Goal: Task Accomplishment & Management: Complete application form

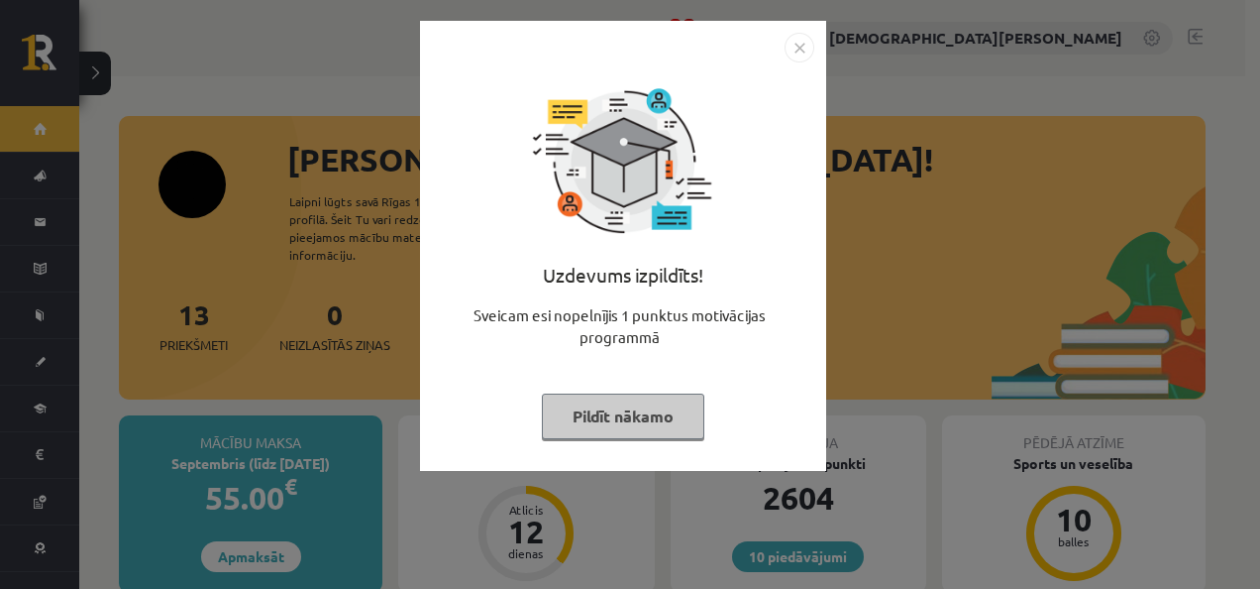
click at [620, 405] on button "Pildīt nākamo" at bounding box center [623, 416] width 163 height 46
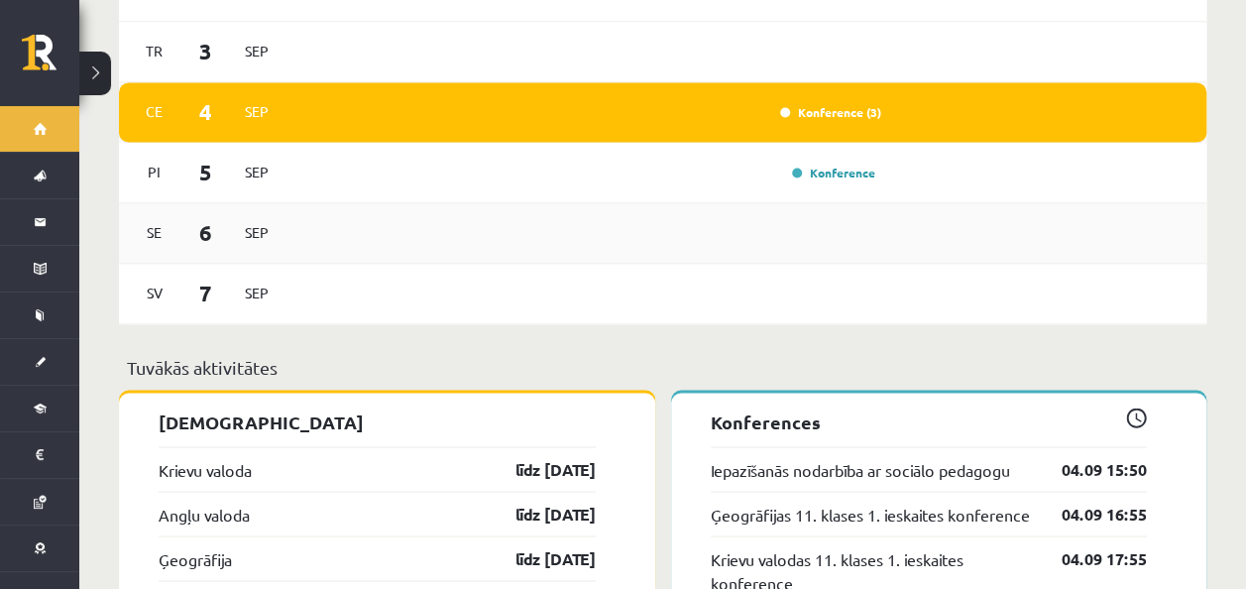
scroll to position [1486, 0]
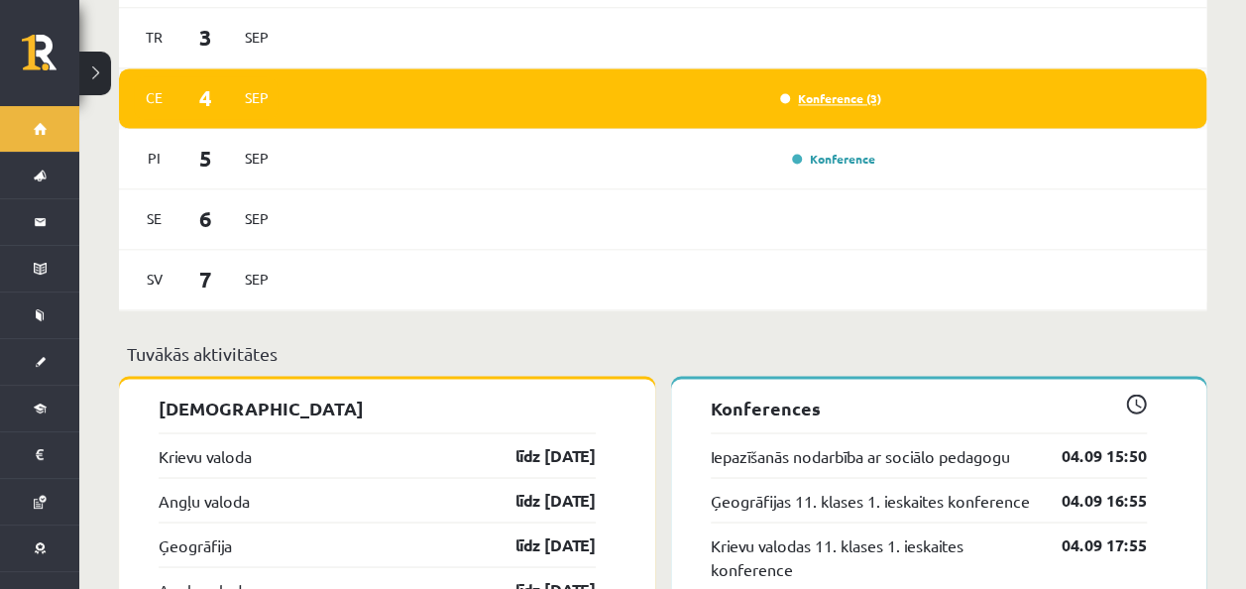
click at [848, 90] on link "Konference (3)" at bounding box center [830, 98] width 101 height 16
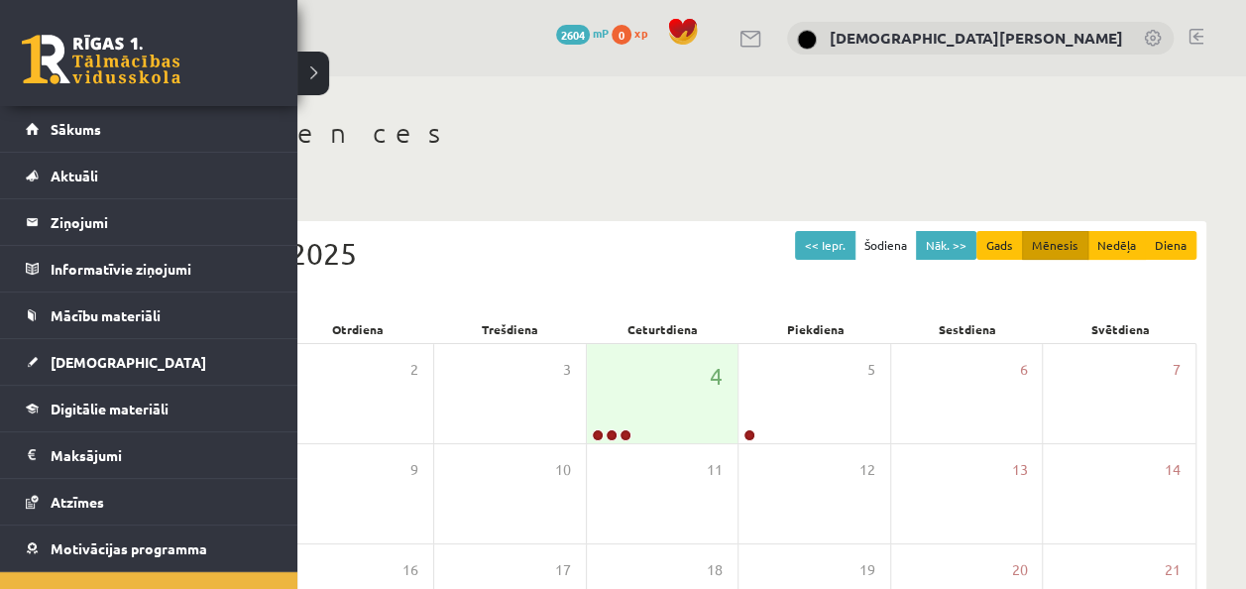
click at [83, 45] on link at bounding box center [101, 60] width 159 height 50
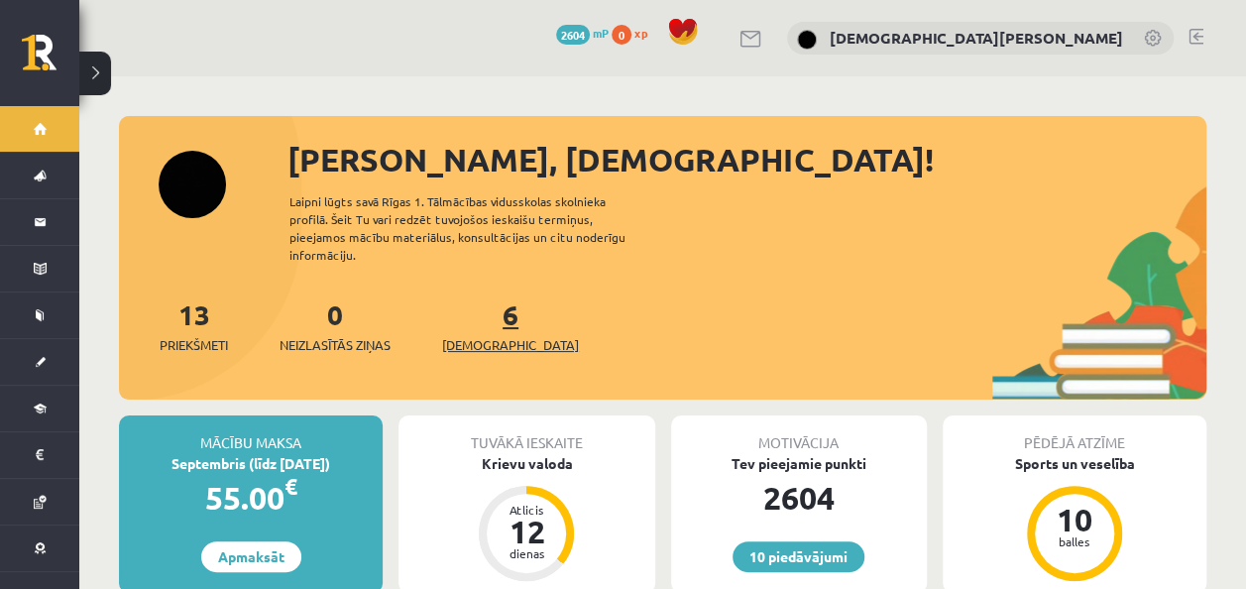
click at [482, 309] on link "6 Ieskaites" at bounding box center [510, 325] width 137 height 58
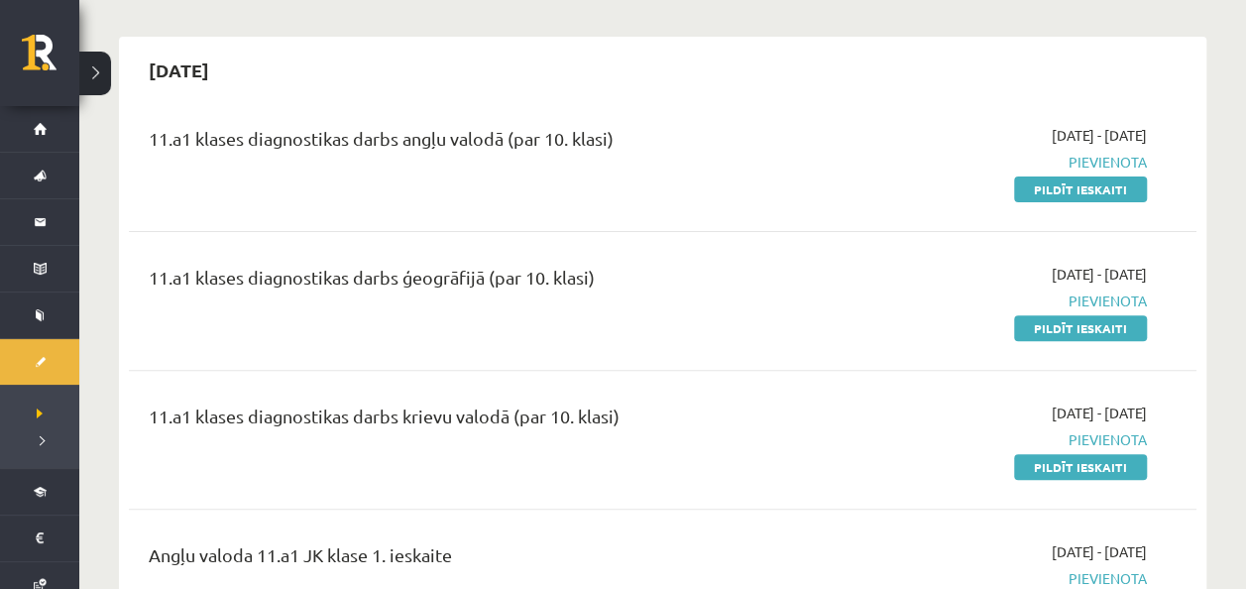
scroll to position [198, 0]
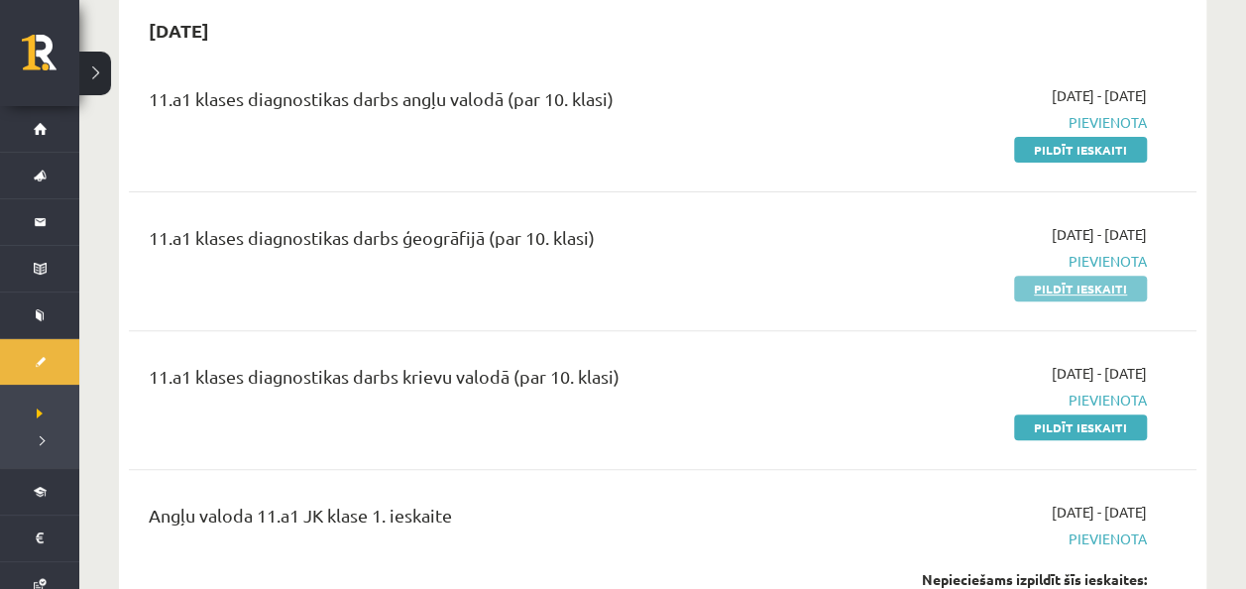
click at [1118, 279] on link "Pildīt ieskaiti" at bounding box center [1080, 288] width 133 height 26
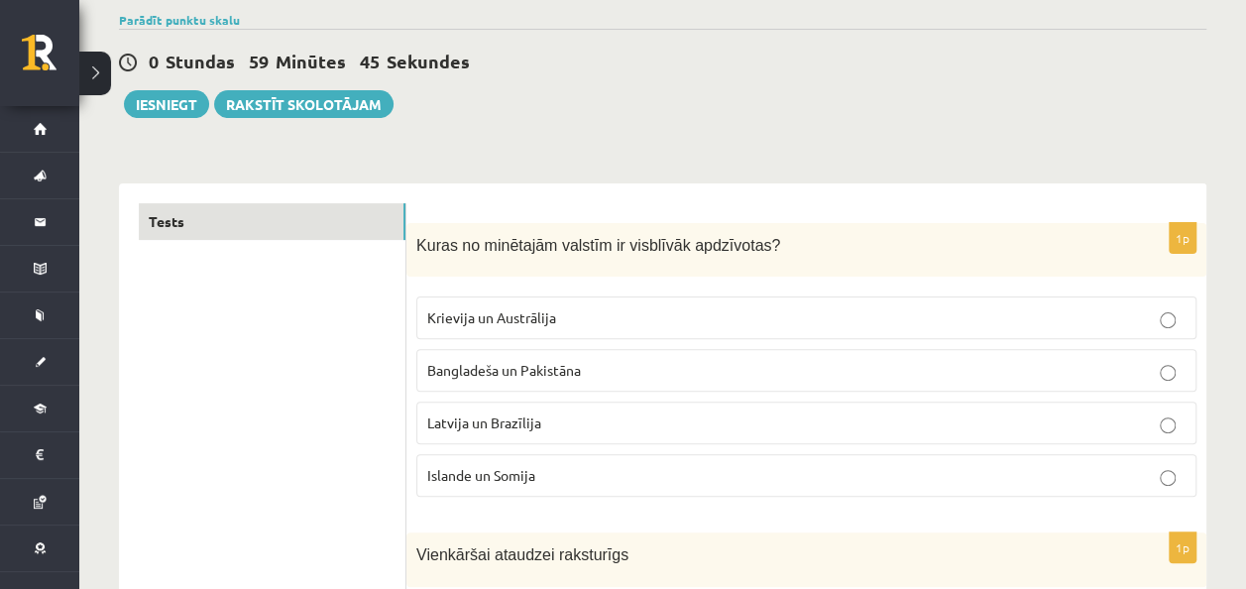
scroll to position [198, 0]
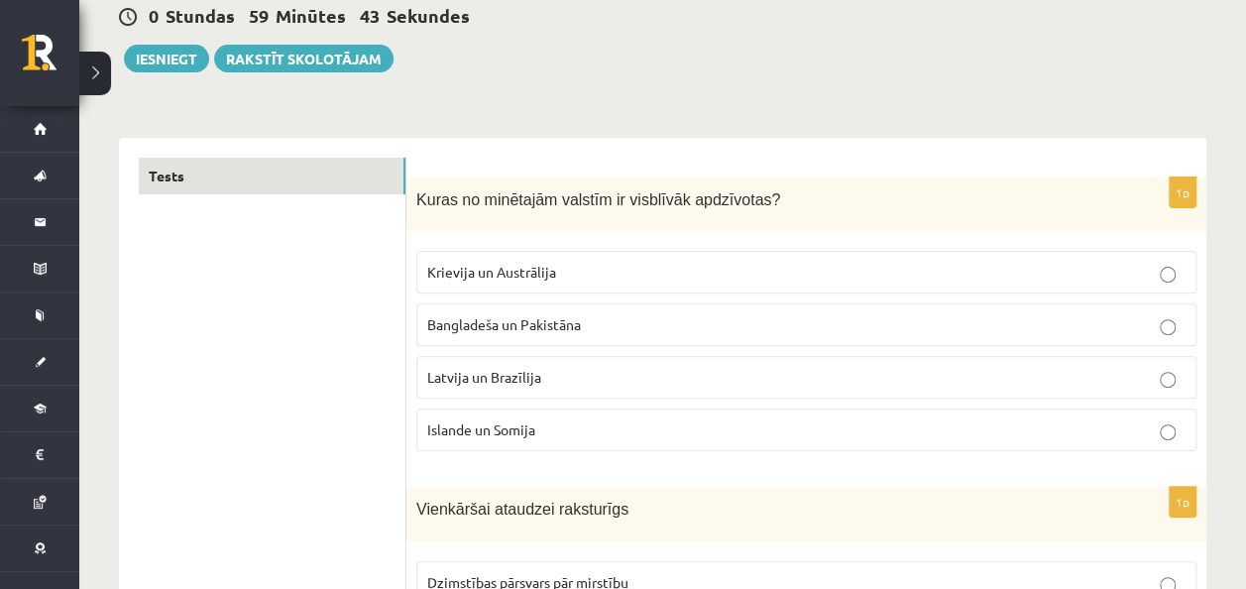
click at [571, 325] on span "Bangladeša un Pakistāna" at bounding box center [504, 324] width 154 height 18
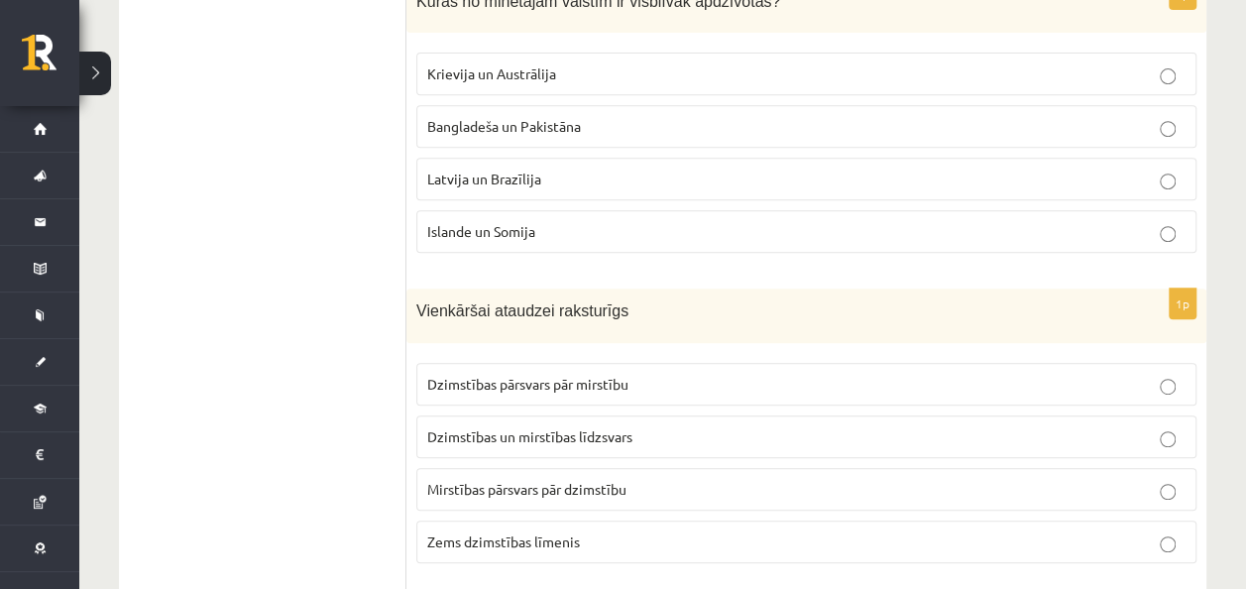
scroll to position [495, 0]
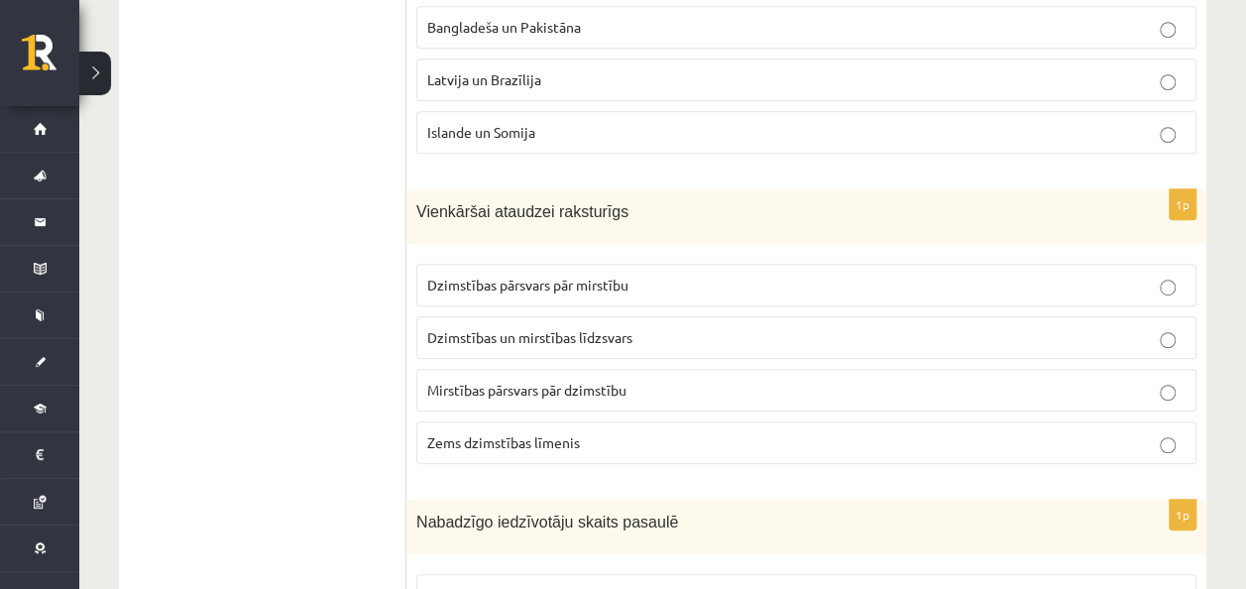
click at [651, 337] on p "Dzimstības un mirstības līdzsvars" at bounding box center [806, 337] width 758 height 21
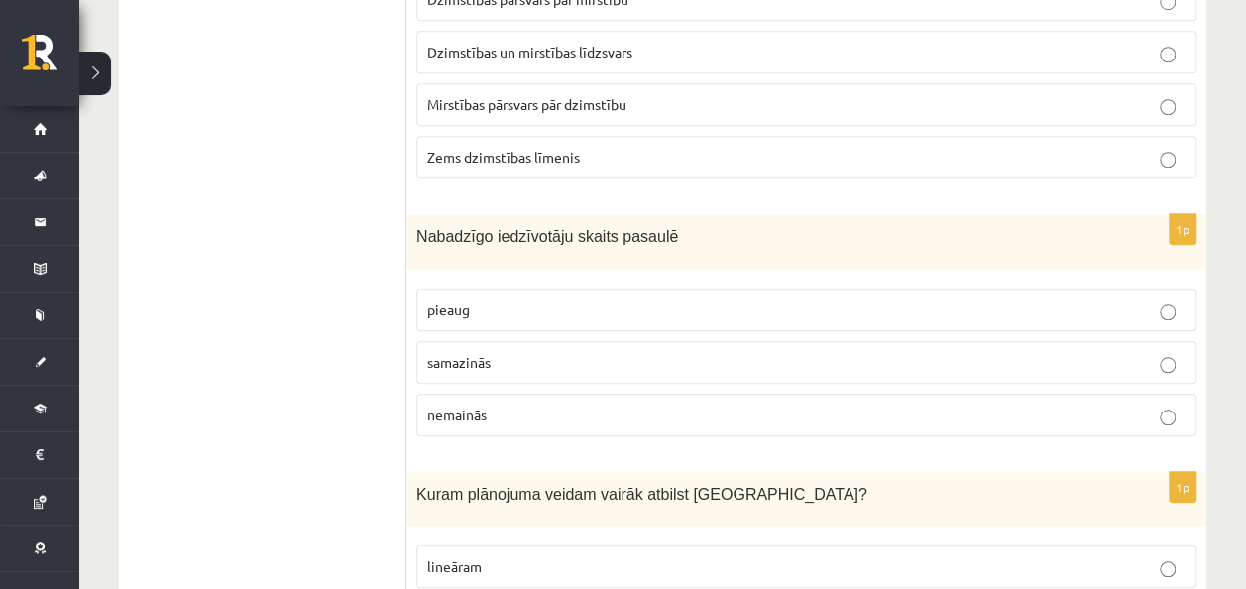
scroll to position [793, 0]
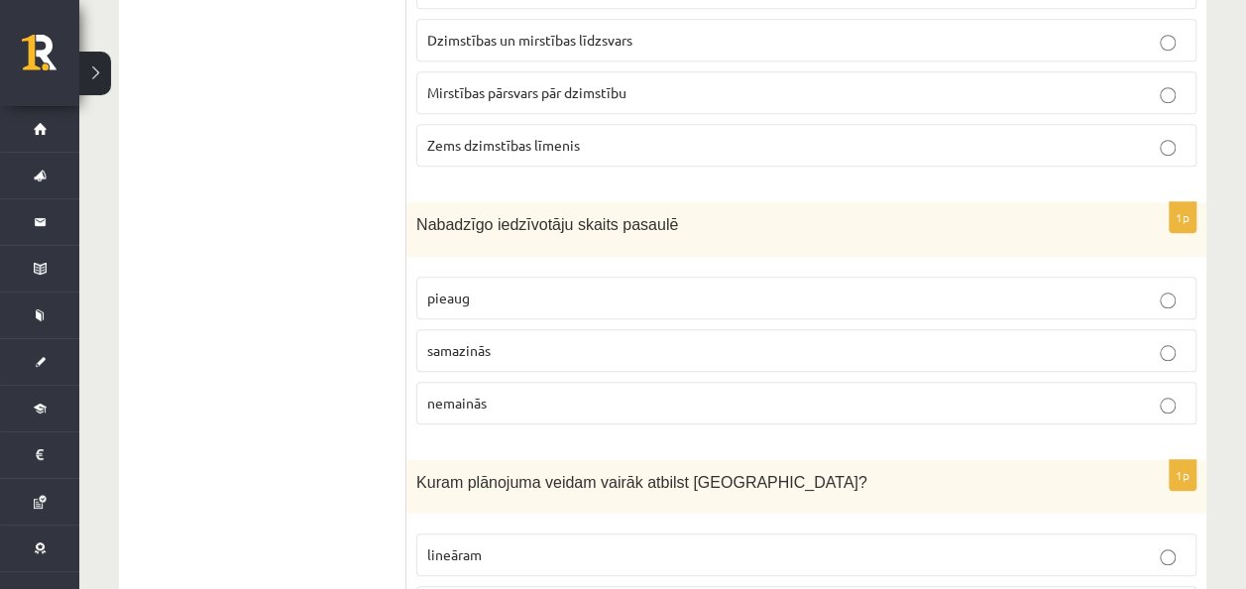
click at [593, 294] on p "pieaug" at bounding box center [806, 297] width 758 height 21
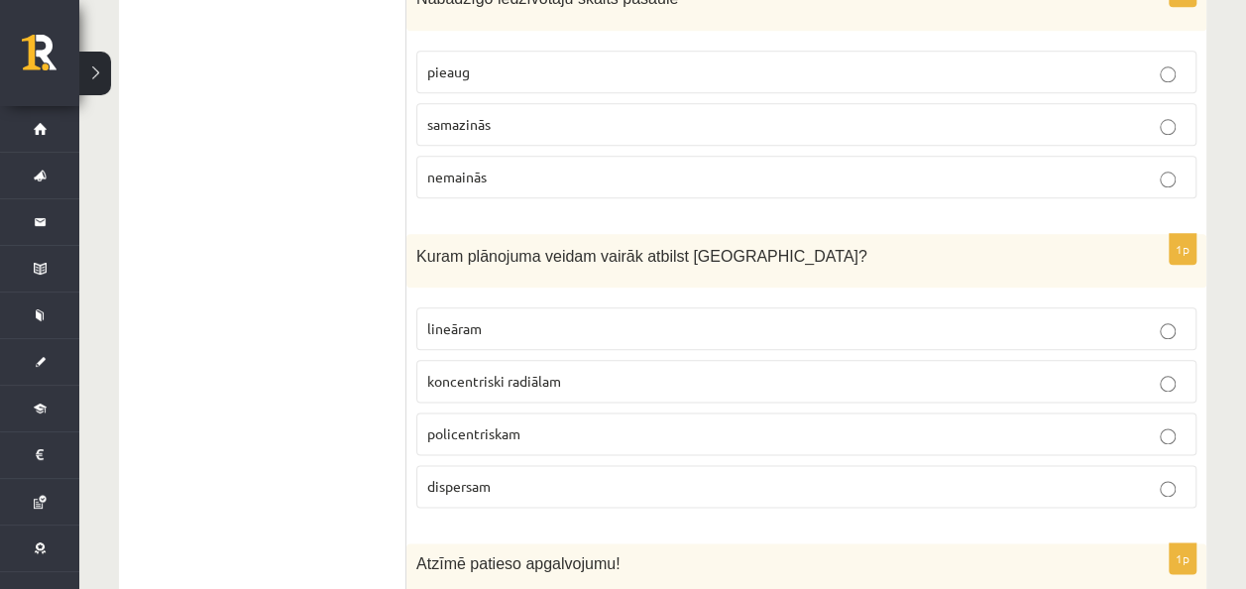
scroll to position [1090, 0]
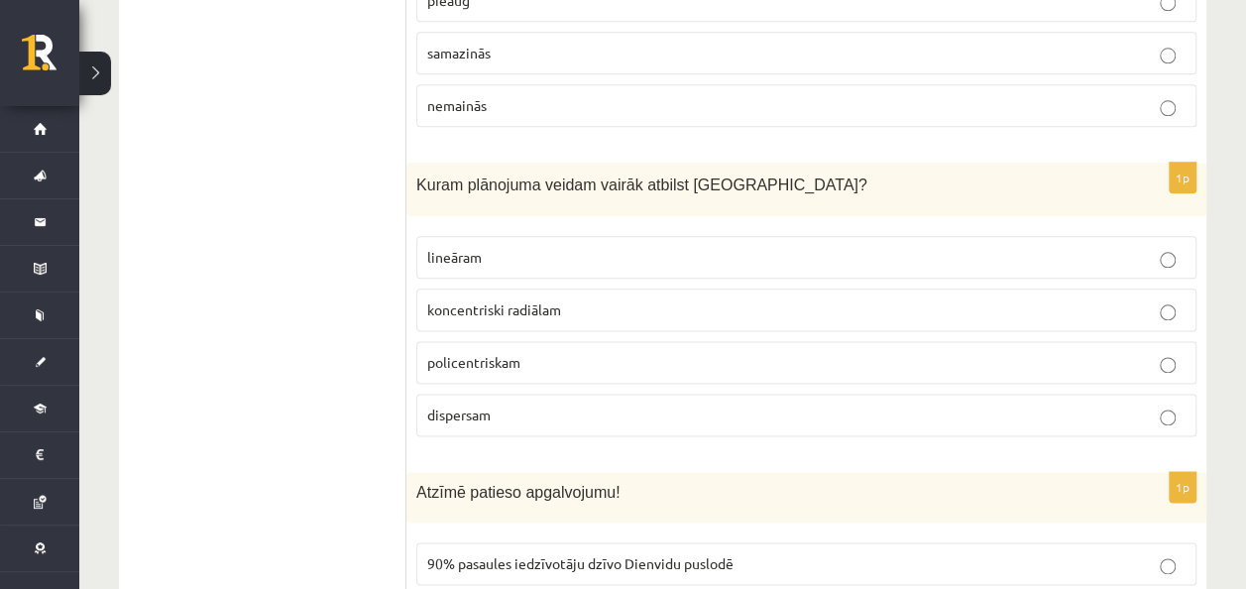
click at [556, 404] on p "dispersam" at bounding box center [806, 414] width 758 height 21
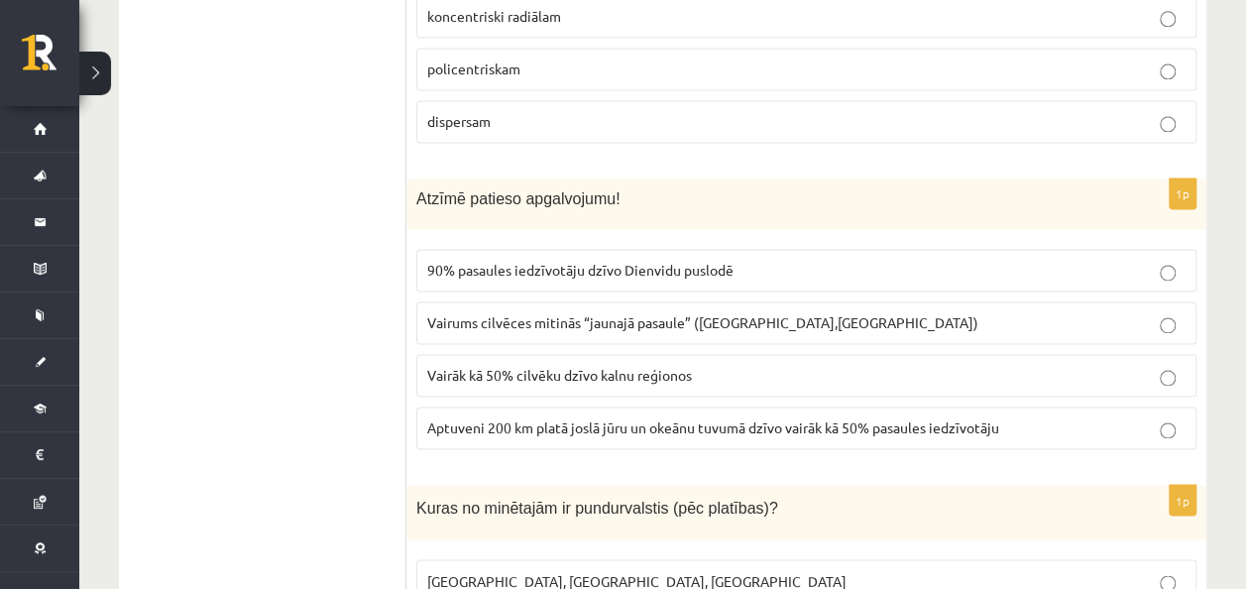
scroll to position [1387, 0]
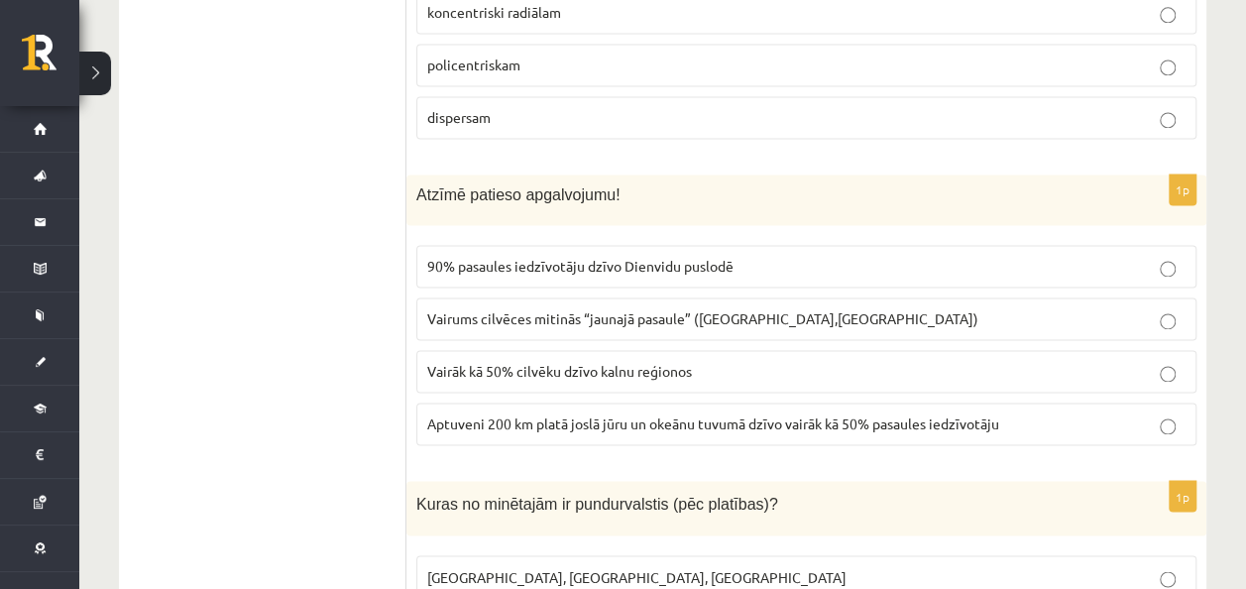
click at [676, 350] on label "Vairāk kā 50% cilvēku dzīvo kalnu reģionos" at bounding box center [806, 371] width 780 height 43
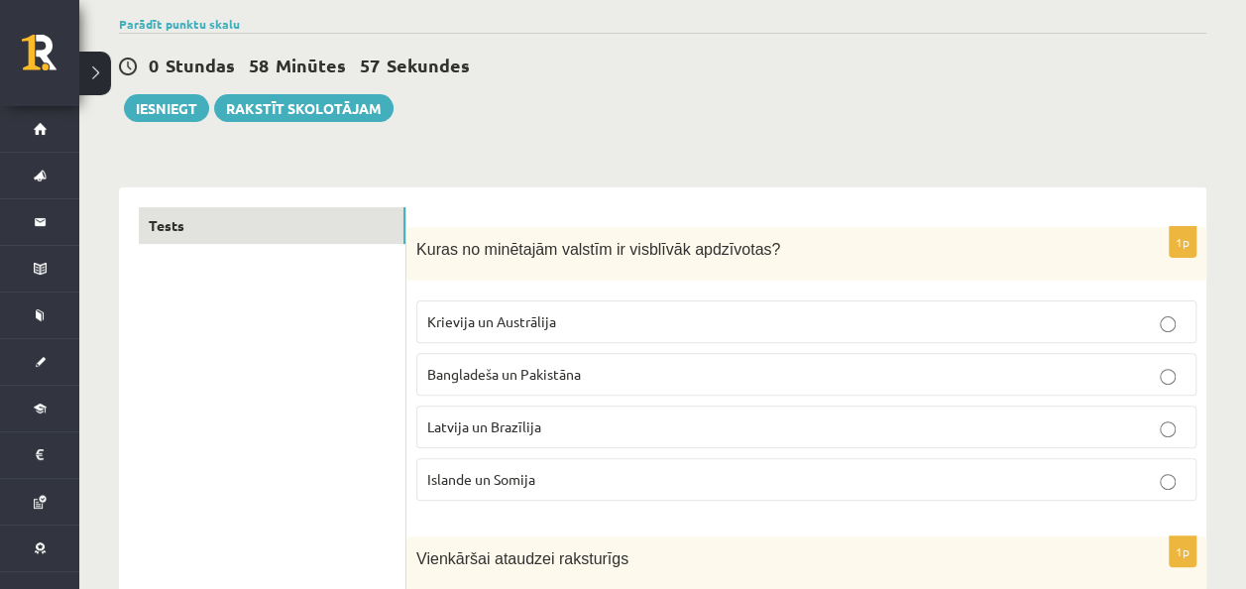
scroll to position [297, 0]
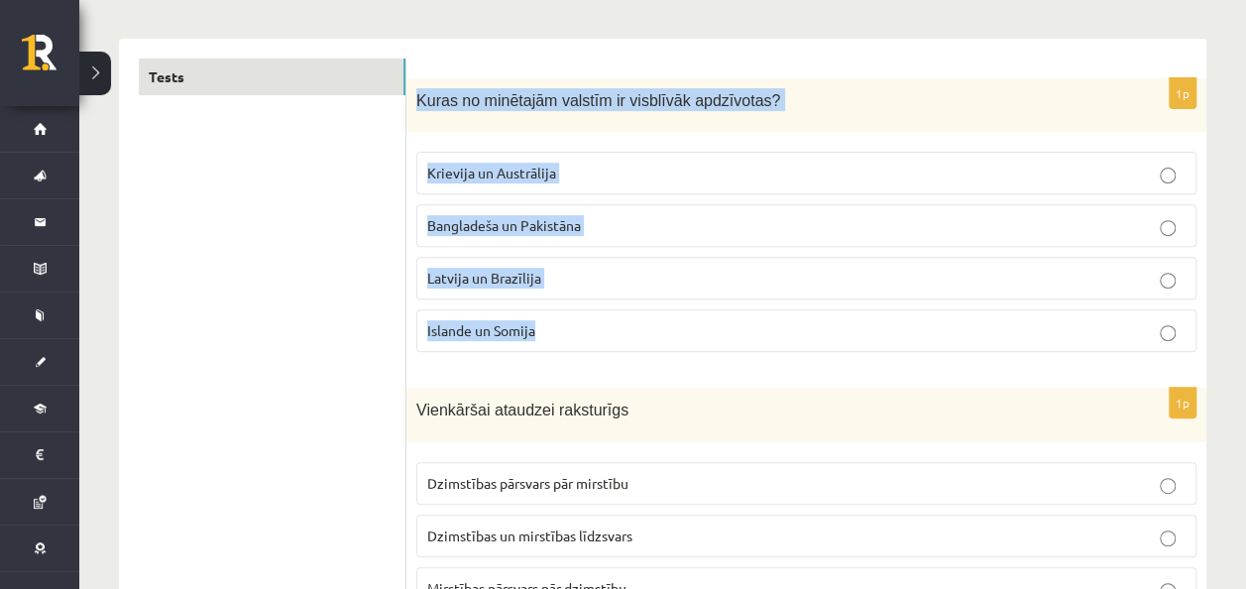
drag, startPoint x: 412, startPoint y: 95, endPoint x: 608, endPoint y: 333, distance: 308.3
click at [608, 333] on div "1p Kuras no minētajām valstīm ir visblīvāk apdzīvotas? Krievija un Austrālija B…" at bounding box center [806, 223] width 800 height 290
copy div "Kuras no minētajām valstīm ir visblīvāk apdzīvotas? Krievija un Austrālija Bang…"
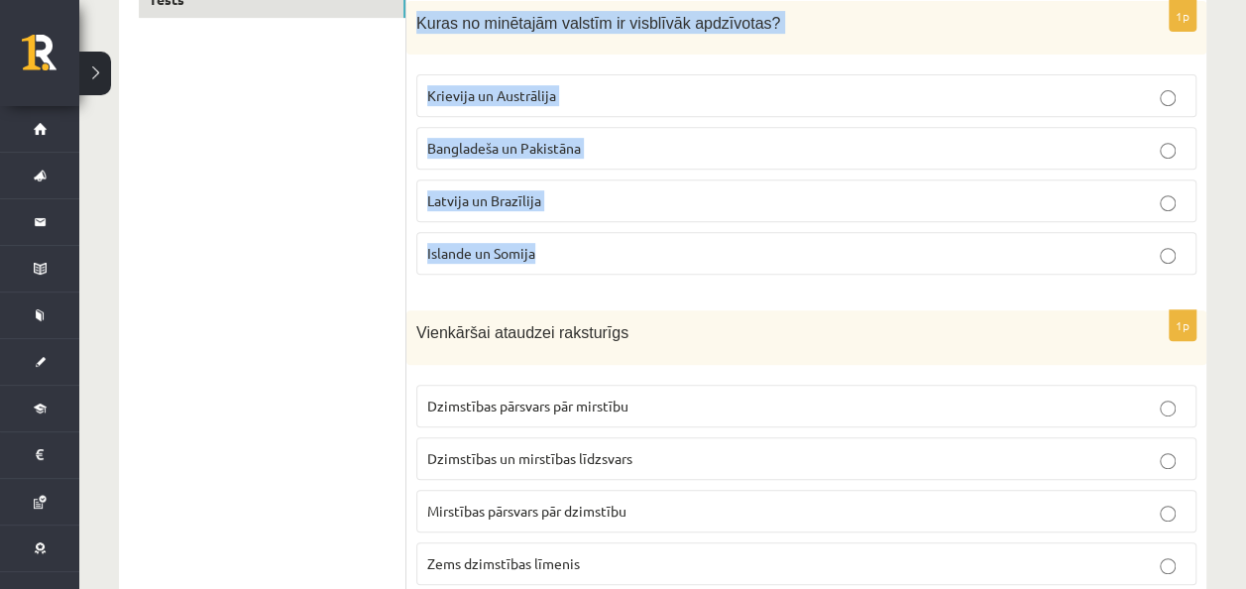
scroll to position [495, 0]
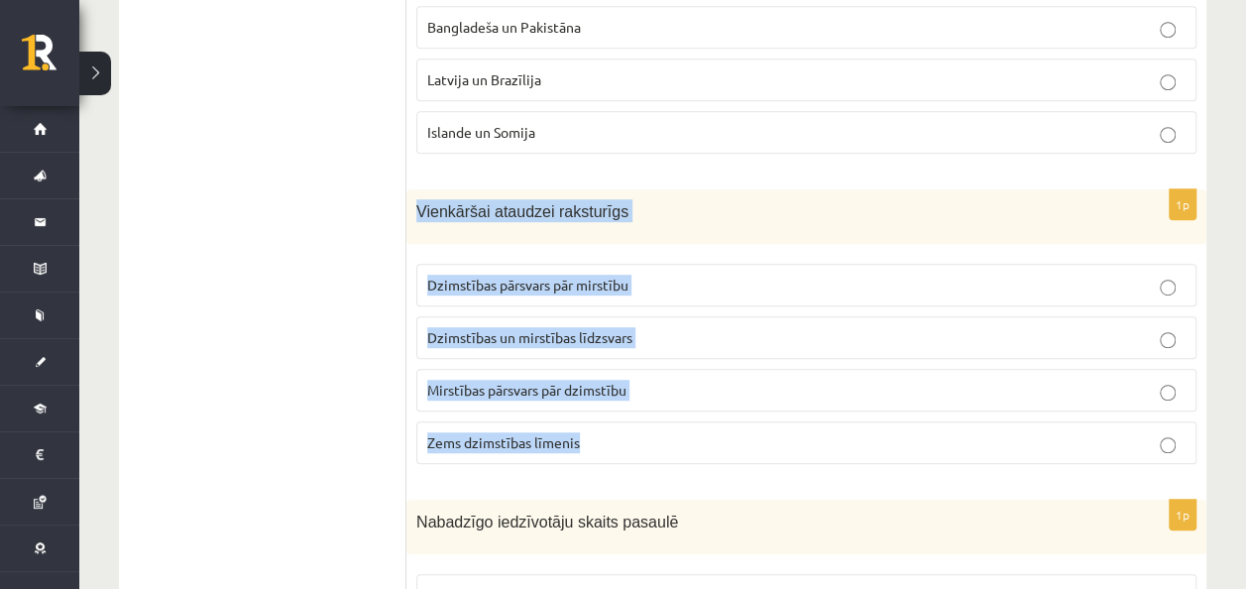
drag, startPoint x: 416, startPoint y: 206, endPoint x: 636, endPoint y: 444, distance: 324.0
click at [636, 444] on div "1p Vienkāršai ataudzei raksturīgs Dzimstības pārsvars pār mirstību Dzimstības u…" at bounding box center [806, 334] width 800 height 290
copy div "Vienkāršai ataudzei raksturīgs Dzimstības pārsvars pār mirstību Dzimstības un m…"
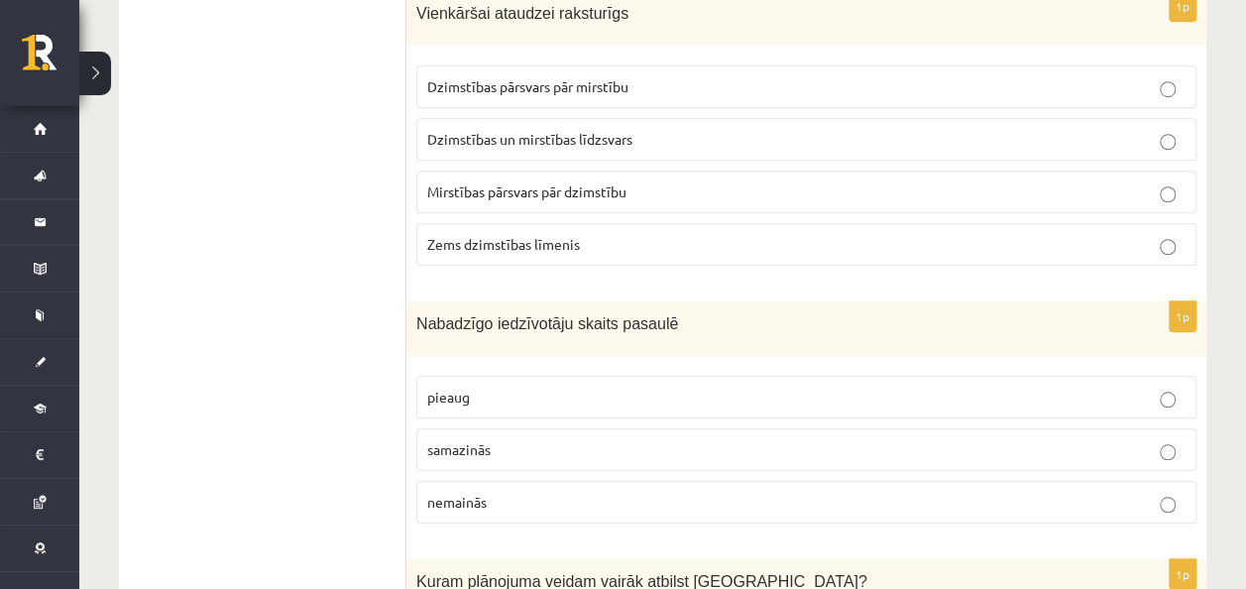
scroll to position [892, 0]
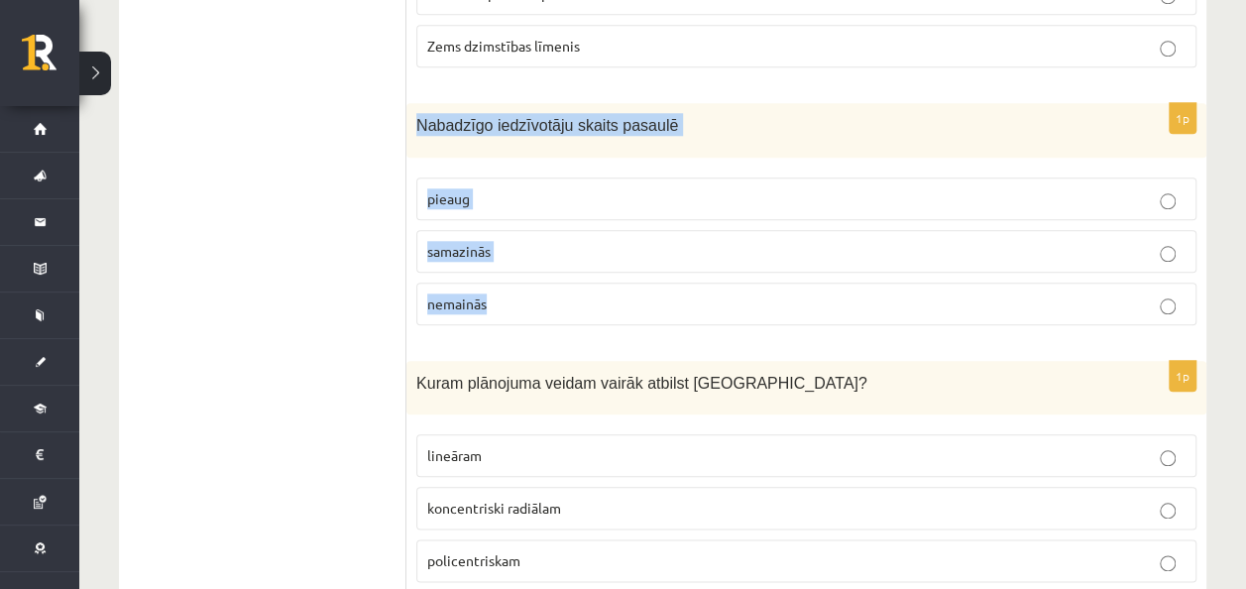
drag, startPoint x: 414, startPoint y: 114, endPoint x: 544, endPoint y: 281, distance: 211.9
click at [544, 281] on div "1p Nabadzīgo iedzīvotāju skaits pasaulē pieaug samazinās nemainās" at bounding box center [806, 222] width 800 height 238
copy div "Nabadzīgo iedzīvotāju skaits pasaulē pieaug samazinās nemainās"
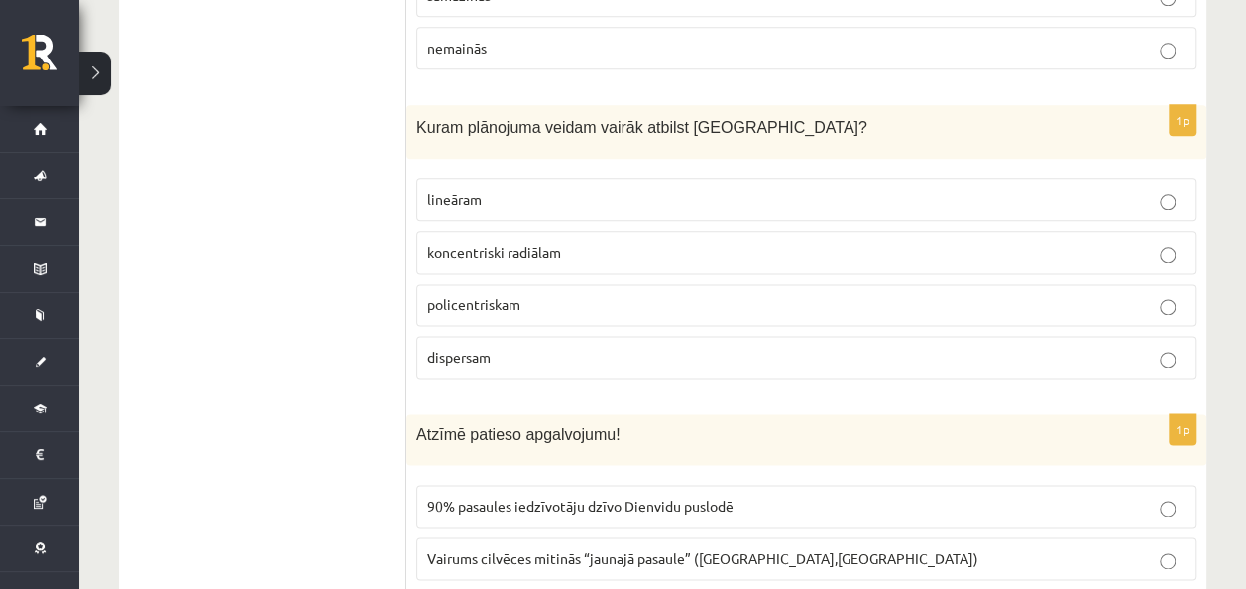
scroll to position [1189, 0]
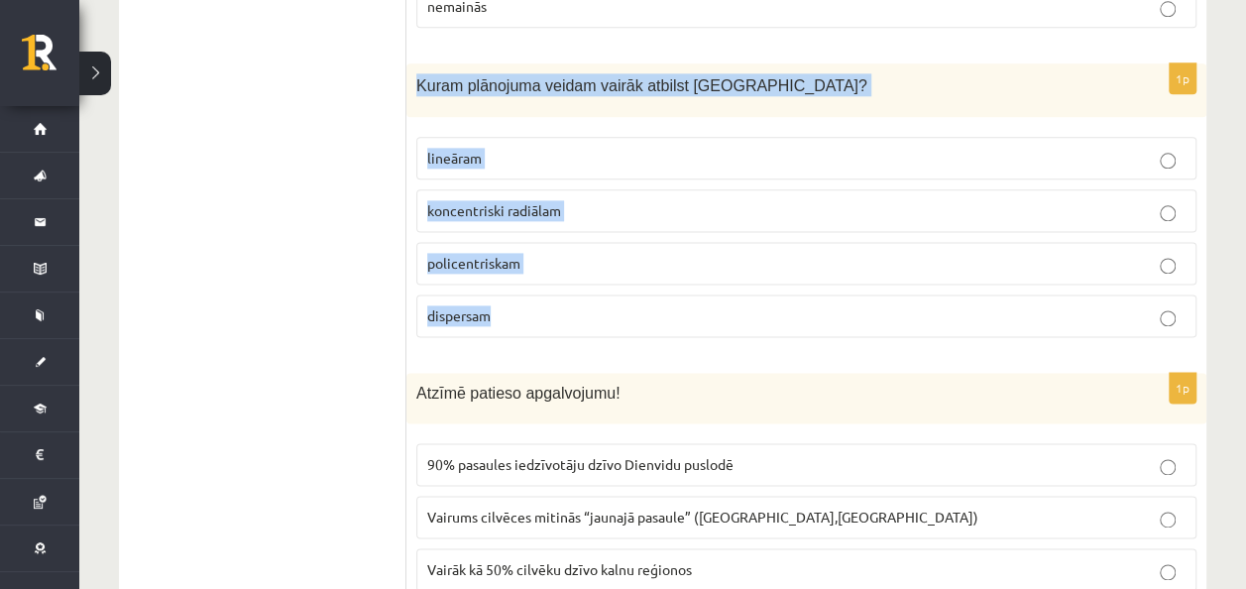
drag, startPoint x: 412, startPoint y: 71, endPoint x: 627, endPoint y: 329, distance: 335.6
click at [627, 329] on div "1p Kuram plānojuma veidam vairāk atbilst Rīga? lineāram koncentriski radiālam p…" at bounding box center [806, 208] width 800 height 290
copy div "Kuram plānojuma veidam vairāk atbilst Rīga? lineāram koncentriski radiālam poli…"
click at [616, 189] on label "koncentriski radiālam" at bounding box center [806, 210] width 780 height 43
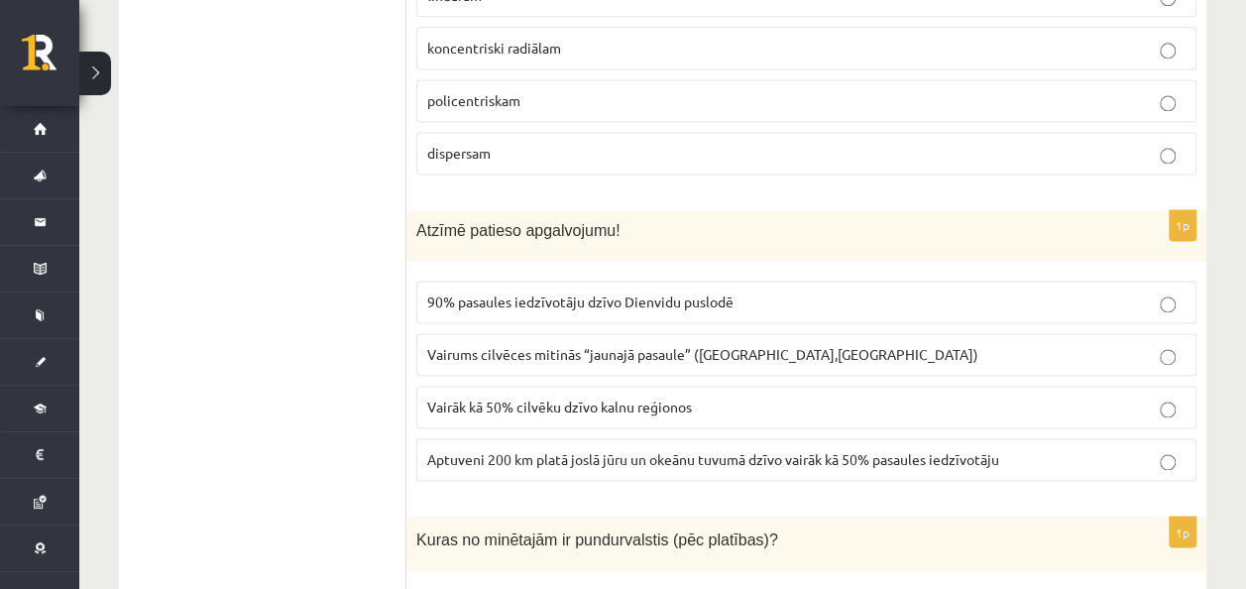
scroll to position [1387, 0]
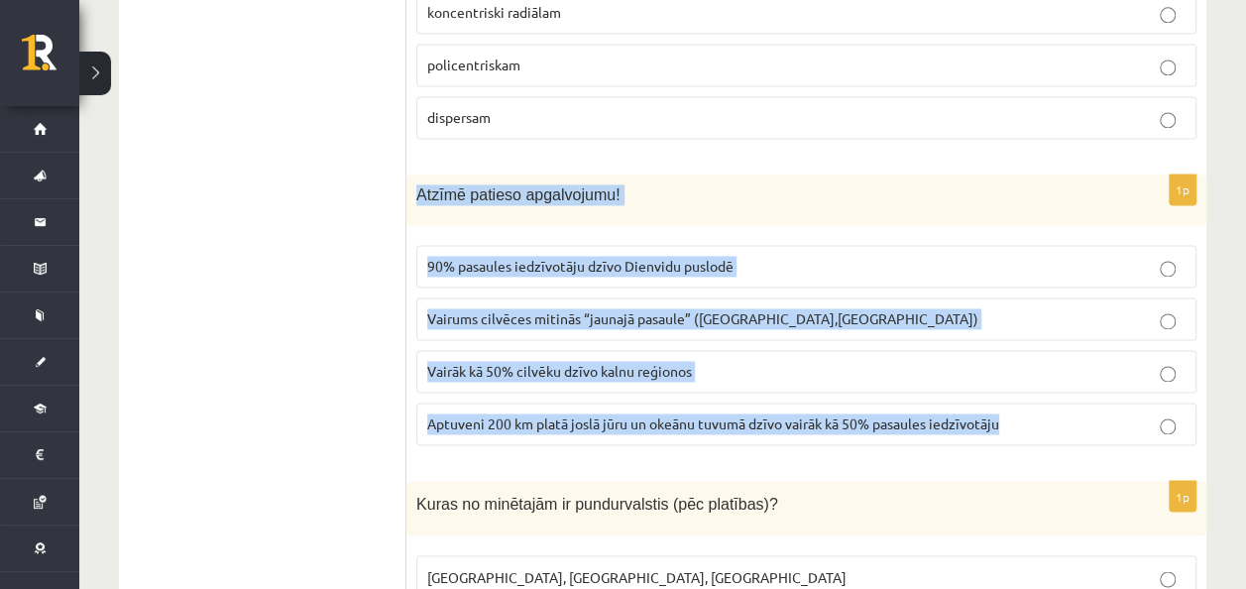
drag, startPoint x: 412, startPoint y: 178, endPoint x: 1013, endPoint y: 393, distance: 637.8
click at [1013, 393] on div "1p Atzīmē patieso apgalvojumu! 90% pasaules iedzīvotāju dzīvo Dienvidu puslodē …" at bounding box center [806, 317] width 800 height 286
copy div "Atzīmē patieso apgalvojumu! 90% pasaules iedzīvotāju dzīvo Dienvidu puslodē Vai…"
click at [790, 416] on span "Aptuveni 200 km platā joslā jūru un okeānu tuvumā dzīvo vairāk kā 50% pasaules …" at bounding box center [713, 423] width 572 height 18
click at [806, 443] on div "1p Atzīmē patieso apgalvojumu! 90% pasaules iedzīvotāju dzīvo Dienvidu puslodē …" at bounding box center [806, 317] width 800 height 286
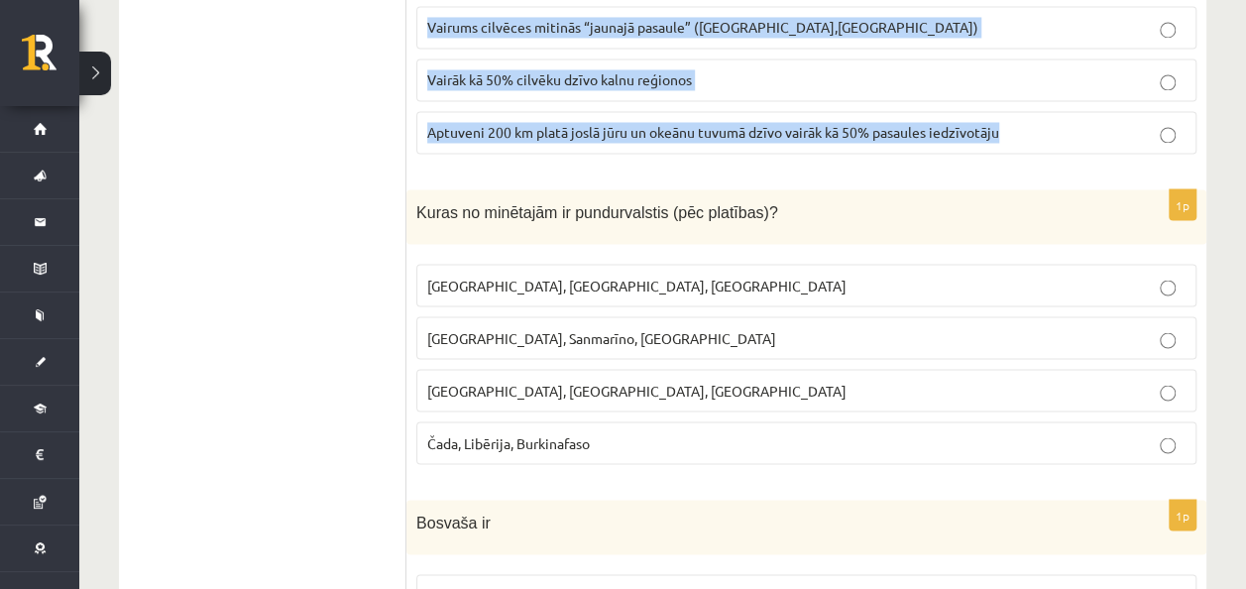
scroll to position [1685, 0]
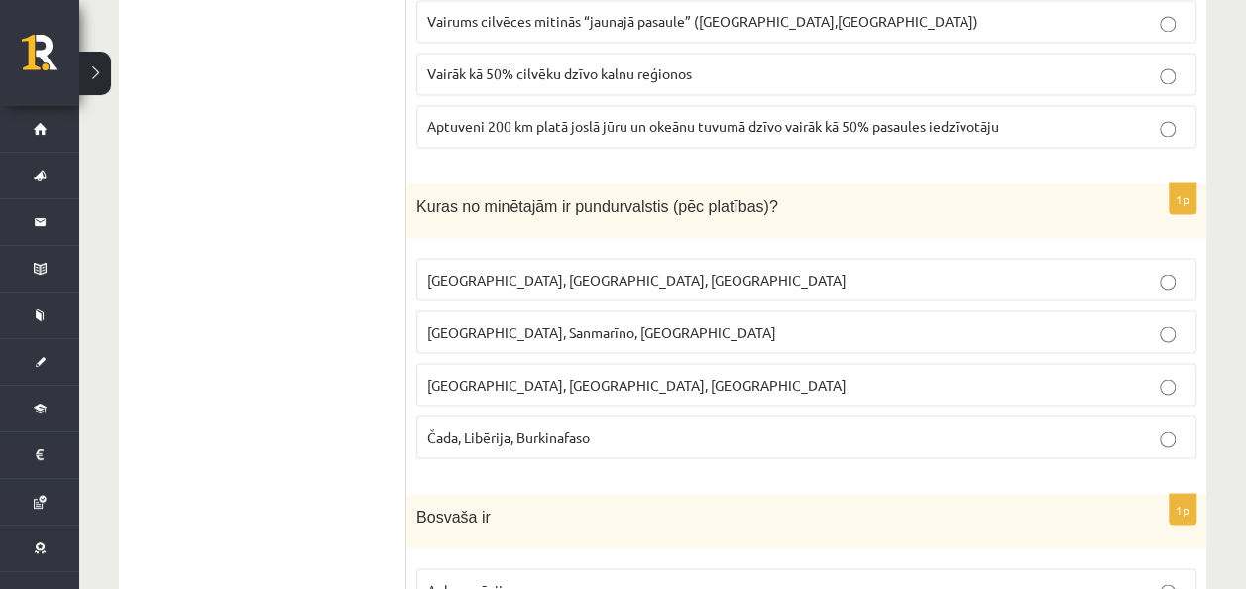
click at [614, 322] on span "Monako, Sanmarīno, Luksemburga" at bounding box center [601, 331] width 349 height 18
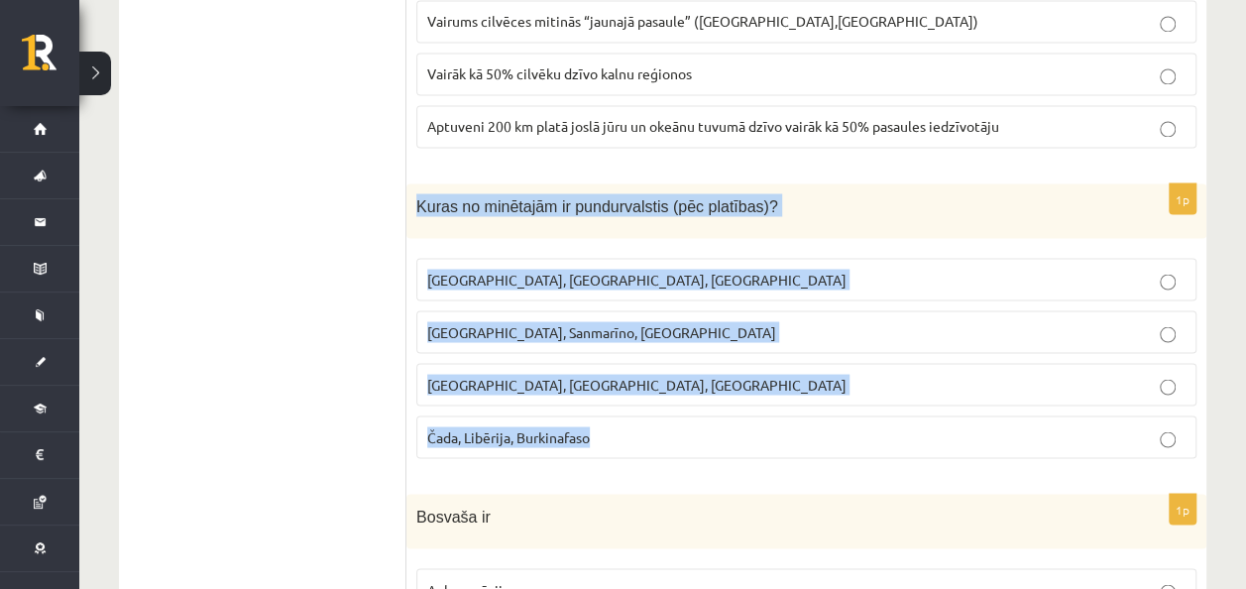
drag, startPoint x: 414, startPoint y: 186, endPoint x: 690, endPoint y: 400, distance: 348.9
click at [690, 400] on div "1p Kuras no minētajām ir pundurvalstis (pēc platības)? Latvija, Lietuva, Igauni…" at bounding box center [806, 328] width 800 height 290
copy div "Kuras no minētajām ir pundurvalstis (pēc platības)? Latvija, Lietuva, Igaunija …"
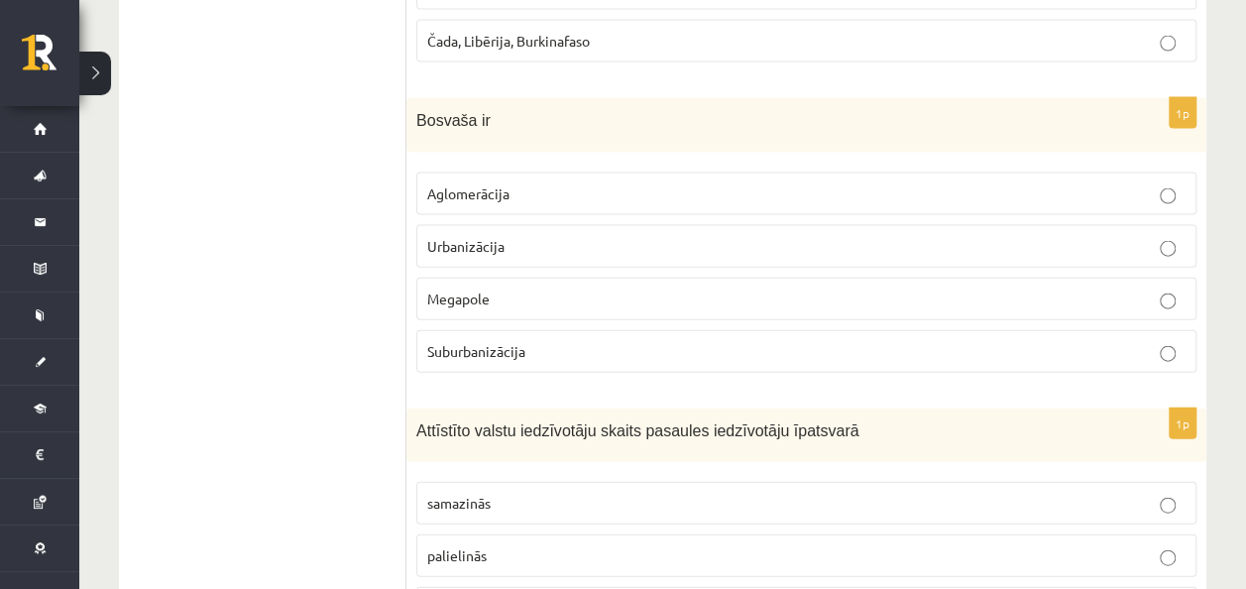
scroll to position [2081, 0]
click at [553, 340] on p "Suburbanizācija" at bounding box center [806, 350] width 758 height 21
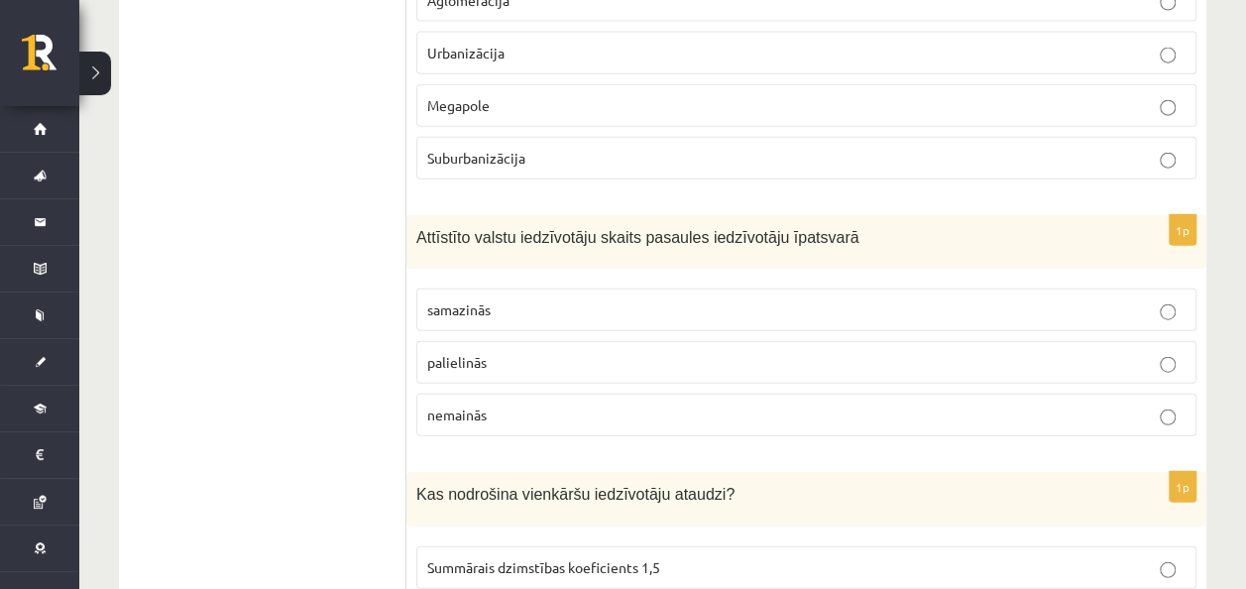
scroll to position [2279, 0]
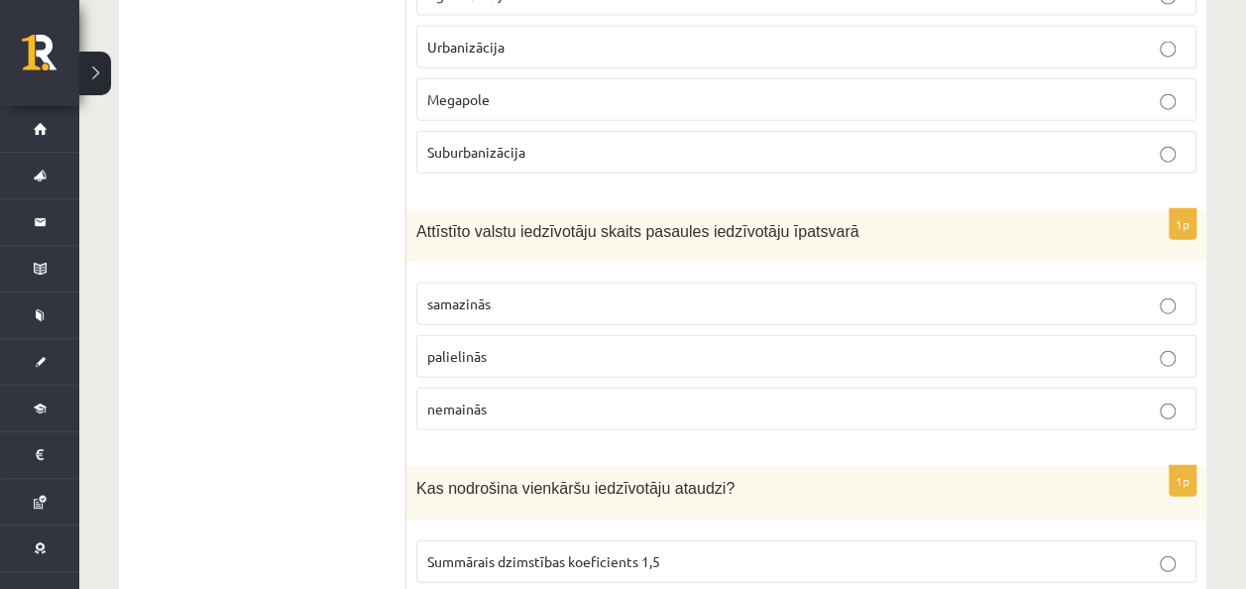
click at [509, 346] on p "palielinās" at bounding box center [806, 356] width 758 height 21
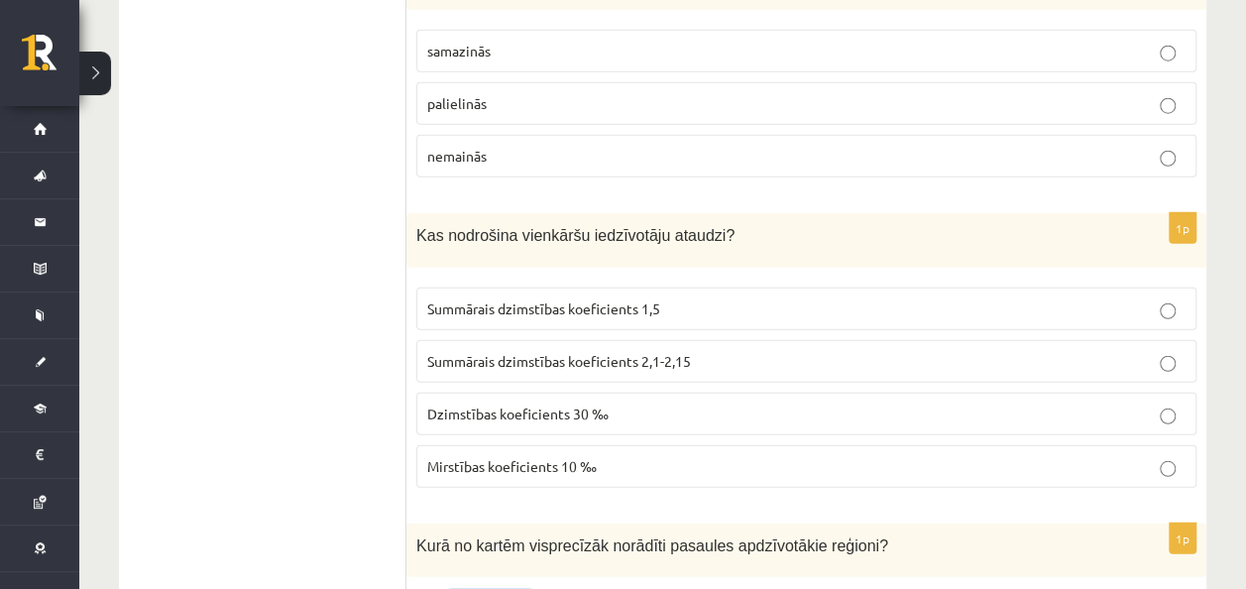
scroll to position [2576, 0]
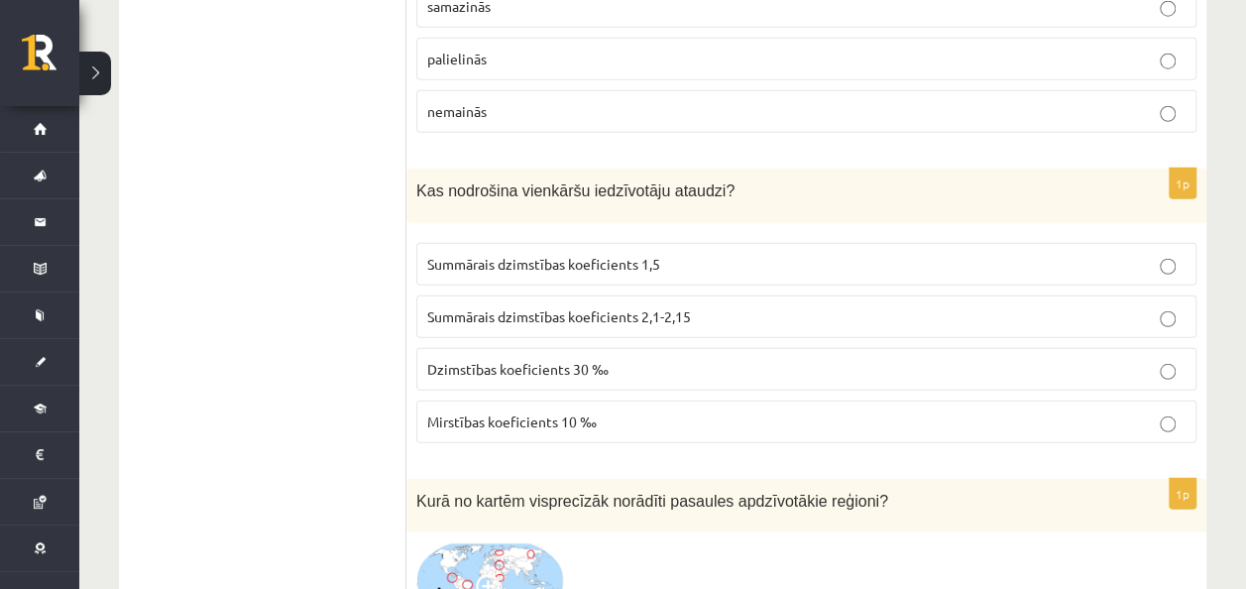
click at [614, 359] on p "Dzimstības koeficients 30 ‰" at bounding box center [806, 369] width 758 height 21
drag, startPoint x: 404, startPoint y: 168, endPoint x: 670, endPoint y: 343, distance: 317.7
drag, startPoint x: 295, startPoint y: 249, endPoint x: 341, endPoint y: 230, distance: 49.3
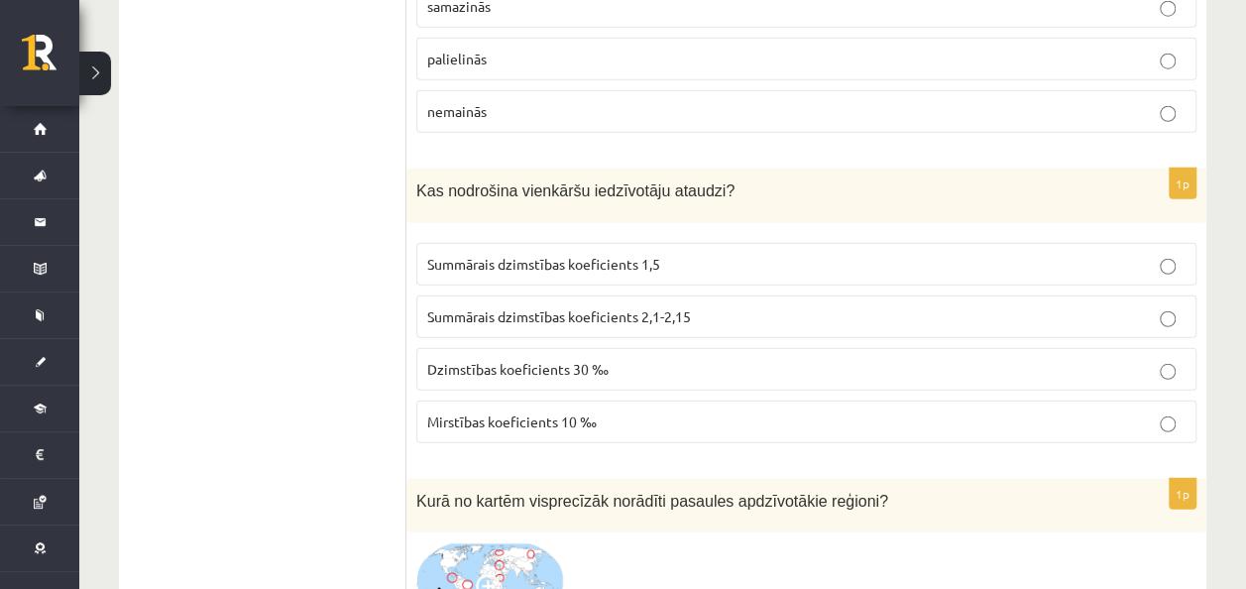
click at [450, 168] on div "Kas nodrošina vienkāršu iedzīvotāju ataudzi?" at bounding box center [806, 195] width 800 height 55
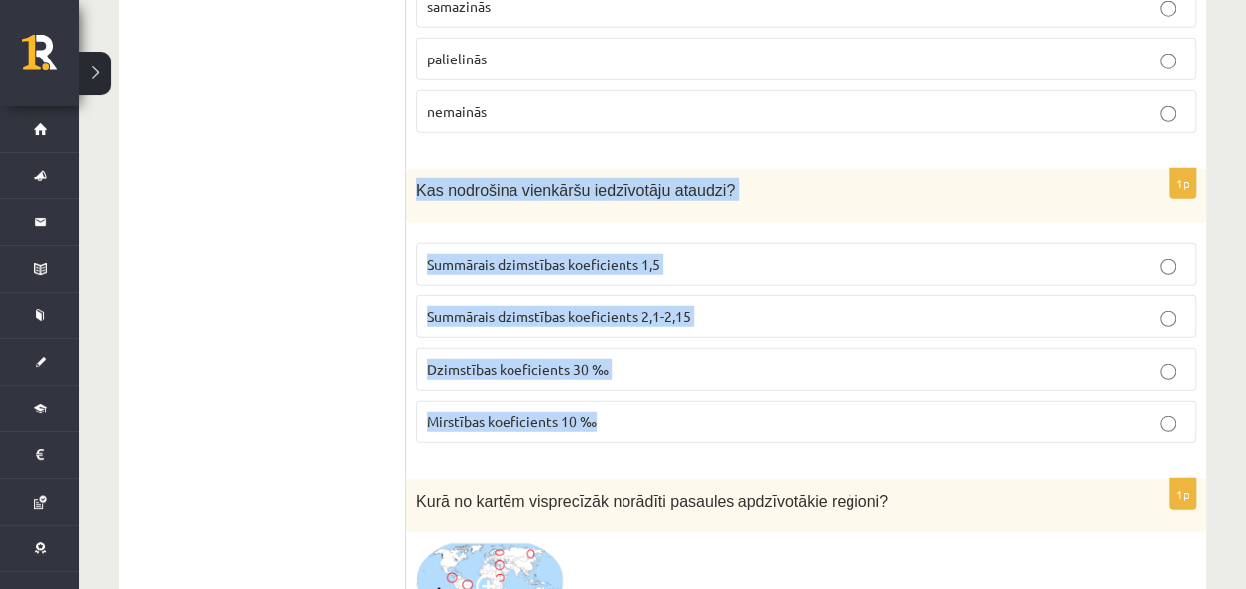
drag, startPoint x: 411, startPoint y: 164, endPoint x: 607, endPoint y: 392, distance: 300.7
click at [607, 393] on div "1p Kas nodrošina vienkāršu iedzīvotāju ataudzi? Summārais dzimstības koeficient…" at bounding box center [806, 313] width 800 height 290
copy div "Kas nodrošina vienkāršu iedzīvotāju ataudzi? Summārais dzimstības koeficients 1…"
click at [589, 307] on span "Summārais dzimstības koeficients 2,1-2,15" at bounding box center [559, 316] width 264 height 18
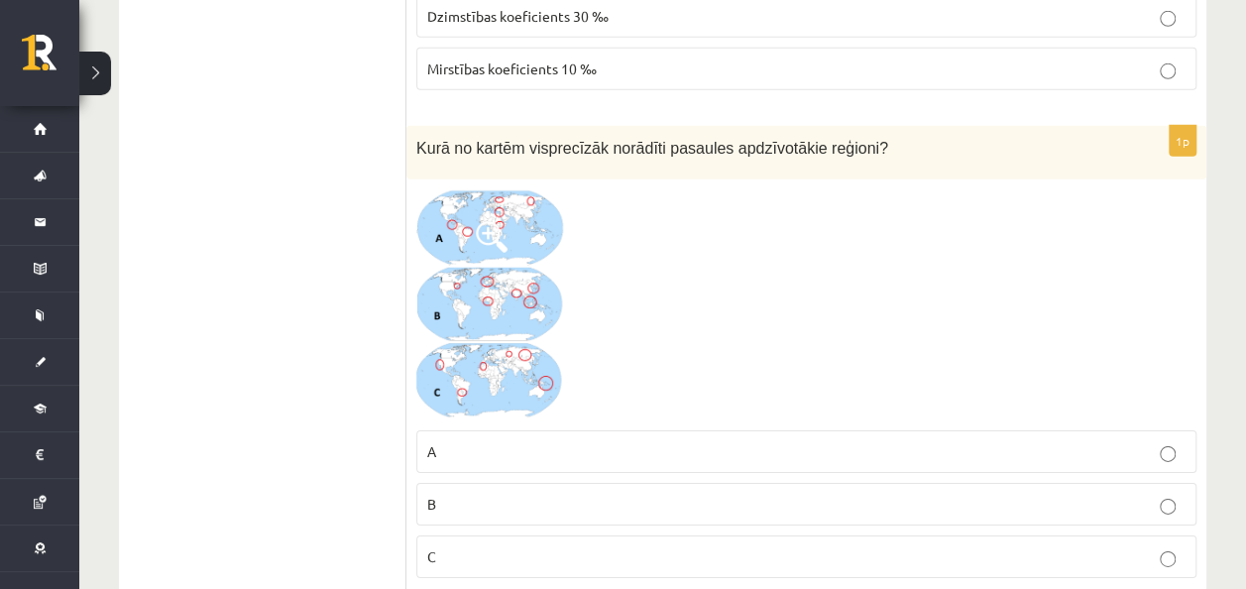
scroll to position [2973, 0]
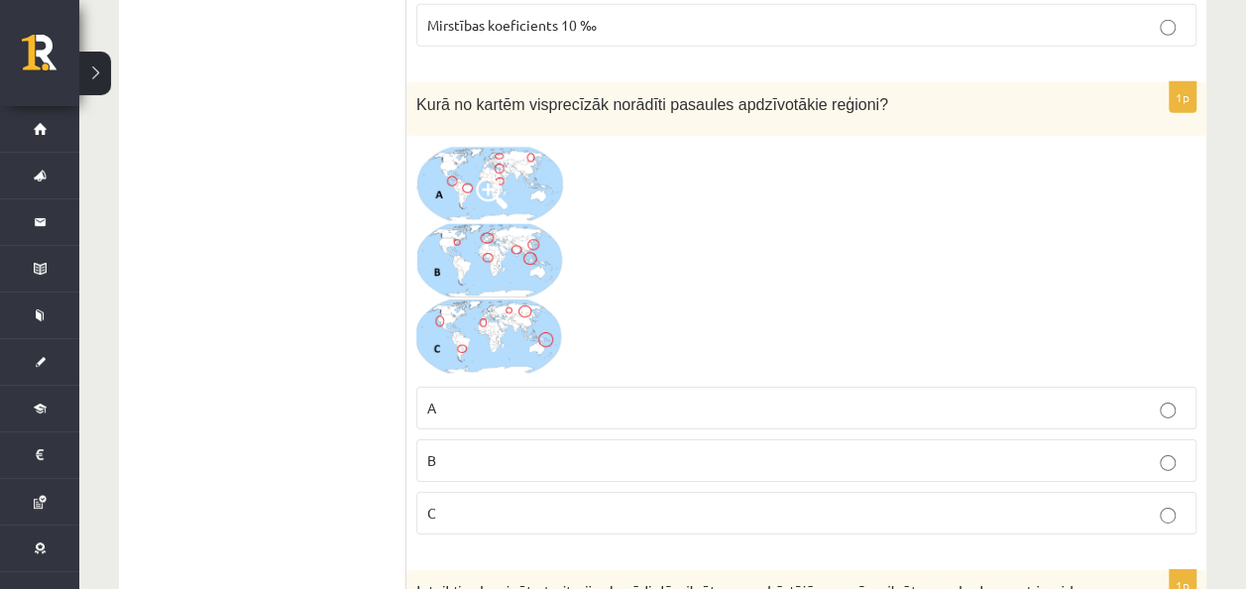
click at [444, 244] on img at bounding box center [490, 261] width 149 height 231
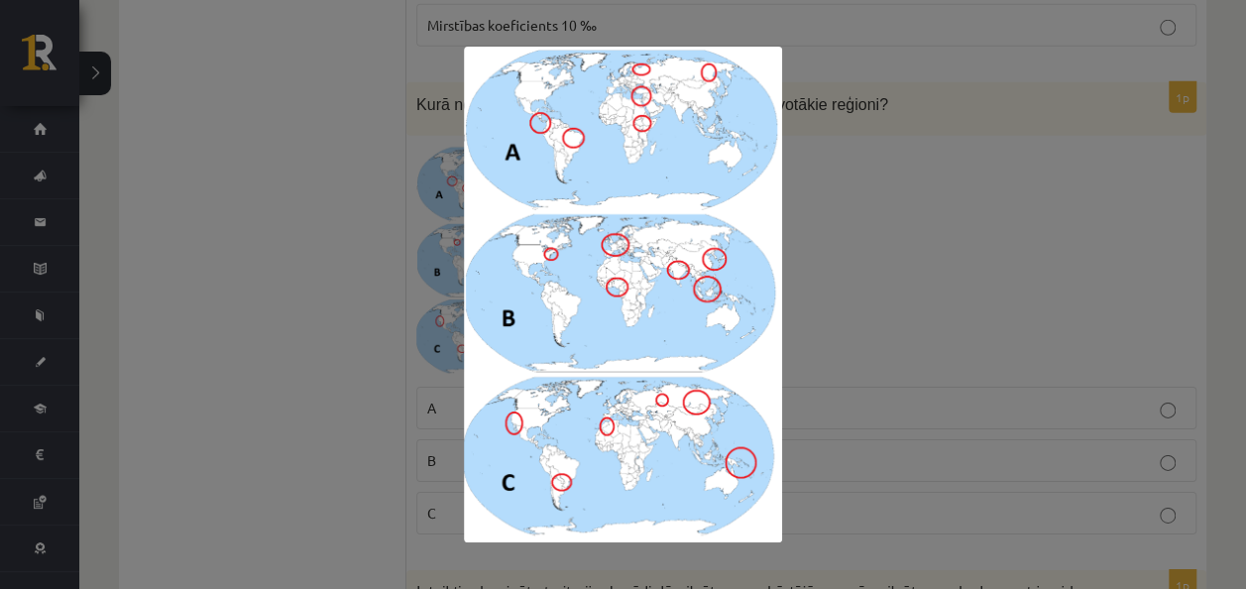
click at [881, 224] on div at bounding box center [623, 294] width 1246 height 589
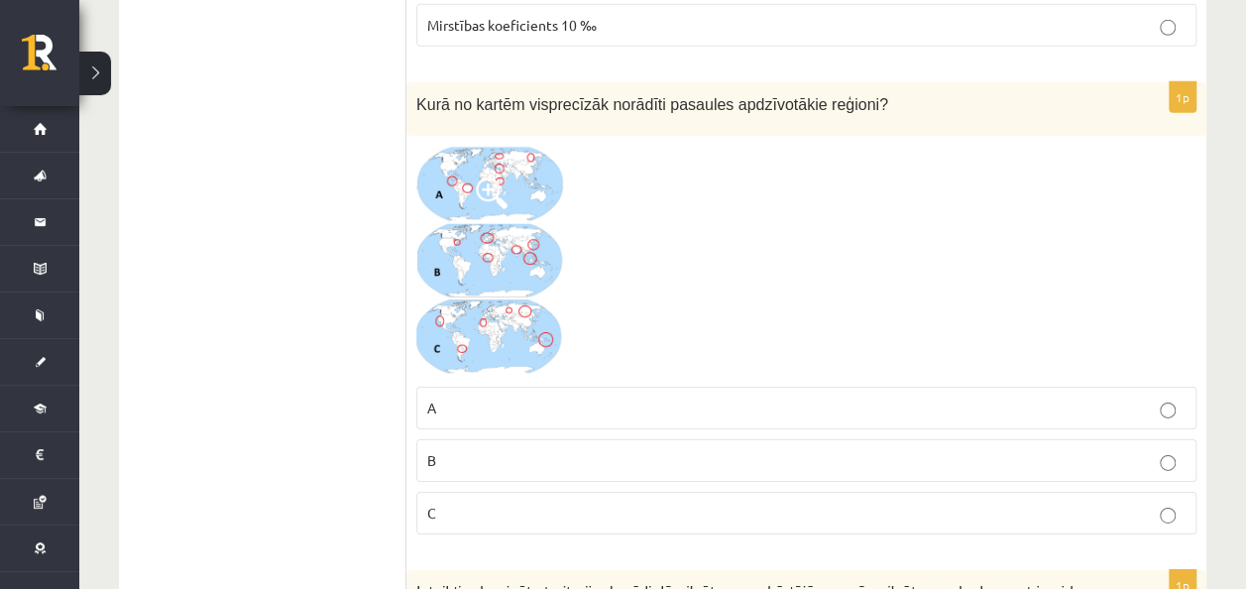
click at [547, 502] on p "C" at bounding box center [806, 512] width 758 height 21
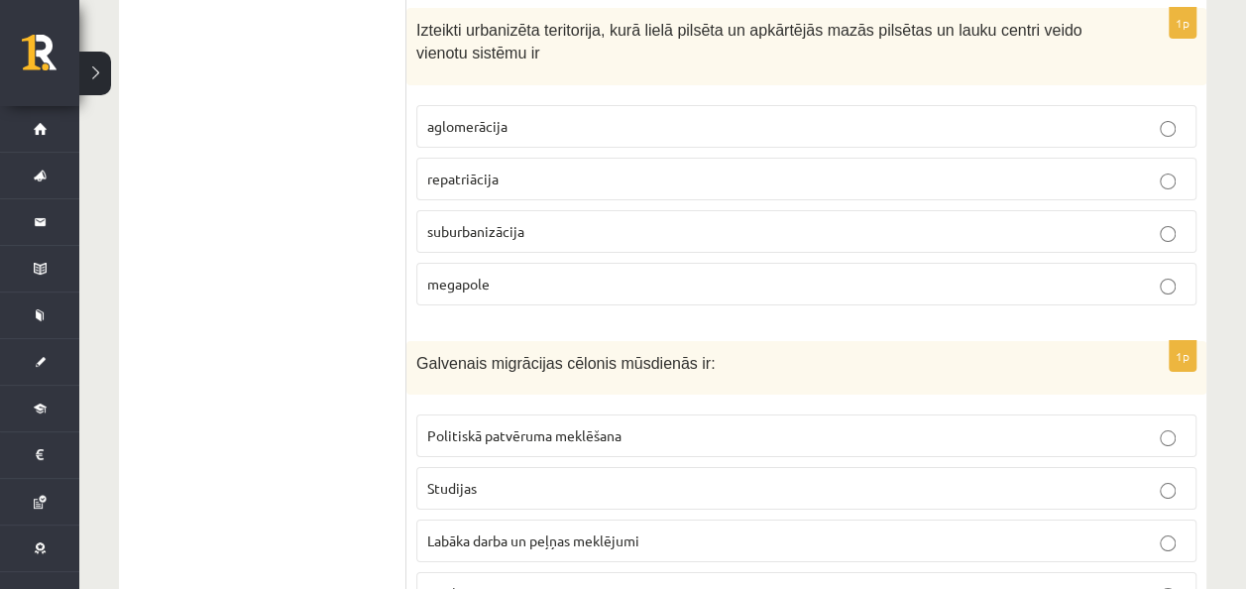
scroll to position [3425, 0]
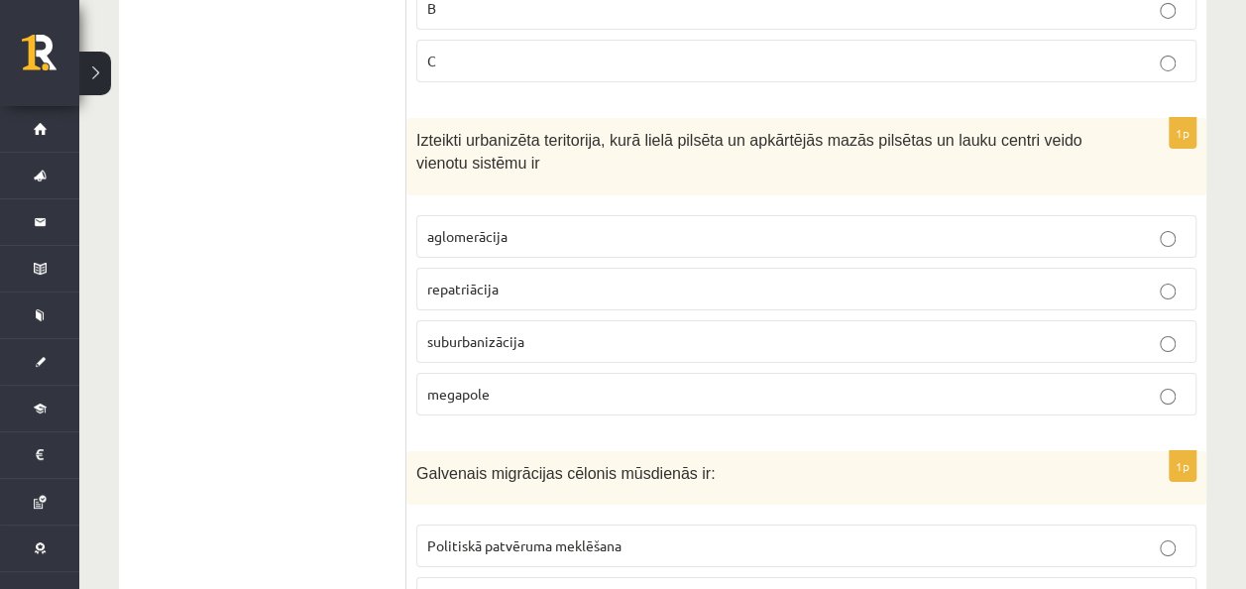
click at [555, 331] on p "suburbanizācija" at bounding box center [806, 341] width 758 height 21
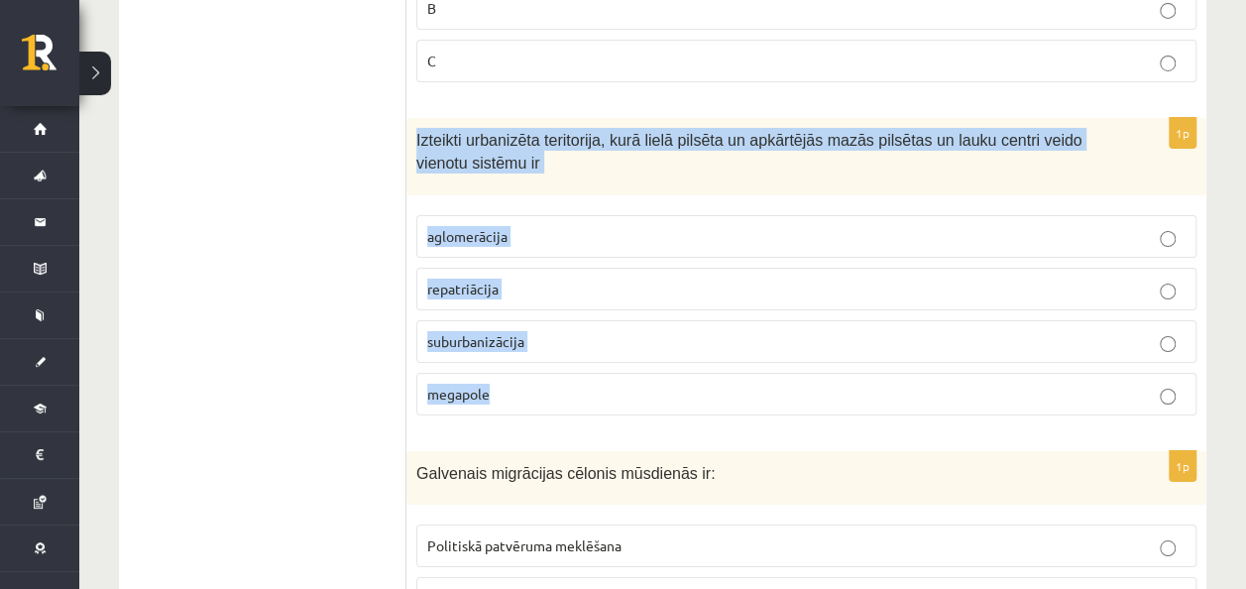
drag, startPoint x: 417, startPoint y: 112, endPoint x: 519, endPoint y: 361, distance: 268.8
click at [519, 361] on div "1p Izteikti urbanizēta teritorija, kurā lielā pilsēta un apkārtējās mazās pilsē…" at bounding box center [806, 274] width 800 height 312
copy div "Izteikti urbanizēta teritorija, kurā lielā pilsēta un apkārtējās mazās pilsētas…"
click at [480, 227] on span "aglomerācija" at bounding box center [467, 236] width 80 height 18
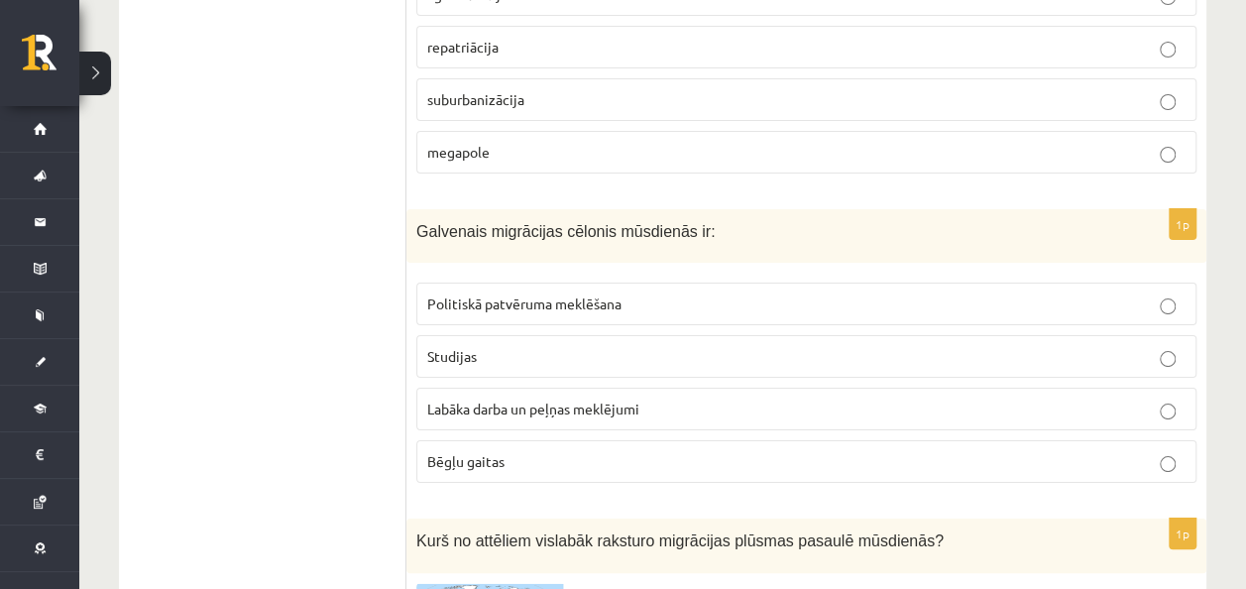
scroll to position [3722, 0]
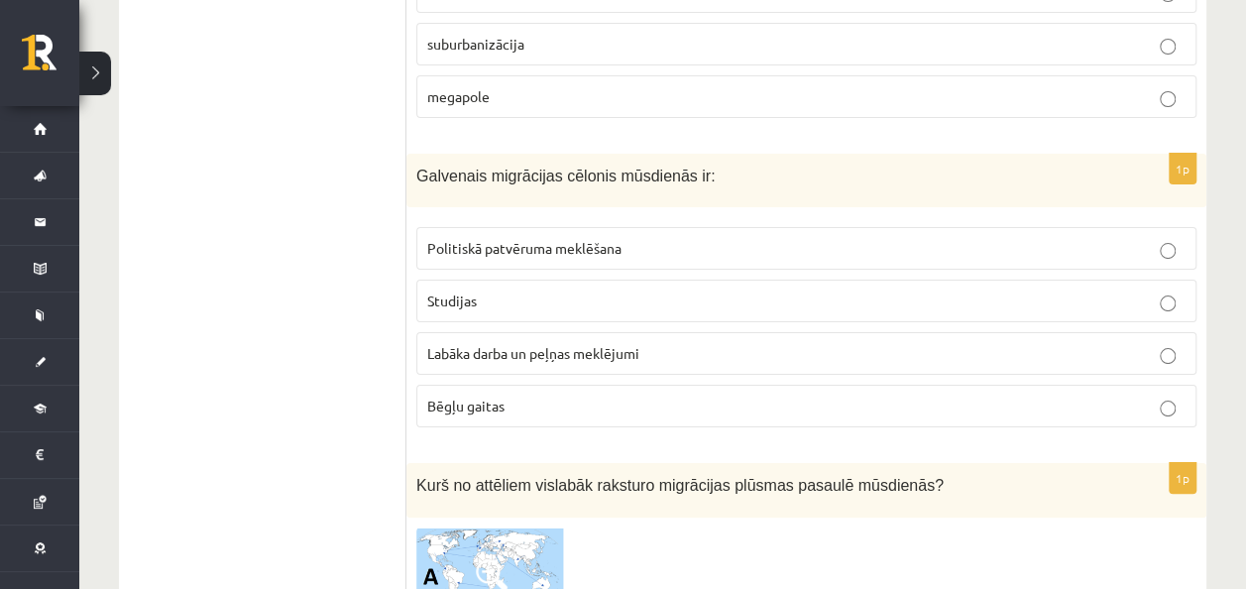
click at [608, 344] on span "Labāka darba un peļņas meklējumi" at bounding box center [533, 353] width 212 height 18
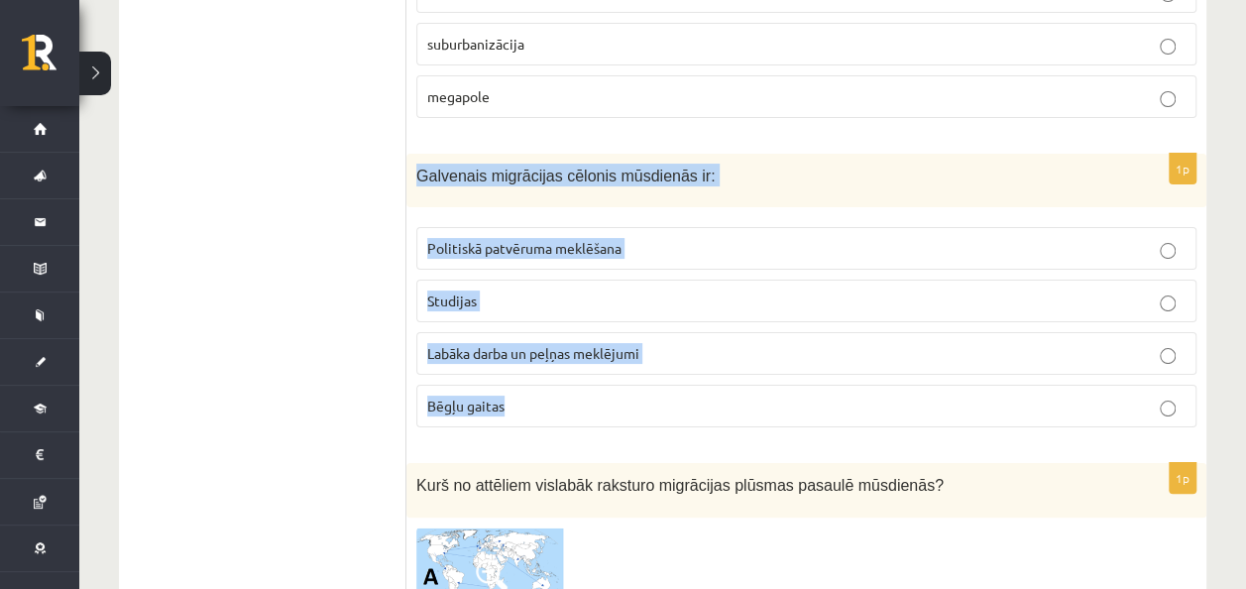
drag, startPoint x: 413, startPoint y: 143, endPoint x: 566, endPoint y: 356, distance: 262.1
click at [566, 356] on div "1p Galvenais migrācijas cēlonis mūsdienās ir: Politiskā patvēruma meklēšana Stu…" at bounding box center [806, 299] width 800 height 290
copy div "Galvenais migrācijas cēlonis mūsdienās ir: Politiskā patvēruma meklēšana Studij…"
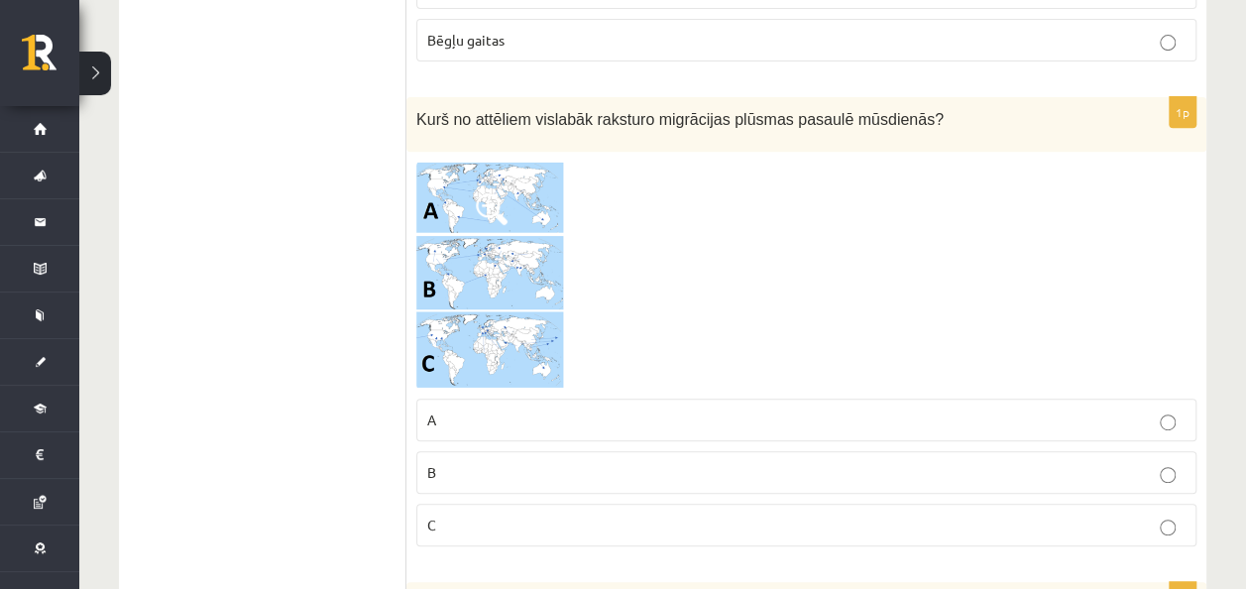
scroll to position [4118, 0]
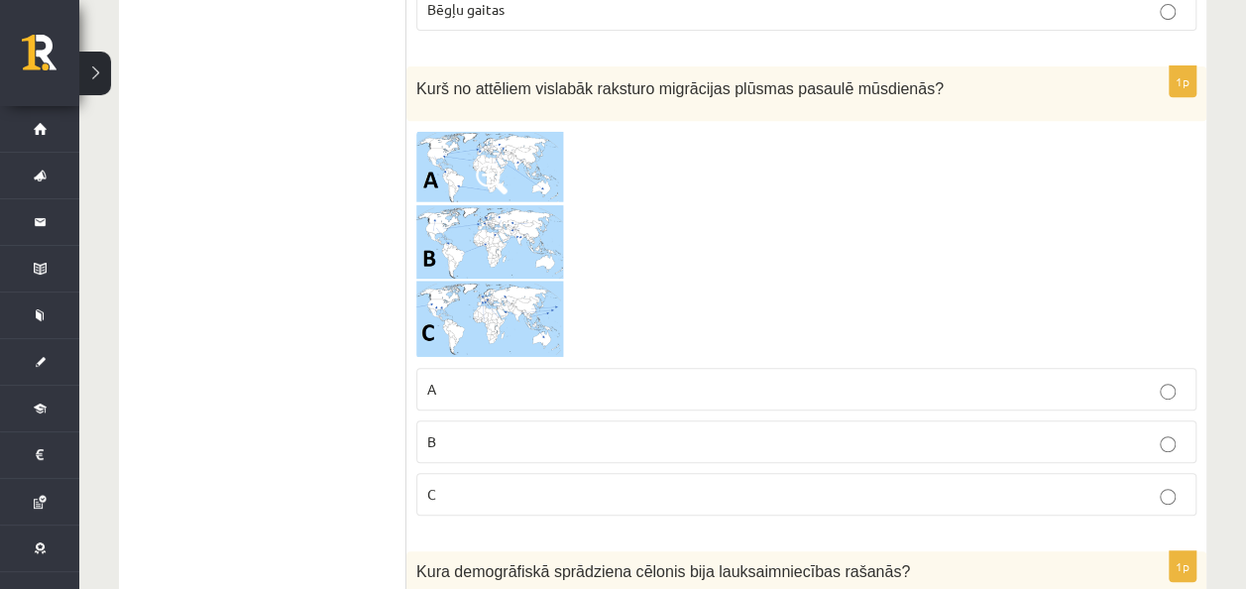
click at [530, 194] on img at bounding box center [490, 245] width 149 height 228
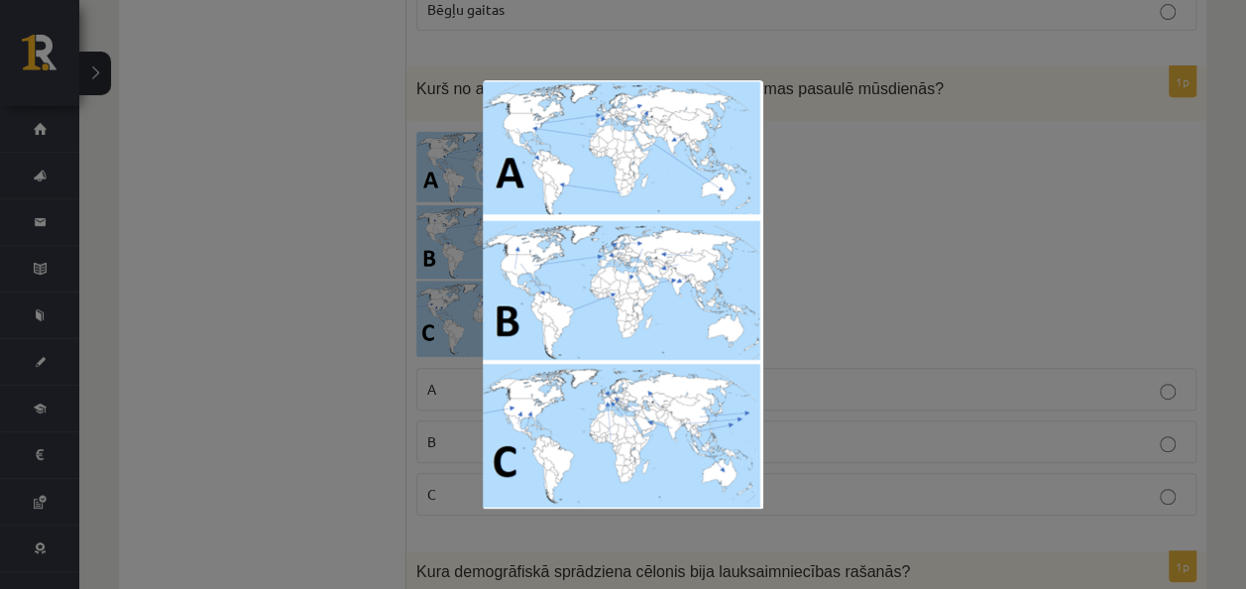
click at [796, 129] on div at bounding box center [623, 294] width 1246 height 589
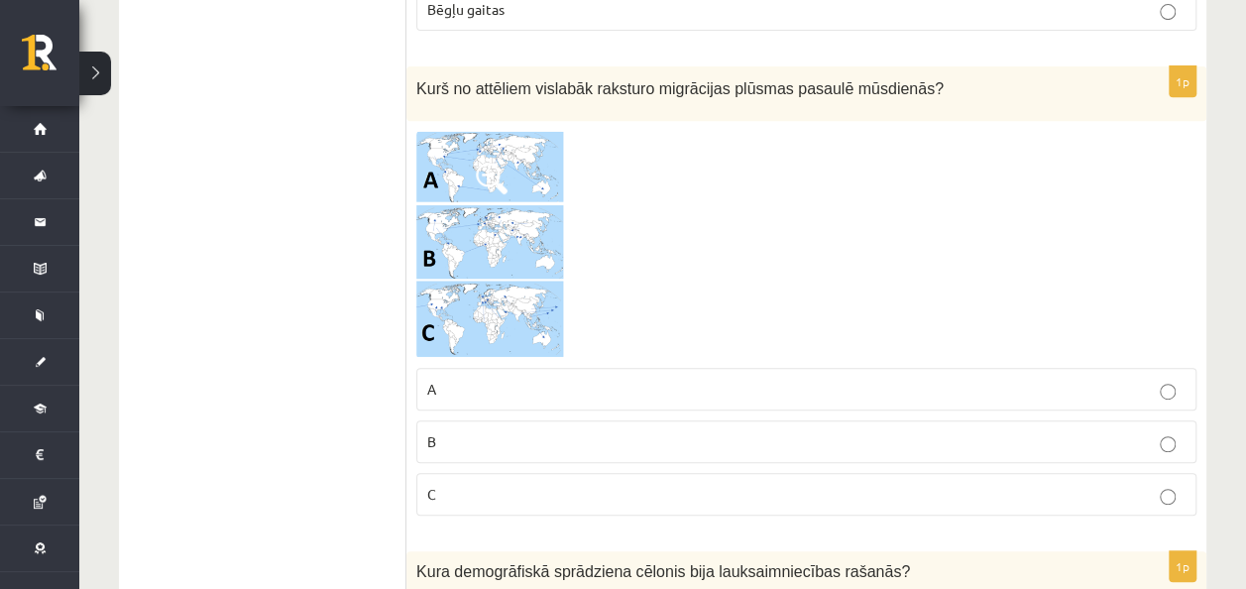
click at [567, 433] on fieldset "A B C" at bounding box center [806, 440] width 780 height 164
click at [567, 473] on label "C" at bounding box center [806, 494] width 780 height 43
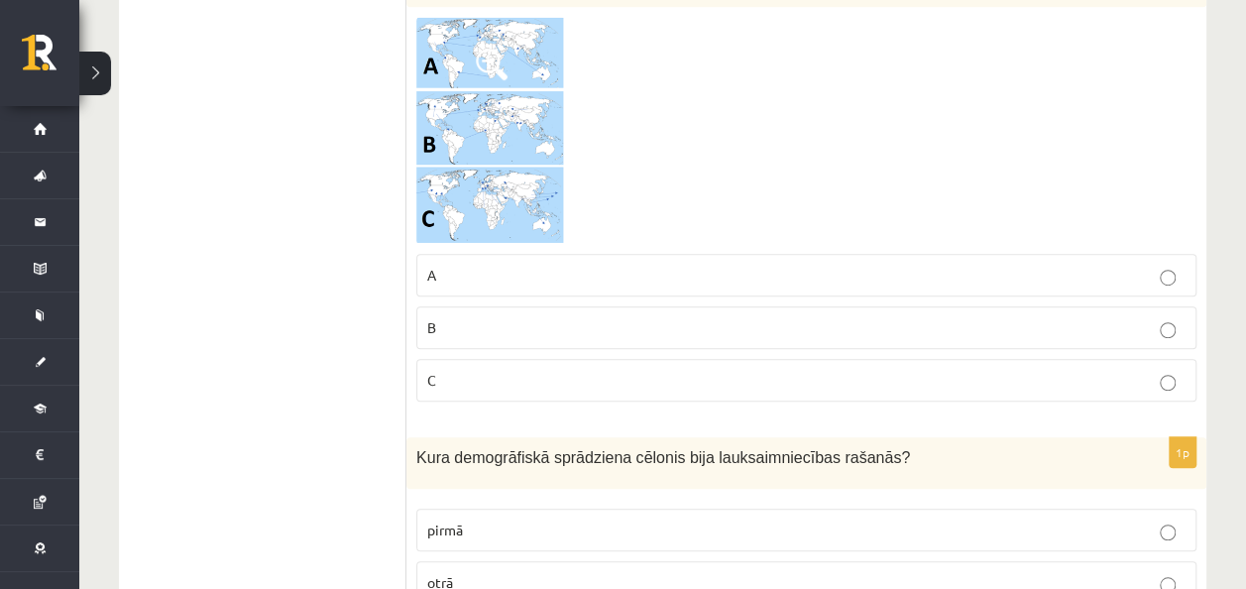
scroll to position [4416, 0]
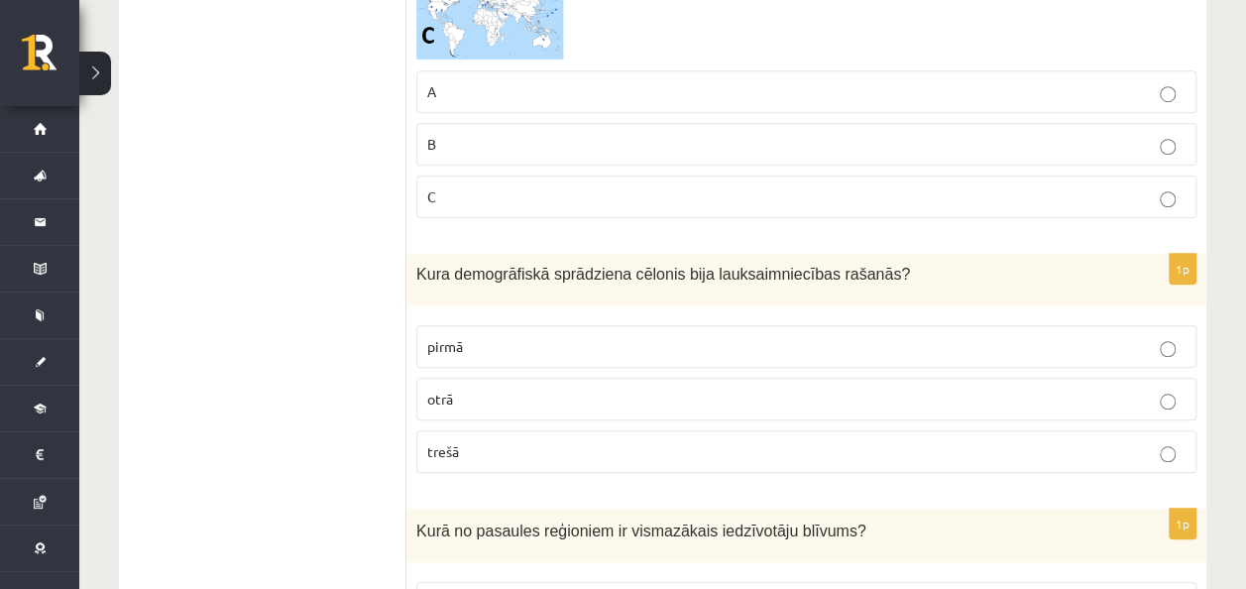
click at [450, 389] on span "otrā" at bounding box center [440, 398] width 26 height 18
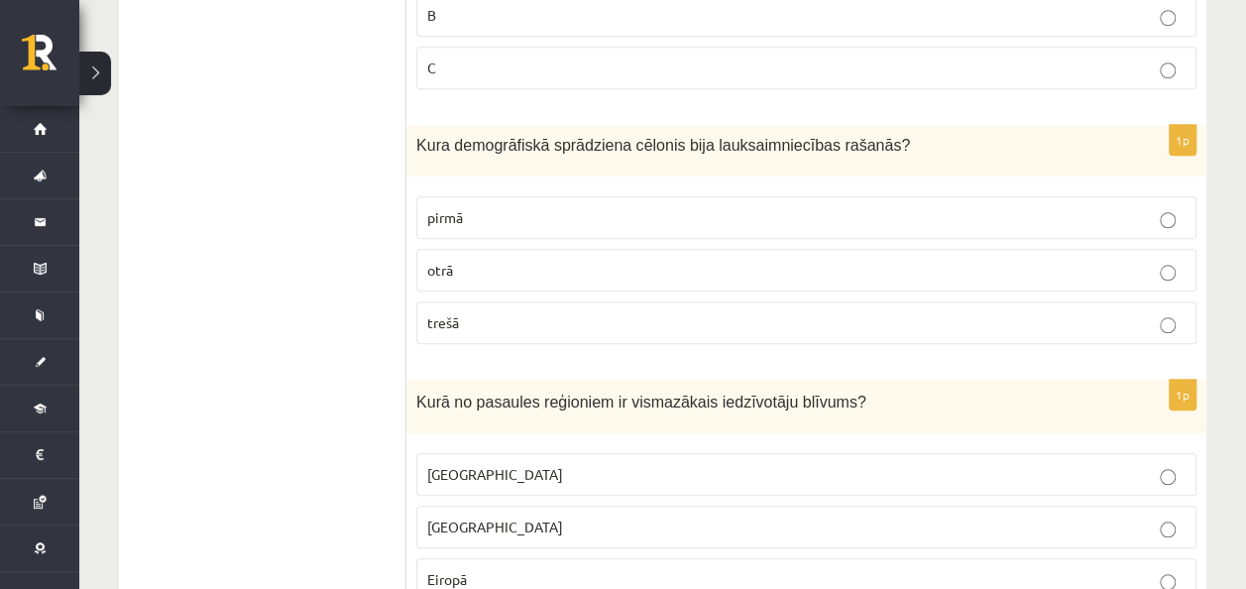
scroll to position [4515, 0]
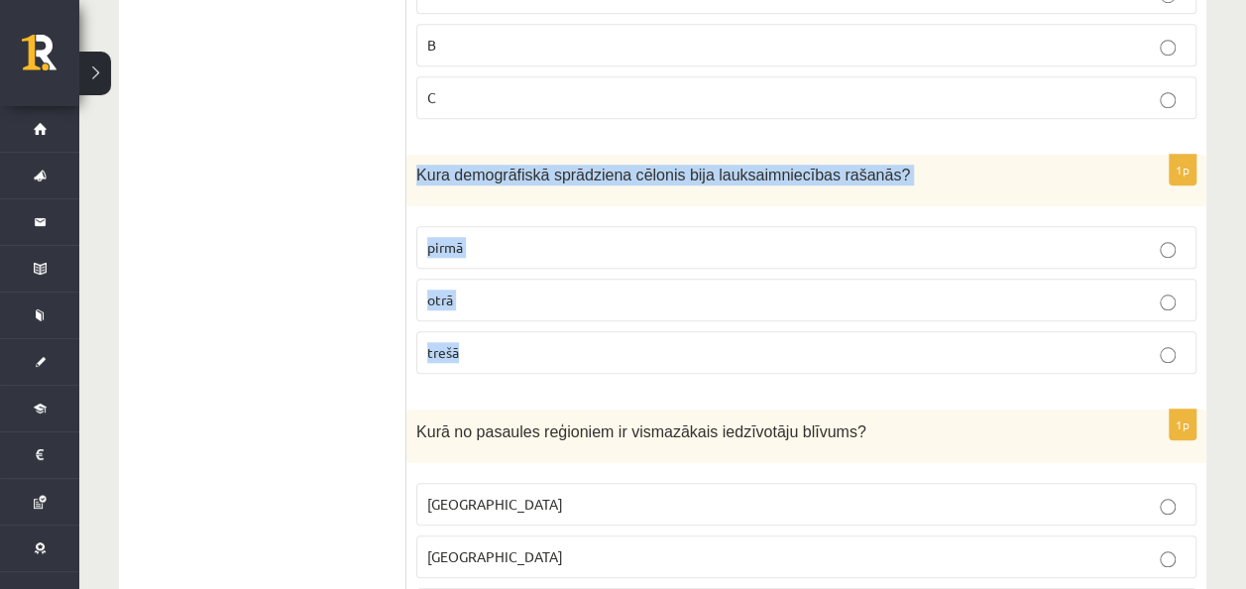
drag, startPoint x: 415, startPoint y: 131, endPoint x: 497, endPoint y: 300, distance: 188.4
click at [497, 300] on div "1p Kura demogrāfiskā sprādziena cēlonis bija lauksaimniecības rašanās? pirmā ot…" at bounding box center [806, 272] width 800 height 234
drag, startPoint x: 497, startPoint y: 300, endPoint x: 488, endPoint y: 139, distance: 161.8
copy div "Kura demogrāfiskā sprādziena cēlonis bija lauksaimniecības rašanās? pirmā otrā …"
click at [527, 237] on p "pirmā" at bounding box center [806, 247] width 758 height 21
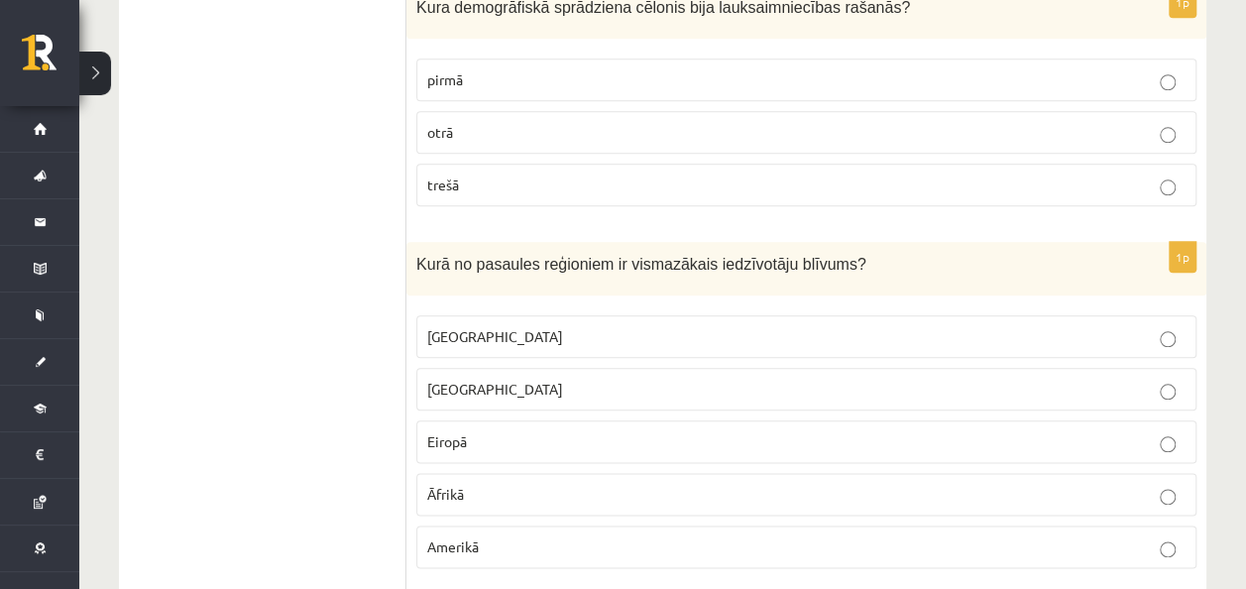
scroll to position [4713, 0]
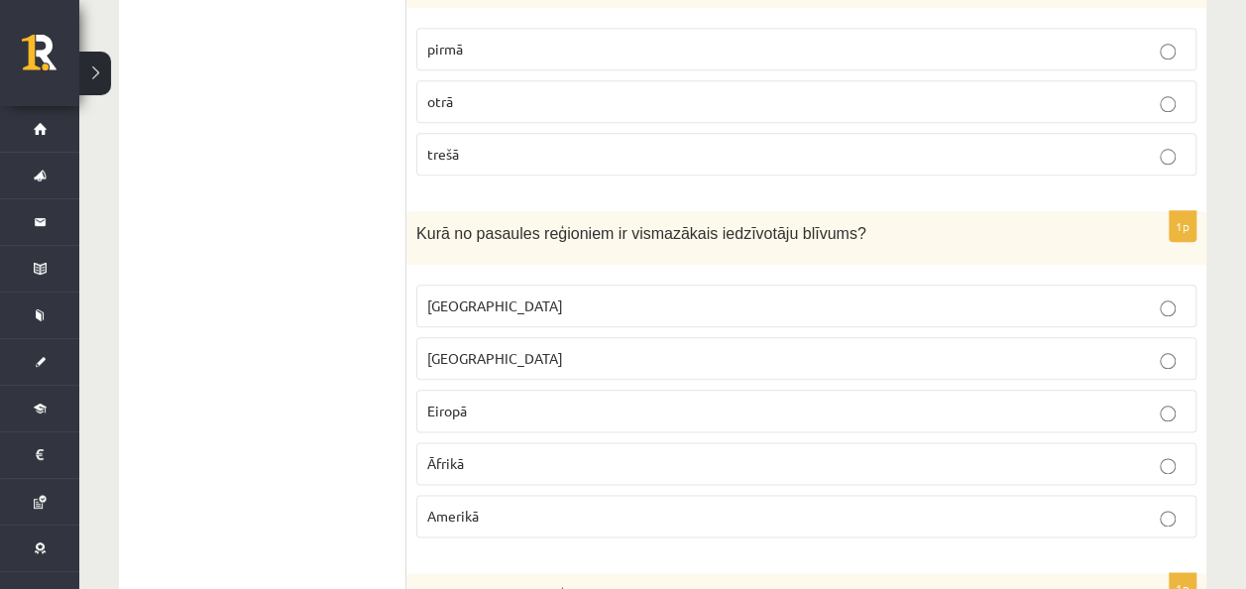
click at [474, 348] on p "Āzijā" at bounding box center [806, 358] width 758 height 21
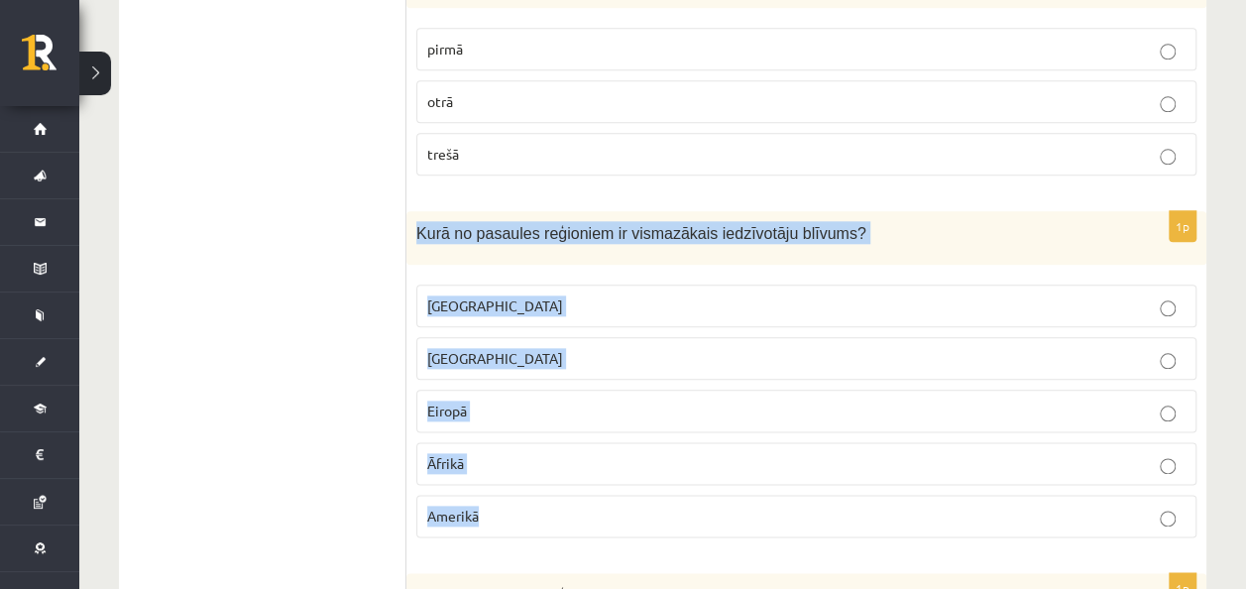
drag, startPoint x: 414, startPoint y: 193, endPoint x: 529, endPoint y: 469, distance: 298.5
click at [529, 469] on div "1p Kurā no pasaules reģioniem ir vismazākais iedzīvotāju blīvums? Austrālijā Āz…" at bounding box center [806, 382] width 800 height 343
click at [493, 295] on p "Austrālijā" at bounding box center [806, 305] width 758 height 21
click at [418, 236] on div "1p Kurā no pasaules reģioniem ir vismazākais iedzīvotāju blīvums? Austrālijā Āz…" at bounding box center [806, 382] width 800 height 343
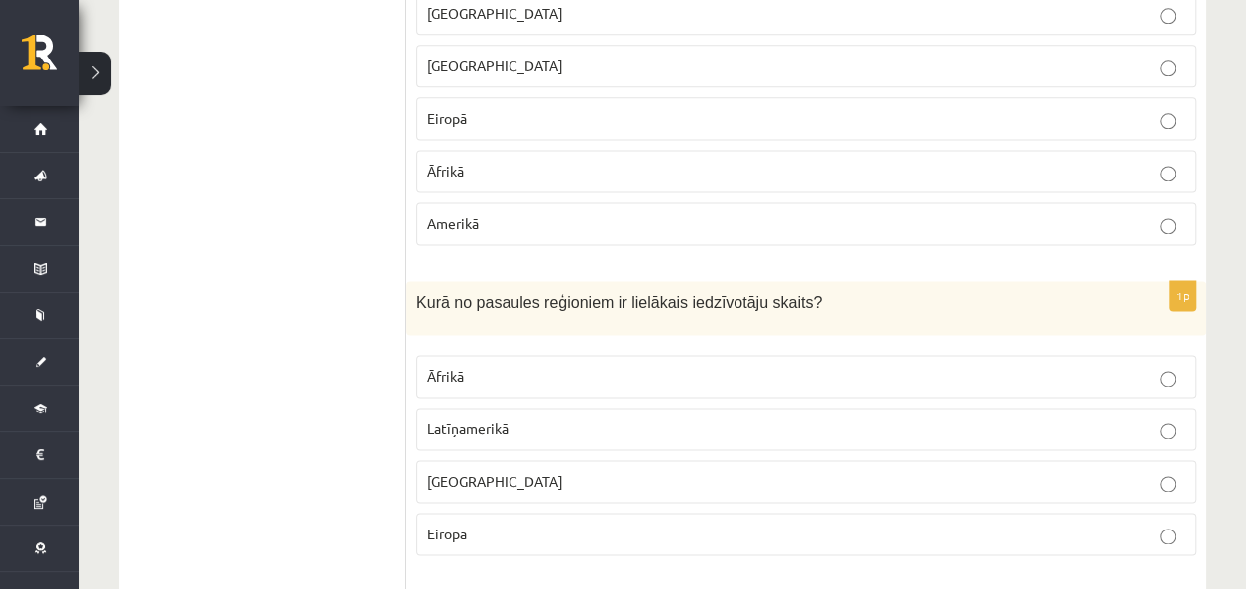
scroll to position [5109, 0]
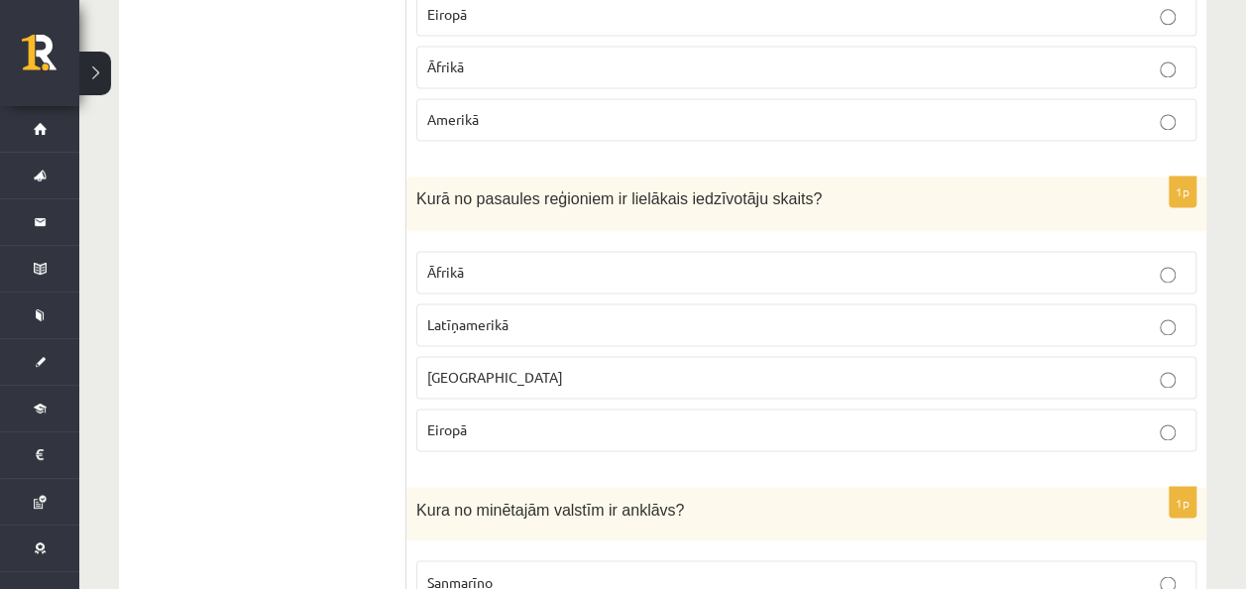
click at [551, 419] on p "Eiropā" at bounding box center [806, 429] width 758 height 21
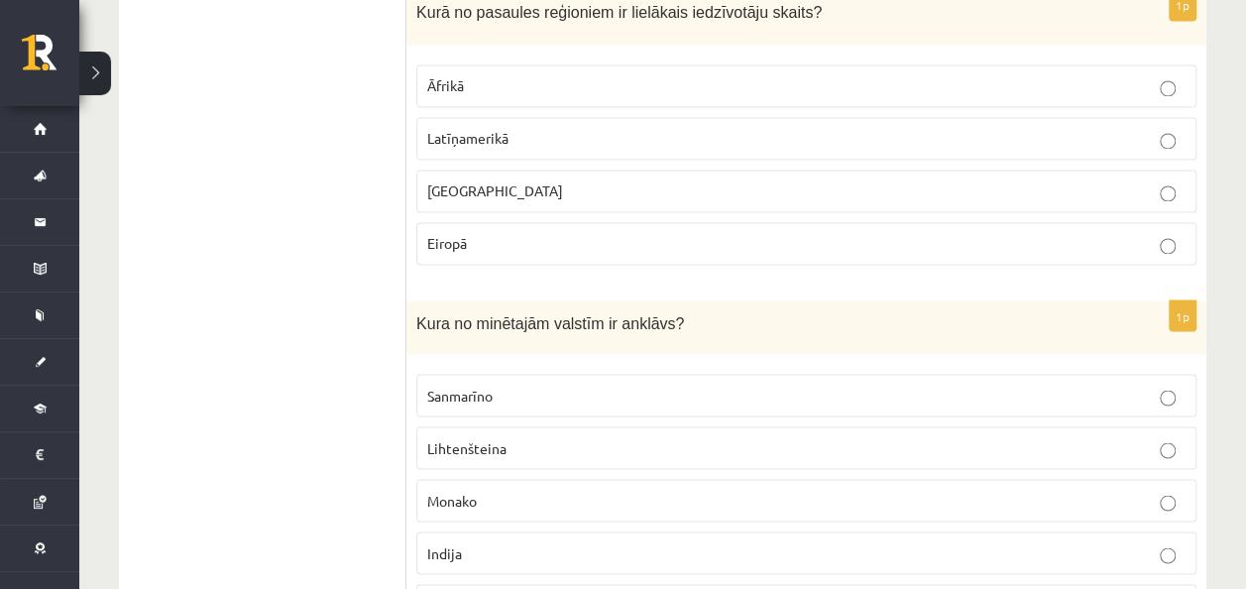
scroll to position [5406, 0]
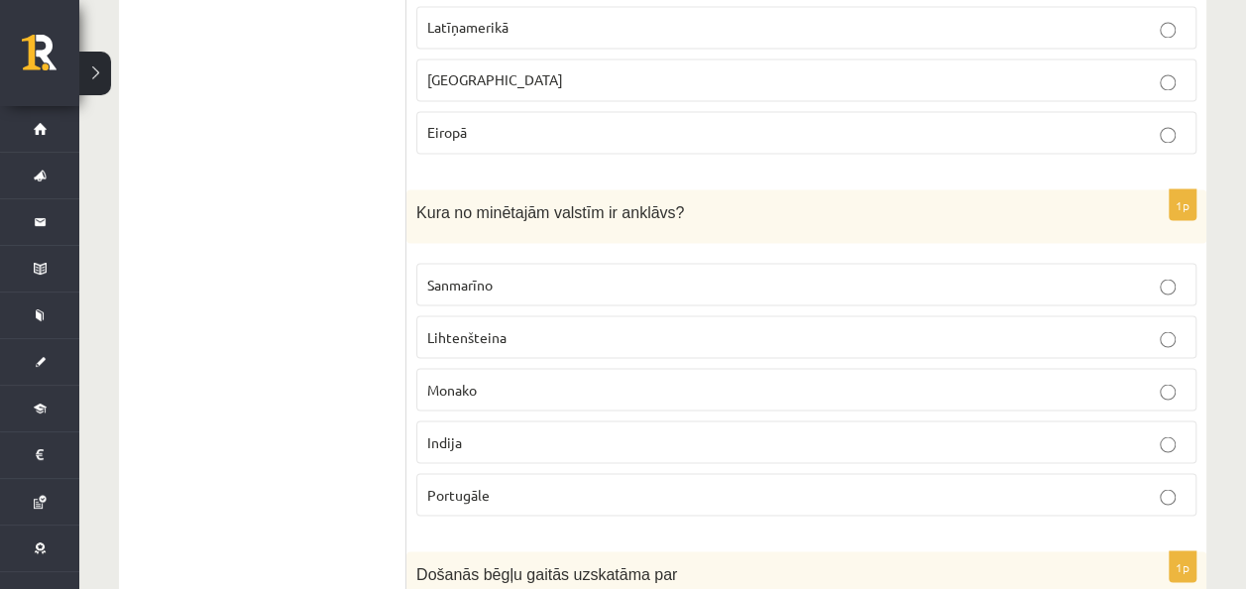
click at [624, 315] on label "Lihtenšteina" at bounding box center [806, 336] width 780 height 43
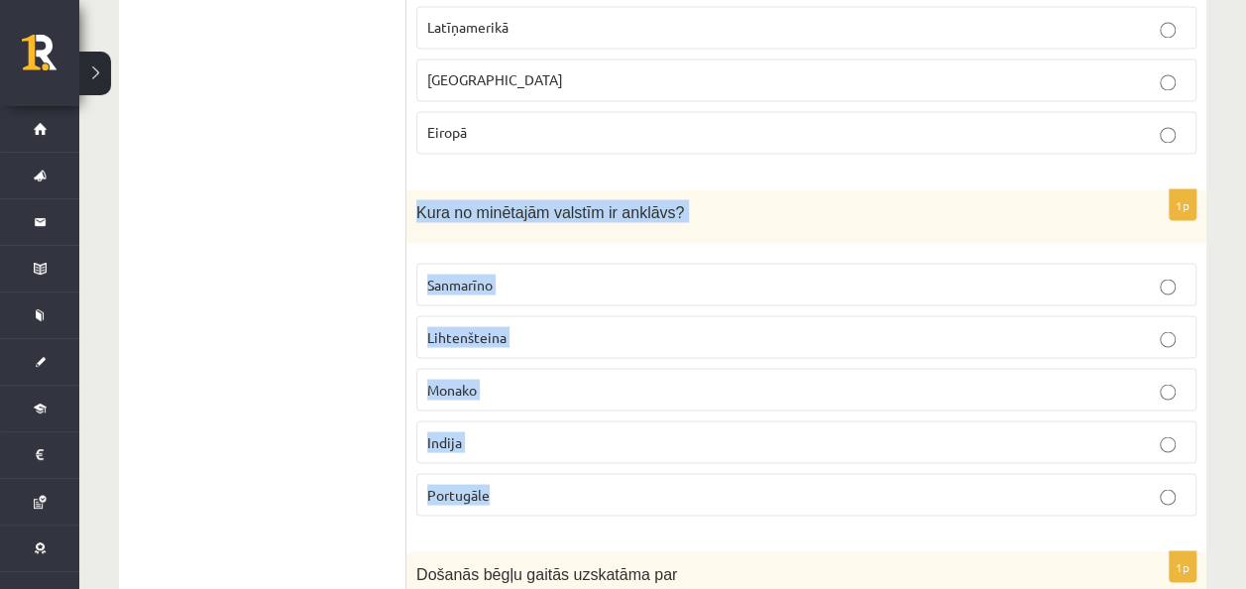
drag, startPoint x: 410, startPoint y: 157, endPoint x: 581, endPoint y: 428, distance: 320.6
click at [581, 428] on div "1p Kura no minētajām valstīm ir anklāvs? Sanmarīno Lihtenšteina Monako Indija P…" at bounding box center [806, 360] width 800 height 343
click at [480, 273] on p "Sanmarīno" at bounding box center [806, 283] width 758 height 21
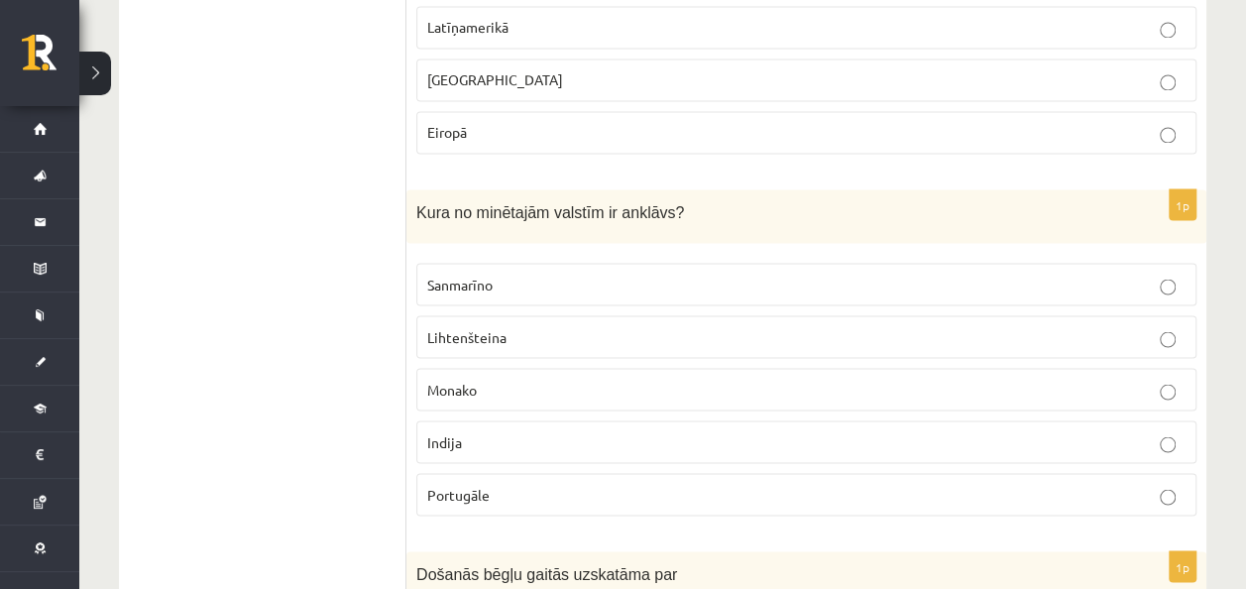
click at [424, 263] on label "Sanmarīno" at bounding box center [806, 284] width 780 height 43
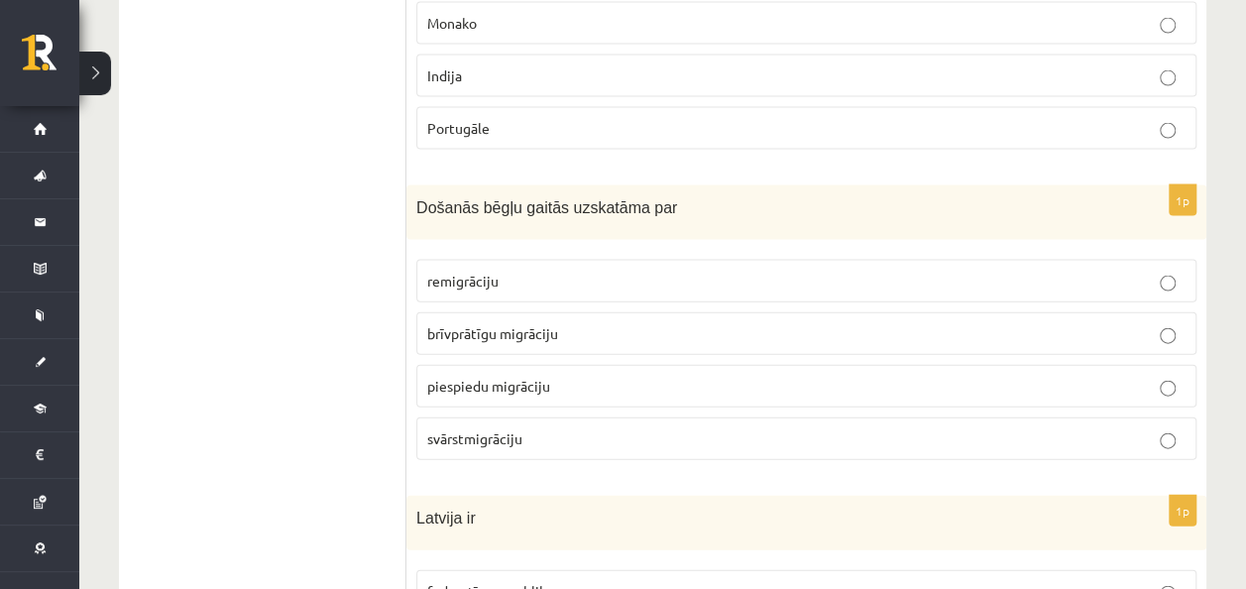
scroll to position [5803, 0]
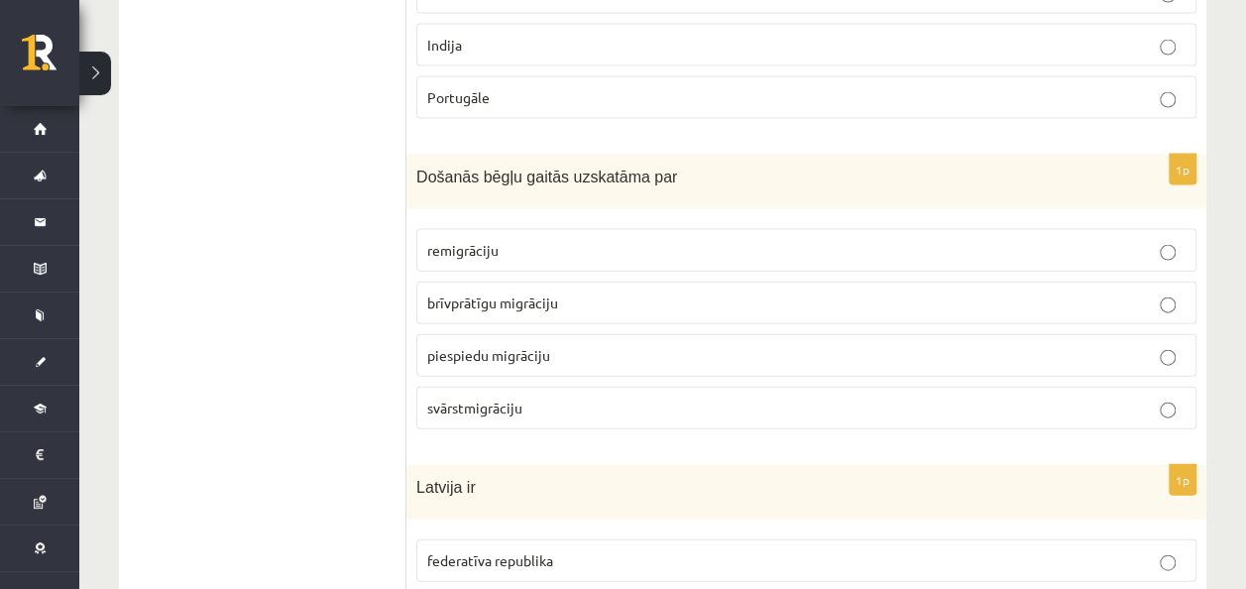
click at [514, 292] on p "brīvprātīgu migrāciju" at bounding box center [806, 302] width 758 height 21
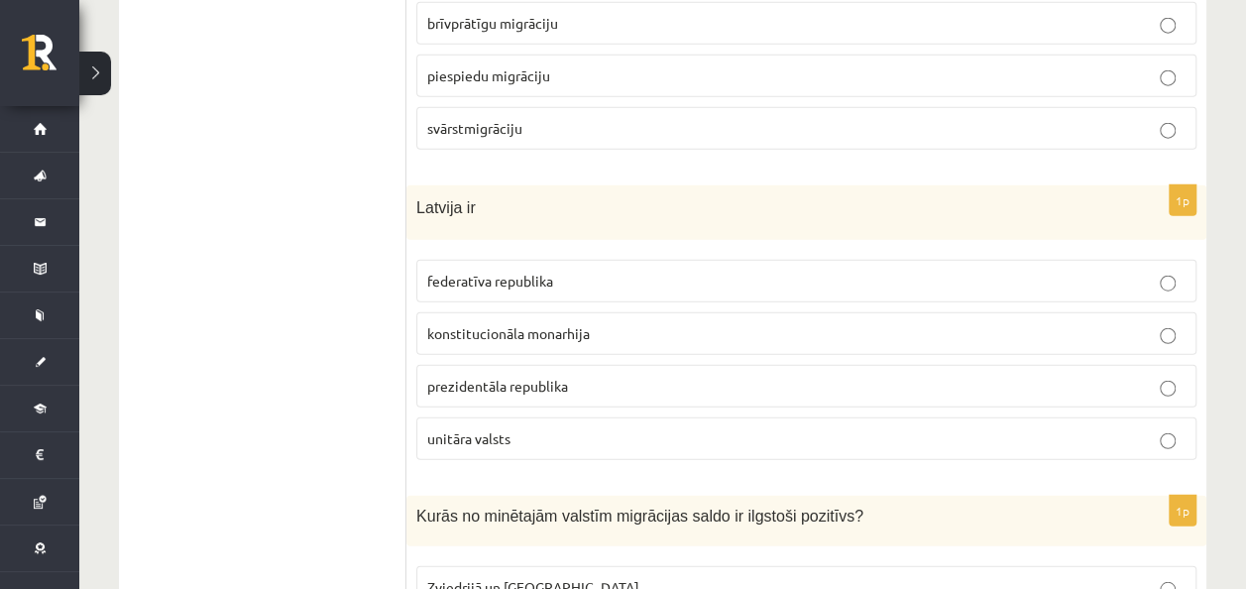
scroll to position [6100, 0]
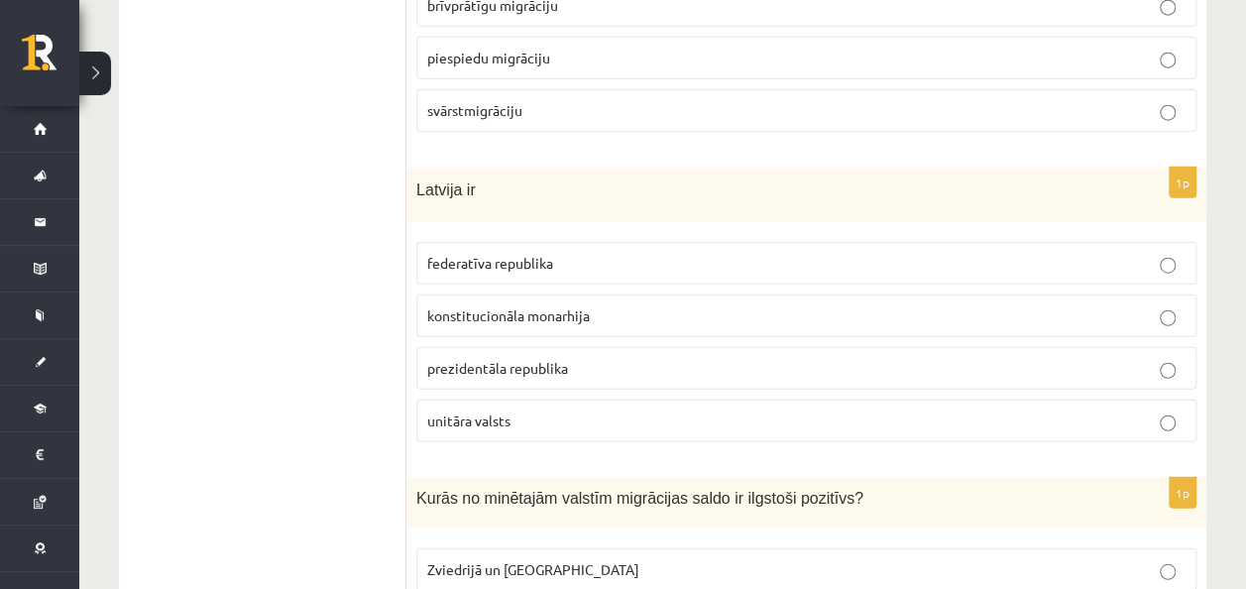
click at [579, 358] on p "prezidentāla republika" at bounding box center [806, 368] width 758 height 21
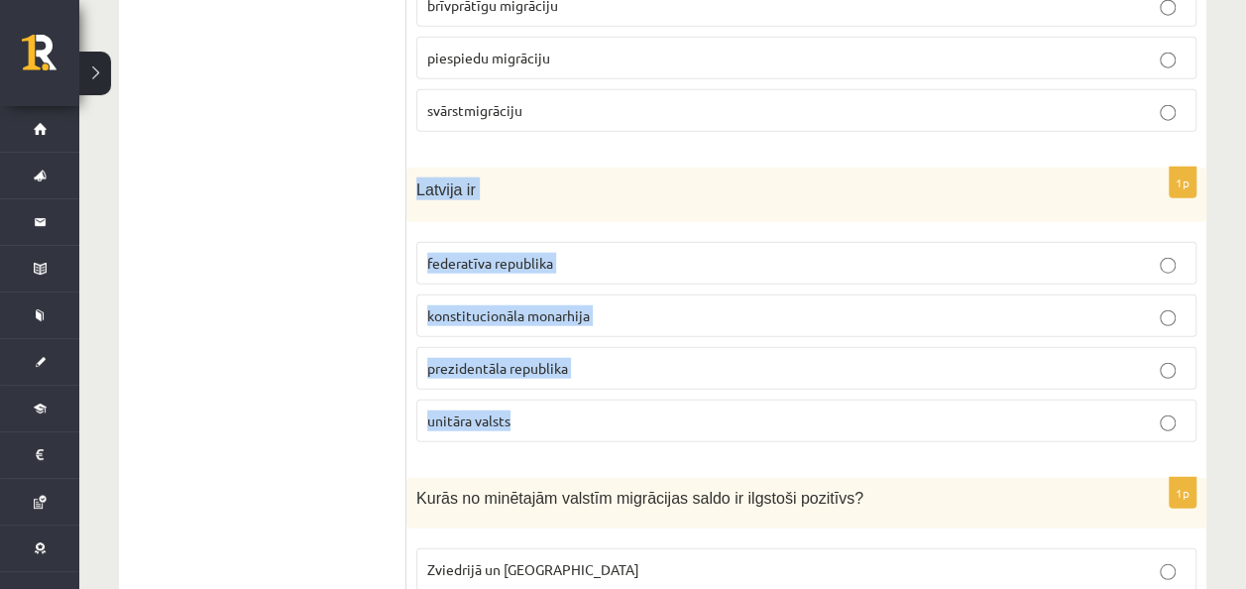
drag, startPoint x: 413, startPoint y: 133, endPoint x: 542, endPoint y: 355, distance: 256.6
click at [542, 355] on div "1p Latvija ir federatīva republika konstitucionāla monarhija prezidentāla repub…" at bounding box center [806, 312] width 800 height 290
click at [565, 410] on p "unitāra valsts" at bounding box center [806, 420] width 758 height 21
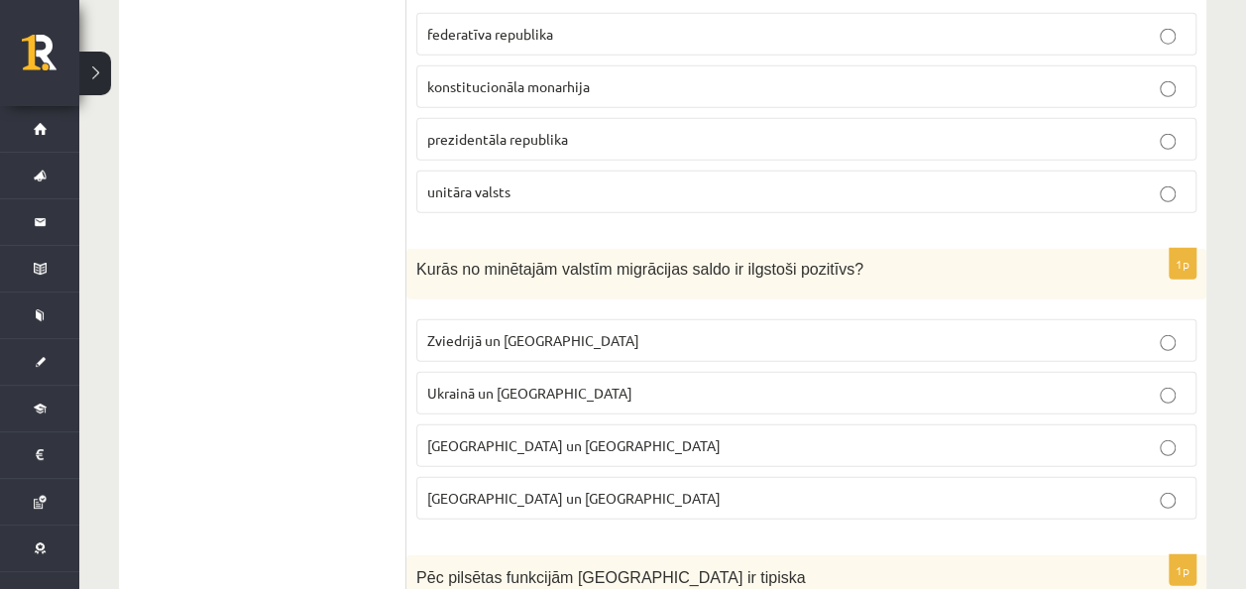
scroll to position [6298, 0]
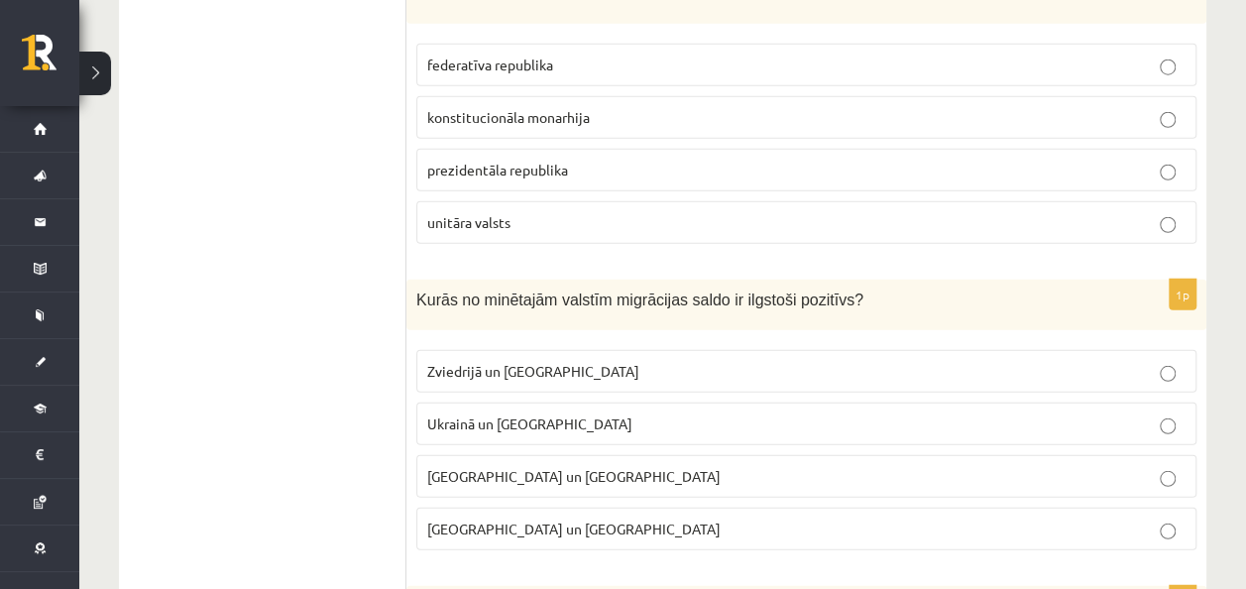
click at [561, 466] on p "Sīrijā un Afganistānā" at bounding box center [806, 476] width 758 height 21
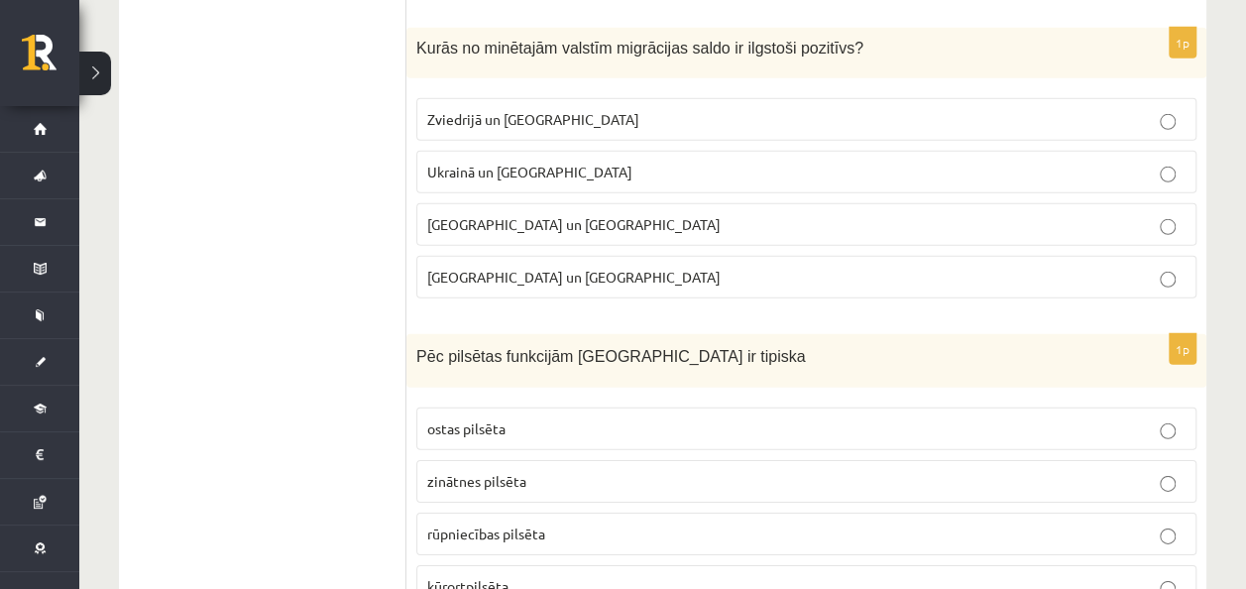
scroll to position [6596, 0]
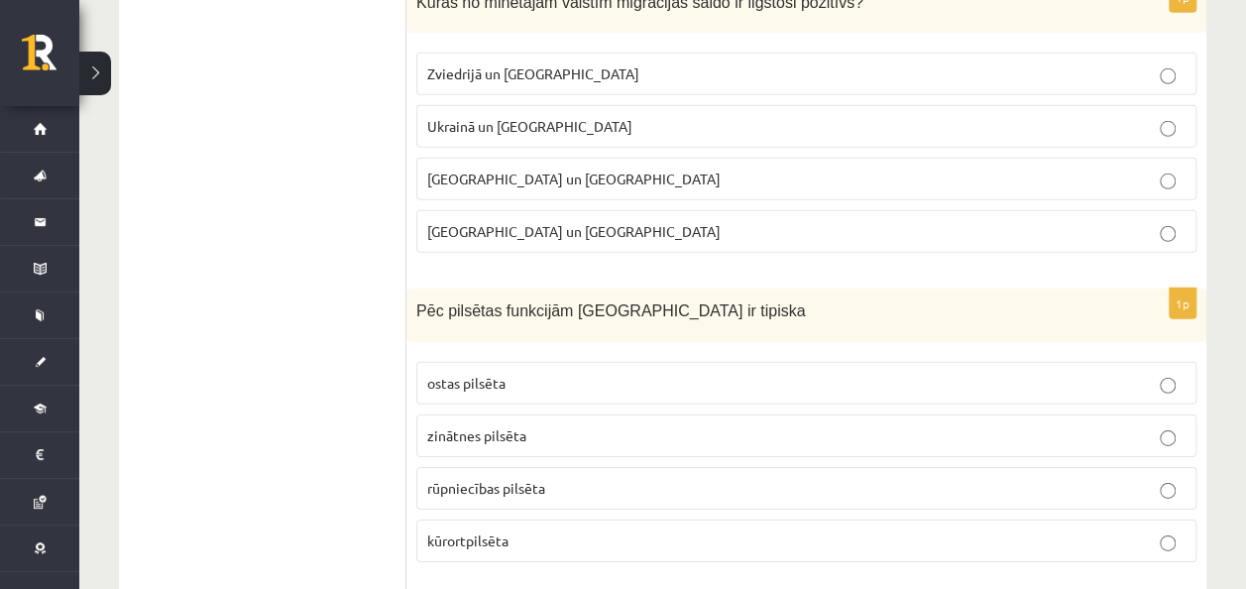
drag, startPoint x: 528, startPoint y: 488, endPoint x: 523, endPoint y: 476, distance: 12.9
click at [527, 530] on p "kūrortpilsēta" at bounding box center [806, 540] width 758 height 21
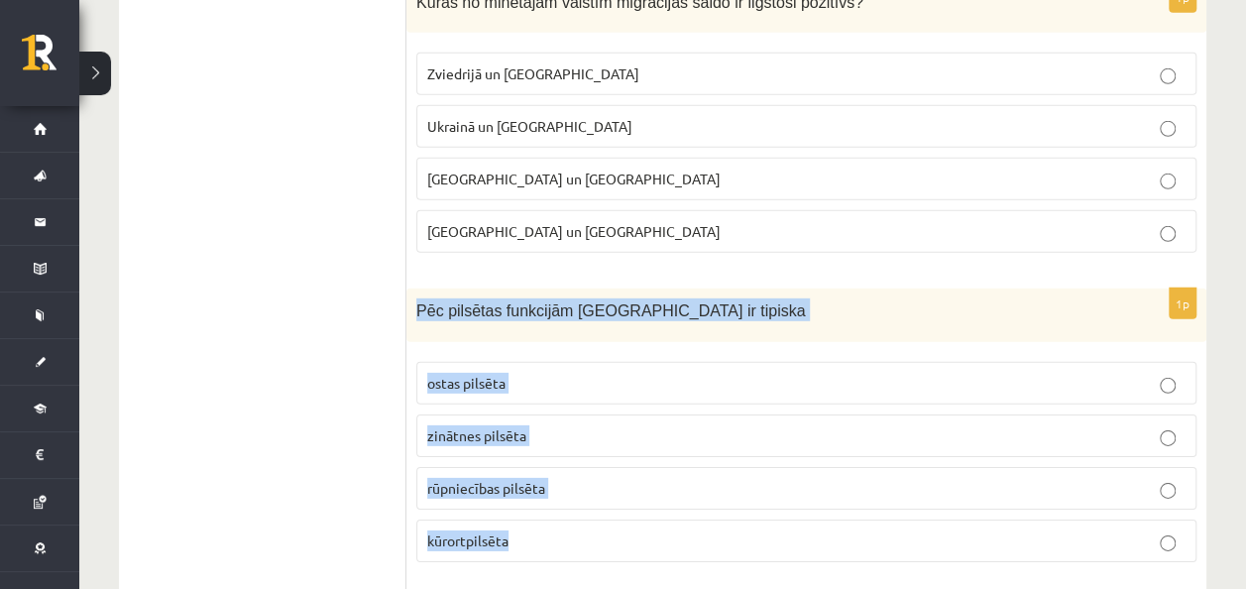
drag, startPoint x: 419, startPoint y: 249, endPoint x: 556, endPoint y: 480, distance: 268.3
click at [556, 480] on div "1p Pēc pilsētas funkcijām Jūrmala ir tipiska ostas pilsēta zinātnes pilsēta rūp…" at bounding box center [806, 433] width 800 height 290
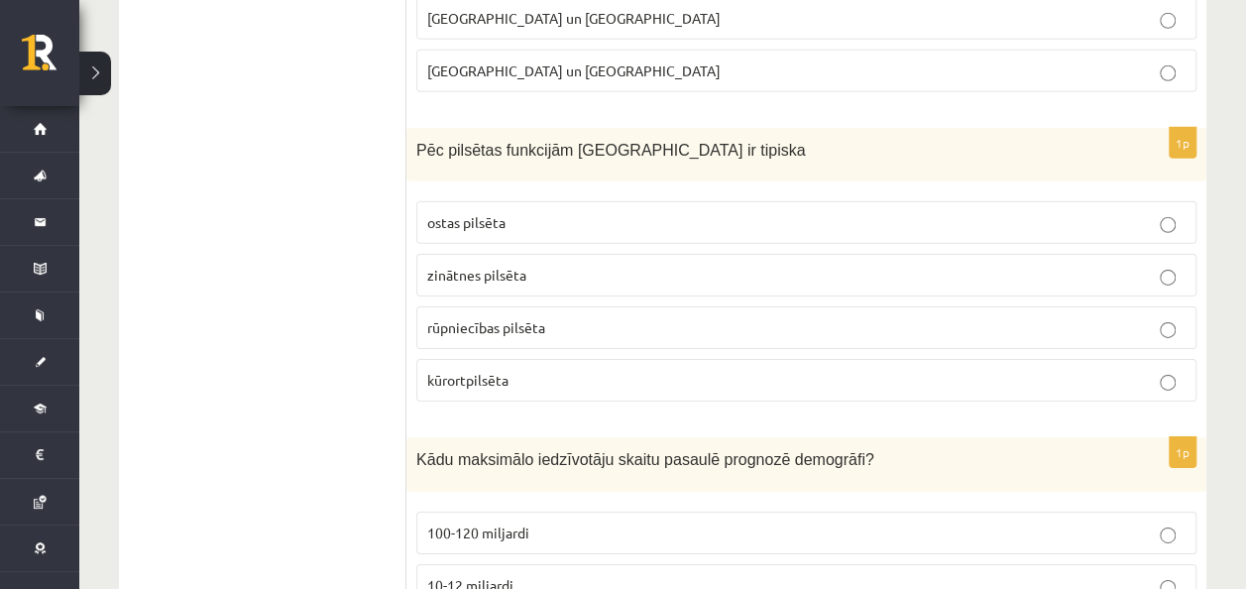
scroll to position [6992, 0]
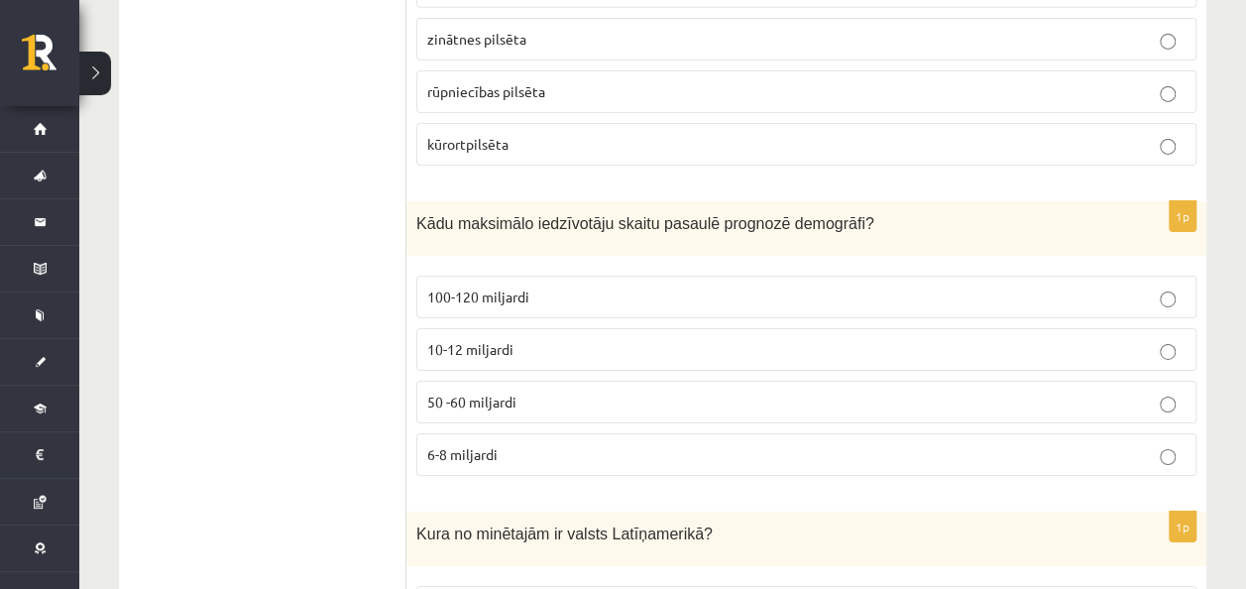
click at [535, 391] on p "50 -60 miljardi" at bounding box center [806, 401] width 758 height 21
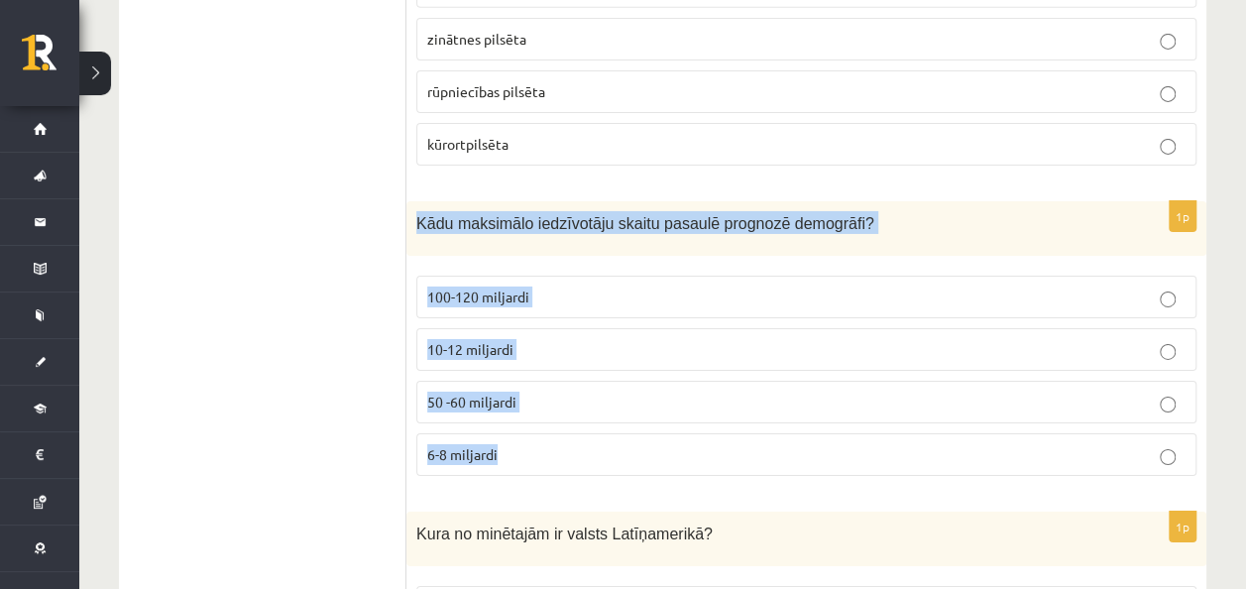
drag, startPoint x: 412, startPoint y: 161, endPoint x: 567, endPoint y: 396, distance: 282.0
click at [567, 396] on div "1p Kādu maksimālo iedzīvotāju skaitu pasaulē prognozē demogrāfi? 100-120 miljar…" at bounding box center [806, 346] width 800 height 290
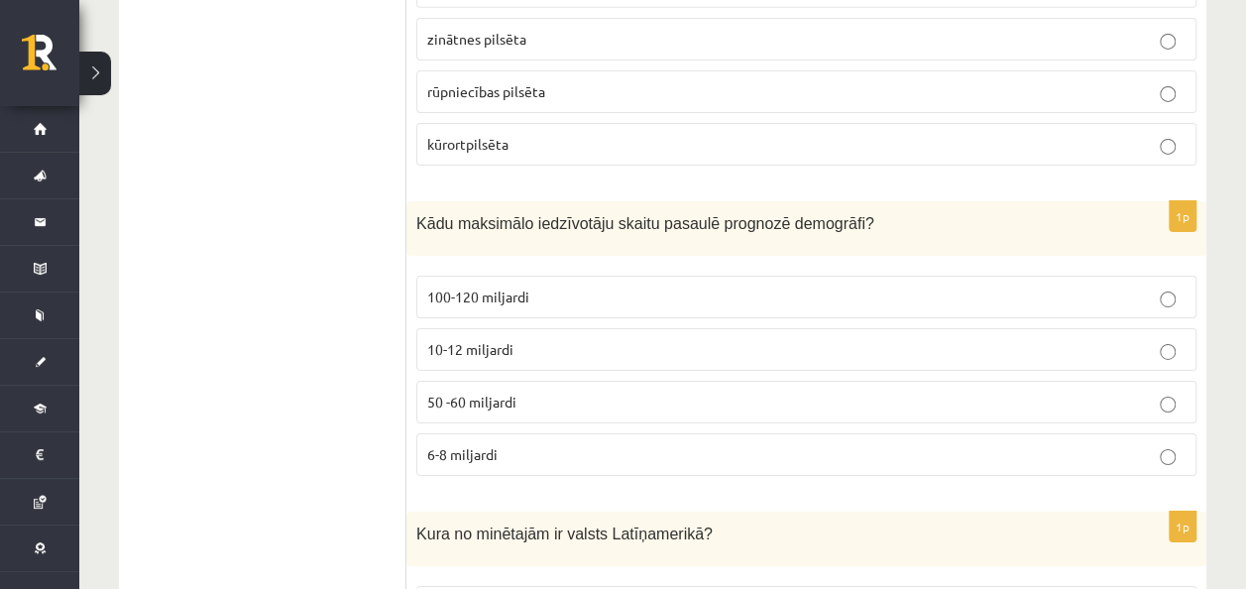
click at [520, 339] on p "10-12 miljardi" at bounding box center [806, 349] width 758 height 21
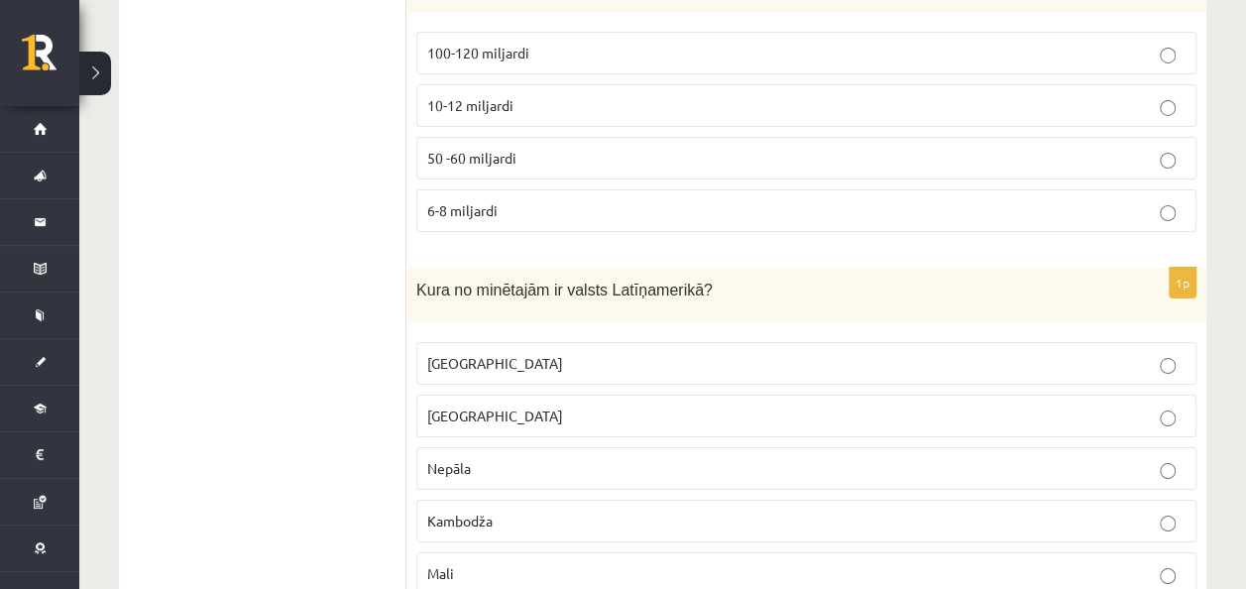
scroll to position [7289, 0]
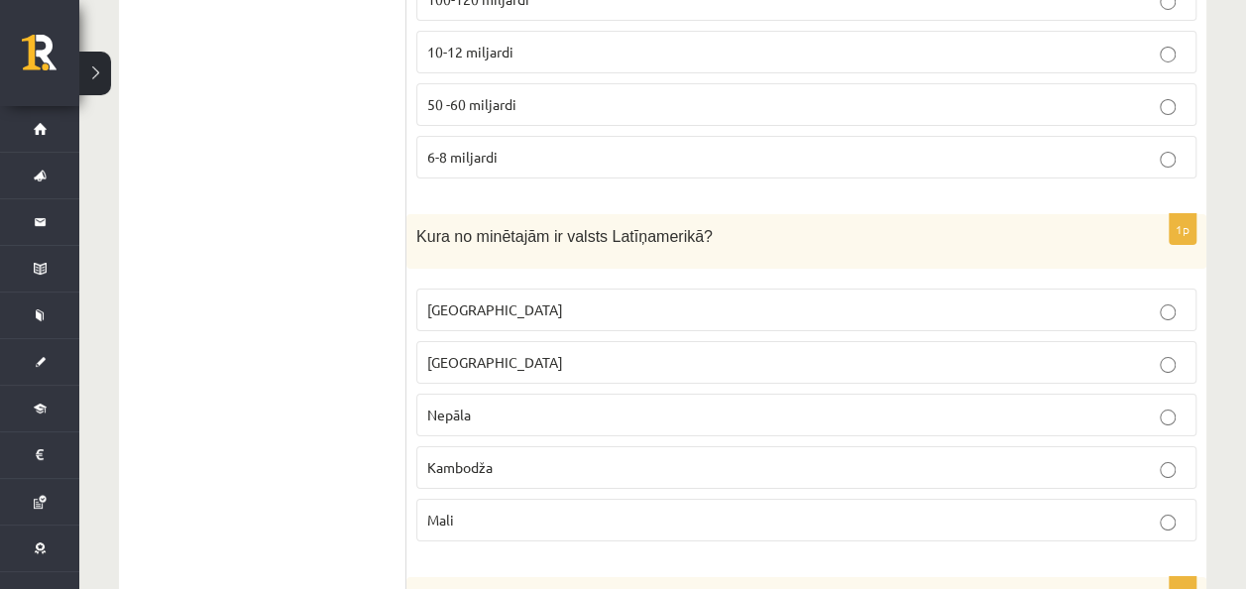
click at [608, 299] on p "Meksika" at bounding box center [806, 309] width 758 height 21
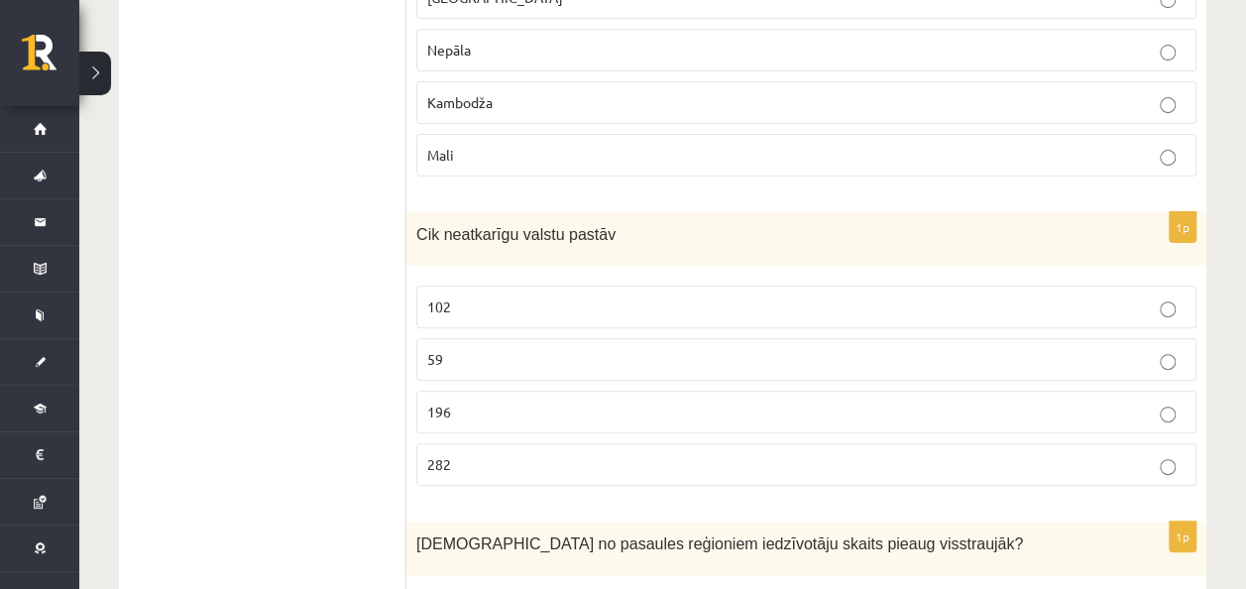
scroll to position [7686, 0]
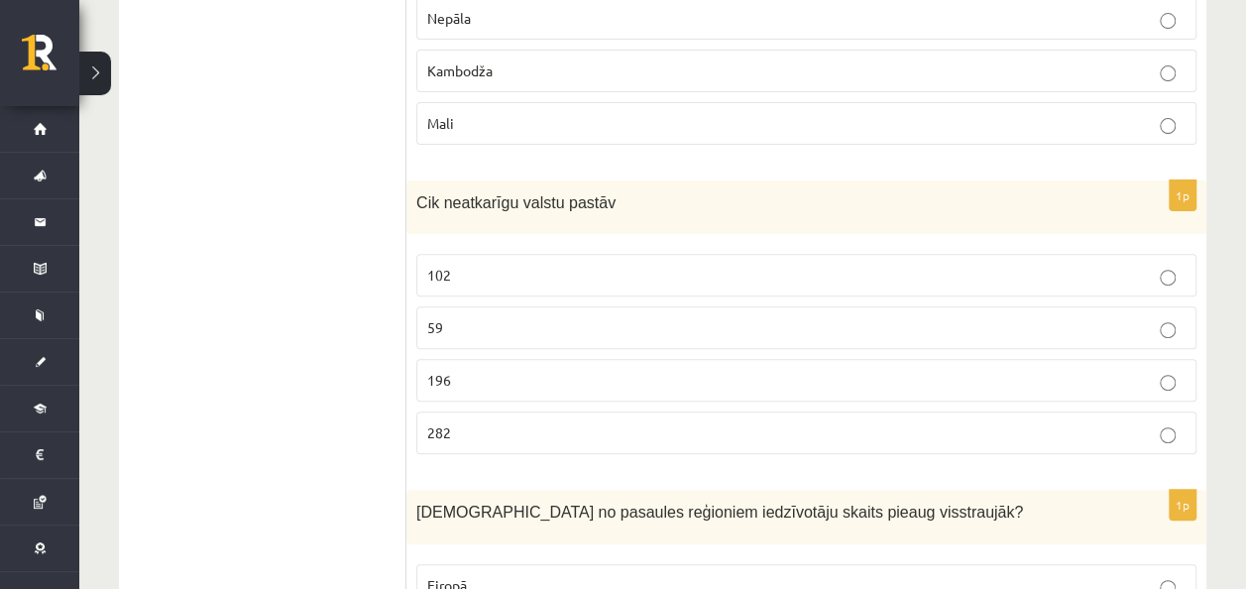
click at [452, 359] on label "196" at bounding box center [806, 380] width 780 height 43
drag, startPoint x: 421, startPoint y: 131, endPoint x: 572, endPoint y: 361, distance: 274.8
click at [572, 361] on div "1p Cik neatkarīgu valstu pastāv 102 59 196 282" at bounding box center [806, 325] width 800 height 290
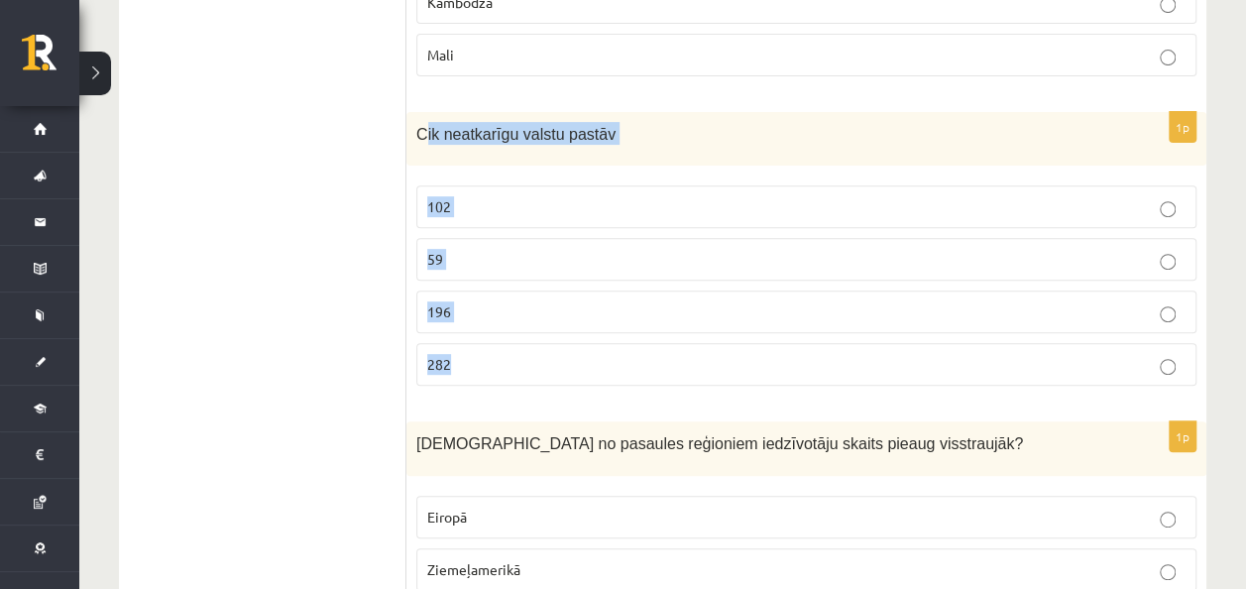
scroll to position [7785, 0]
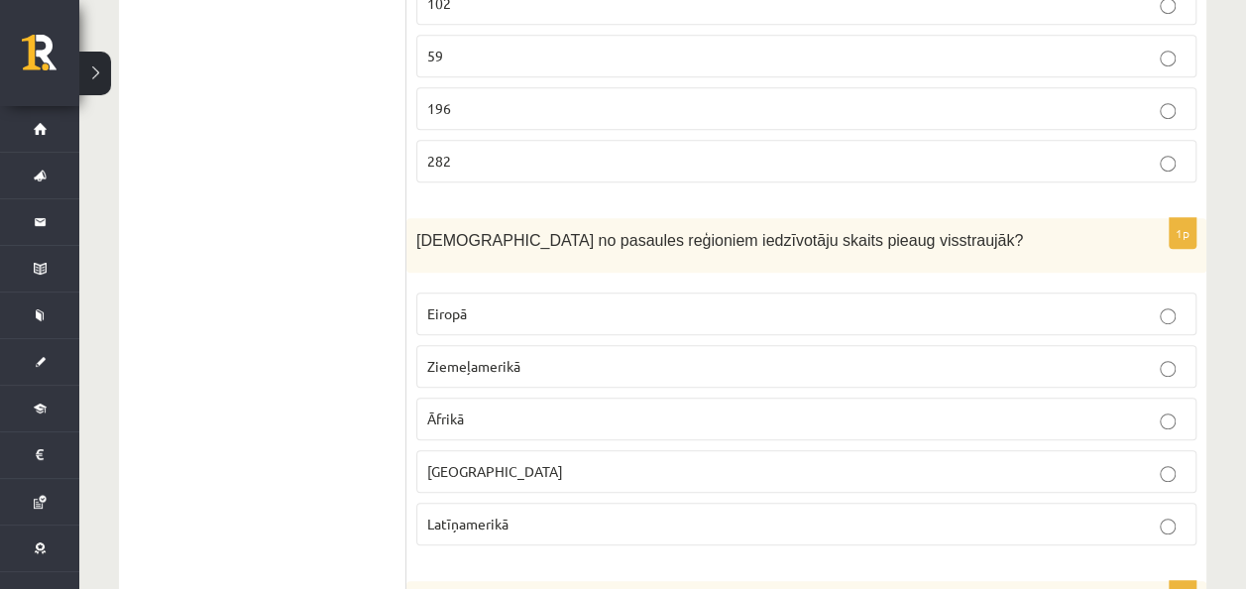
scroll to position [7983, 0]
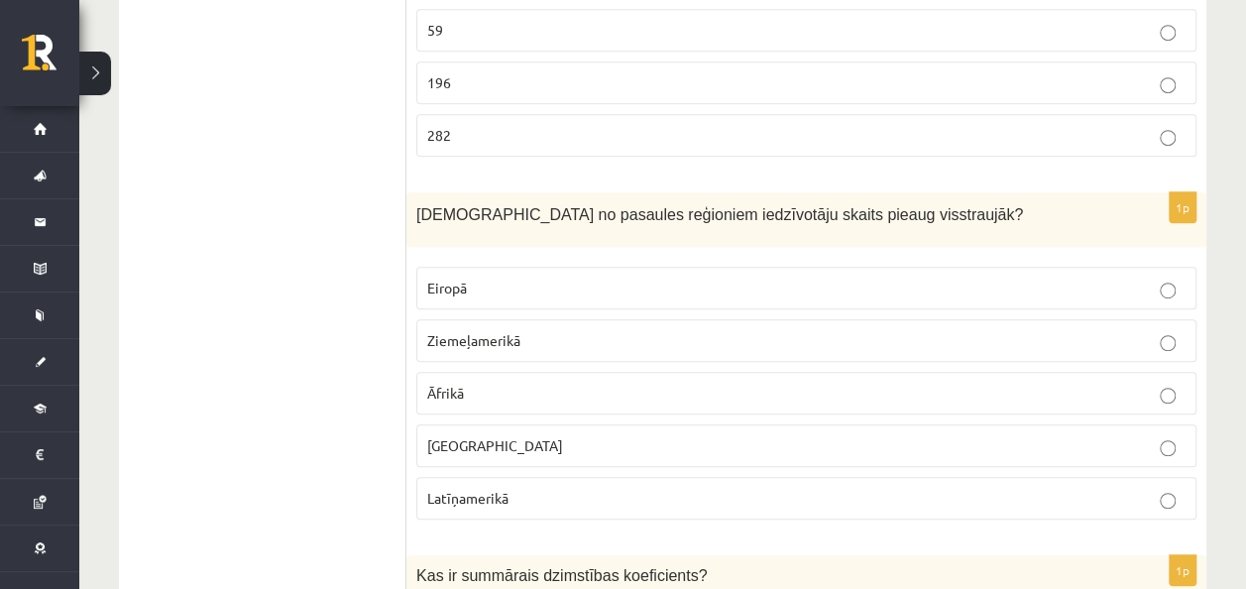
click at [597, 277] on p "Eiropā" at bounding box center [806, 287] width 758 height 21
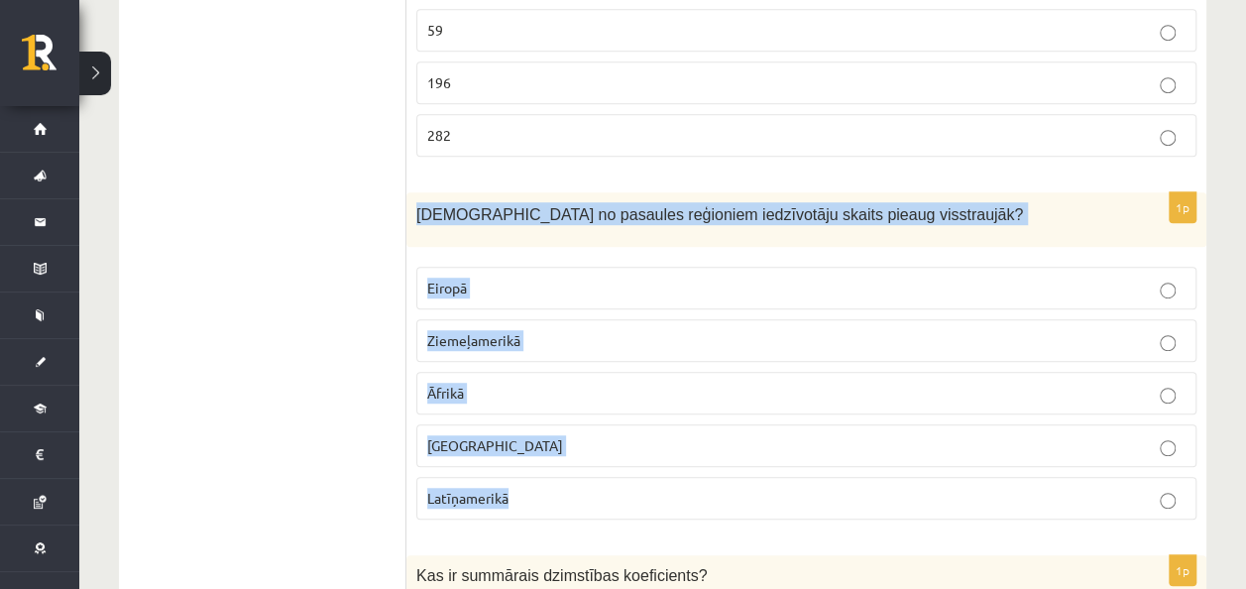
drag, startPoint x: 414, startPoint y: 141, endPoint x: 557, endPoint y: 416, distance: 310.2
click at [557, 416] on div "1p Kurā no pasaules reģioniem iedzīvotāju skaits pieaug visstraujāk? Eiropā Zie…" at bounding box center [806, 363] width 800 height 343
click at [628, 382] on p "Āfrikā" at bounding box center [806, 392] width 758 height 21
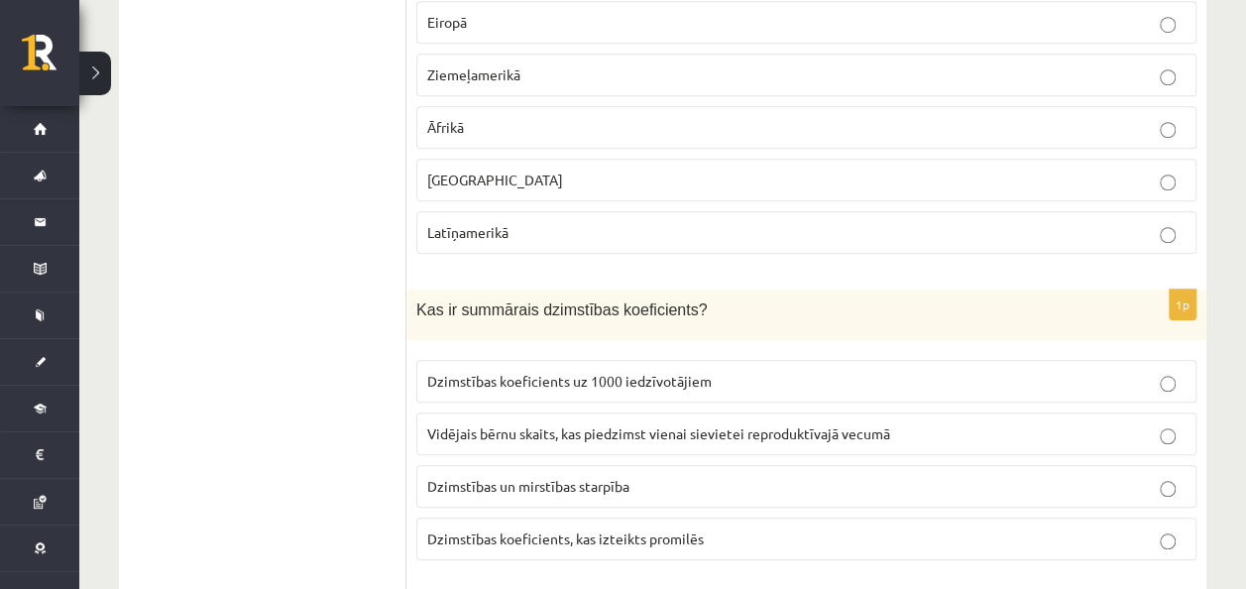
scroll to position [8280, 0]
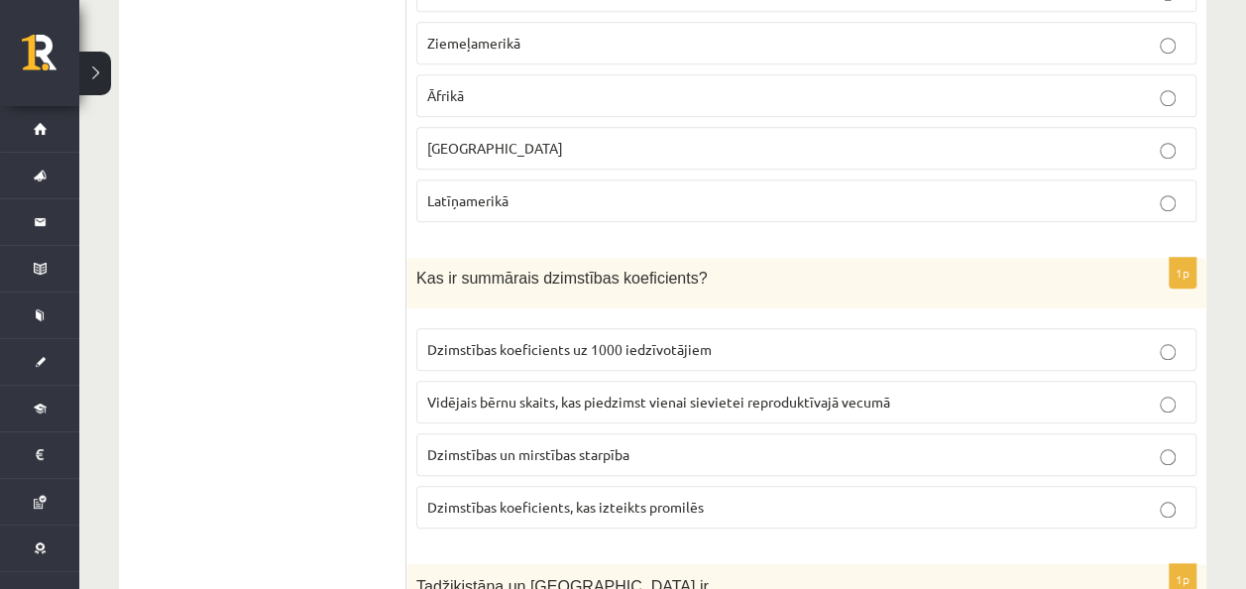
click at [455, 445] on span "Dzimstības un mirstības starpība" at bounding box center [528, 454] width 202 height 18
click at [484, 497] on span "Dzimstības koeficients, kas izteikts promilēs" at bounding box center [565, 506] width 276 height 18
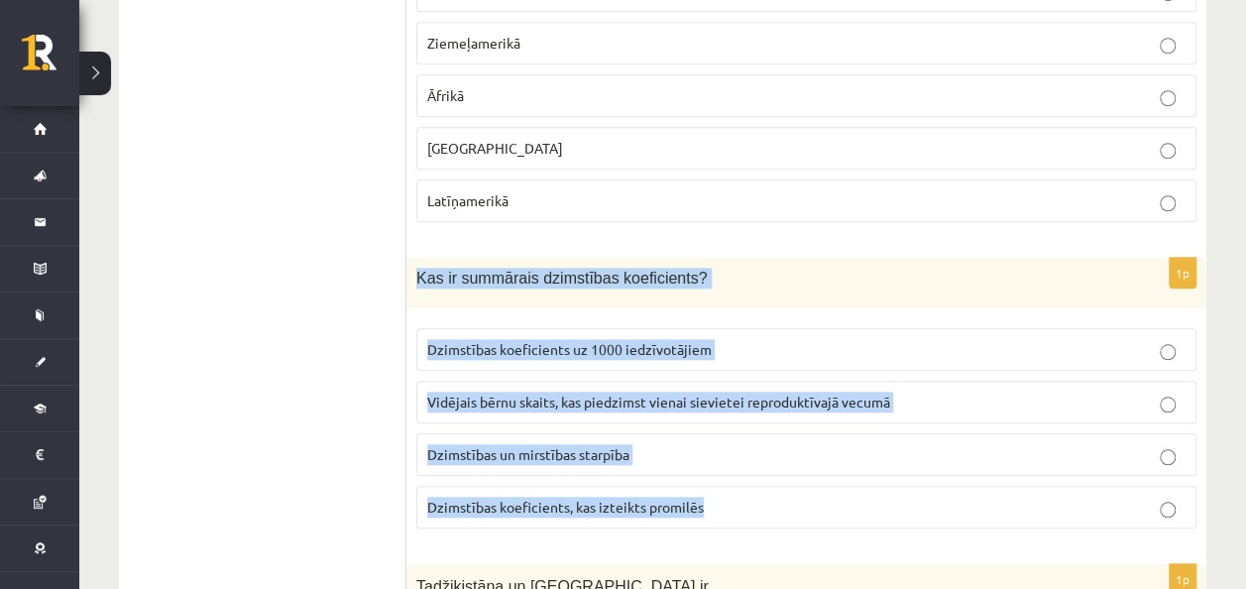
drag, startPoint x: 426, startPoint y: 222, endPoint x: 735, endPoint y: 430, distance: 372.7
click at [735, 430] on div "1p Kas ir summārais dzimstības koeficients? Dzimstības koeficients uz 1000 iedz…" at bounding box center [806, 401] width 800 height 286
click at [587, 381] on label "Vidējais bērnu skaits, kas piedzimst vienai sievietei reproduktīvajā vecumā" at bounding box center [806, 402] width 780 height 43
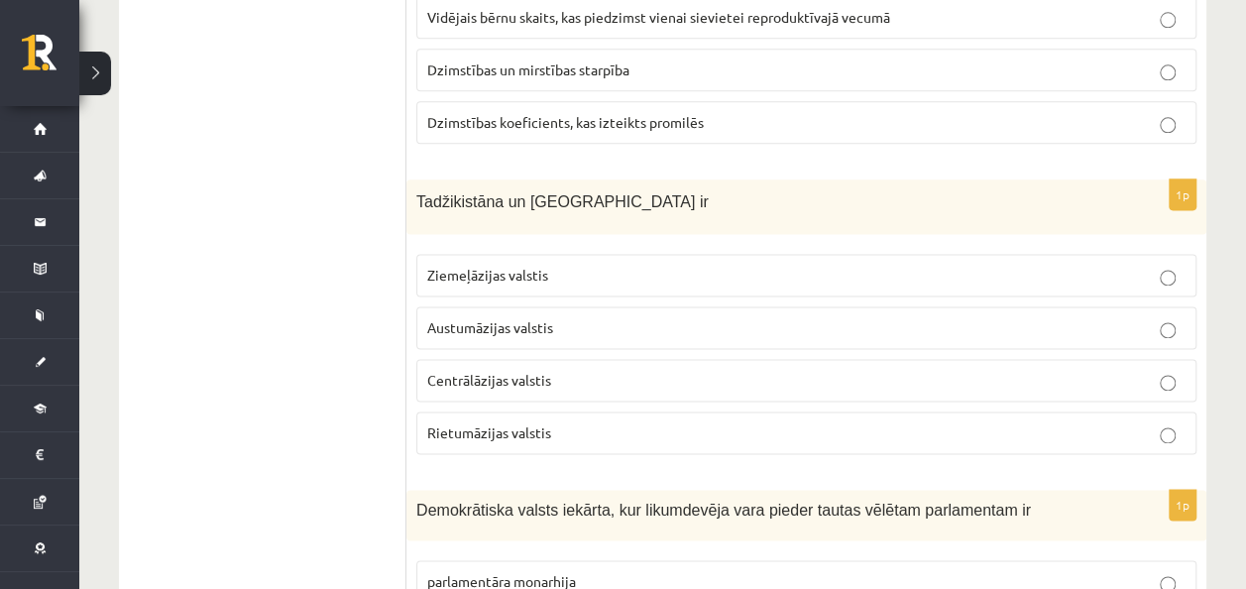
scroll to position [8621, 0]
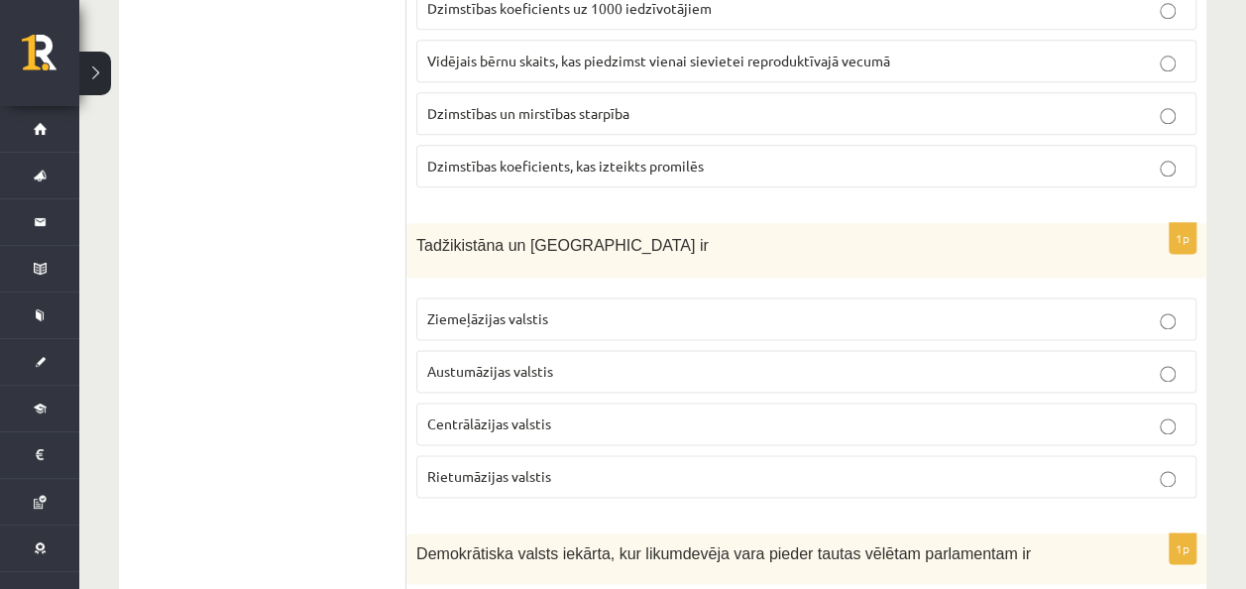
click at [528, 309] on span "Ziemeļāzijas valstis" at bounding box center [487, 318] width 121 height 18
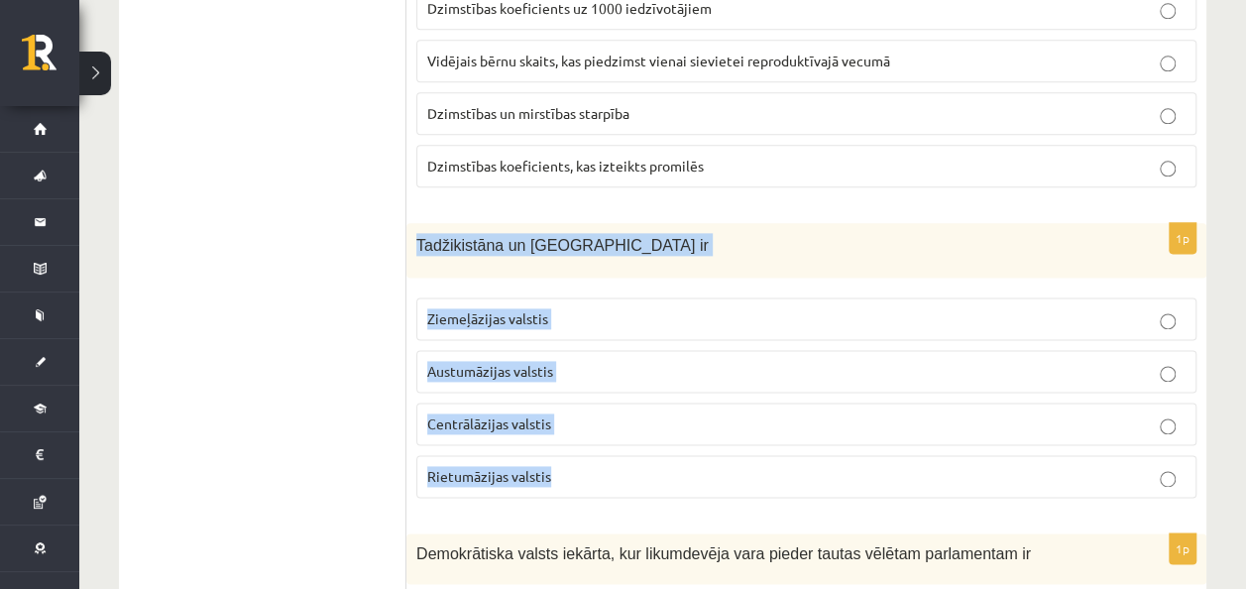
drag, startPoint x: 418, startPoint y: 168, endPoint x: 654, endPoint y: 389, distance: 323.2
click at [654, 389] on div "1p Tadžikistāna un Turkmenistāna ir Ziemeļāzijas valstis Austumāzijas valstis C…" at bounding box center [806, 368] width 800 height 290
copy div "Tadžikistāna un Turkmenistāna ir Ziemeļāzijas valstis Austumāzijas valstis Cent…"
click at [669, 413] on p "Centrālāzijas valstis" at bounding box center [806, 423] width 758 height 21
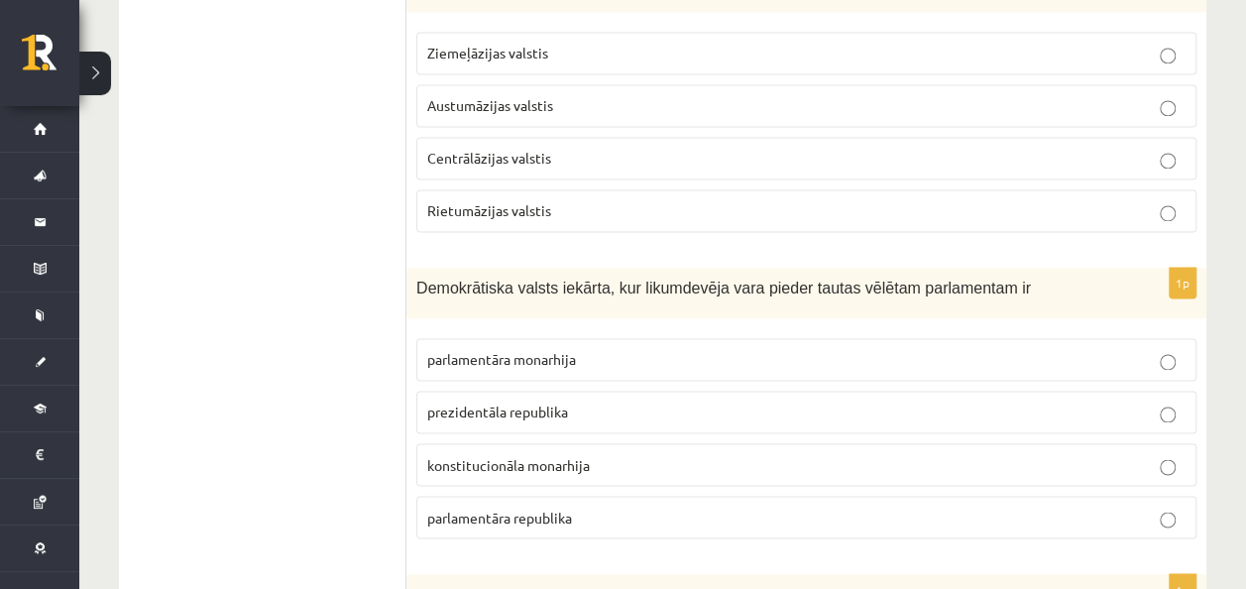
scroll to position [8918, 0]
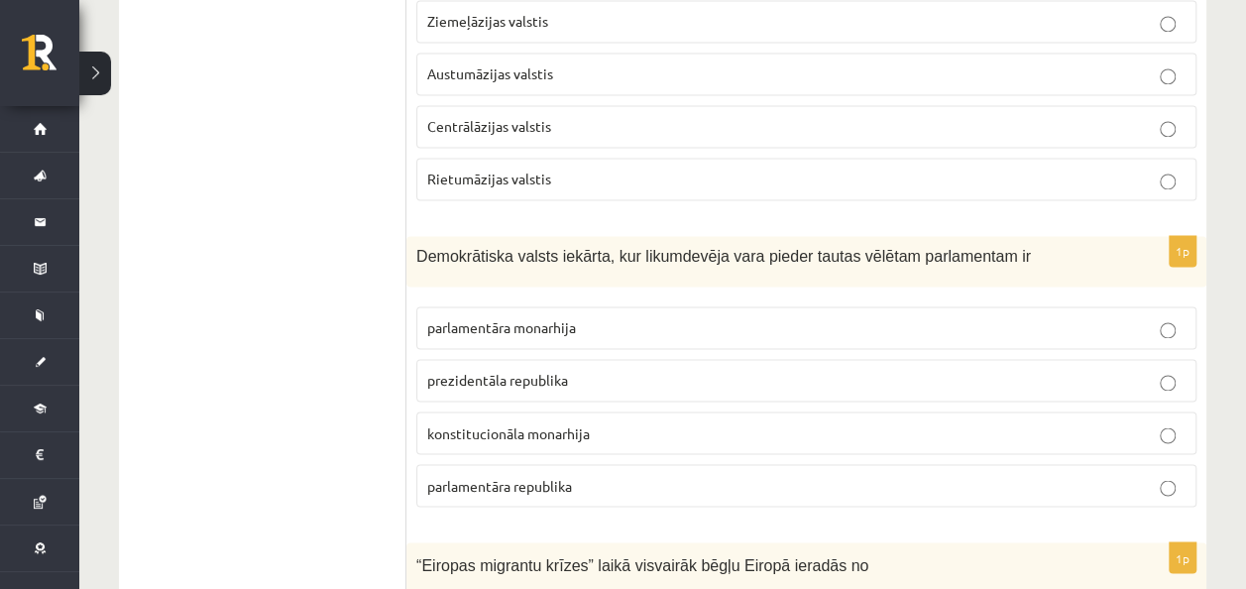
click at [547, 476] on span "parlamentāra republika" at bounding box center [499, 485] width 145 height 18
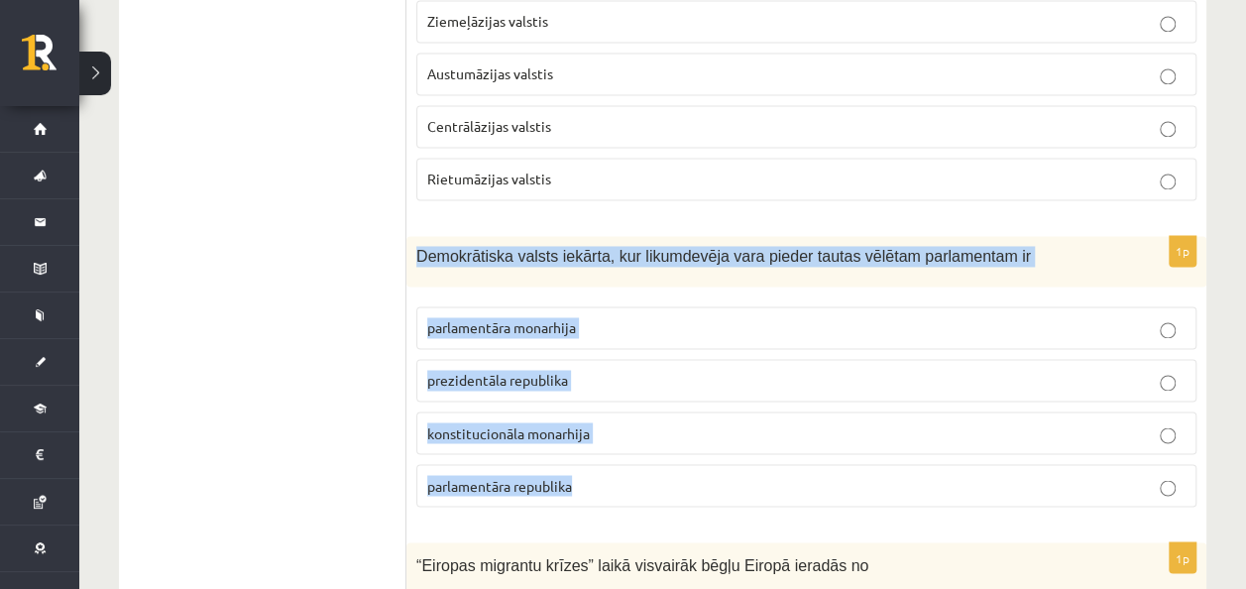
drag, startPoint x: 418, startPoint y: 174, endPoint x: 650, endPoint y: 386, distance: 314.2
click at [650, 386] on div "1p Demokrātiska valsts iekārta, kur likumdevēja vara pieder tautas vēlētam parl…" at bounding box center [806, 379] width 800 height 286
copy div "Demokrātiska valsts iekārta, kur likumdevēja vara pieder tautas vēlētam parlame…"
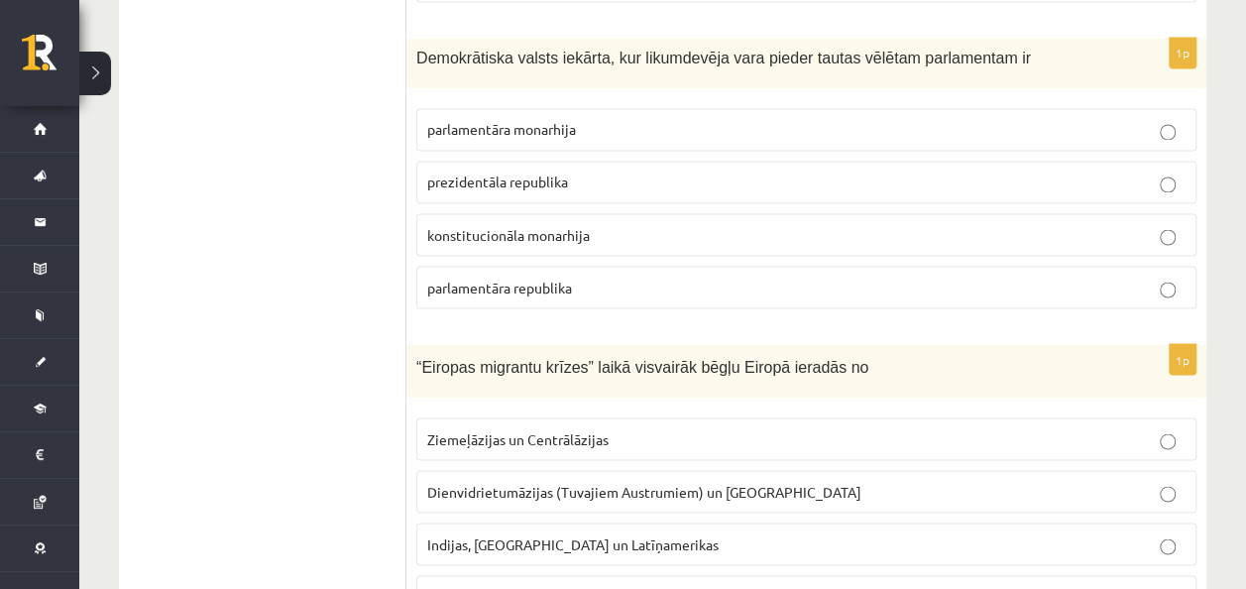
scroll to position [9216, 0]
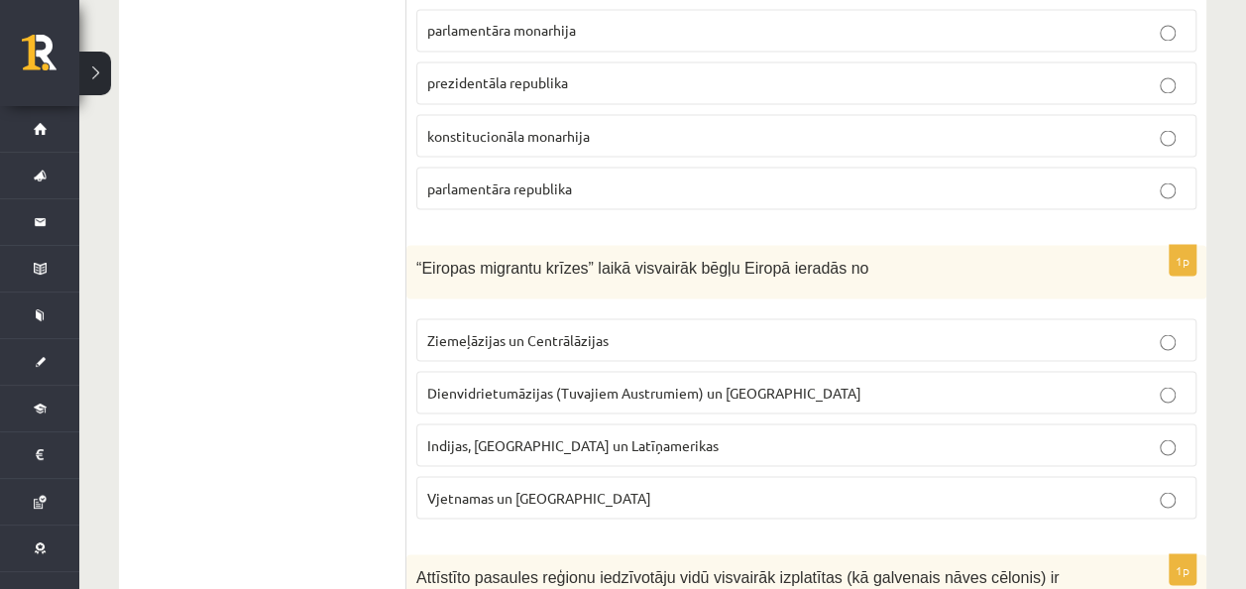
click at [725, 382] on span "Dienvidrietumāzijas (Tuvajiem Austrumiem) un Āfrikas" at bounding box center [644, 391] width 434 height 18
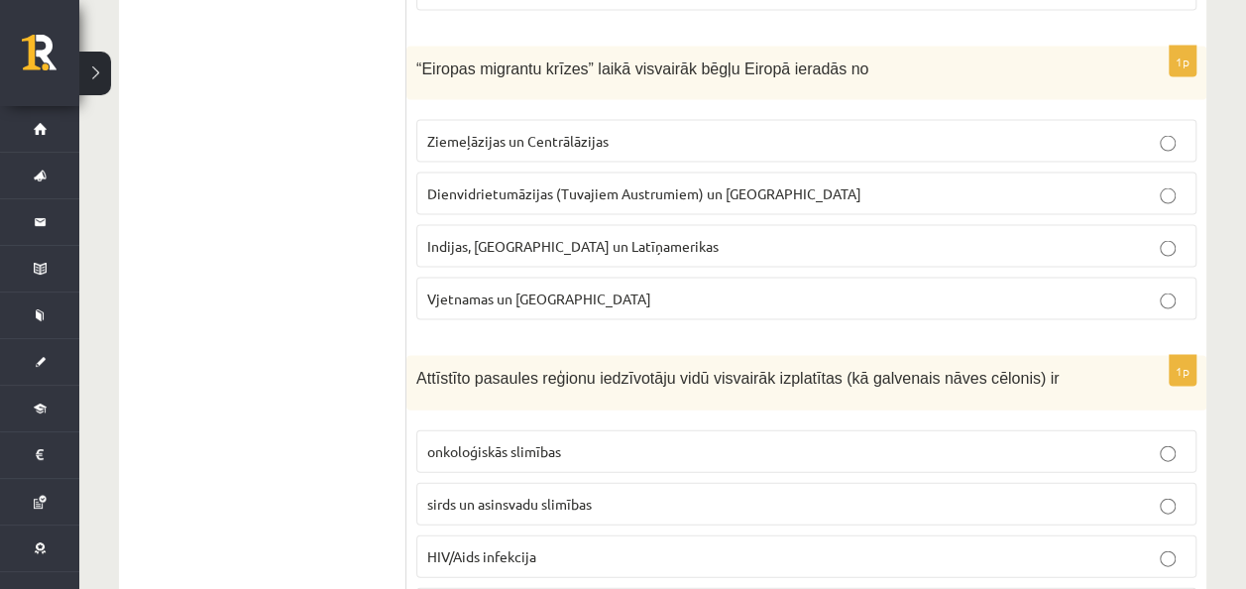
scroll to position [9445, 0]
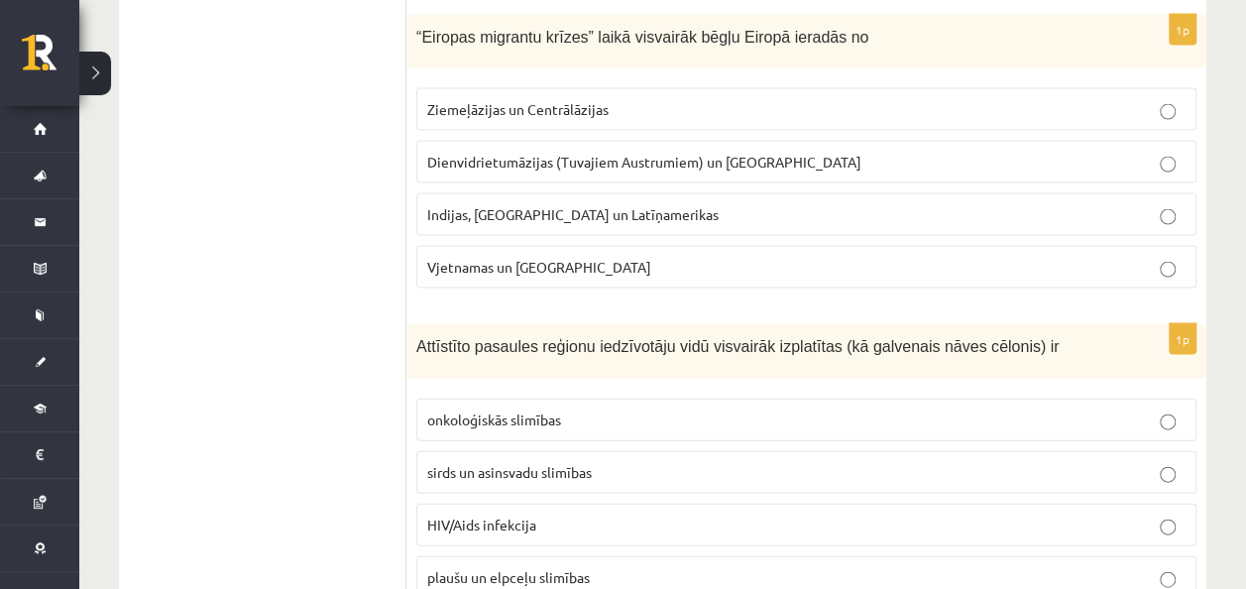
click at [585, 462] on p "sirds un asinsvadu slimības" at bounding box center [806, 472] width 758 height 21
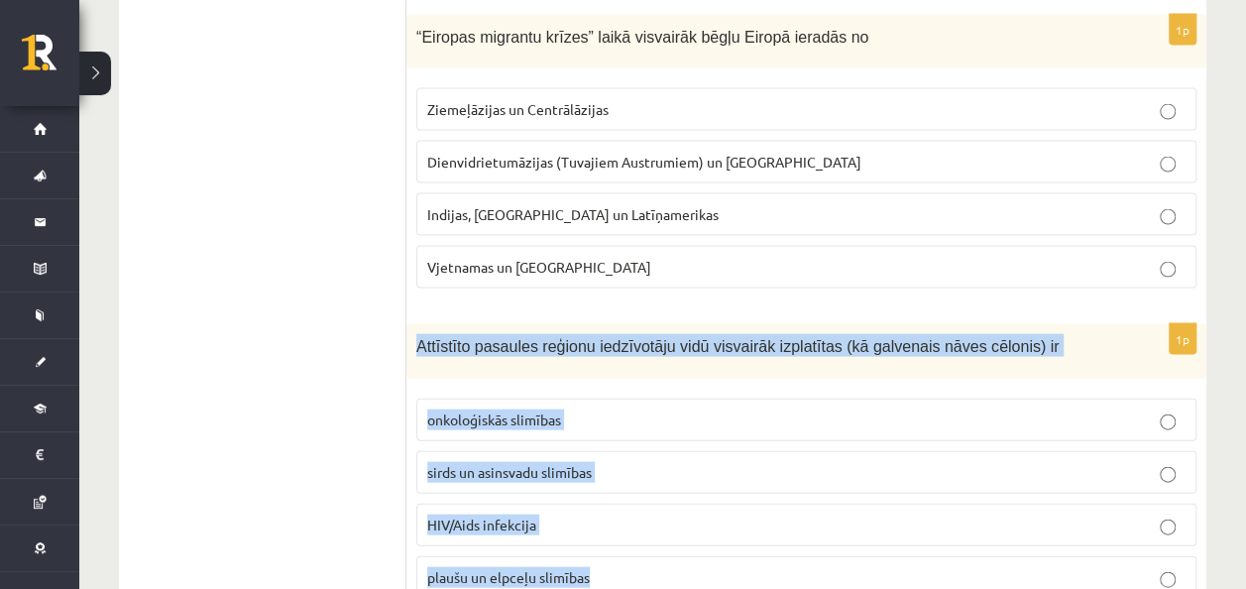
drag, startPoint x: 407, startPoint y: 260, endPoint x: 648, endPoint y: 495, distance: 337.0
click at [648, 495] on div "1p Attīstīto pasaules reģionu iedzīvotāju vidū visvairāk izplatītas (kā galvena…" at bounding box center [806, 469] width 800 height 290
copy div "Attīstīto pasaules reģionu iedzīvotāju vidū visvairāk izplatītas (kā galvenais …"
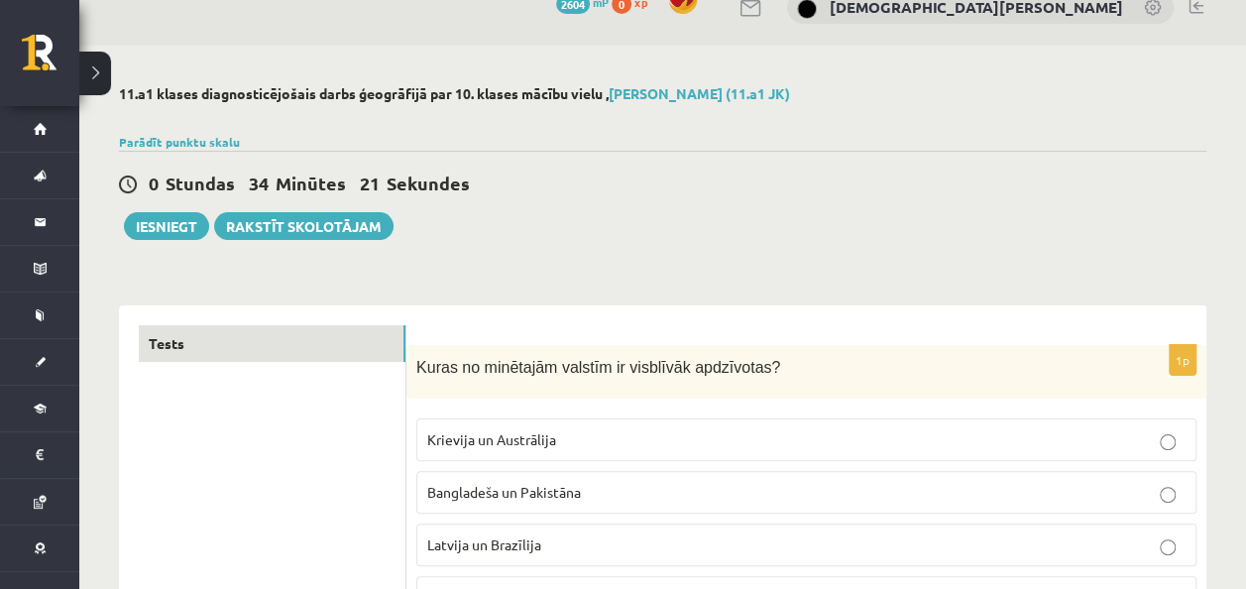
scroll to position [0, 0]
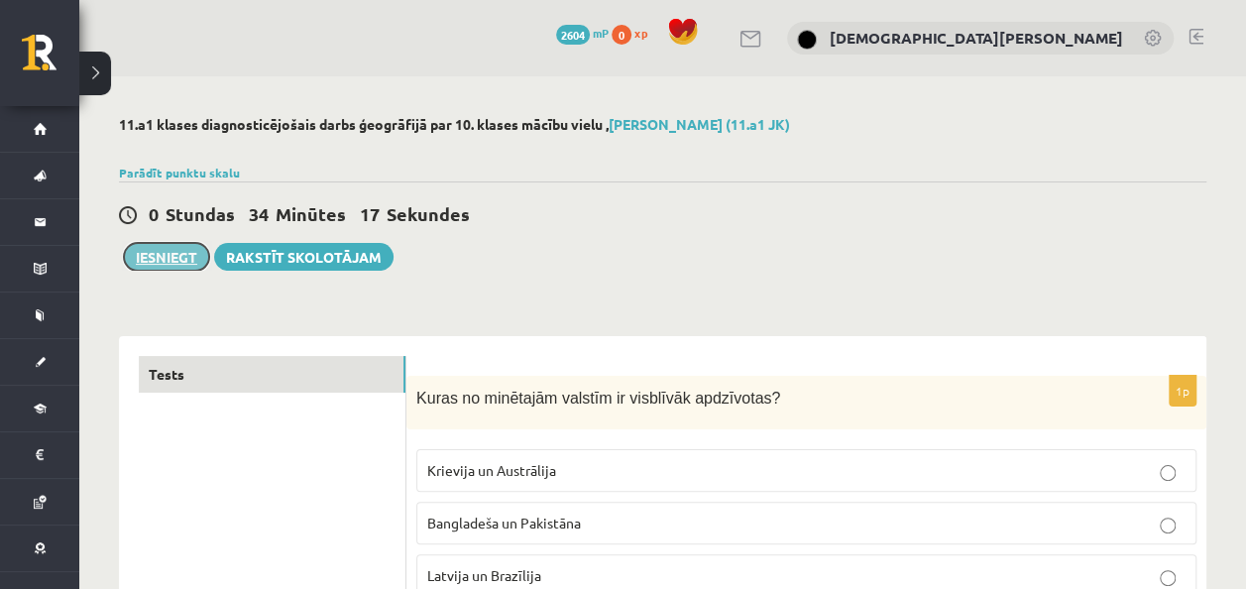
click at [187, 256] on button "Iesniegt" at bounding box center [166, 257] width 85 height 28
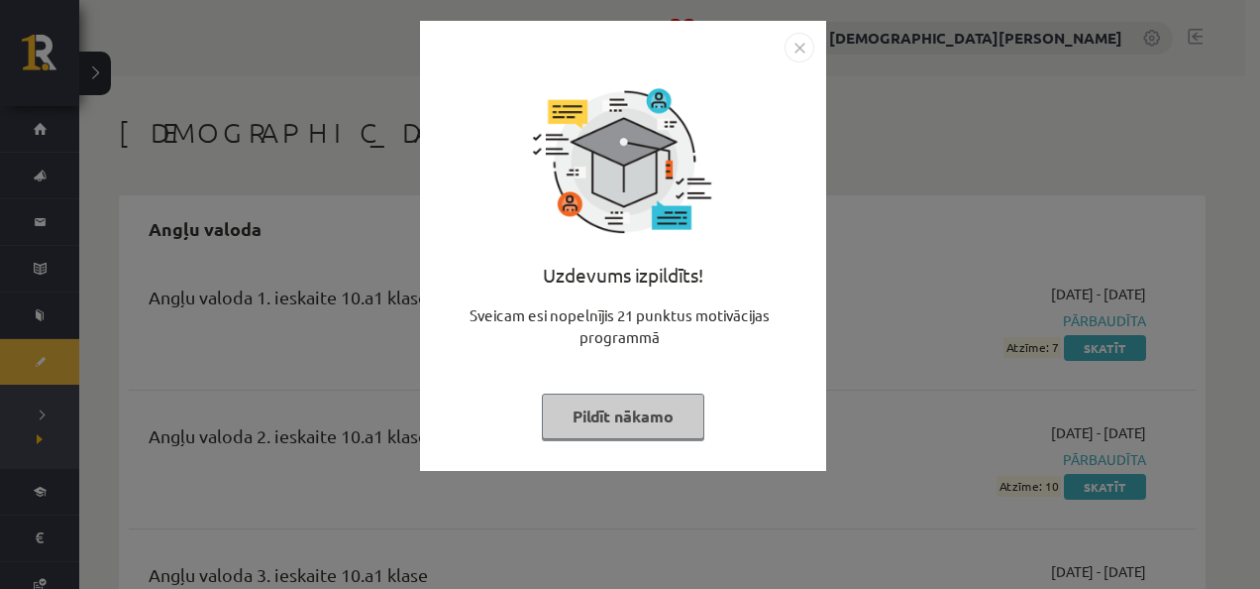
click at [643, 419] on button "Pildīt nākamo" at bounding box center [623, 416] width 163 height 46
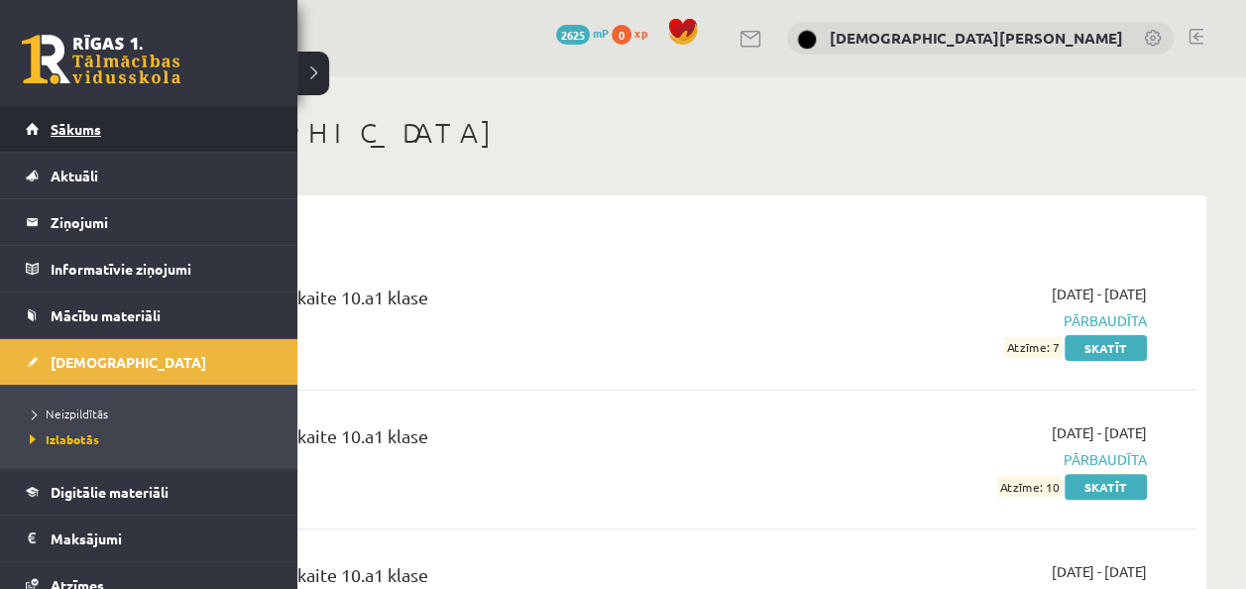
click at [36, 118] on link "Sākums" at bounding box center [149, 129] width 247 height 46
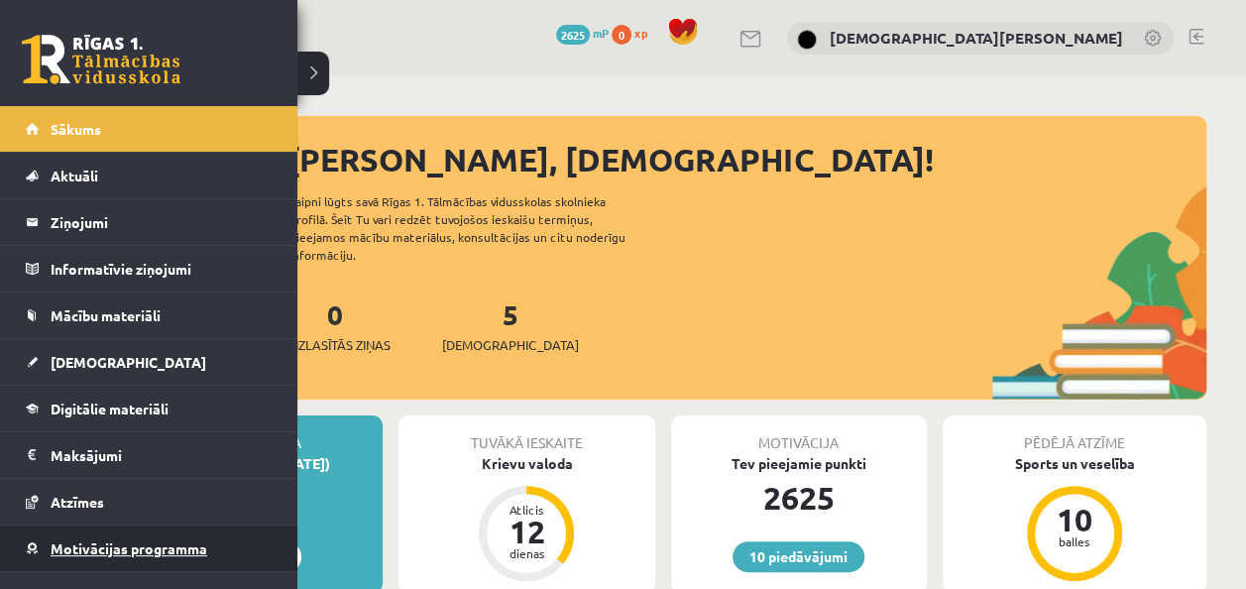
click at [93, 539] on span "Motivācijas programma" at bounding box center [129, 548] width 157 height 18
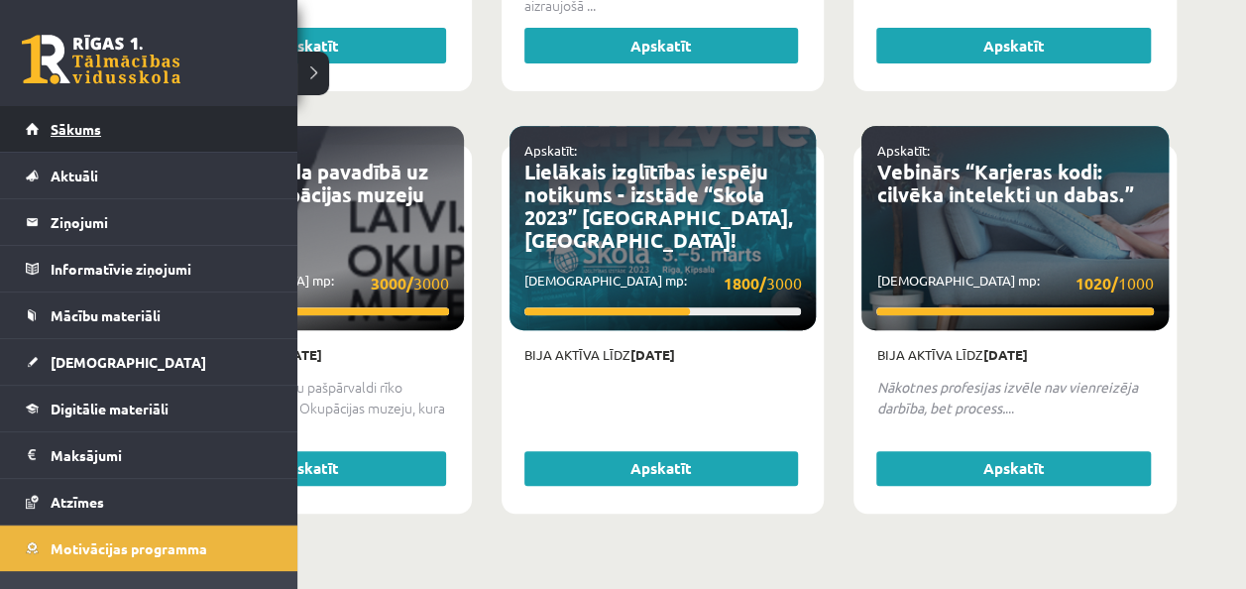
click at [93, 113] on link "Sākums" at bounding box center [149, 129] width 247 height 46
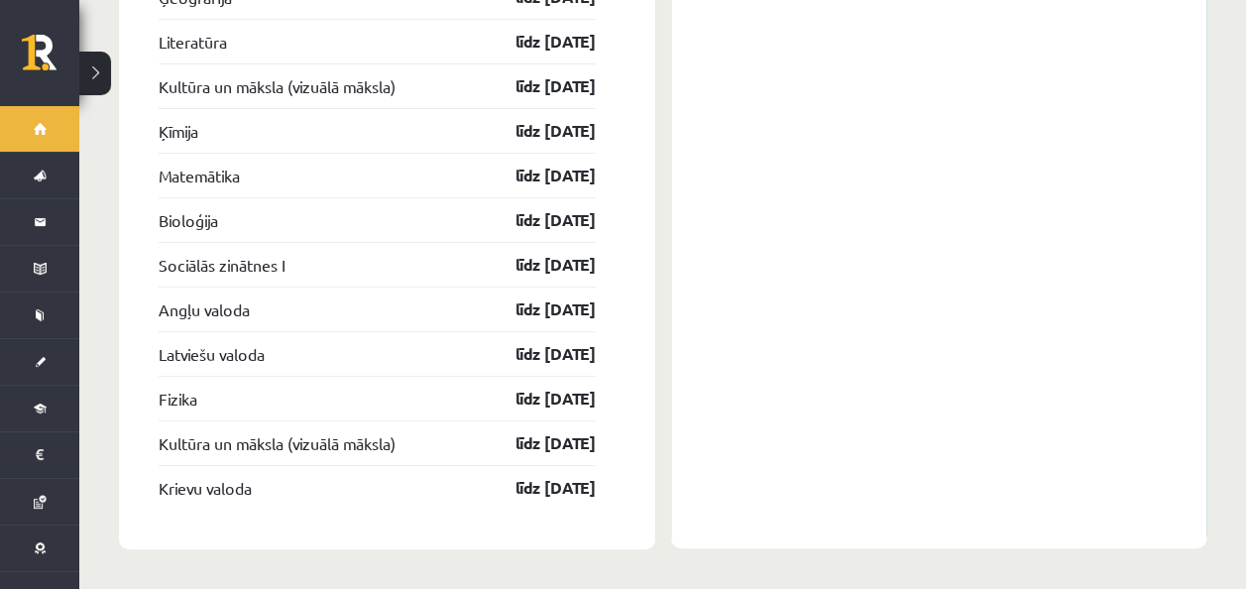
scroll to position [3782, 0]
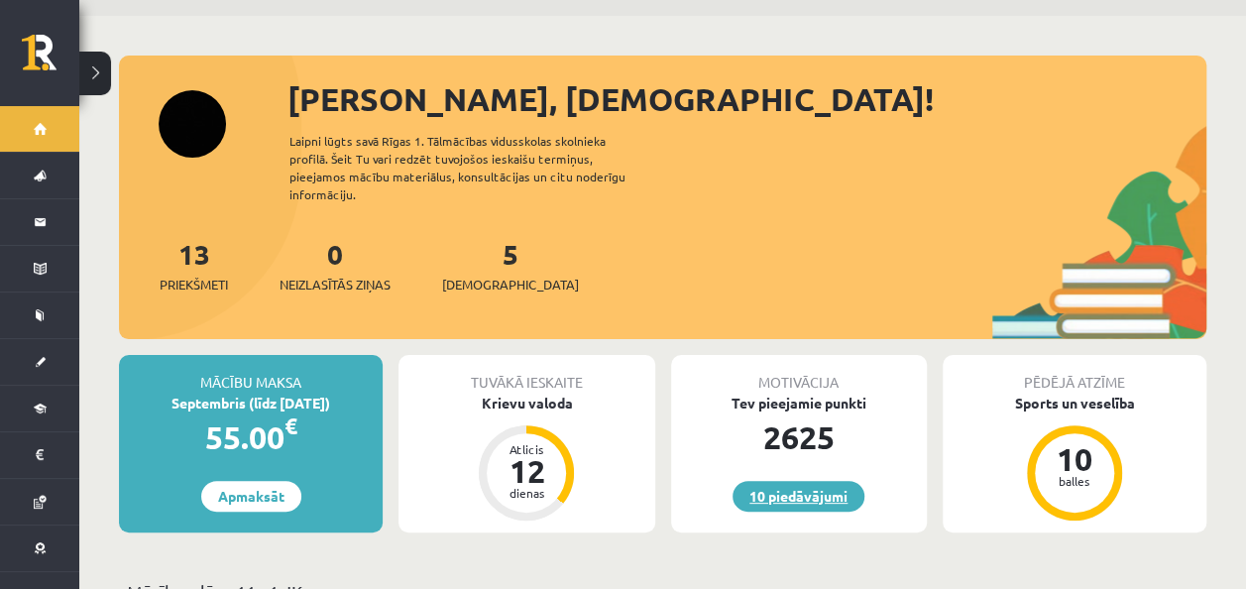
scroll to position [99, 0]
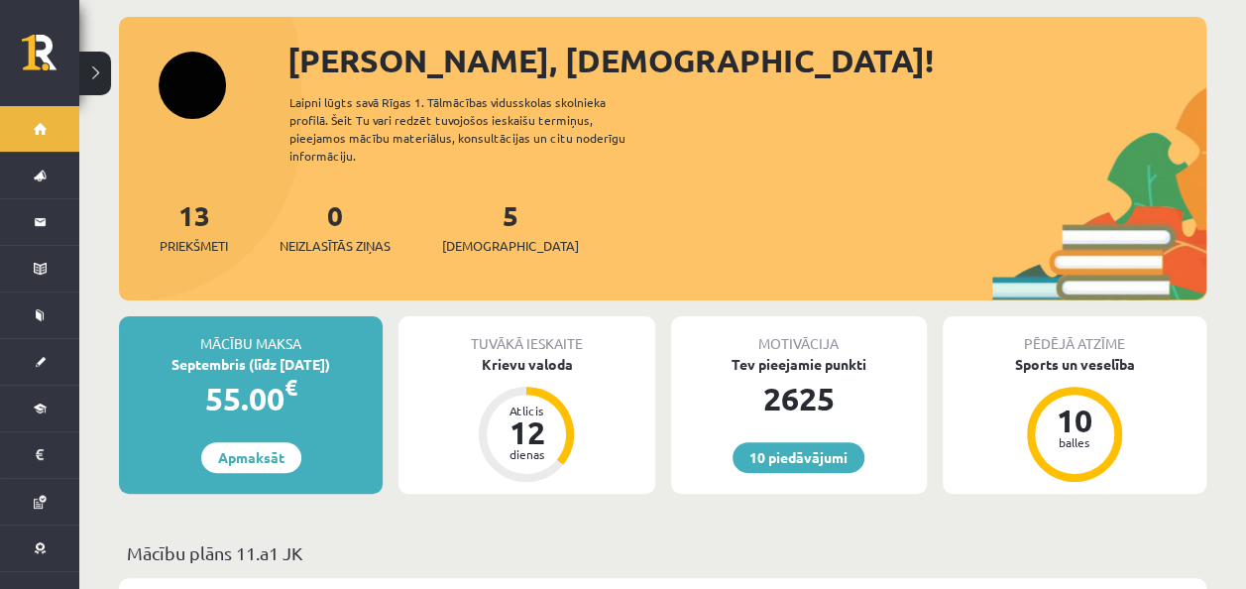
click at [805, 375] on div "2625" at bounding box center [799, 399] width 256 height 48
click at [803, 354] on div "Tev pieejamie punkti" at bounding box center [799, 364] width 256 height 21
click at [800, 326] on div "Motivācija" at bounding box center [799, 335] width 256 height 38
drag, startPoint x: 805, startPoint y: 367, endPoint x: 796, endPoint y: 411, distance: 45.5
click at [804, 383] on div "2625" at bounding box center [799, 399] width 256 height 48
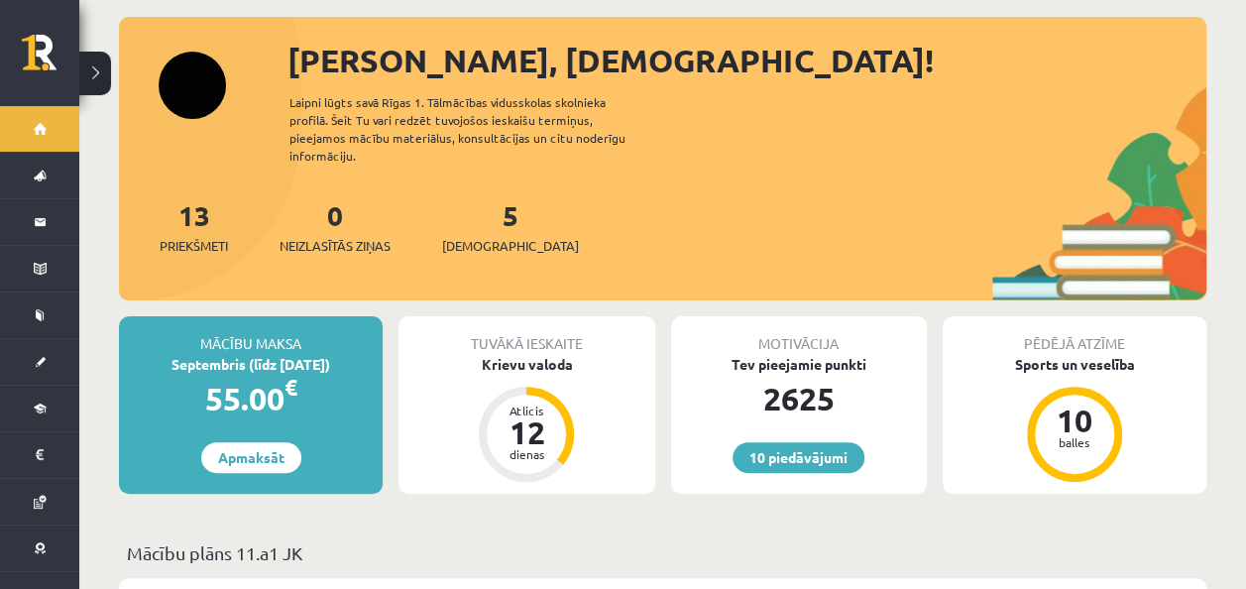
click at [796, 411] on div "Motivācija Tev pieejamie punkti 2625 10 piedāvājumi" at bounding box center [799, 404] width 256 height 177
click at [797, 422] on div "Motivācija Tev pieejamie punkti 2625 10 piedāvājumi" at bounding box center [799, 404] width 256 height 177
click at [813, 442] on link "10 piedāvājumi" at bounding box center [798, 457] width 132 height 31
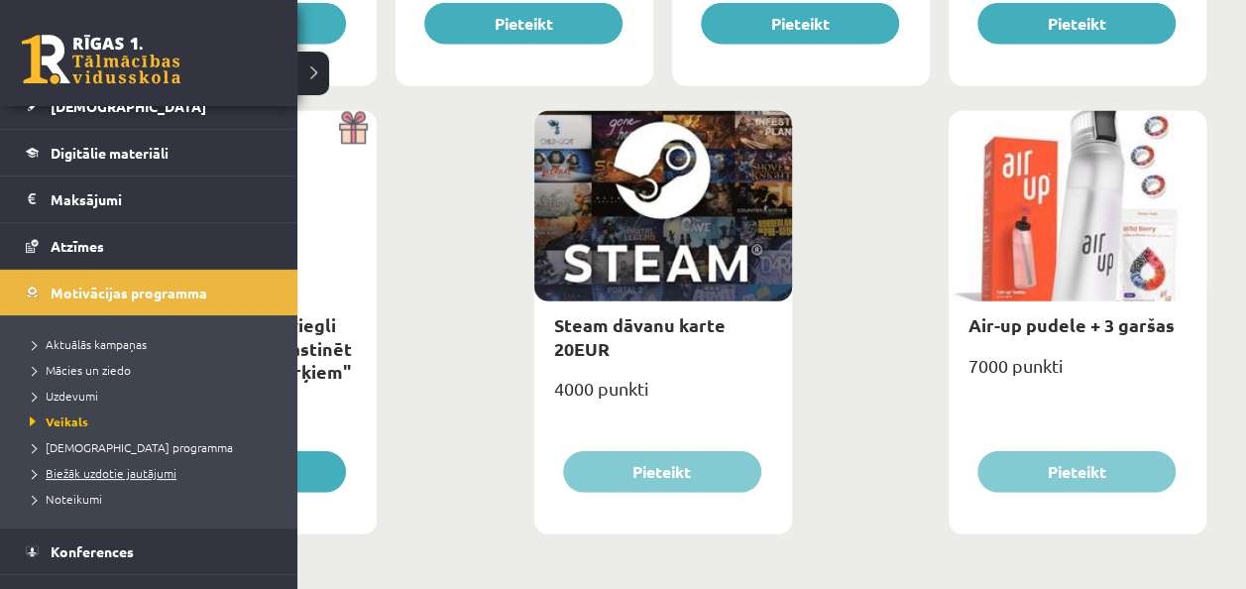
scroll to position [283, 0]
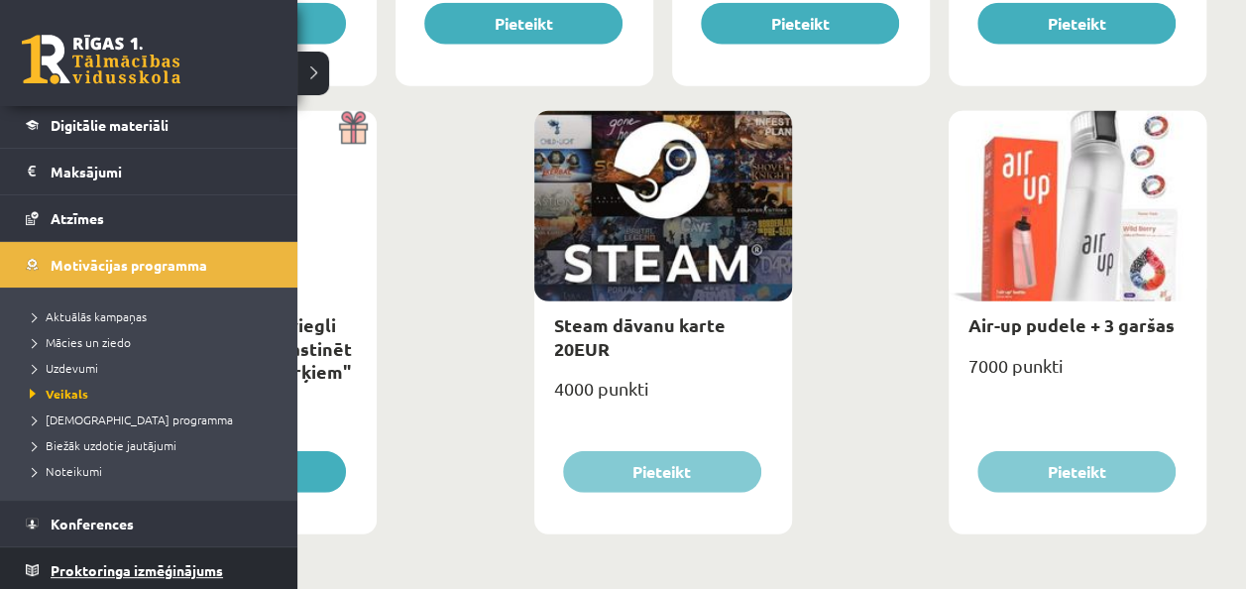
click at [195, 563] on span "Proktoringa izmēģinājums" at bounding box center [137, 570] width 172 height 18
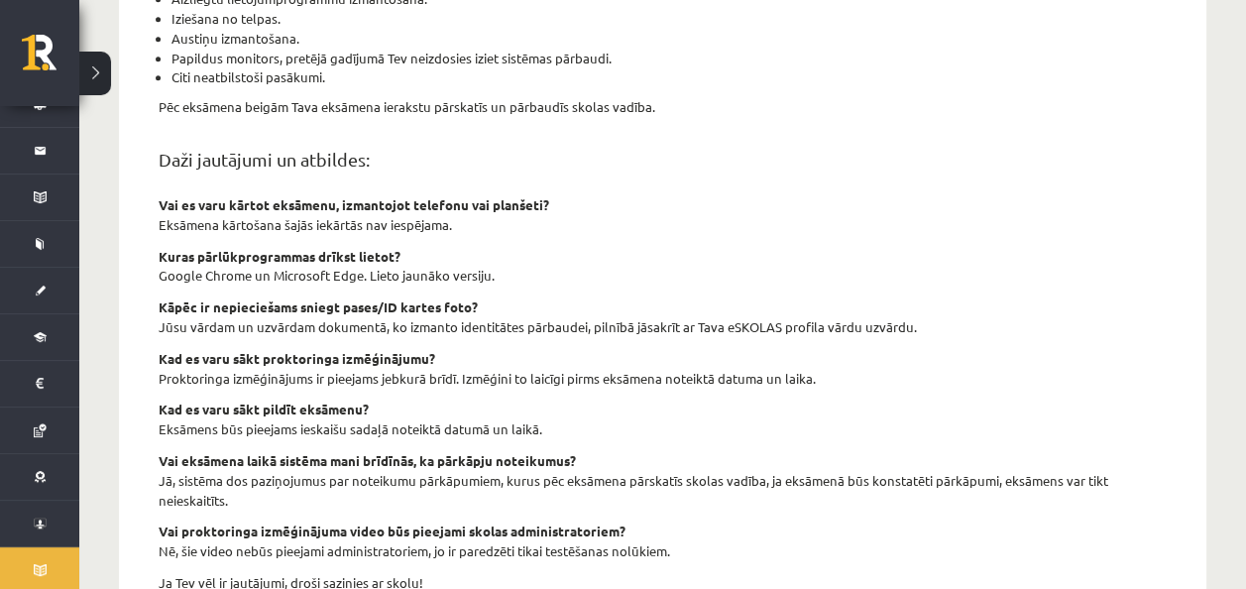
scroll to position [640, 0]
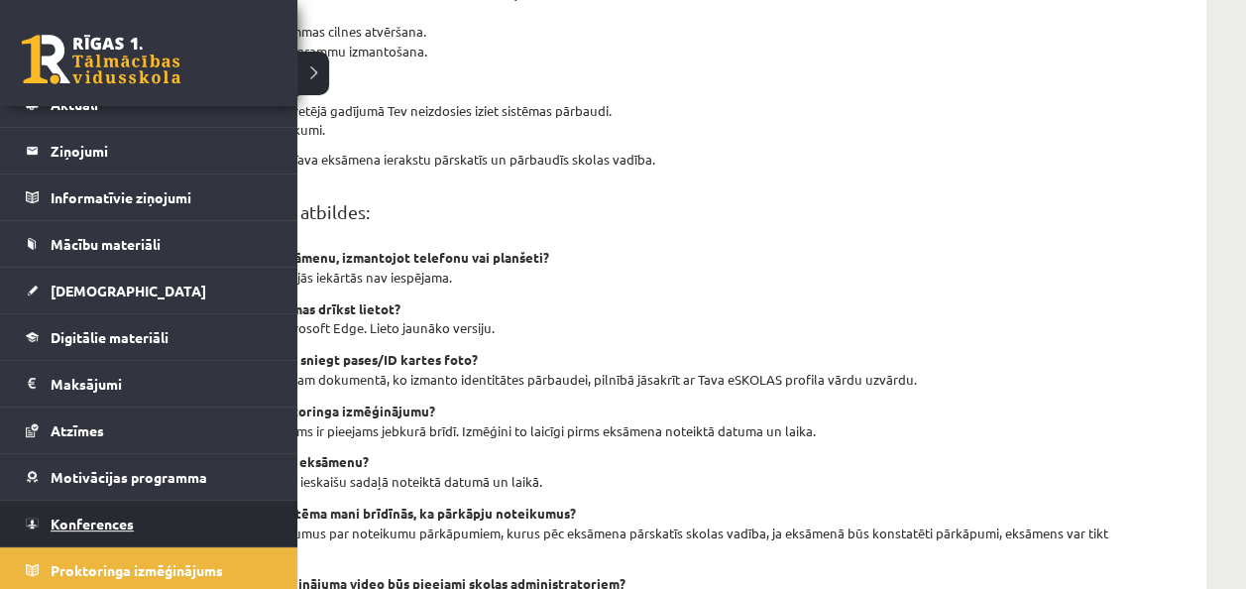
click at [130, 523] on span "Konferences" at bounding box center [92, 523] width 83 height 18
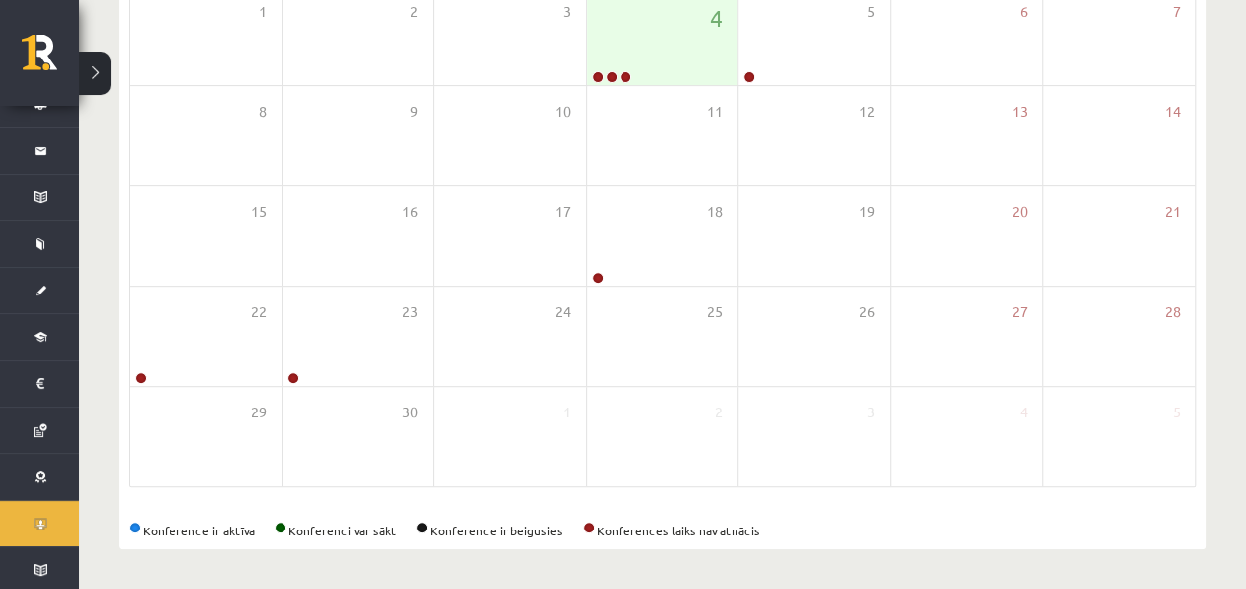
scroll to position [356, 0]
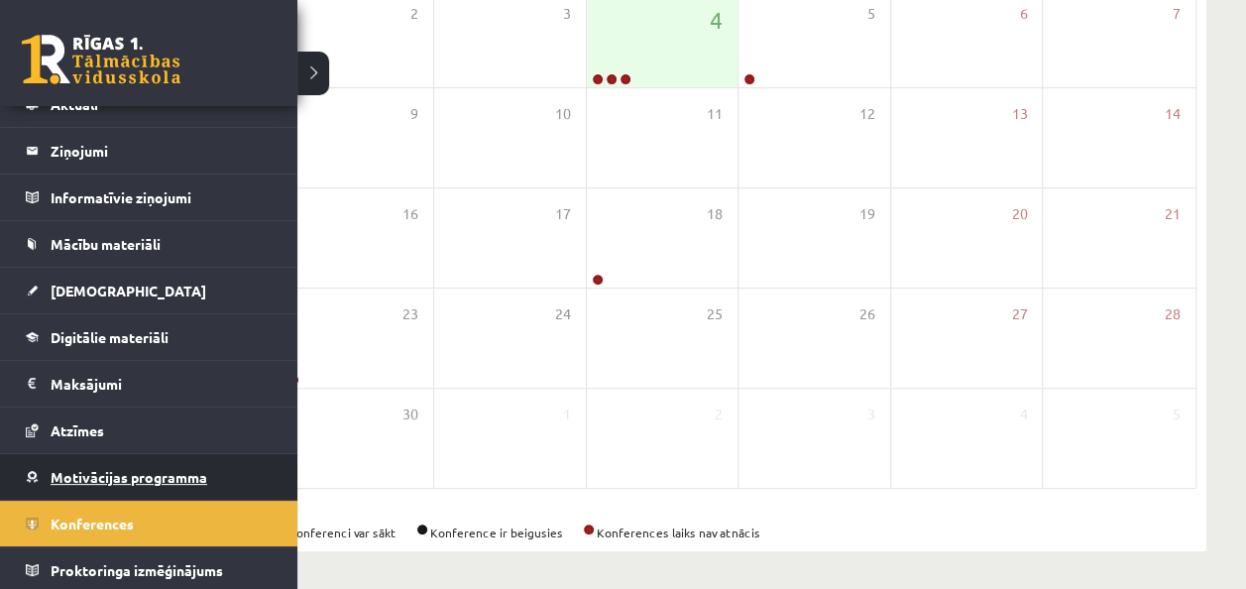
click at [56, 476] on span "Motivācijas programma" at bounding box center [129, 477] width 157 height 18
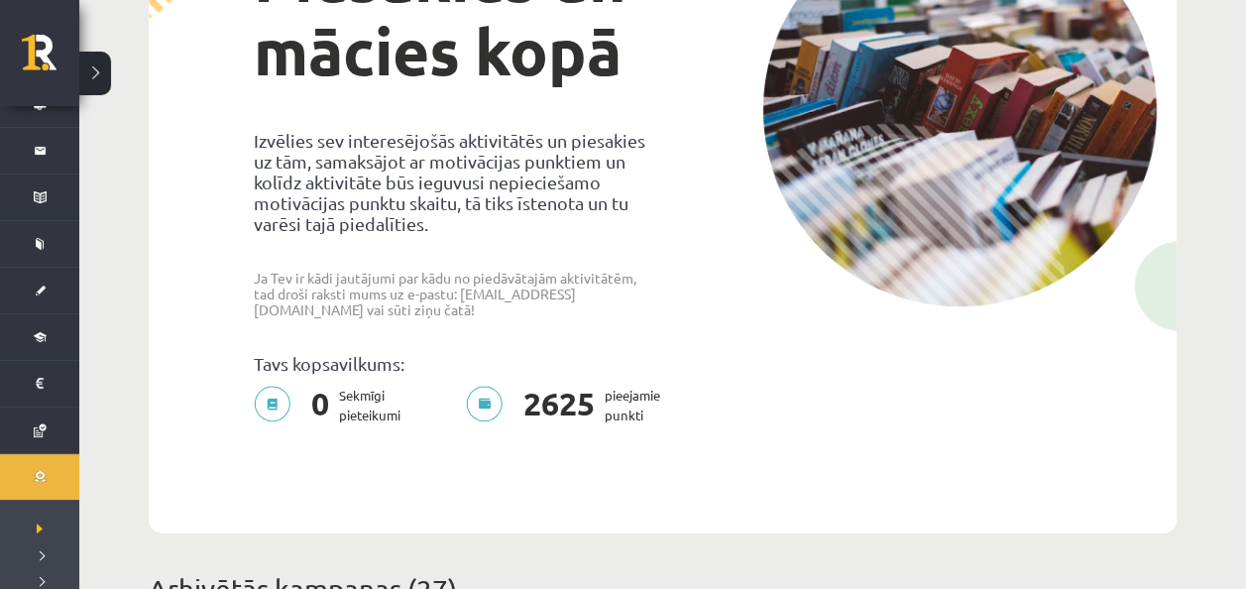
scroll to position [257, 0]
click at [349, 388] on p "0 Sekmīgi pieteikumi" at bounding box center [333, 404] width 159 height 40
click at [345, 354] on p "Tavs kopsavilkums:" at bounding box center [451, 362] width 394 height 21
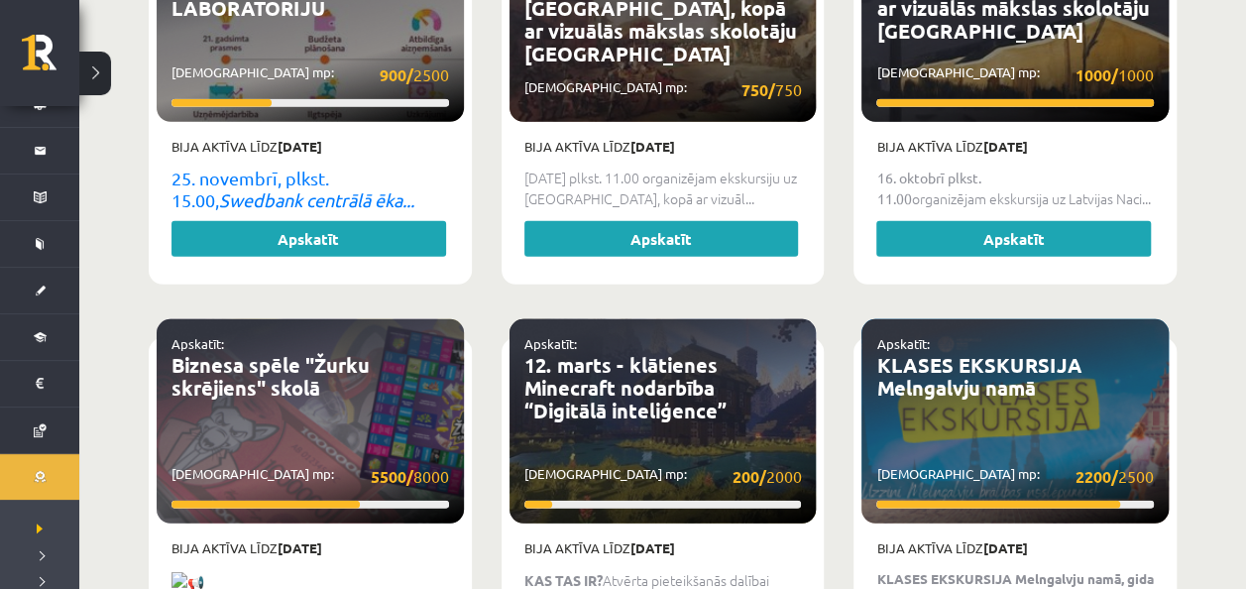
scroll to position [4098, 0]
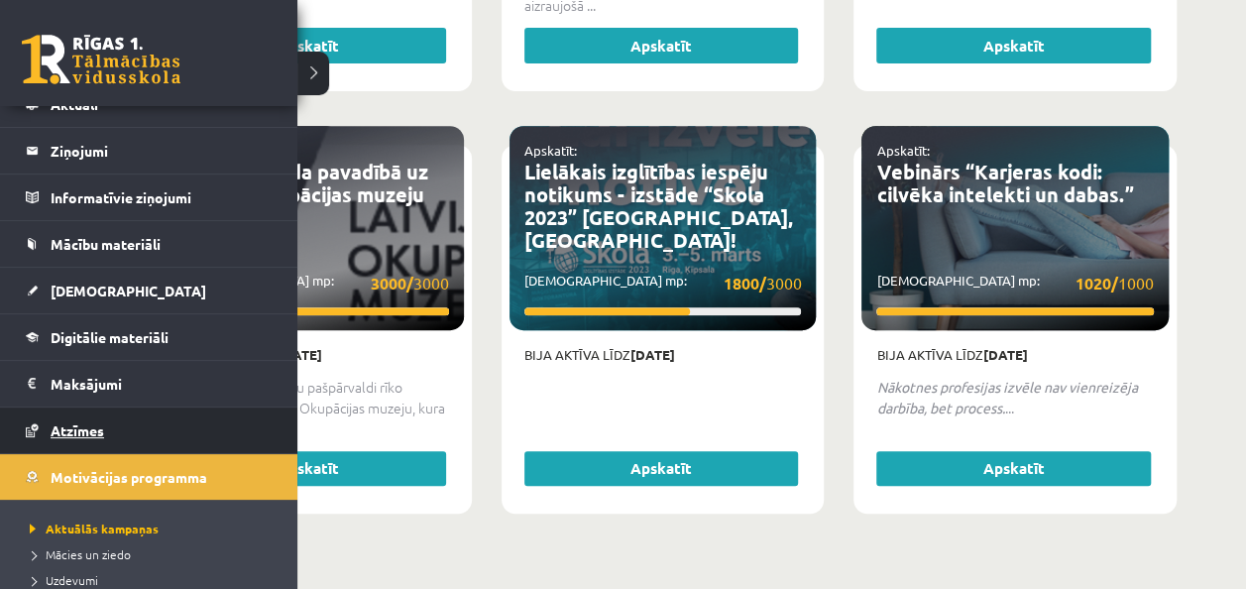
click at [101, 421] on span "Atzīmes" at bounding box center [78, 430] width 54 height 18
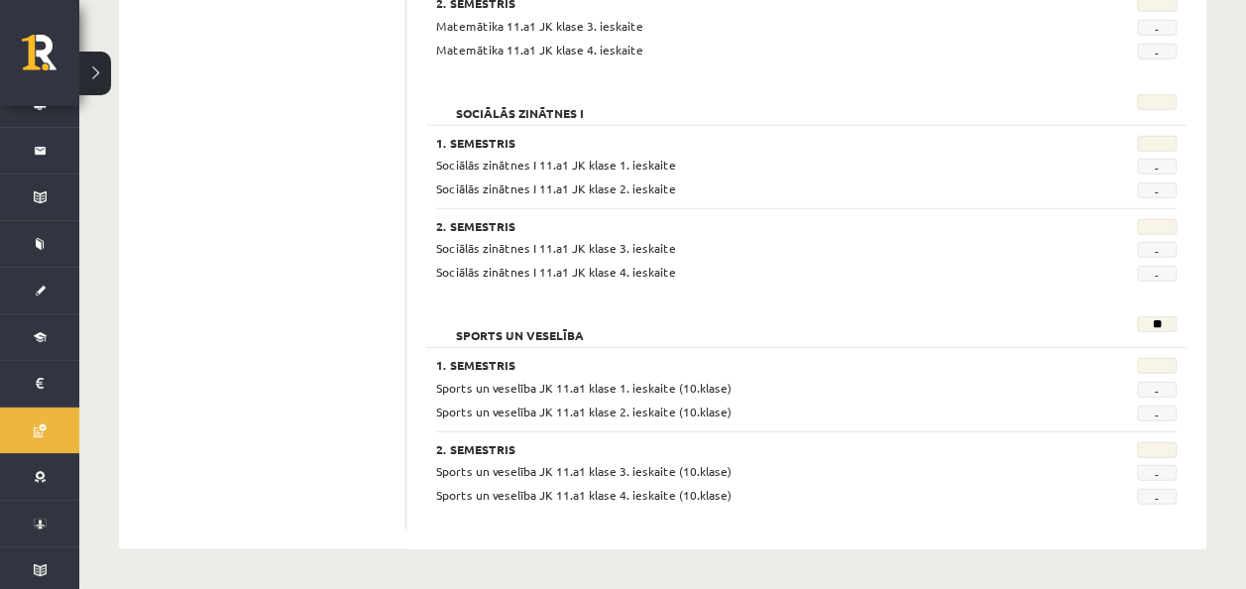
scroll to position [2674, 0]
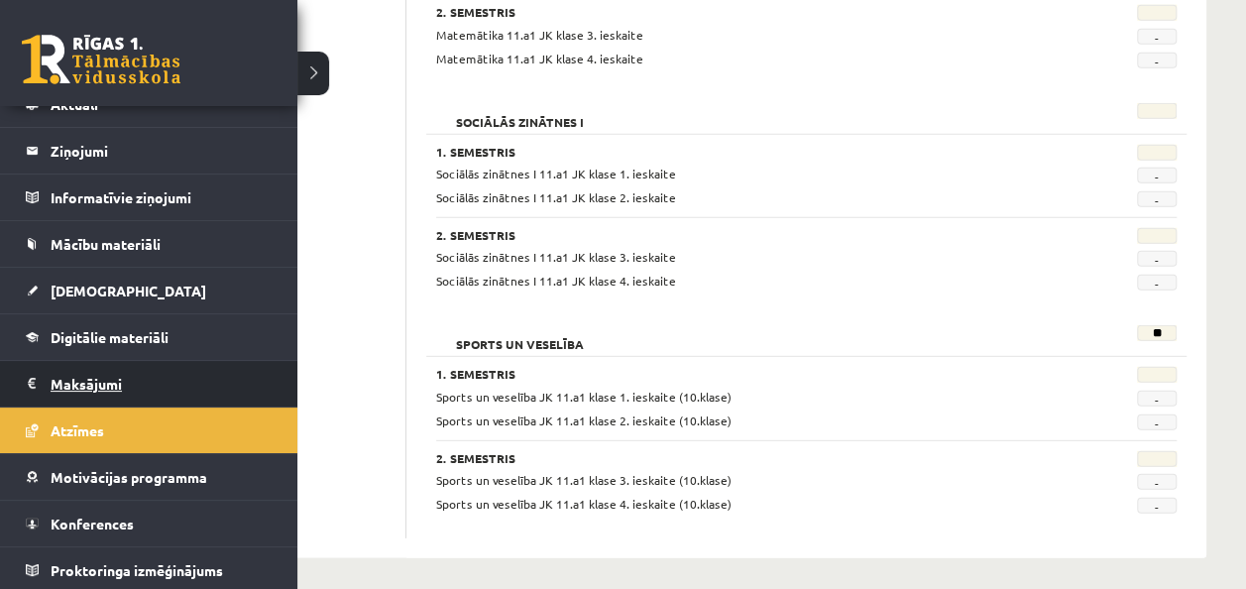
click at [74, 369] on legend "Maksājumi 0" at bounding box center [162, 384] width 222 height 46
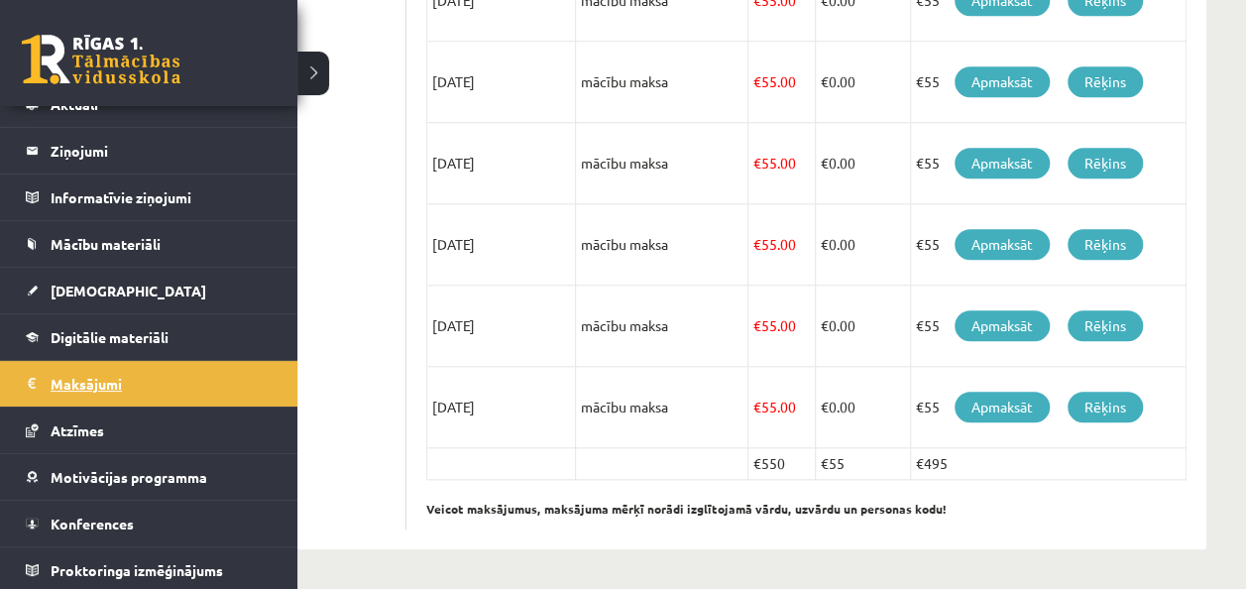
scroll to position [811, 0]
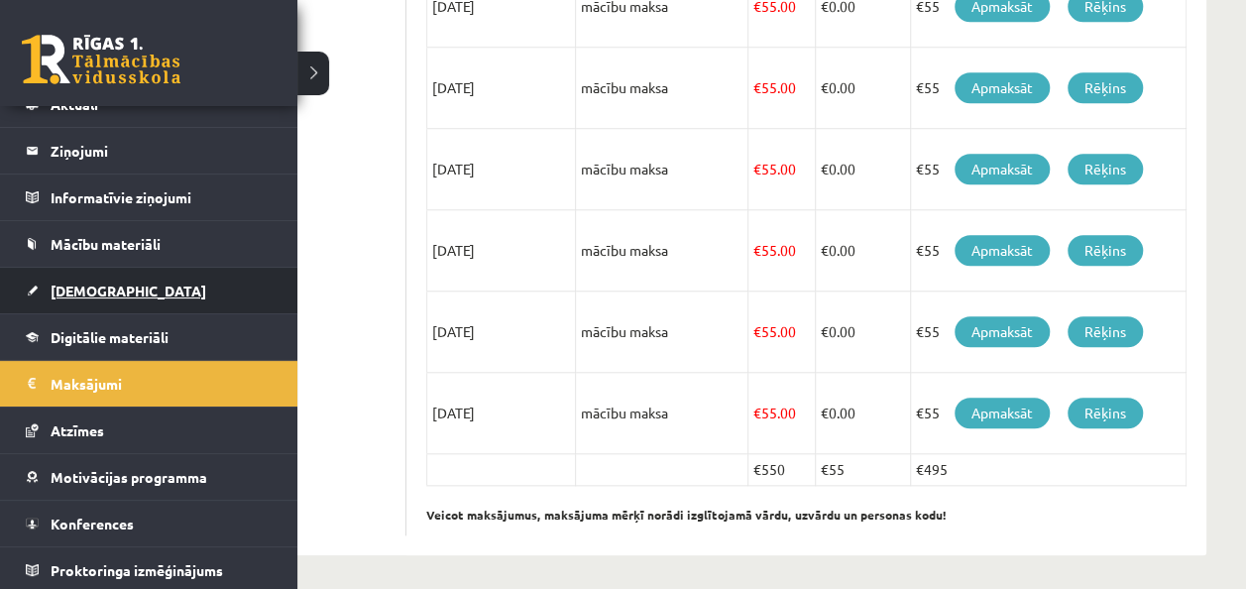
click at [81, 294] on span "[DEMOGRAPHIC_DATA]" at bounding box center [129, 290] width 156 height 18
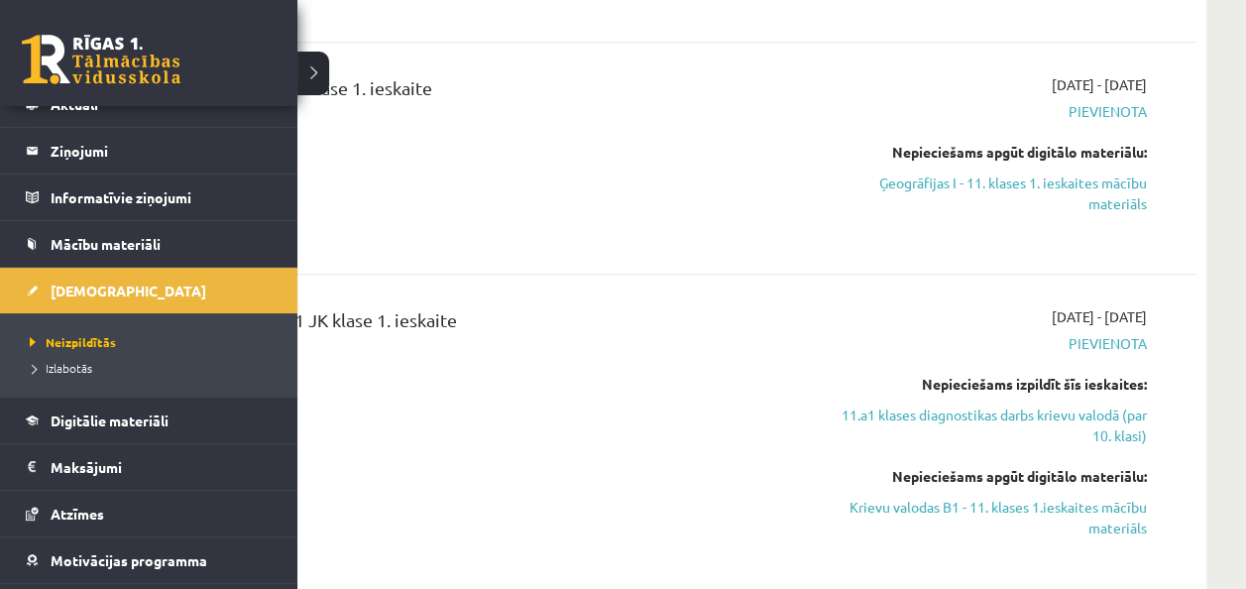
click at [75, 355] on li "Izlabotās" at bounding box center [151, 368] width 253 height 26
click at [65, 365] on span "Izlabotās" at bounding box center [62, 368] width 74 height 16
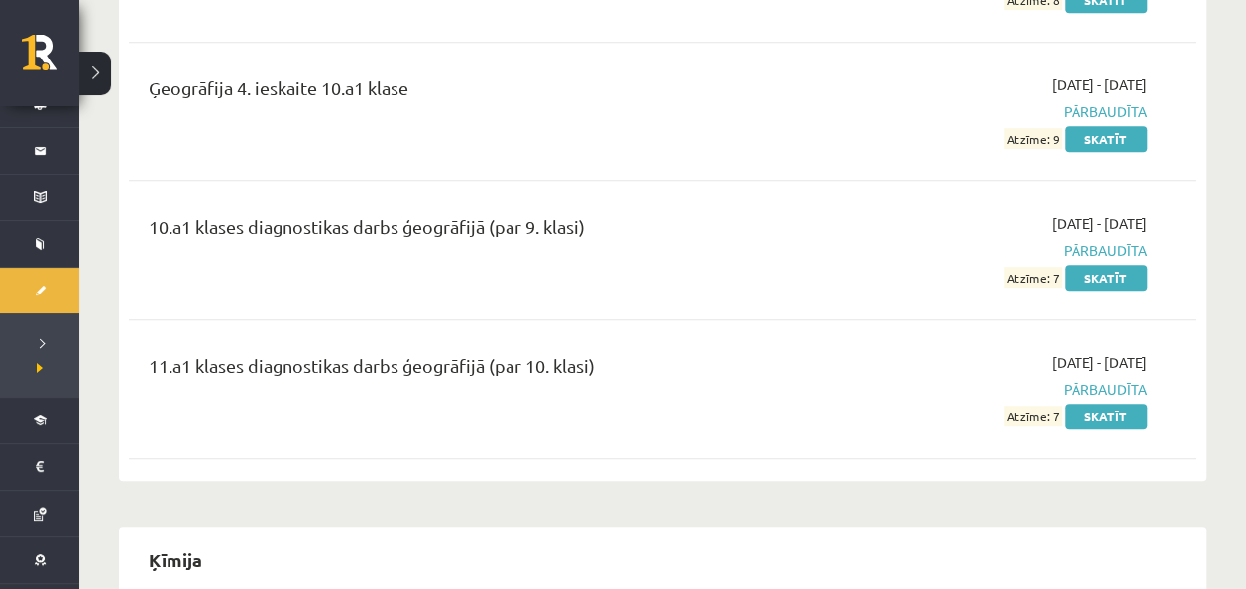
scroll to position [4131, 0]
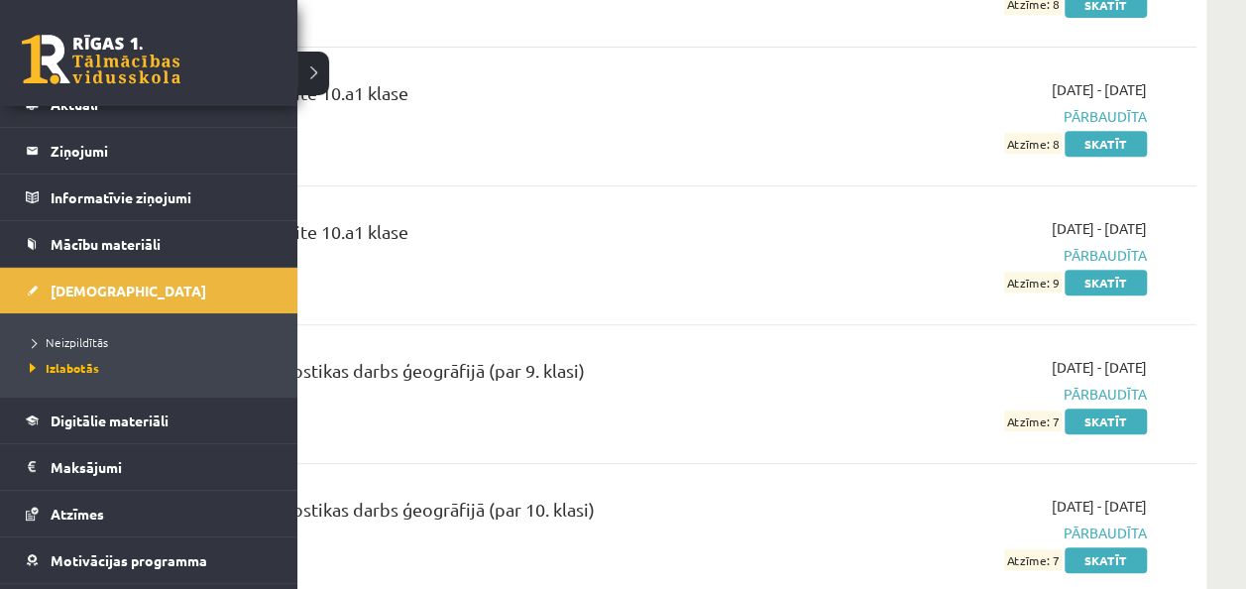
drag, startPoint x: 1041, startPoint y: 84, endPoint x: 32, endPoint y: 54, distance: 1010.2
click at [32, 54] on link at bounding box center [101, 60] width 159 height 50
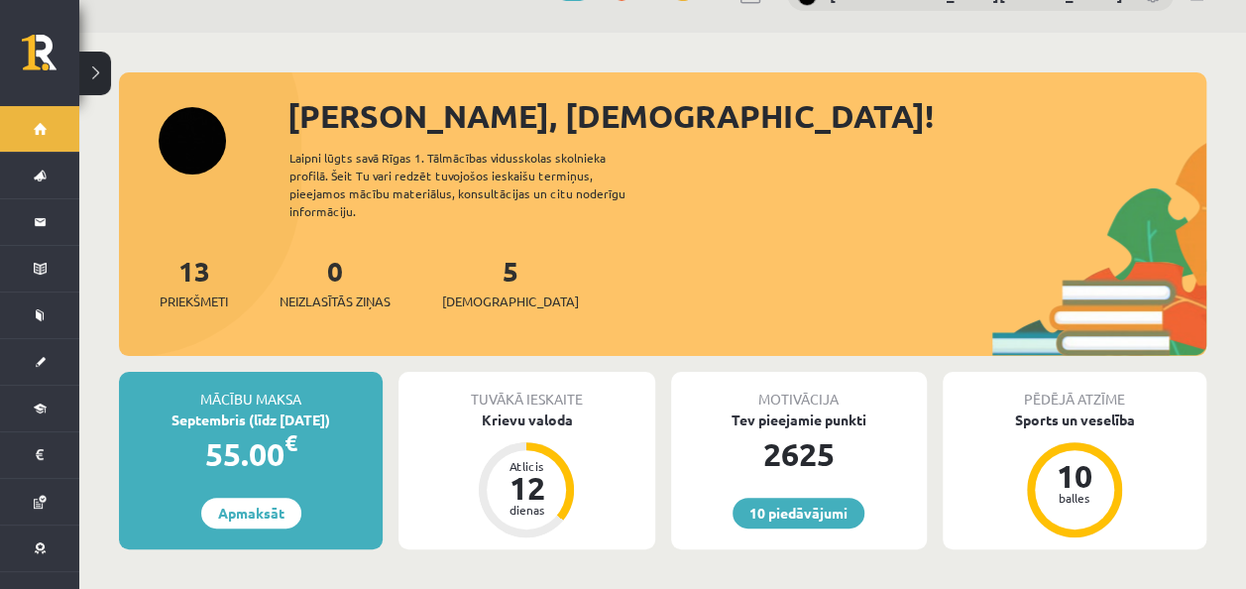
scroll to position [99, 0]
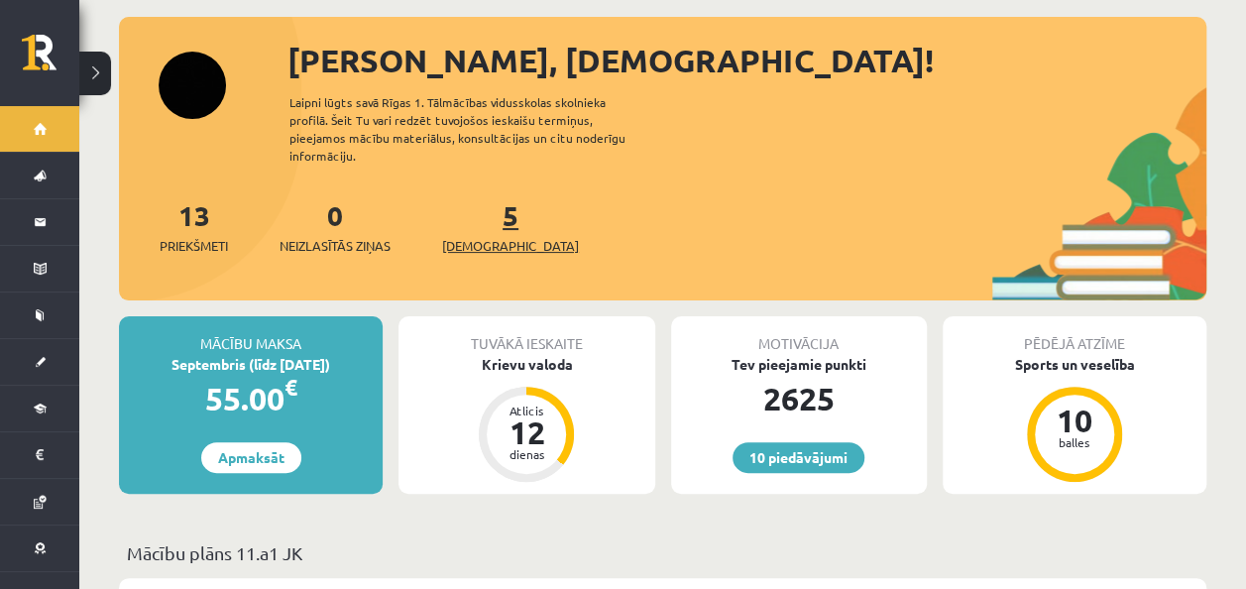
click at [480, 200] on link "5 [DEMOGRAPHIC_DATA]" at bounding box center [510, 226] width 137 height 58
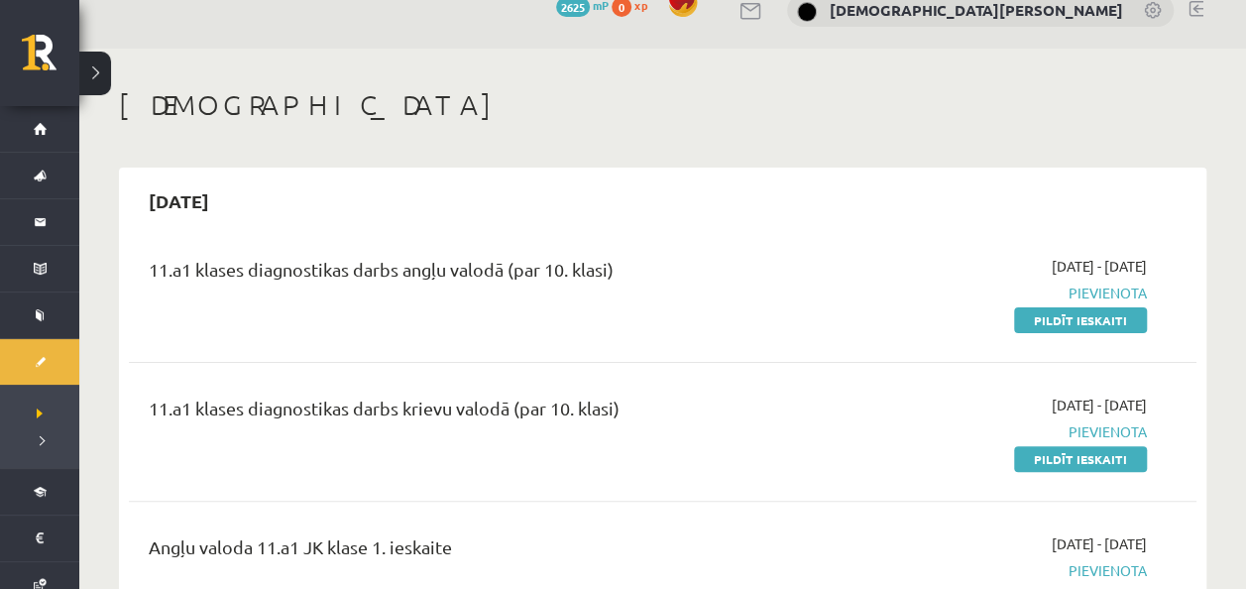
scroll to position [99, 0]
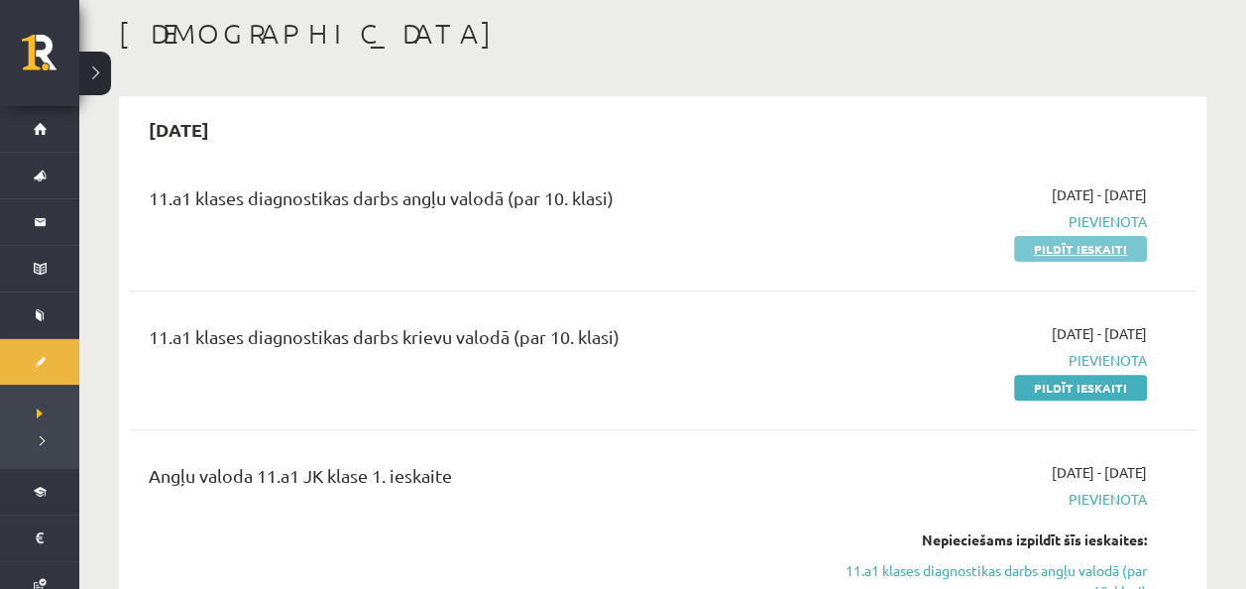
click at [1117, 238] on link "Pildīt ieskaiti" at bounding box center [1080, 249] width 133 height 26
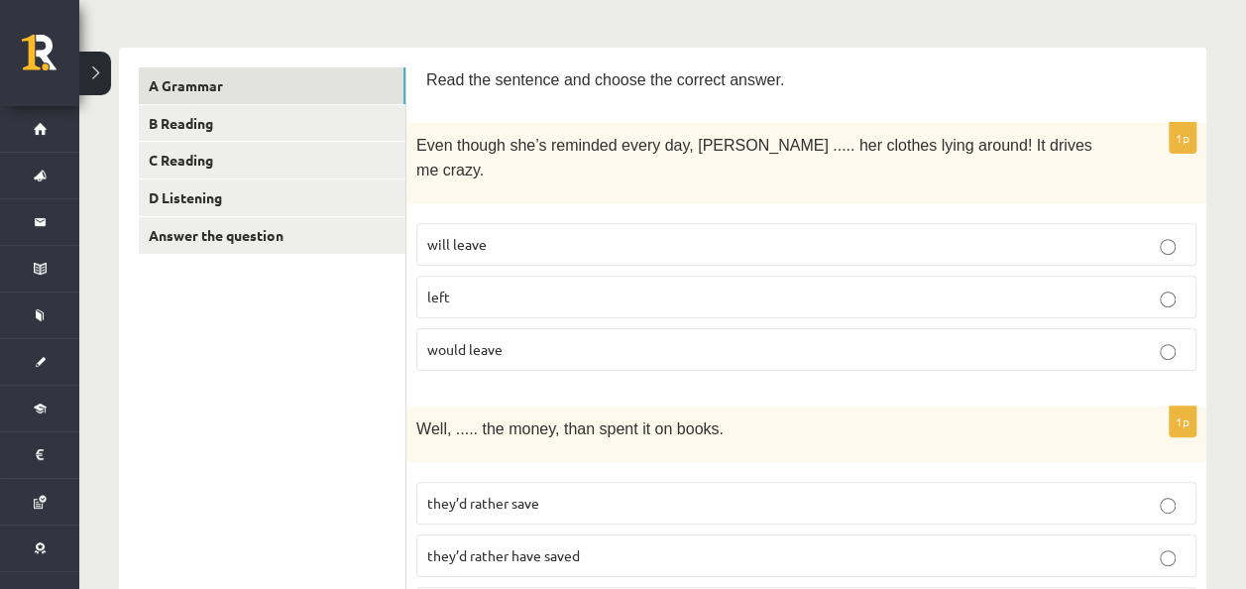
scroll to position [297, 0]
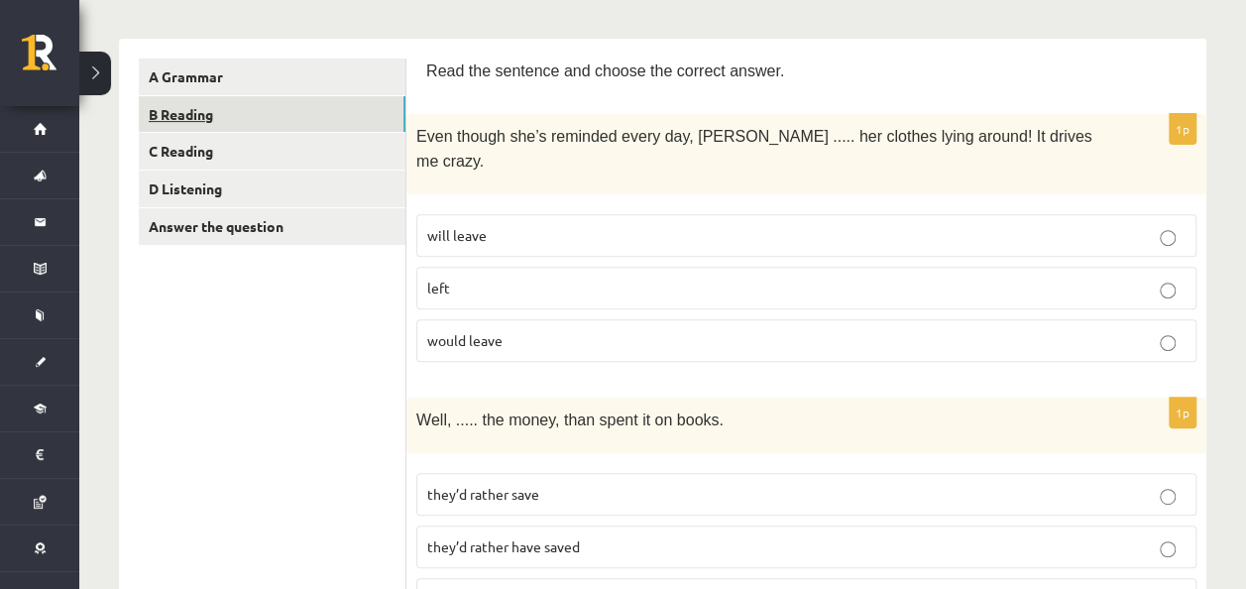
click at [206, 105] on link "B Reading" at bounding box center [272, 114] width 267 height 37
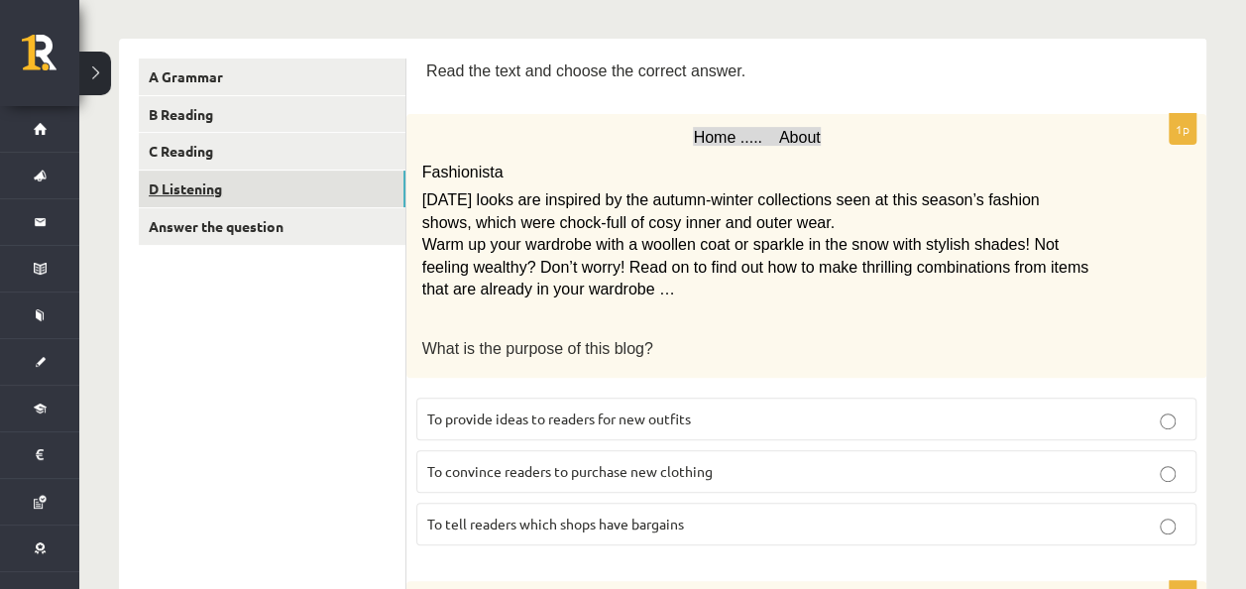
click at [246, 175] on link "D Listening" at bounding box center [272, 188] width 267 height 37
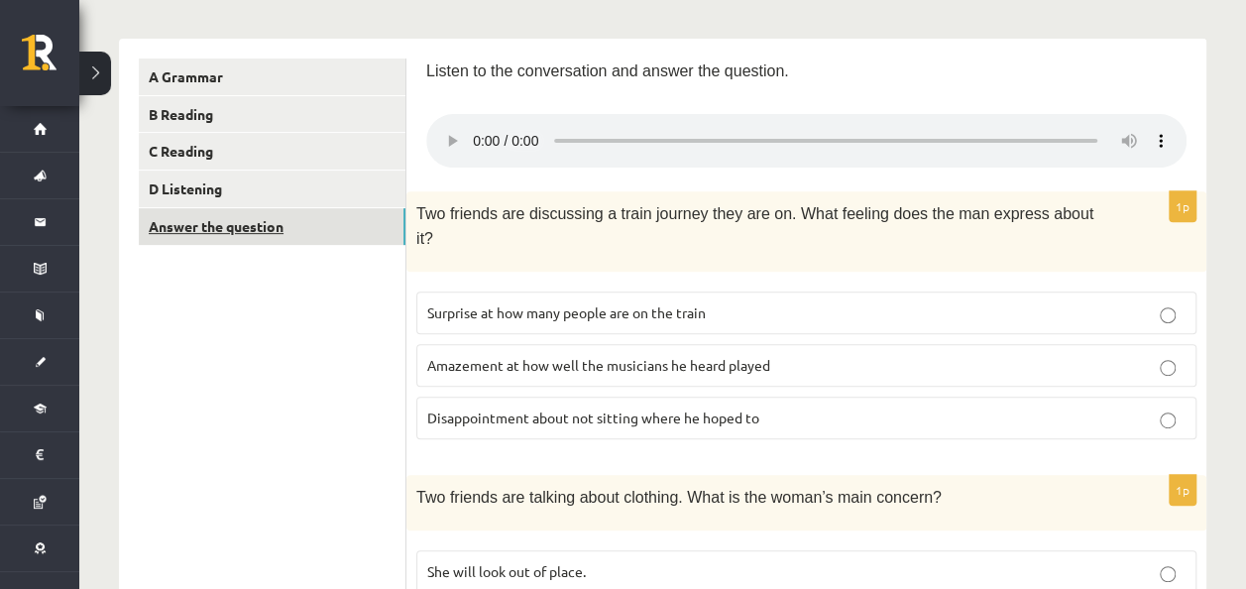
click at [288, 239] on link "Answer the question" at bounding box center [272, 226] width 267 height 37
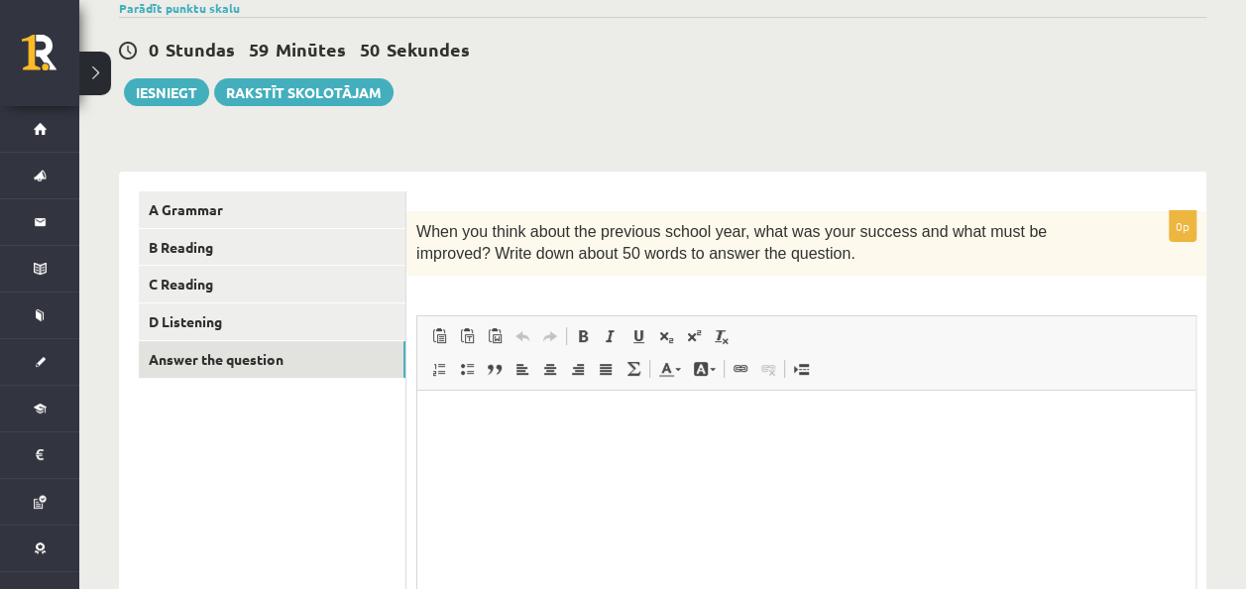
scroll to position [0, 0]
click at [232, 281] on link "C Reading" at bounding box center [272, 284] width 267 height 37
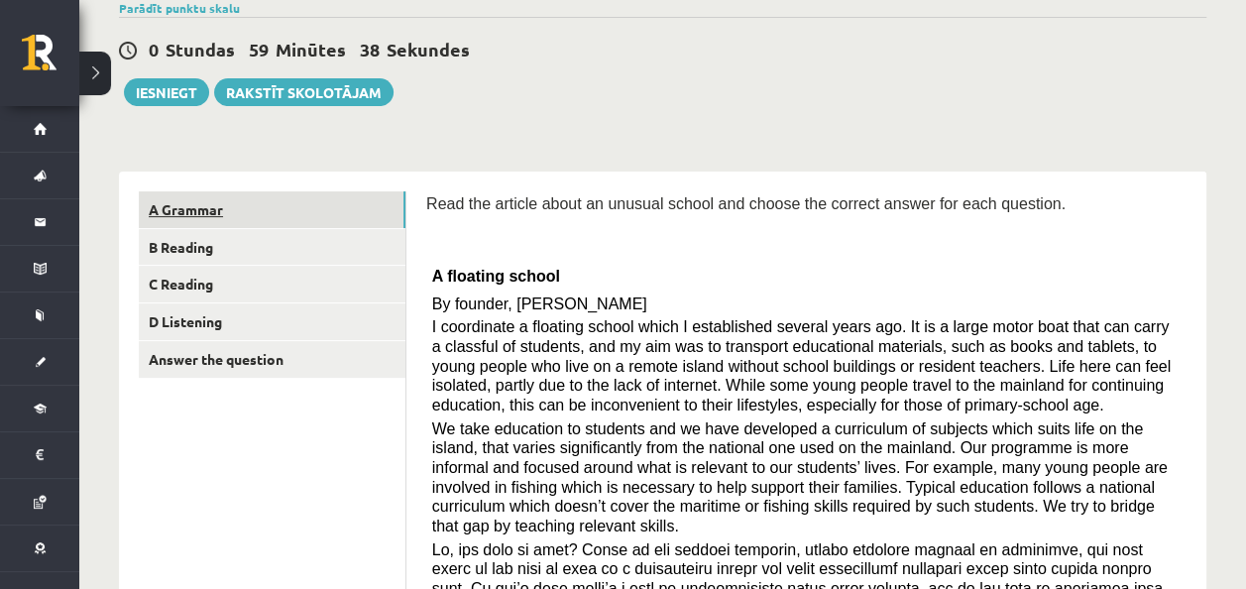
click at [219, 219] on link "A Grammar" at bounding box center [272, 209] width 267 height 37
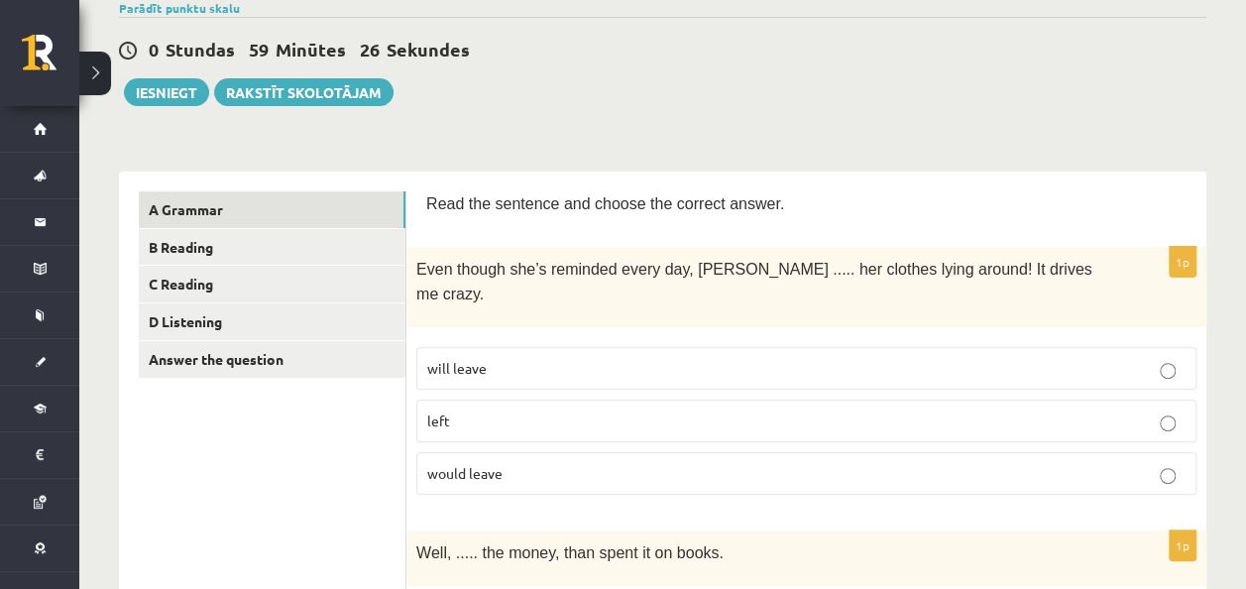
click at [551, 410] on p "left" at bounding box center [806, 420] width 758 height 21
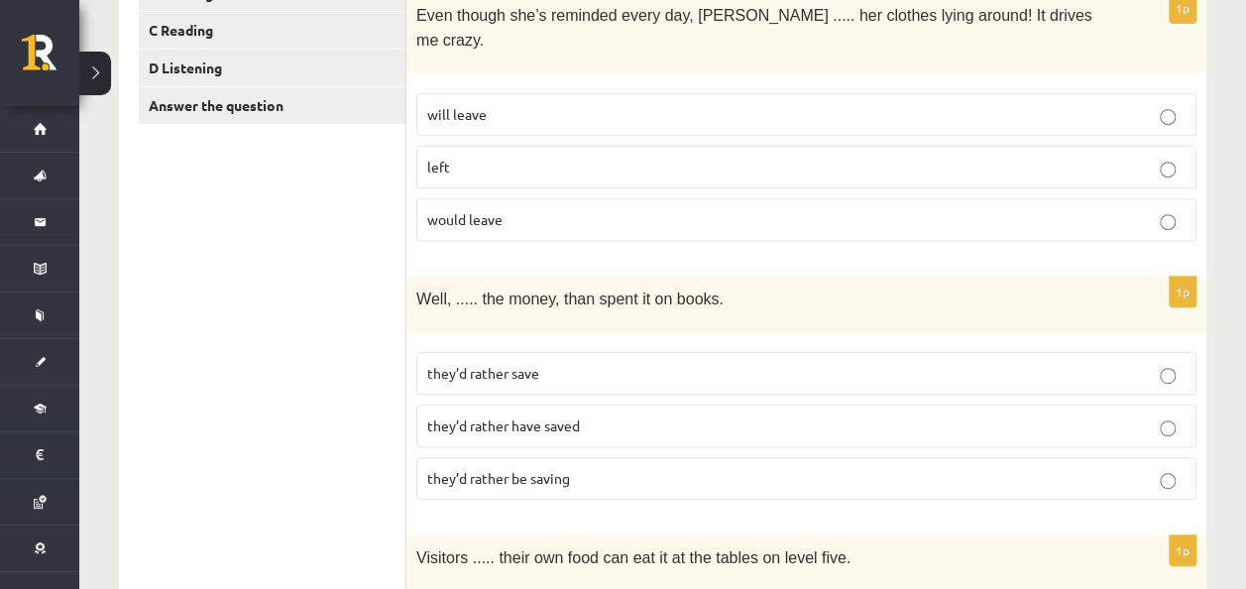
scroll to position [462, 0]
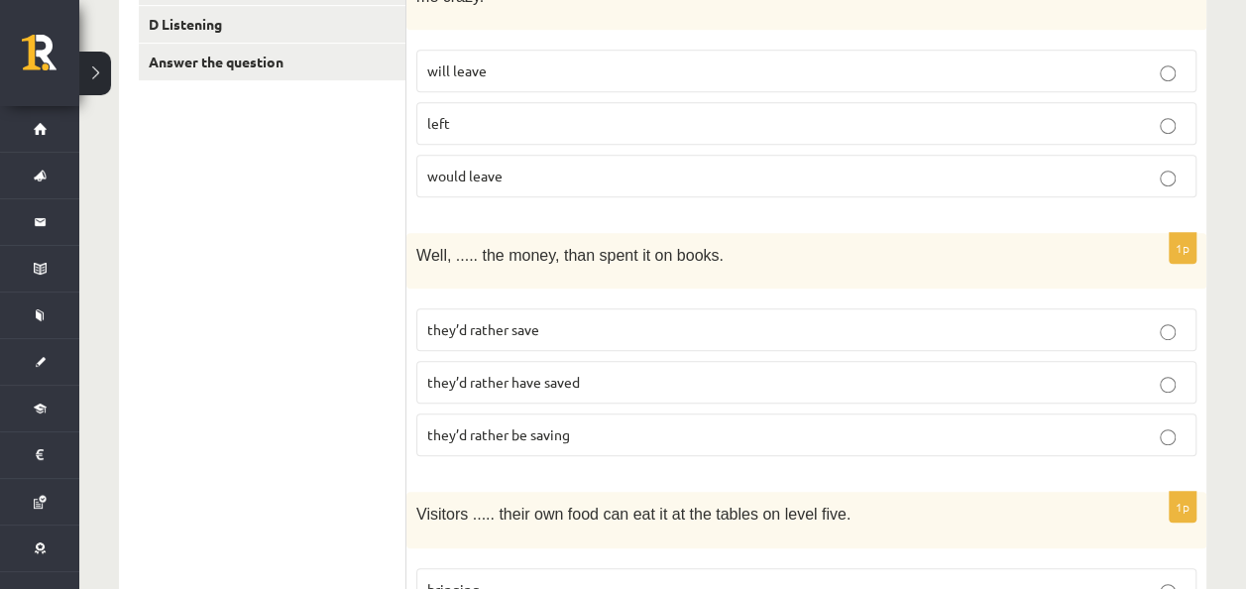
click at [584, 424] on p "they’d rather be saving" at bounding box center [806, 434] width 758 height 21
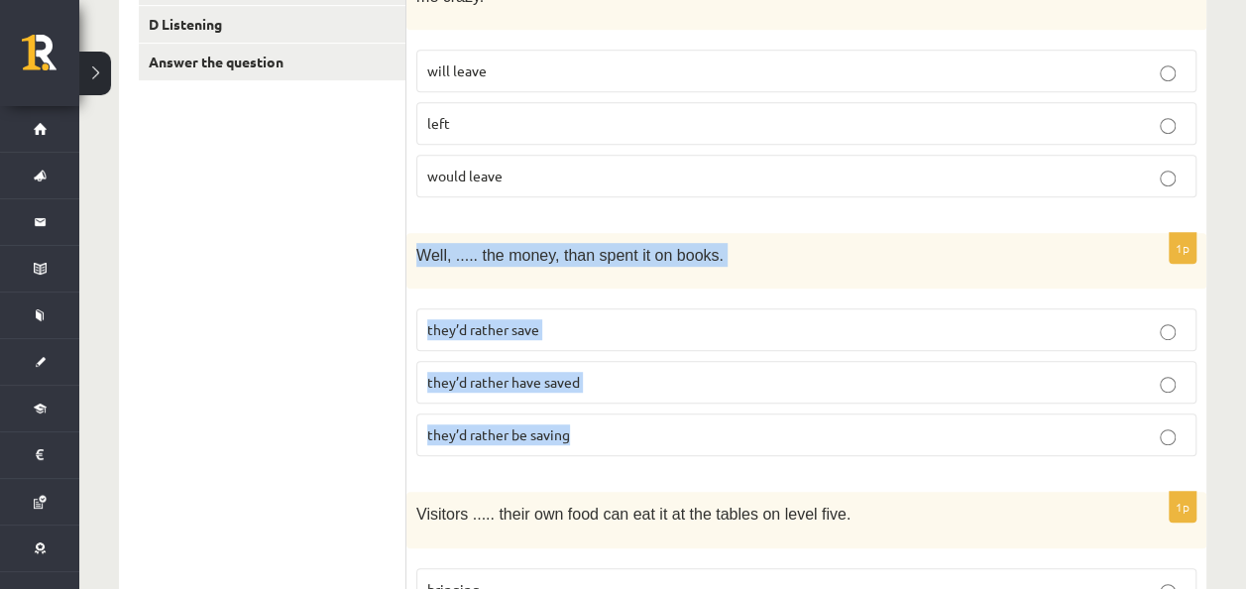
drag, startPoint x: 412, startPoint y: 218, endPoint x: 679, endPoint y: 383, distance: 313.7
click at [680, 383] on div "1p Well, ..... the money, than spent it on books. they’d rather save they’d rat…" at bounding box center [806, 352] width 800 height 239
copy div "Well, ..... the money, than spent it on books. they’d rather save they’d rather…"
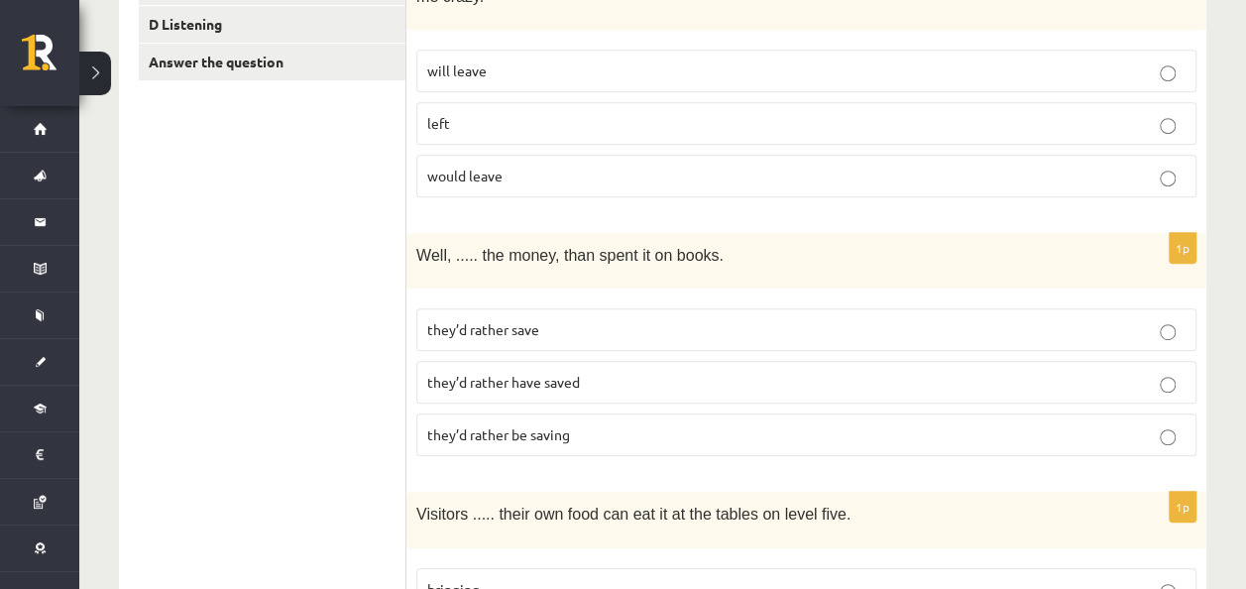
click at [495, 373] on span "they’d rather have saved" at bounding box center [503, 382] width 153 height 18
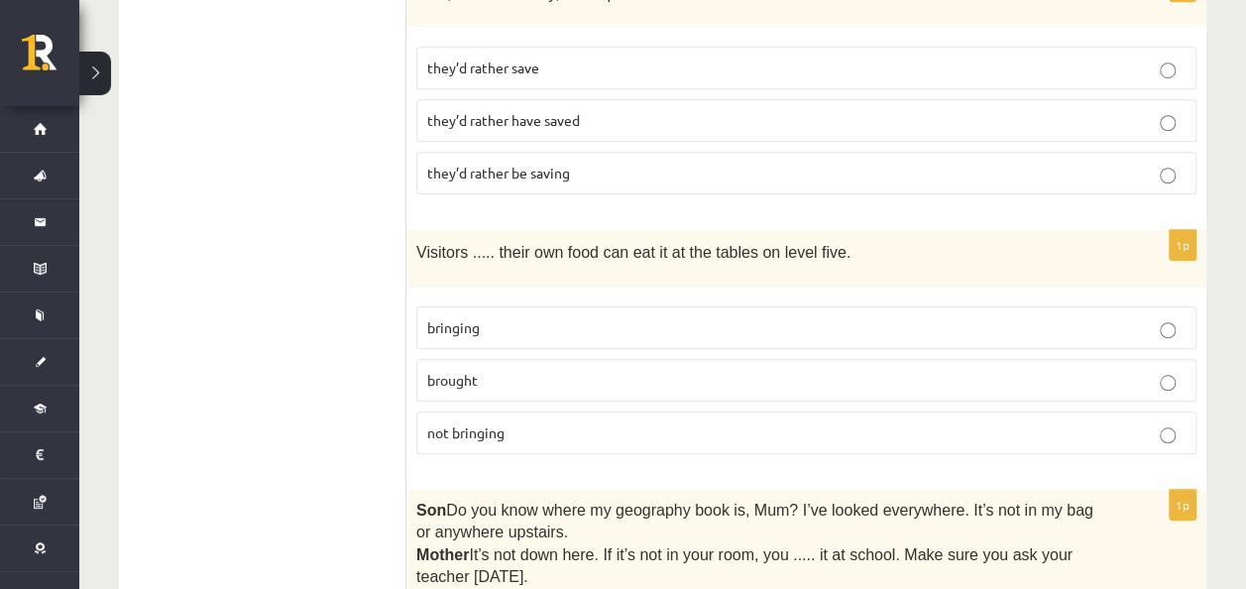
scroll to position [759, 0]
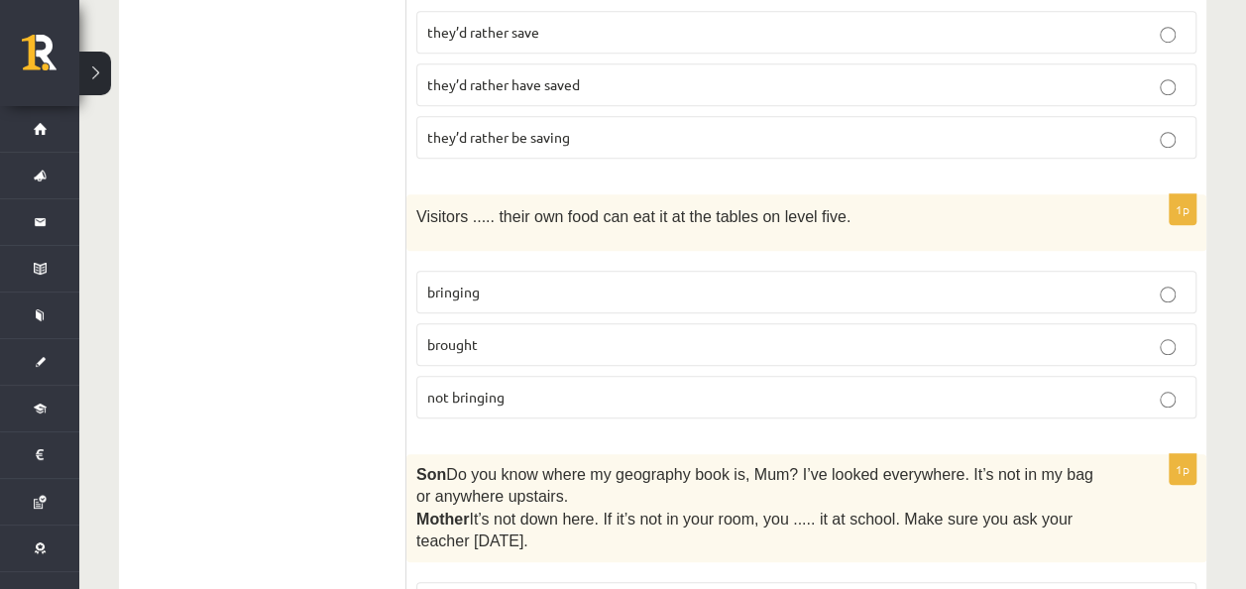
click at [517, 334] on p "brought" at bounding box center [806, 344] width 758 height 21
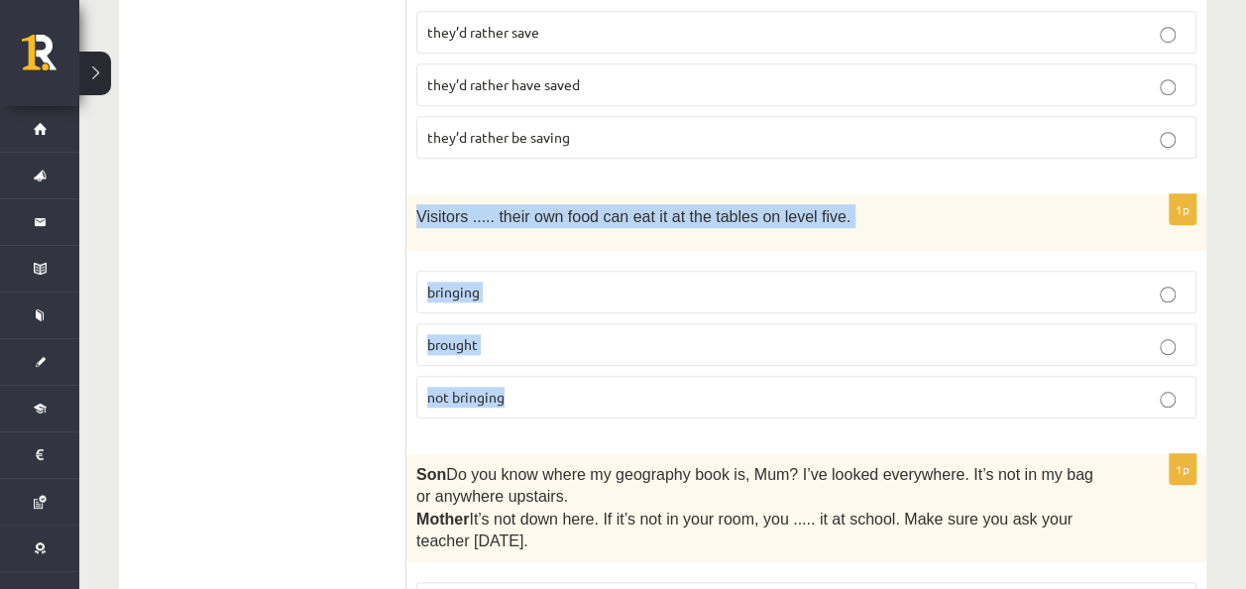
drag, startPoint x: 412, startPoint y: 174, endPoint x: 563, endPoint y: 363, distance: 241.1
click at [563, 363] on div "1p Visitors ..... their own food can eat it at the tables on level five. bringi…" at bounding box center [806, 313] width 800 height 239
copy div "Visitors ..... their own food can eat it at the tables on level five. bringing …"
click at [521, 281] on p "bringing" at bounding box center [806, 291] width 758 height 21
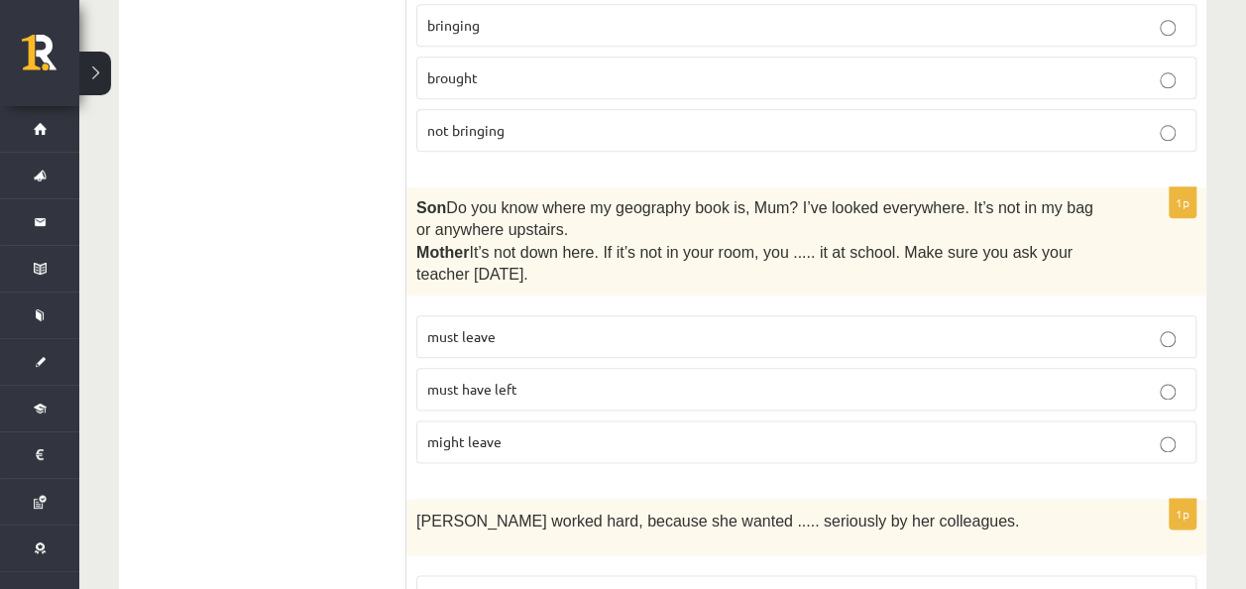
scroll to position [1056, 0]
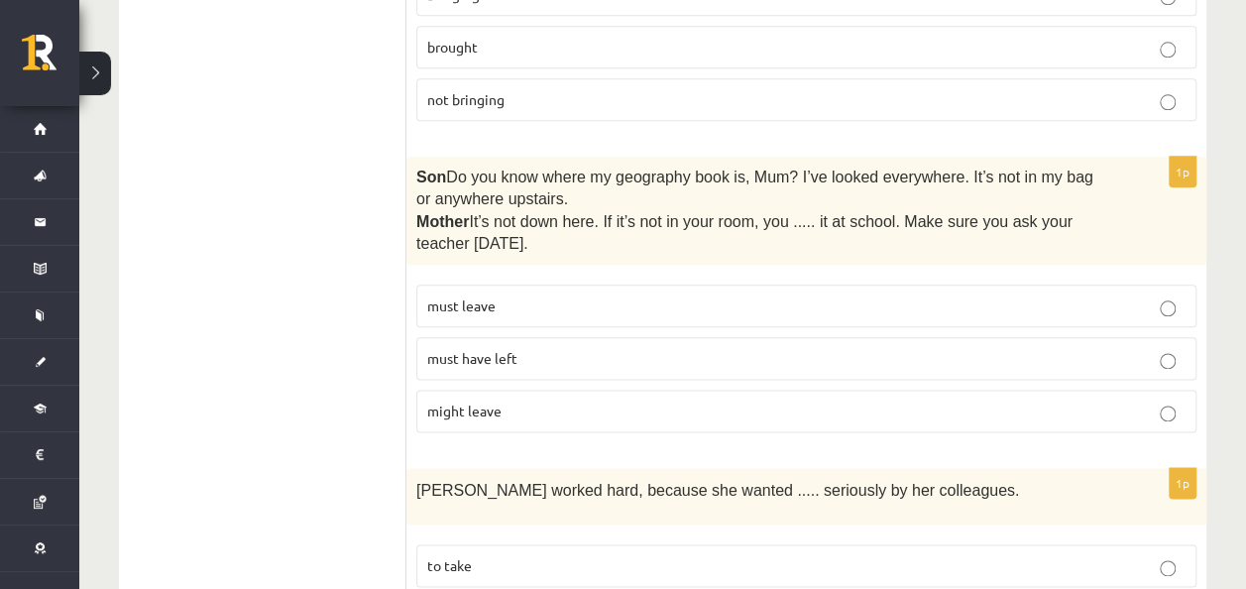
click at [514, 349] on span "must have left" at bounding box center [472, 358] width 90 height 18
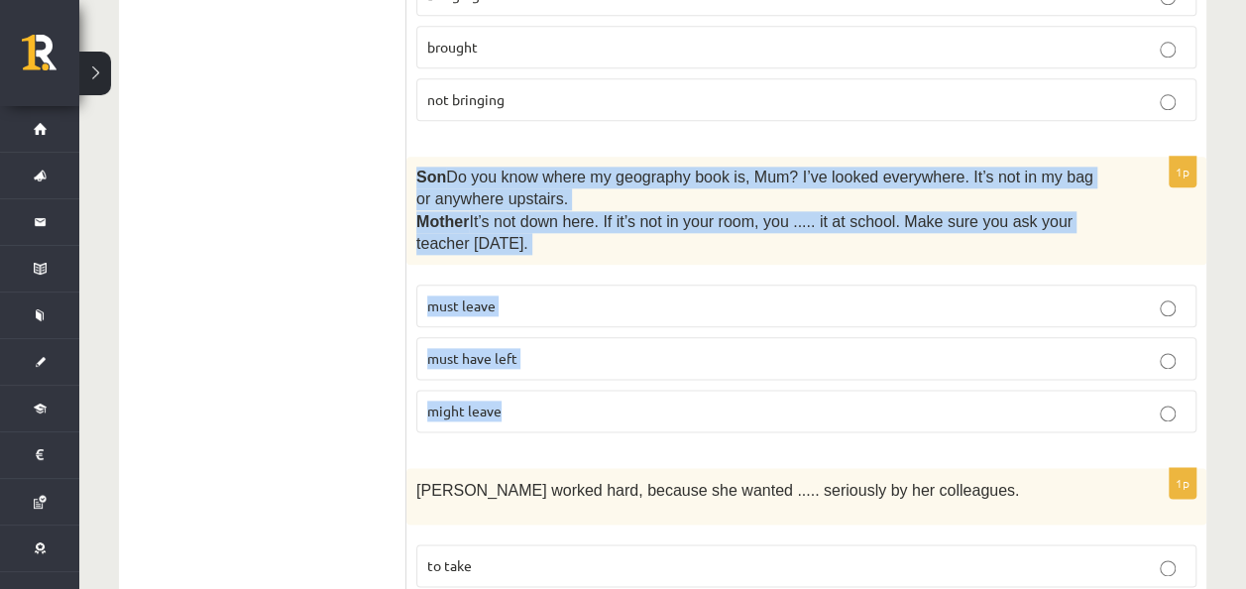
drag, startPoint x: 406, startPoint y: 125, endPoint x: 571, endPoint y: 374, distance: 298.2
click at [571, 374] on div "1p Son  Do you know where my geography book is, Mum? I’ve looked everywhere. It…" at bounding box center [806, 303] width 800 height 292
copy div "Son  Do you know where my geography book is, Mum? I’ve looked everywhere. It’s …"
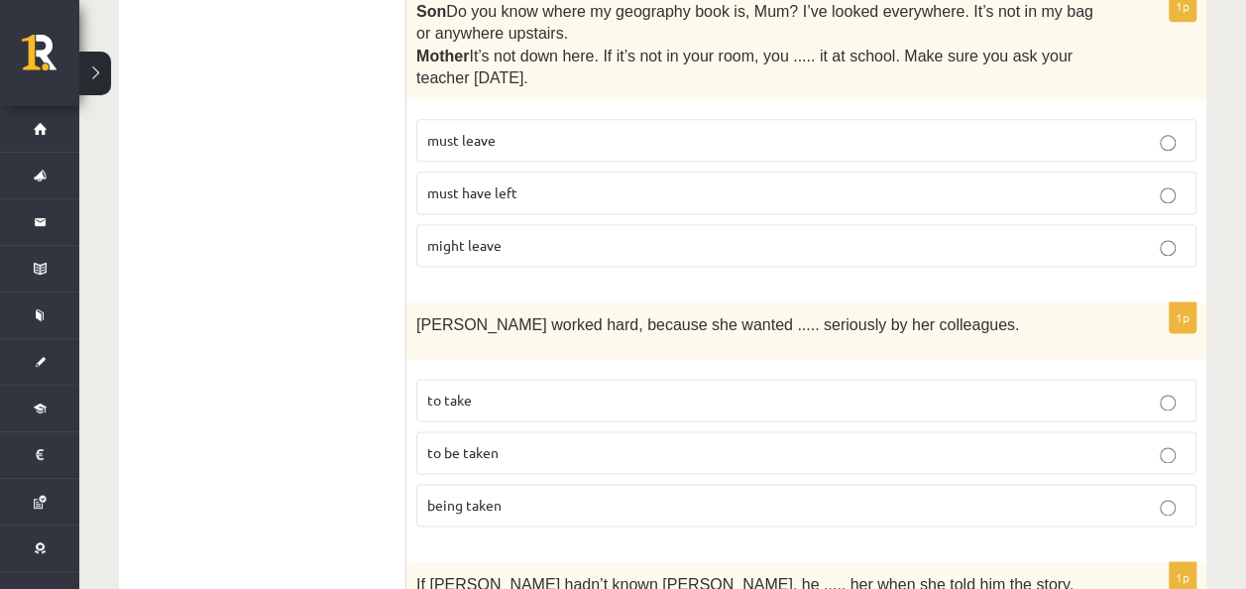
scroll to position [1354, 0]
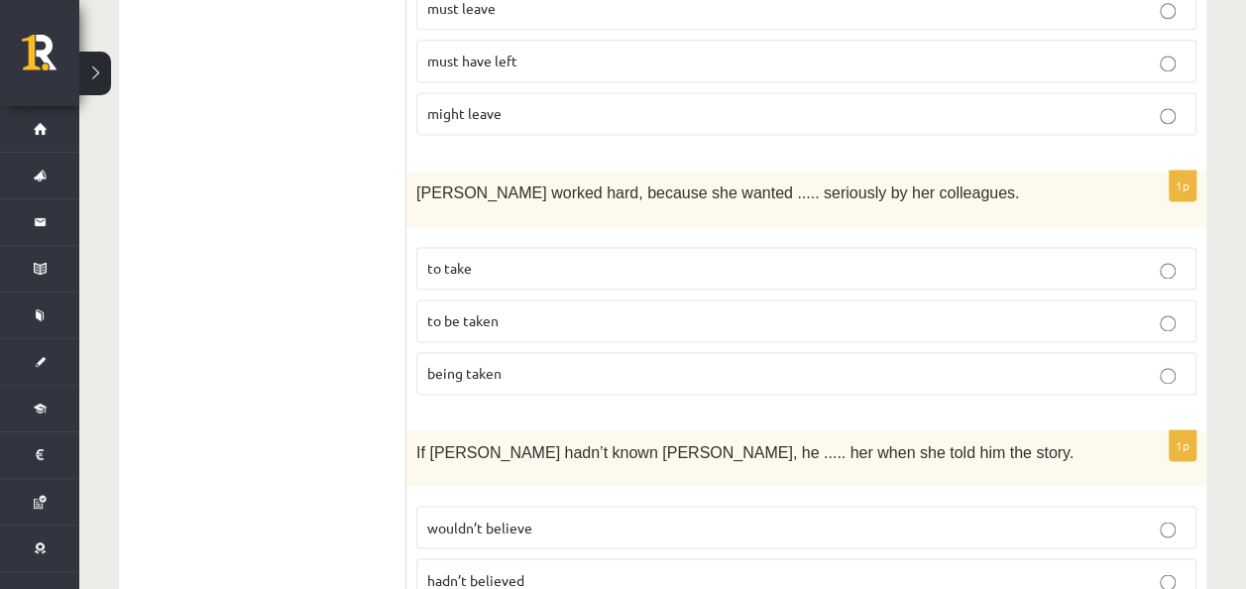
drag, startPoint x: 532, startPoint y: 274, endPoint x: 525, endPoint y: 259, distance: 17.3
click at [532, 310] on p "to be taken" at bounding box center [806, 320] width 758 height 21
drag, startPoint x: 404, startPoint y: 145, endPoint x: 634, endPoint y: 325, distance: 292.2
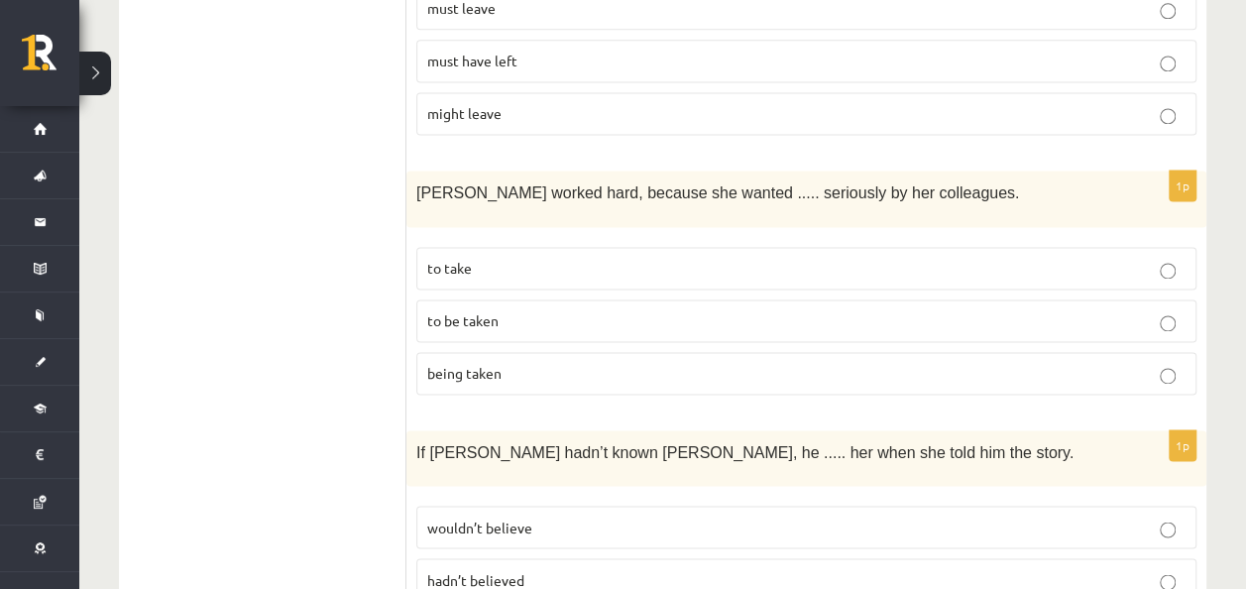
drag, startPoint x: 634, startPoint y: 325, endPoint x: 252, endPoint y: 209, distance: 399.7
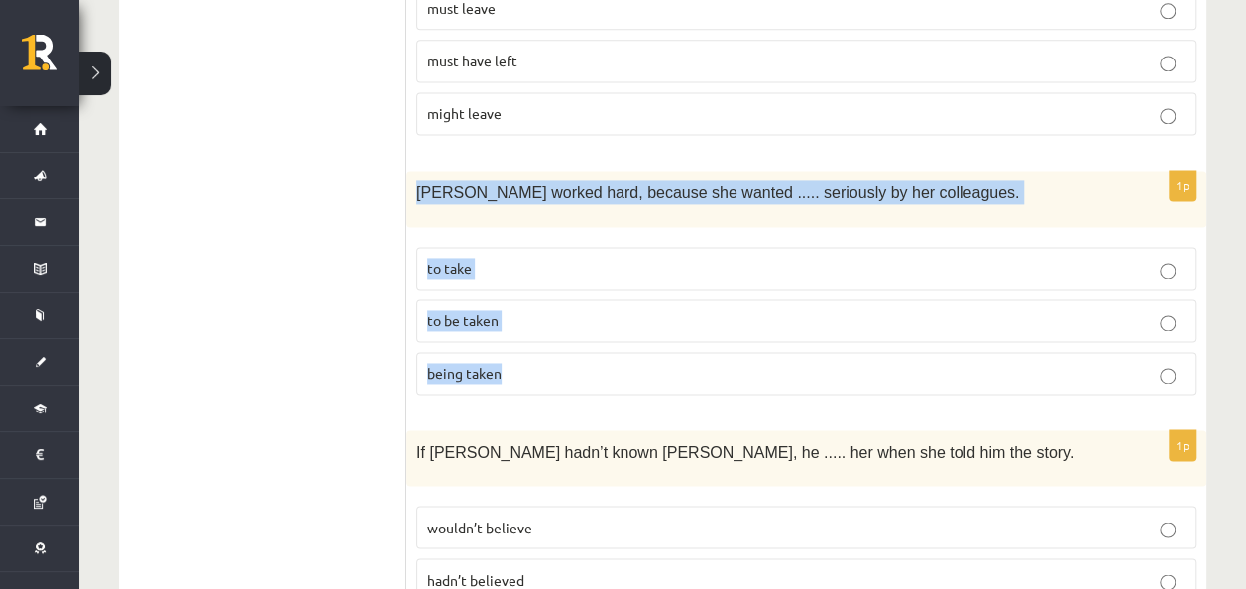
drag, startPoint x: 414, startPoint y: 151, endPoint x: 556, endPoint y: 323, distance: 223.2
click at [556, 323] on div "1p [PERSON_NAME] worked hard, because she wanted ..... seriously by her colleag…" at bounding box center [806, 289] width 800 height 239
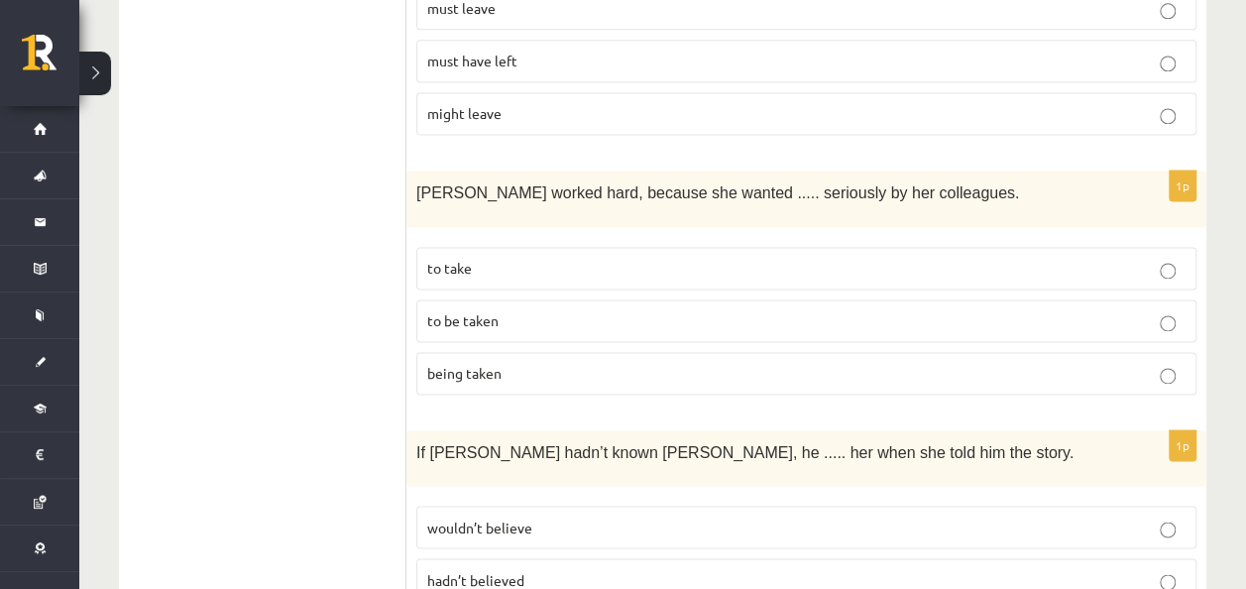
drag, startPoint x: 351, startPoint y: 124, endPoint x: 404, endPoint y: 149, distance: 59.0
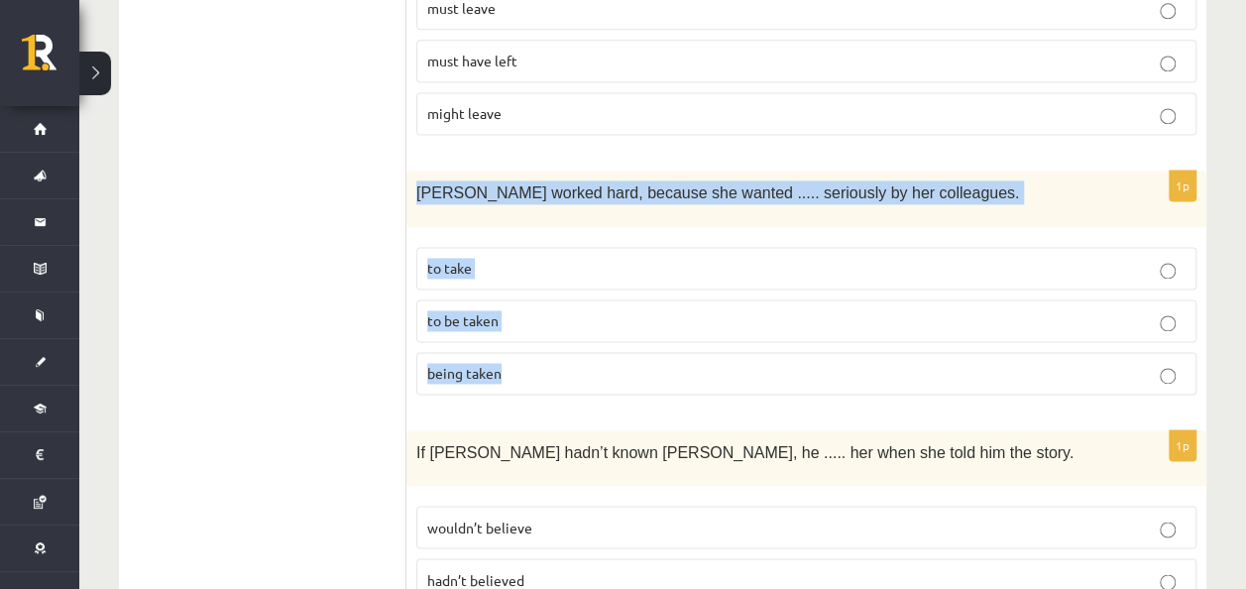
drag, startPoint x: 414, startPoint y: 154, endPoint x: 539, endPoint y: 329, distance: 215.3
click at [539, 329] on div "1p [PERSON_NAME] worked hard, because she wanted ..... seriously by her colleag…" at bounding box center [806, 289] width 800 height 239
copy div "[PERSON_NAME] worked hard, because she wanted ..... seriously by her colleagues…"
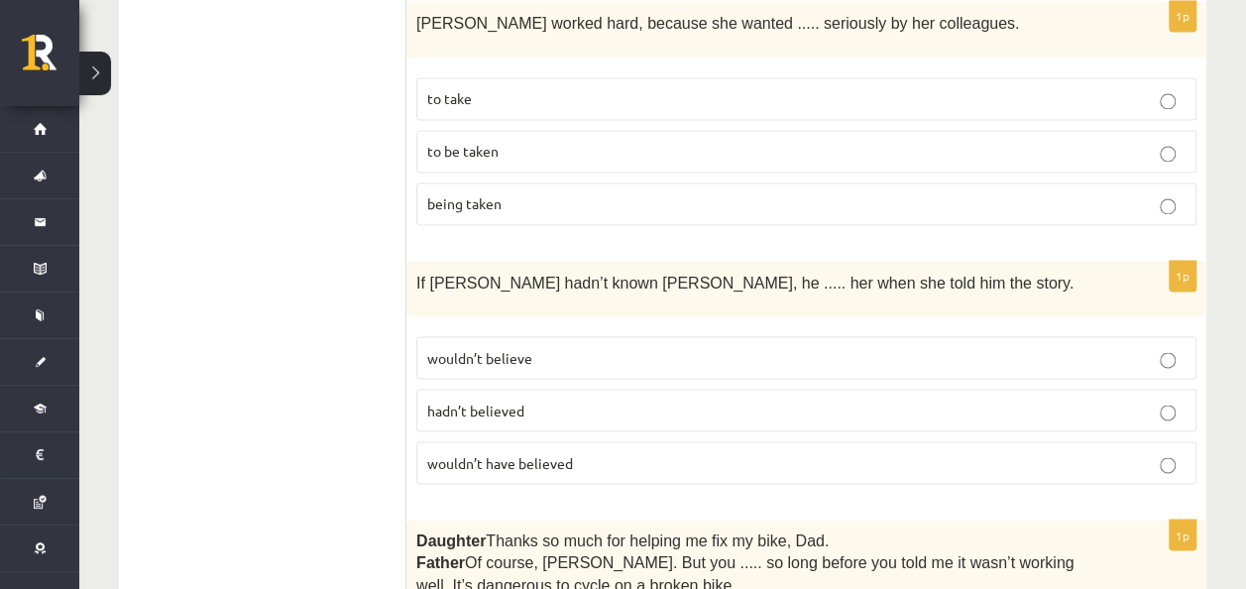
scroll to position [1552, 0]
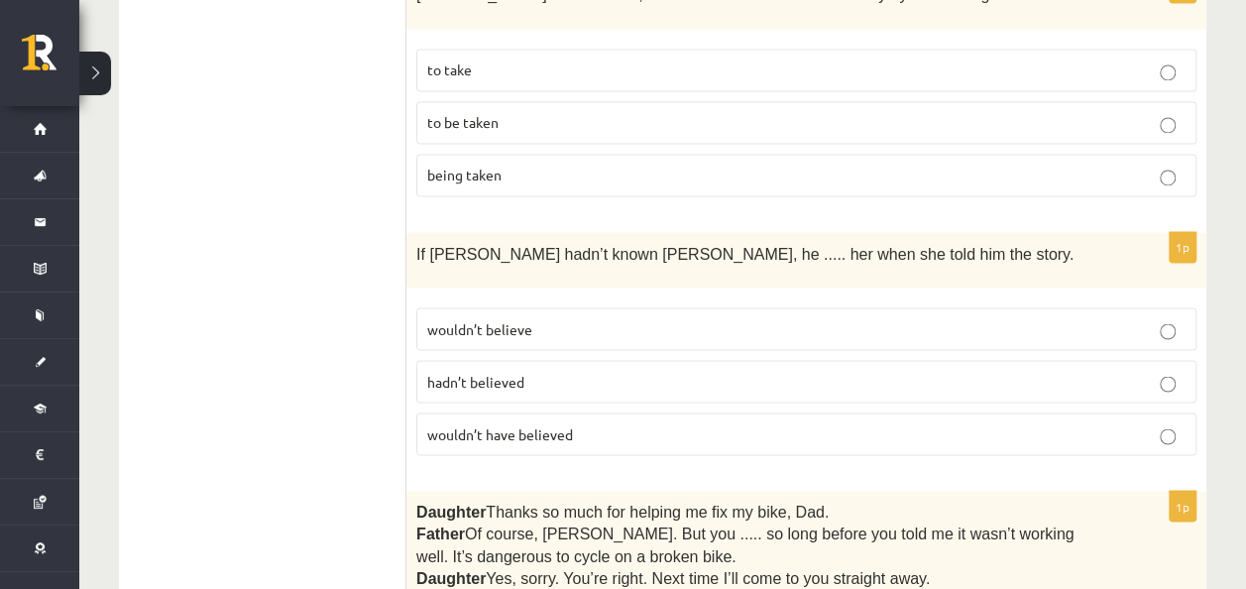
click at [589, 318] on p "wouldn’t believe" at bounding box center [806, 328] width 758 height 21
drag, startPoint x: 404, startPoint y: 206, endPoint x: 619, endPoint y: 342, distance: 254.3
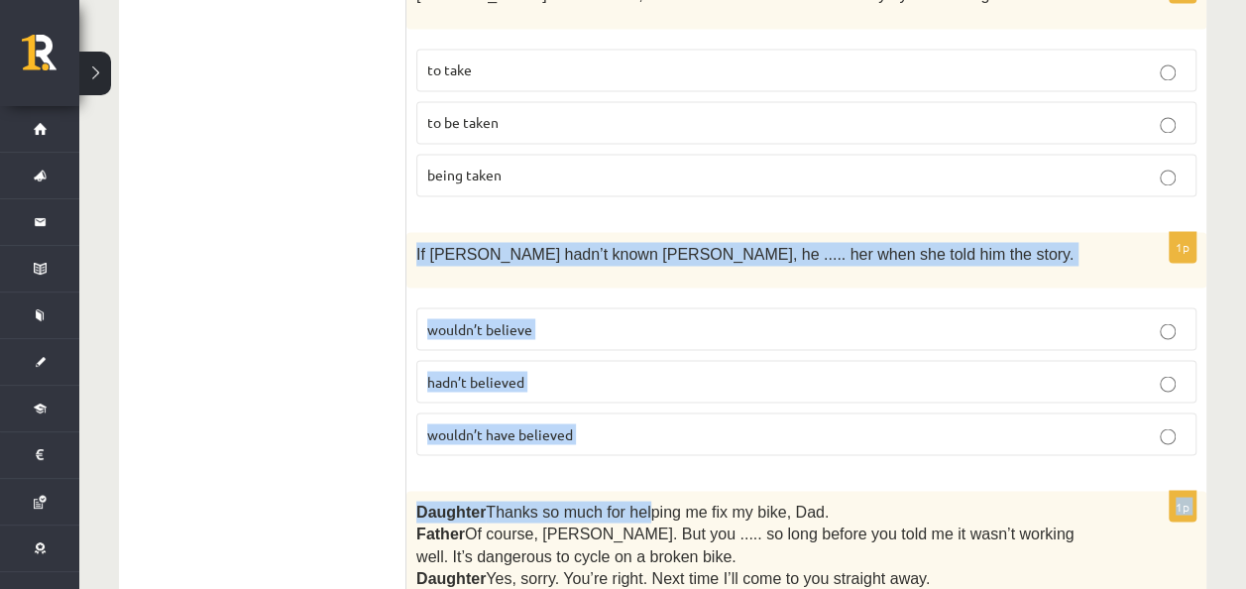
drag, startPoint x: 410, startPoint y: 207, endPoint x: 636, endPoint y: 427, distance: 315.3
copy form "If [PERSON_NAME] hadn’t known [PERSON_NAME], he ..... her when she told him the…"
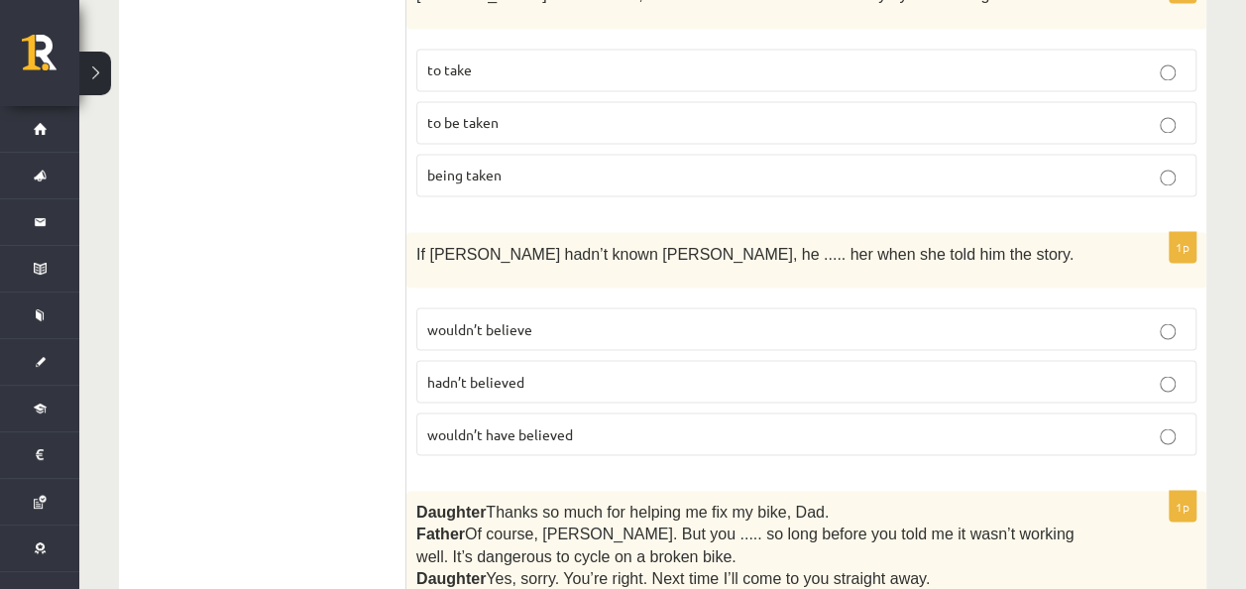
drag, startPoint x: 325, startPoint y: 240, endPoint x: 433, endPoint y: 291, distance: 119.7
click at [583, 412] on label "wouldn’t have believed" at bounding box center [806, 433] width 780 height 43
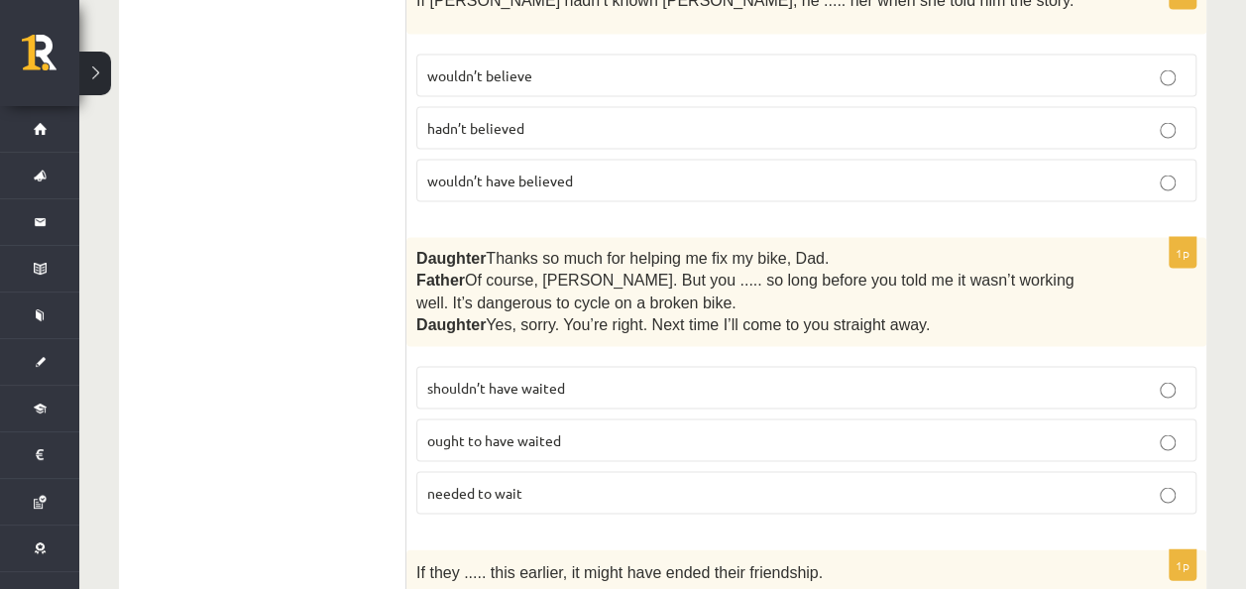
scroll to position [1849, 0]
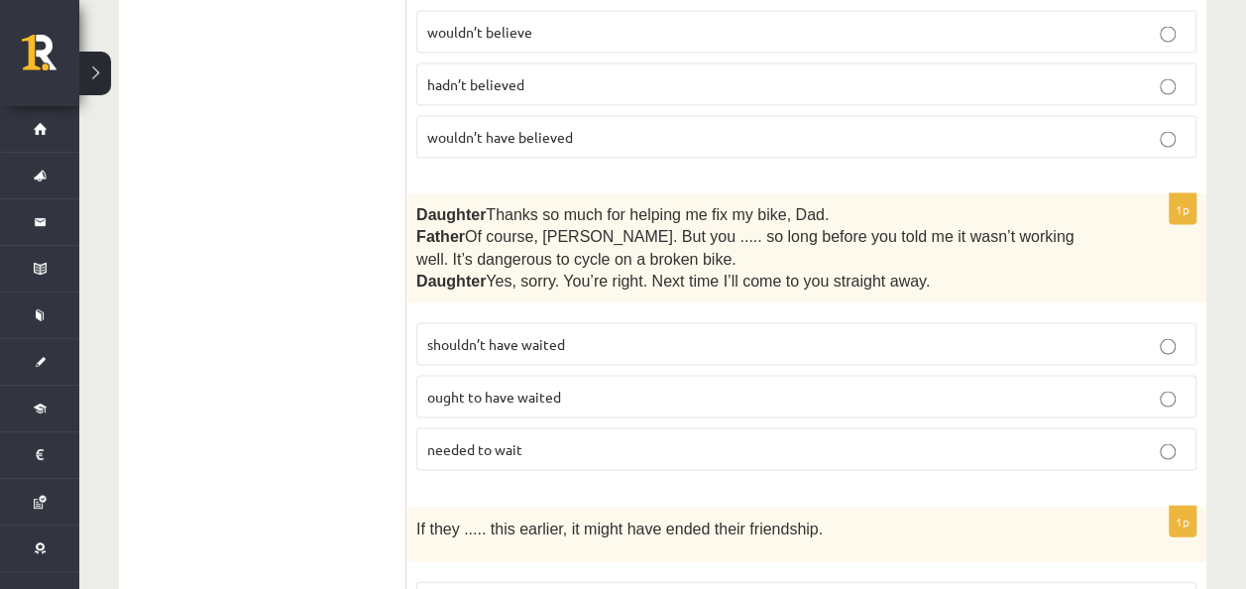
click at [504, 375] on label "ought to have waited" at bounding box center [806, 396] width 780 height 43
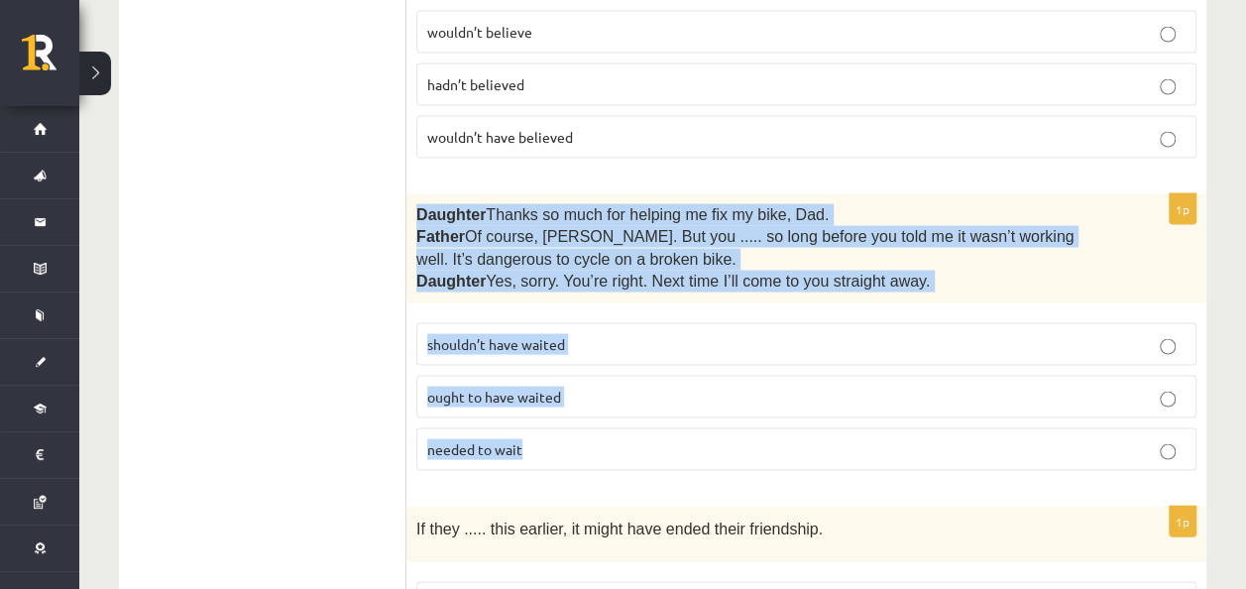
drag, startPoint x: 414, startPoint y: 163, endPoint x: 529, endPoint y: 405, distance: 268.6
click at [529, 405] on div "1p Daughter  Thanks so much for helping me fix my bike, Dad. Father  Of course,…" at bounding box center [806, 339] width 800 height 292
copy div "Daughter  Thanks so much for helping me fix my bike, Dad. Father  Of course, Be…"
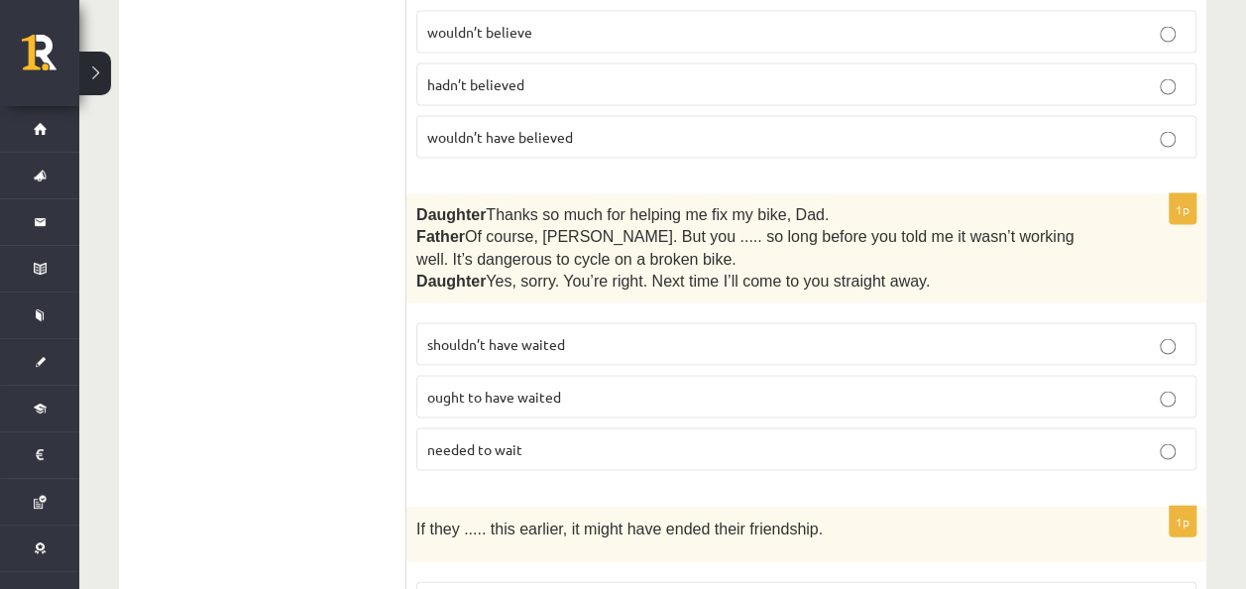
click at [443, 334] on span "shouldn’t have waited" at bounding box center [496, 343] width 138 height 18
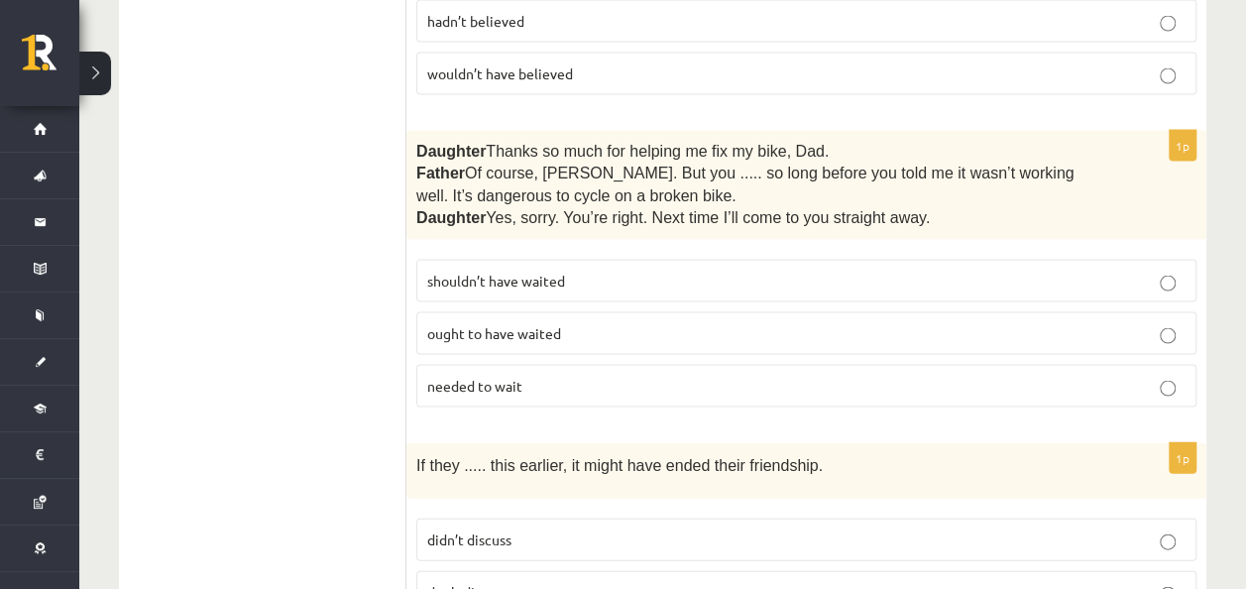
scroll to position [2146, 0]
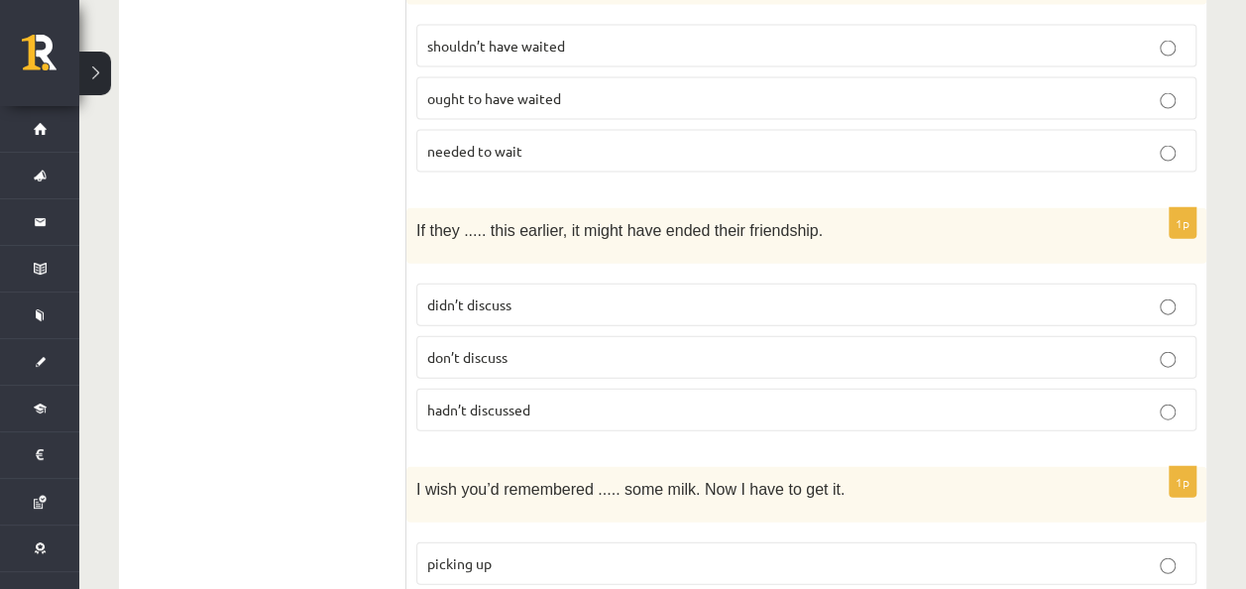
click at [539, 399] on p "hadn’t discussed" at bounding box center [806, 409] width 758 height 21
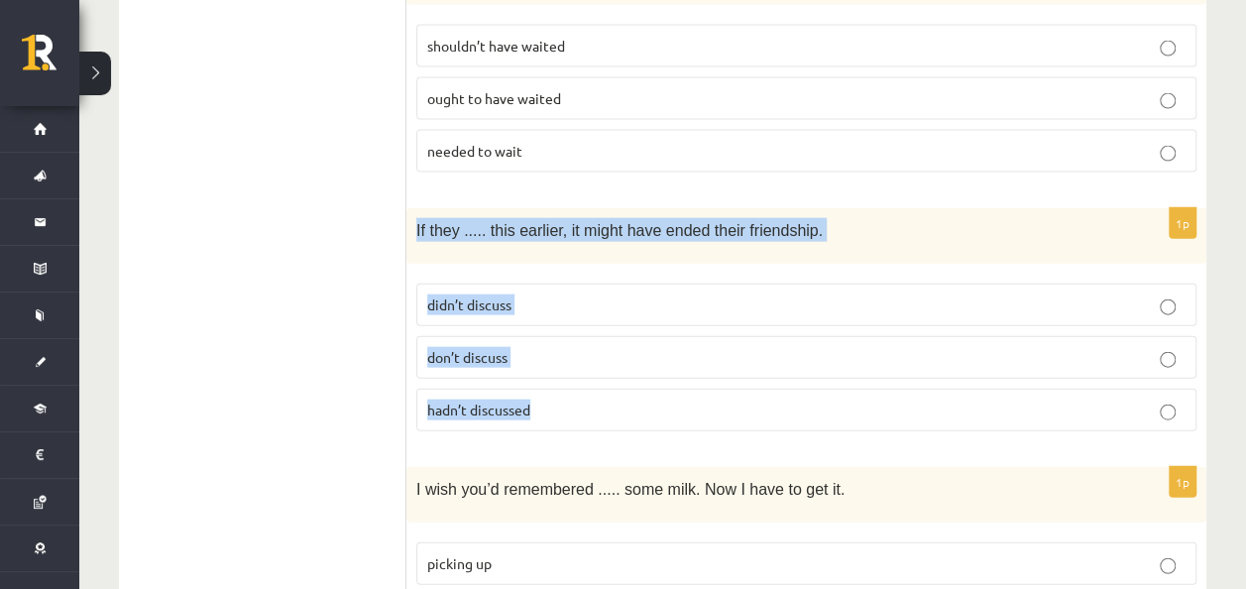
drag, startPoint x: 410, startPoint y: 173, endPoint x: 613, endPoint y: 345, distance: 265.8
click at [612, 345] on div "1p If they ..... this earlier, it might have ended their friendship. didn’t dis…" at bounding box center [806, 327] width 800 height 239
copy div "If they ..... this earlier, it might have ended their friendship. didn’t discus…"
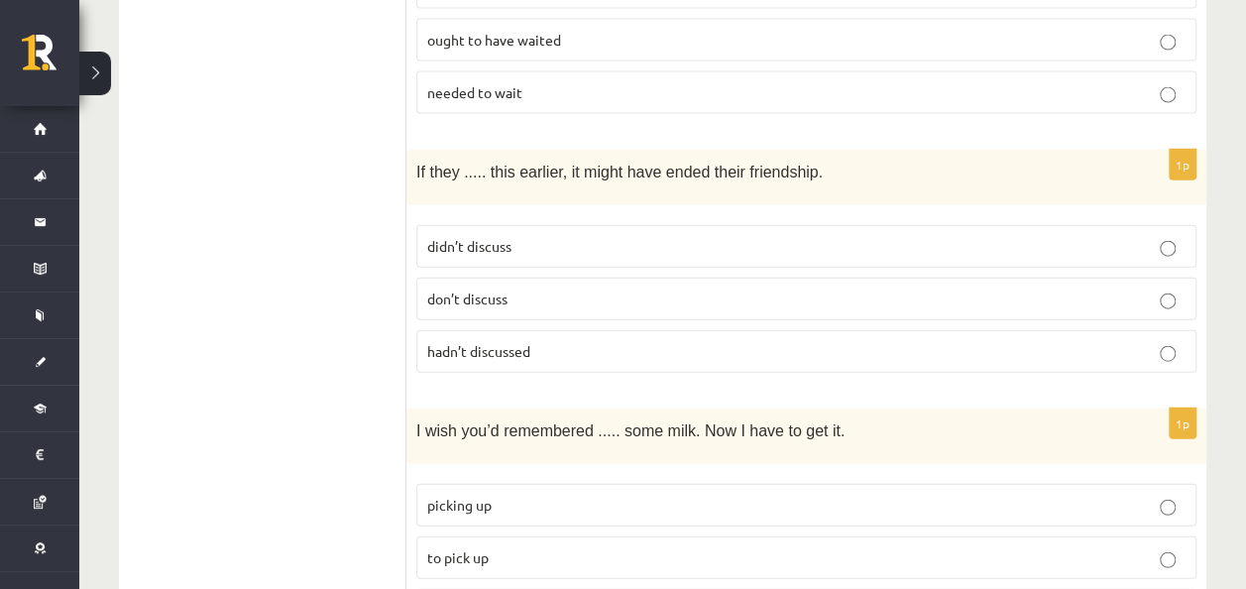
scroll to position [2345, 0]
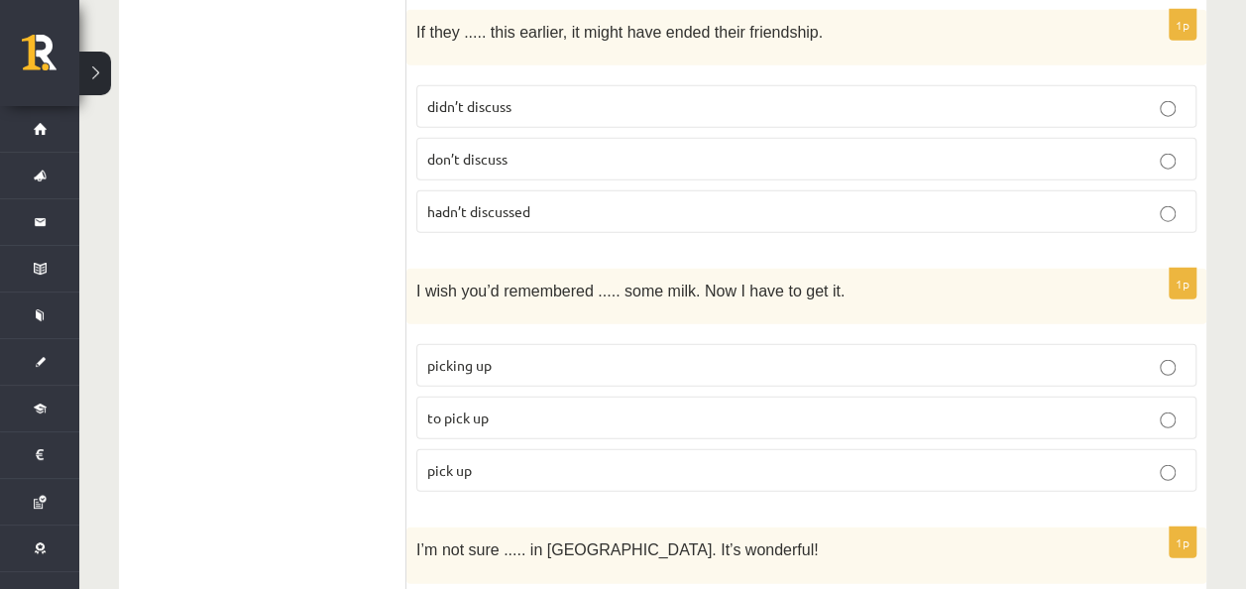
click at [468, 408] on span "to pick up" at bounding box center [457, 417] width 61 height 18
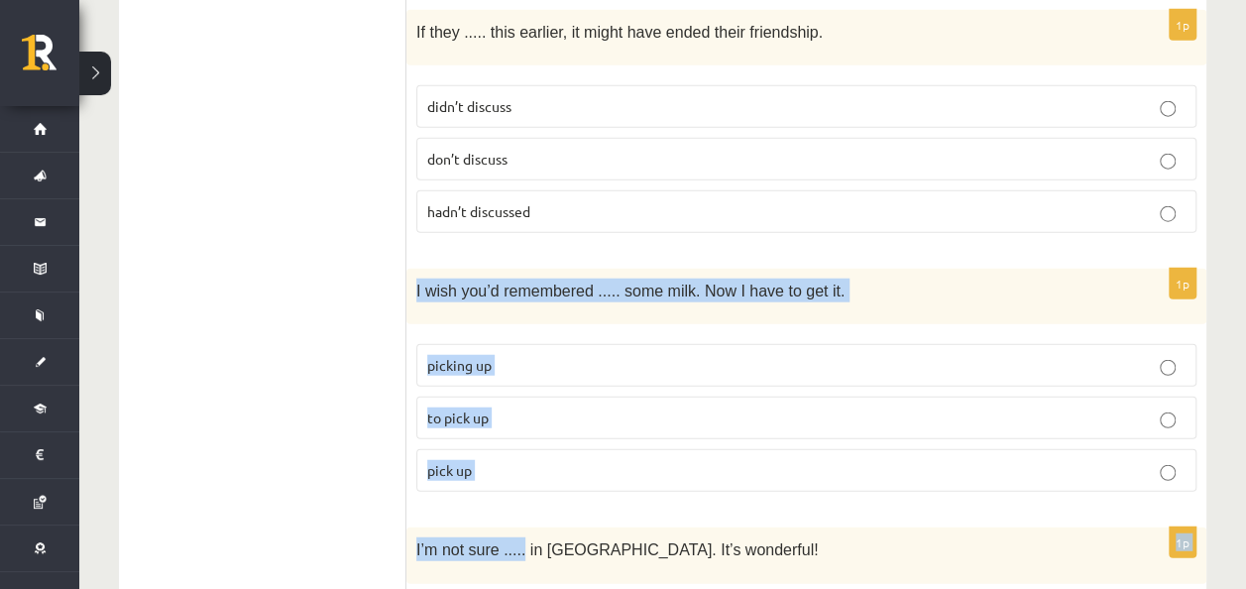
drag, startPoint x: 406, startPoint y: 230, endPoint x: 517, endPoint y: 448, distance: 244.6
click at [517, 450] on div "1p I wish you’d remembered ..... some milk. Now I have to get it. picking up to…" at bounding box center [806, 388] width 800 height 239
copy div "I wish you’d remembered ..... some milk. Now I have to get it. picking up to pi…"
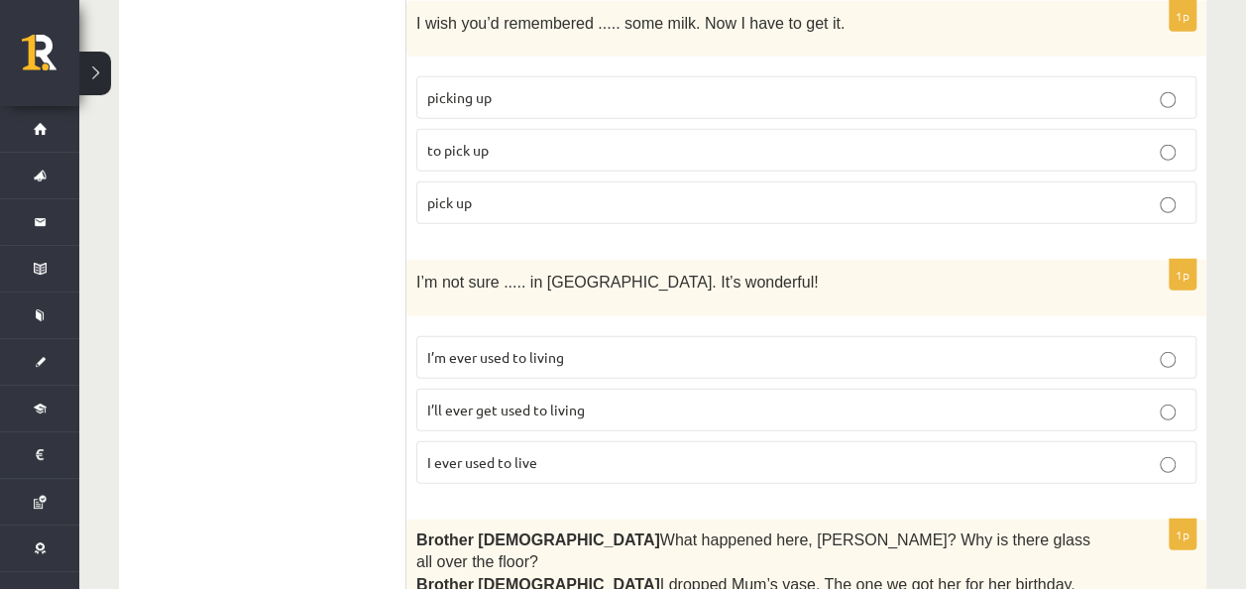
scroll to position [2642, 0]
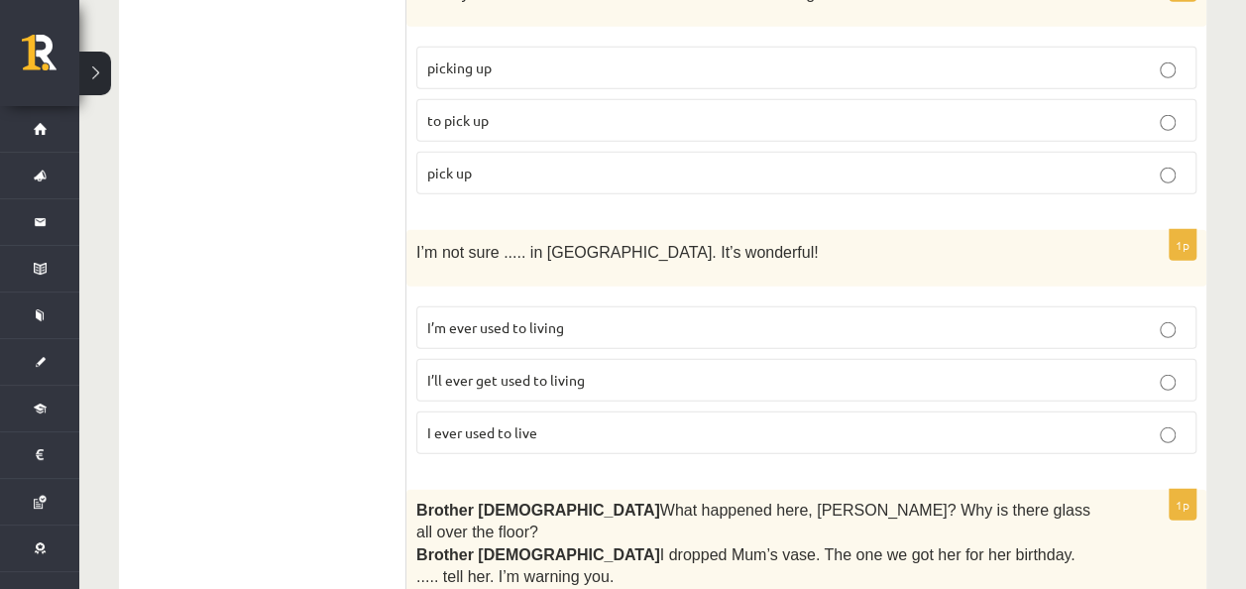
click at [525, 359] on label "I’ll ever get used to living" at bounding box center [806, 380] width 780 height 43
click at [519, 317] on p "I’m ever used to living" at bounding box center [806, 327] width 758 height 21
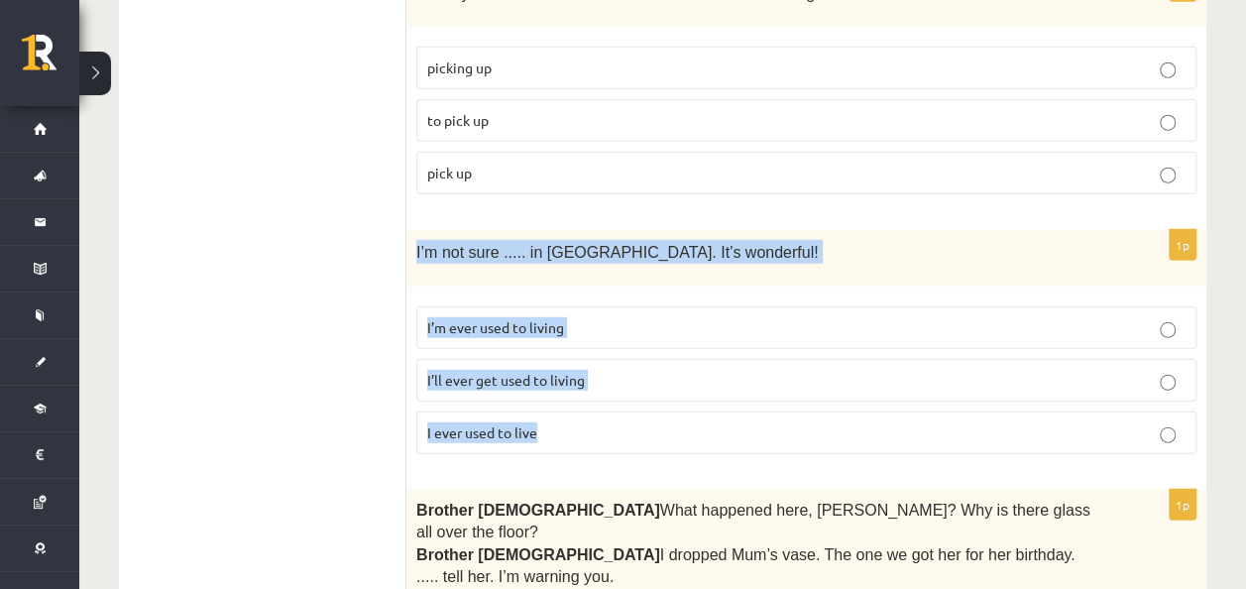
drag, startPoint x: 411, startPoint y: 188, endPoint x: 571, endPoint y: 378, distance: 247.5
click at [571, 378] on div "1p I’m not sure ..... in Paris. It’s wonderful! I’m ever used to living I’ll ev…" at bounding box center [806, 349] width 800 height 239
copy div "I’m not sure ..... in Paris. It’s wonderful! I’m ever used to living I’ll ever …"
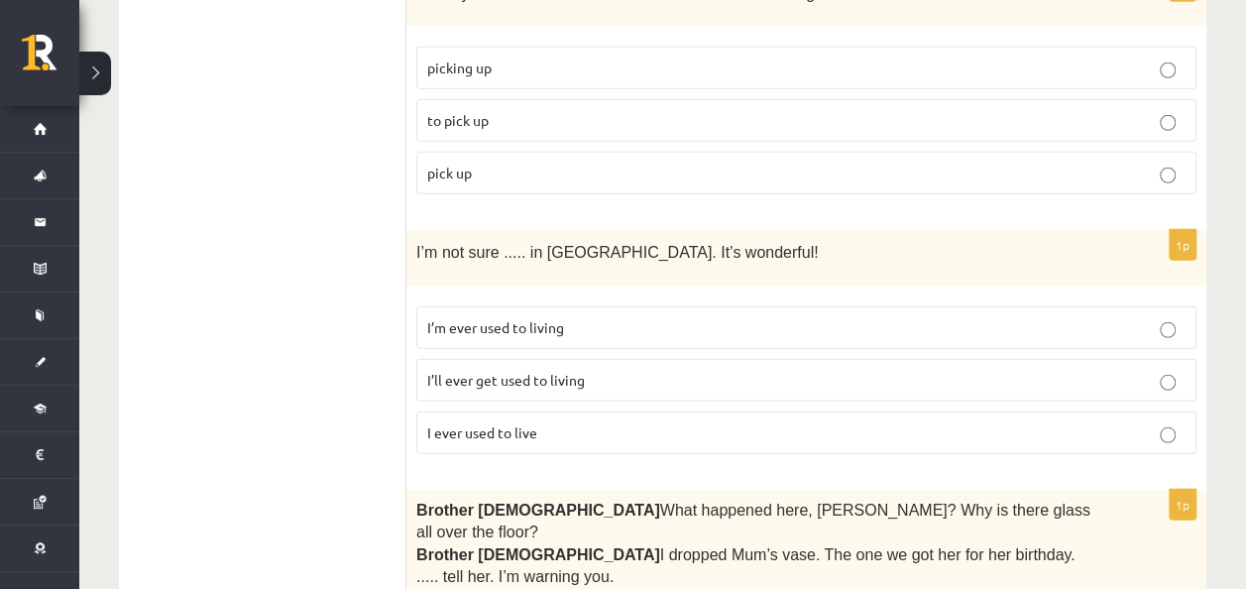
click at [347, 127] on ul "A Grammar B Reading C Reading D Listening Answer the question" at bounding box center [273, 435] width 268 height 5443
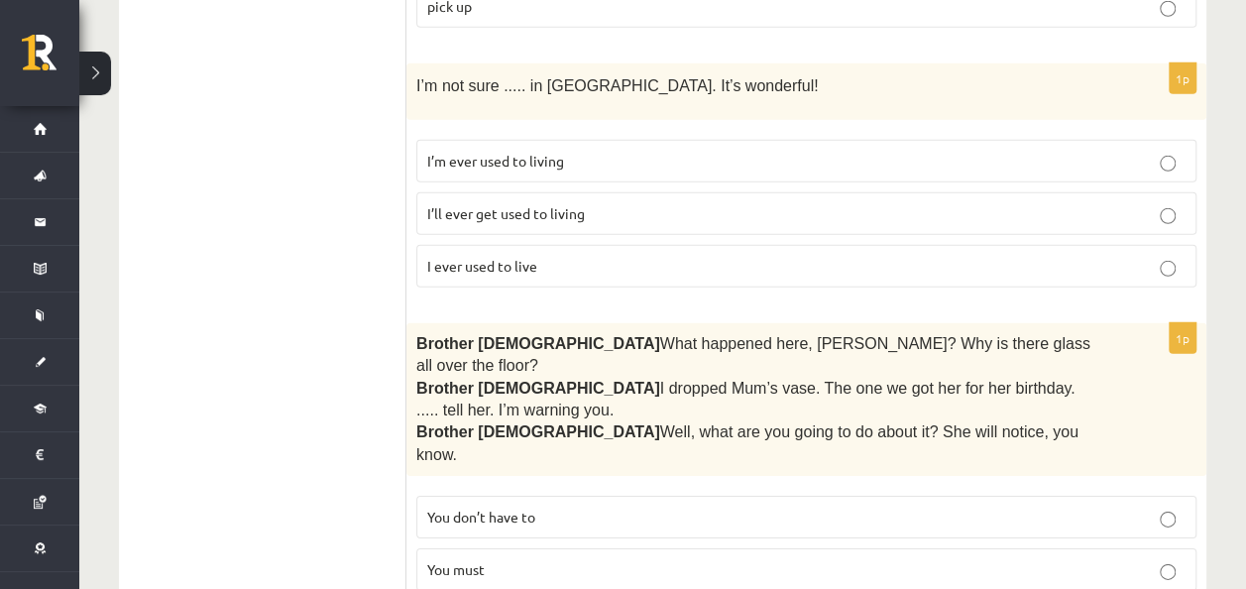
scroll to position [2840, 0]
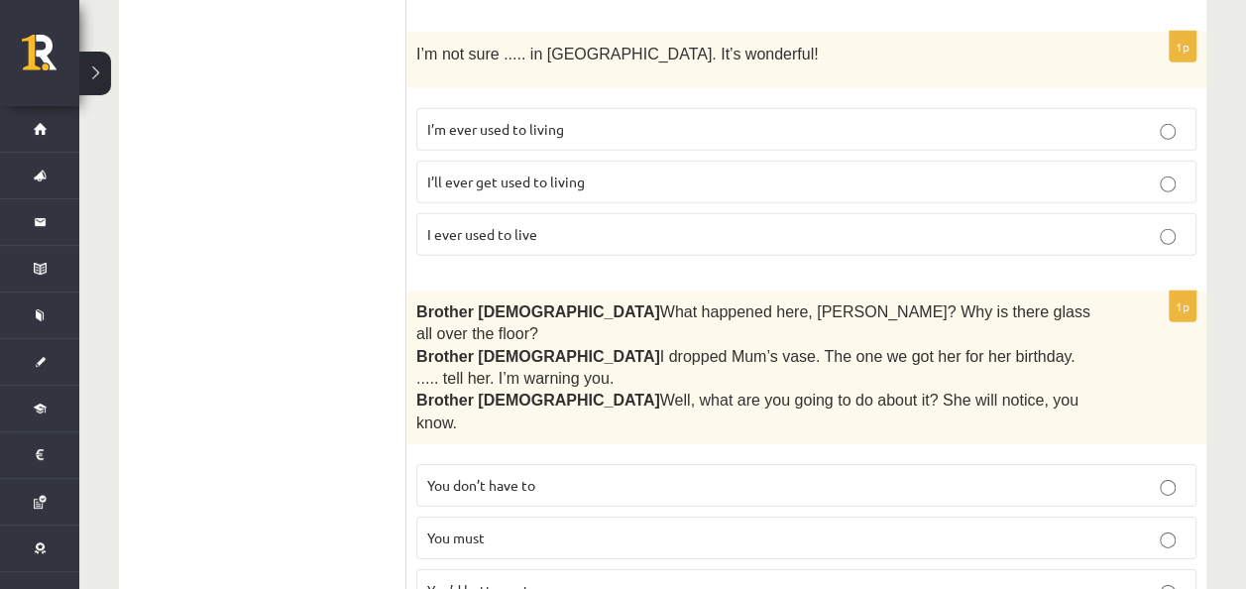
click at [585, 580] on p "You’d better not" at bounding box center [806, 590] width 758 height 21
click at [403, 206] on ul "A Grammar B Reading C Reading D Listening Answer the question" at bounding box center [273, 237] width 268 height 5443
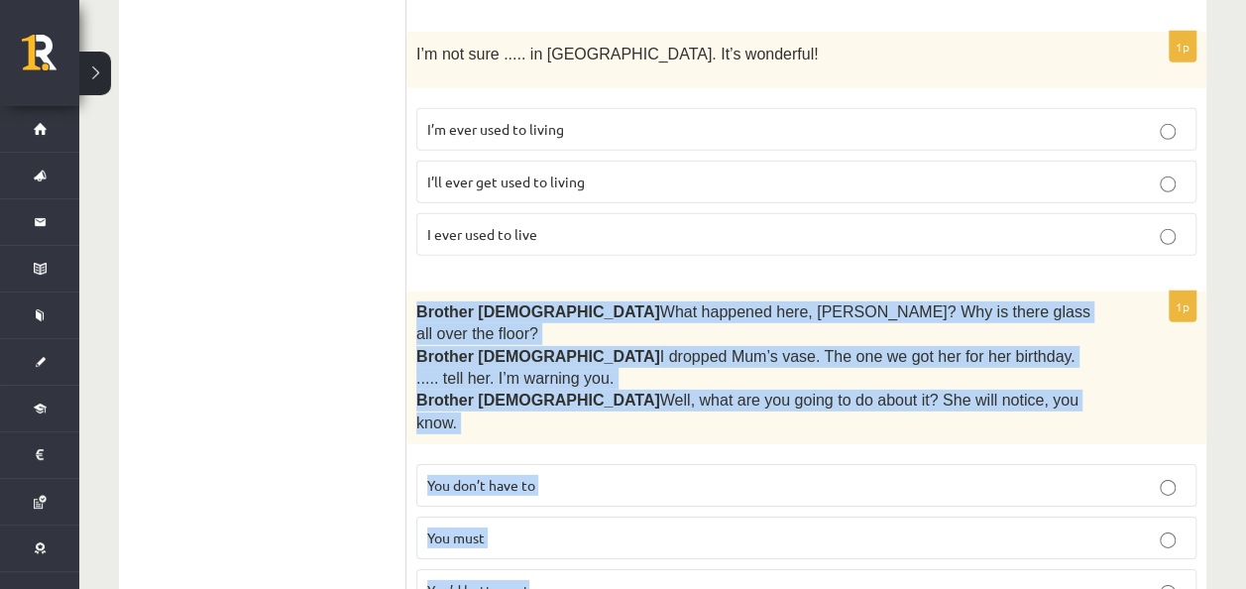
drag, startPoint x: 410, startPoint y: 245, endPoint x: 625, endPoint y: 470, distance: 311.2
click at [625, 470] on div "1p Brother 1  What happened here, Zak? Why is there glass all over the floor? B…" at bounding box center [806, 459] width 800 height 336
copy div "Brother 1  What happened here, Zak? Why is there glass all over the floor? Brot…"
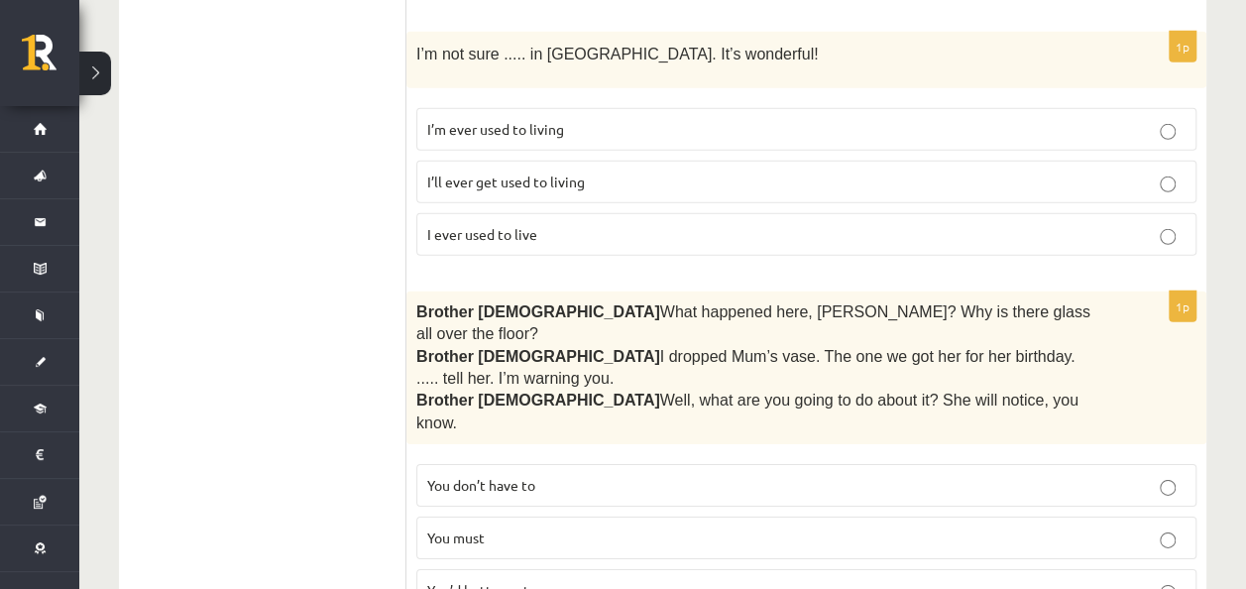
click at [277, 105] on ul "A Grammar B Reading C Reading D Listening Answer the question" at bounding box center [273, 237] width 268 height 5443
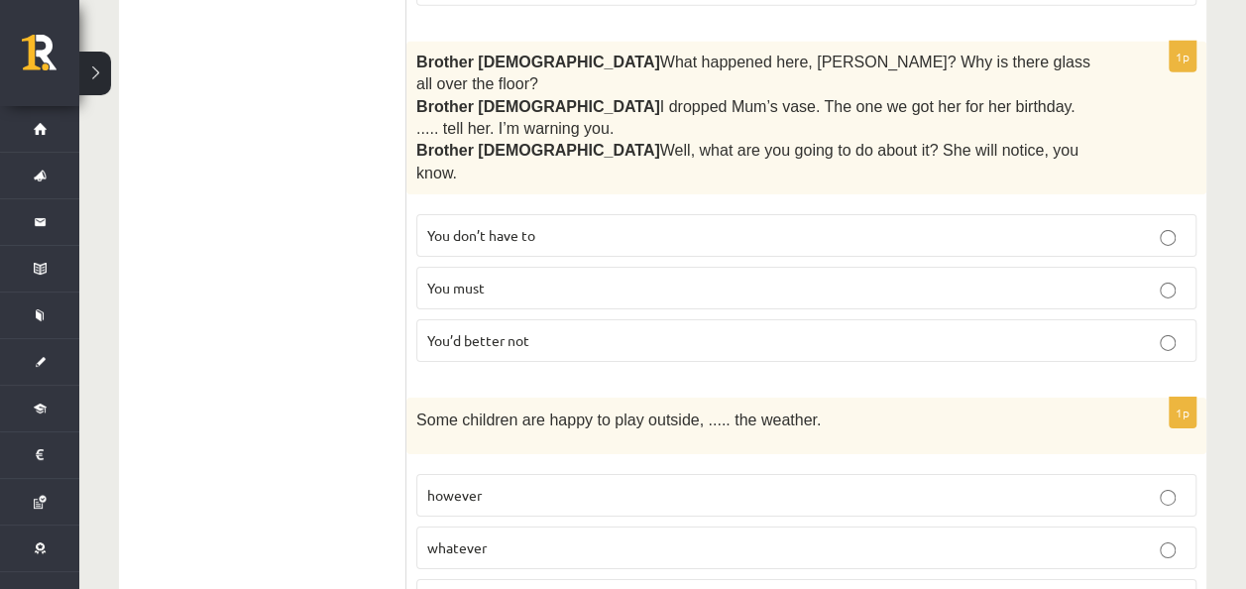
scroll to position [3137, 0]
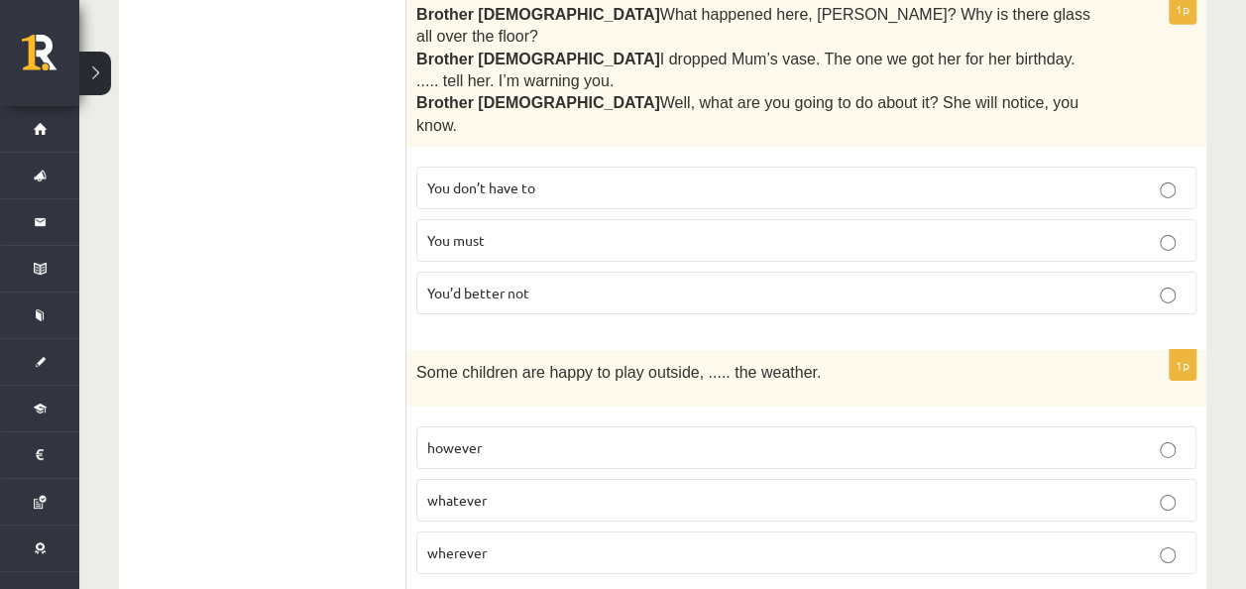
click at [514, 437] on p "however" at bounding box center [806, 447] width 758 height 21
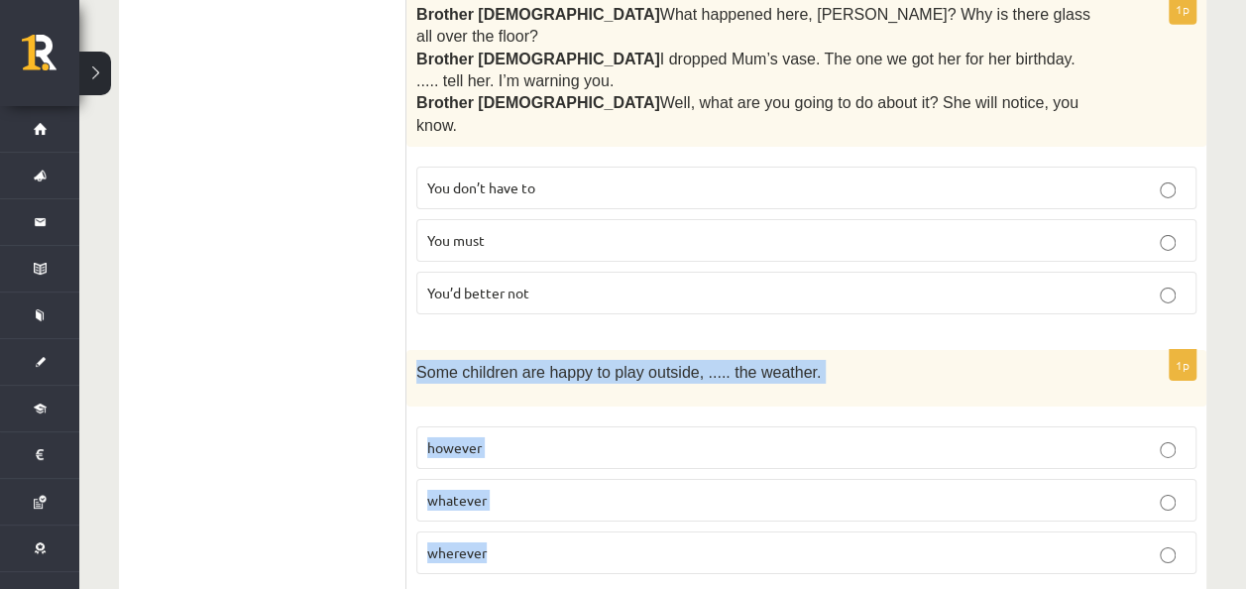
drag, startPoint x: 410, startPoint y: 245, endPoint x: 584, endPoint y: 420, distance: 246.6
click at [584, 420] on div "1p Some children are happy to play outside, ..... the weather. however whatever…" at bounding box center [806, 469] width 800 height 239
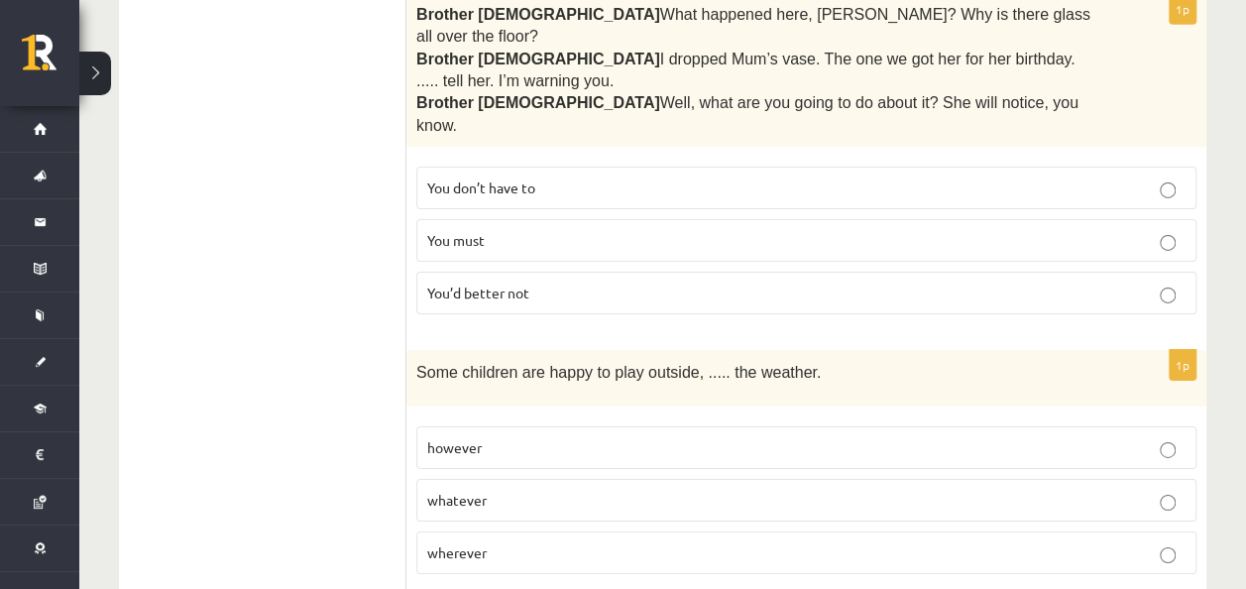
click at [503, 490] on p "whatever" at bounding box center [806, 500] width 758 height 21
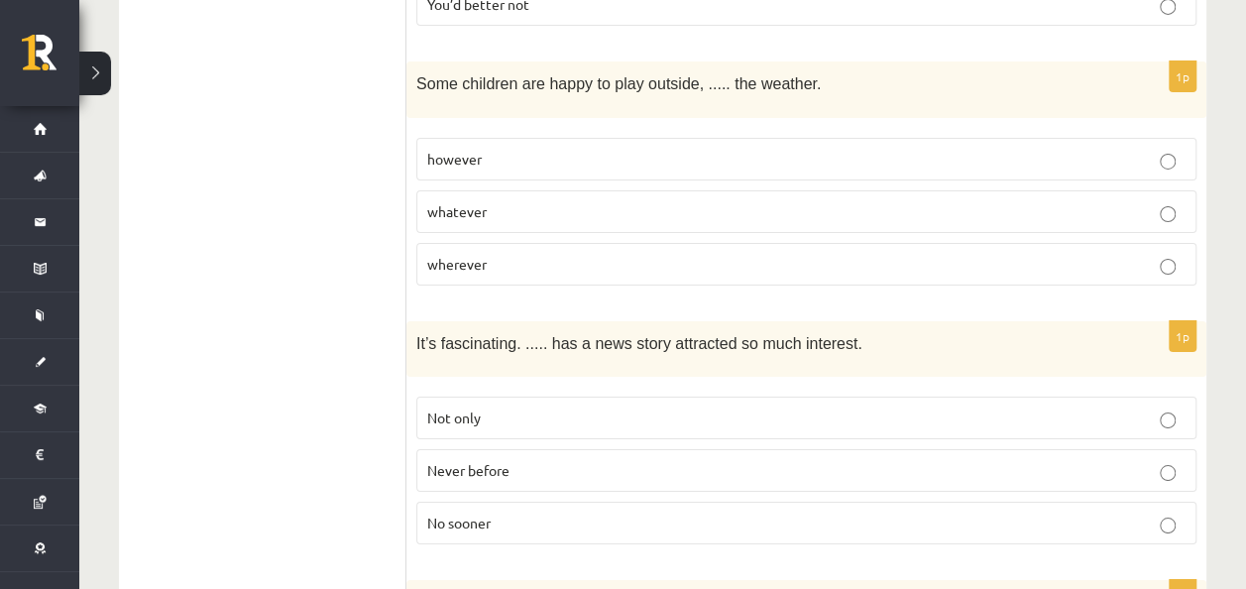
scroll to position [3435, 0]
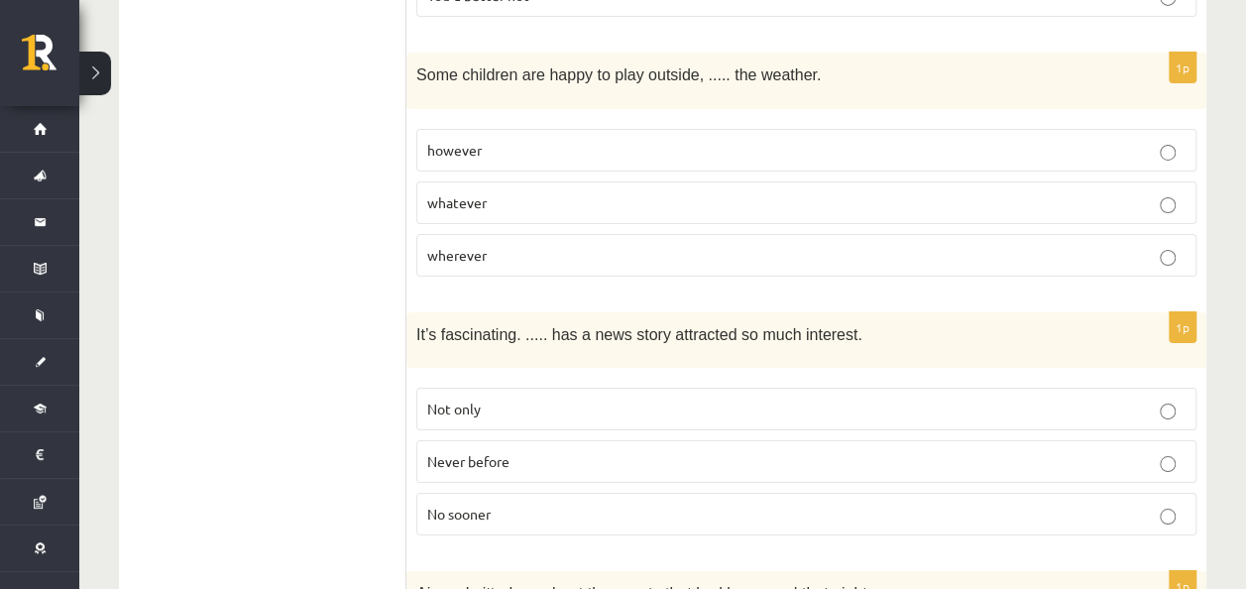
click at [532, 451] on p "Never before" at bounding box center [806, 461] width 758 height 21
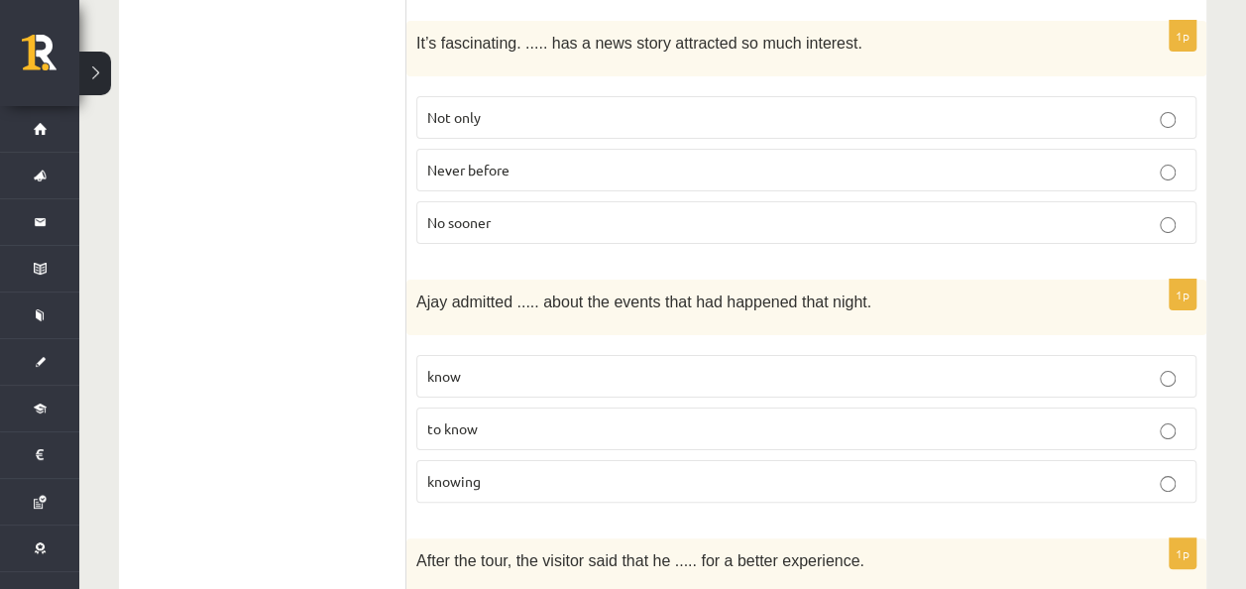
scroll to position [3732, 0]
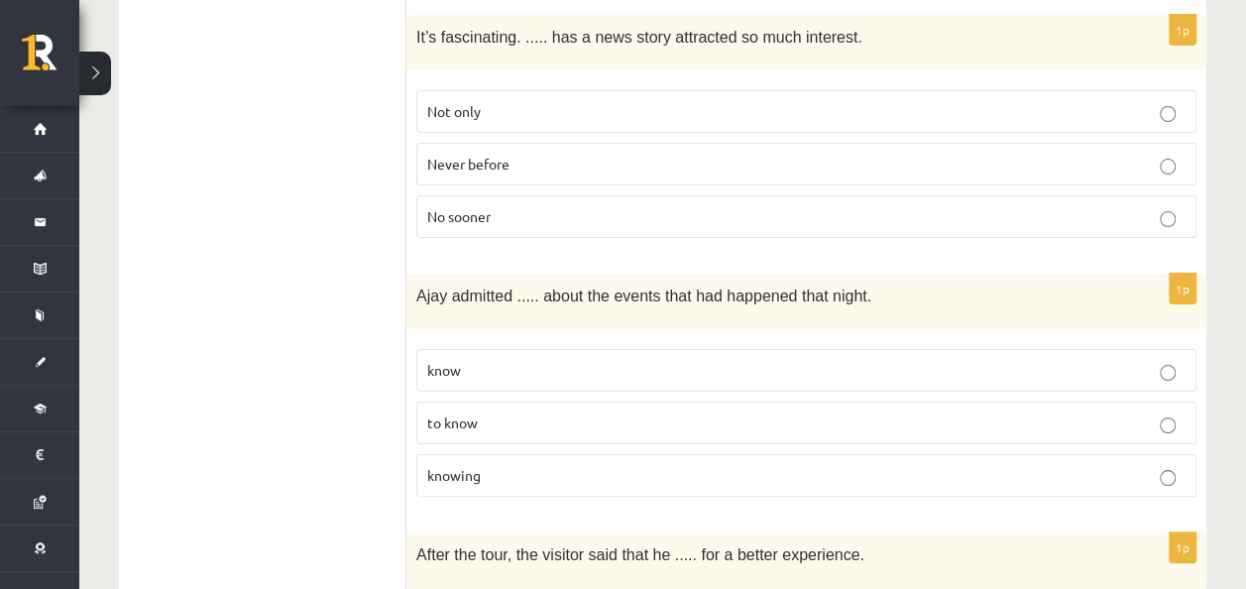
click at [509, 454] on label "knowing" at bounding box center [806, 475] width 780 height 43
drag, startPoint x: 411, startPoint y: 156, endPoint x: 534, endPoint y: 321, distance: 206.1
drag, startPoint x: 534, startPoint y: 321, endPoint x: 414, endPoint y: 135, distance: 221.5
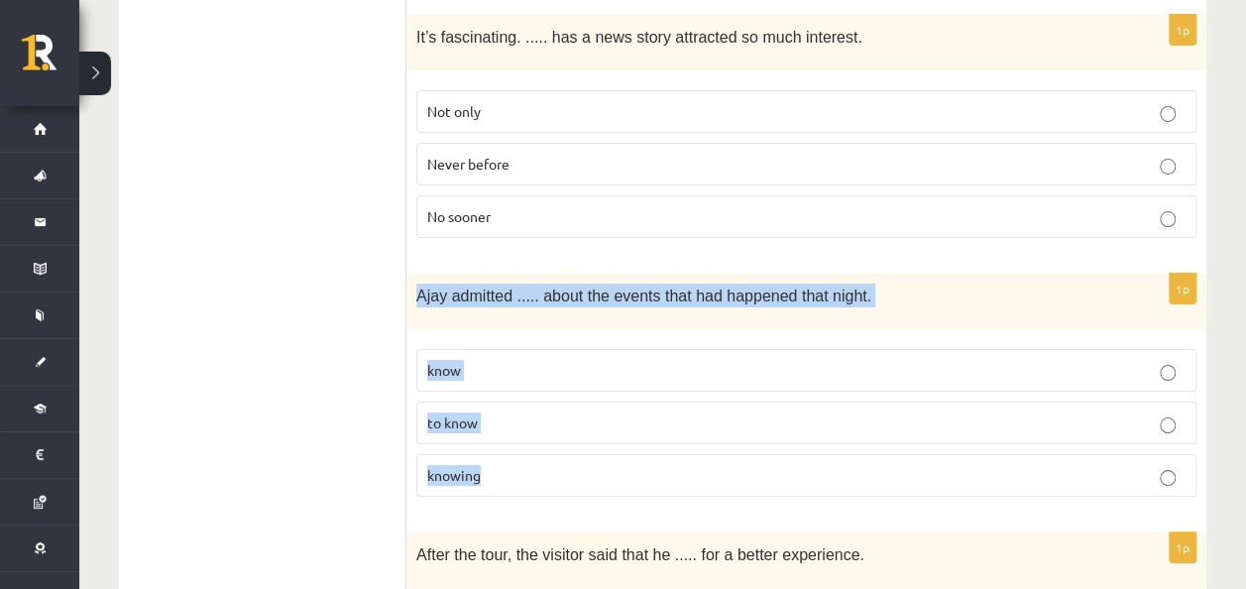
drag, startPoint x: 412, startPoint y: 157, endPoint x: 524, endPoint y: 341, distance: 215.7
click at [523, 342] on div "1p Ajay admitted ..... about the events that had happened that night. know to k…" at bounding box center [806, 392] width 800 height 239
drag, startPoint x: 524, startPoint y: 341, endPoint x: 595, endPoint y: 141, distance: 212.2
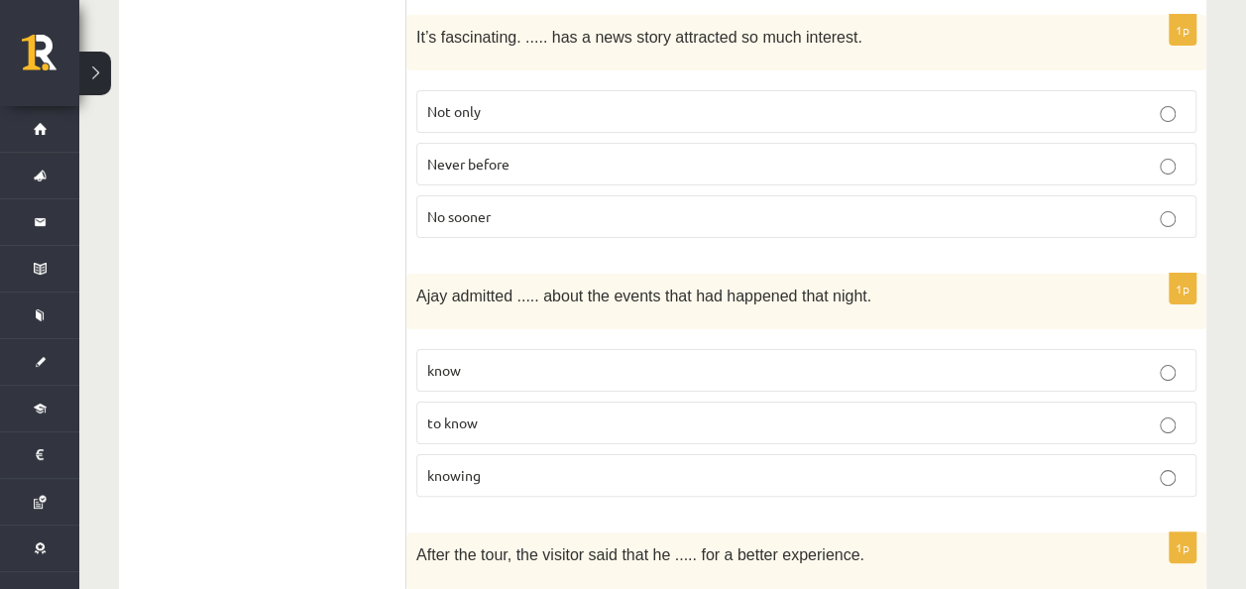
drag, startPoint x: 327, startPoint y: 272, endPoint x: 336, endPoint y: 261, distance: 14.1
click at [495, 412] on p "to know" at bounding box center [806, 422] width 758 height 21
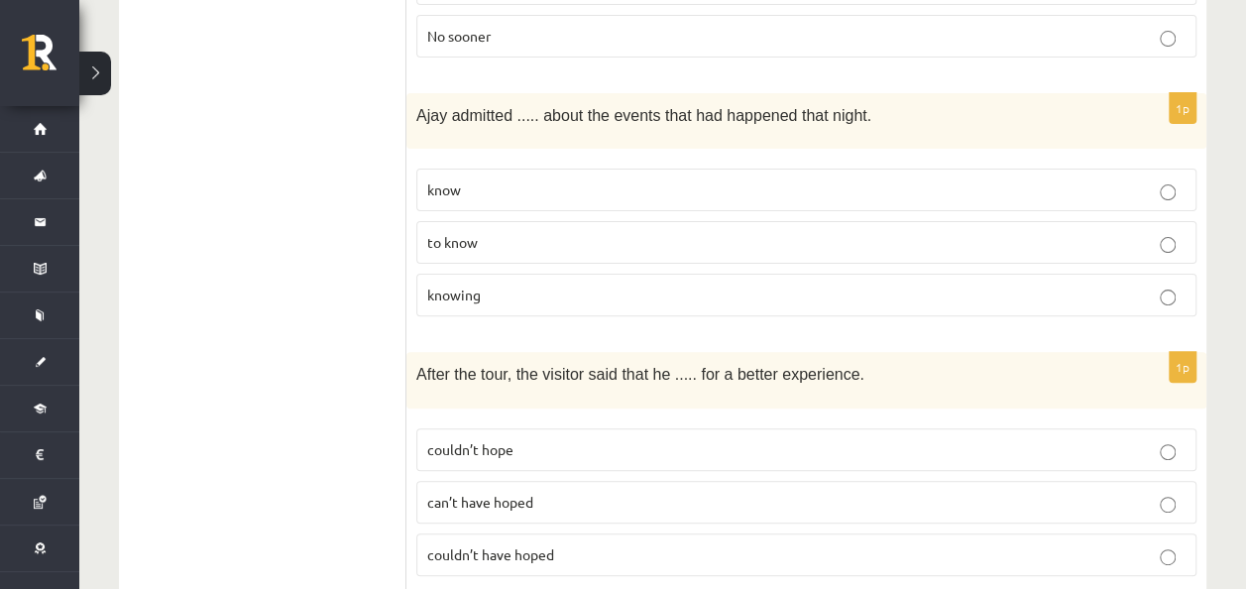
scroll to position [3930, 0]
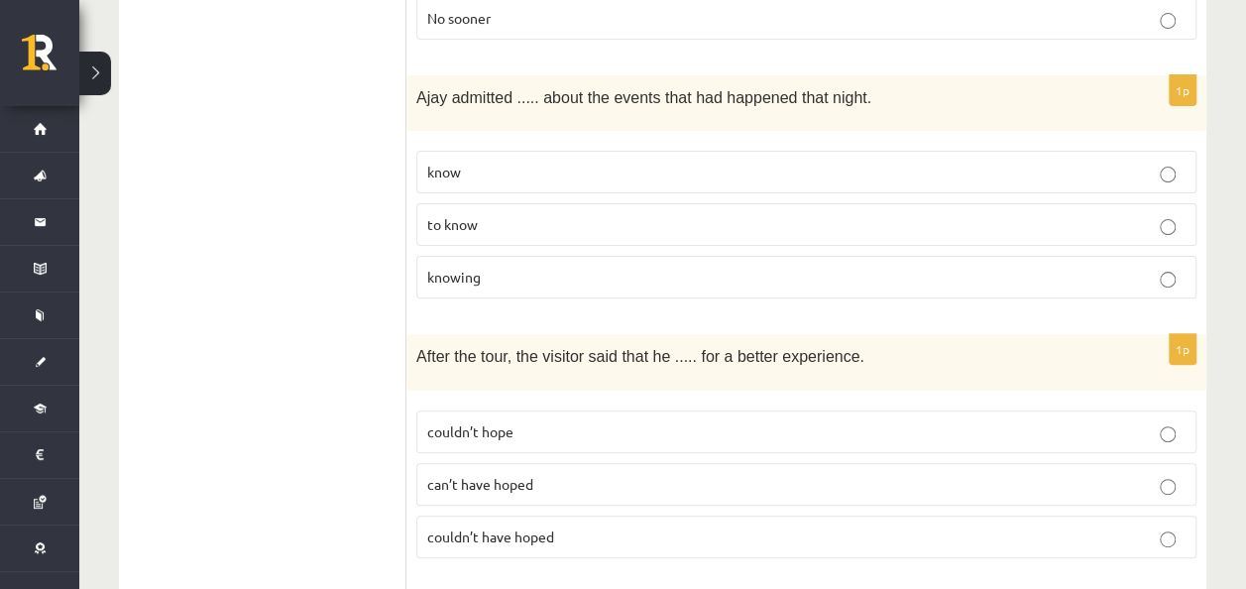
click at [546, 527] on span "couldn’t have hoped" at bounding box center [490, 536] width 127 height 18
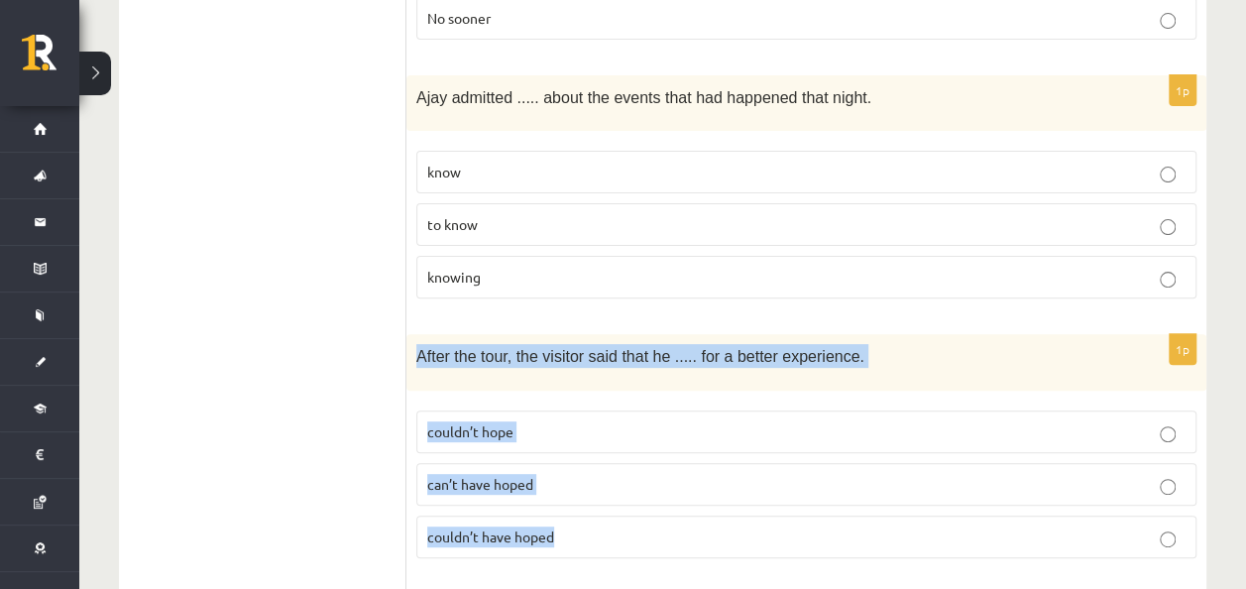
drag, startPoint x: 419, startPoint y: 202, endPoint x: 680, endPoint y: 384, distance: 318.1
click at [680, 384] on div "1p After the tour, the visitor said that he ..... for a better experience. coul…" at bounding box center [806, 453] width 800 height 239
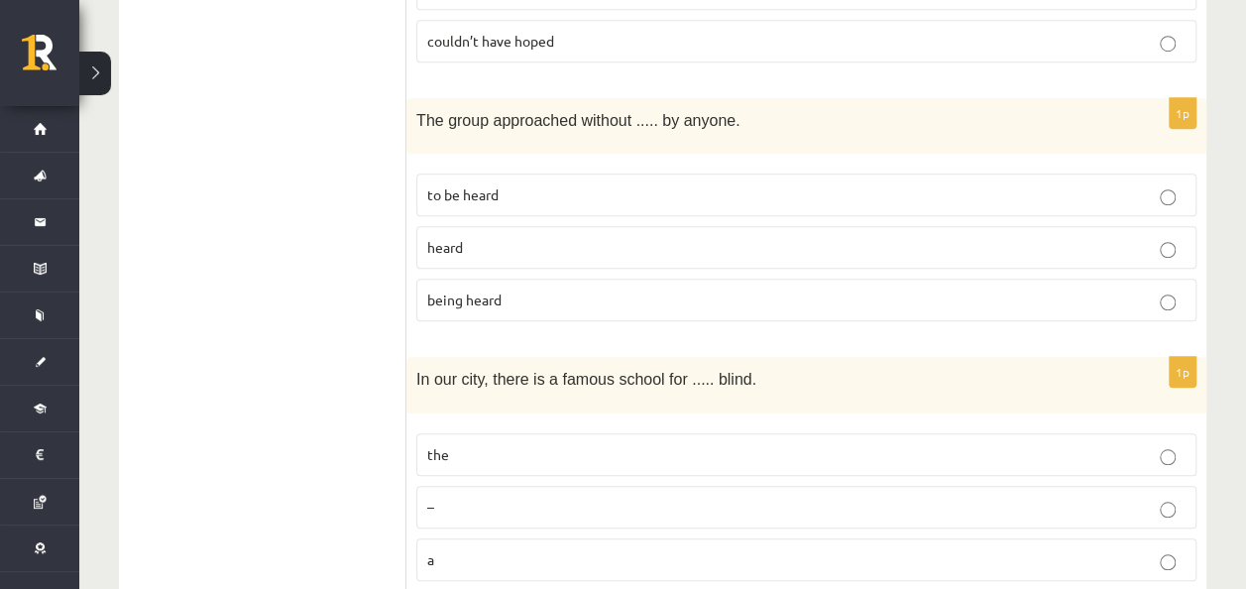
scroll to position [4326, 0]
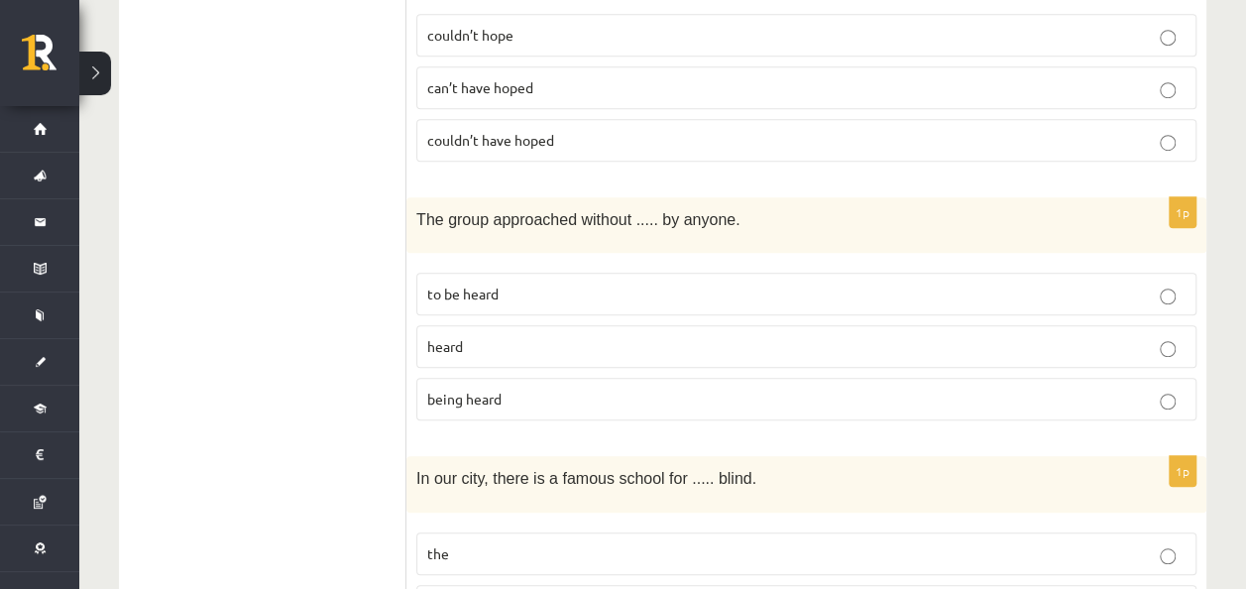
click at [498, 389] on span "being heard" at bounding box center [464, 398] width 74 height 18
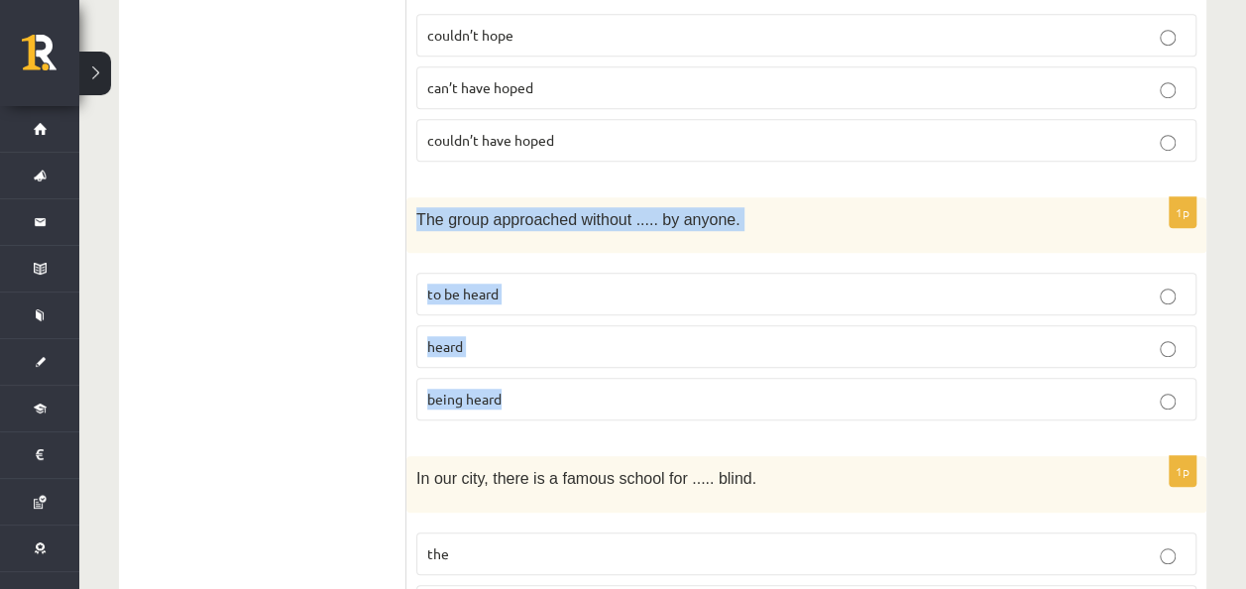
drag, startPoint x: 410, startPoint y: 57, endPoint x: 620, endPoint y: 268, distance: 297.1
click at [618, 265] on div "1p The group approached without ..... by anyone. to be heard heard being heard" at bounding box center [806, 316] width 800 height 239
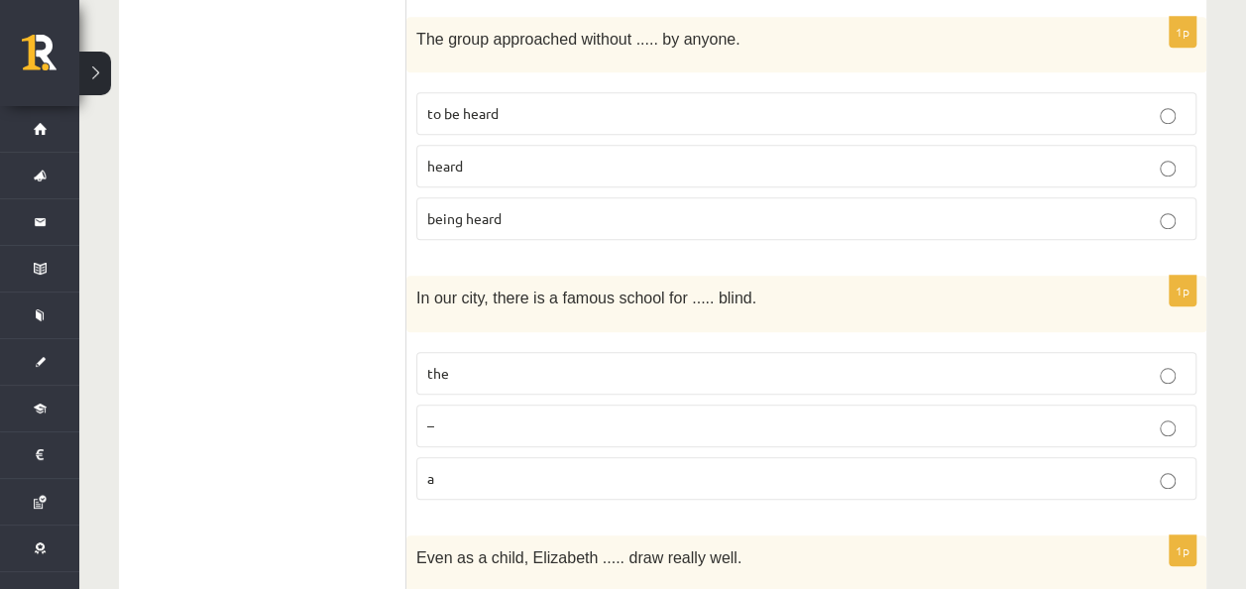
scroll to position [4525, 0]
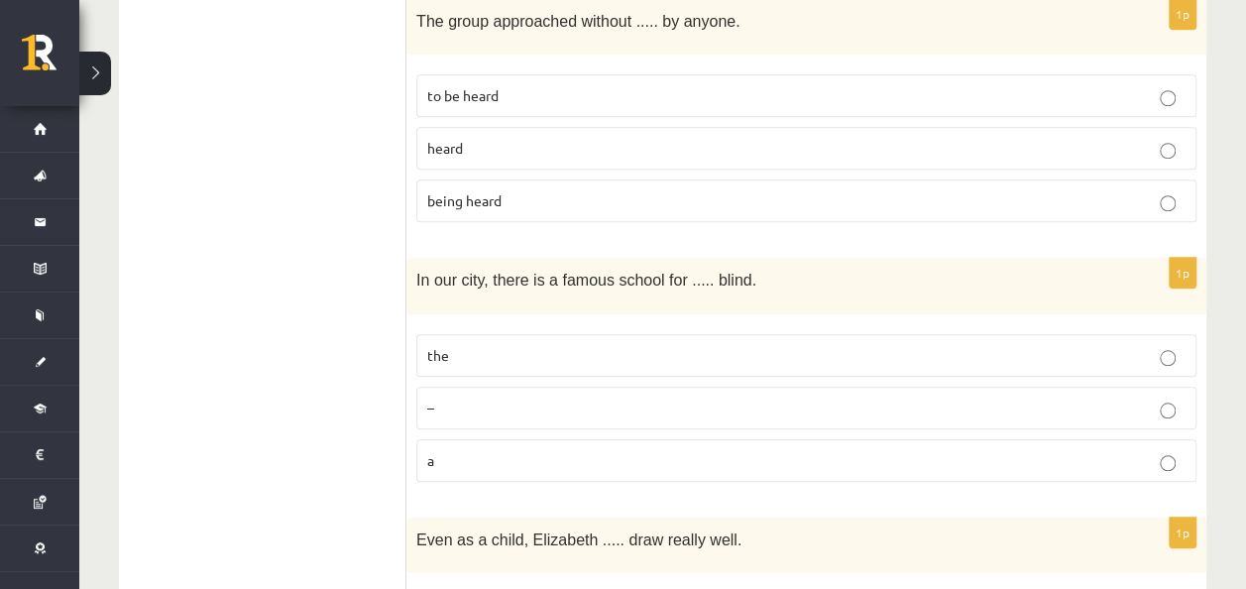
click at [626, 345] on p "the" at bounding box center [806, 355] width 758 height 21
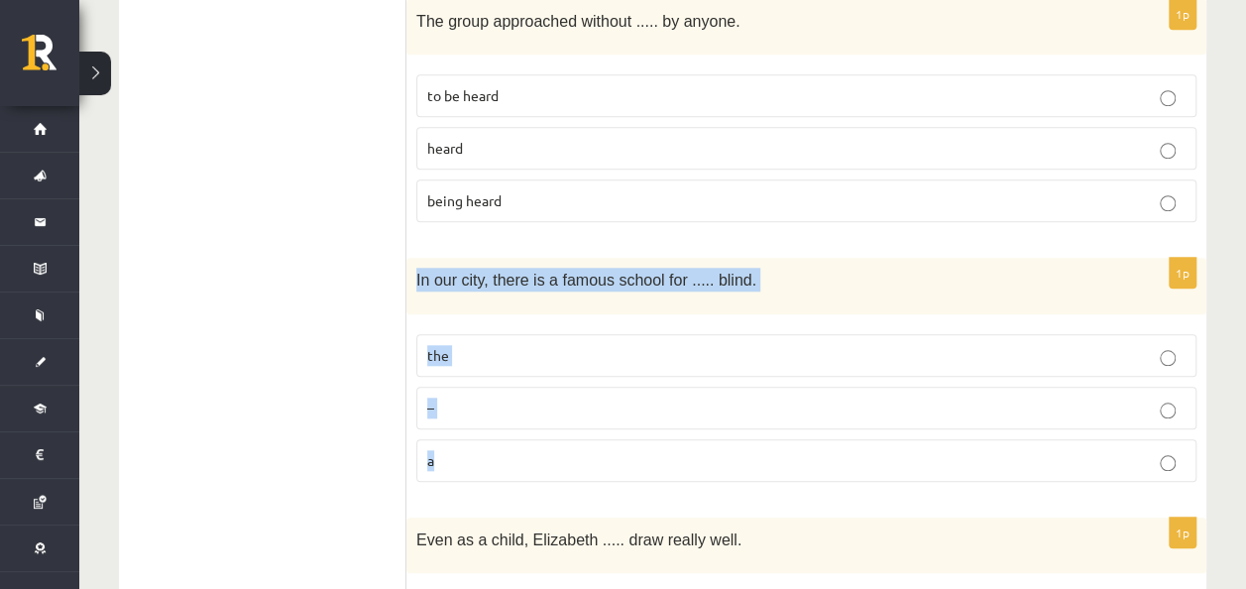
drag, startPoint x: 409, startPoint y: 128, endPoint x: 499, endPoint y: 316, distance: 208.8
click at [499, 315] on div "1p In our city, there is a famous school for ..... blind. the – a" at bounding box center [806, 377] width 800 height 239
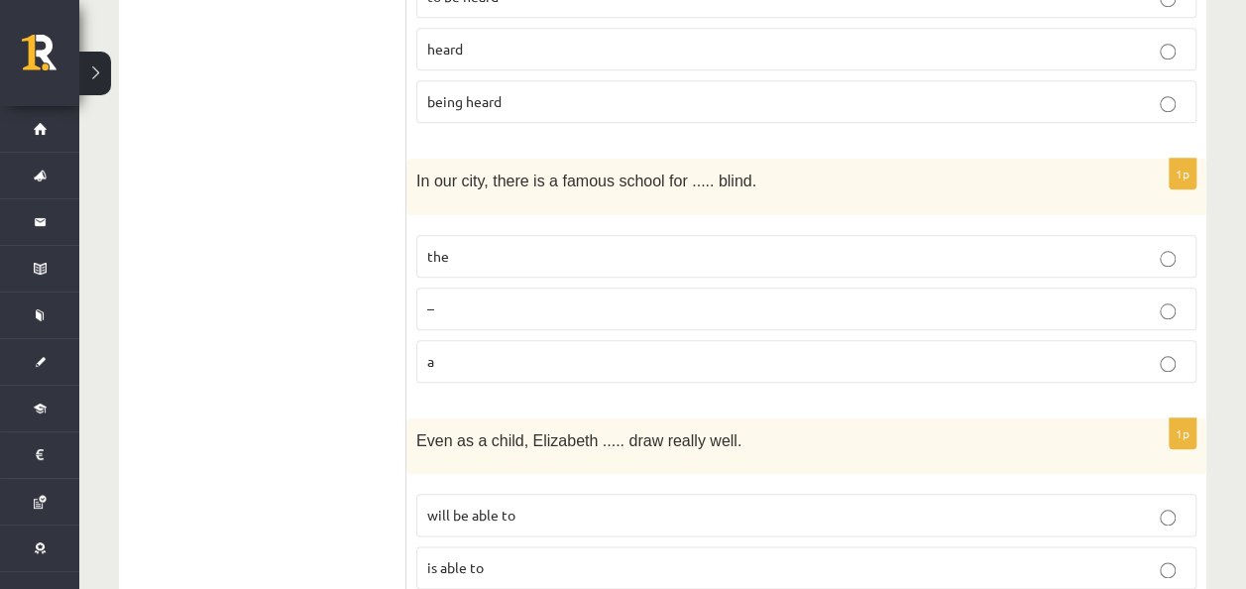
click at [520, 557] on p "is able to" at bounding box center [806, 567] width 758 height 21
drag, startPoint x: 404, startPoint y: 279, endPoint x: 541, endPoint y: 456, distance: 223.2
drag, startPoint x: 541, startPoint y: 456, endPoint x: 133, endPoint y: 340, distance: 424.4
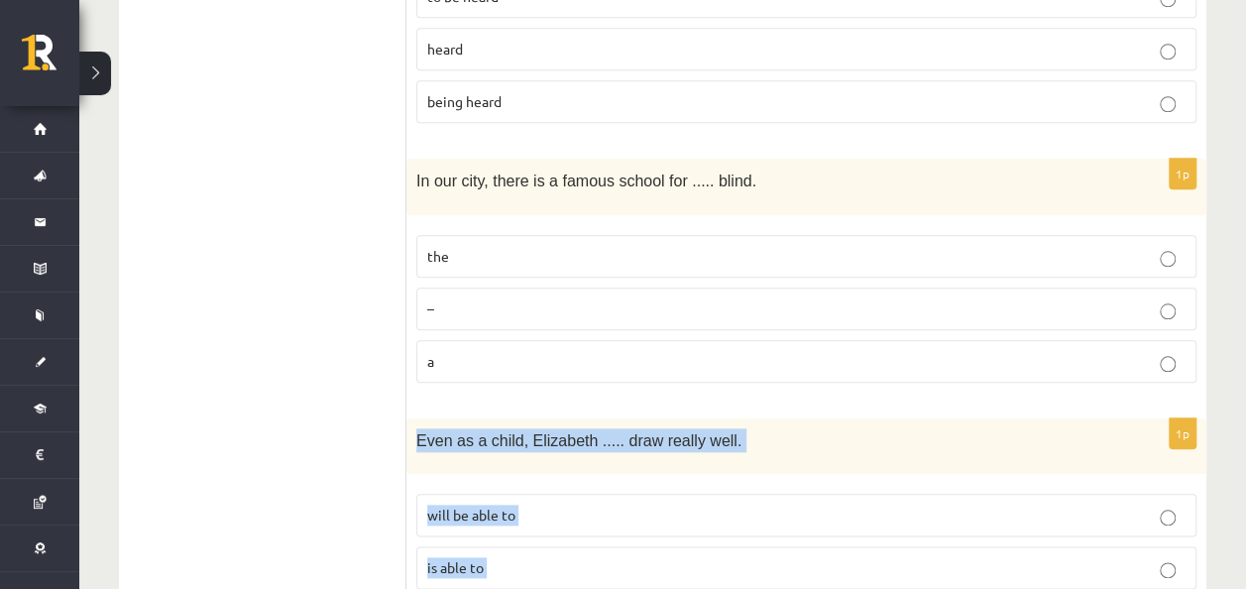
drag, startPoint x: 414, startPoint y: 281, endPoint x: 528, endPoint y: 457, distance: 209.2
click at [528, 456] on div "1p Even as a child, Elizabeth ..... draw really well. will be able to is able t…" at bounding box center [806, 537] width 800 height 239
drag, startPoint x: 528, startPoint y: 457, endPoint x: 477, endPoint y: 279, distance: 184.7
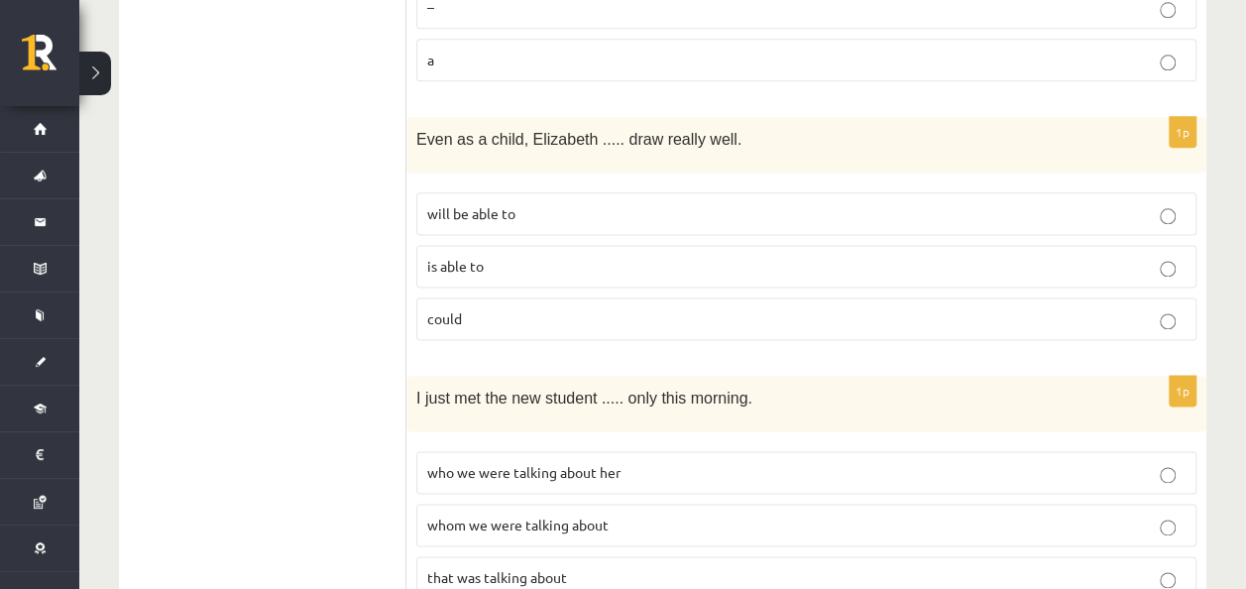
scroll to position [5020, 0]
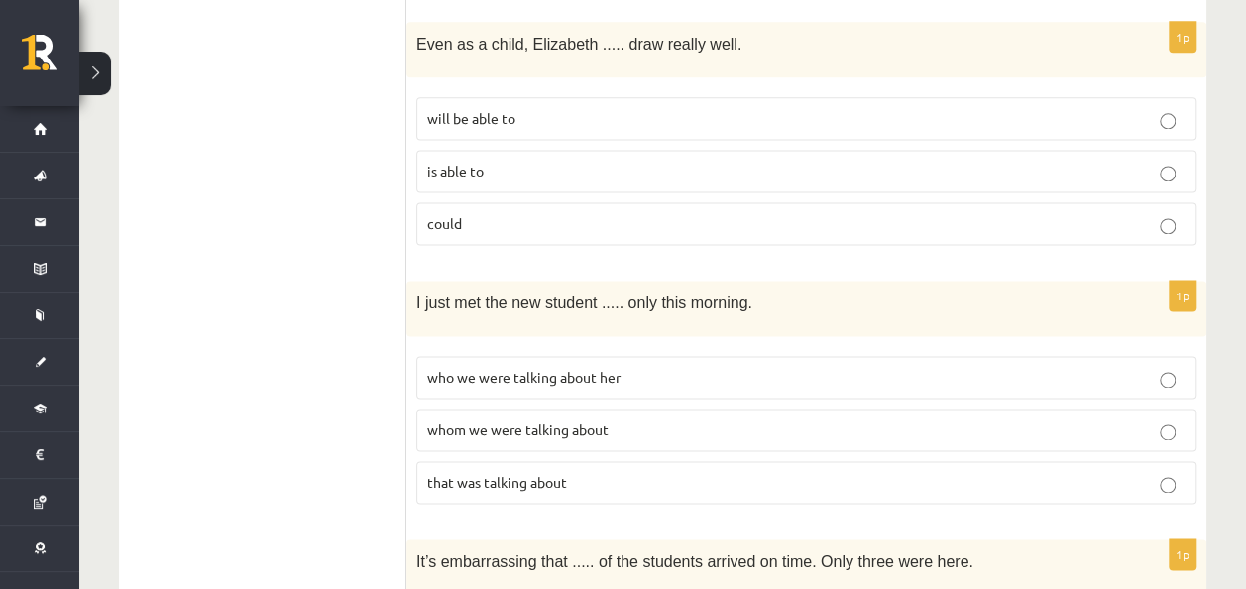
click at [613, 368] on span "who we were talking about her" at bounding box center [523, 377] width 193 height 18
drag, startPoint x: 404, startPoint y: 137, endPoint x: 612, endPoint y: 309, distance: 270.2
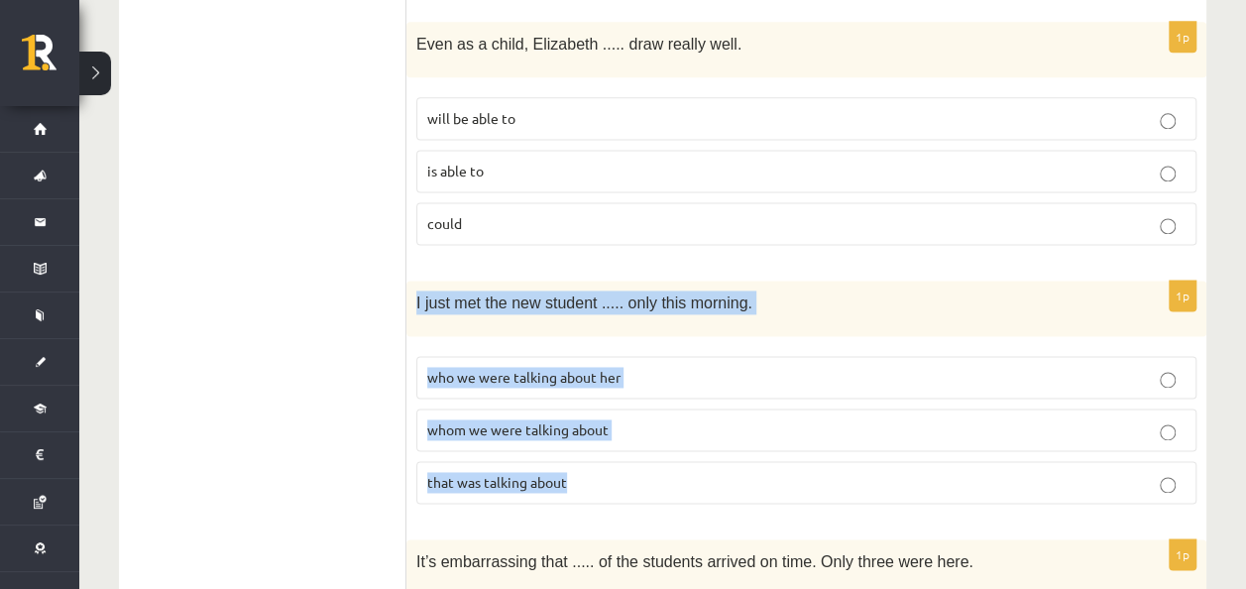
drag, startPoint x: 414, startPoint y: 144, endPoint x: 613, endPoint y: 329, distance: 272.0
click at [613, 329] on div "1p I just met the new student ..... only this morning. who we were talking abou…" at bounding box center [806, 399] width 800 height 239
click at [503, 408] on label "whom we were talking about" at bounding box center [806, 429] width 780 height 43
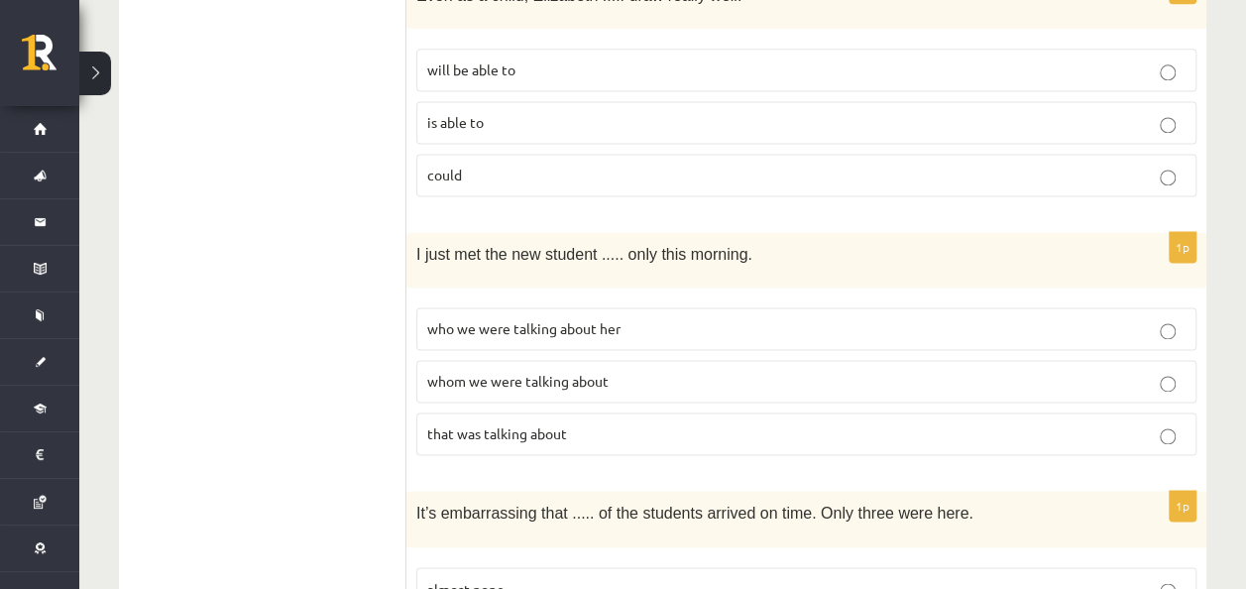
scroll to position [5105, 0]
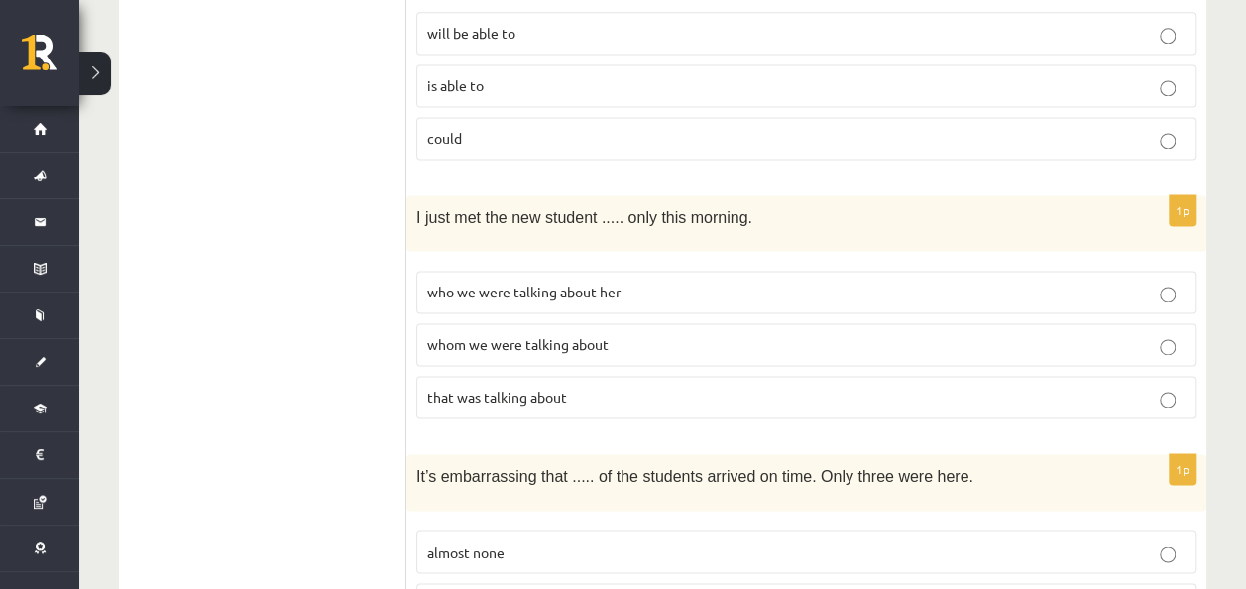
click at [603, 541] on p "almost none" at bounding box center [806, 551] width 758 height 21
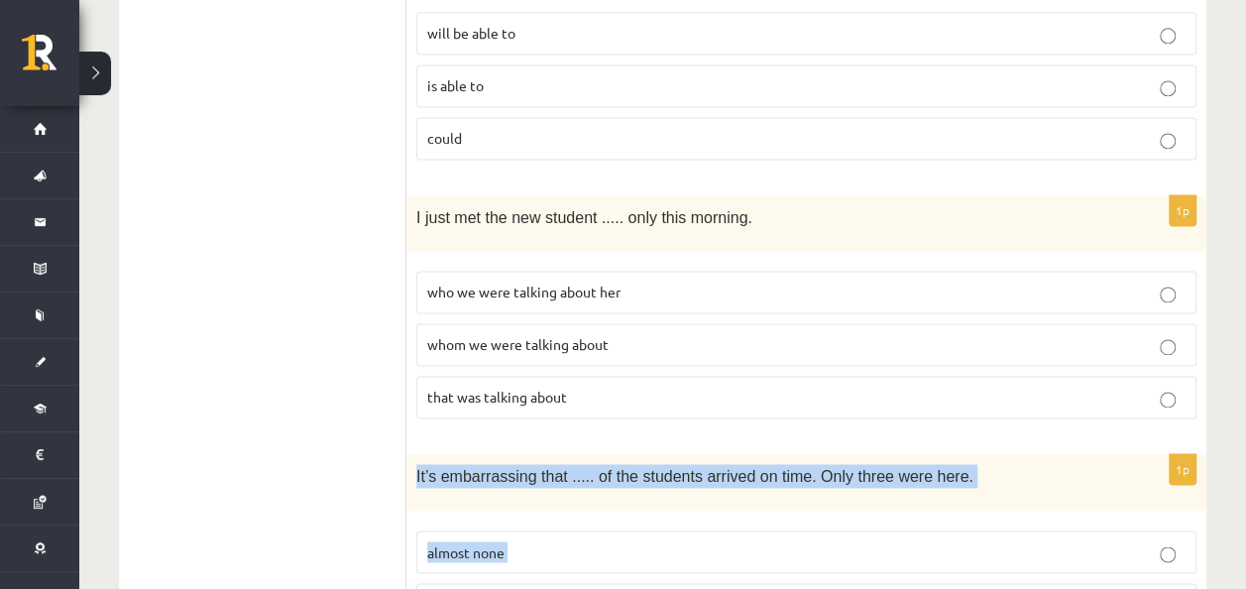
drag, startPoint x: 413, startPoint y: 314, endPoint x: 531, endPoint y: 478, distance: 201.6
click at [531, 478] on div "1p It’s embarrassing that ..... of the students arrived on time. Only three wer…" at bounding box center [806, 573] width 800 height 239
click at [607, 530] on label "almost none" at bounding box center [806, 551] width 780 height 43
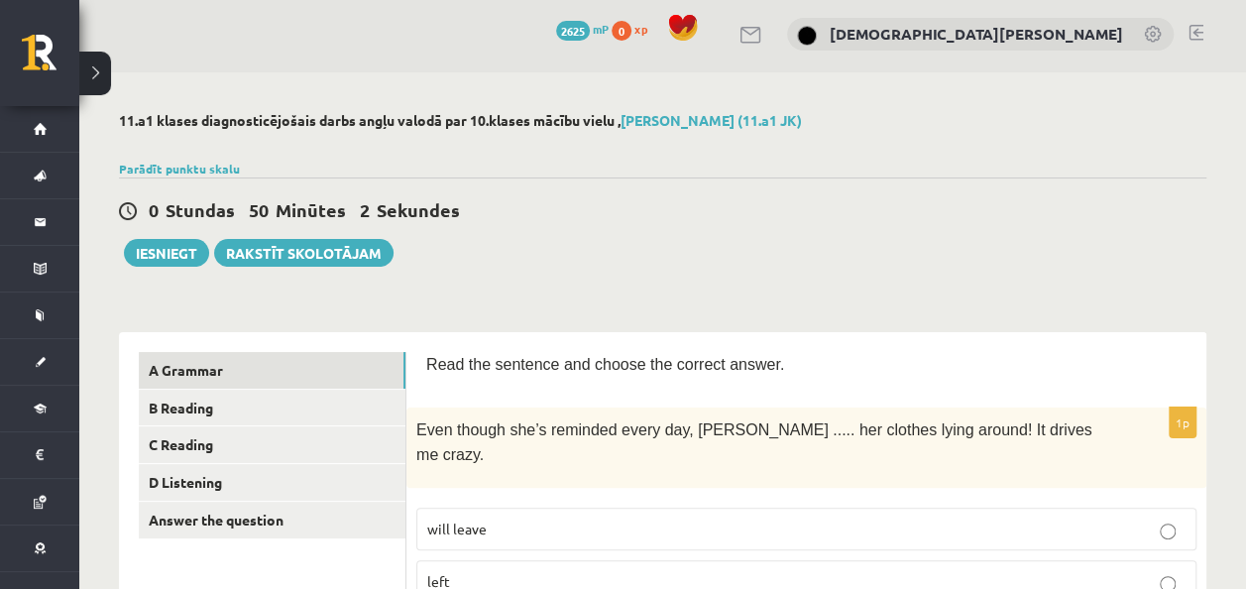
scroll to position [0, 0]
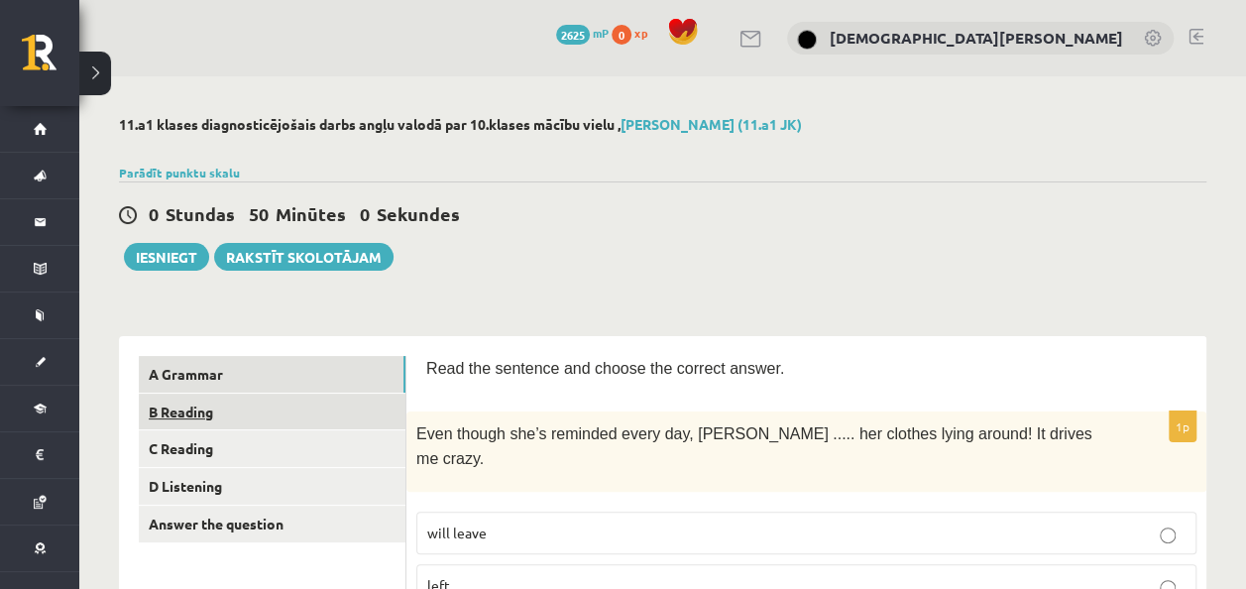
click at [346, 400] on link "B Reading" at bounding box center [272, 411] width 267 height 37
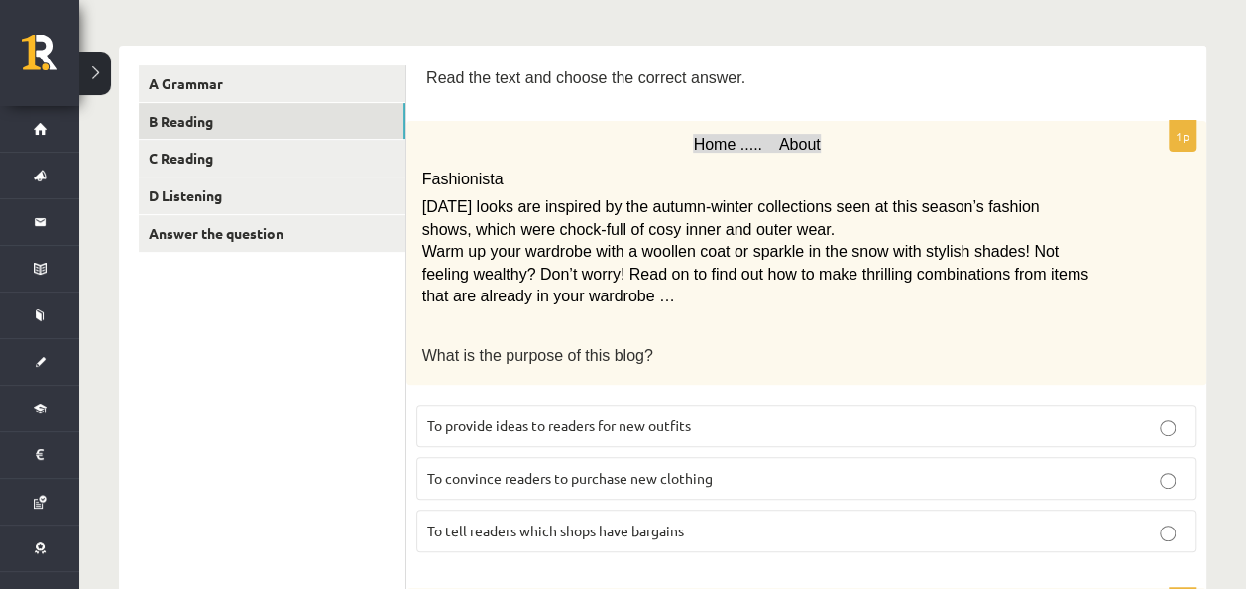
scroll to position [396, 0]
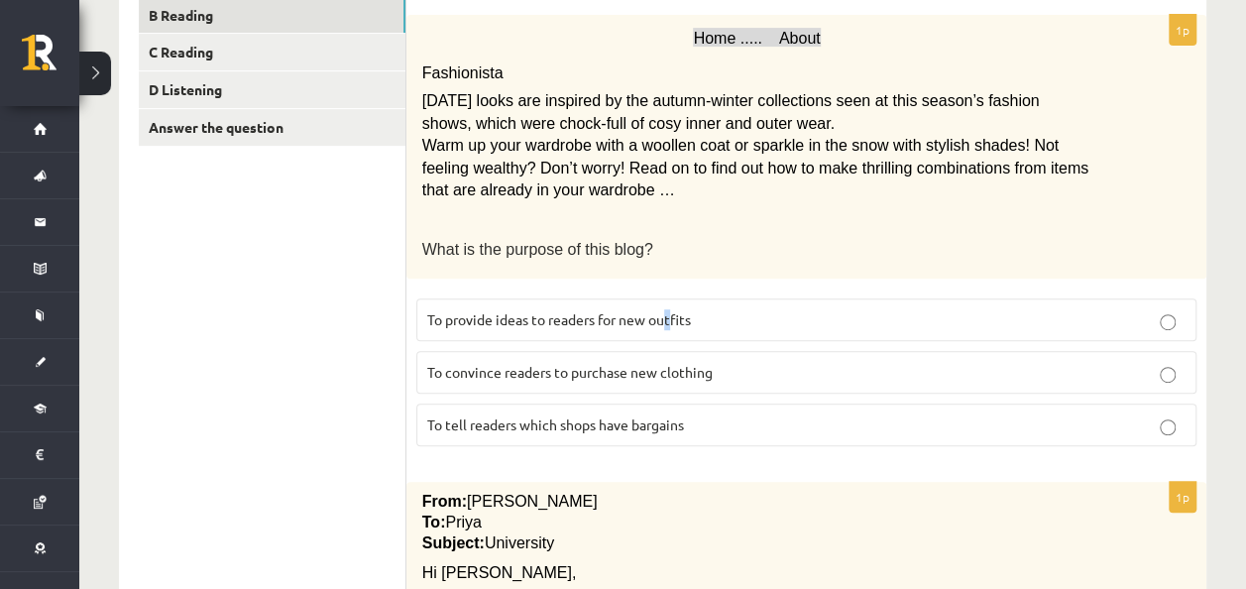
click at [670, 316] on span "To provide ideas to readers for new outfits" at bounding box center [559, 319] width 264 height 18
drag, startPoint x: 670, startPoint y: 317, endPoint x: 626, endPoint y: 314, distance: 43.7
click at [626, 314] on span "To provide ideas to readers for new outfits" at bounding box center [559, 319] width 264 height 18
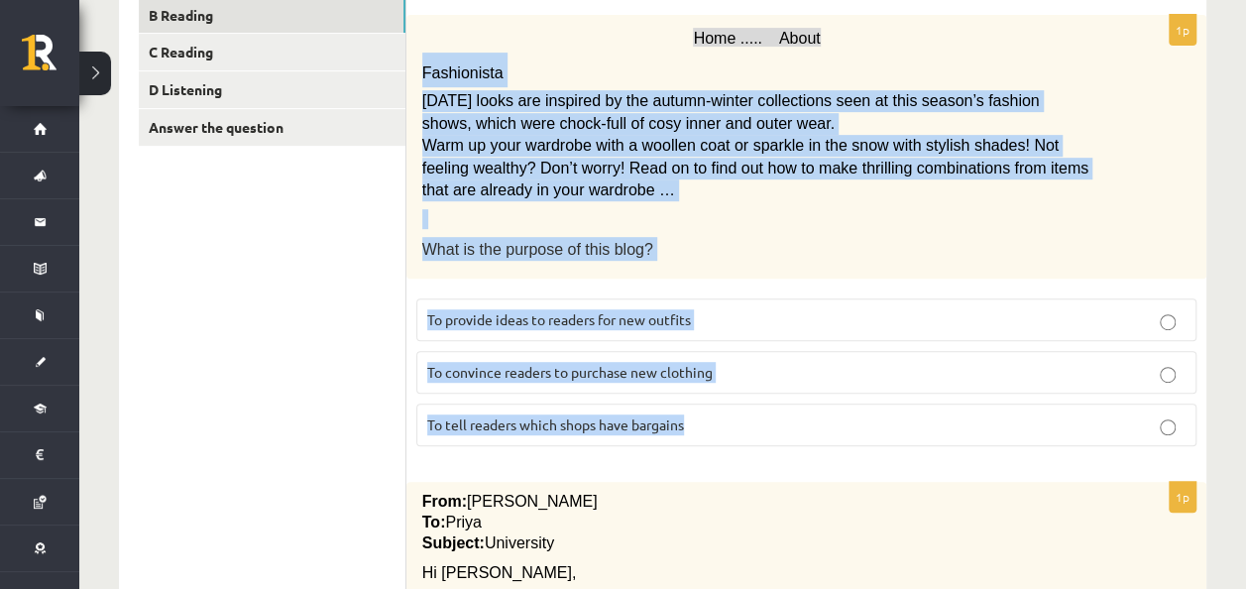
drag, startPoint x: 412, startPoint y: 55, endPoint x: 791, endPoint y: 414, distance: 522.2
click at [790, 413] on div "1p Home ..... About Fashionista Today’s looks are inspired by the autumn-winter…" at bounding box center [806, 238] width 800 height 447
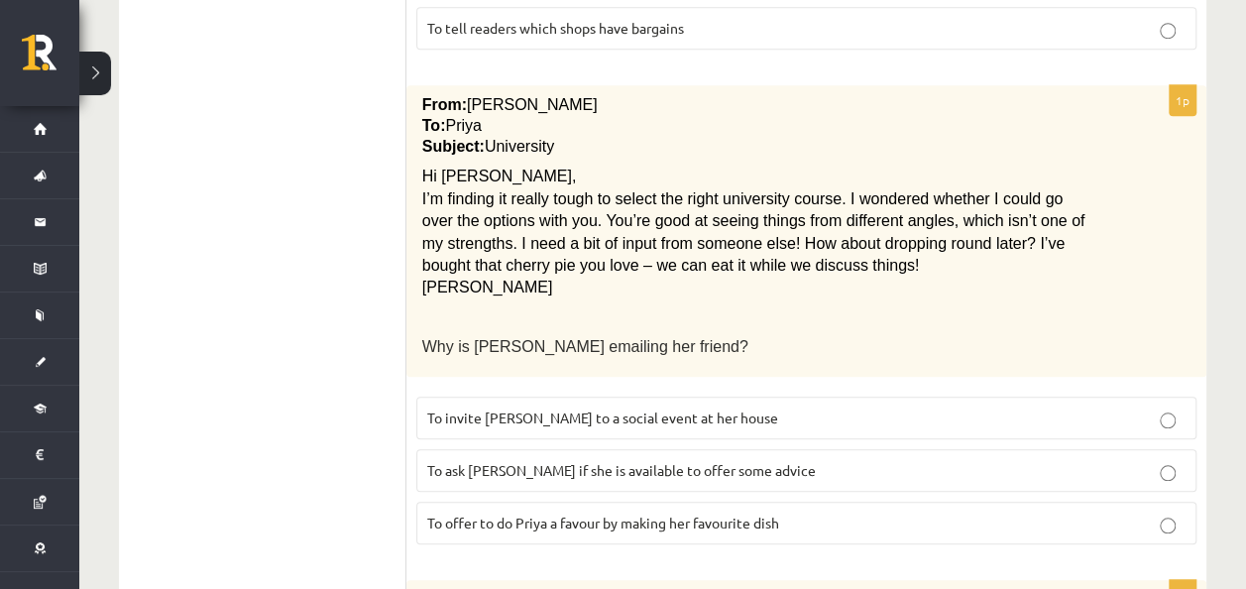
scroll to position [892, 0]
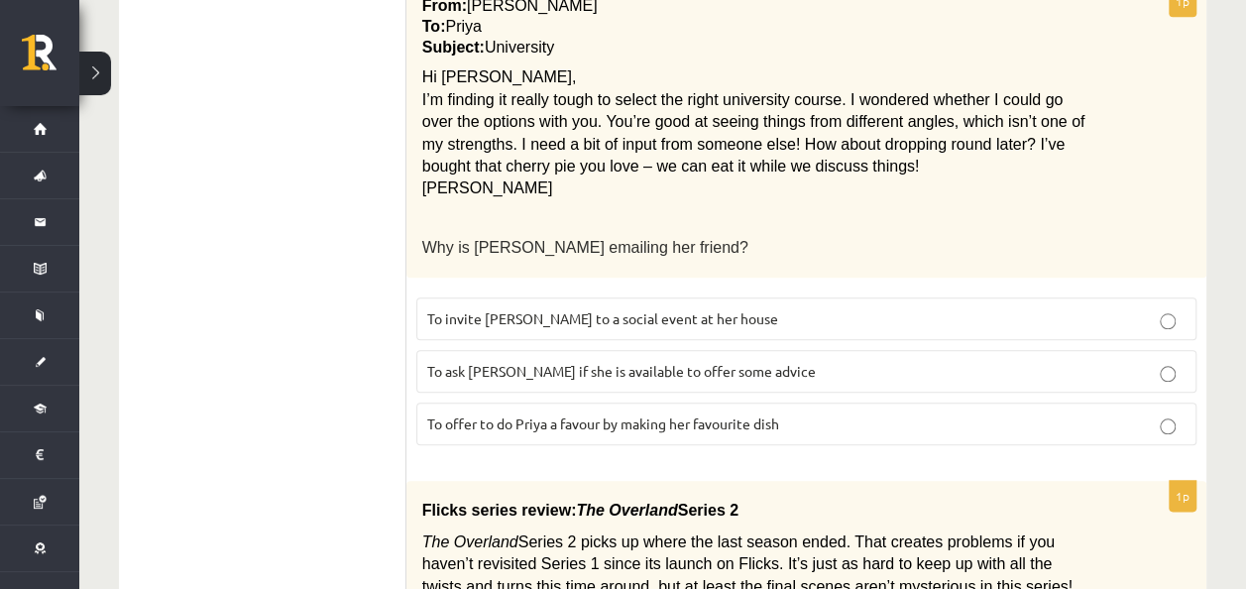
click at [602, 350] on label "To ask Priya if she is available to offer some advice" at bounding box center [806, 371] width 780 height 43
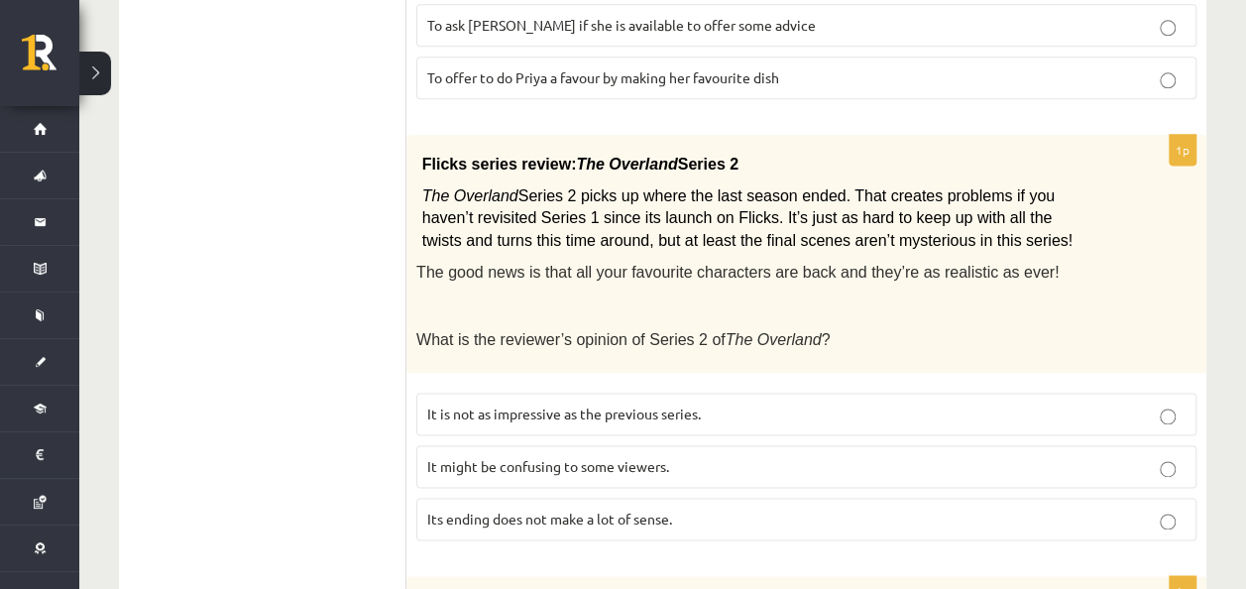
scroll to position [1288, 0]
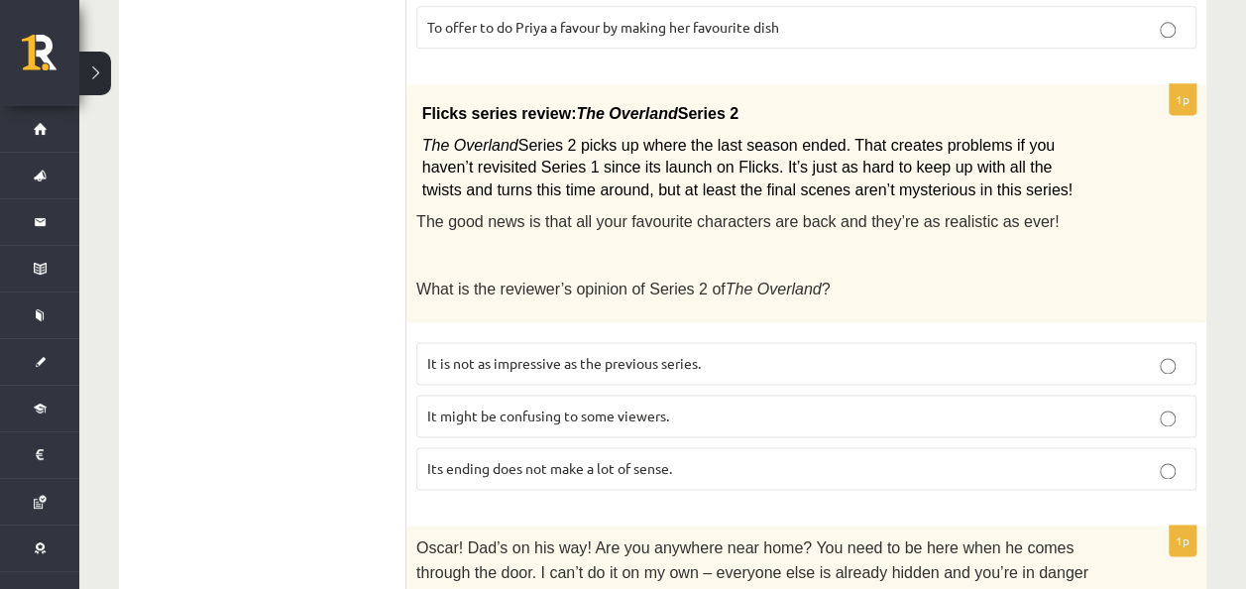
click at [498, 406] on span "It might be confusing to some viewers." at bounding box center [548, 415] width 242 height 18
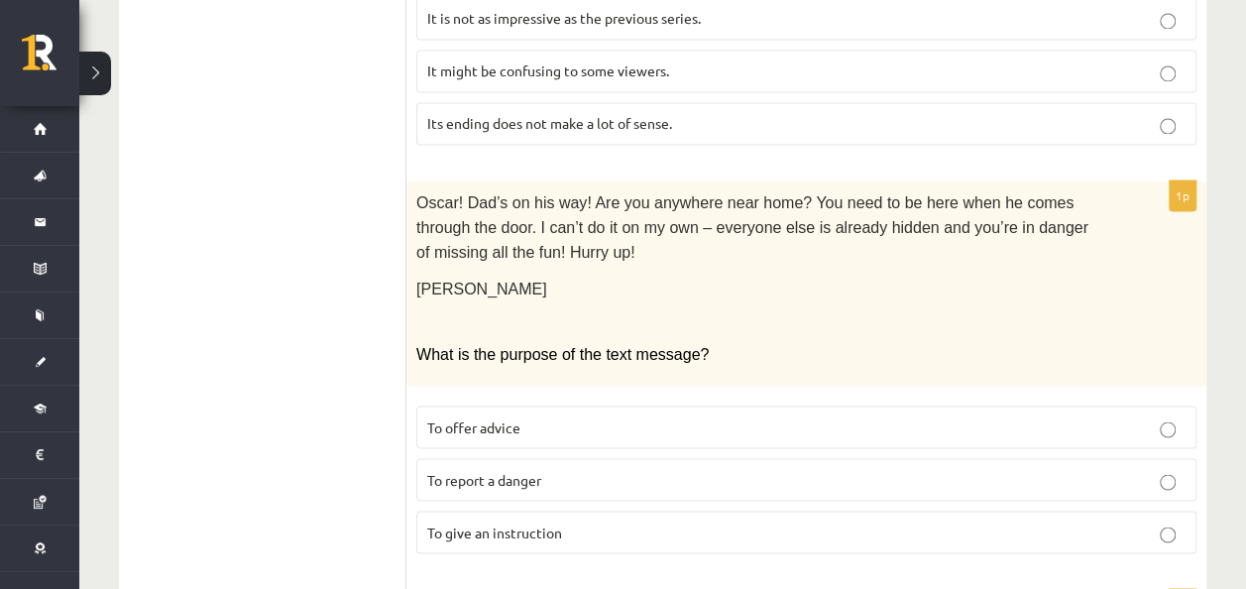
scroll to position [1784, 0]
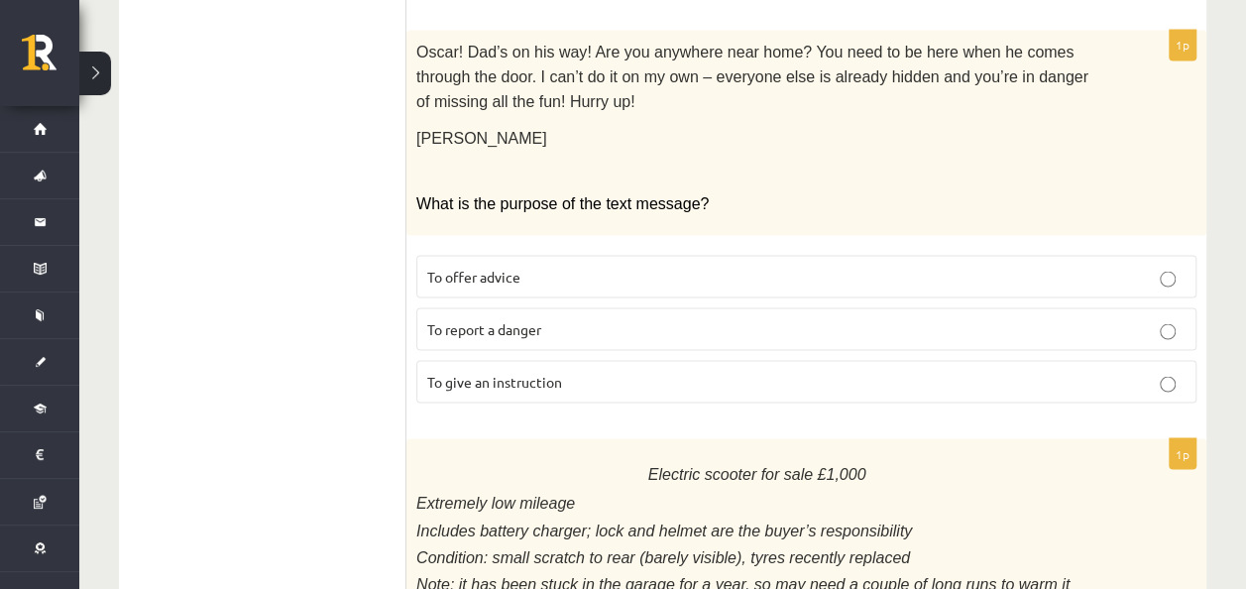
click at [585, 371] on p "To give an instruction" at bounding box center [806, 381] width 758 height 21
click at [527, 266] on p "To offer advice" at bounding box center [806, 276] width 758 height 21
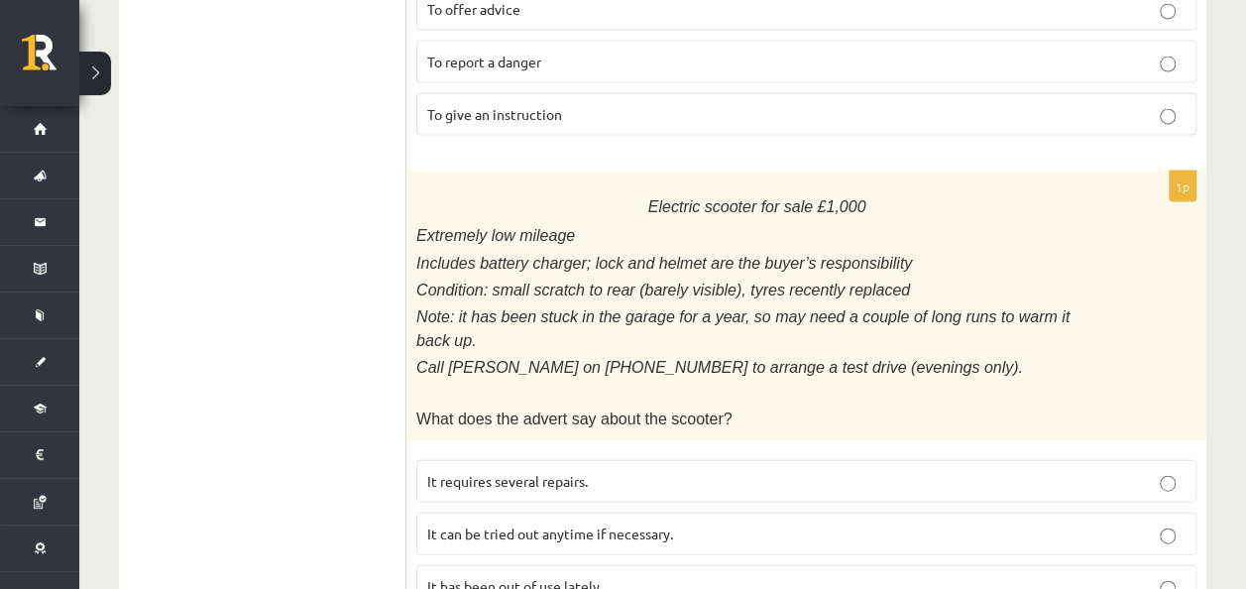
scroll to position [2081, 0]
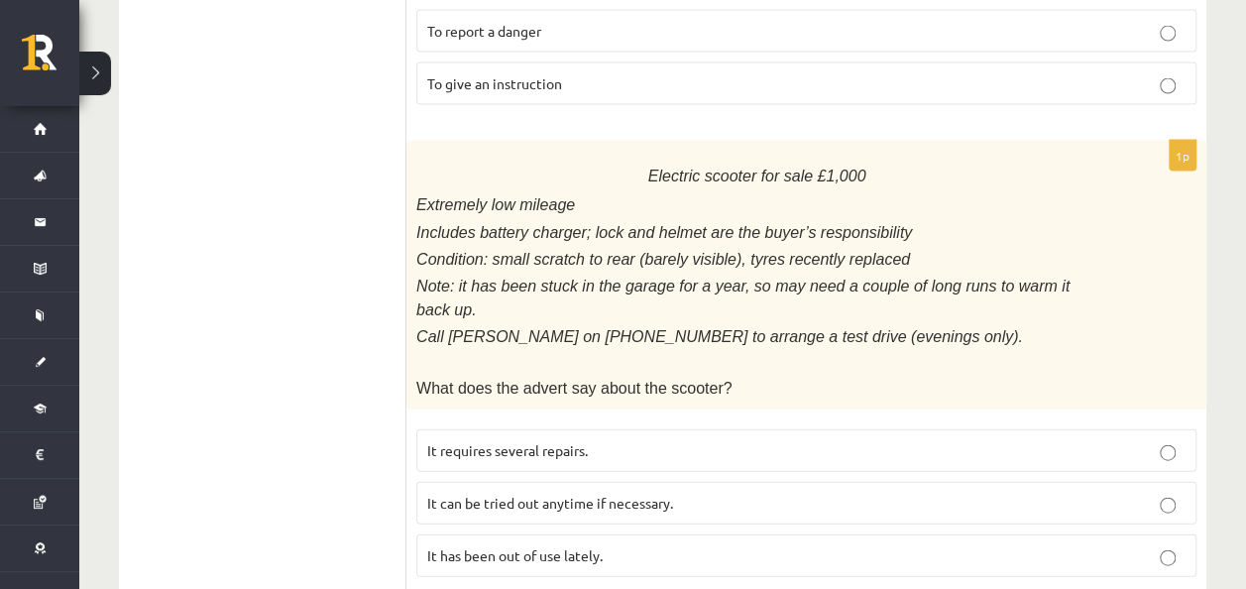
click at [627, 545] on p "It has been out of use lately." at bounding box center [806, 555] width 758 height 21
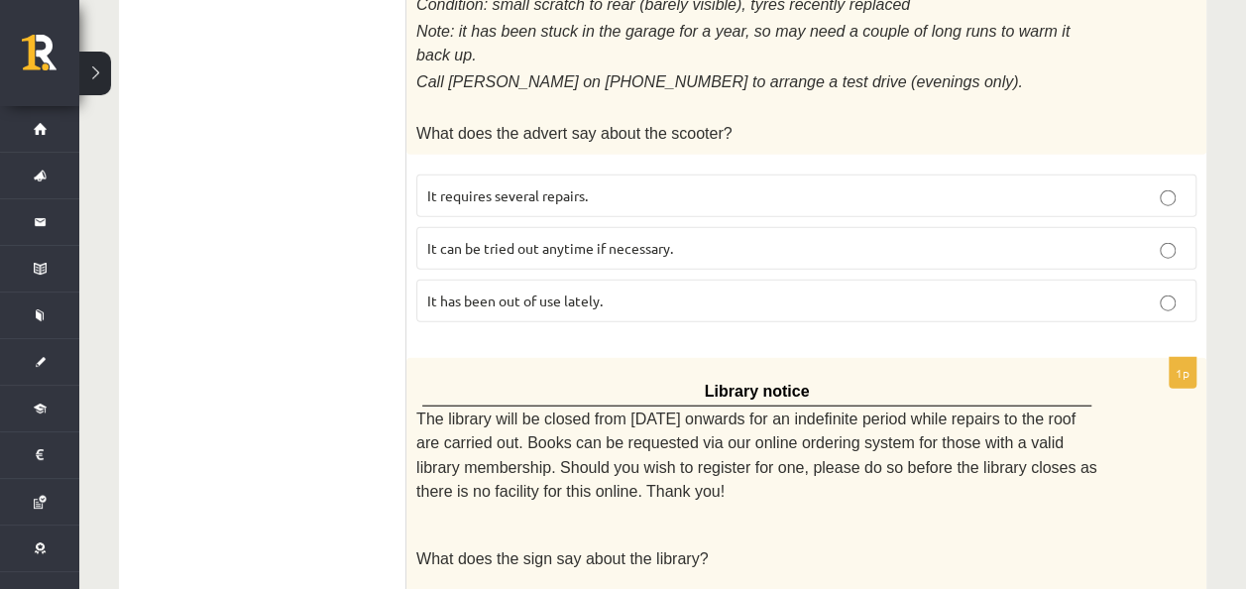
scroll to position [2505, 0]
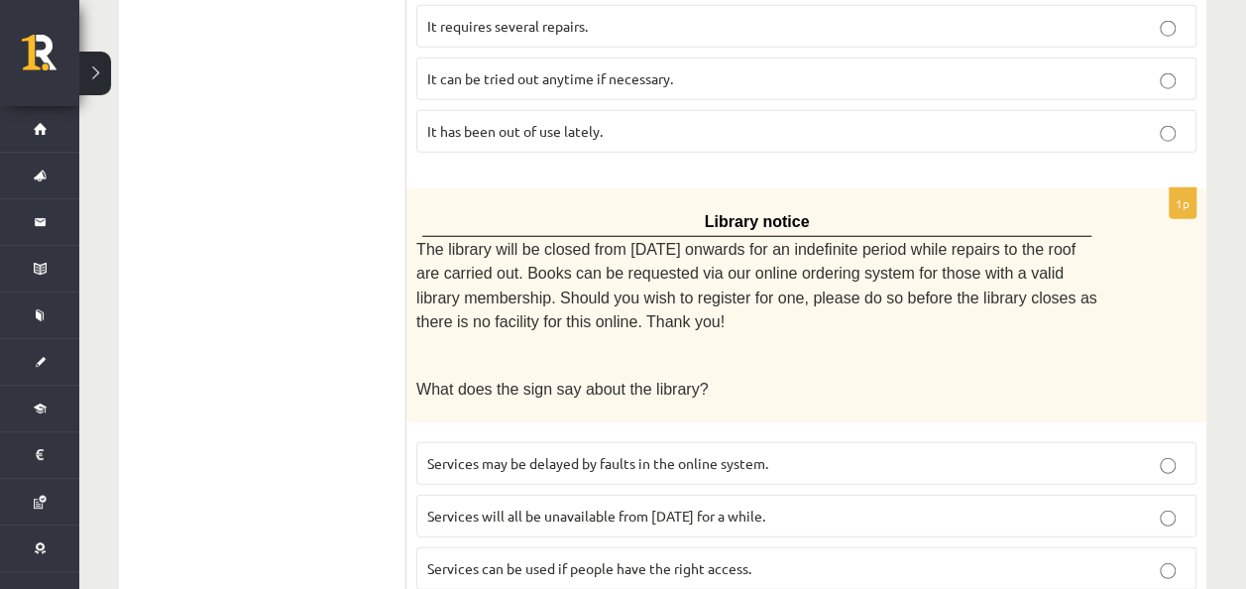
click at [747, 506] on span "Services will all be unavailable from Monday for a while." at bounding box center [596, 515] width 338 height 18
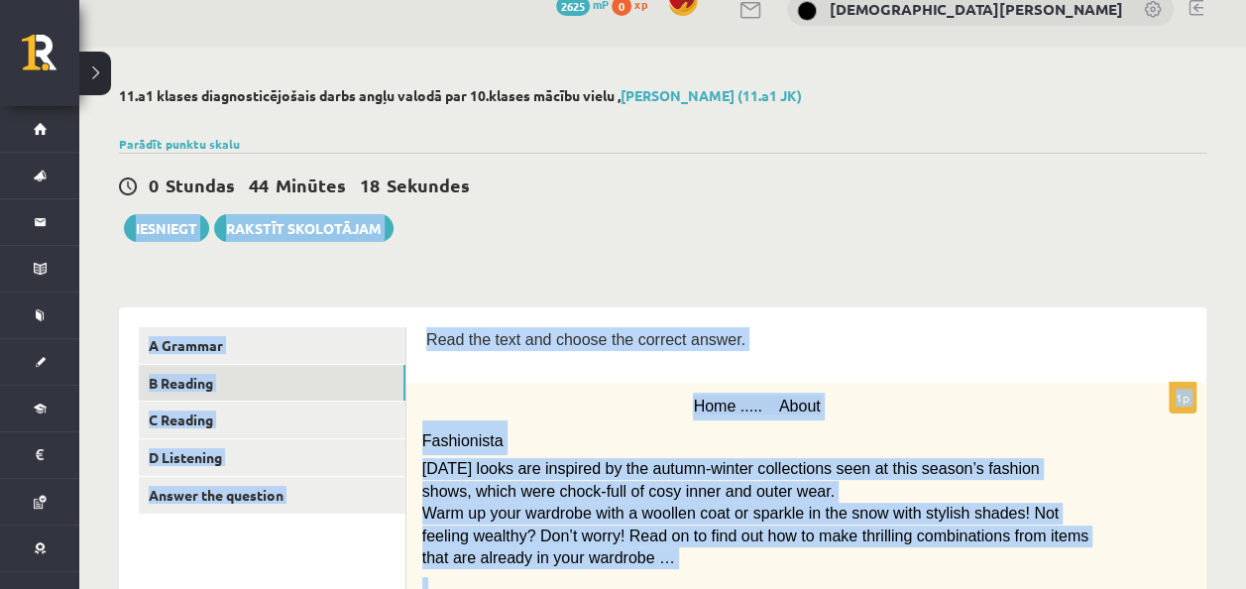
scroll to position [28, 0]
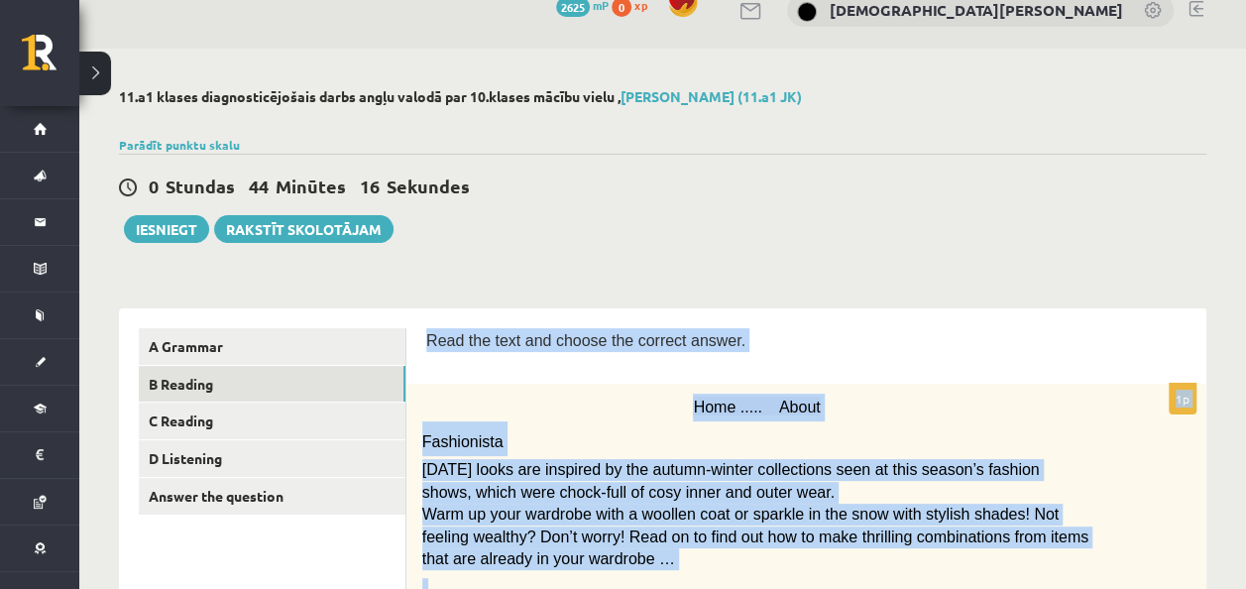
drag, startPoint x: 871, startPoint y: 503, endPoint x: 424, endPoint y: 317, distance: 484.2
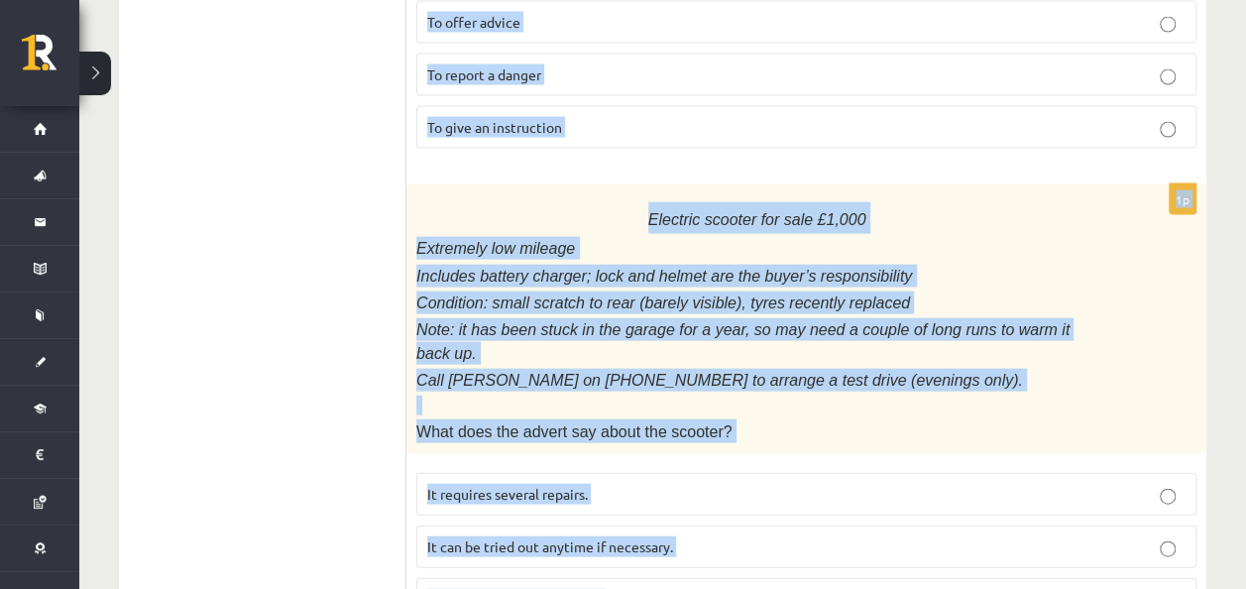
scroll to position [2505, 0]
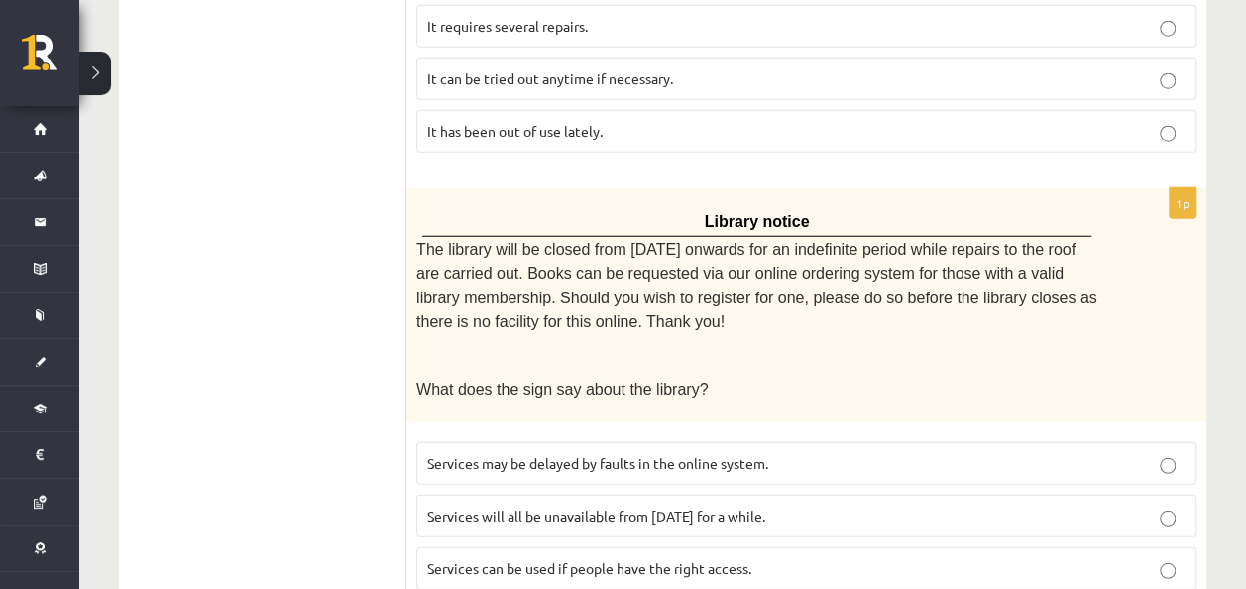
click at [667, 558] on p "Services can be used if people have the right access." at bounding box center [806, 568] width 758 height 21
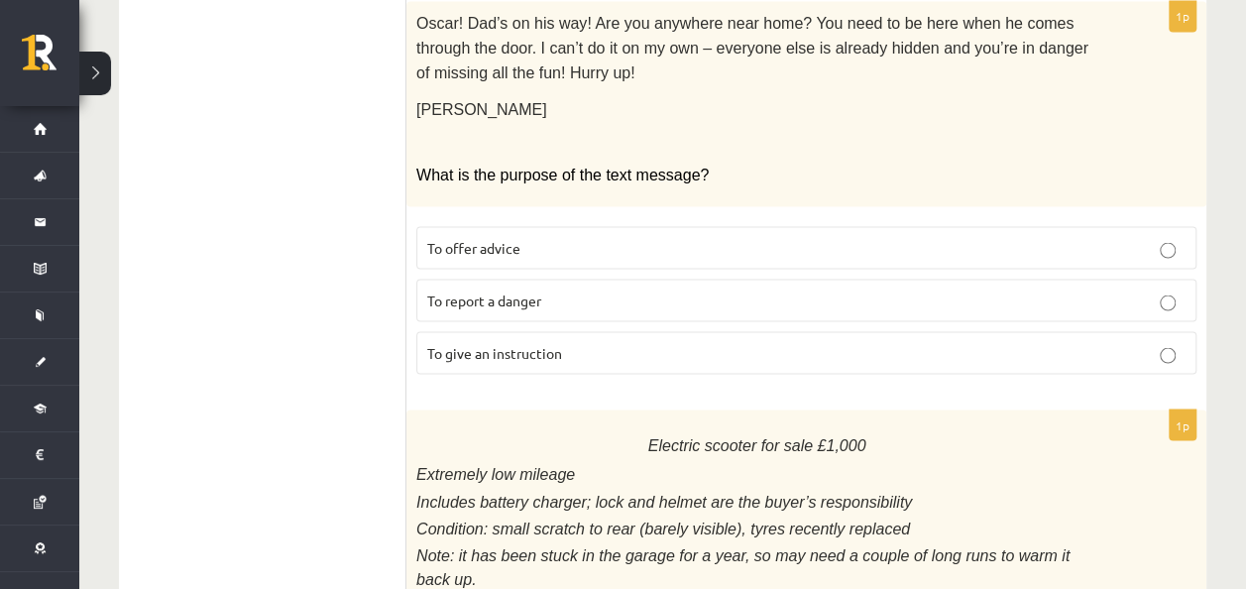
scroll to position [1811, 0]
click at [565, 343] on p "To give an instruction" at bounding box center [806, 353] width 758 height 21
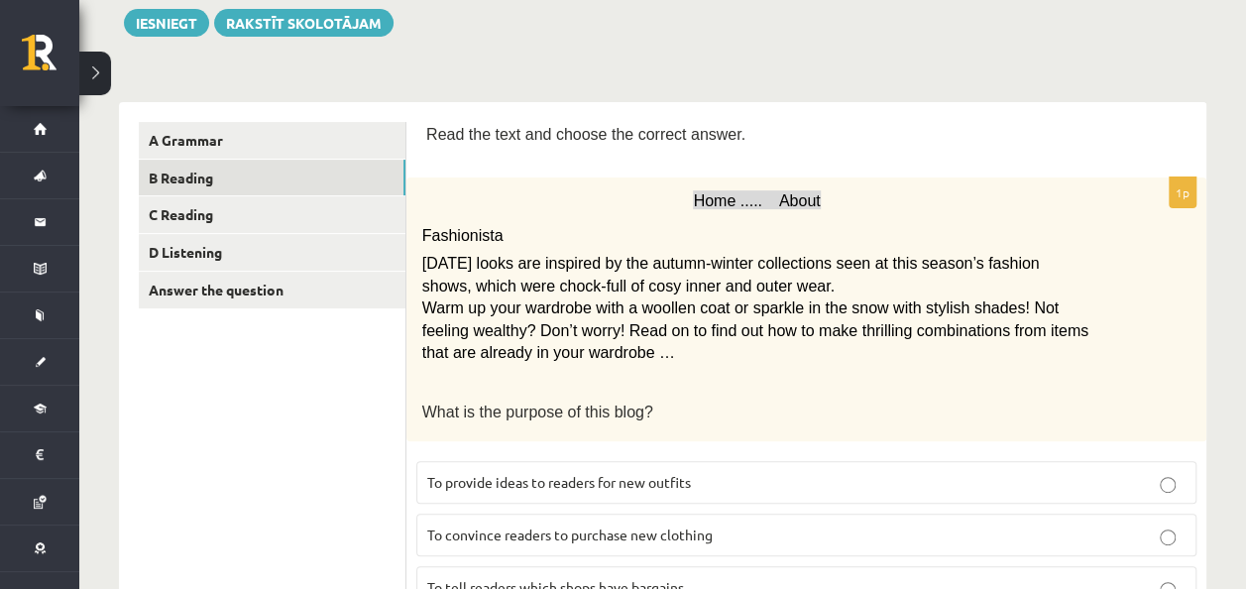
scroll to position [0, 0]
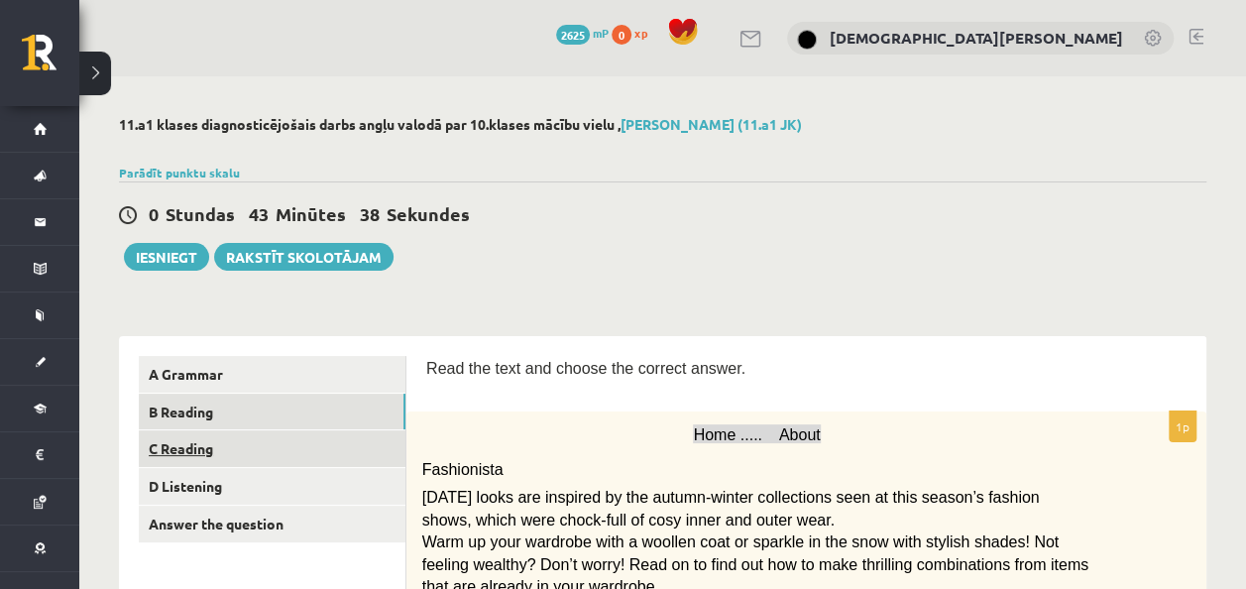
click at [317, 452] on link "C Reading" at bounding box center [272, 448] width 267 height 37
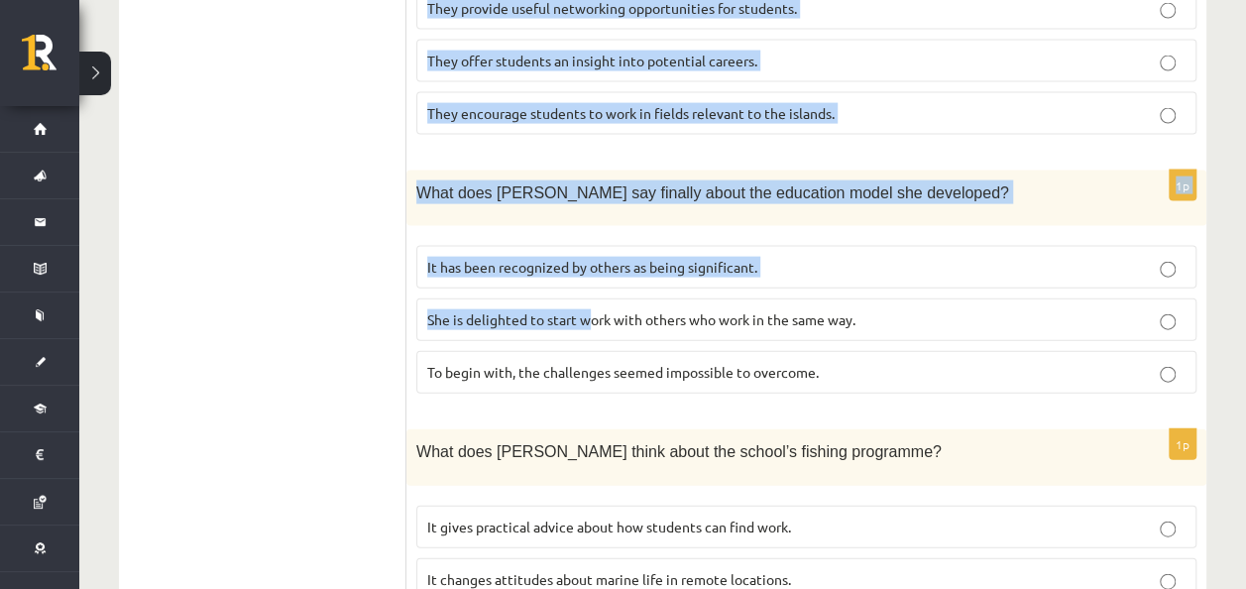
scroll to position [2125, 0]
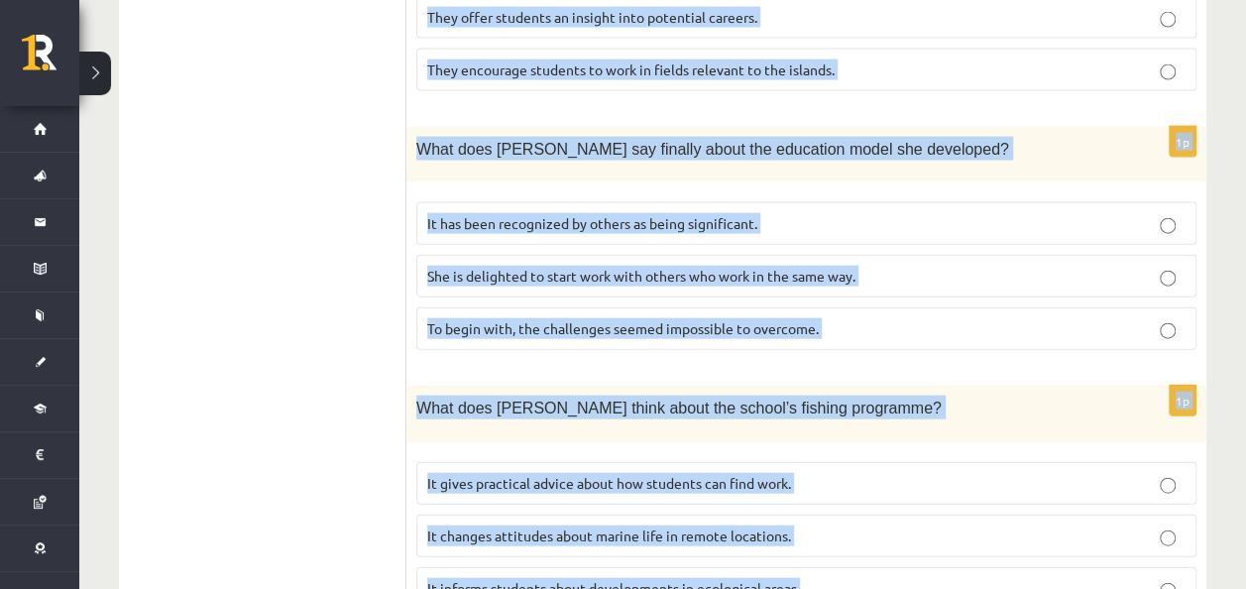
drag, startPoint x: 412, startPoint y: 121, endPoint x: 1062, endPoint y: 557, distance: 782.7
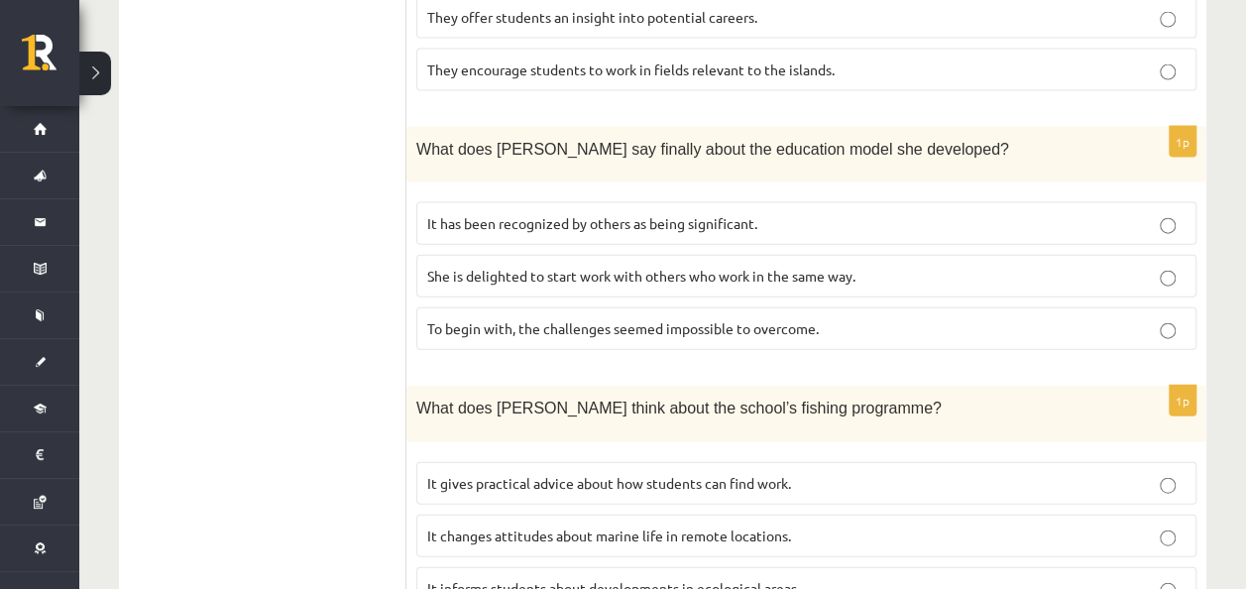
drag, startPoint x: 386, startPoint y: 174, endPoint x: 424, endPoint y: 186, distance: 39.5
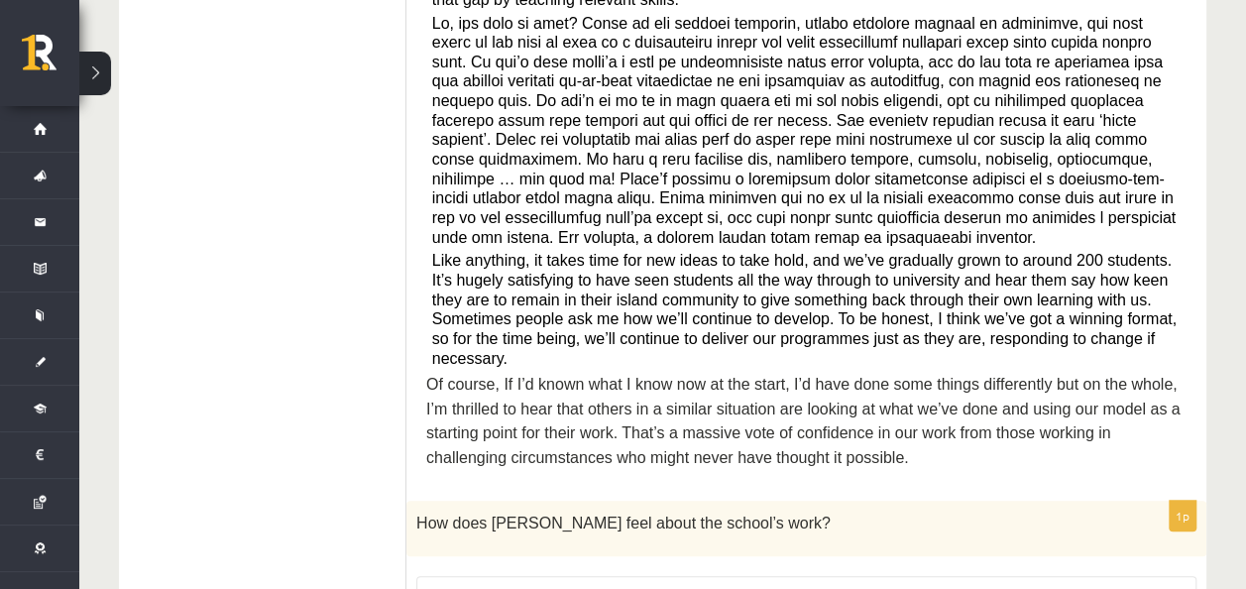
scroll to position [1035, 0]
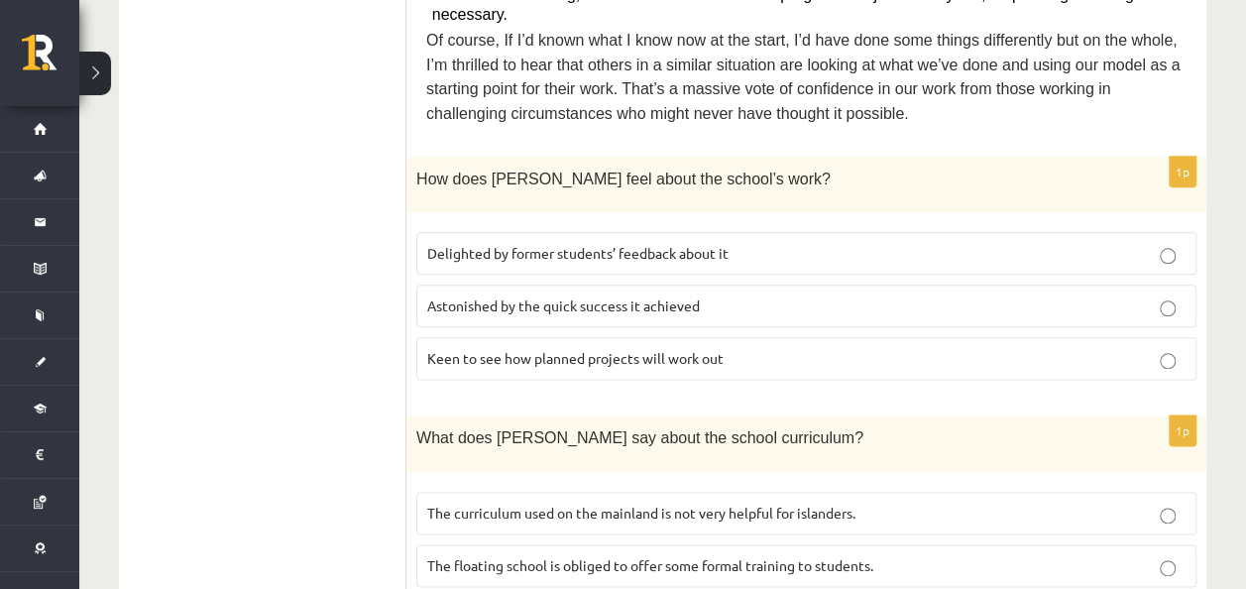
click at [537, 244] on span "Delighted by former students’ feedback about it" at bounding box center [577, 253] width 301 height 18
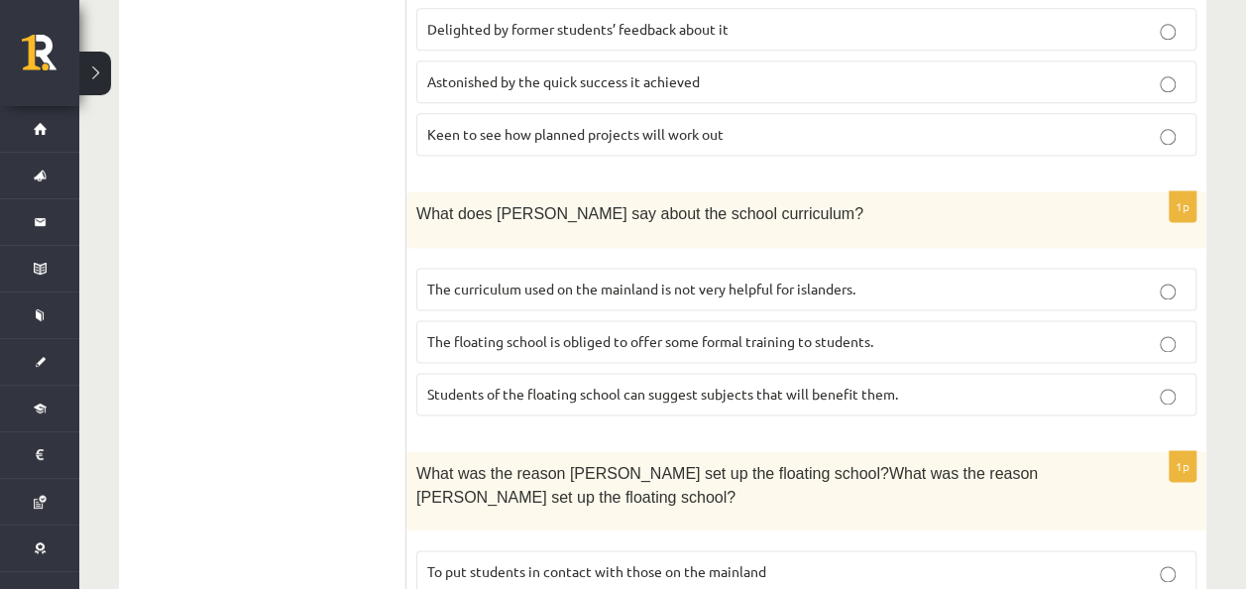
scroll to position [1332, 0]
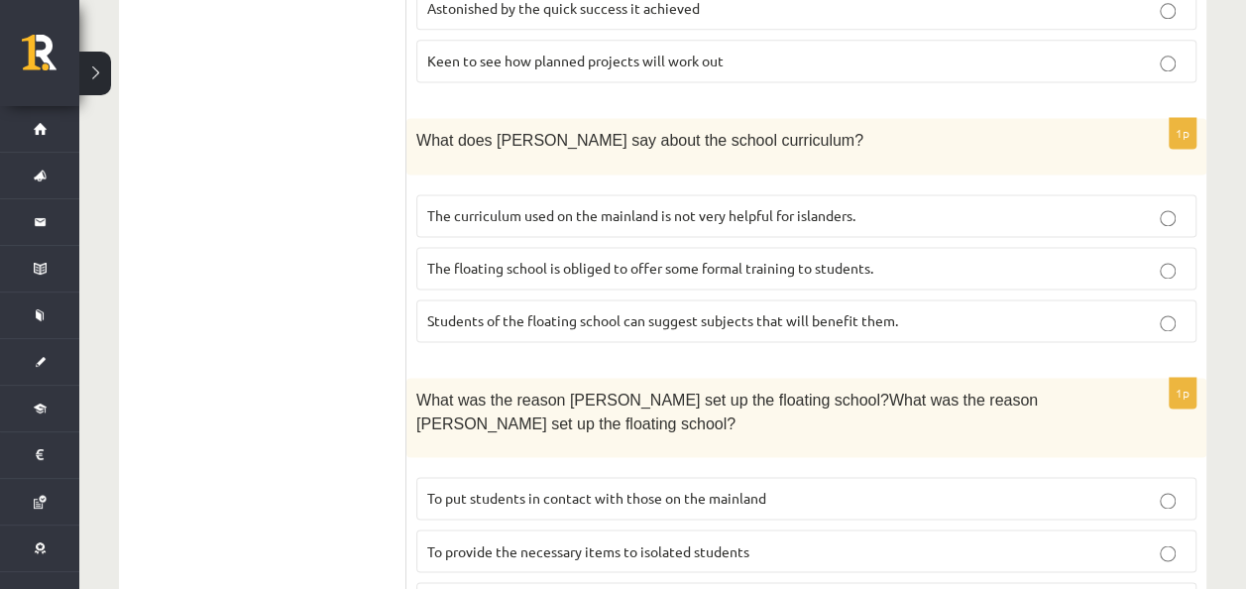
click at [557, 206] on span "The curriculum used on the mainland is not very helpful for islanders." at bounding box center [641, 215] width 428 height 18
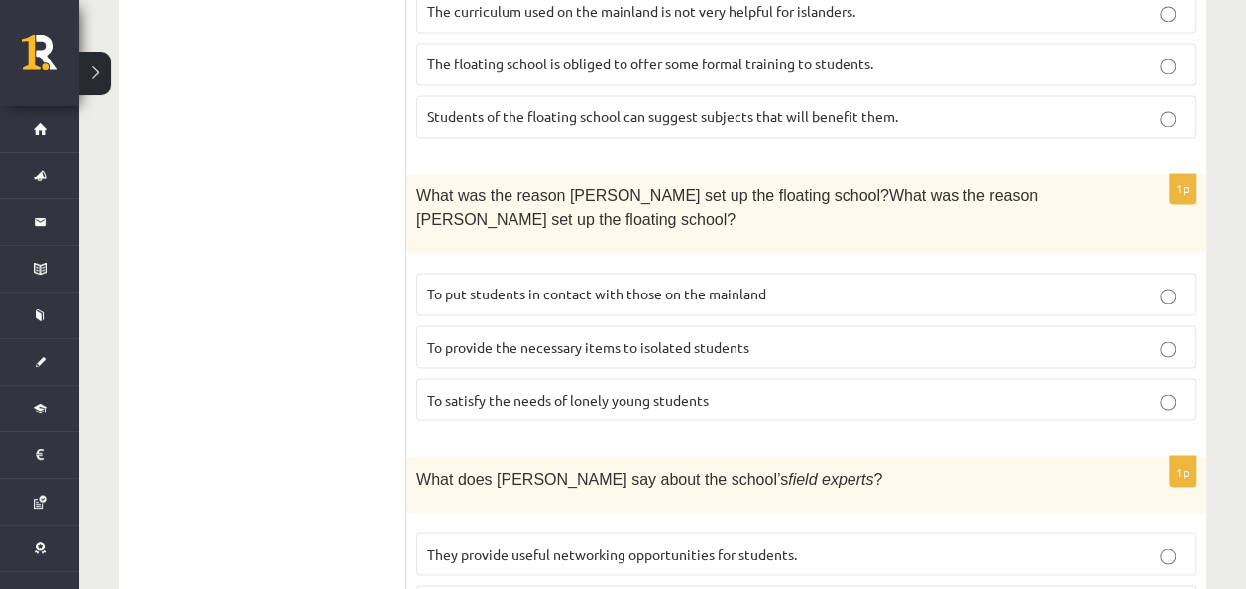
scroll to position [1629, 0]
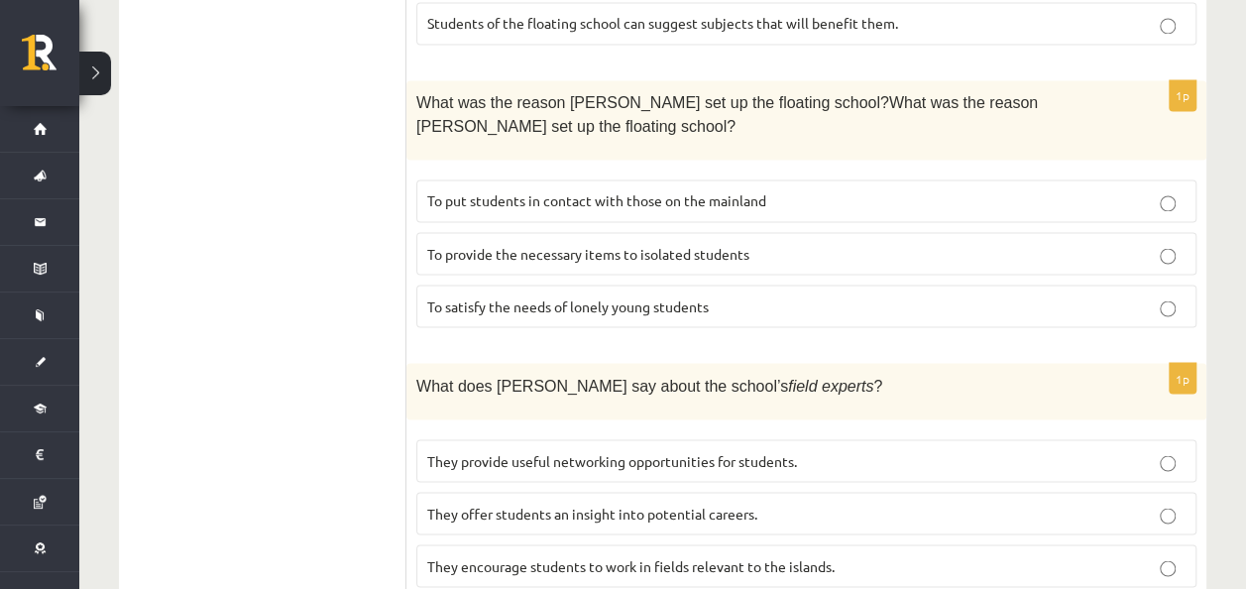
click at [578, 232] on label "To provide the necessary items to isolated students" at bounding box center [806, 253] width 780 height 43
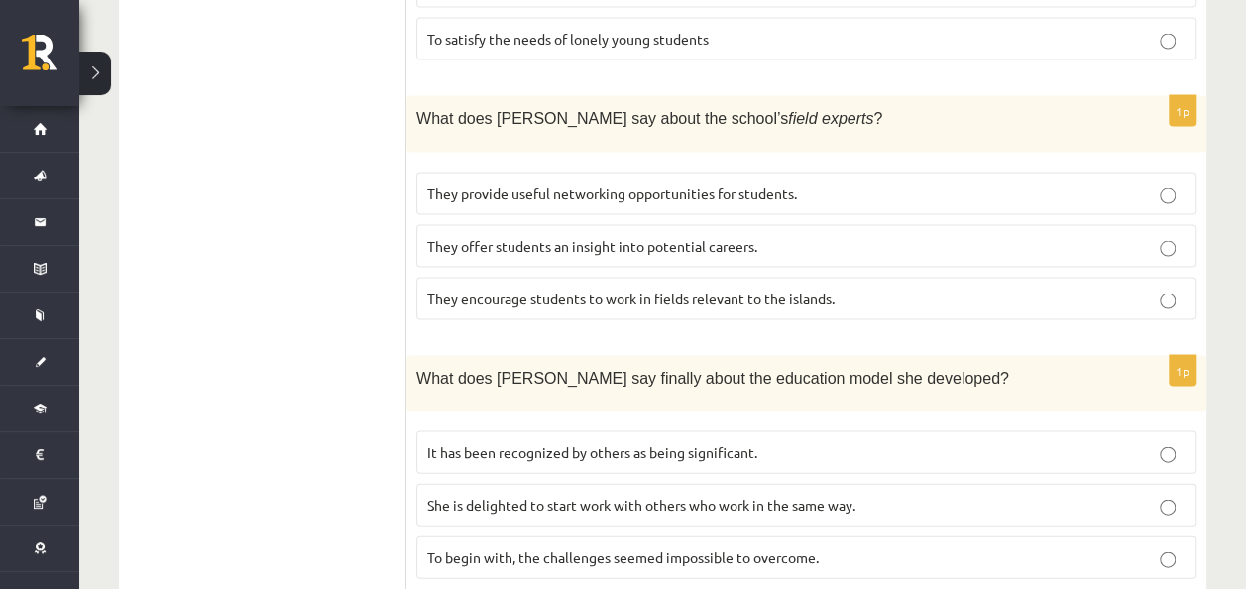
scroll to position [1926, 0]
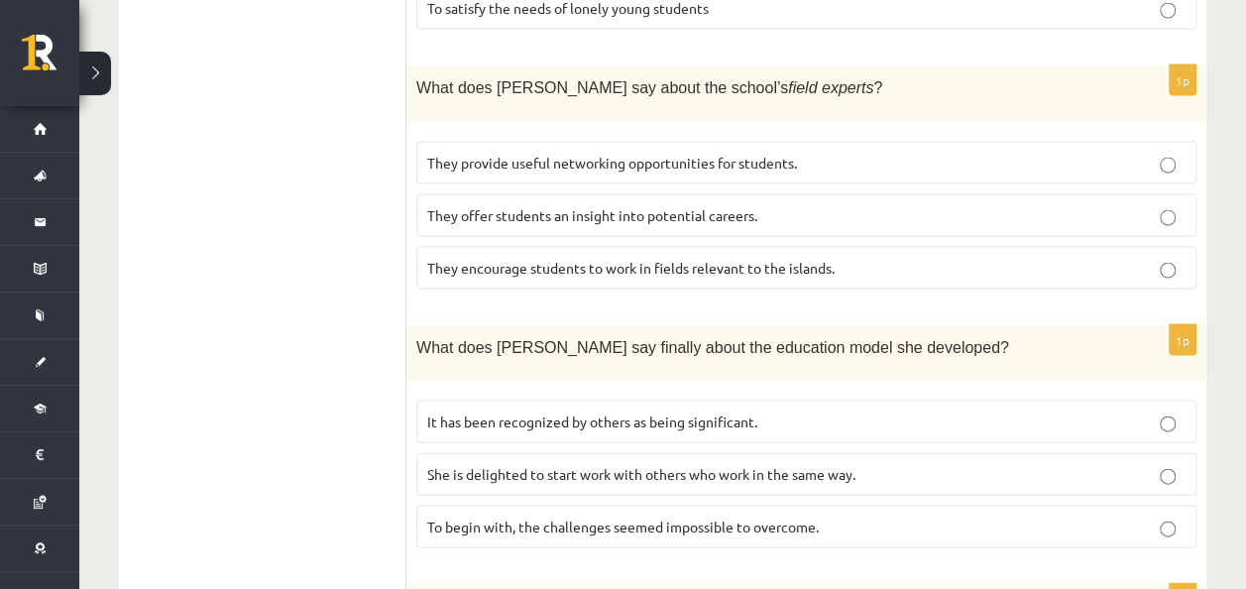
click at [546, 206] on span "They offer students an insight into potential careers." at bounding box center [592, 215] width 330 height 18
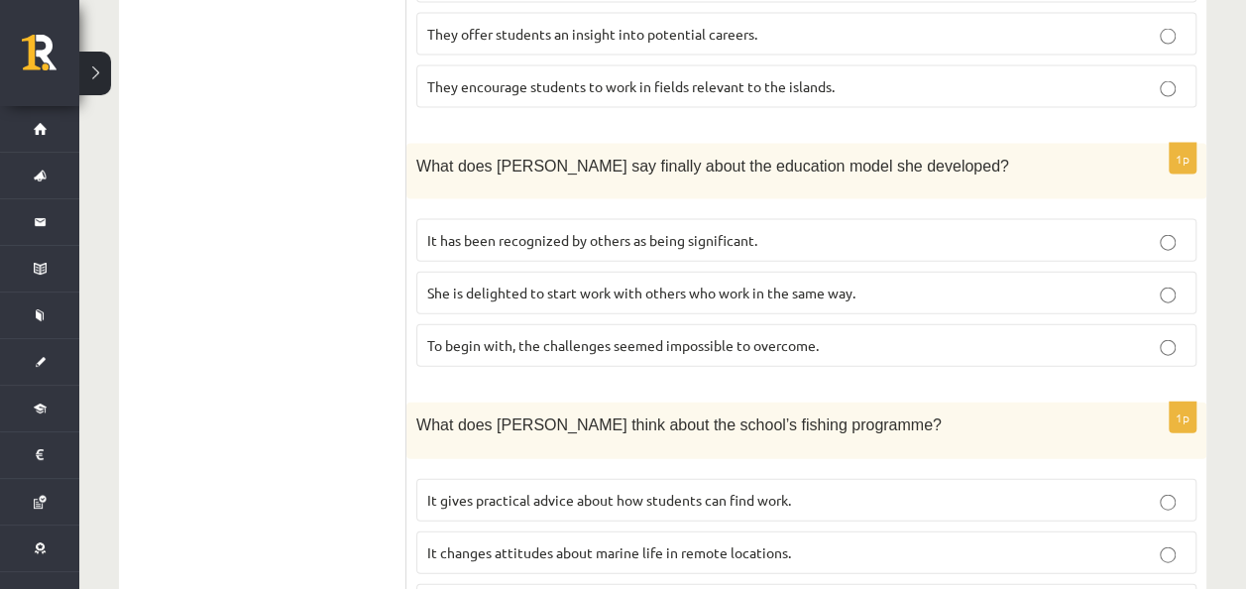
scroll to position [2125, 0]
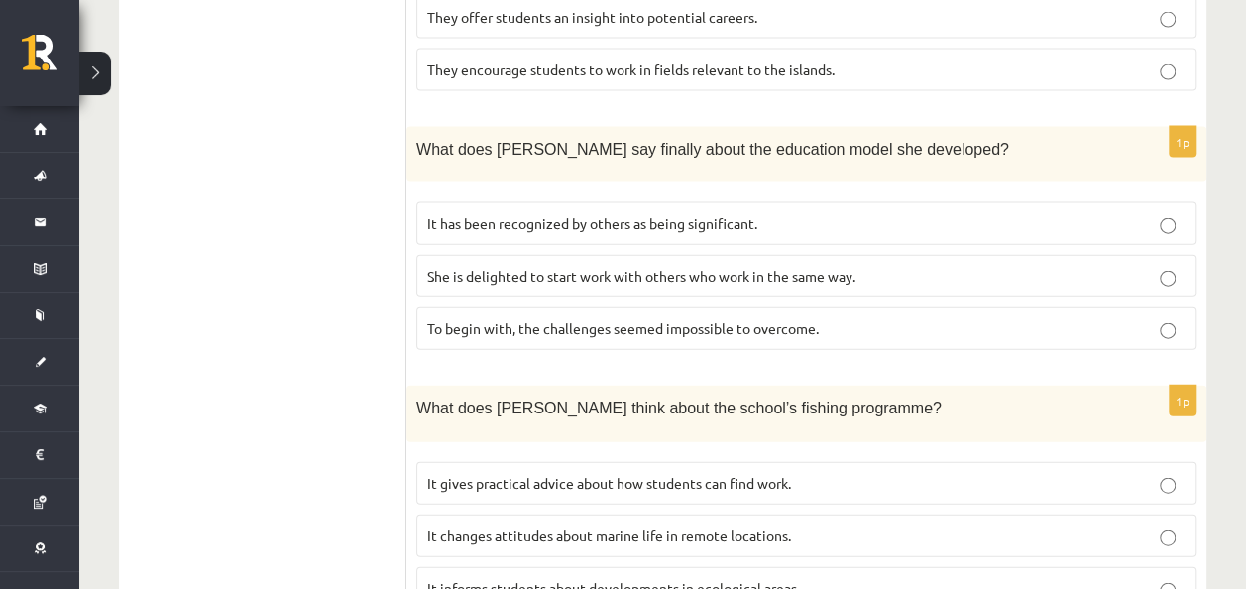
click at [565, 213] on p "It has been recognized by others as being significant." at bounding box center [806, 223] width 758 height 21
click at [524, 579] on span "It informs students about developments in ecological areas." at bounding box center [613, 588] width 373 height 18
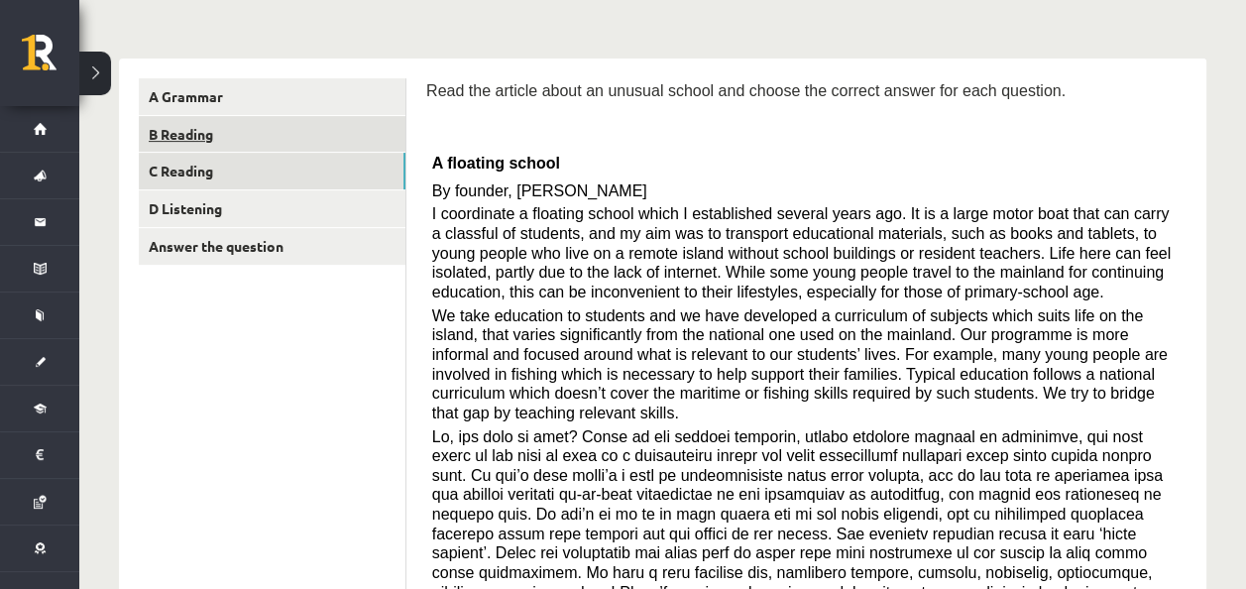
scroll to position [44, 0]
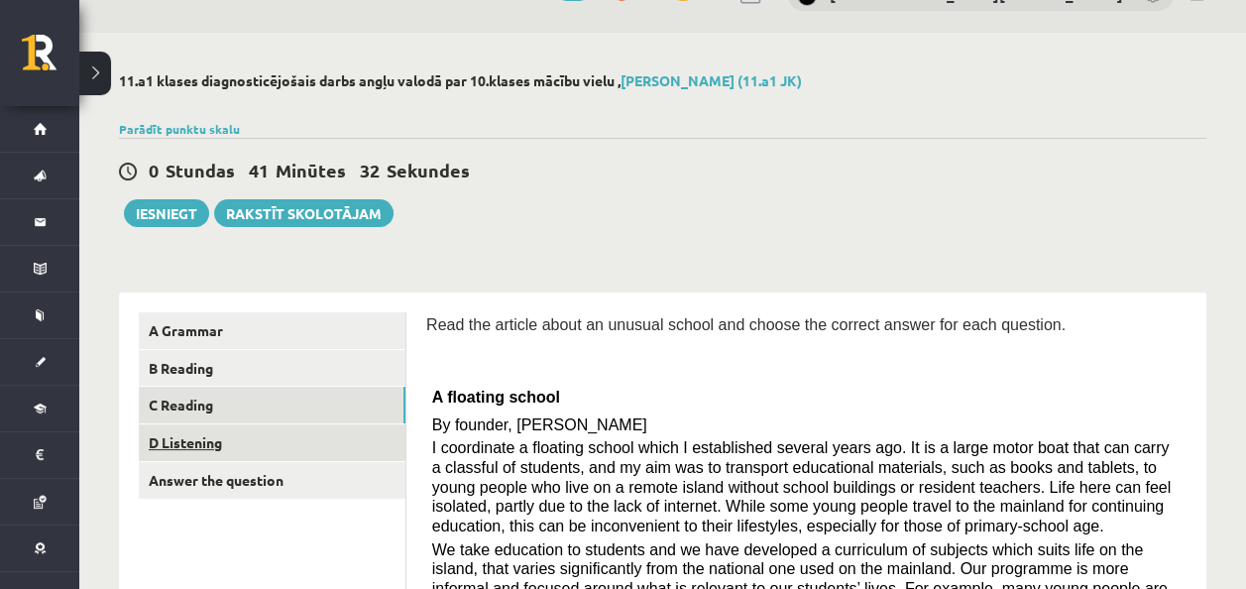
click at [266, 432] on link "D Listening" at bounding box center [272, 442] width 267 height 37
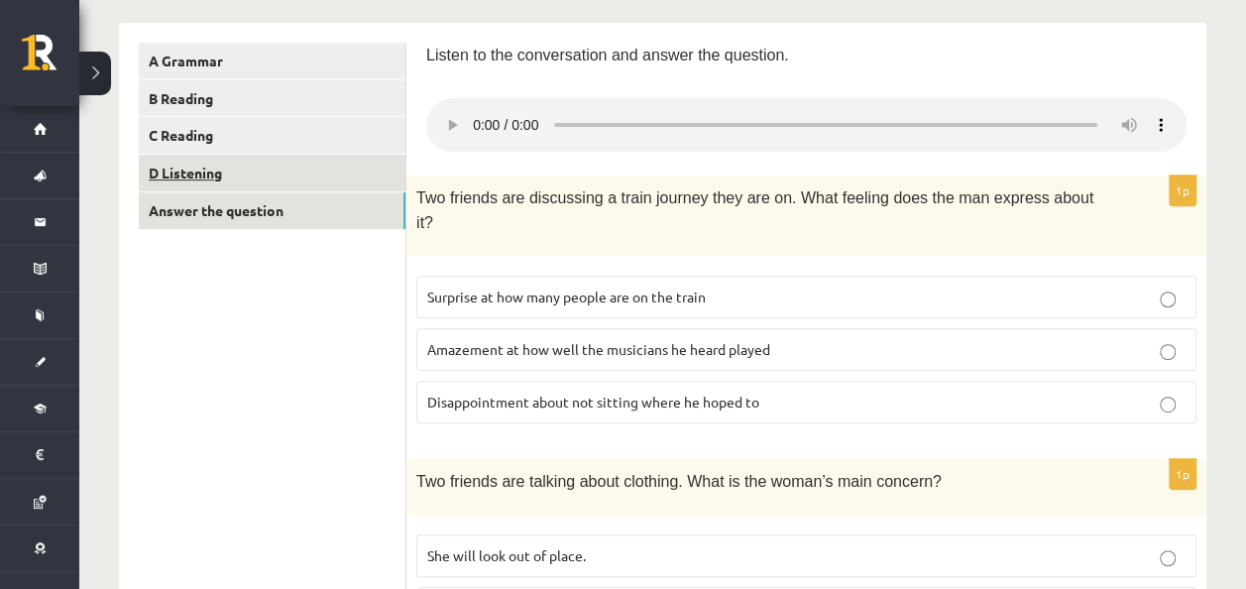
scroll to position [242, 0]
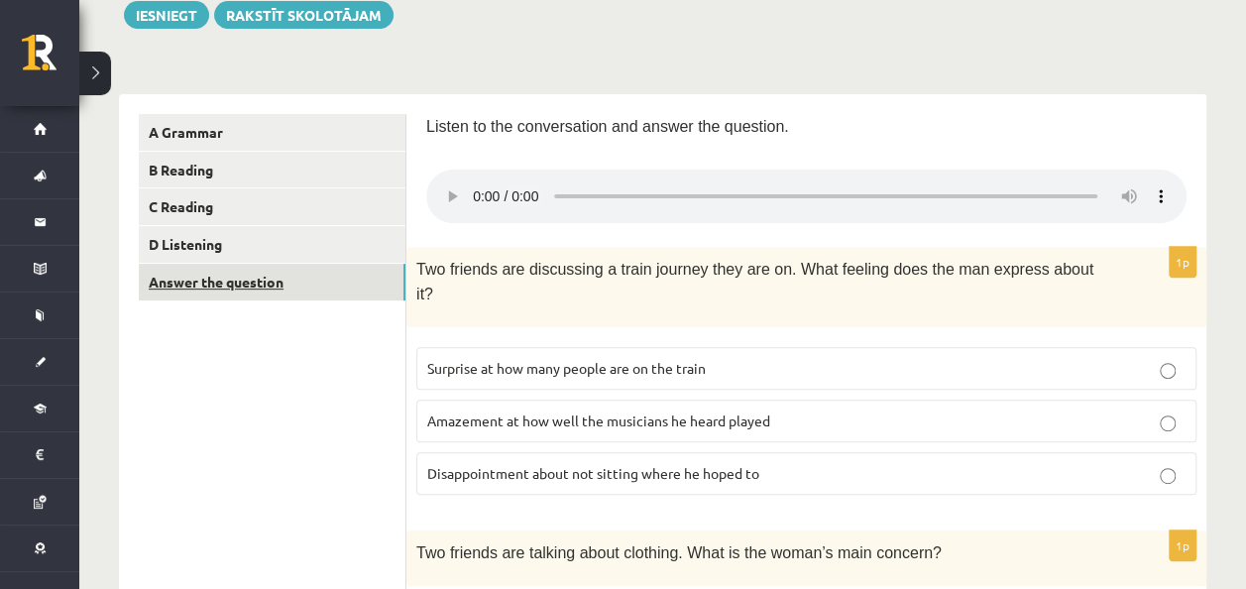
click at [313, 283] on link "Answer the question" at bounding box center [272, 282] width 267 height 37
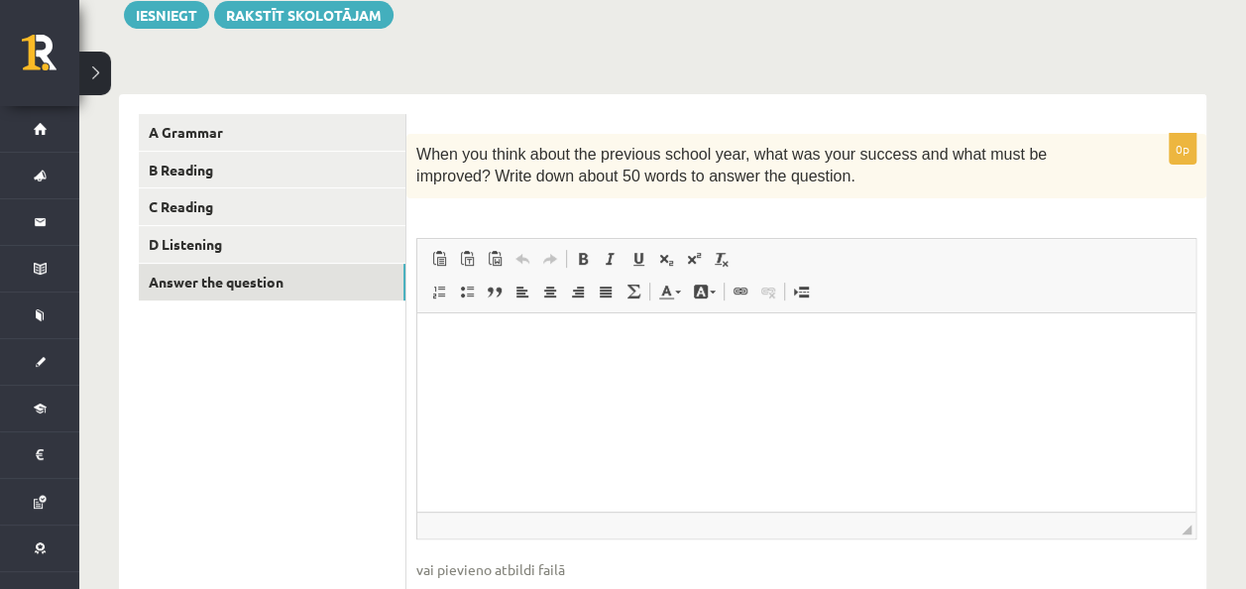
scroll to position [0, 0]
click at [587, 338] on p "Editor, wiswyg-editor-user-answer-47024827927760" at bounding box center [806, 342] width 738 height 21
click at [553, 345] on p "**********" at bounding box center [806, 342] width 738 height 21
click at [554, 344] on p "**********" at bounding box center [806, 342] width 738 height 21
click at [587, 346] on p "**********" at bounding box center [806, 342] width 738 height 21
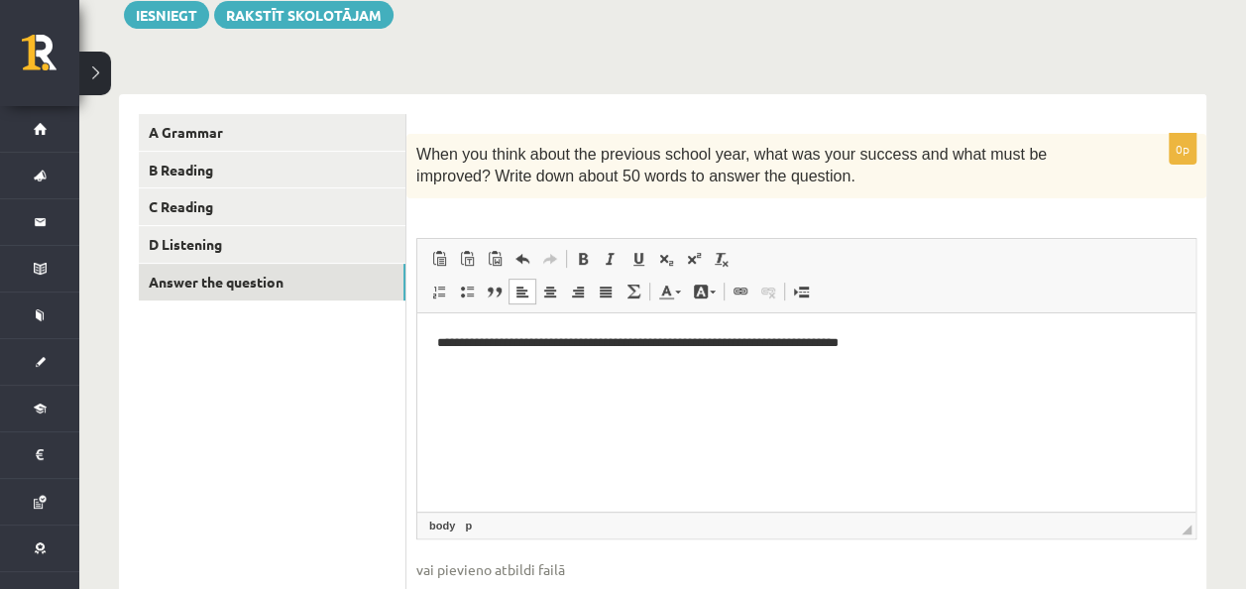
drag, startPoint x: 763, startPoint y: 337, endPoint x: 786, endPoint y: 339, distance: 22.9
click at [766, 337] on p "**********" at bounding box center [806, 342] width 738 height 21
click at [928, 343] on p "**********" at bounding box center [806, 342] width 738 height 21
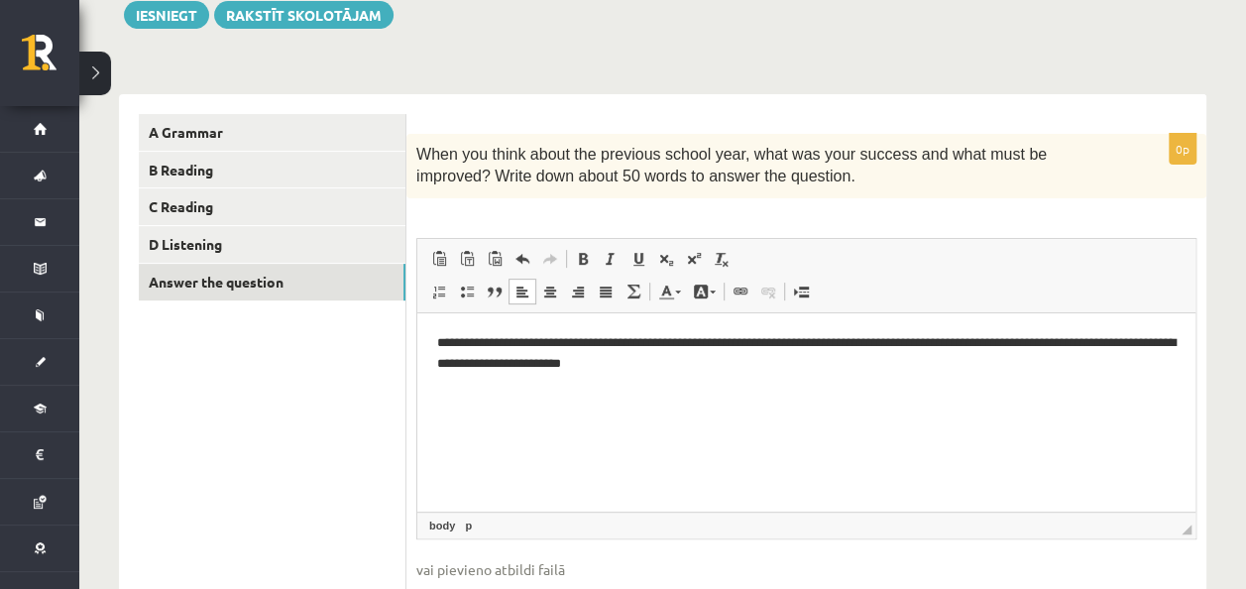
click at [595, 360] on p "**********" at bounding box center [806, 353] width 738 height 42
click at [755, 361] on p "**********" at bounding box center [806, 353] width 738 height 42
click at [830, 365] on p "**********" at bounding box center [806, 353] width 738 height 42
click at [1060, 369] on p "**********" at bounding box center [806, 353] width 738 height 42
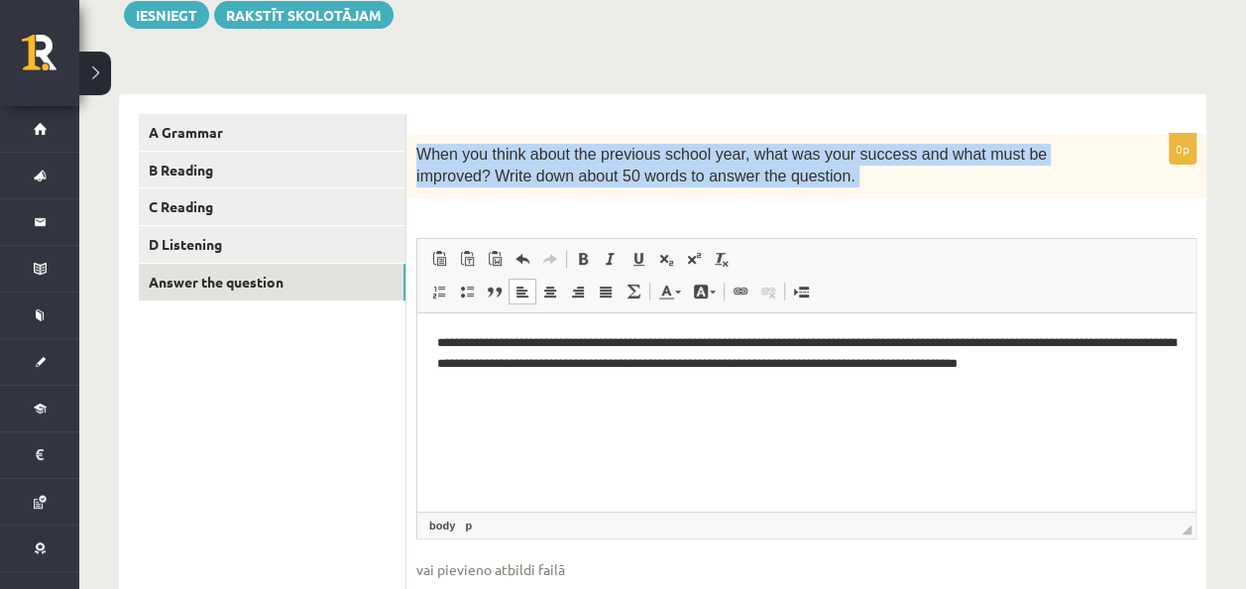
drag, startPoint x: 834, startPoint y: 467, endPoint x: 580, endPoint y: 402, distance: 262.7
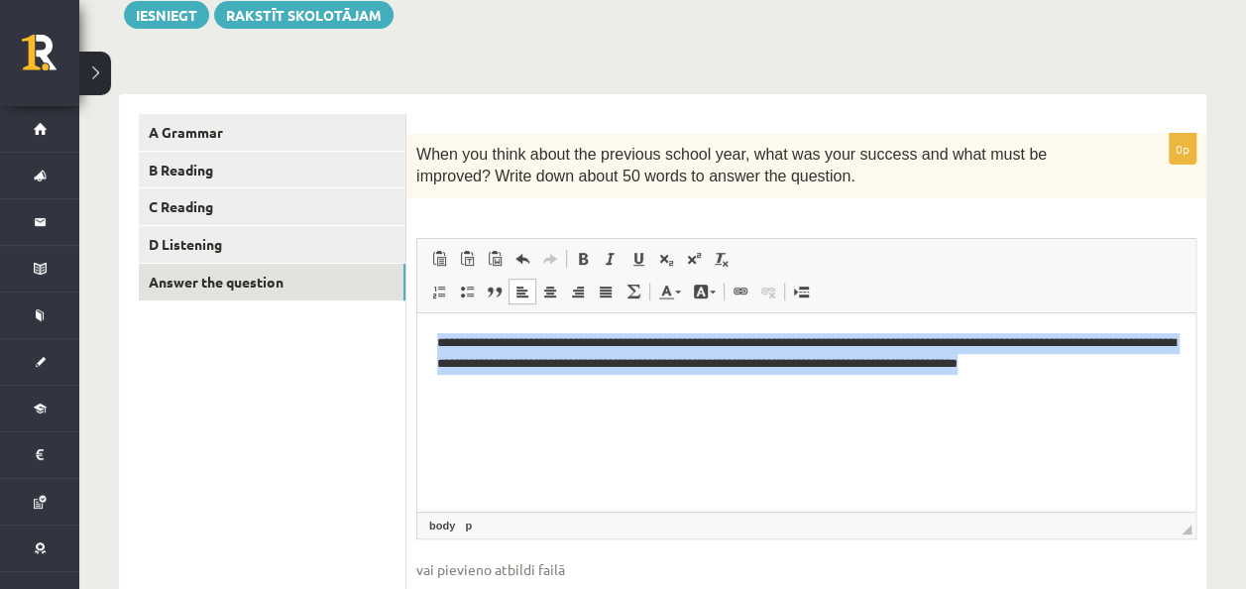
drag, startPoint x: 431, startPoint y: 335, endPoint x: 504, endPoint y: 396, distance: 95.7
click at [504, 396] on html "**********" at bounding box center [806, 362] width 778 height 101
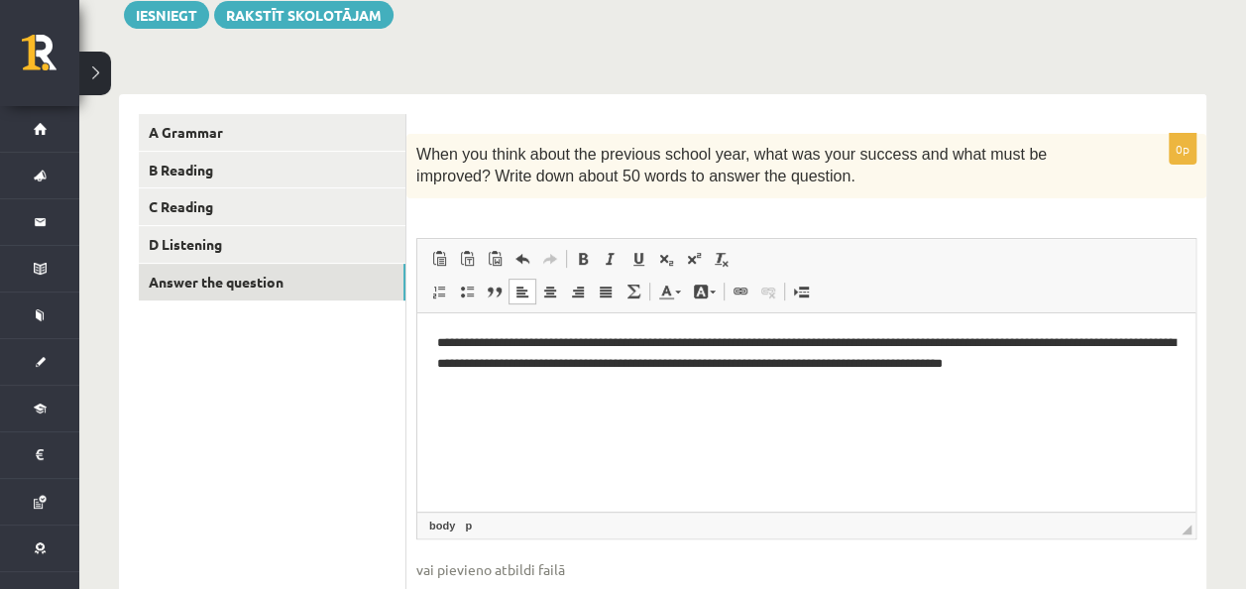
click at [846, 341] on p "**********" at bounding box center [806, 353] width 738 height 42
click at [1073, 343] on p "**********" at bounding box center [806, 353] width 738 height 42
click at [1075, 341] on p "**********" at bounding box center [806, 353] width 738 height 42
click at [1080, 342] on p "**********" at bounding box center [806, 353] width 738 height 42
click at [661, 362] on p "**********" at bounding box center [806, 353] width 738 height 42
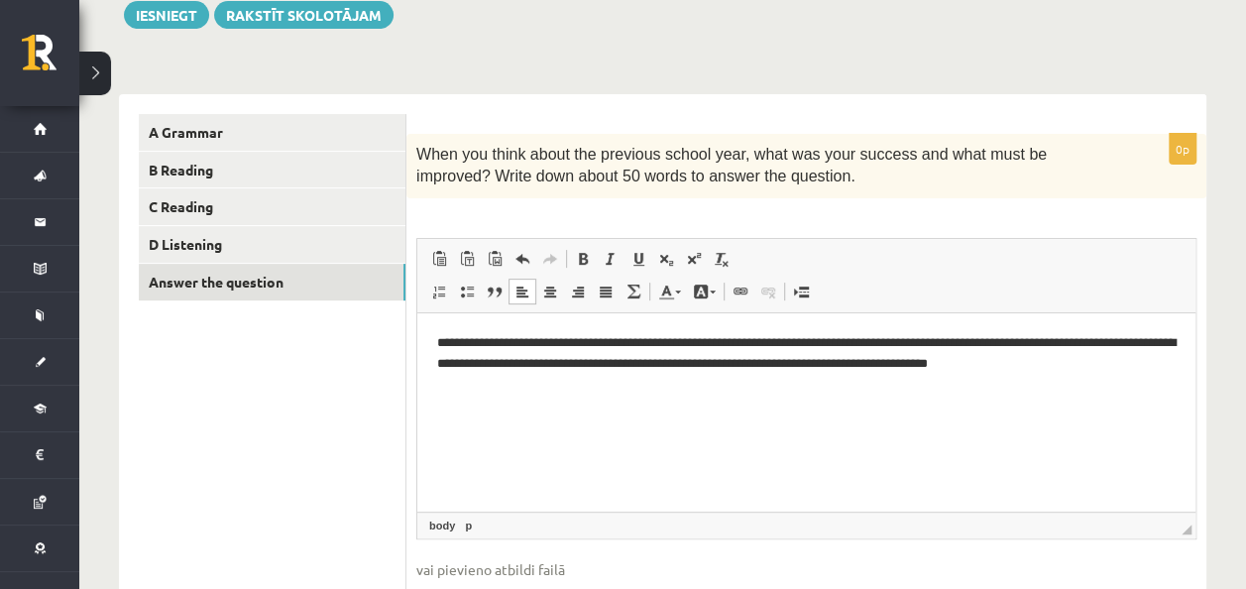
click at [659, 365] on p "**********" at bounding box center [806, 353] width 738 height 42
click at [657, 364] on p "**********" at bounding box center [806, 353] width 738 height 42
click at [657, 363] on p "**********" at bounding box center [806, 353] width 738 height 42
click at [658, 361] on p "**********" at bounding box center [806, 353] width 738 height 42
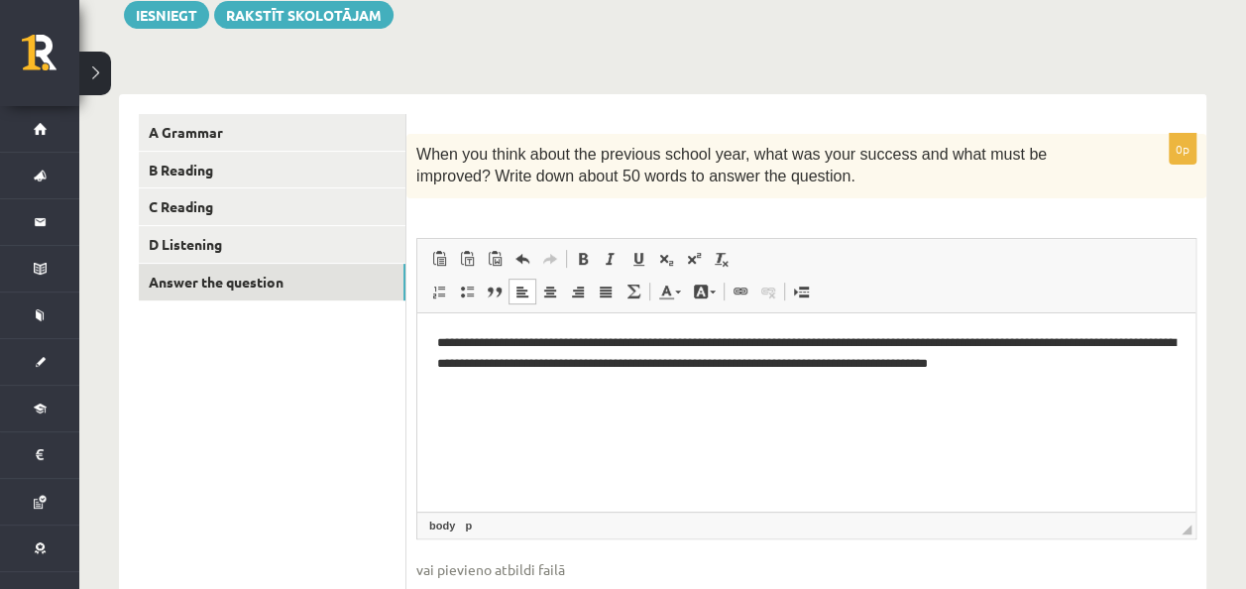
click at [954, 366] on p "**********" at bounding box center [806, 353] width 738 height 42
click at [1156, 365] on p "**********" at bounding box center [806, 353] width 738 height 42
click at [290, 231] on link "D Listening" at bounding box center [272, 244] width 267 height 37
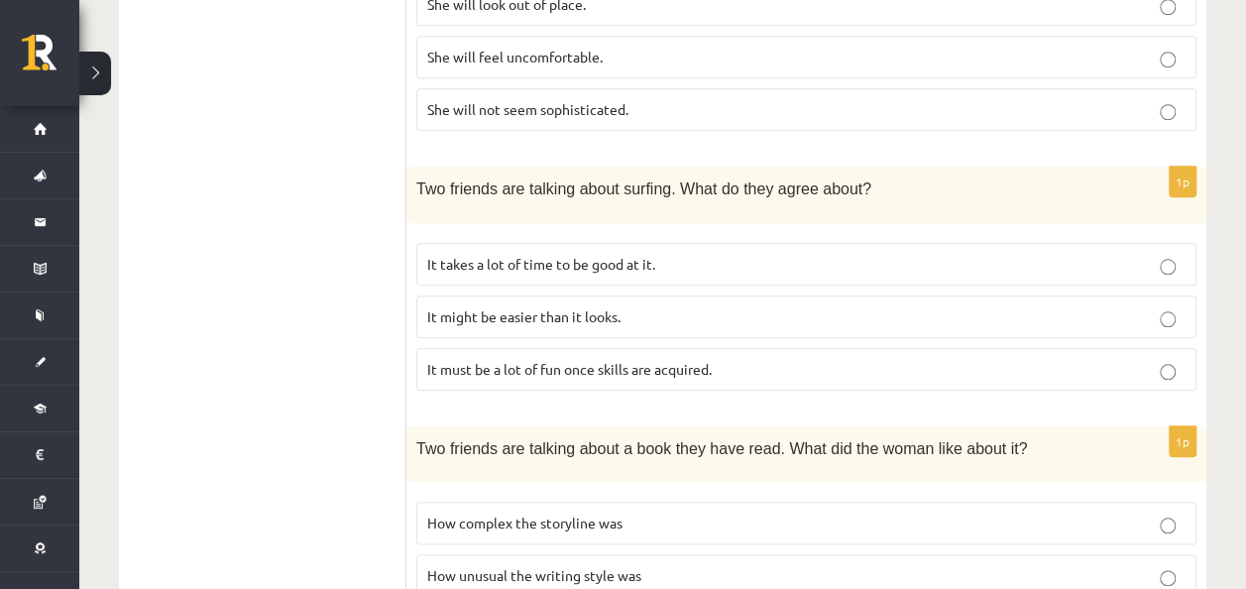
scroll to position [851, 0]
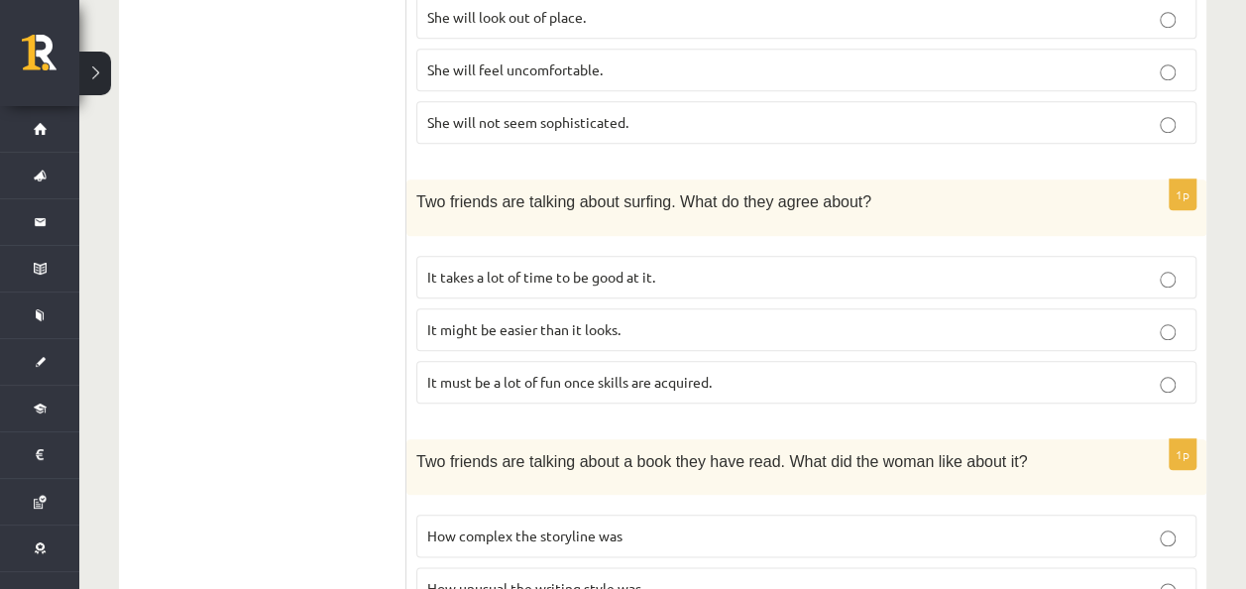
click at [698, 256] on label "It takes a lot of time to be good at it." at bounding box center [806, 277] width 780 height 43
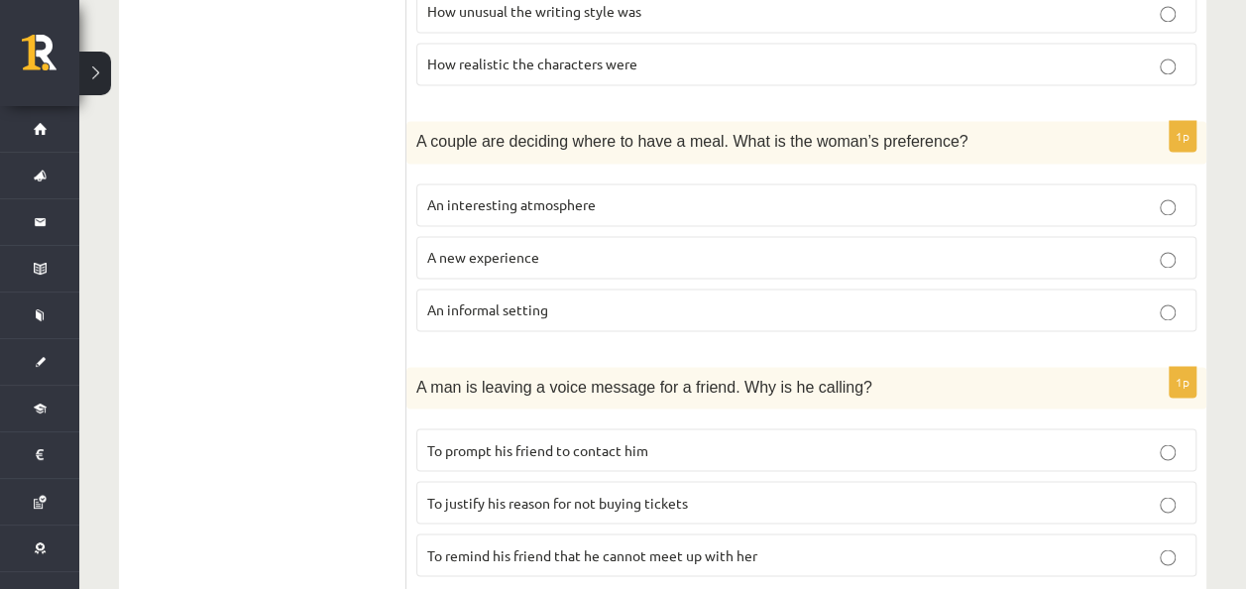
scroll to position [1446, 0]
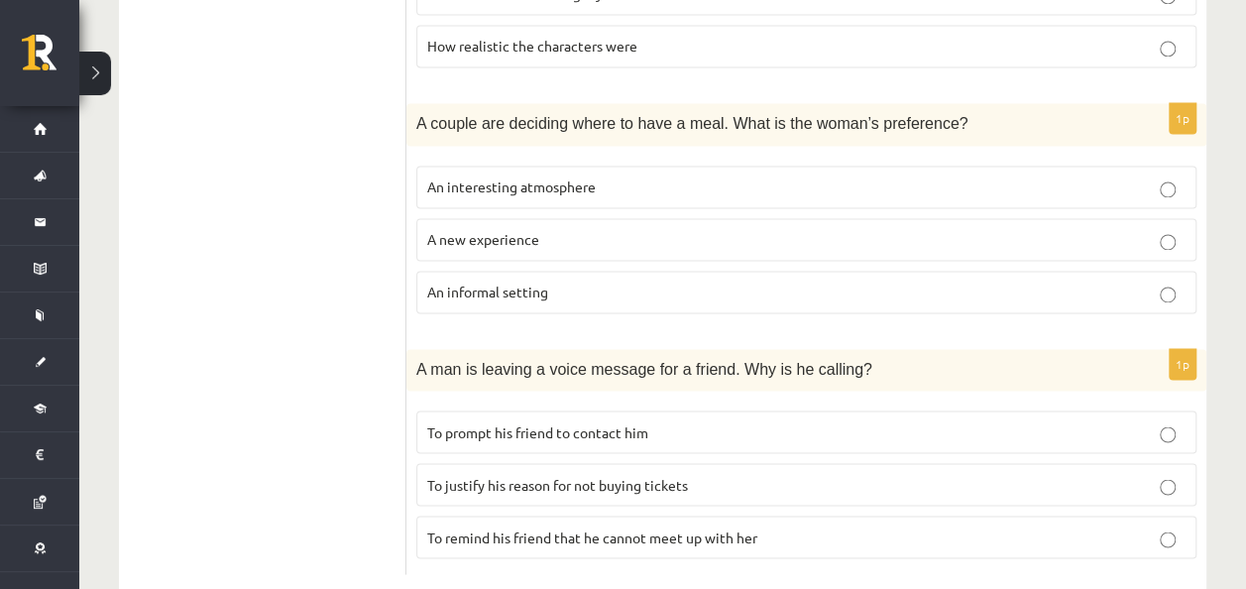
click at [652, 527] on span "To remind his friend that he cannot meet up with her" at bounding box center [592, 536] width 330 height 18
click at [614, 422] on span "To prompt his friend to contact him" at bounding box center [537, 431] width 221 height 18
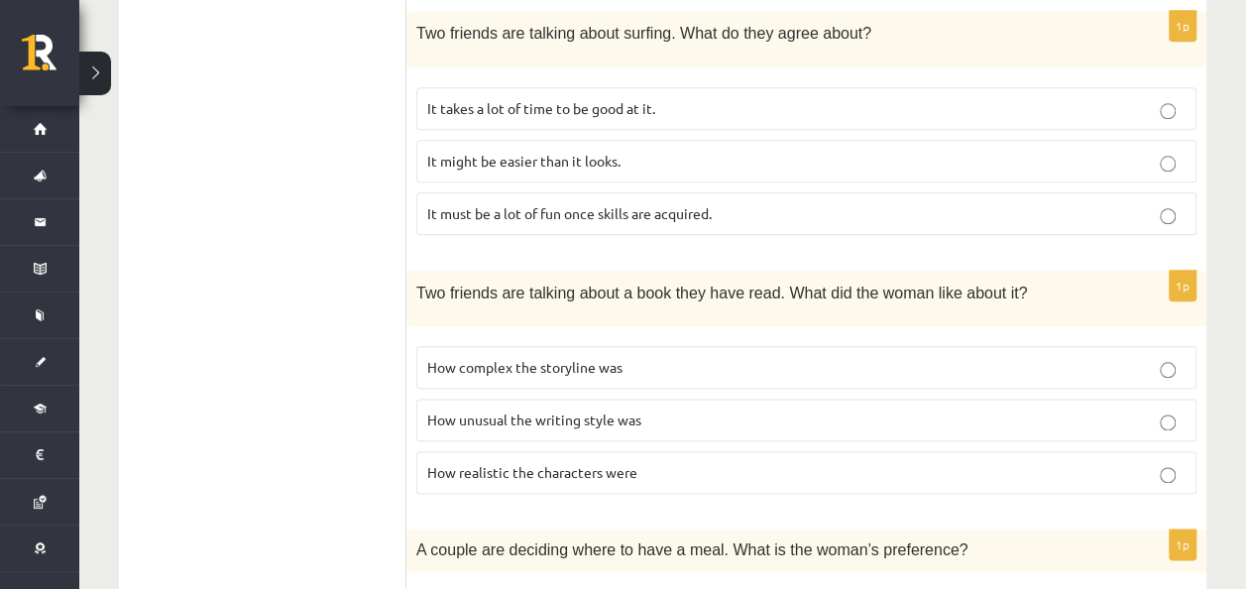
scroll to position [1049, 0]
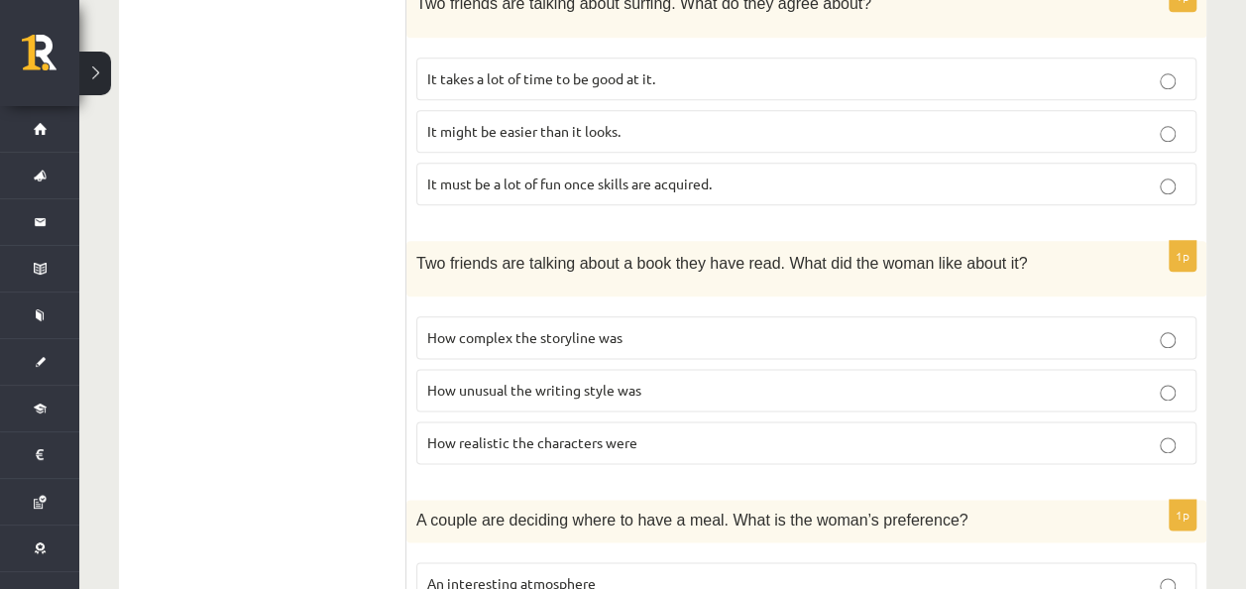
click at [520, 381] on span "How unusual the writing style was" at bounding box center [534, 390] width 214 height 18
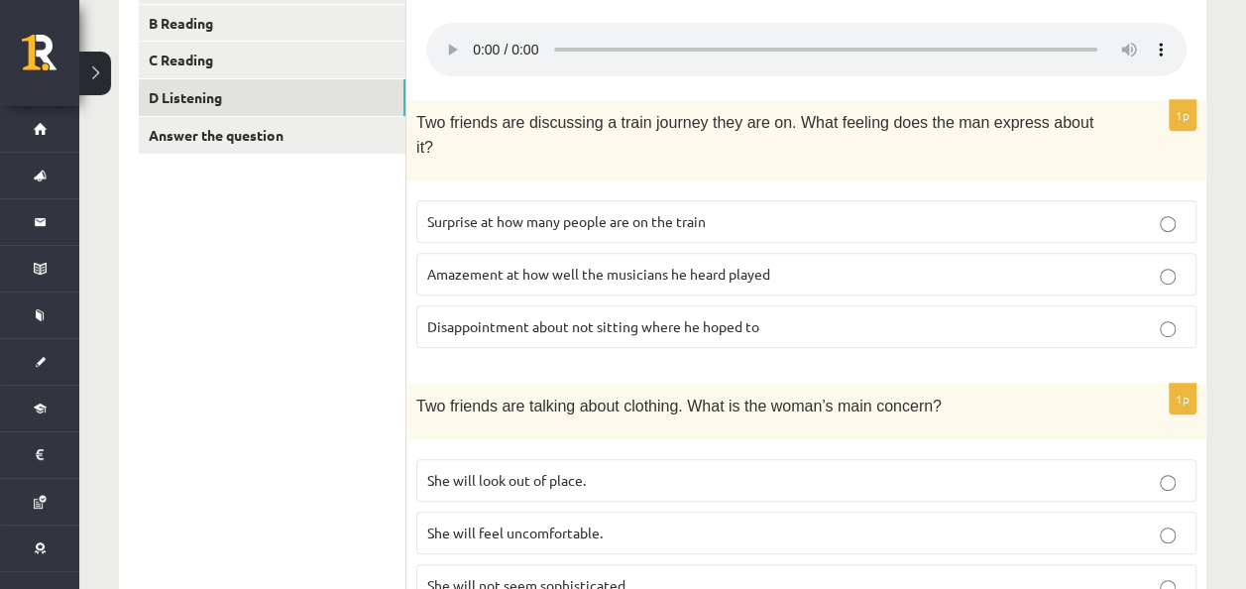
scroll to position [455, 0]
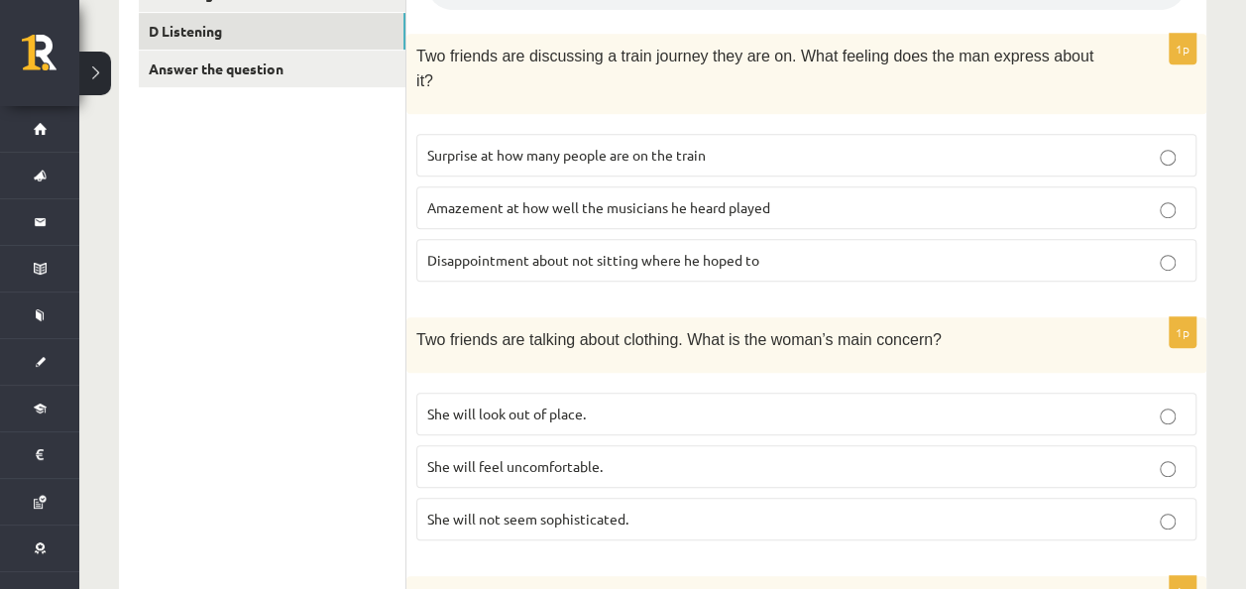
click at [634, 508] on p "She will not seem sophisticated." at bounding box center [806, 518] width 758 height 21
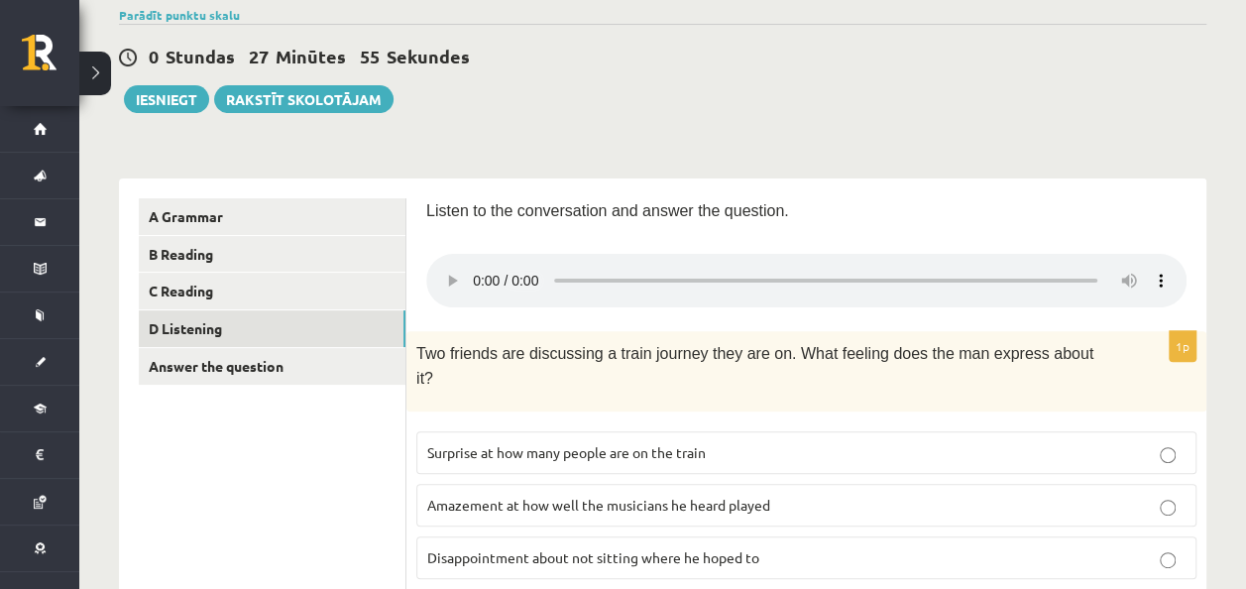
scroll to position [257, 0]
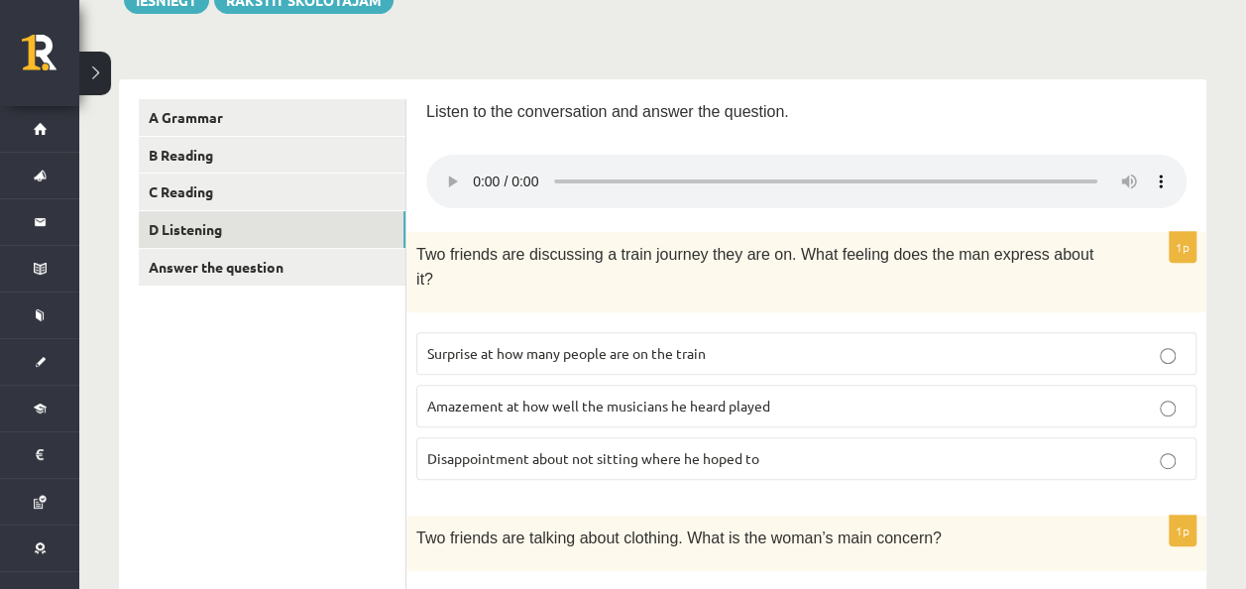
click at [571, 449] on span "Disappointment about not sitting where he hoped to" at bounding box center [593, 458] width 332 height 18
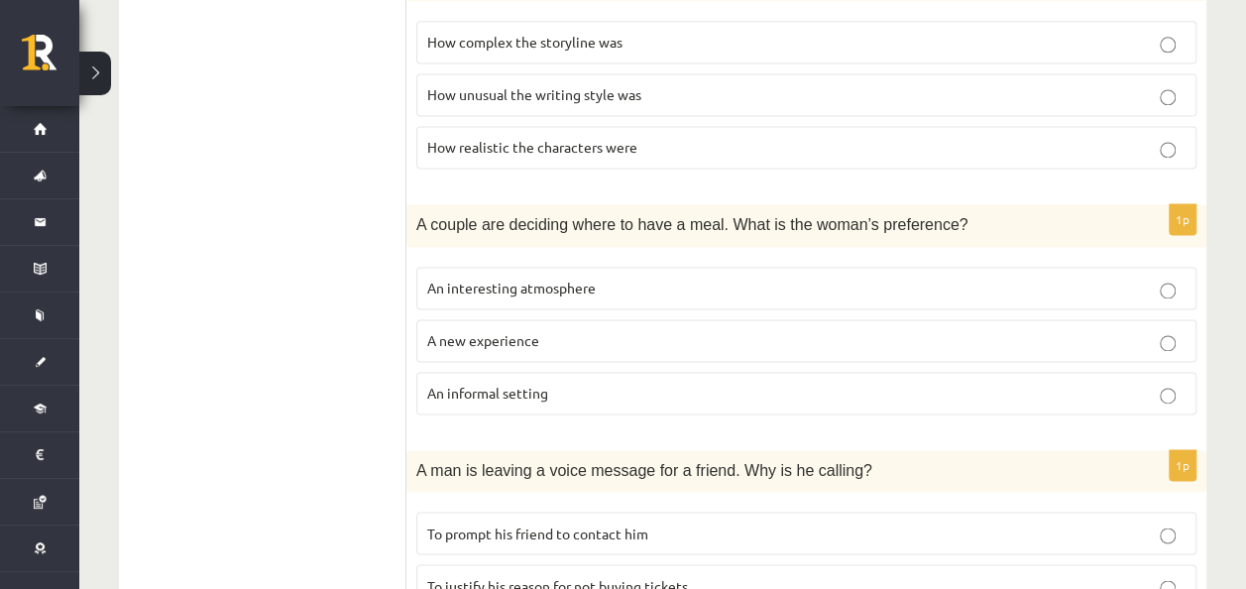
scroll to position [1248, 0]
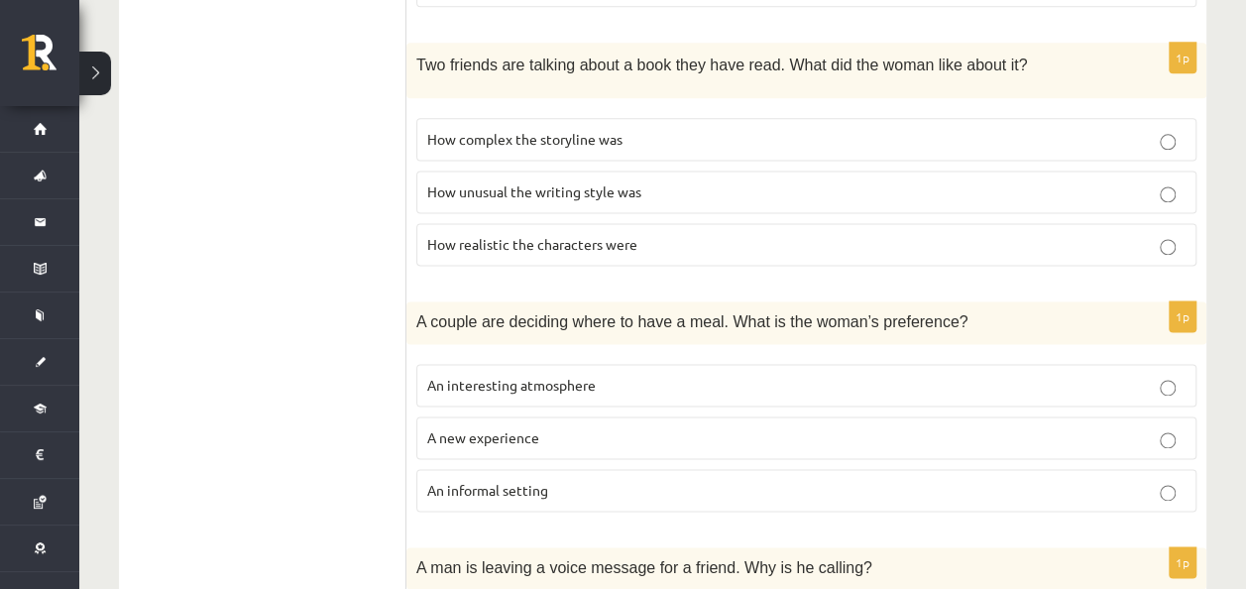
click at [610, 375] on p "An interesting atmosphere" at bounding box center [806, 385] width 758 height 21
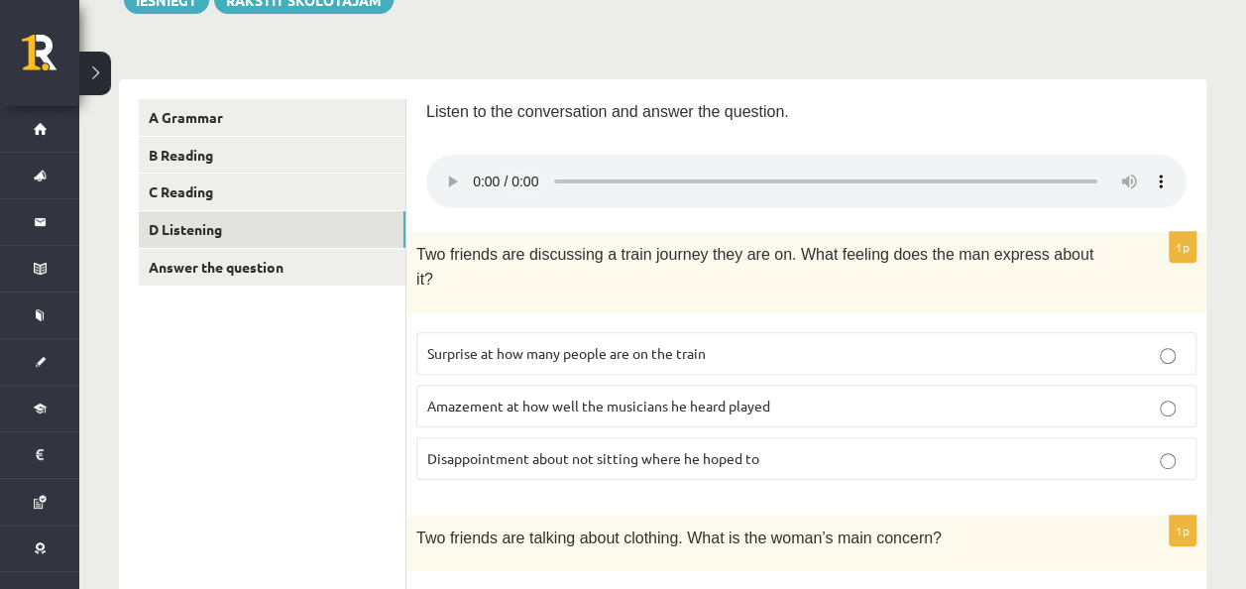
scroll to position [0, 0]
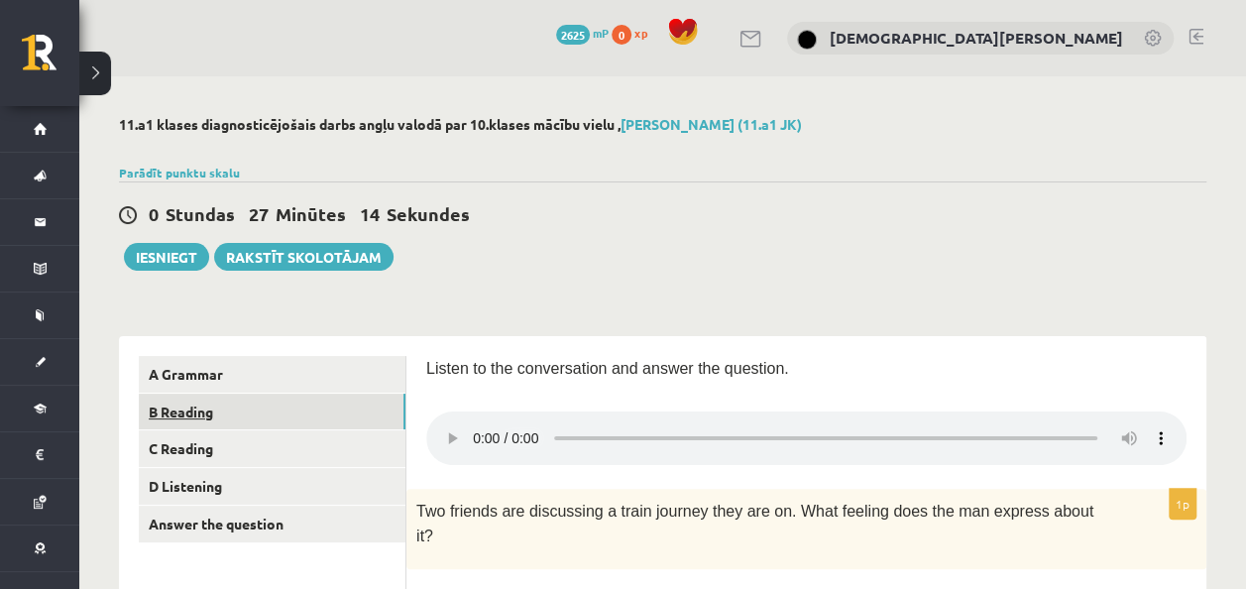
click at [279, 398] on link "B Reading" at bounding box center [272, 411] width 267 height 37
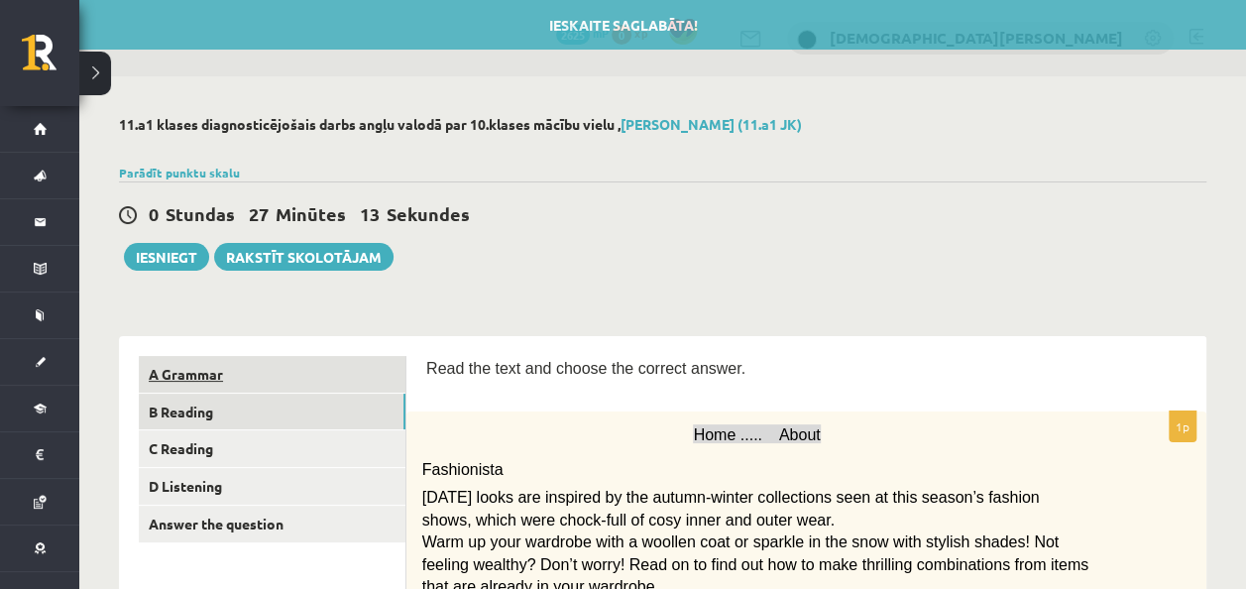
click at [287, 377] on link "A Grammar" at bounding box center [272, 374] width 267 height 37
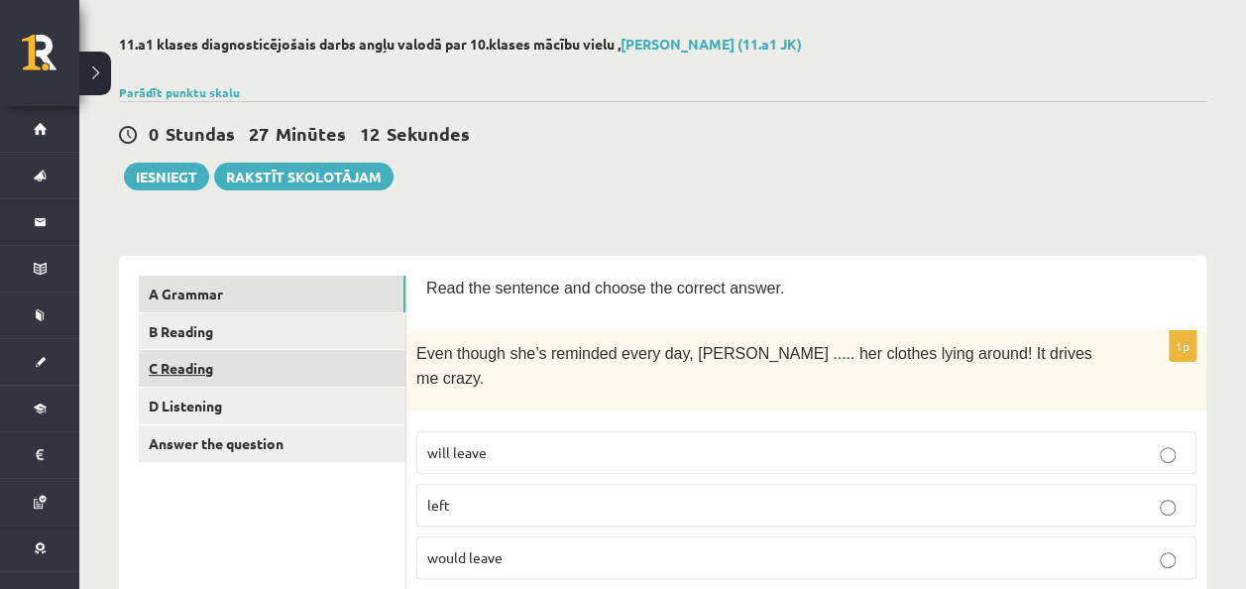
scroll to position [99, 0]
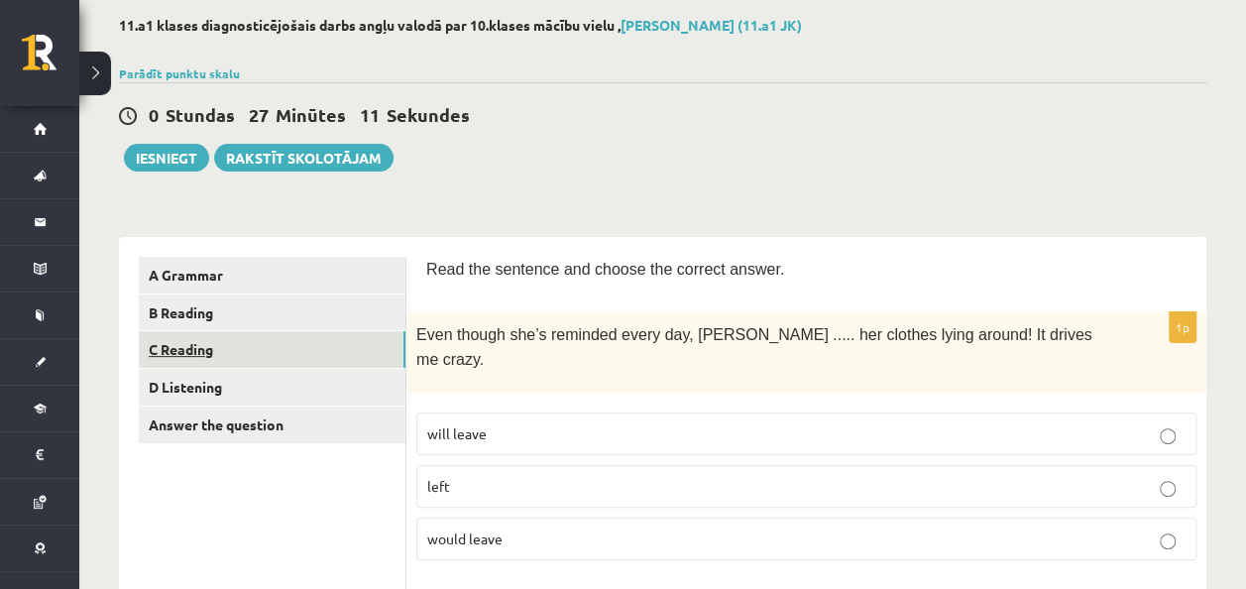
click at [338, 349] on link "C Reading" at bounding box center [272, 349] width 267 height 37
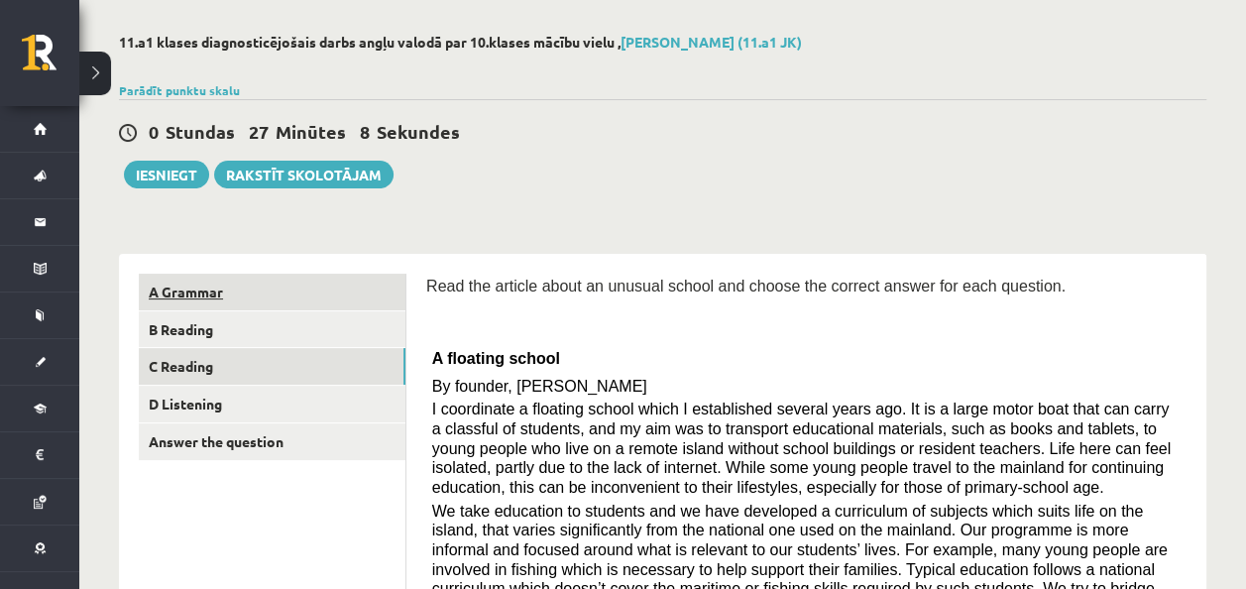
scroll to position [0, 0]
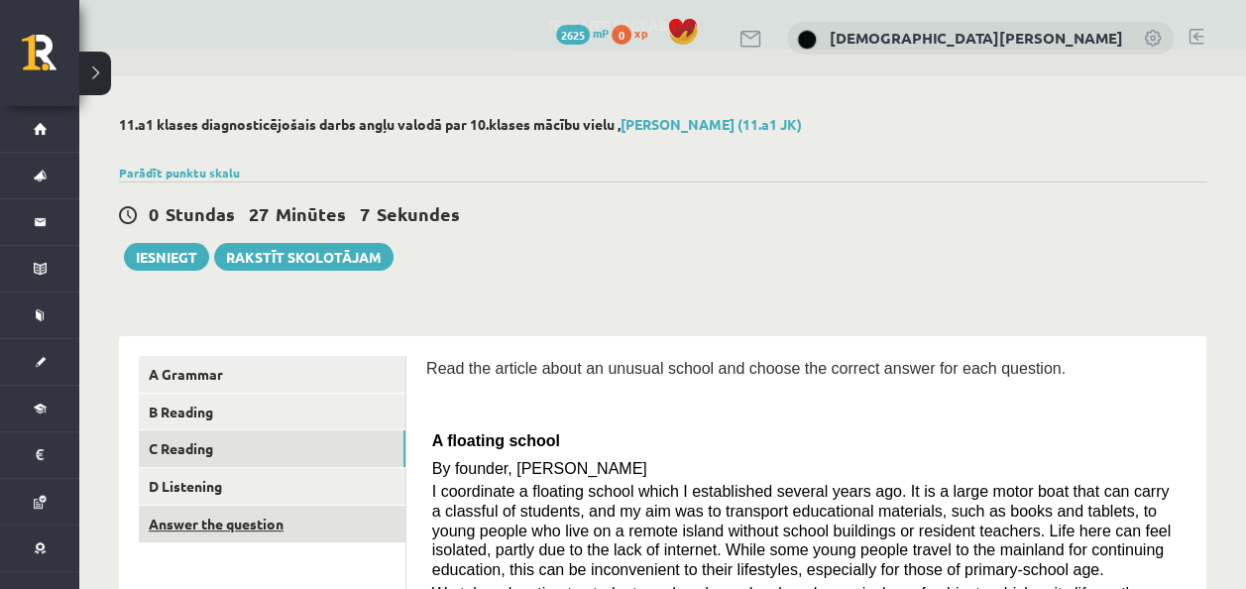
click at [217, 535] on link "Answer the question" at bounding box center [272, 523] width 267 height 37
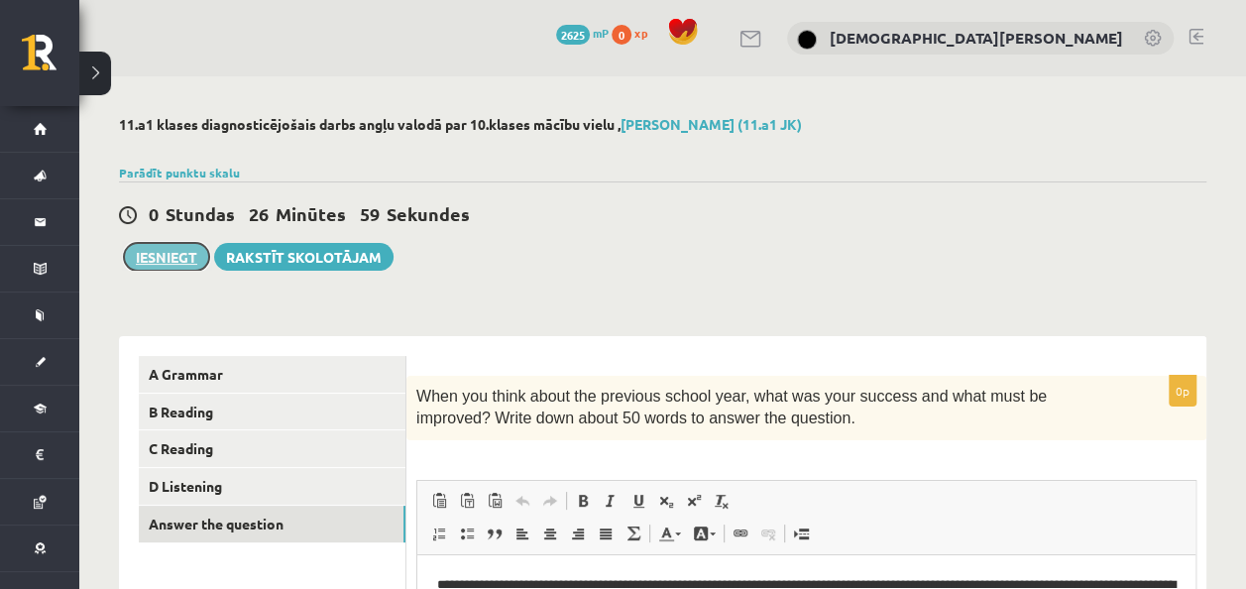
click at [158, 261] on button "Iesniegt" at bounding box center [166, 257] width 85 height 28
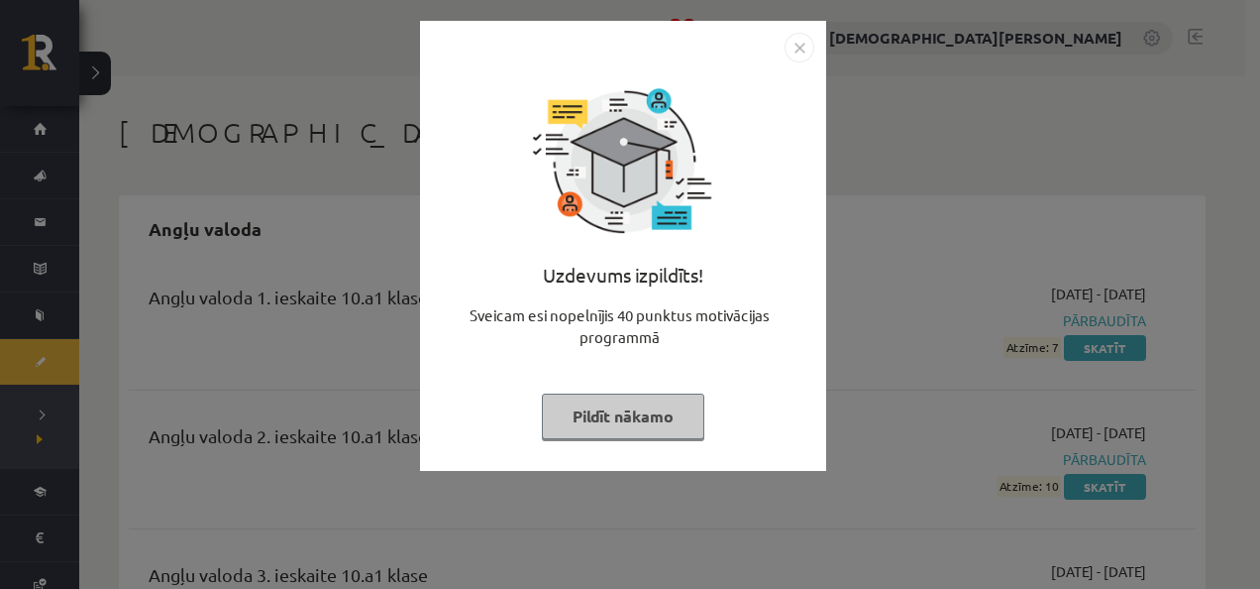
click at [679, 431] on button "Pildīt nākamo" at bounding box center [623, 416] width 163 height 46
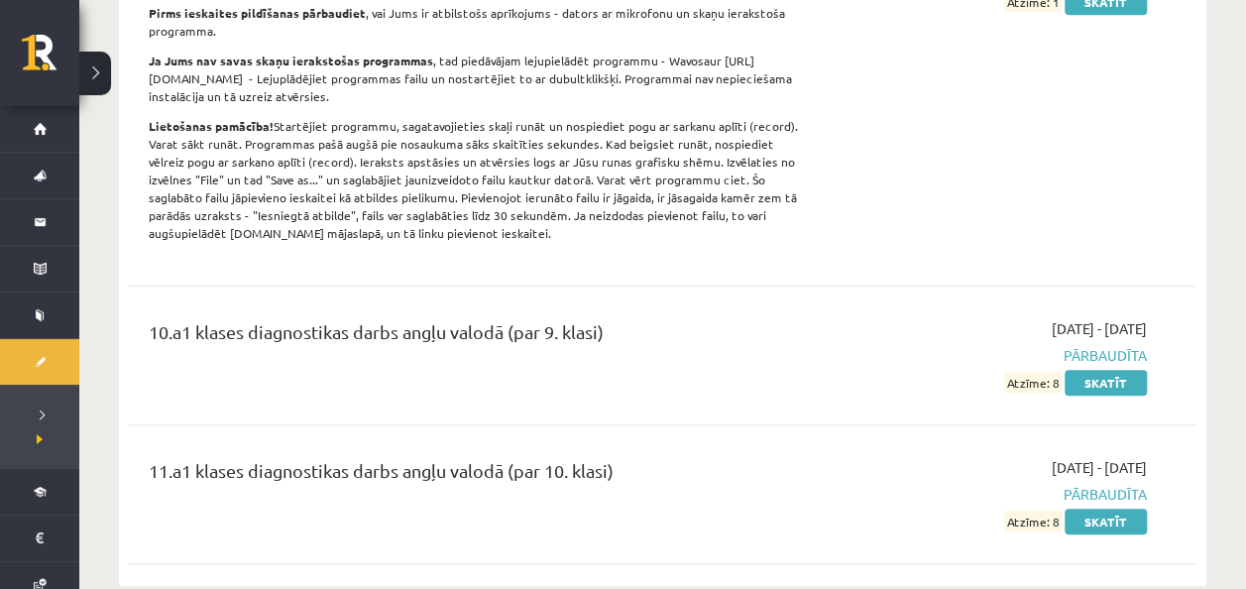
scroll to position [892, 0]
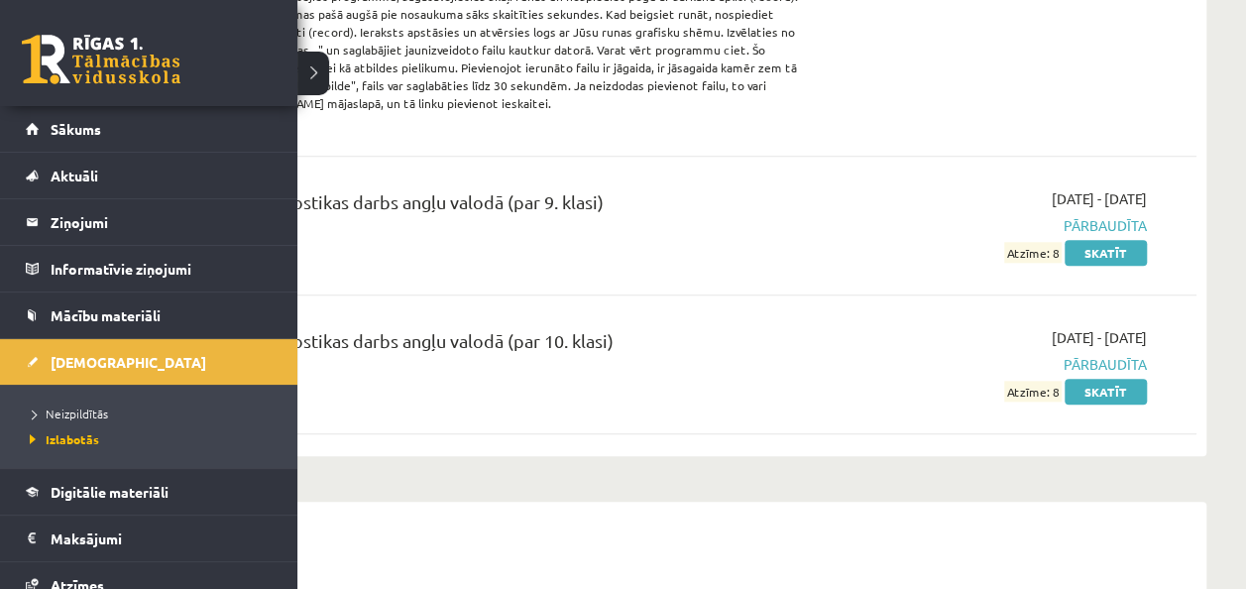
click at [77, 44] on link at bounding box center [101, 60] width 159 height 50
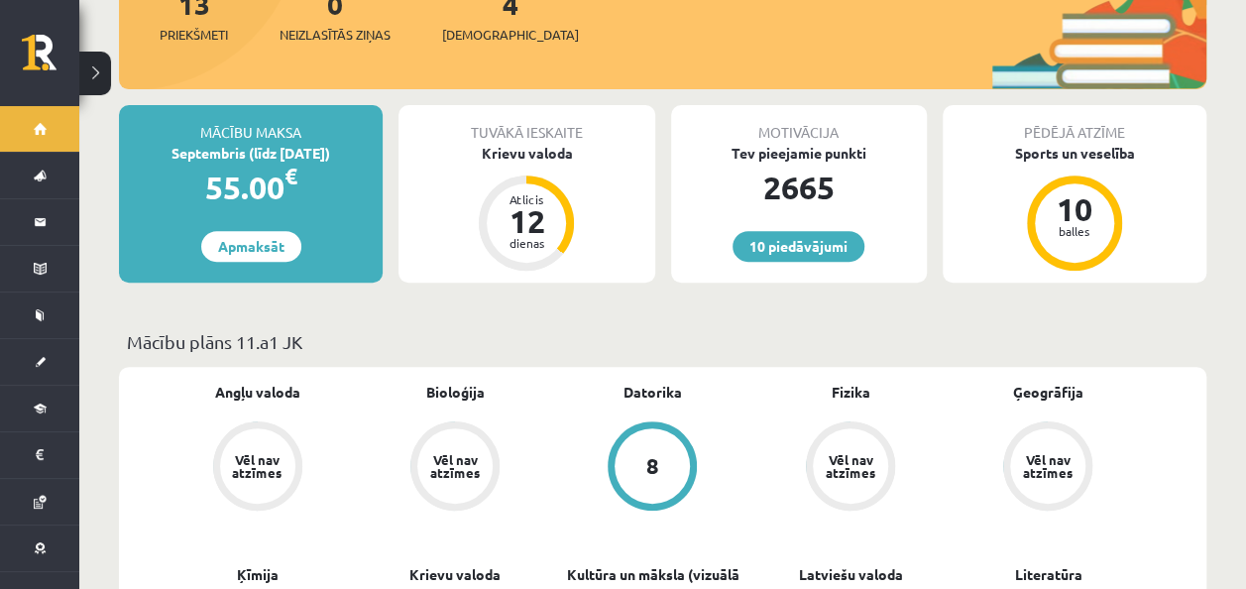
scroll to position [198, 0]
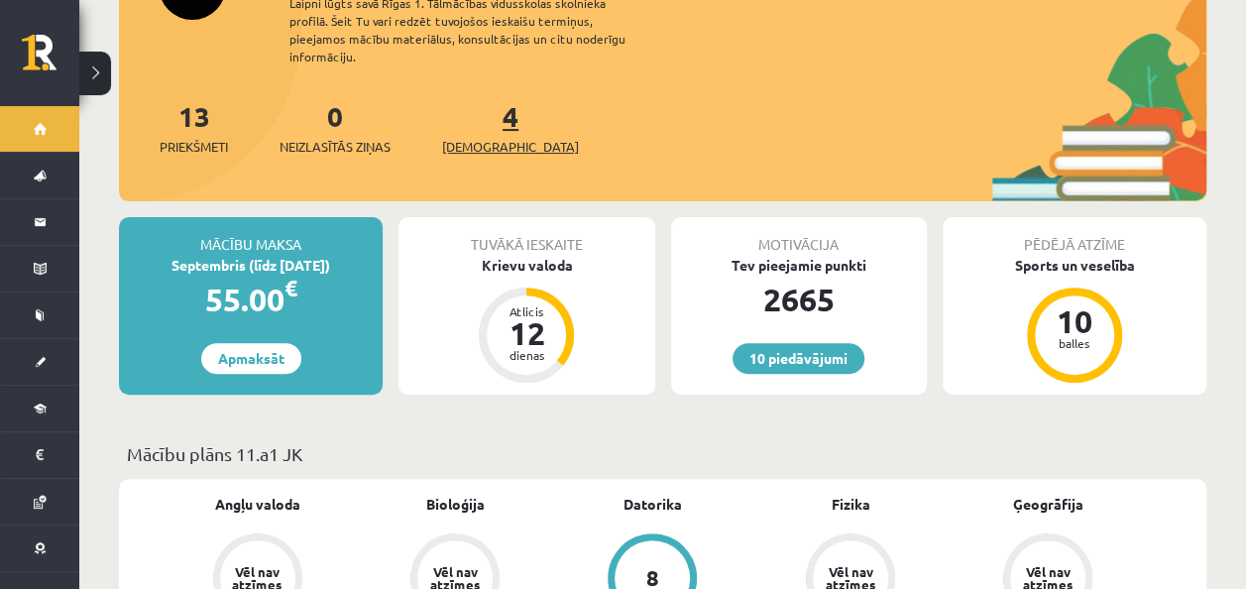
click at [502, 137] on span "[DEMOGRAPHIC_DATA]" at bounding box center [510, 147] width 137 height 20
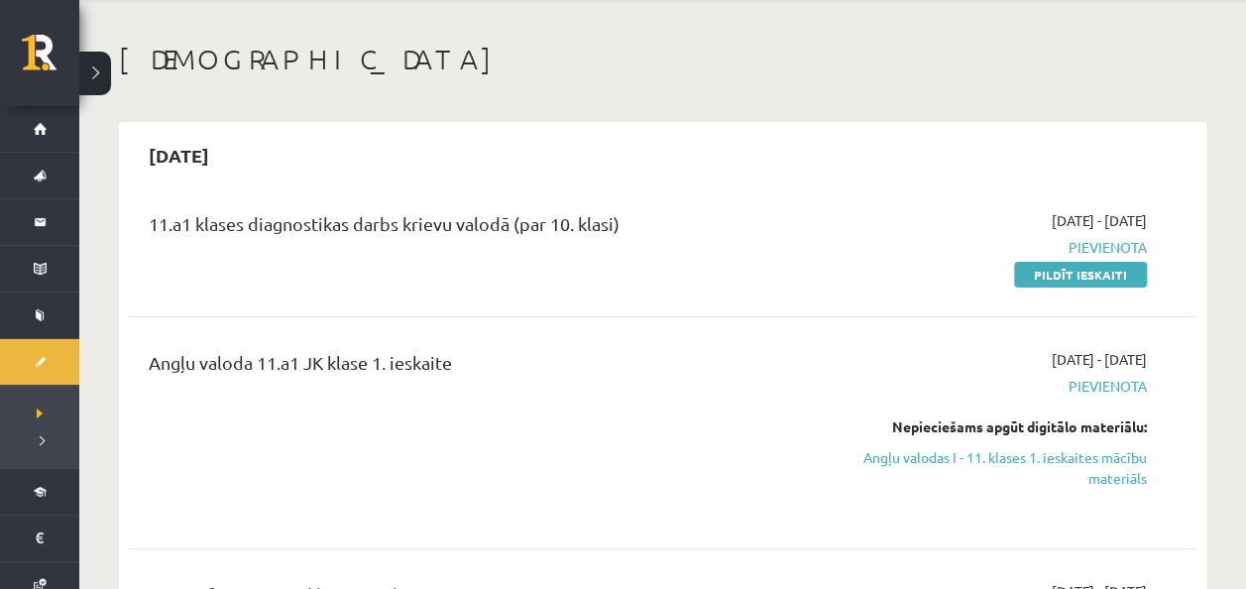
scroll to position [99, 0]
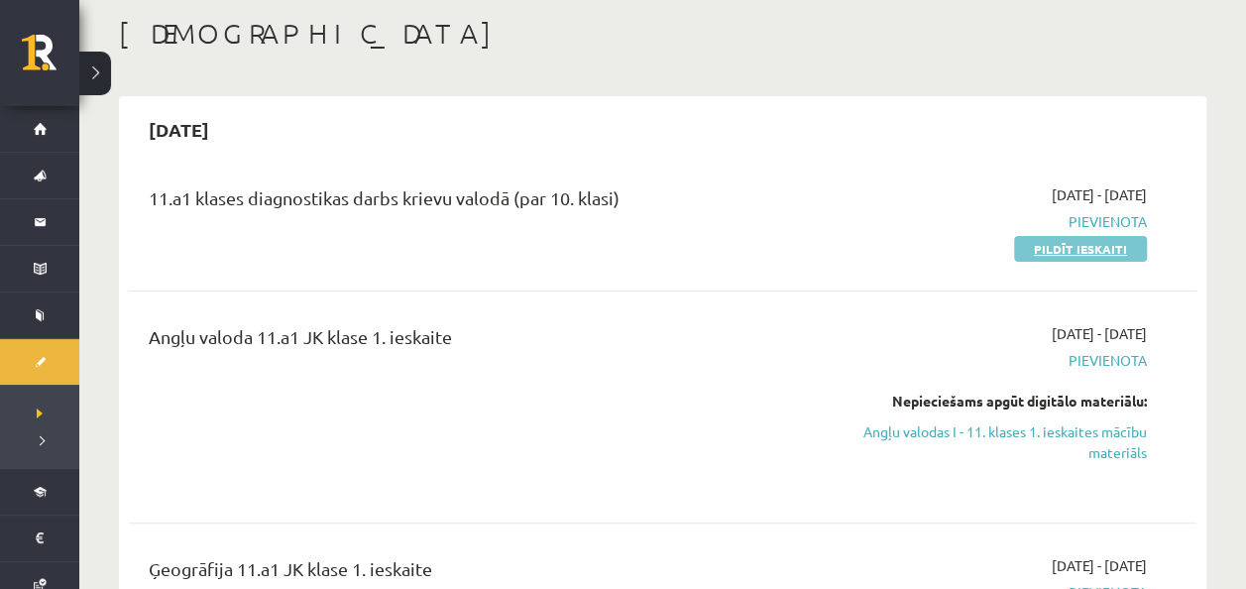
click at [1092, 246] on link "Pildīt ieskaiti" at bounding box center [1080, 249] width 133 height 26
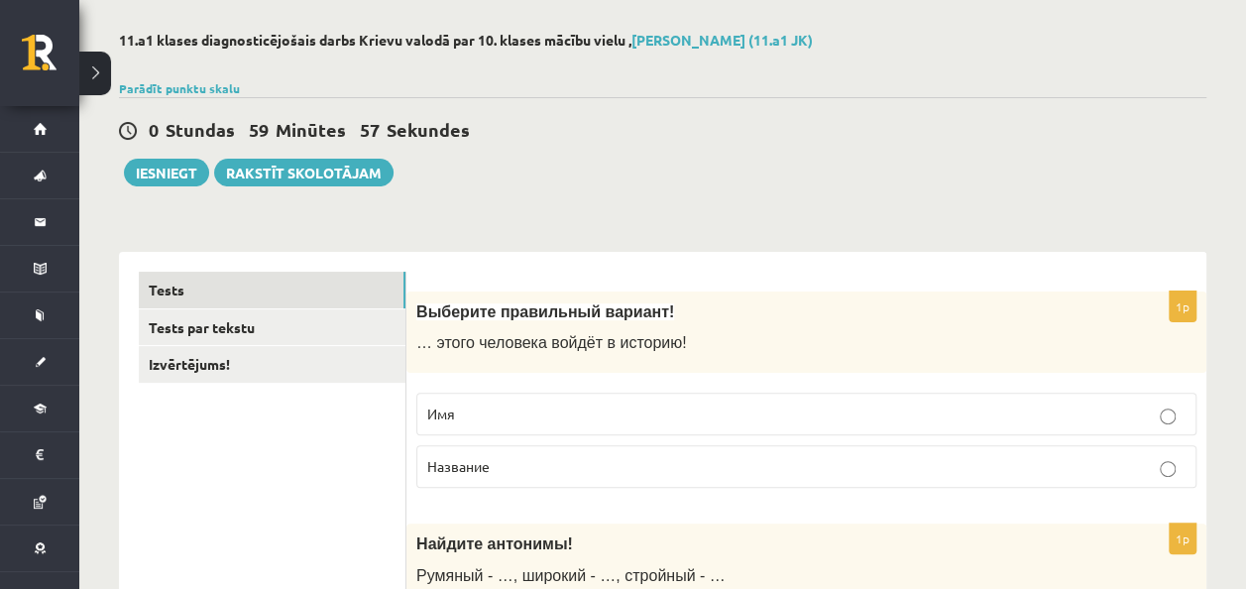
scroll to position [198, 0]
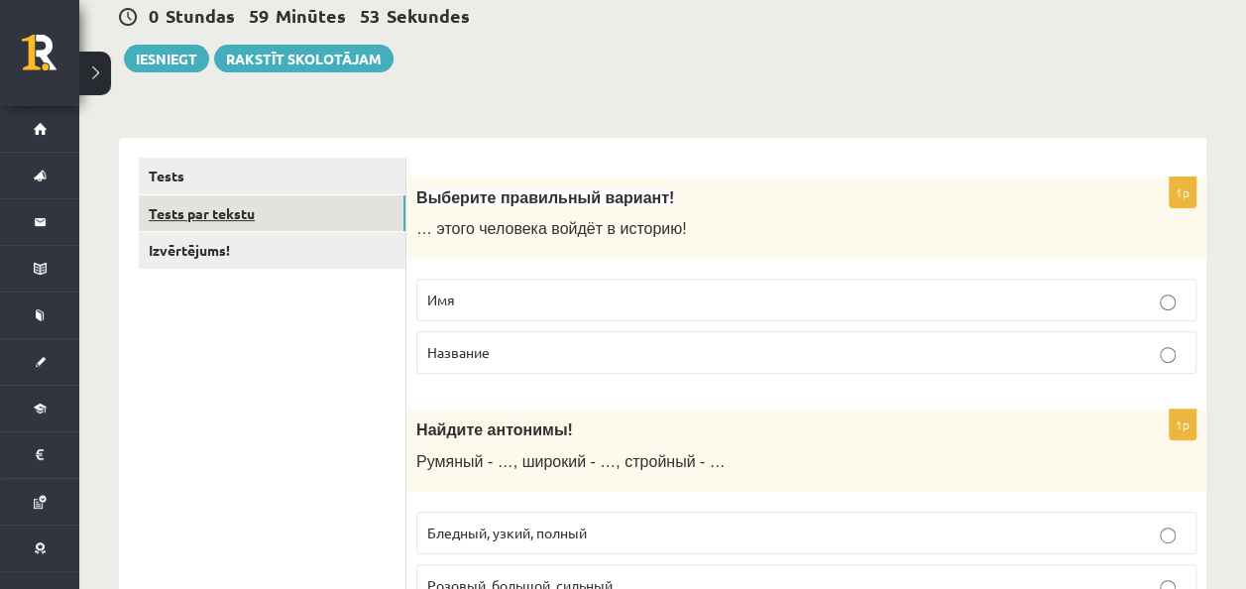
click at [302, 215] on link "Tests par tekstu" at bounding box center [272, 213] width 267 height 37
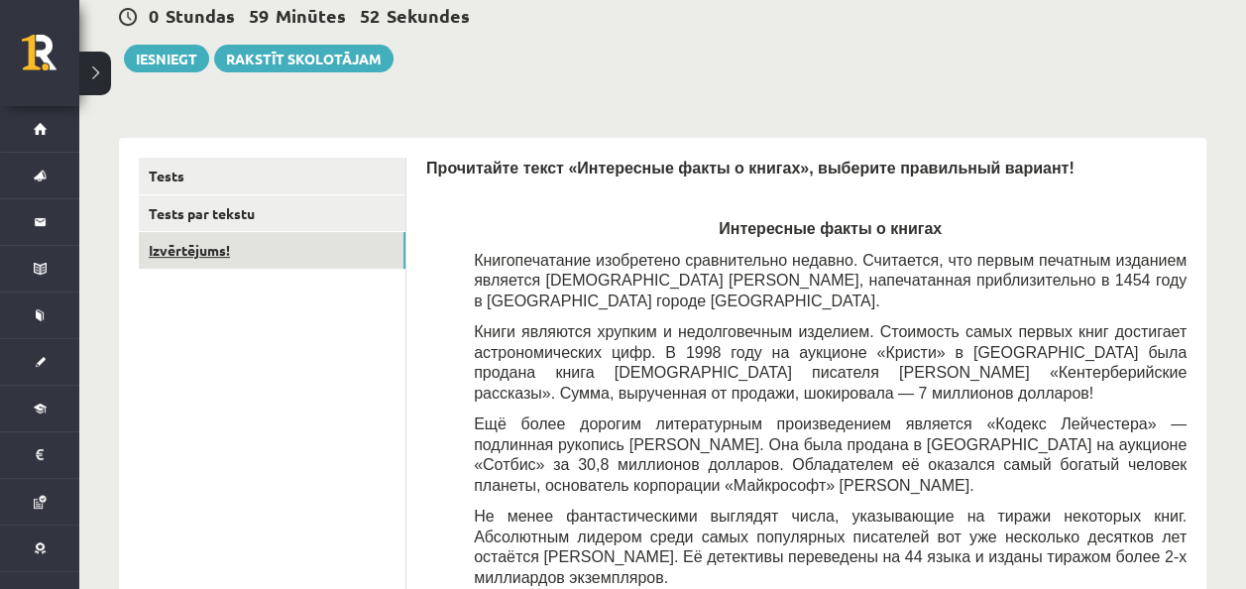
click at [322, 260] on link "Izvērtējums!" at bounding box center [272, 250] width 267 height 37
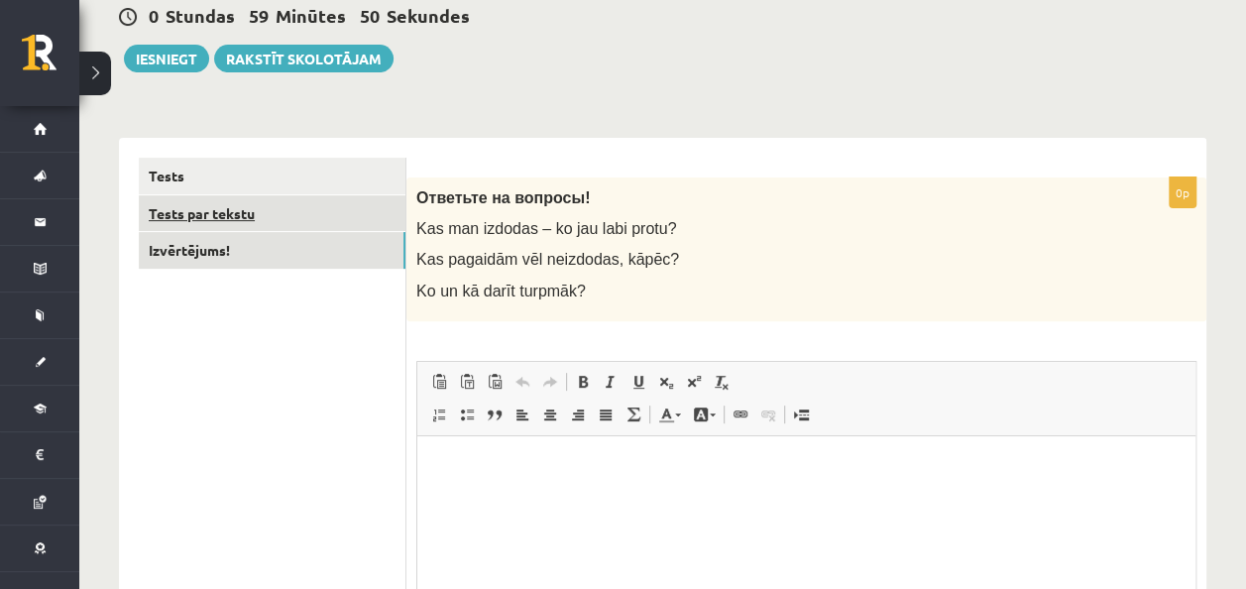
scroll to position [0, 0]
click at [303, 210] on link "Tests par tekstu" at bounding box center [272, 213] width 267 height 37
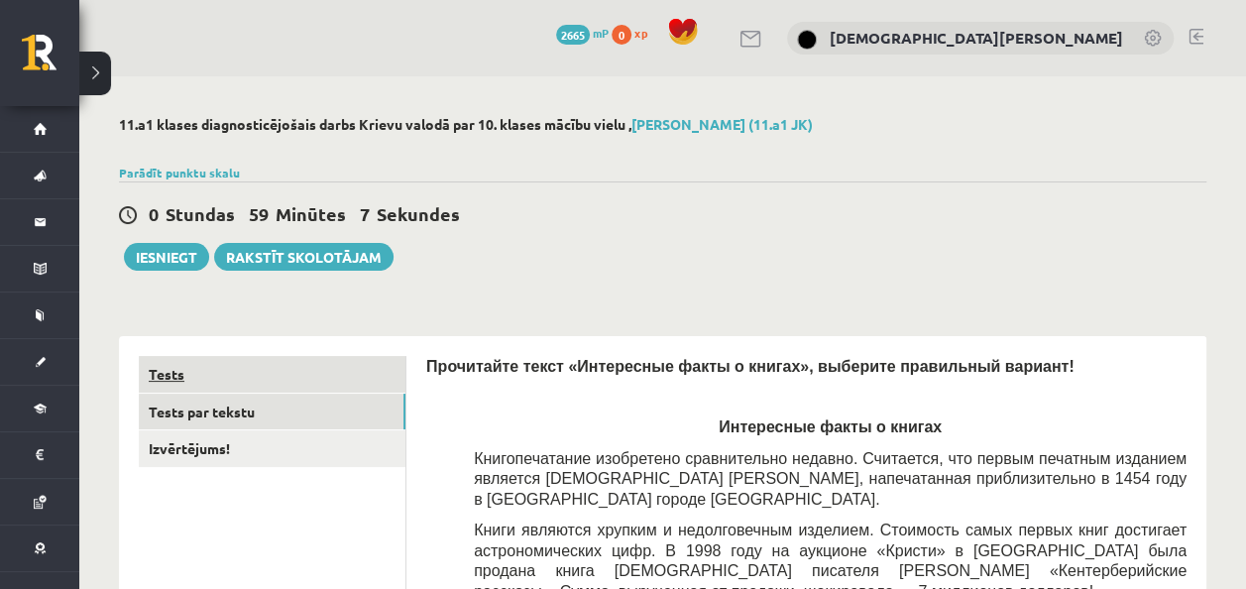
click at [191, 371] on link "Tests" at bounding box center [272, 374] width 267 height 37
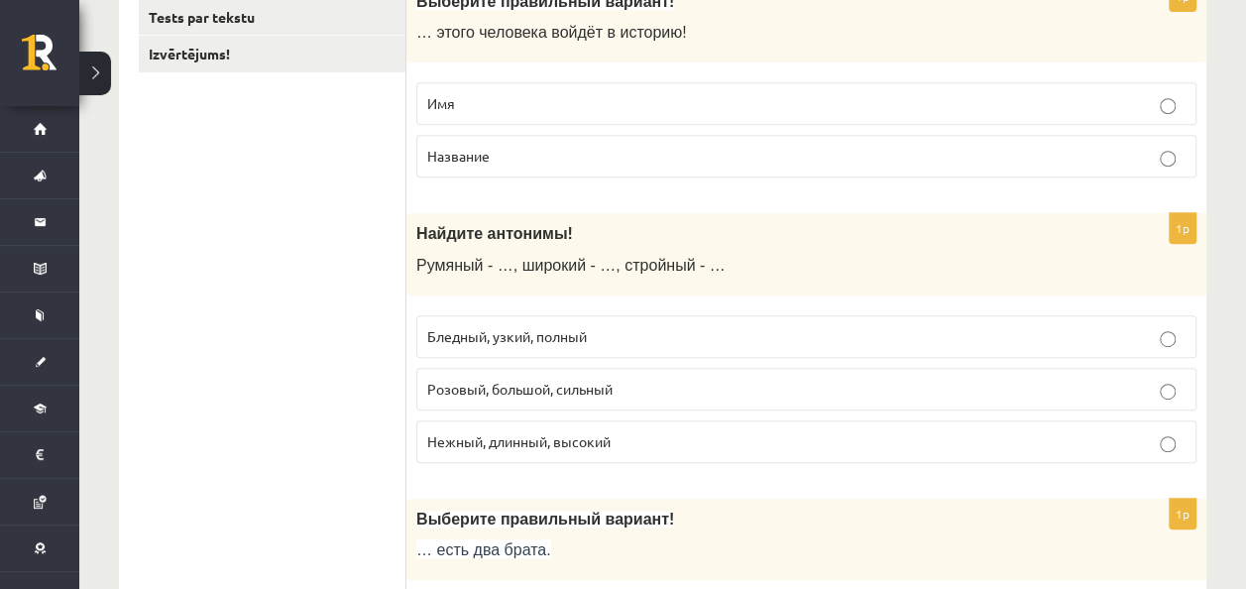
scroll to position [396, 0]
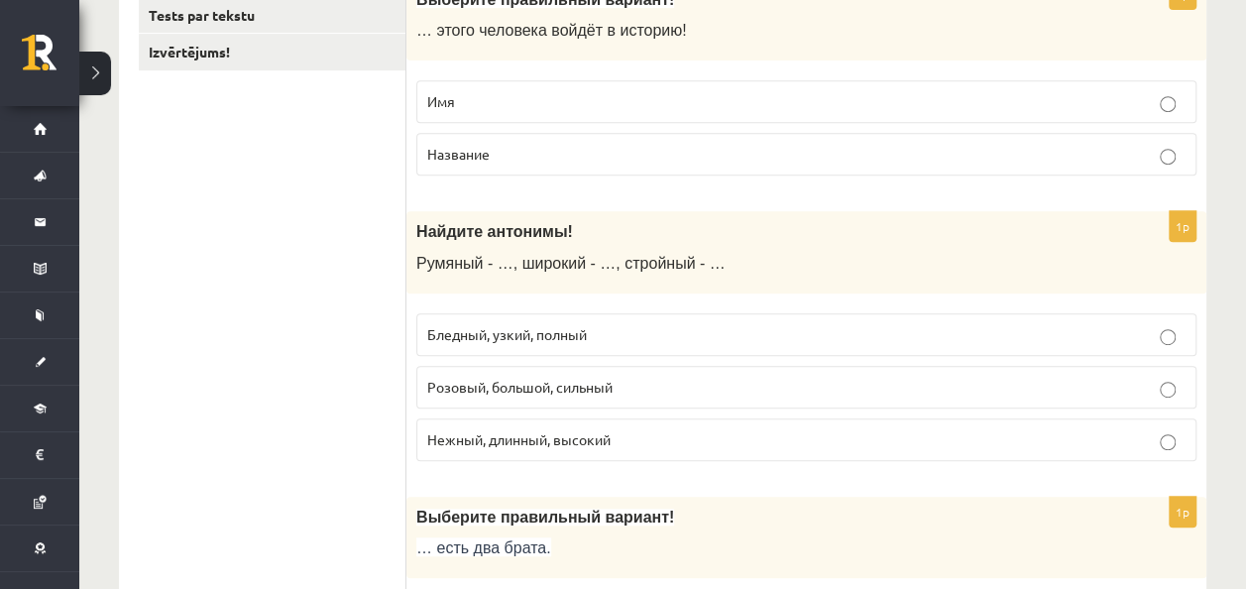
drag, startPoint x: 580, startPoint y: 155, endPoint x: 589, endPoint y: 149, distance: 10.7
click at [580, 154] on p "Название" at bounding box center [806, 154] width 758 height 21
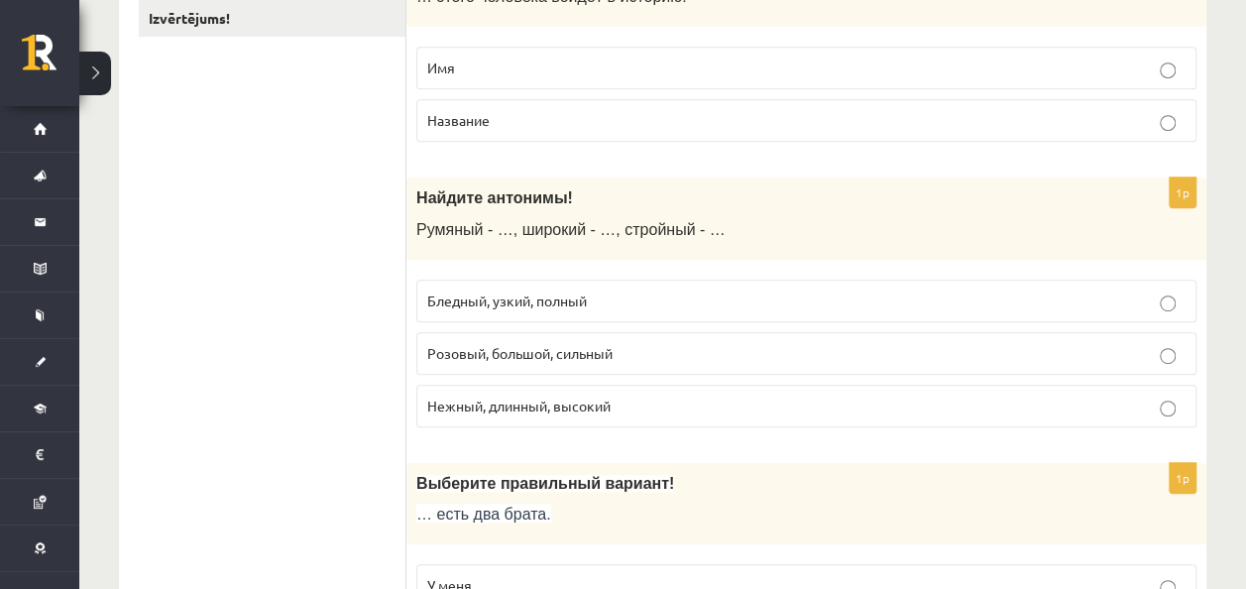
scroll to position [495, 0]
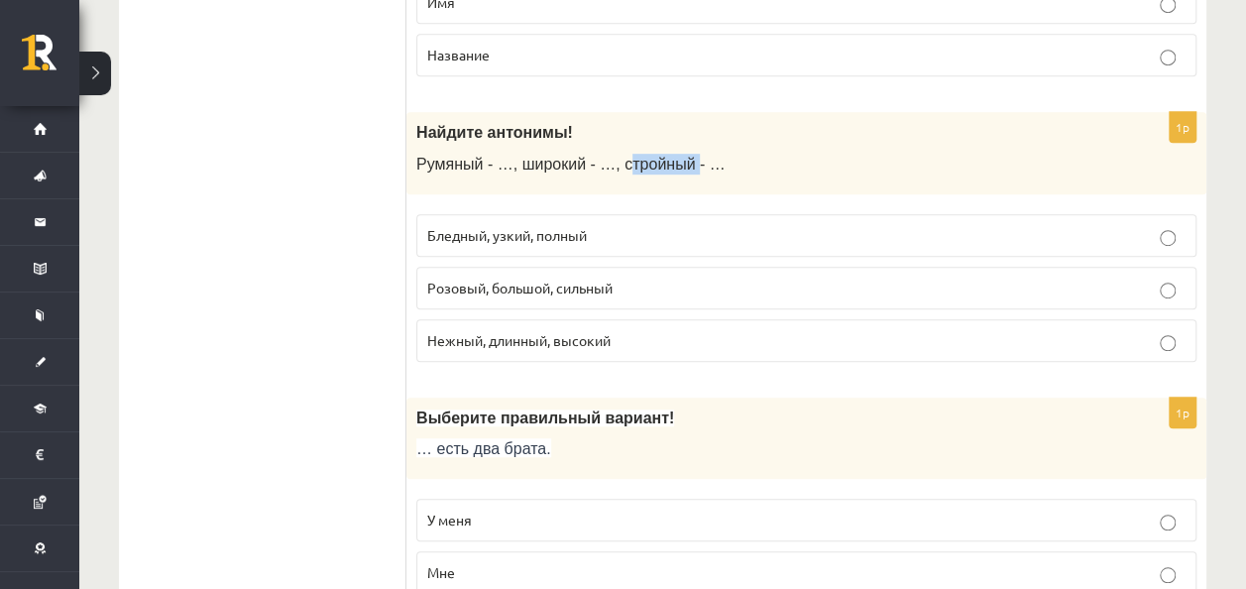
drag, startPoint x: 604, startPoint y: 162, endPoint x: 663, endPoint y: 171, distance: 59.3
click at [667, 170] on span "Румяный - …, широкий - …, стройный - …" at bounding box center [570, 164] width 309 height 17
drag, startPoint x: 663, startPoint y: 171, endPoint x: 680, endPoint y: 162, distance: 19.5
click at [680, 162] on span "Румяный - …, широкий - …, стройный - …" at bounding box center [570, 164] width 309 height 17
copy span ", стройный -"
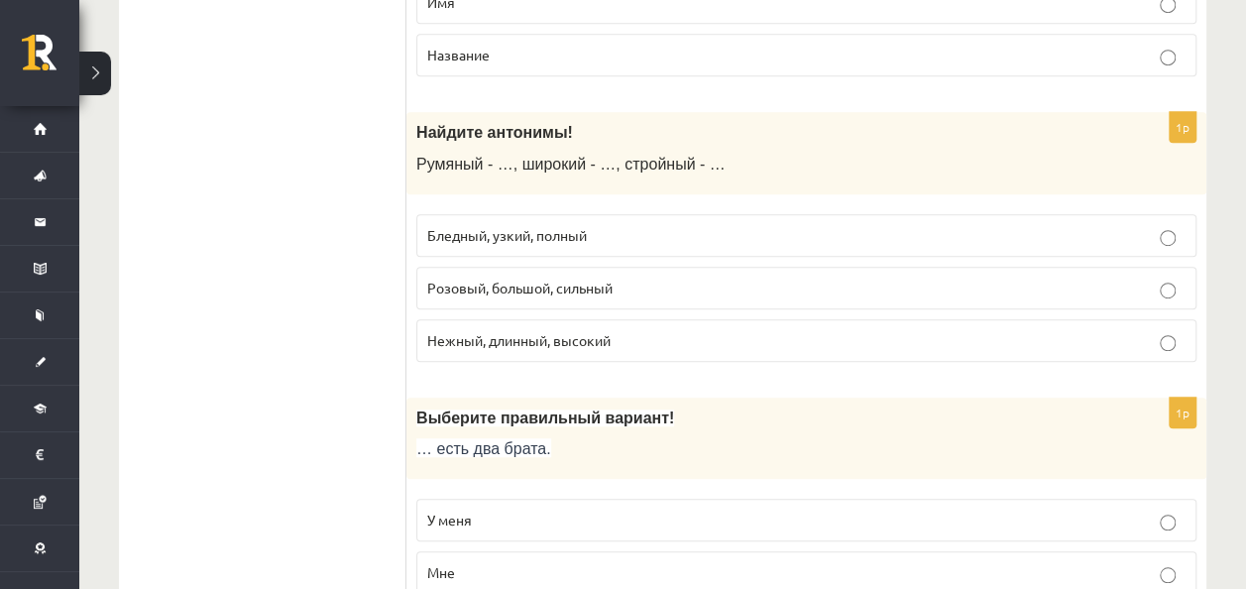
click at [711, 194] on div "1p Найдите антонимы! Румяный - …, широкий - …, стройный - … Бледный, узкий, пол…" at bounding box center [806, 245] width 800 height 266
drag, startPoint x: 550, startPoint y: 335, endPoint x: 617, endPoint y: 333, distance: 67.4
click at [617, 333] on p "Нежный, длинный, высокий" at bounding box center [806, 340] width 758 height 21
copy span ", высокий"
drag, startPoint x: 539, startPoint y: 224, endPoint x: 595, endPoint y: 237, distance: 57.0
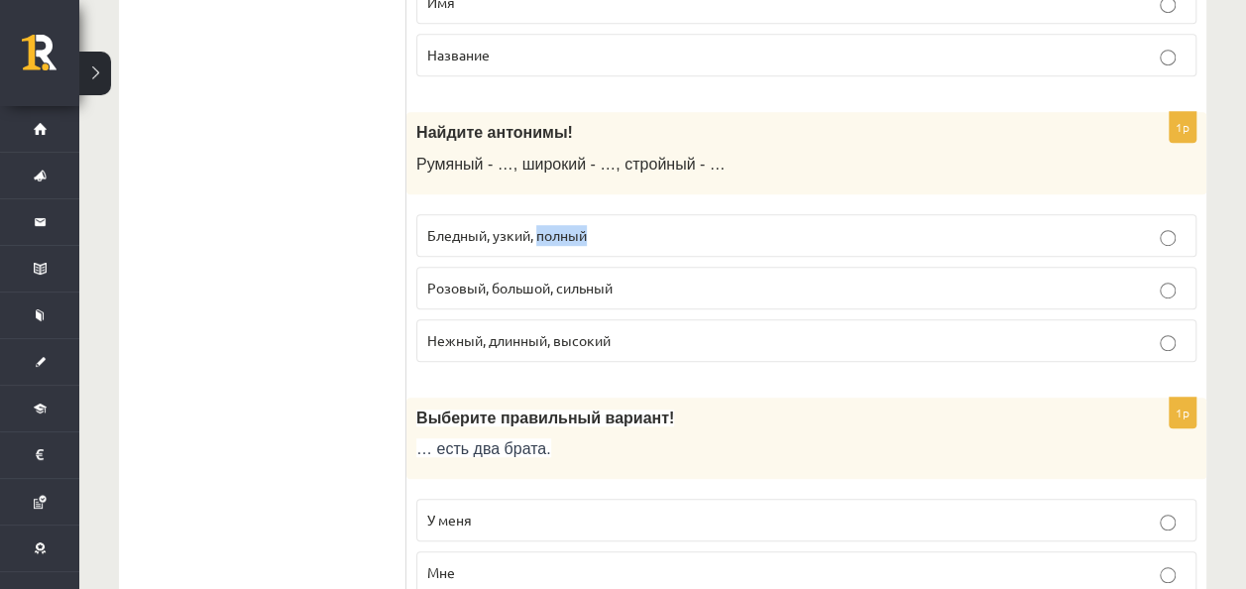
click at [595, 236] on p "Бледный, узкий, полный" at bounding box center [806, 235] width 758 height 21
copy span "полный"
click at [822, 139] on p "Найдите антонимы!" at bounding box center [756, 132] width 681 height 21
click at [417, 151] on div "Найдите антонимы! Румяный - …, широкий - …, стройный - …" at bounding box center [806, 153] width 800 height 82
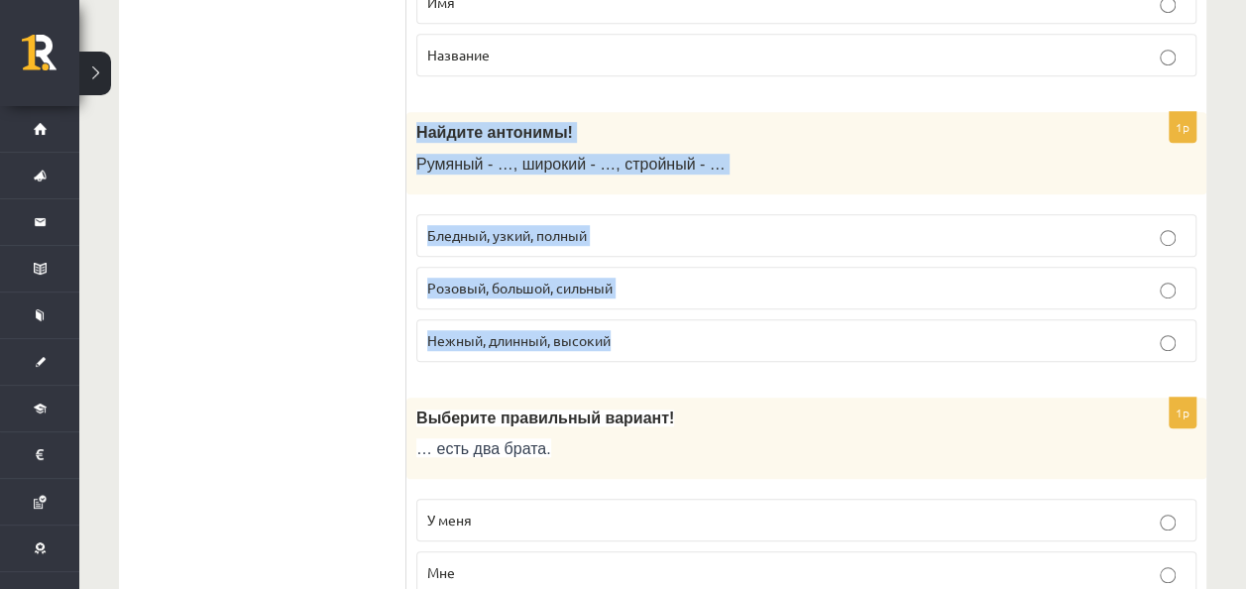
drag, startPoint x: 407, startPoint y: 121, endPoint x: 644, endPoint y: 341, distance: 323.2
click at [644, 339] on div "1p Найдите антонимы! Румяный - …, широкий - …, стройный - … Бледный, узкий, пол…" at bounding box center [806, 245] width 800 height 266
copy div "Найдите антонимы! Румяный - …, широкий - …, стройный - … Бледный, узкий, полный…"
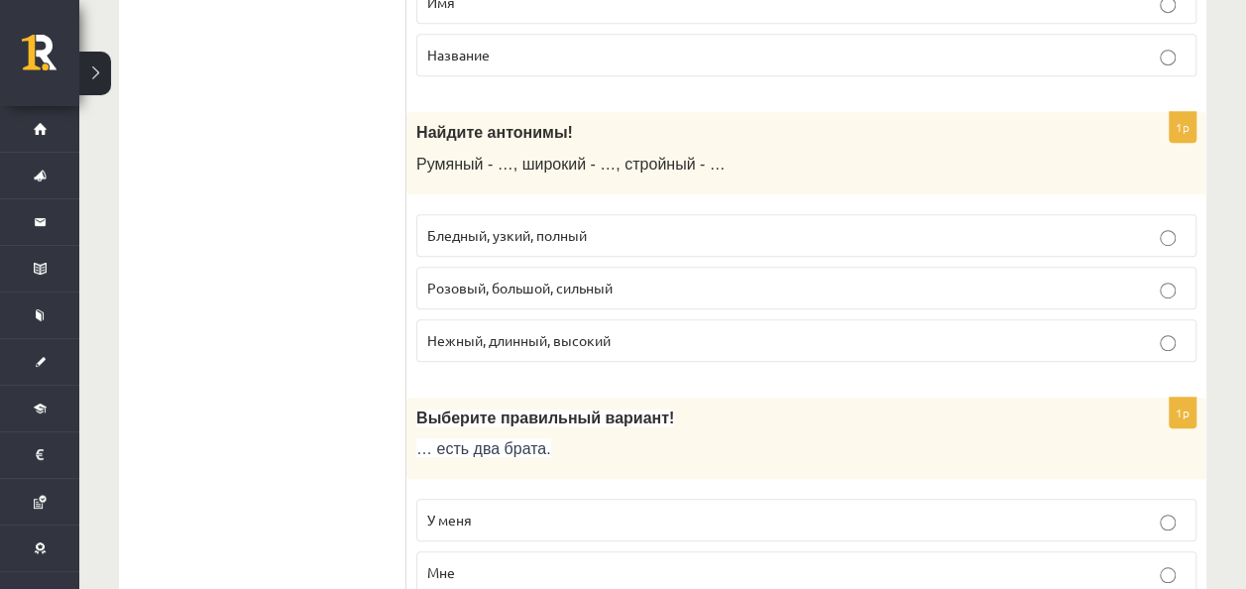
click at [559, 228] on span "Бледный, узкий, полный" at bounding box center [507, 235] width 160 height 18
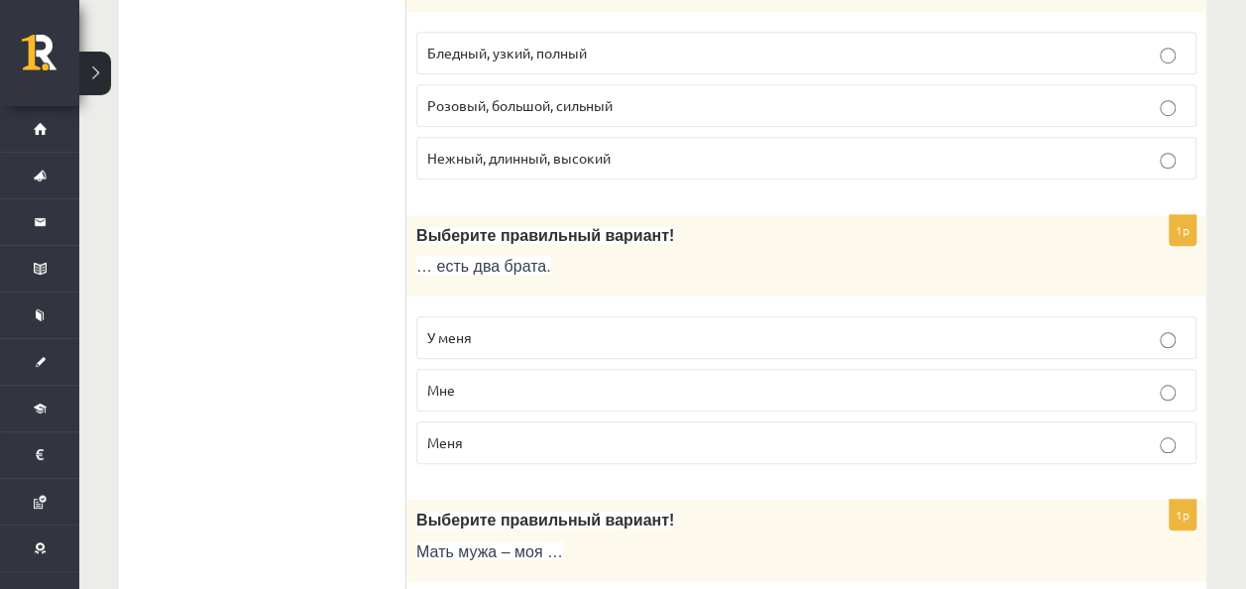
scroll to position [694, 0]
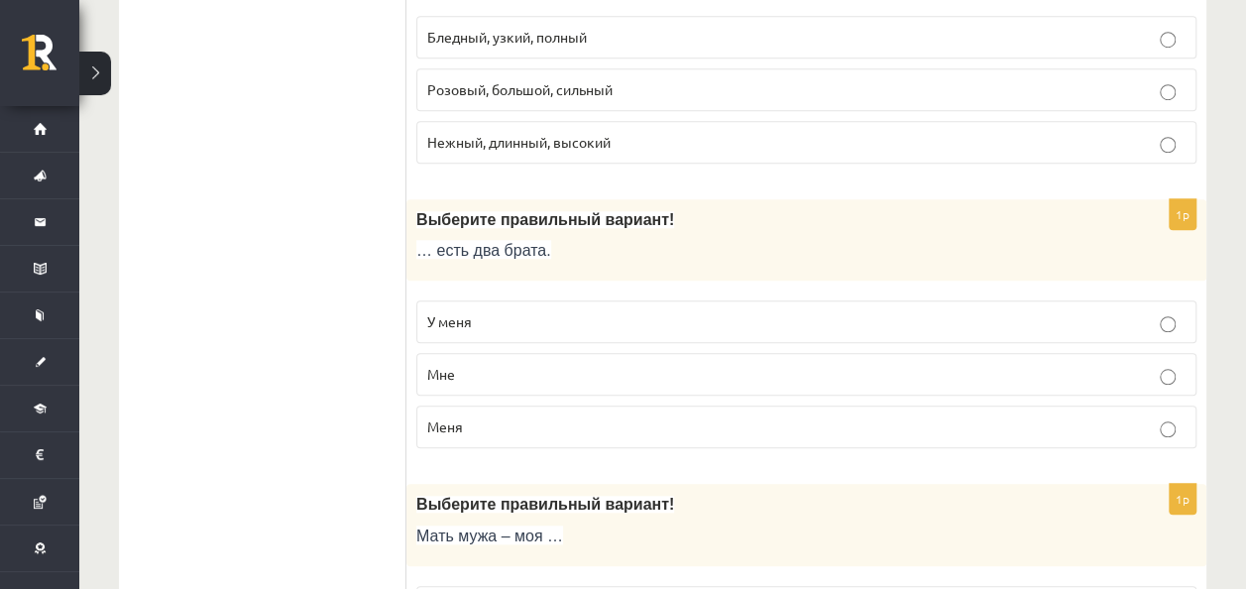
click at [699, 311] on p "У меня" at bounding box center [806, 321] width 758 height 21
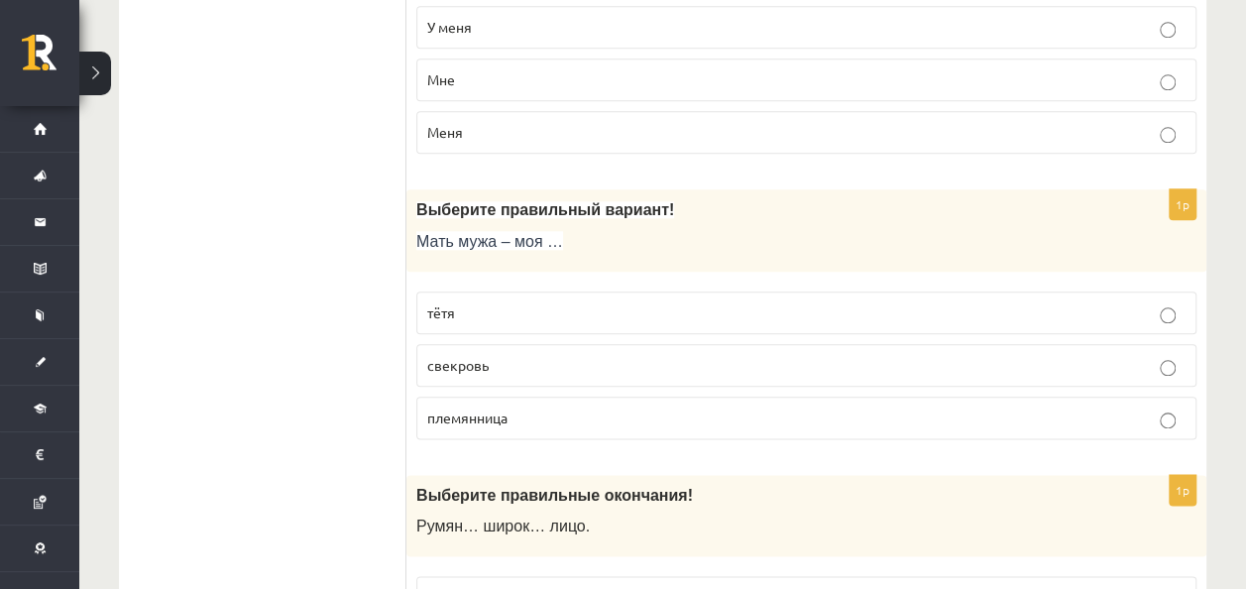
scroll to position [991, 0]
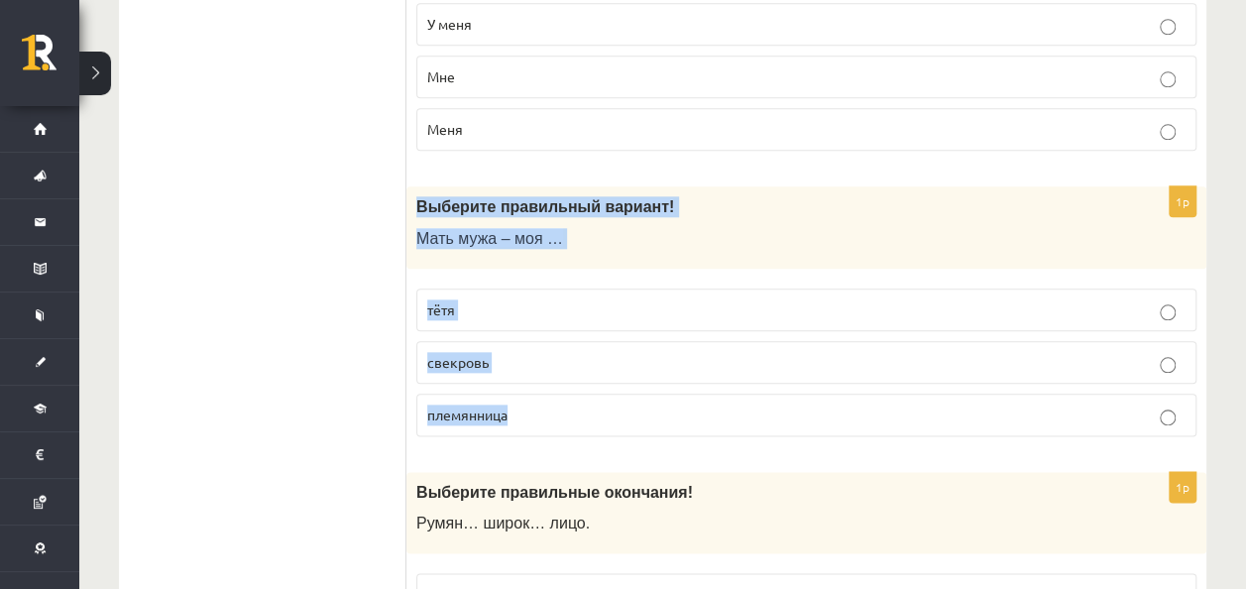
drag, startPoint x: 415, startPoint y: 196, endPoint x: 587, endPoint y: 410, distance: 274.2
click at [587, 410] on div "1p Выберите правильный вариант! Мать мужа – моя … тётя свекровь племянница" at bounding box center [806, 319] width 800 height 266
copy div "Выберите правильный вариант! Мать мужа – моя … тётя свекровь племянница"
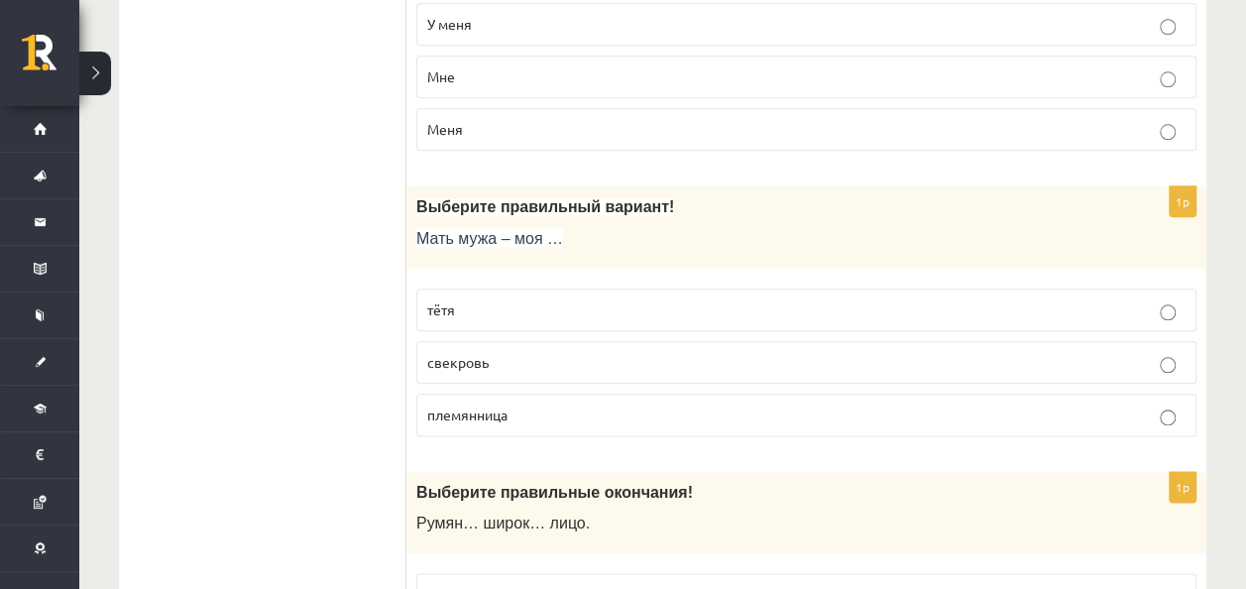
click at [515, 358] on p "свекровь" at bounding box center [806, 362] width 758 height 21
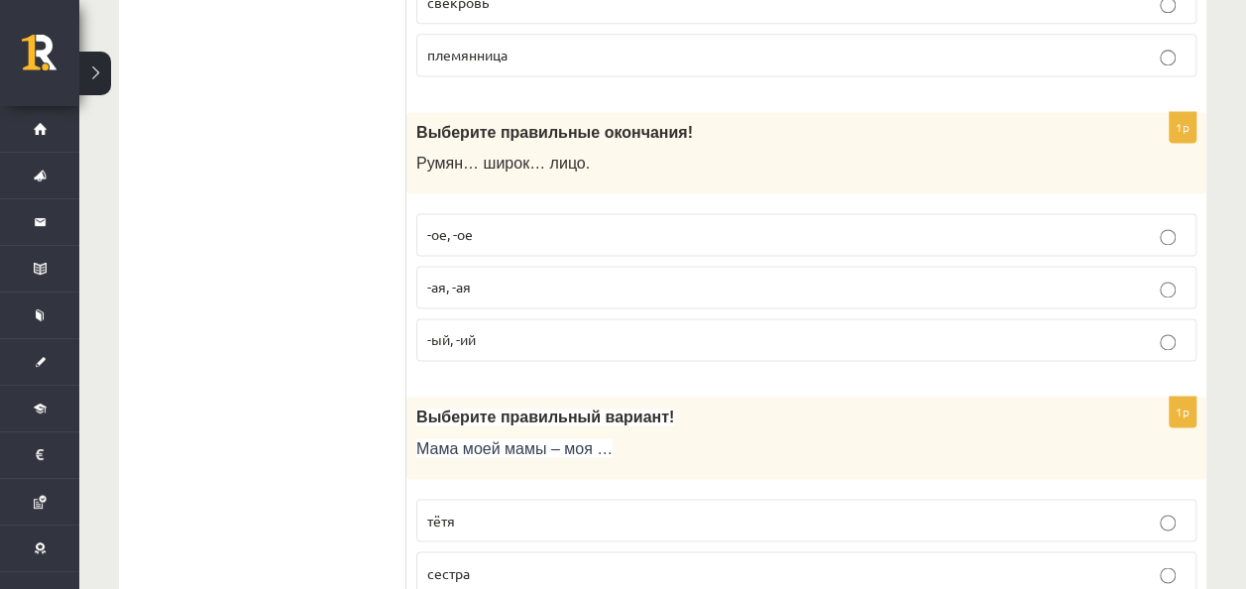
scroll to position [1387, 0]
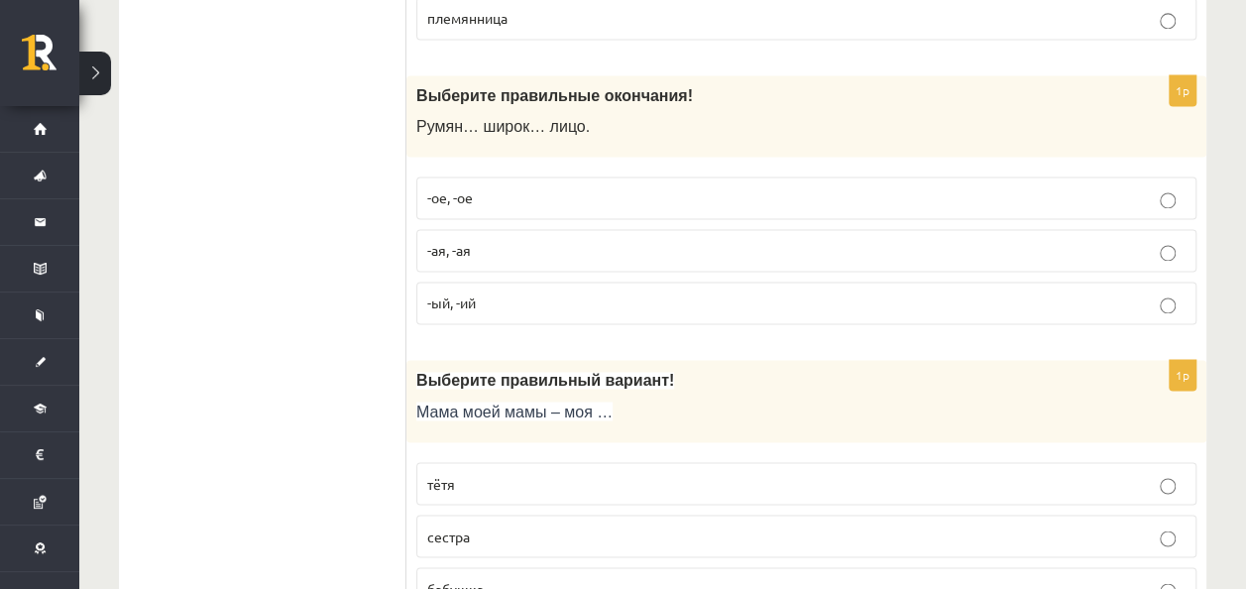
click at [550, 190] on p "-ое, -ое" at bounding box center [806, 197] width 758 height 21
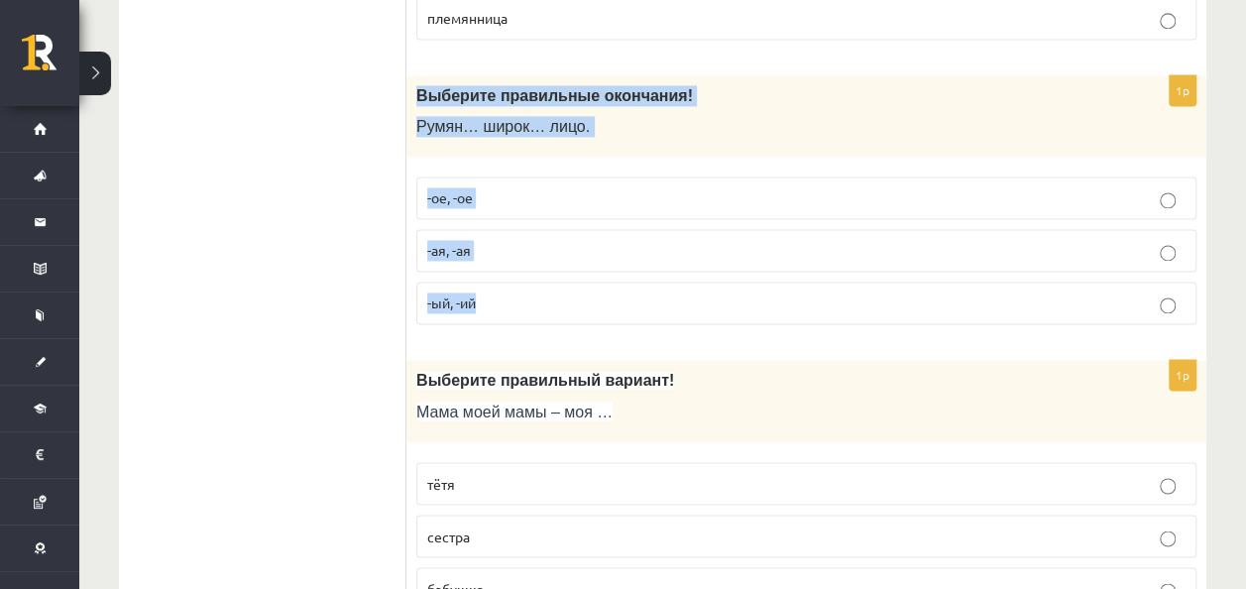
drag, startPoint x: 416, startPoint y: 83, endPoint x: 525, endPoint y: 290, distance: 234.0
click at [525, 290] on div "1p Выберите правильные окончания! Румян… широк… лицо. -ое, -ое -ая, -ая -ый, -ий" at bounding box center [806, 208] width 800 height 266
copy div "Выберите правильные окончания! Румян… широк… лицо. -ое, -ое -ая, -ая -ый, -ий"
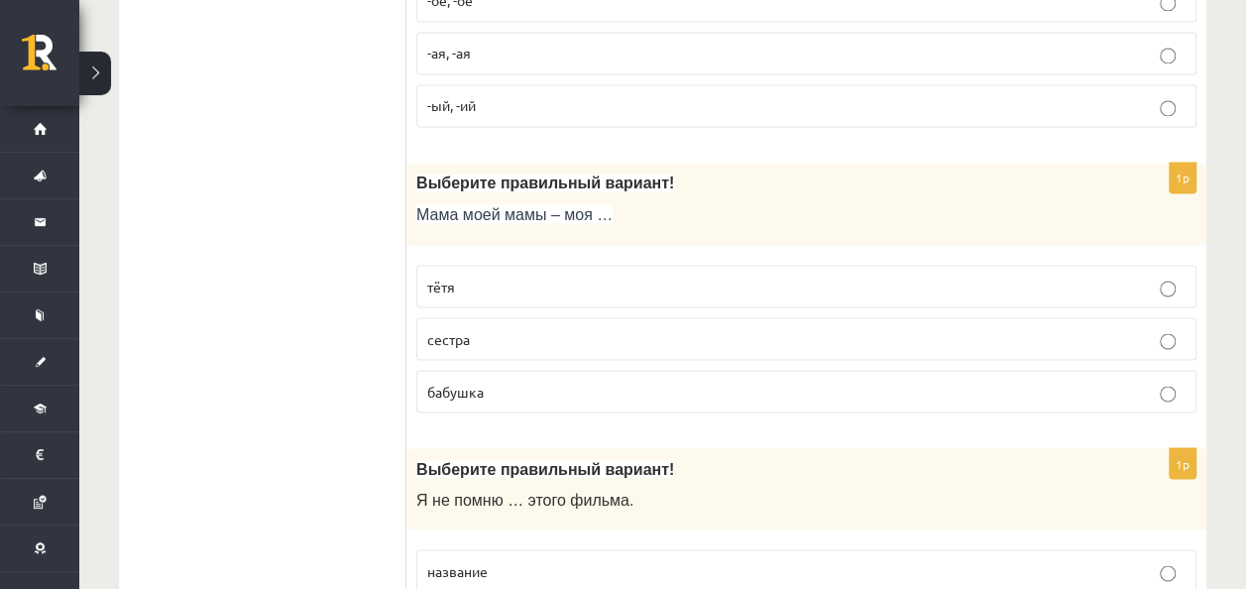
scroll to position [1585, 0]
click at [536, 380] on p "бабушка" at bounding box center [806, 390] width 758 height 21
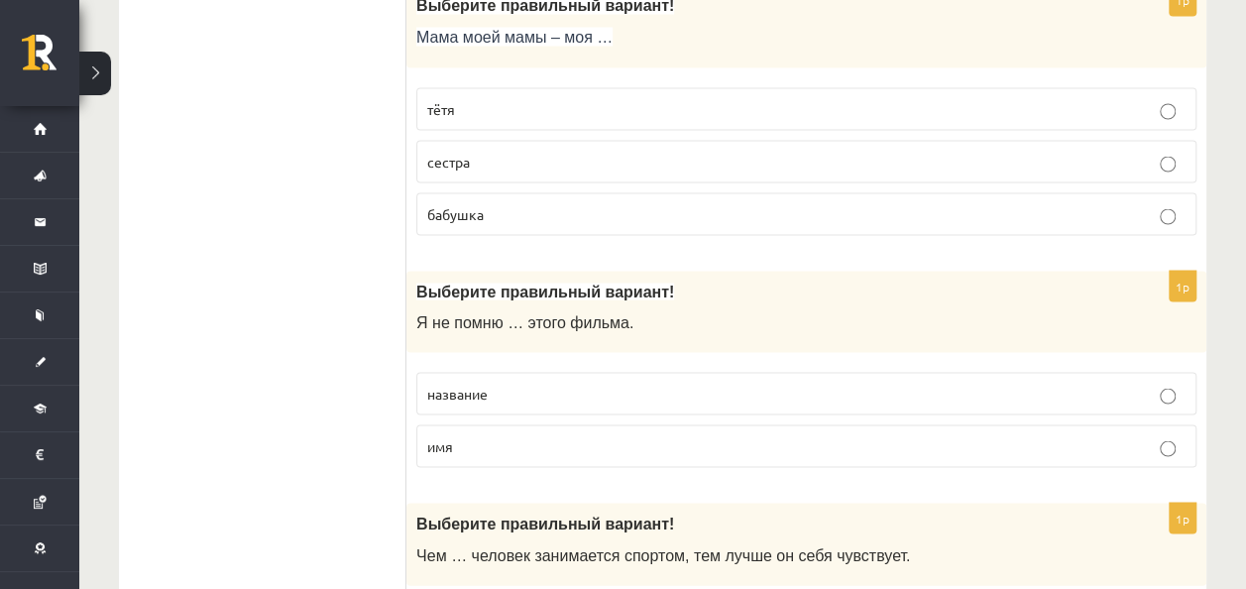
scroll to position [1784, 0]
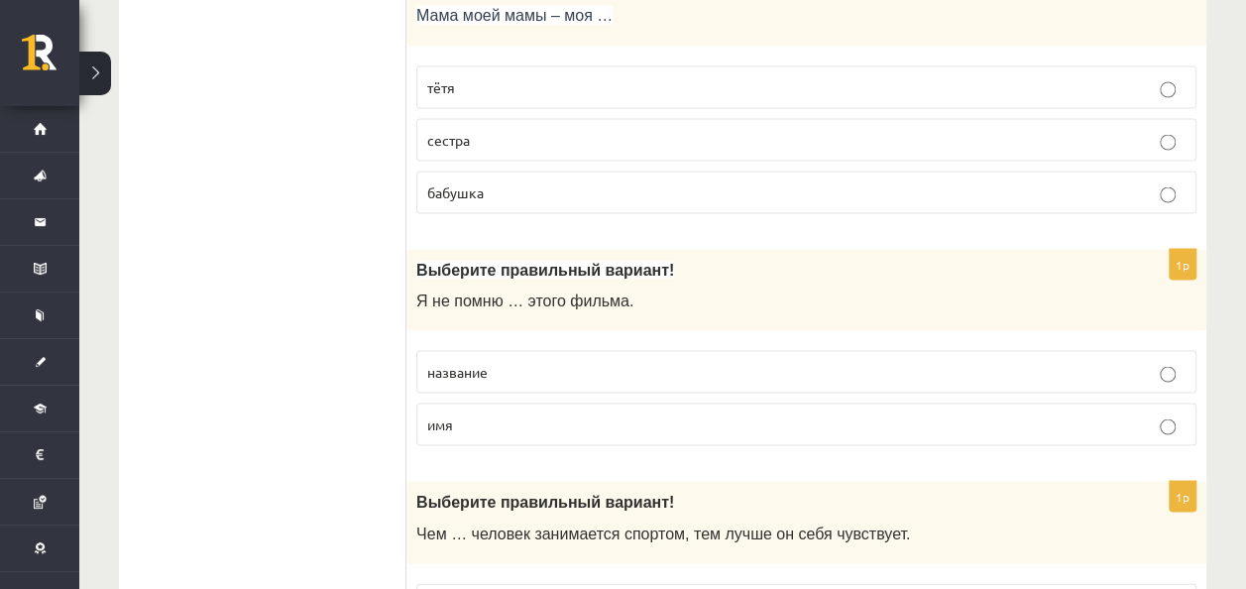
click at [588, 361] on p "название" at bounding box center [806, 371] width 758 height 21
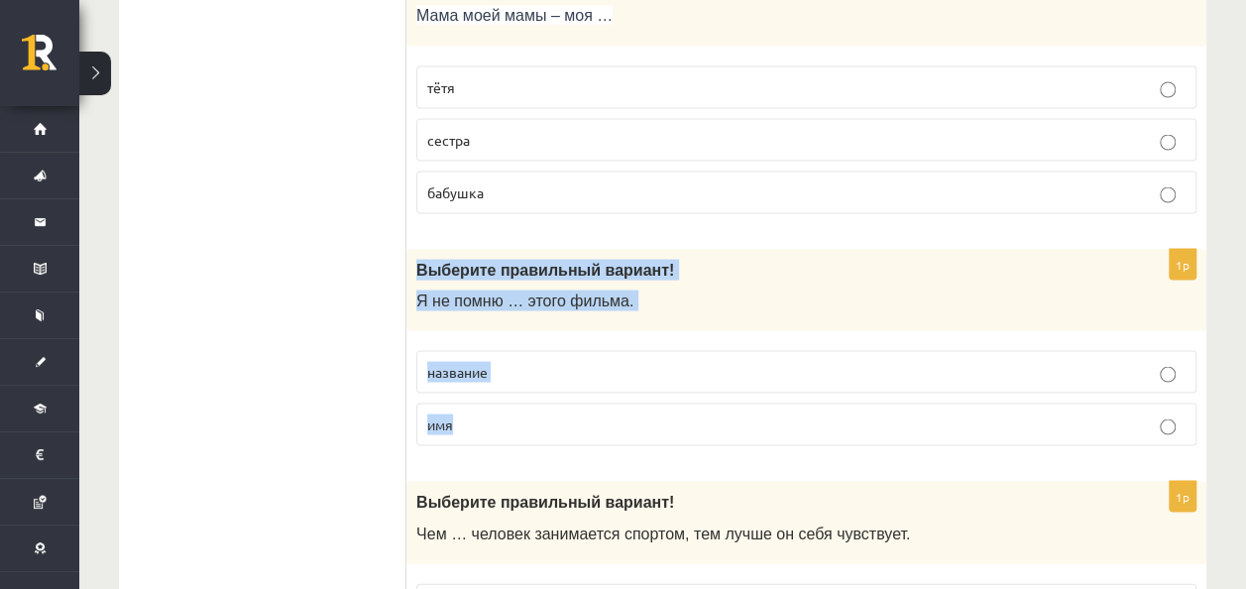
drag, startPoint x: 408, startPoint y: 248, endPoint x: 546, endPoint y: 397, distance: 203.4
click at [545, 397] on div "1p Выберите правильный вариант! Я не помню … этого фильма. название имя" at bounding box center [806, 355] width 800 height 213
copy div "Выберите правильный вариант! Я не помню … этого фильма. название имя"
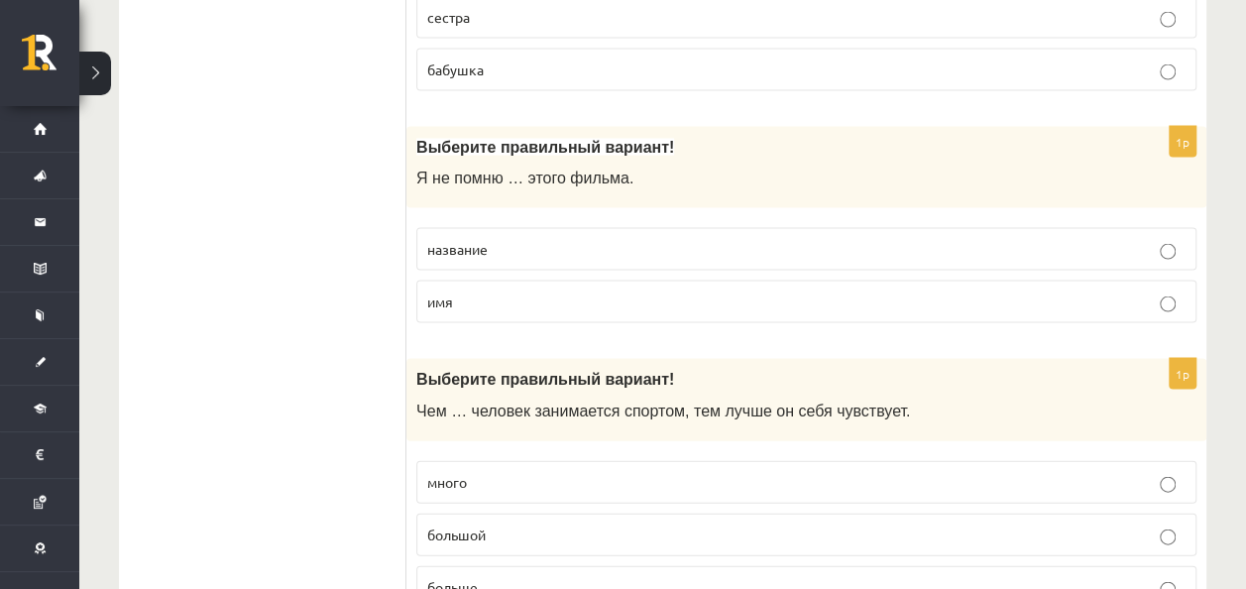
scroll to position [2081, 0]
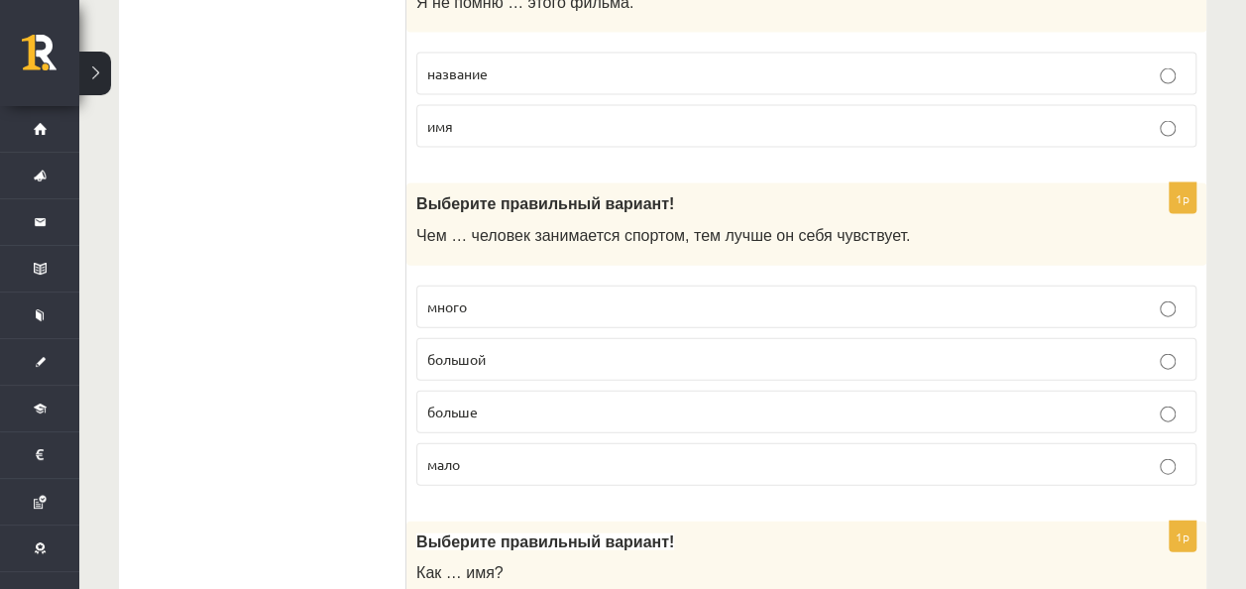
click at [414, 187] on div "Выберите правильный вариант ! Чем … человек занимается спортом, тем лучше он се…" at bounding box center [806, 224] width 800 height 82
drag, startPoint x: 526, startPoint y: 339, endPoint x: 467, endPoint y: 264, distance: 96.0
click at [526, 349] on p "большой" at bounding box center [806, 359] width 758 height 21
drag, startPoint x: 405, startPoint y: 176, endPoint x: 650, endPoint y: 416, distance: 342.7
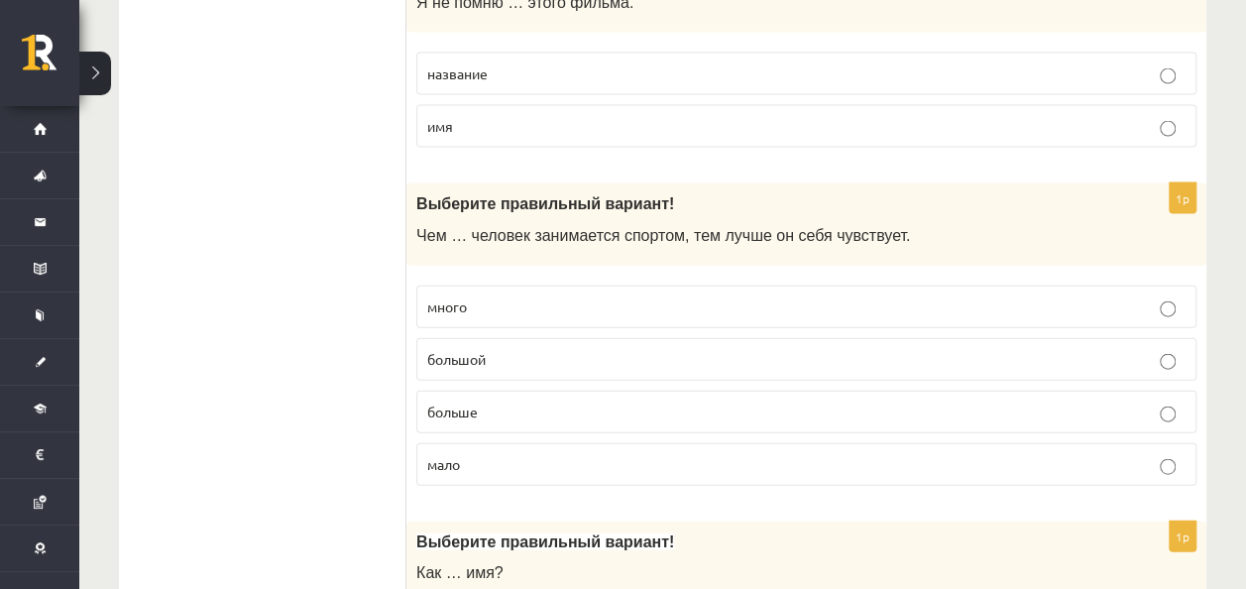
click at [422, 183] on div "Выберите правильный вариант ! Чем … человек занимается спортом, тем лучше он се…" at bounding box center [806, 224] width 800 height 82
drag, startPoint x: 427, startPoint y: 164, endPoint x: 433, endPoint y: 156, distance: 10.7
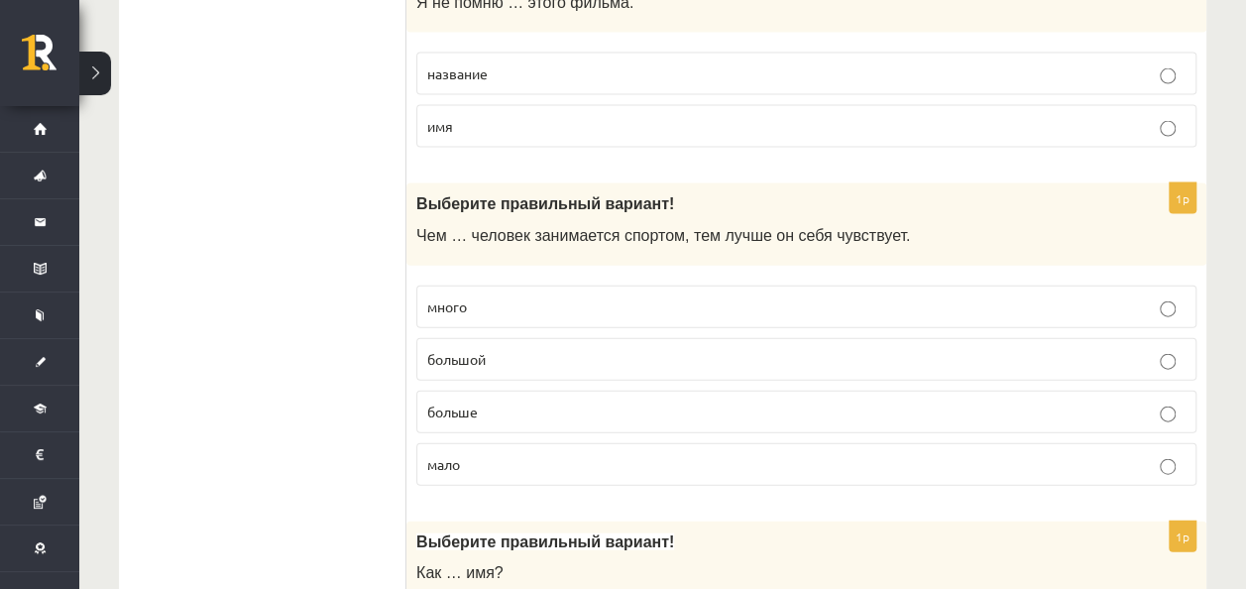
drag, startPoint x: 433, startPoint y: 156, endPoint x: 425, endPoint y: 164, distance: 11.9
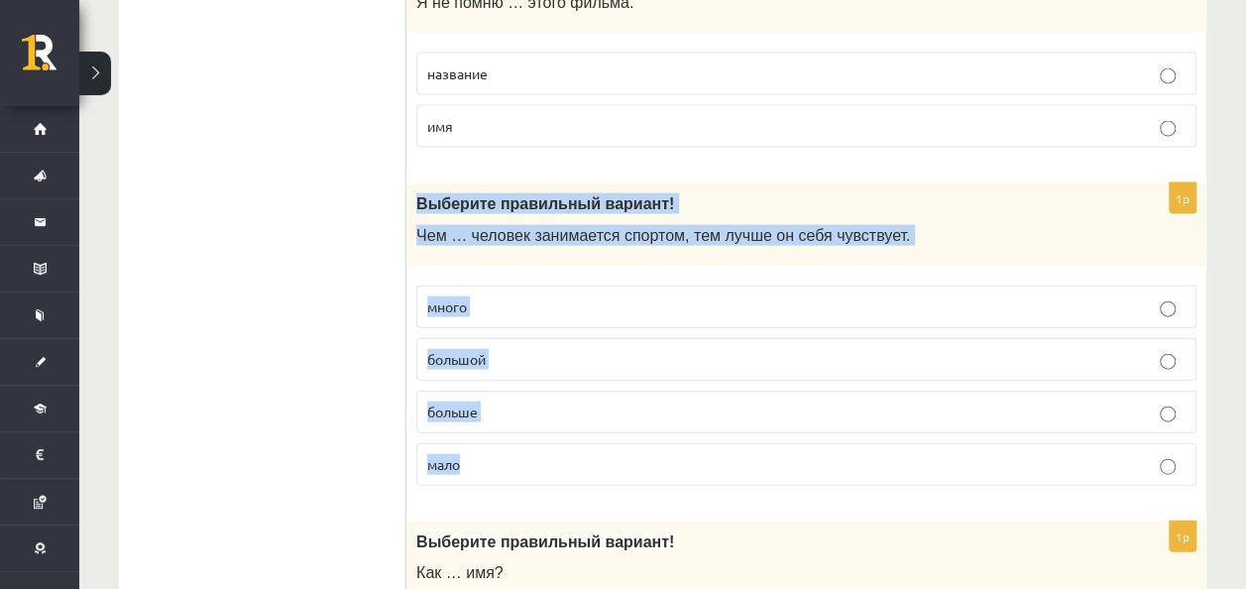
drag, startPoint x: 417, startPoint y: 192, endPoint x: 514, endPoint y: 463, distance: 287.4
click div "1p Выберите правильный вариант ! Чем … человек занимается спортом, тем лучше он…"
copy div "Выберите правильный вариант ! Чем … человек занимается спортом, тем лучше он се…"
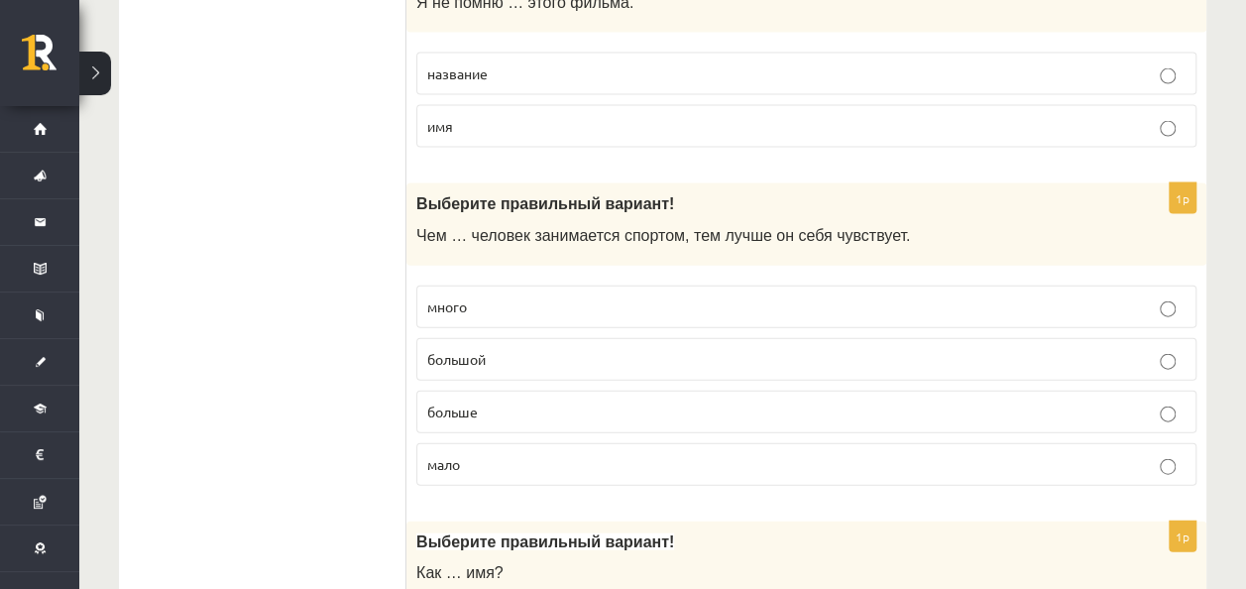
drag, startPoint x: 295, startPoint y: 46, endPoint x: 351, endPoint y: -73, distance: 131.2
click html "0 Dāvanas 2665 mP 0 xp Kristiāna Hofmane Sākums Aktuāli Kā mācīties eSKOLĀ Kont…"
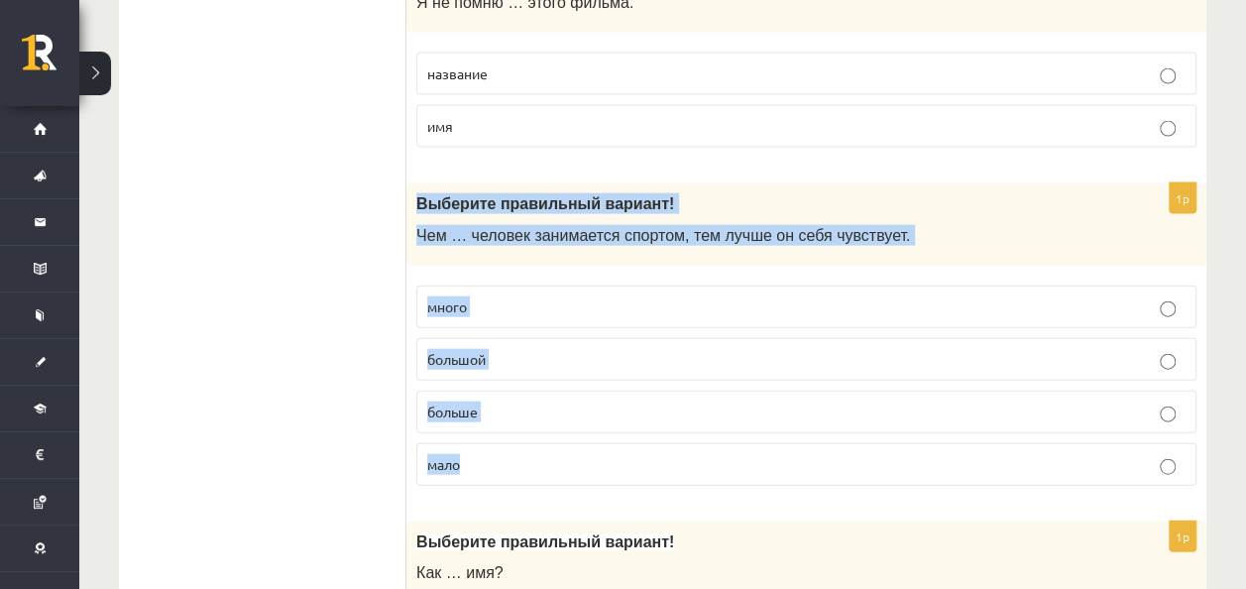
drag, startPoint x: 416, startPoint y: 188, endPoint x: 509, endPoint y: 444, distance: 272.1
click div "1p Выберите правильный вариант ! Чем … человек занимается спортом, тем лучше он…"
drag, startPoint x: 509, startPoint y: 444, endPoint x: 569, endPoint y: 180, distance: 270.2
copy div "Выберите правильный вариант ! Чем … человек занимается спортом, тем лучше он се…"
click p "больше"
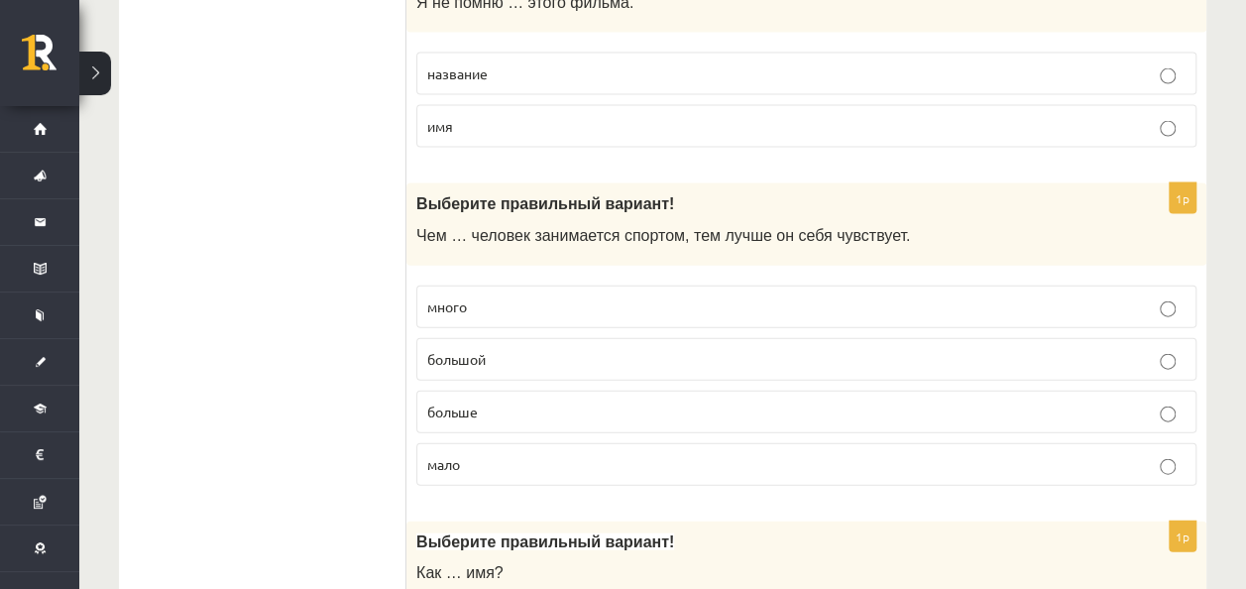
click ul "Tests Tests par tekstu Izvērtējums!"
click p "много"
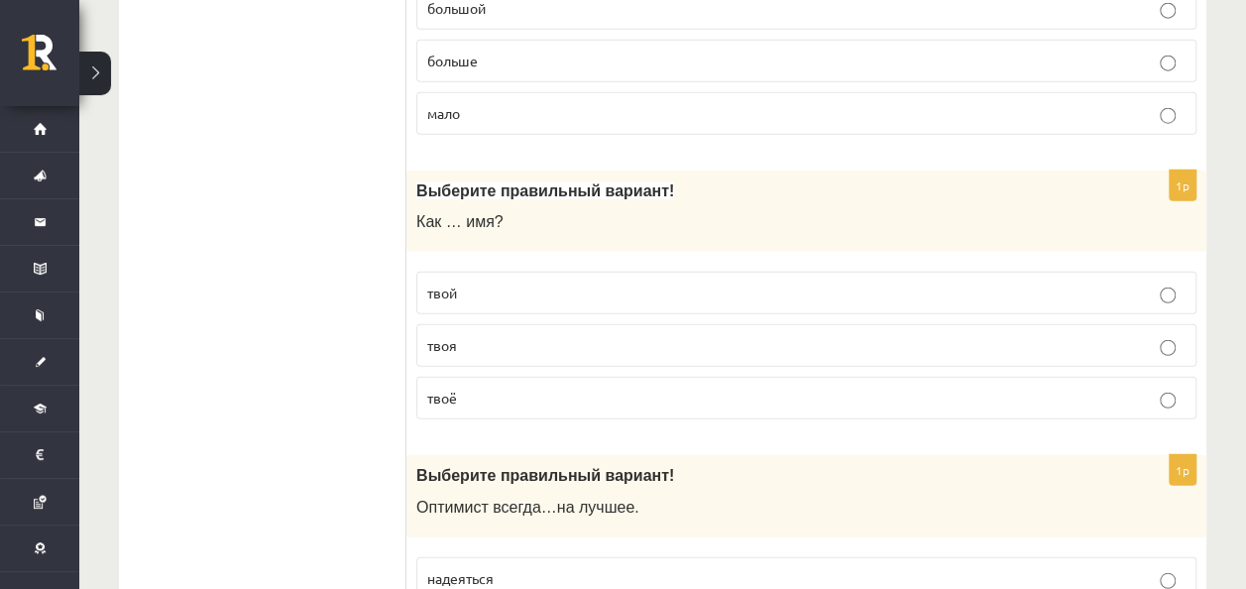
scroll to position [2477, 0]
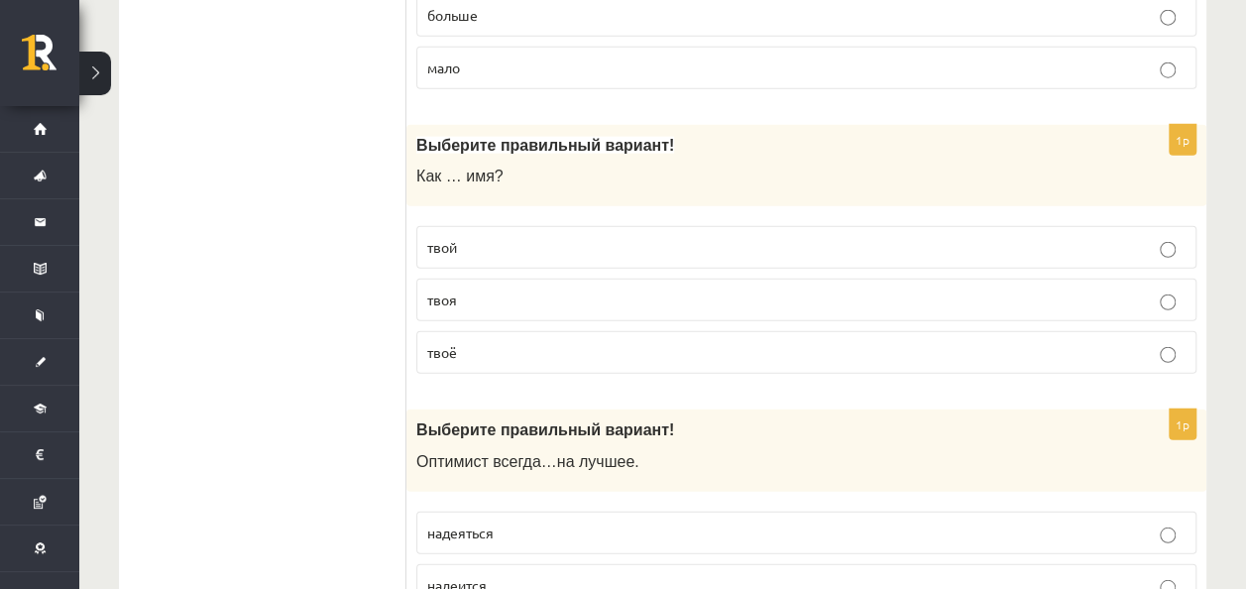
click p "твой"
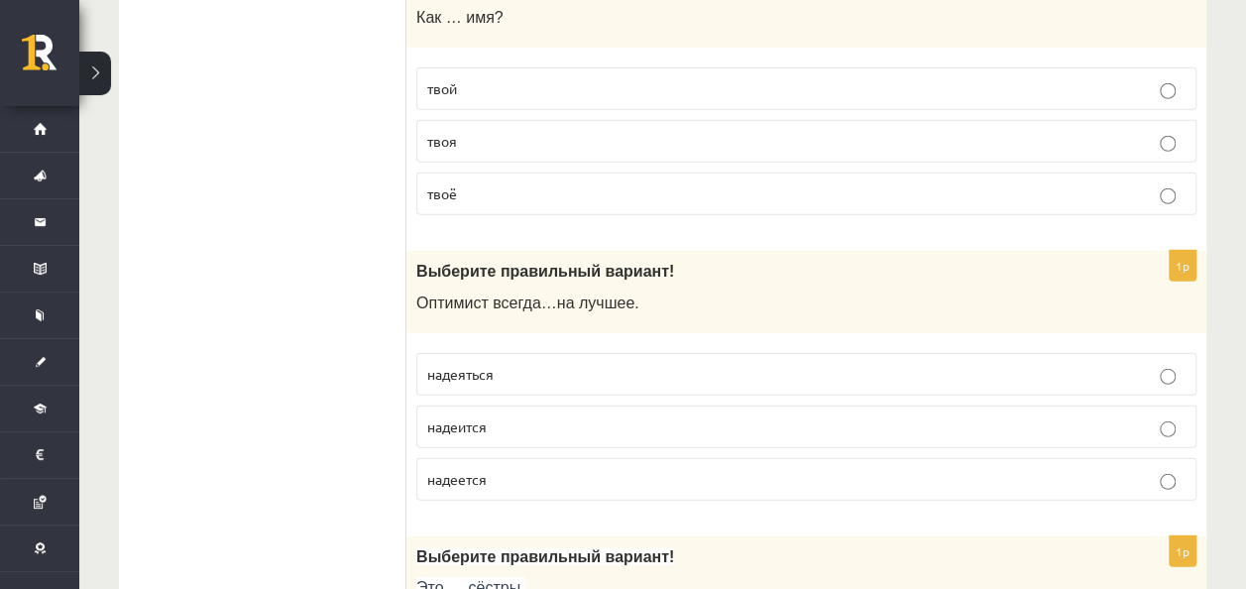
scroll to position [2675, 0]
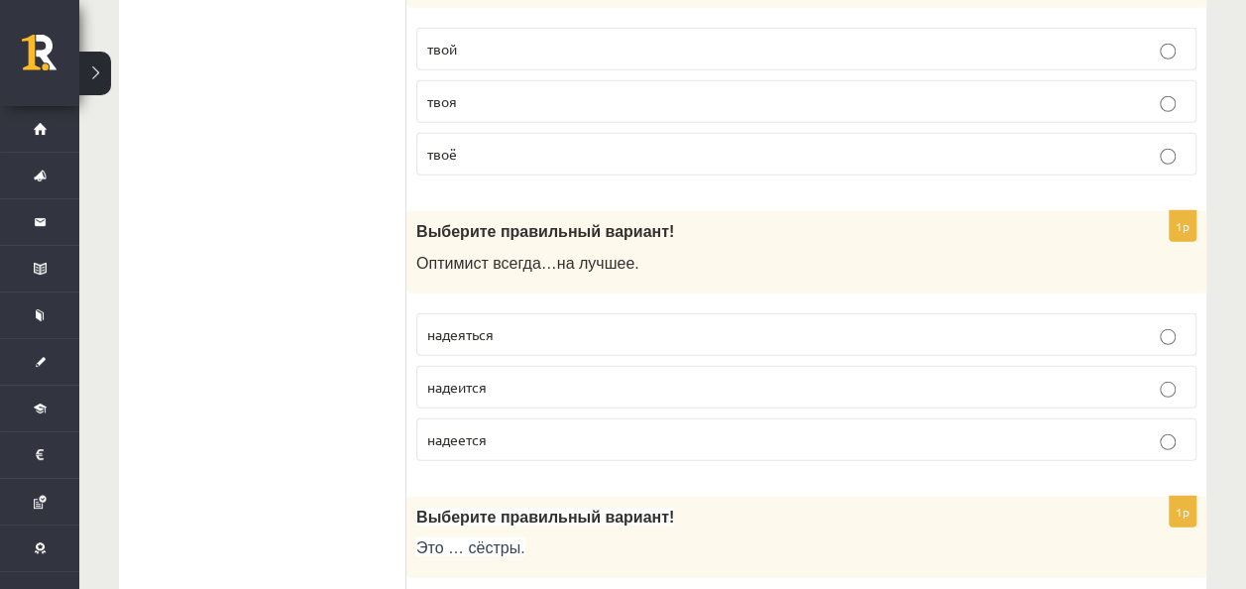
click p "надеится"
drag, startPoint x: 472, startPoint y: 313, endPoint x: 433, endPoint y: 283, distance: 48.8
click span "надеяться"
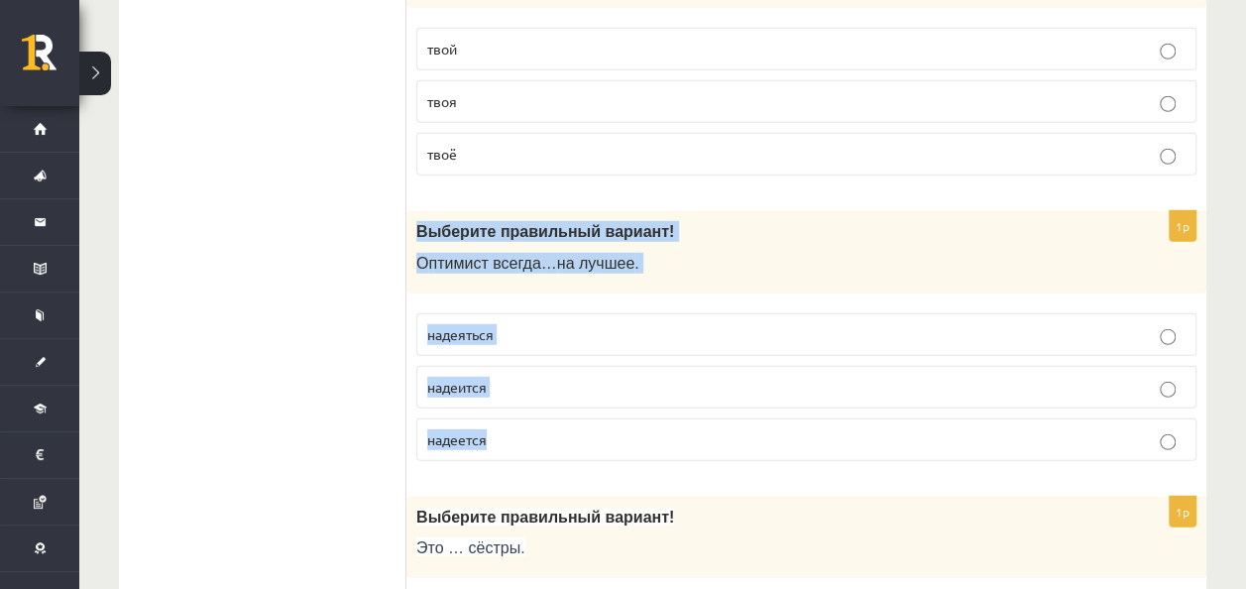
drag, startPoint x: 414, startPoint y: 204, endPoint x: 625, endPoint y: 423, distance: 304.1
click div "1p Выберите правильный вариант! О птимист всегда … на лучшее . надеяться надеит…"
copy div "Выберите правильный вариант! О птимист всегда … на лучшее . надеяться надеится …"
click p "надеится"
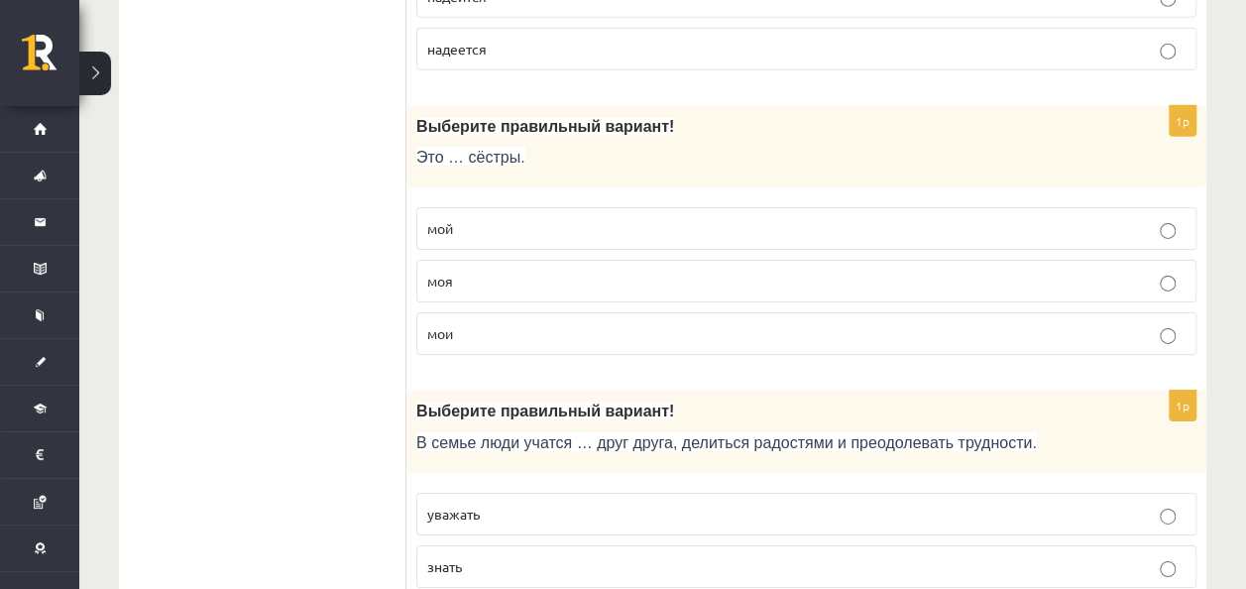
scroll to position [3072, 0]
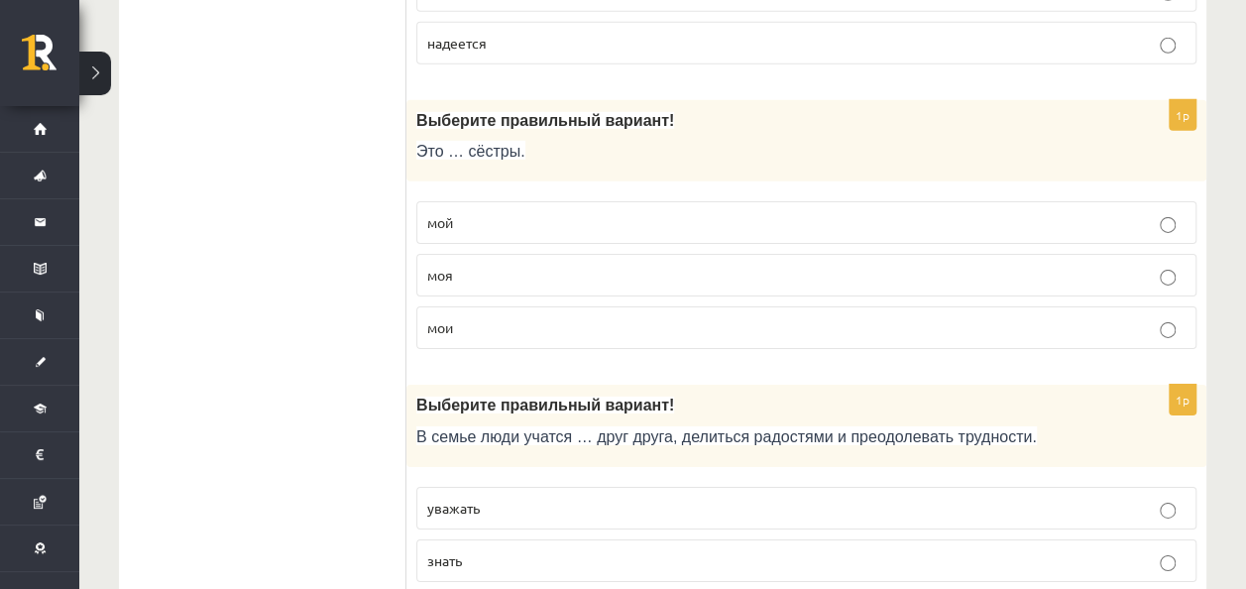
click label "мой"
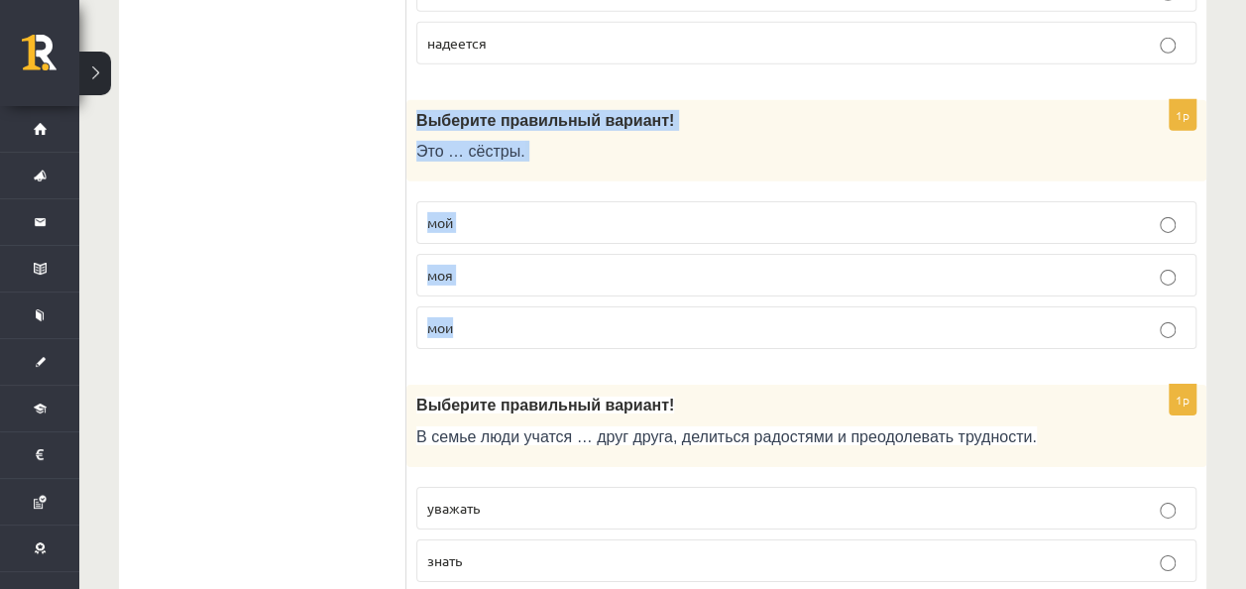
drag, startPoint x: 412, startPoint y: 92, endPoint x: 527, endPoint y: 289, distance: 228.2
click div "1p Выберите правильный вариант! Это … сёстры. мой моя мои"
click fieldset "мой моя мои"
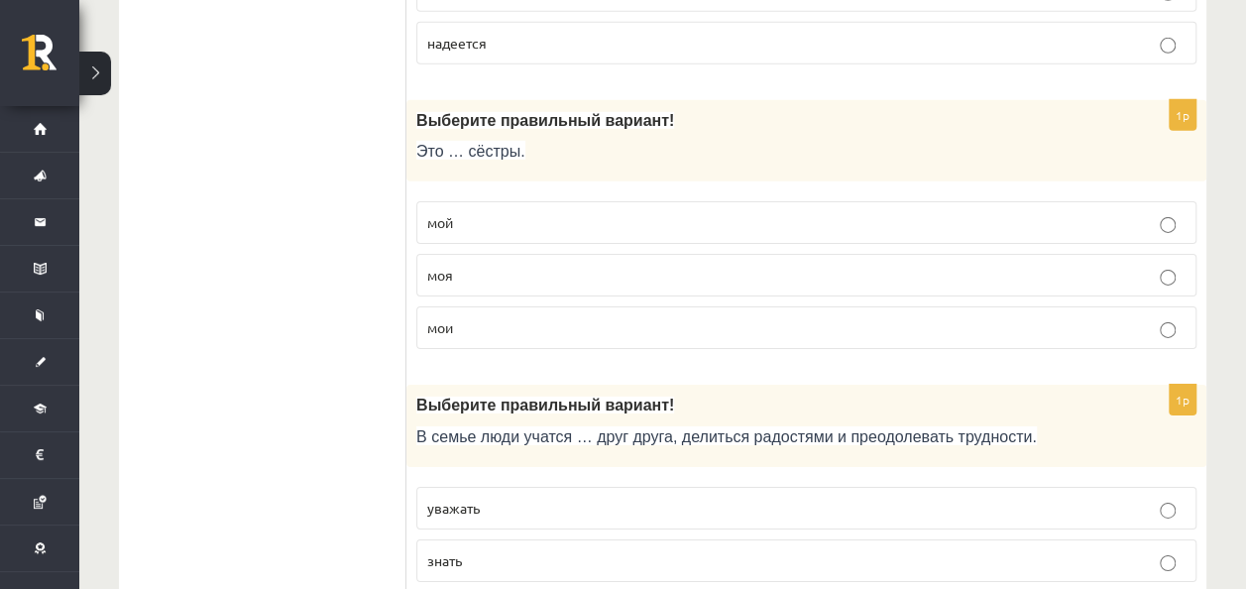
click p "мои"
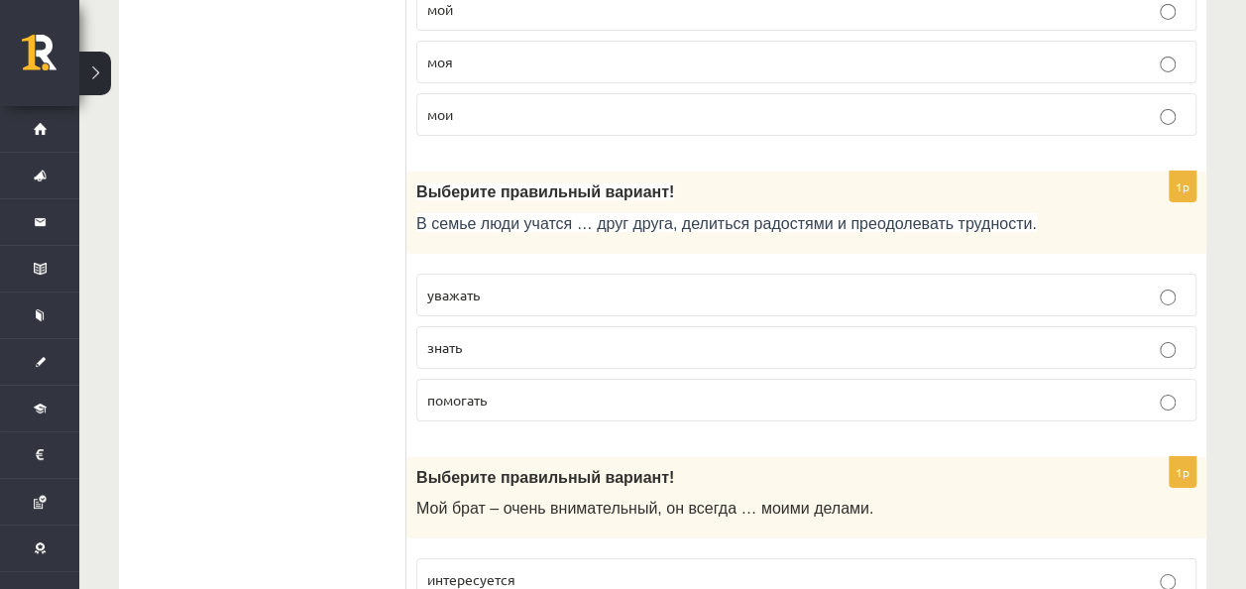
scroll to position [3369, 0]
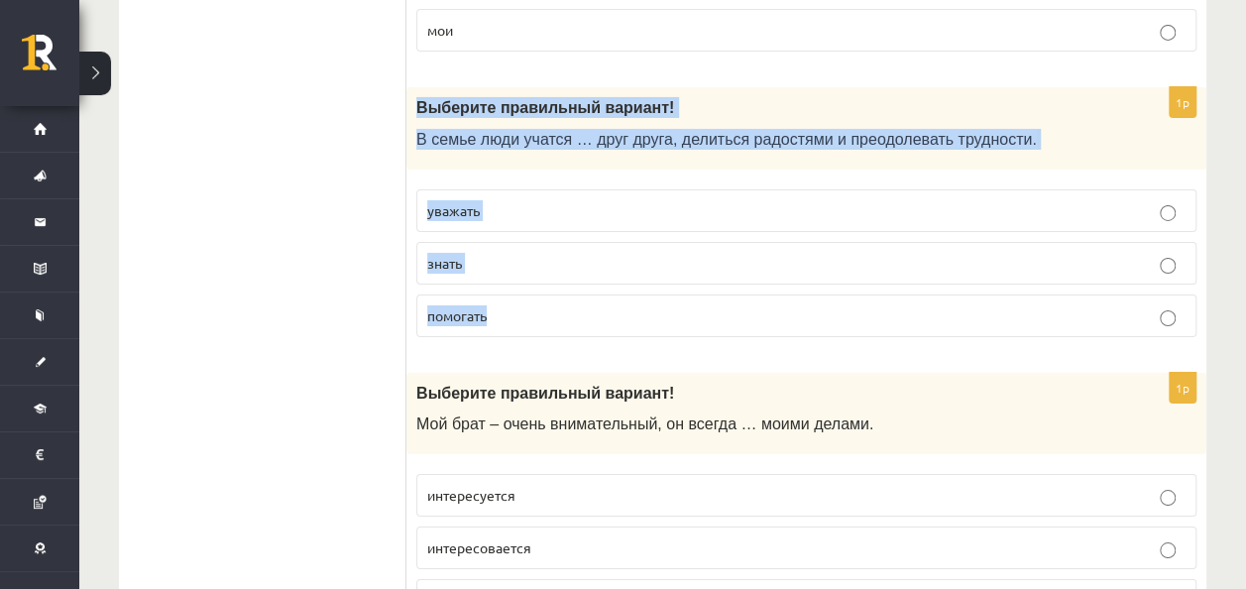
drag, startPoint x: 418, startPoint y: 81, endPoint x: 568, endPoint y: 283, distance: 251.5
click div "1p Выберите правильный вариант! В семье люди учатся … друг друга, делиться радо…"
click p "уважать"
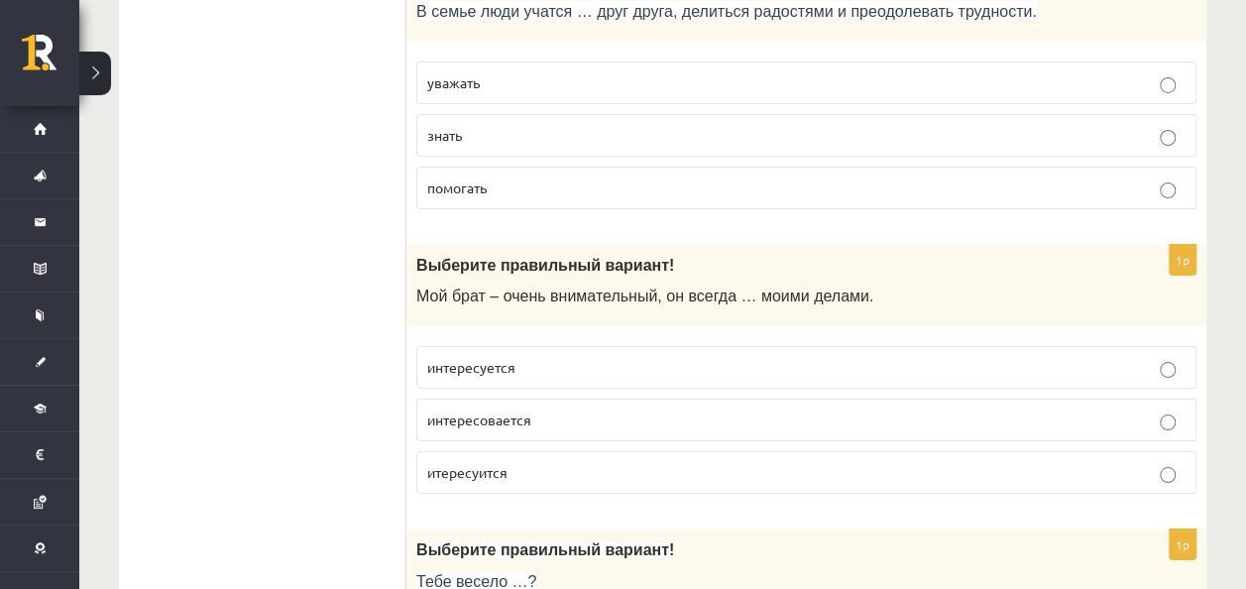
scroll to position [3567, 0]
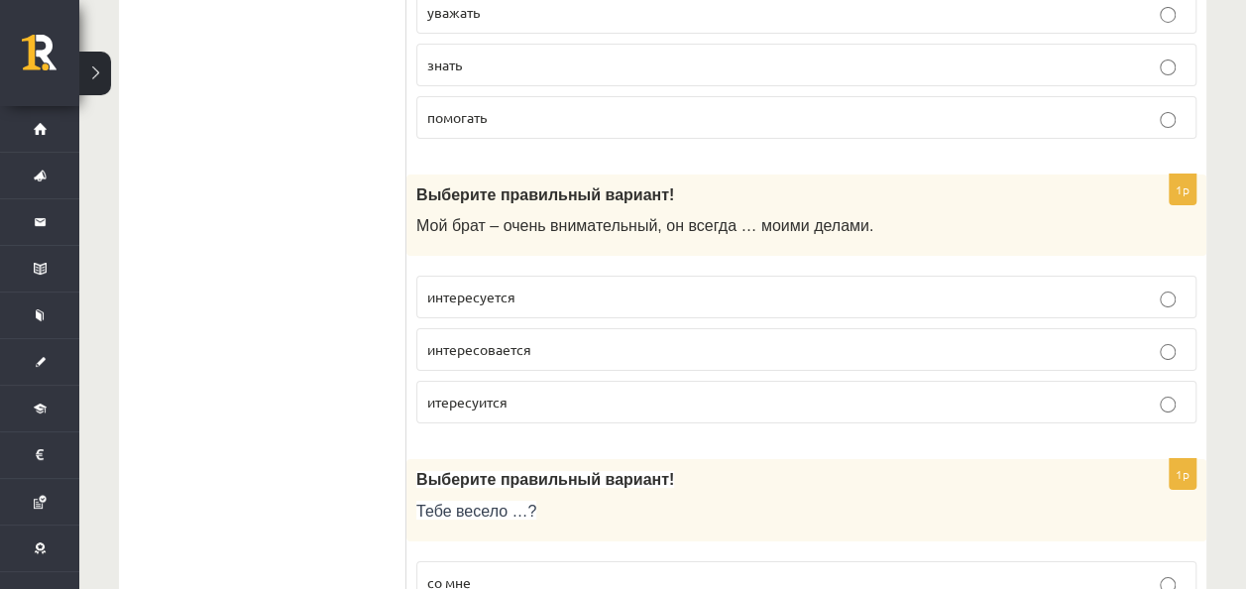
click p "интересовается"
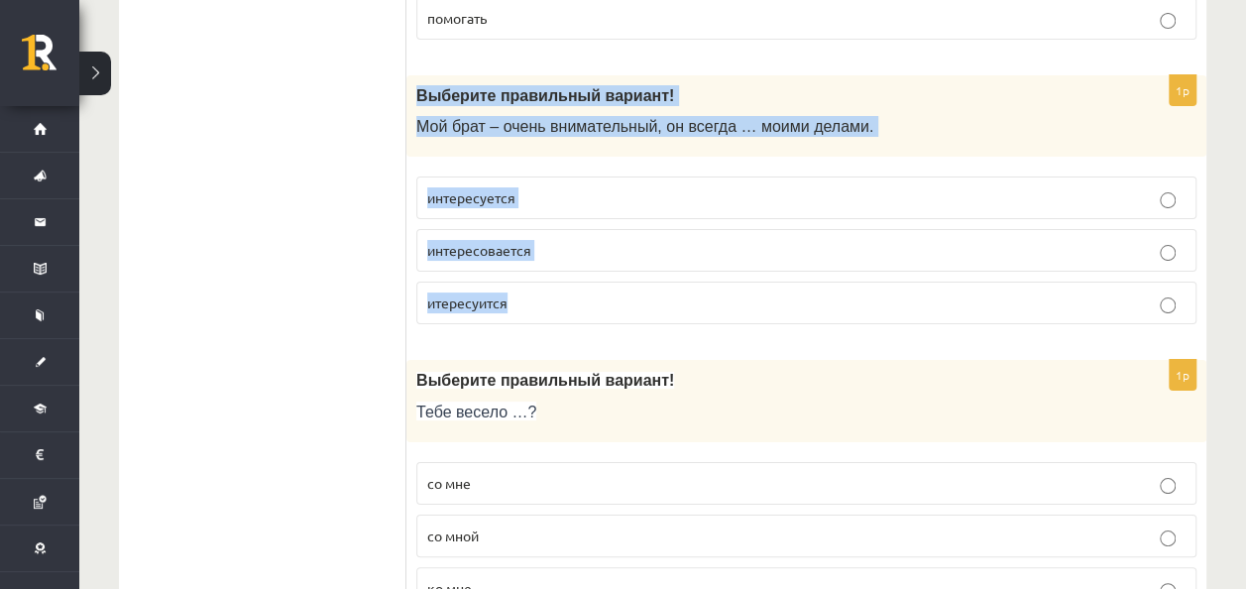
drag, startPoint x: 408, startPoint y: 69, endPoint x: 531, endPoint y: 268, distance: 233.2
click div "1p Выберите правильный вариант! Мой брат – очень внимательный, он всегда … моим…"
click p "интересуется"
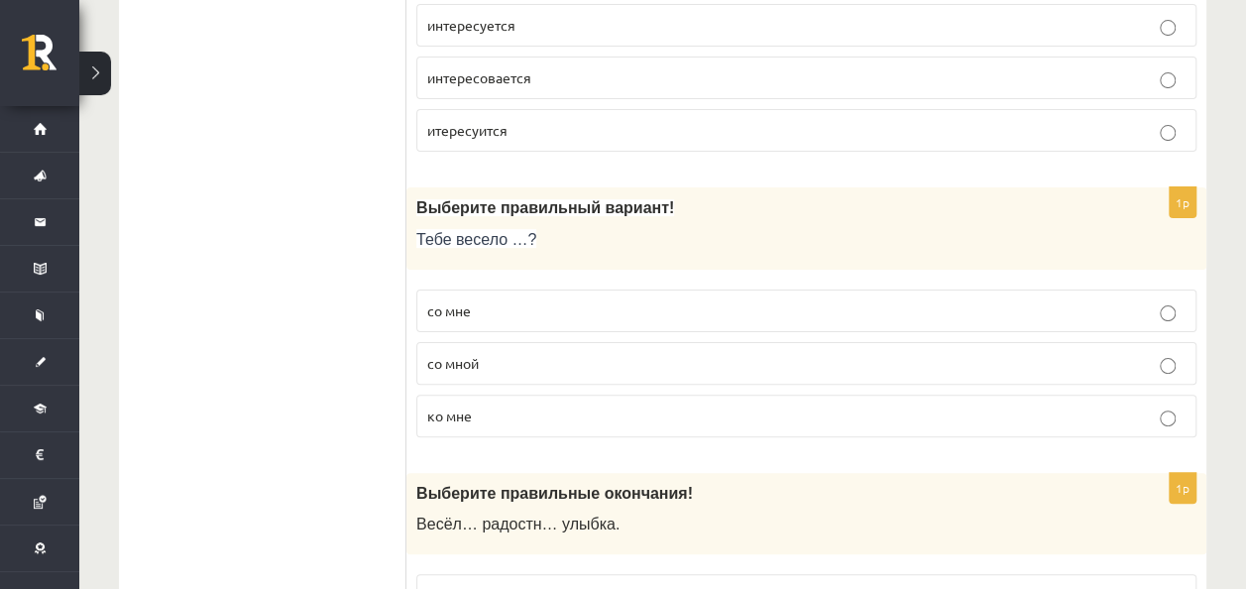
scroll to position [3865, 0]
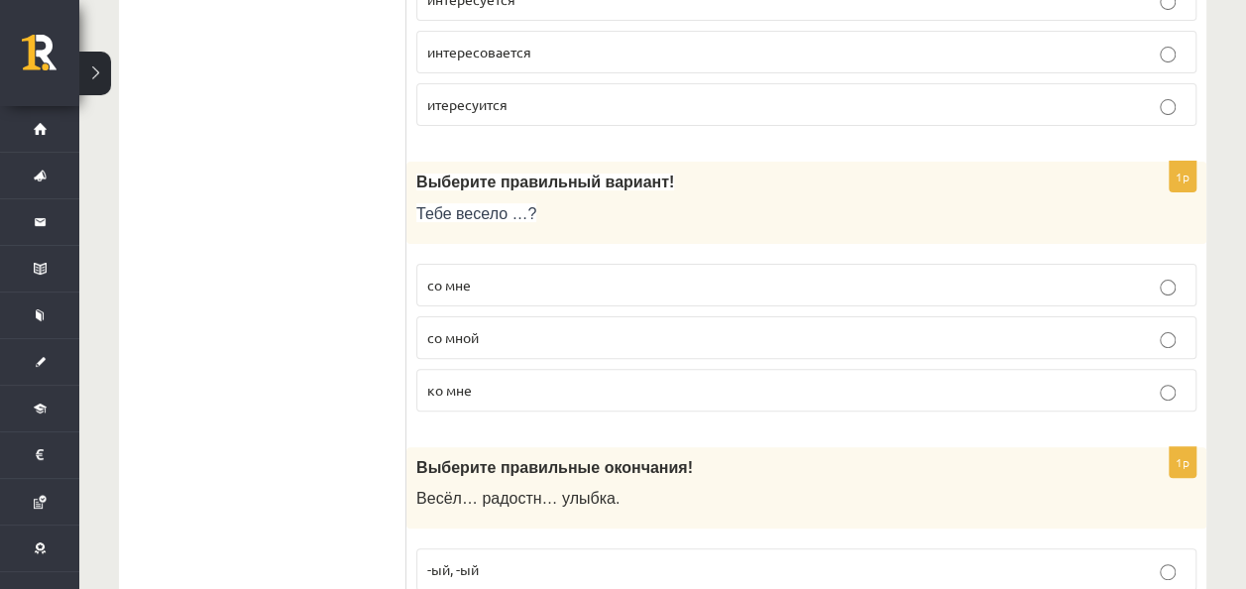
click p "со мне"
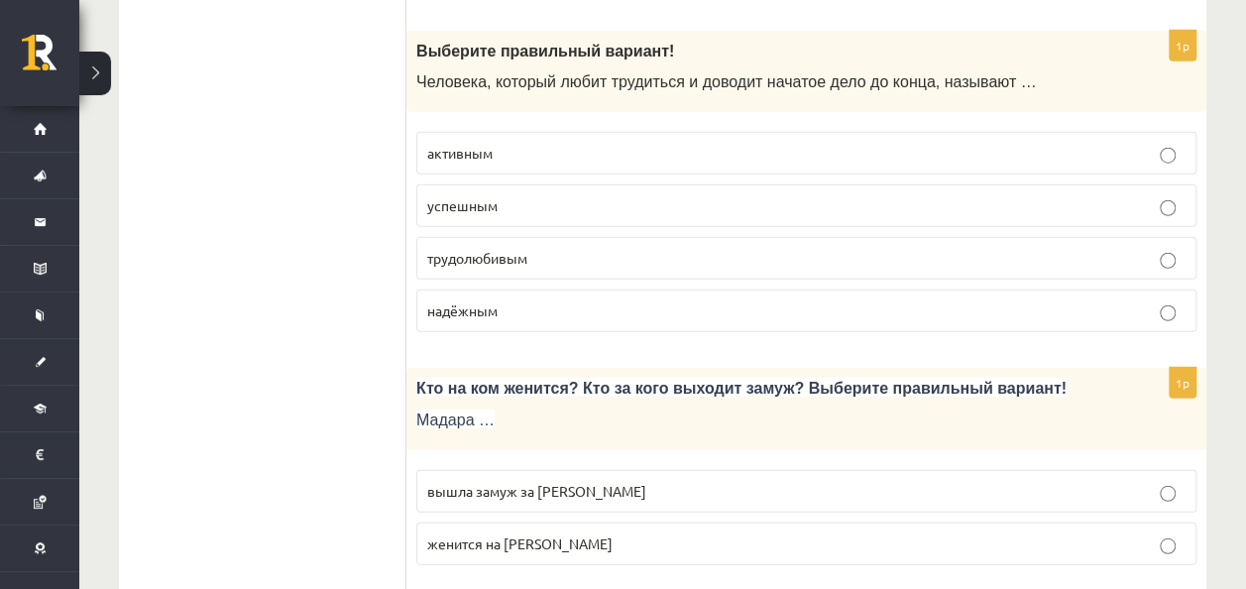
scroll to position [6510, 0]
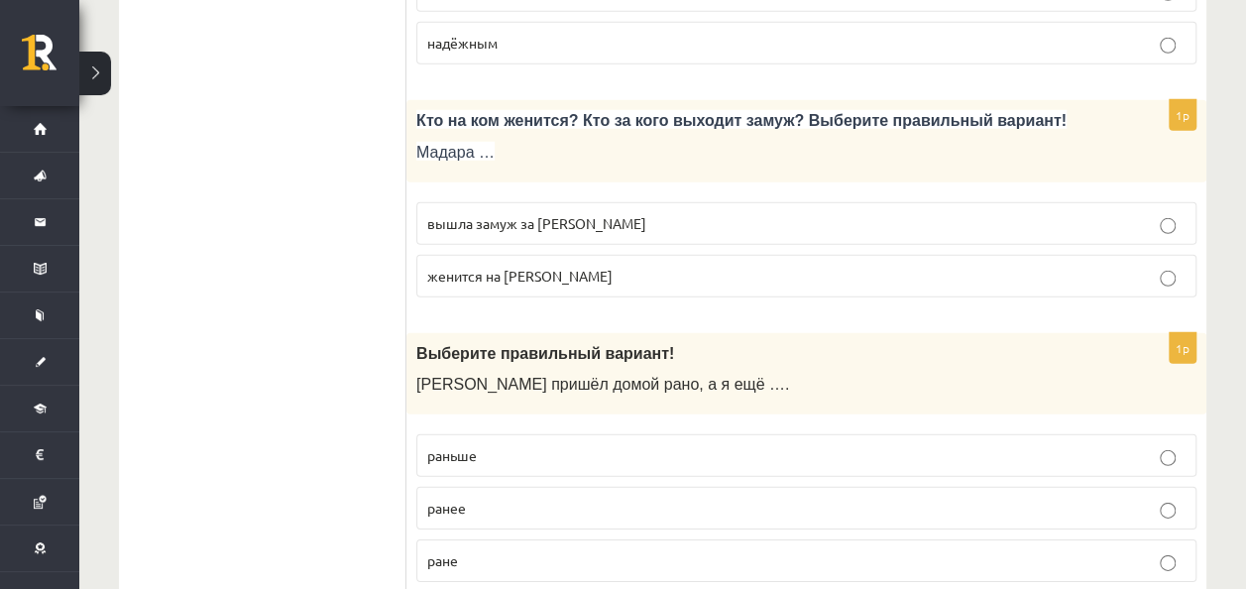
drag, startPoint x: 395, startPoint y: 29, endPoint x: 820, endPoint y: 547, distance: 670.3
click div "**********"
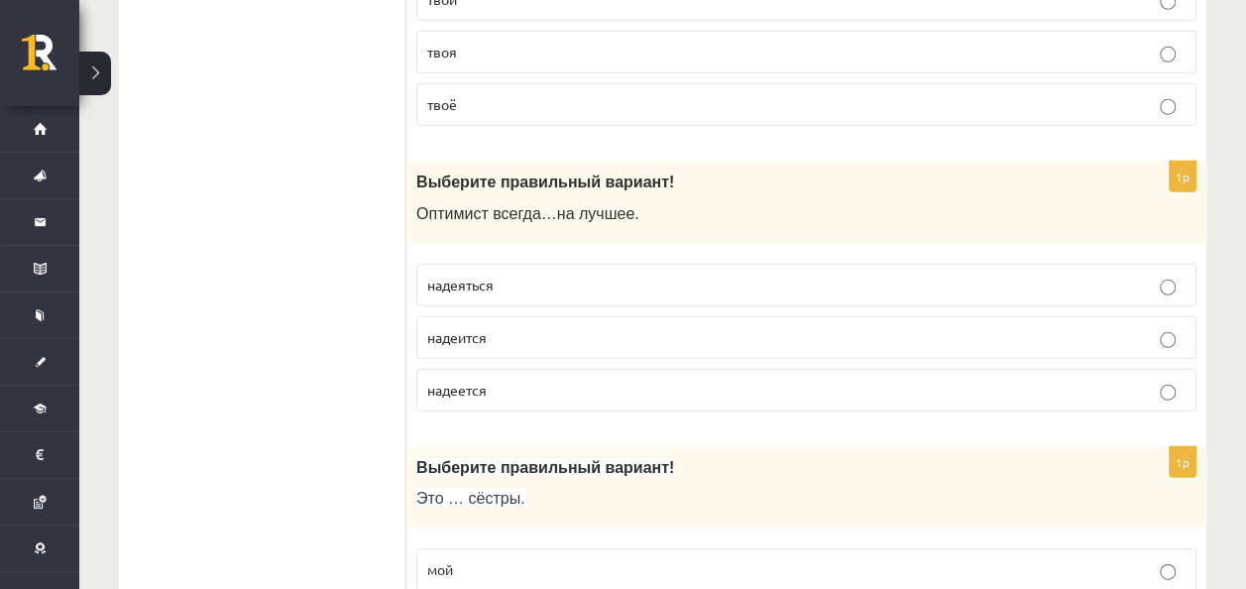
scroll to position [2745, 0]
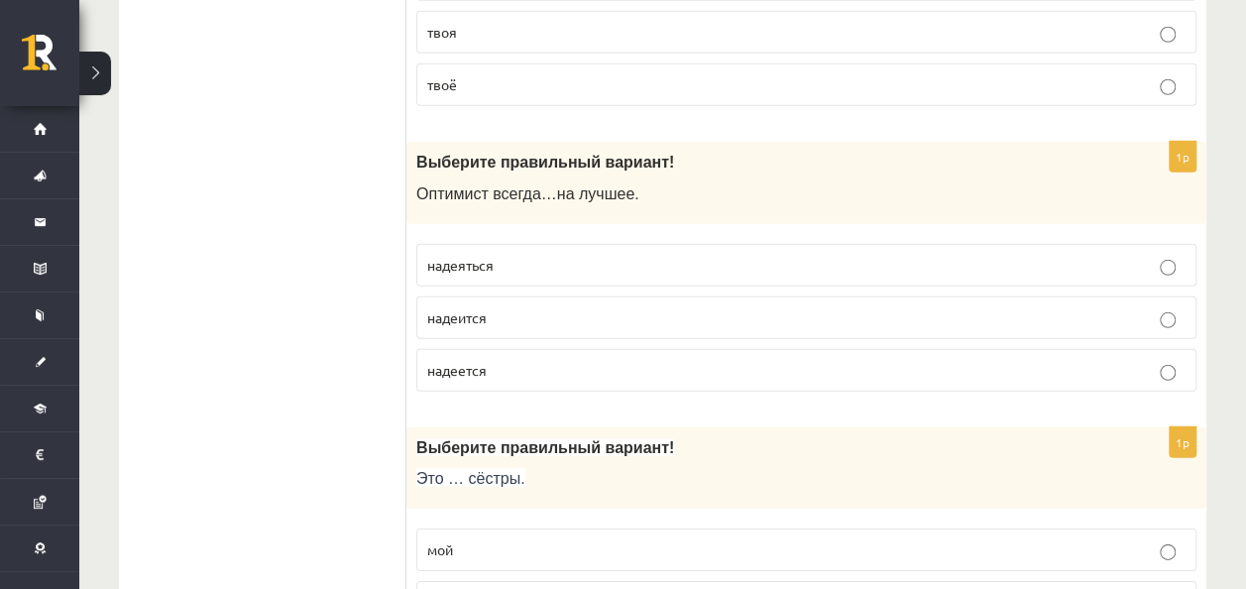
click ul "Tests Tests par tekstu Izvērtējums!"
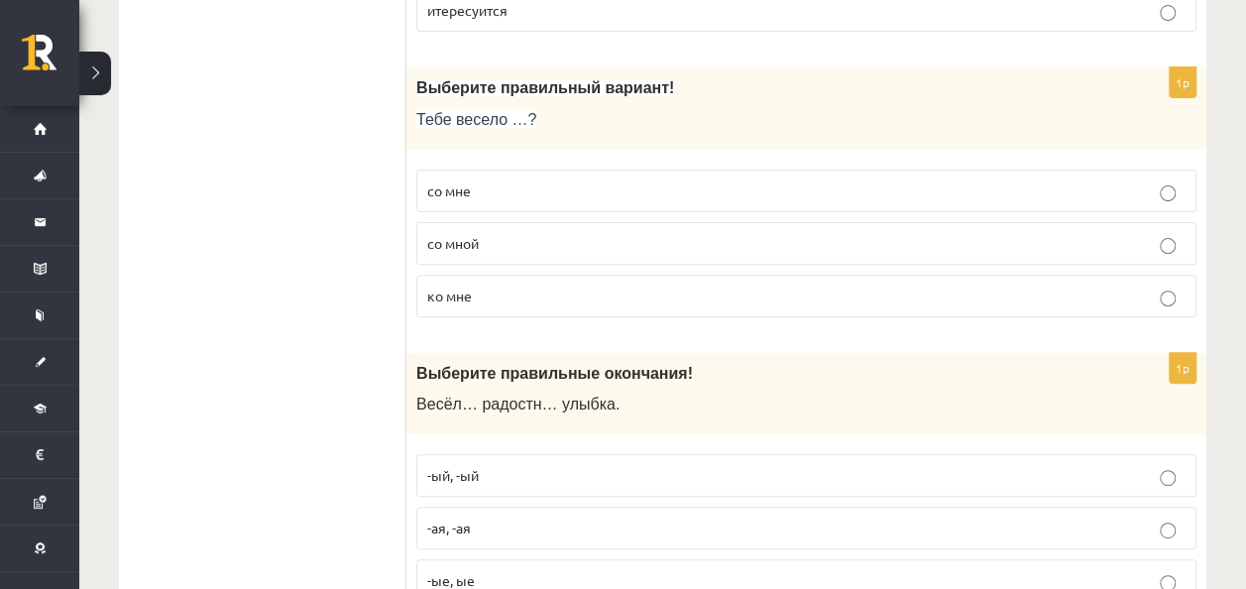
scroll to position [3934, 0]
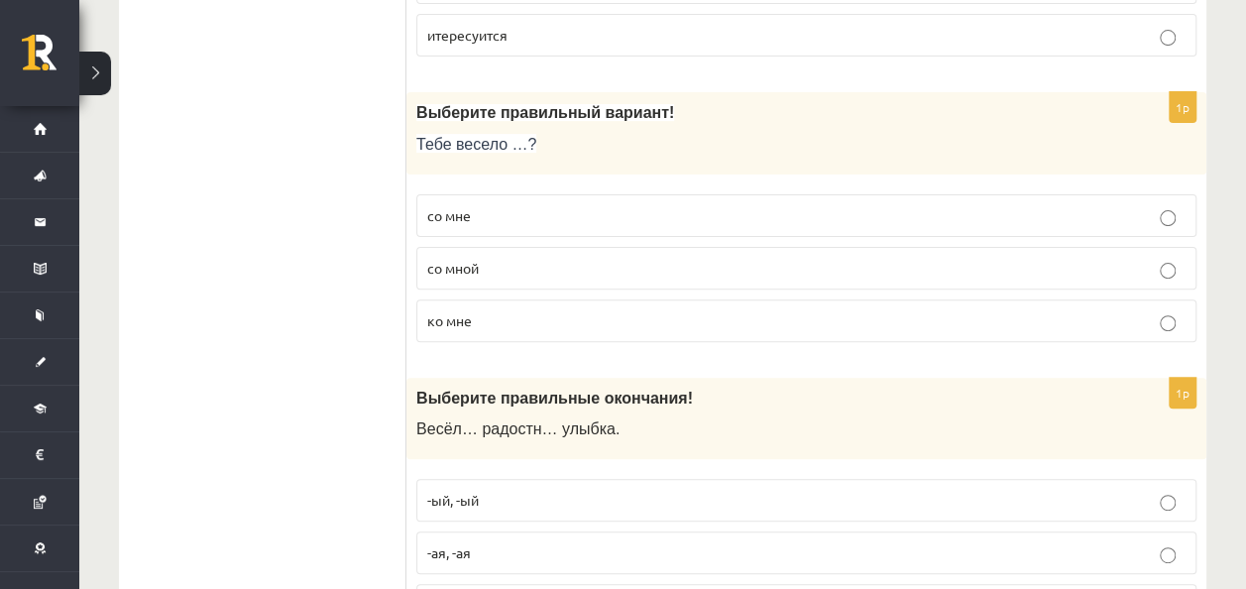
click p "со мной"
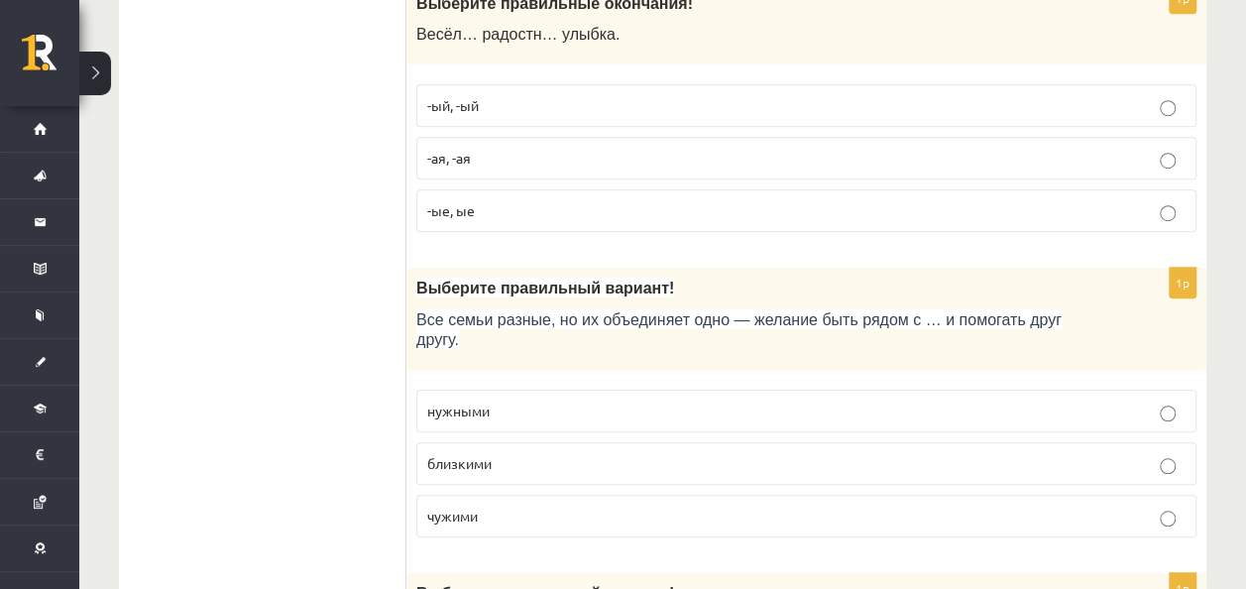
scroll to position [4330, 0]
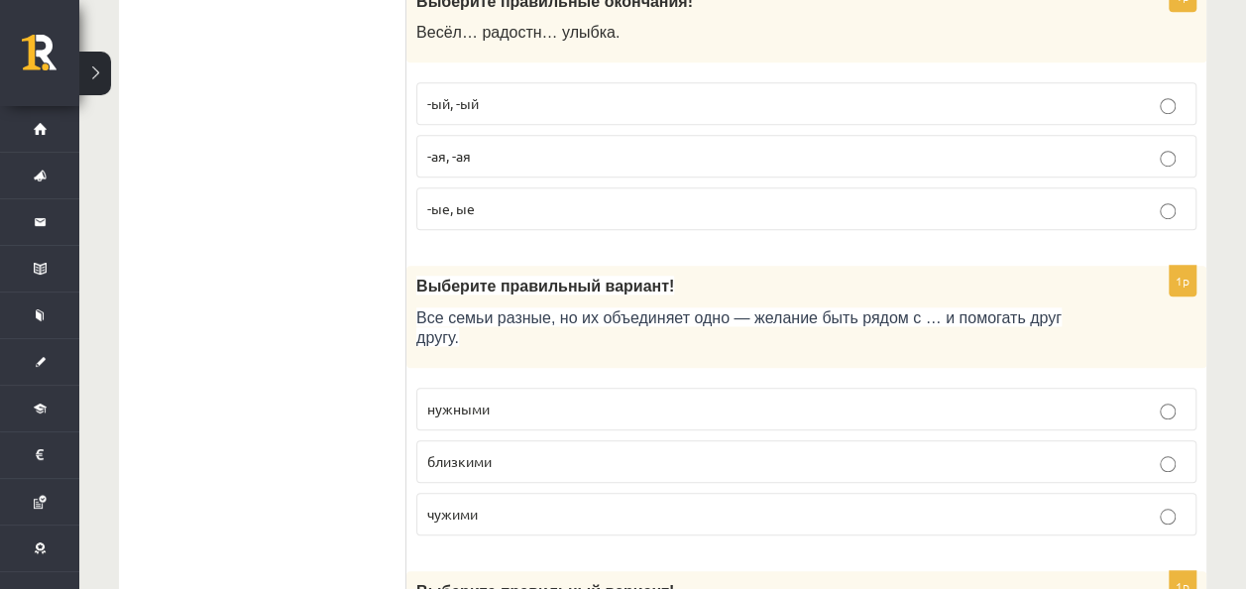
click p "-ая, -ая"
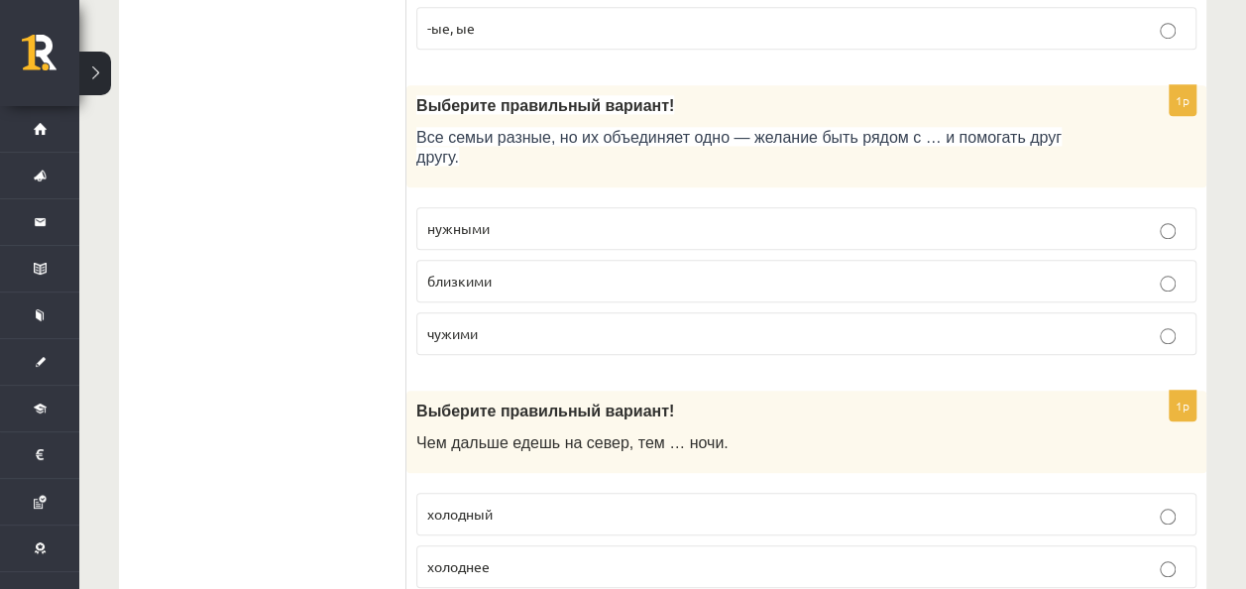
scroll to position [4529, 0]
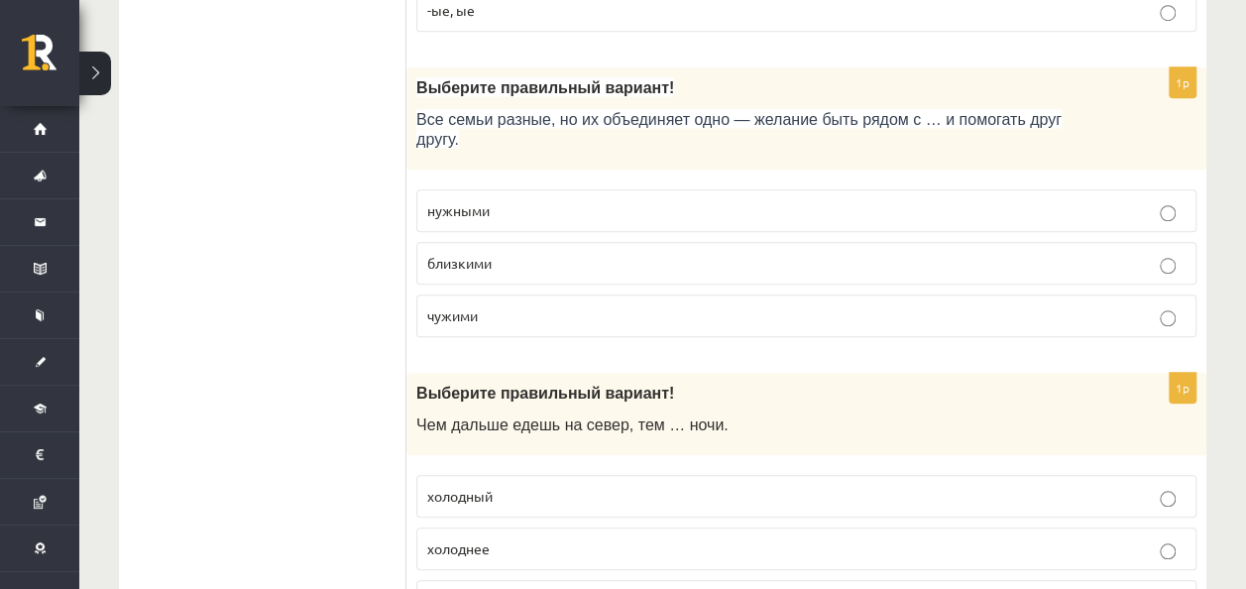
click label "близкими"
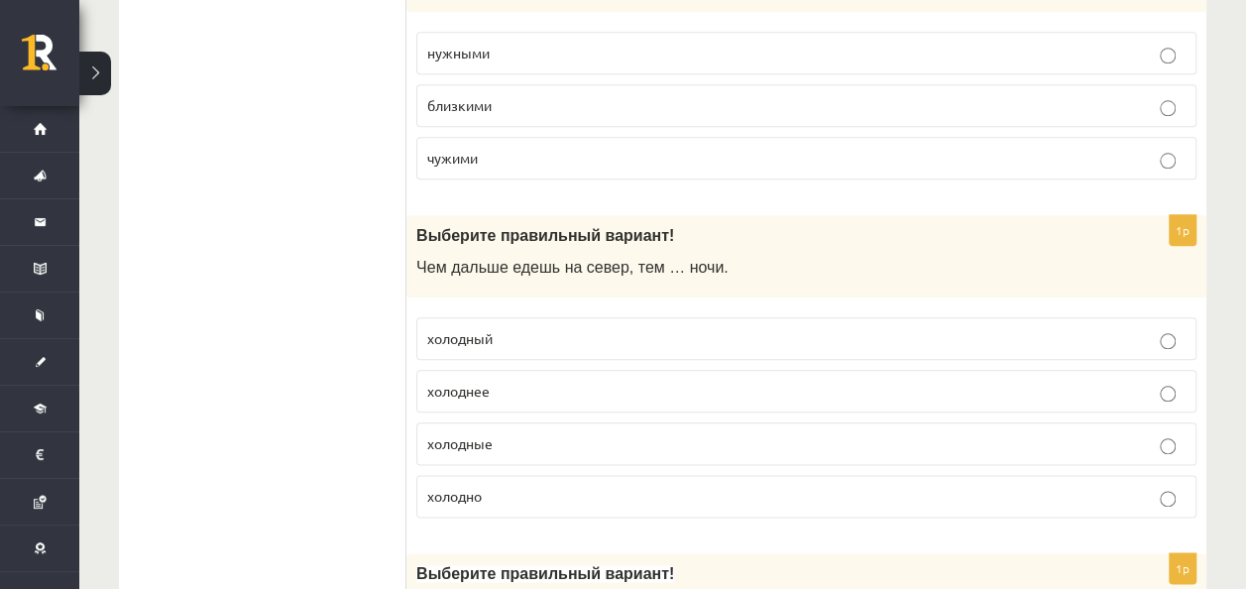
scroll to position [4727, 0]
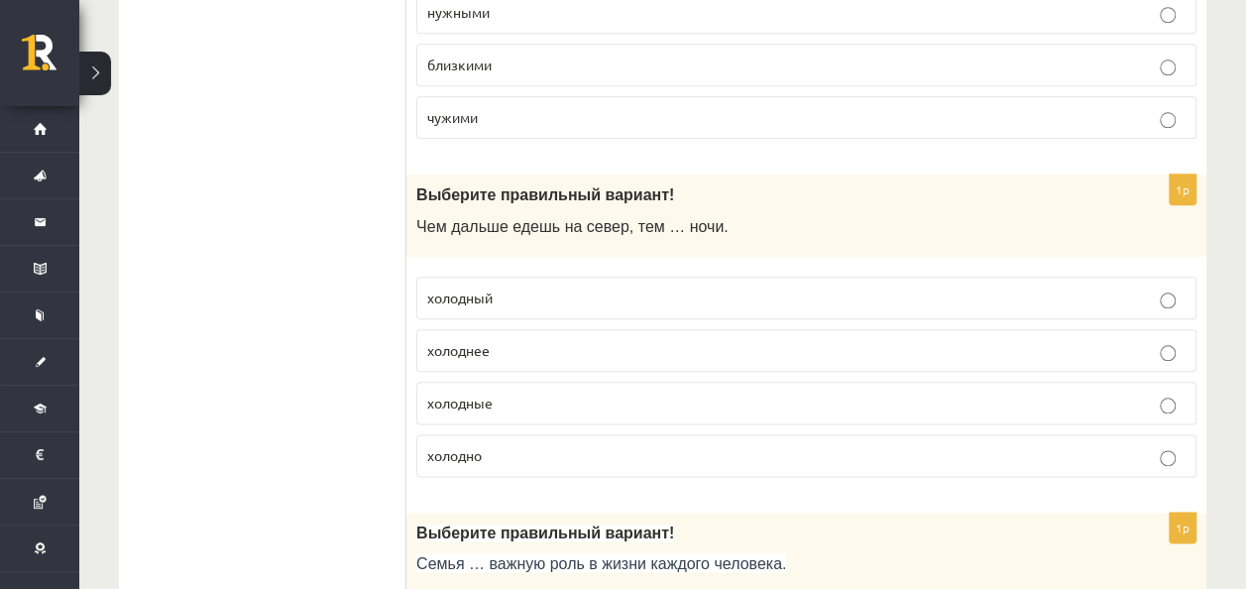
click label "холоднее"
click label "холодный"
click label "холоднее"
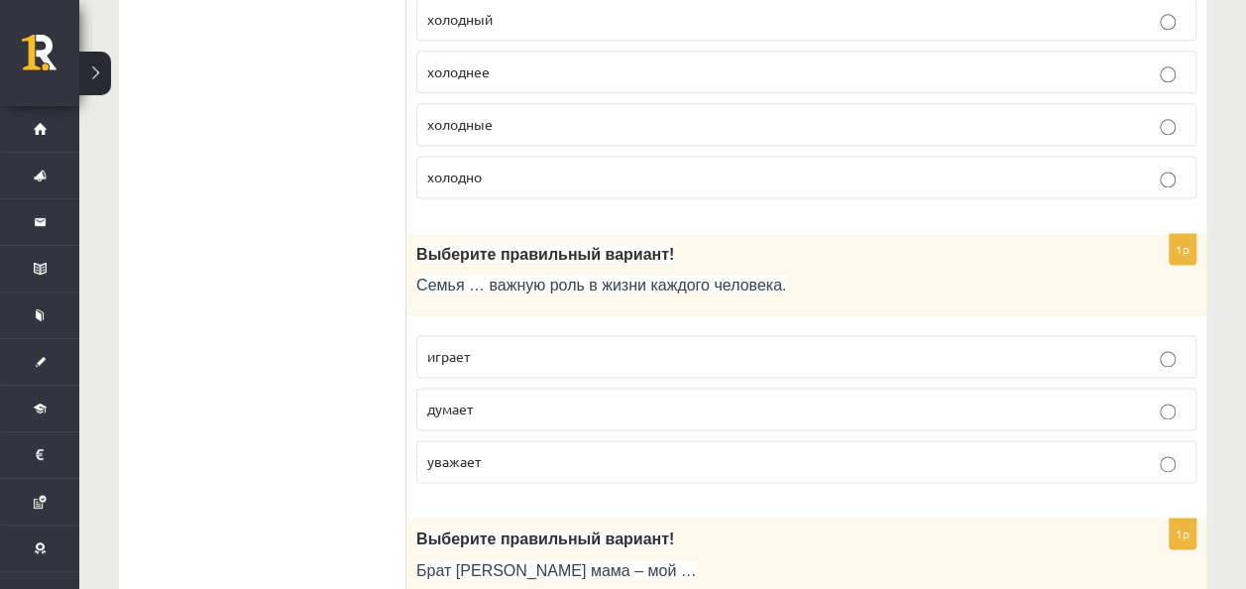
scroll to position [5024, 0]
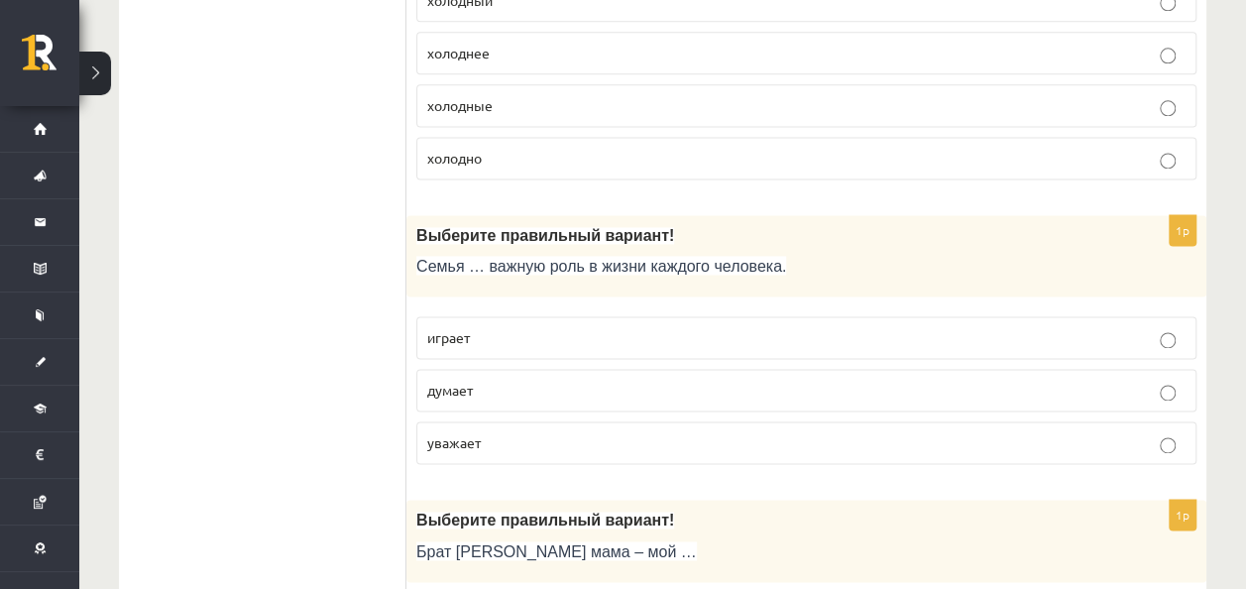
click p "играет"
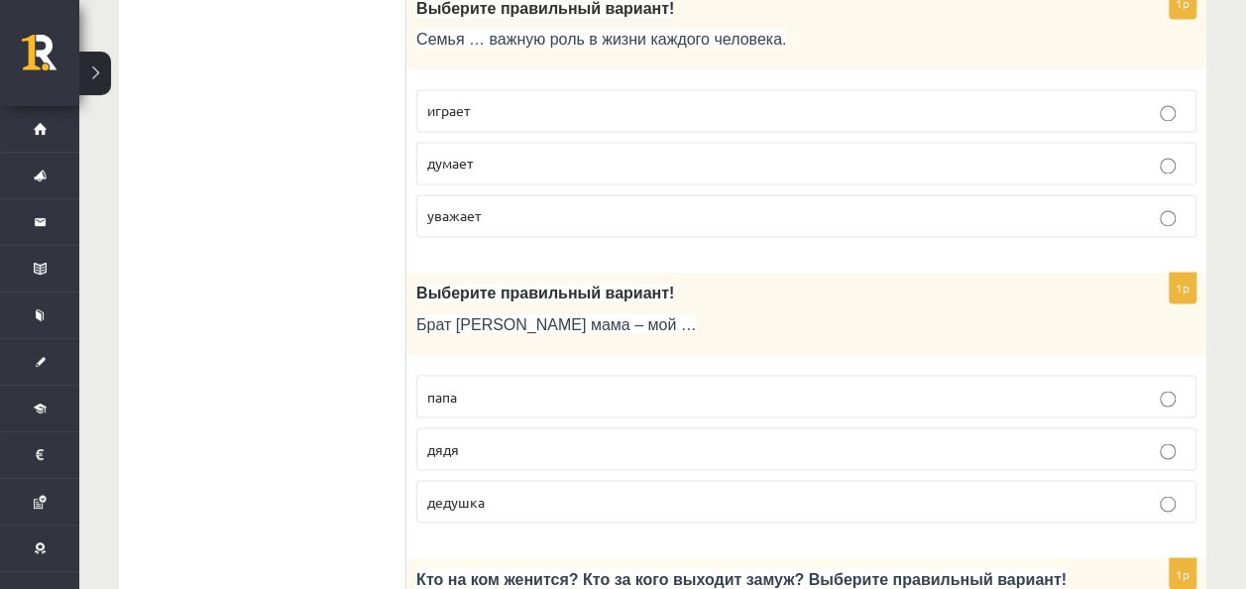
scroll to position [5321, 0]
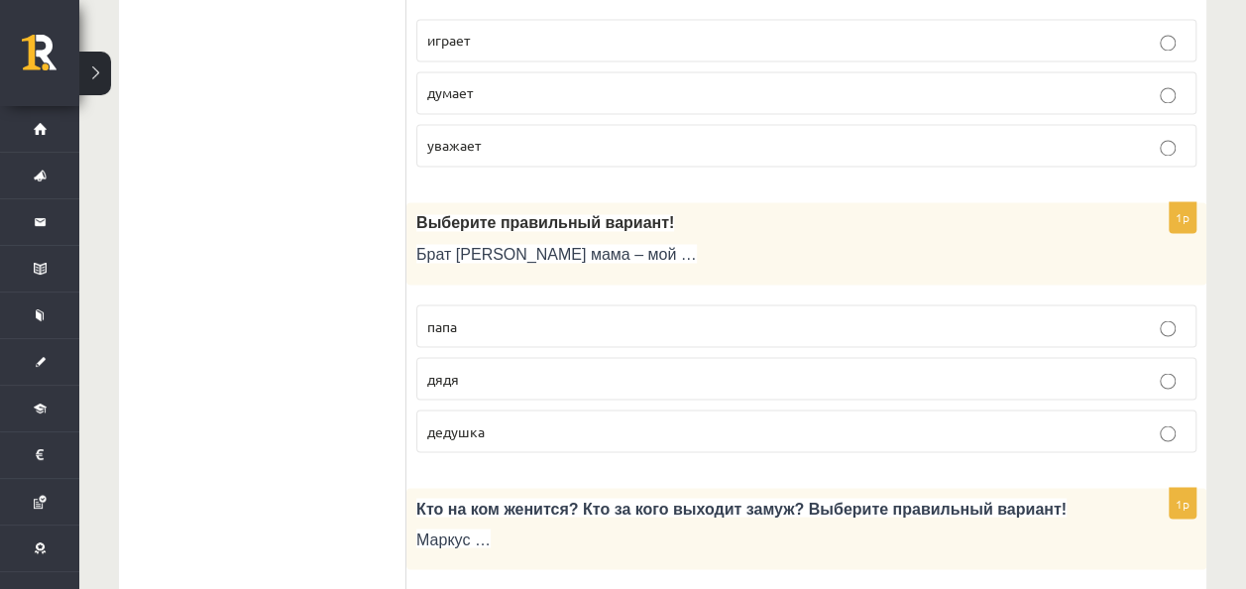
click p "дядя"
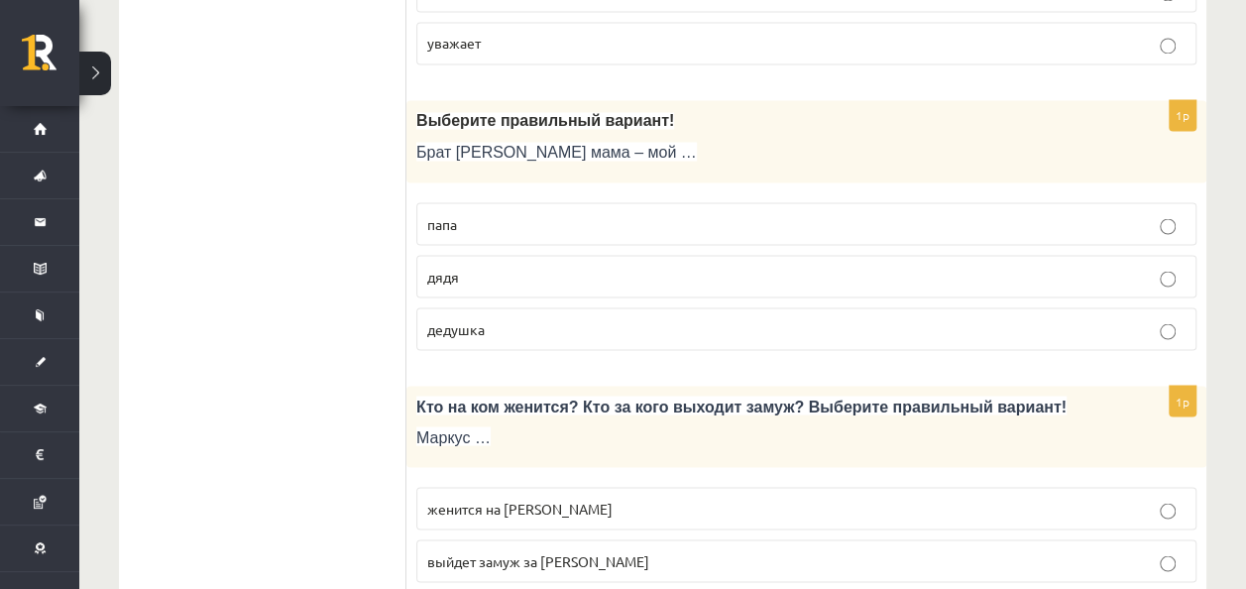
scroll to position [5519, 0]
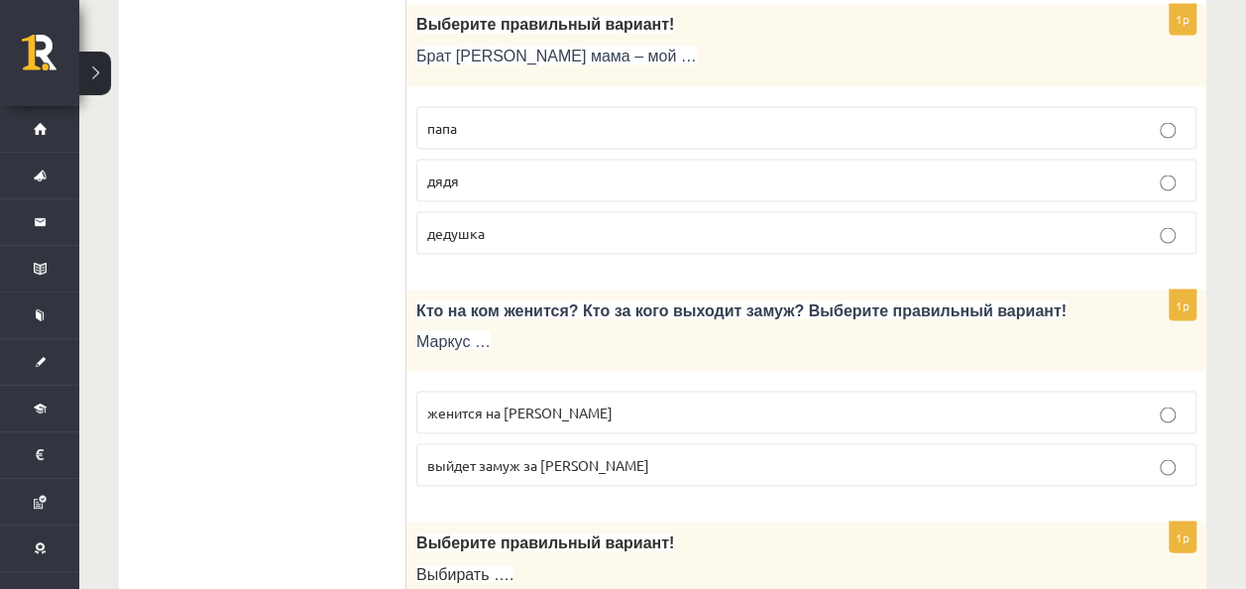
click p "женится на Агнии"
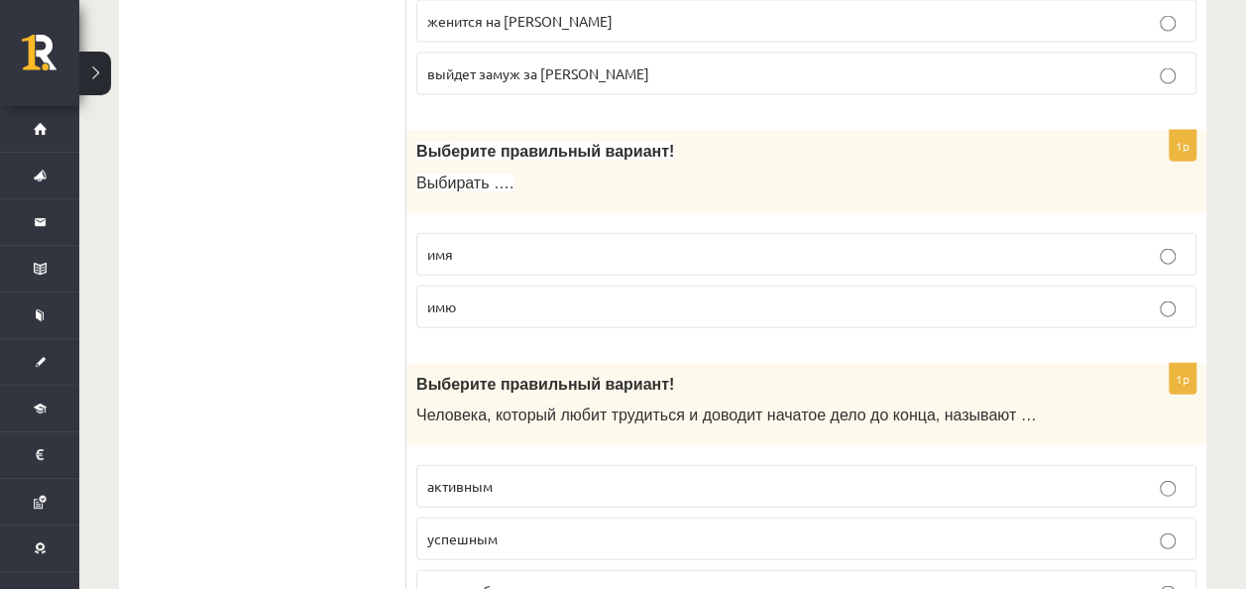
scroll to position [5916, 0]
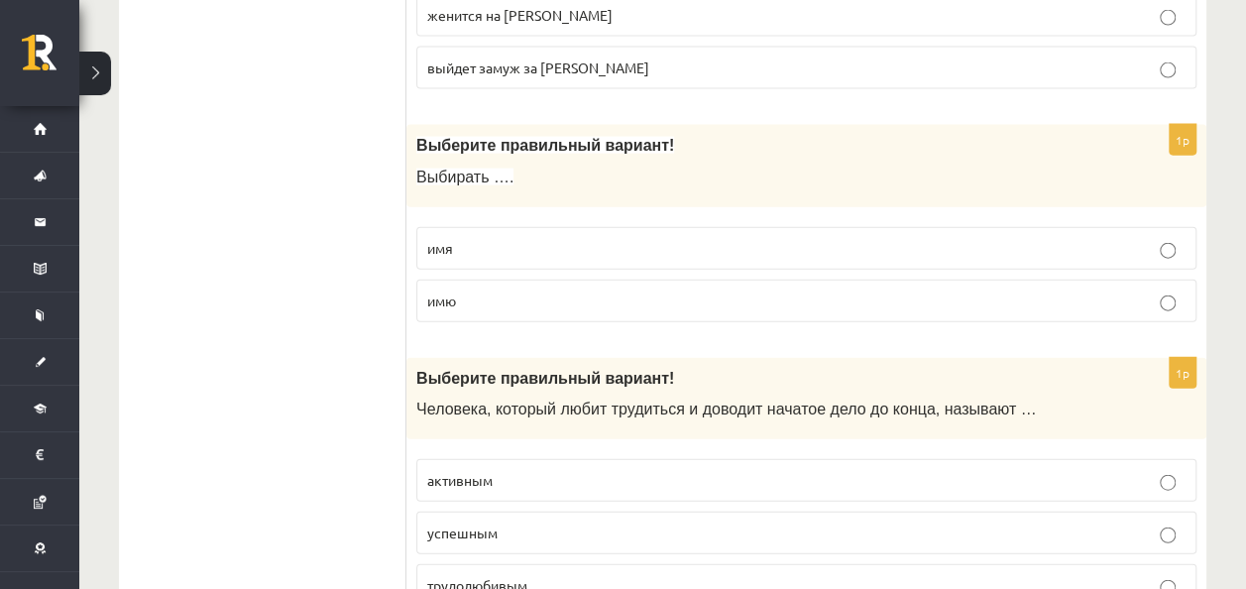
click p "имя"
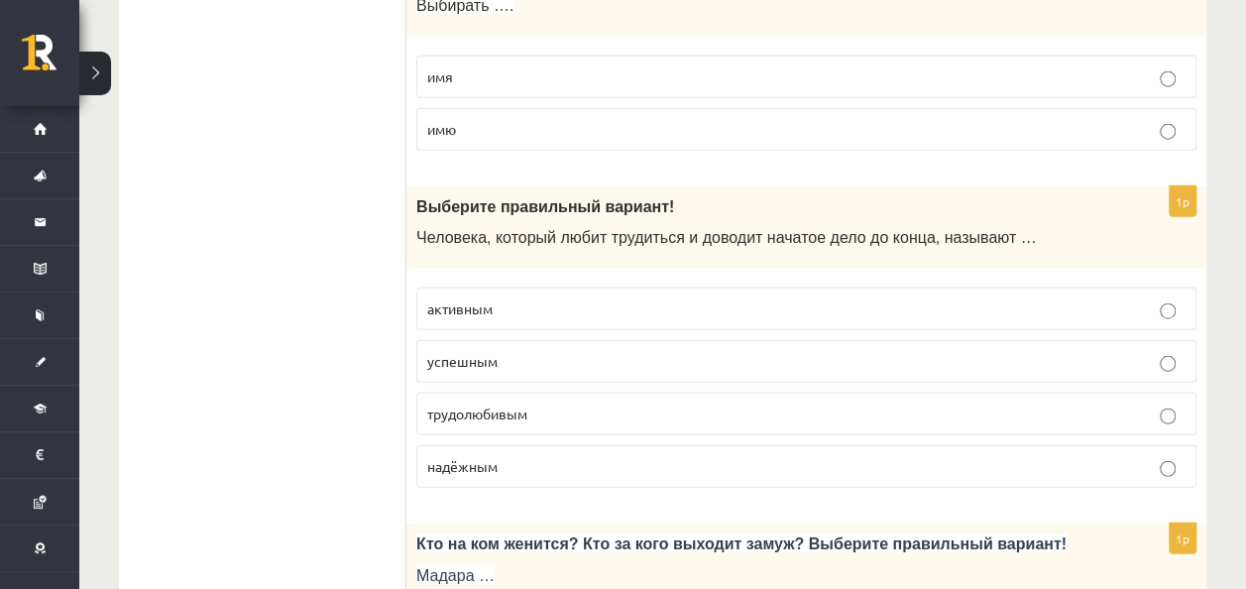
scroll to position [6213, 0]
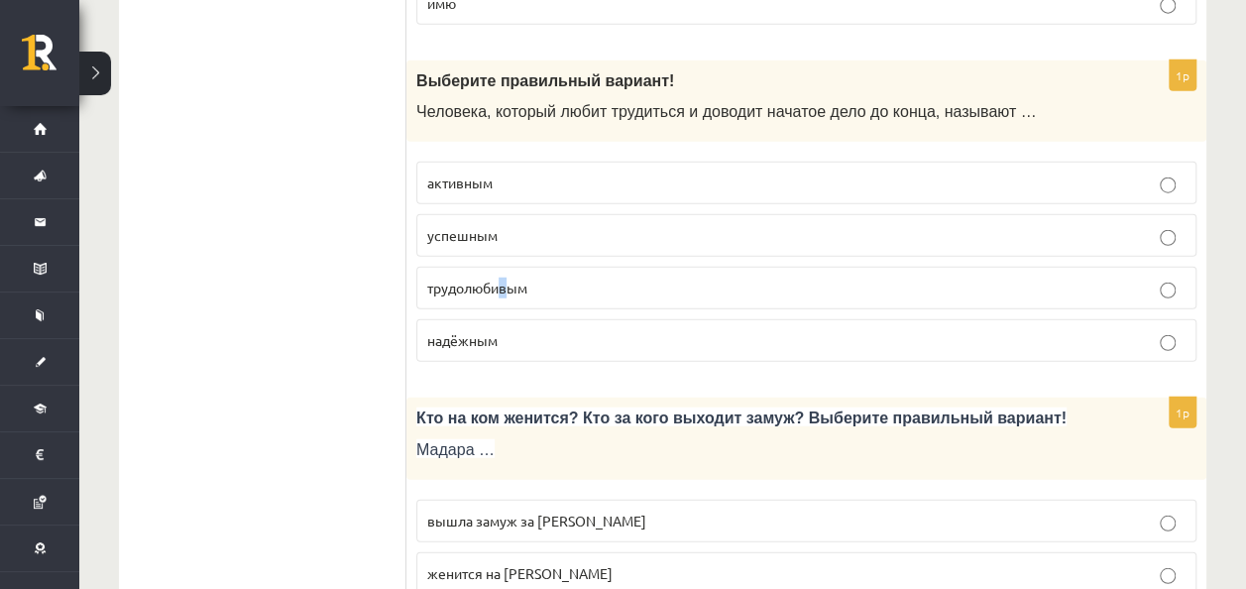
click span "трудолюбивым"
drag, startPoint x: 504, startPoint y: 227, endPoint x: 519, endPoint y: 221, distance: 16.0
click span "трудолюбивым"
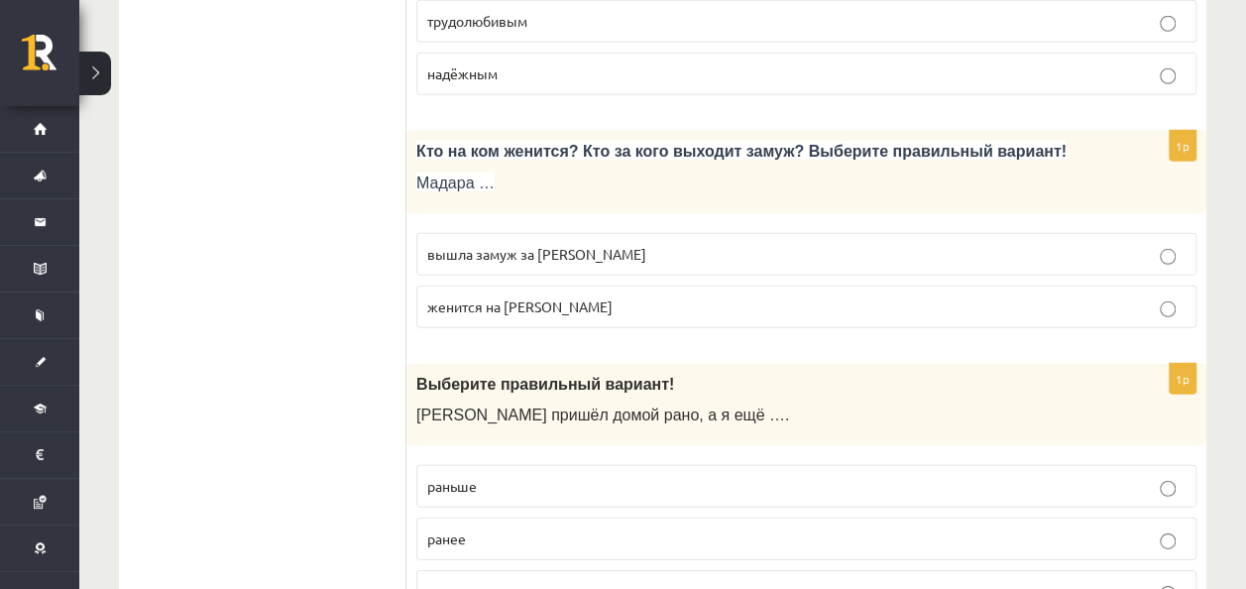
scroll to position [6510, 0]
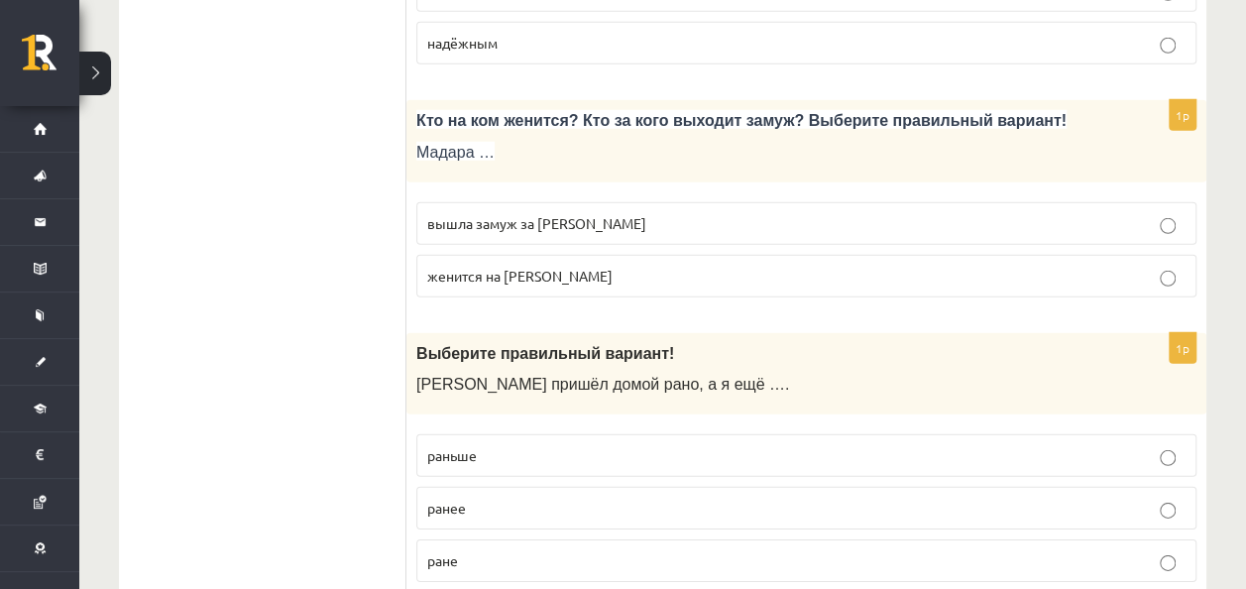
click p "вышла замуж за Марка"
click p "раньше"
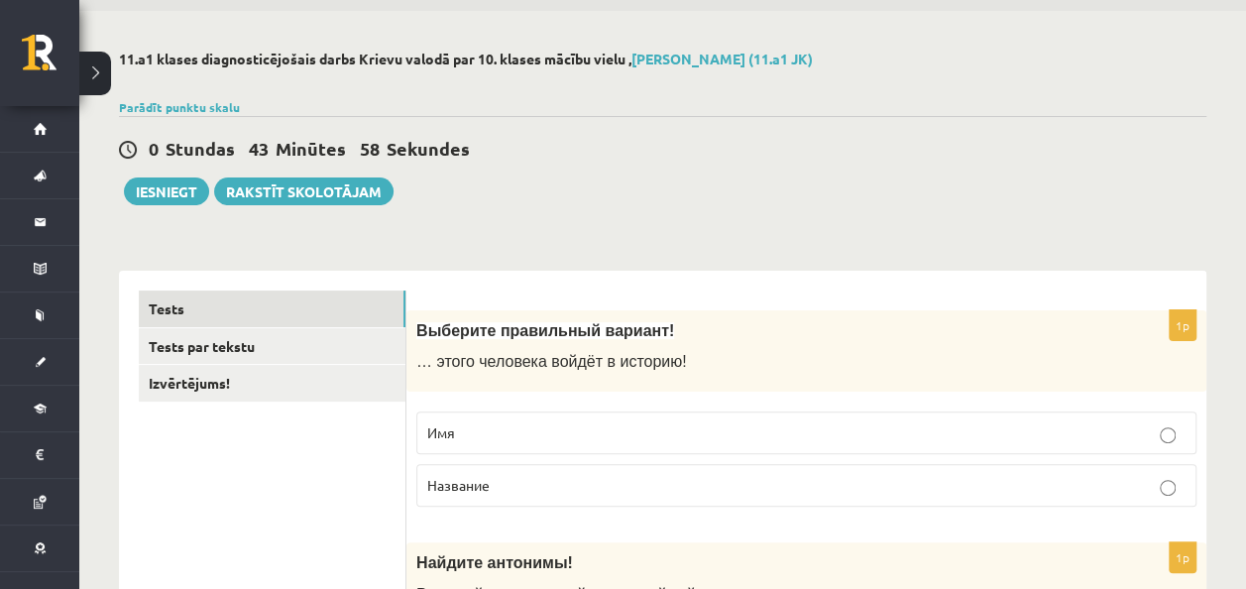
scroll to position [0, 0]
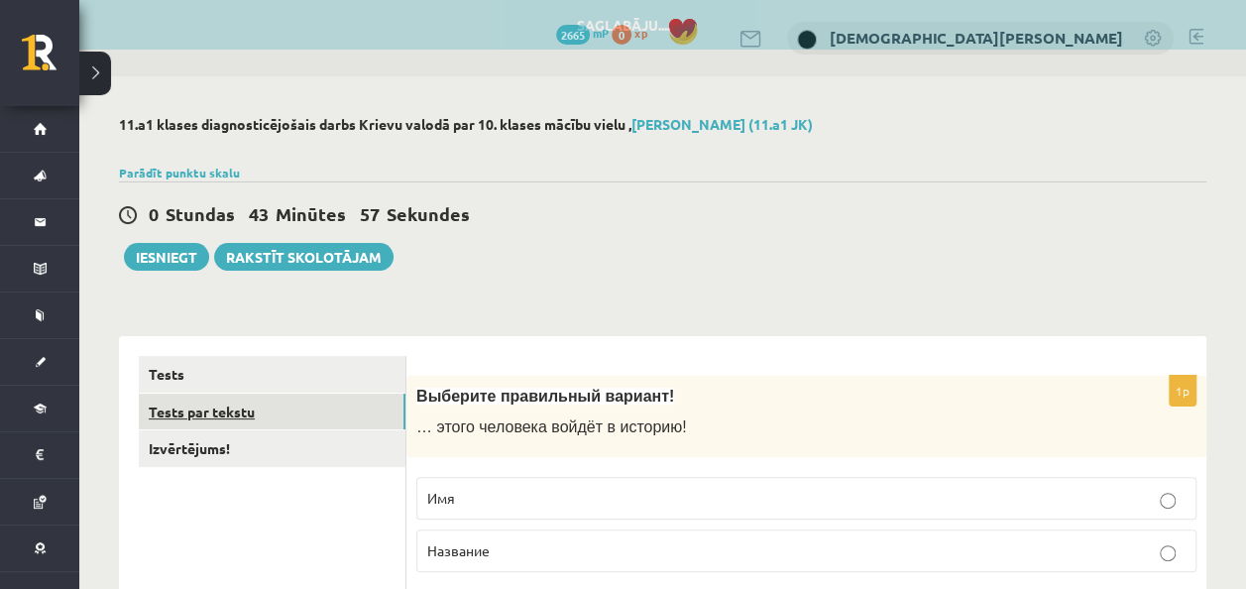
click link "Tests par tekstu"
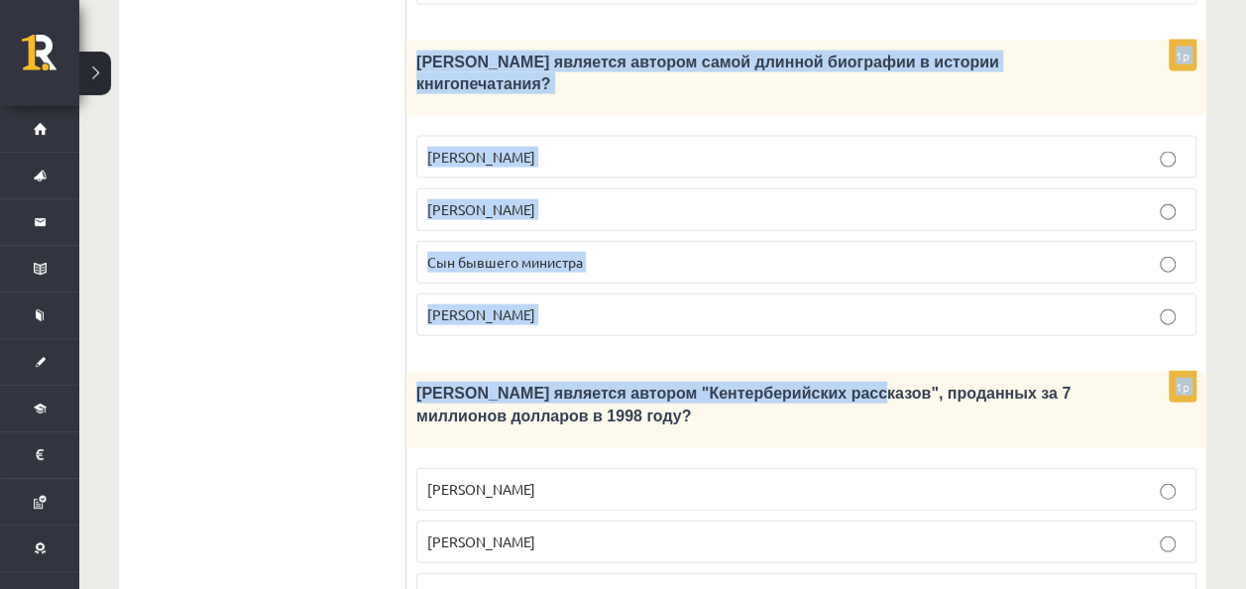
scroll to position [2162, 0]
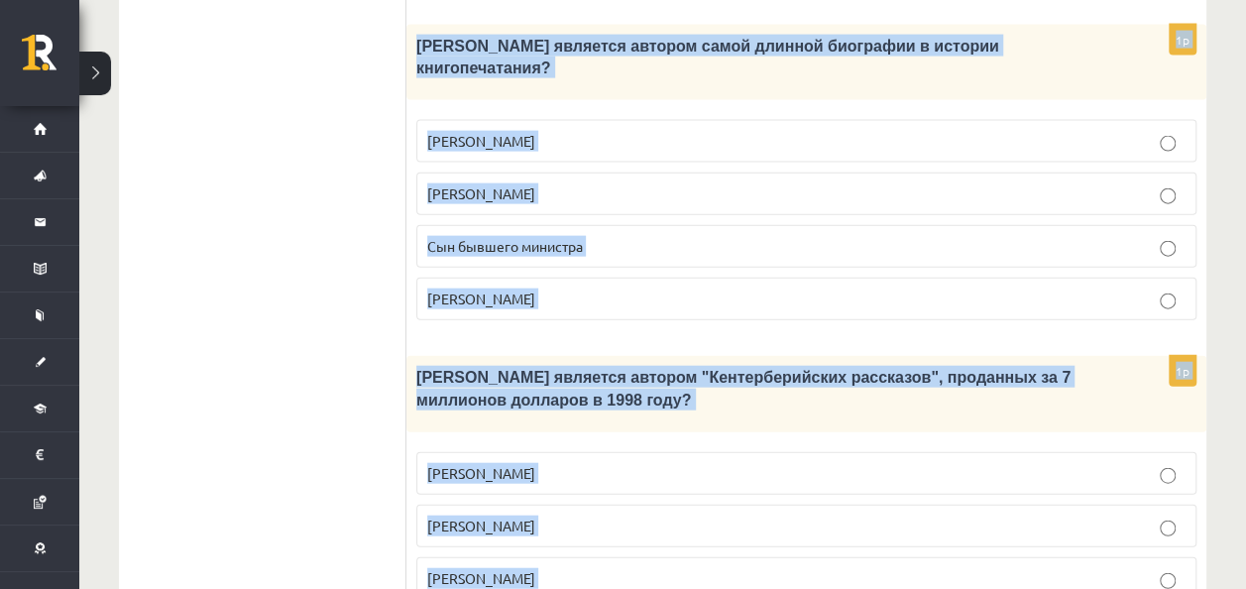
drag, startPoint x: 418, startPoint y: 164, endPoint x: 826, endPoint y: 493, distance: 524.9
click div "Прочитайте текст «Интересные факты о книгах», выберите правильный вариант! Инте…"
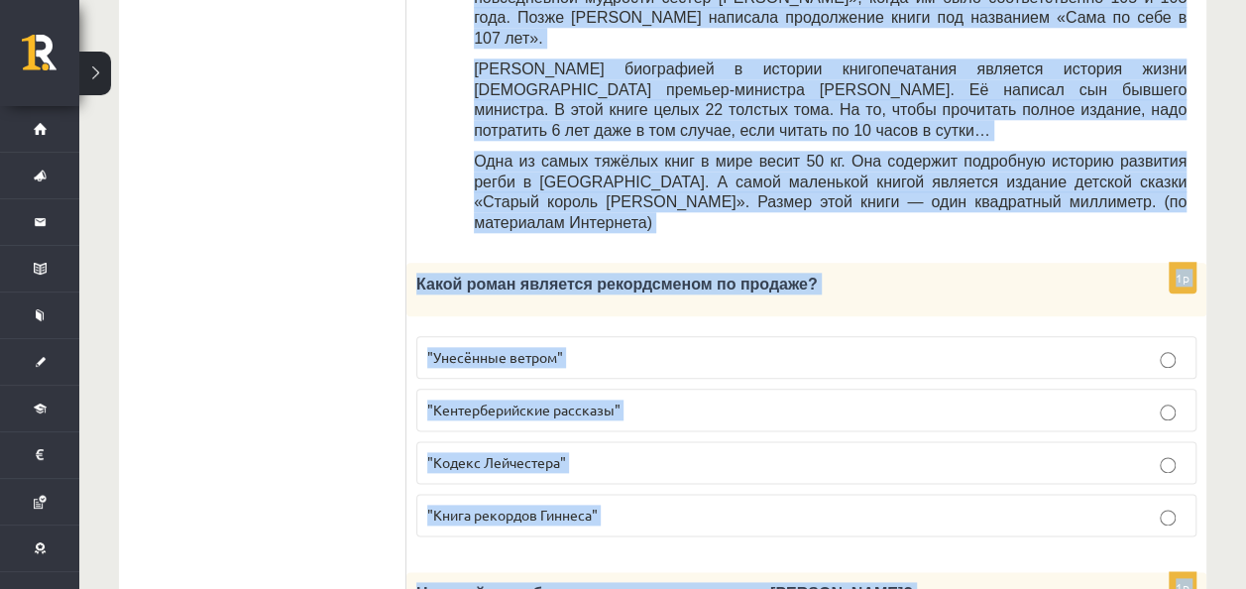
scroll to position [676, 0]
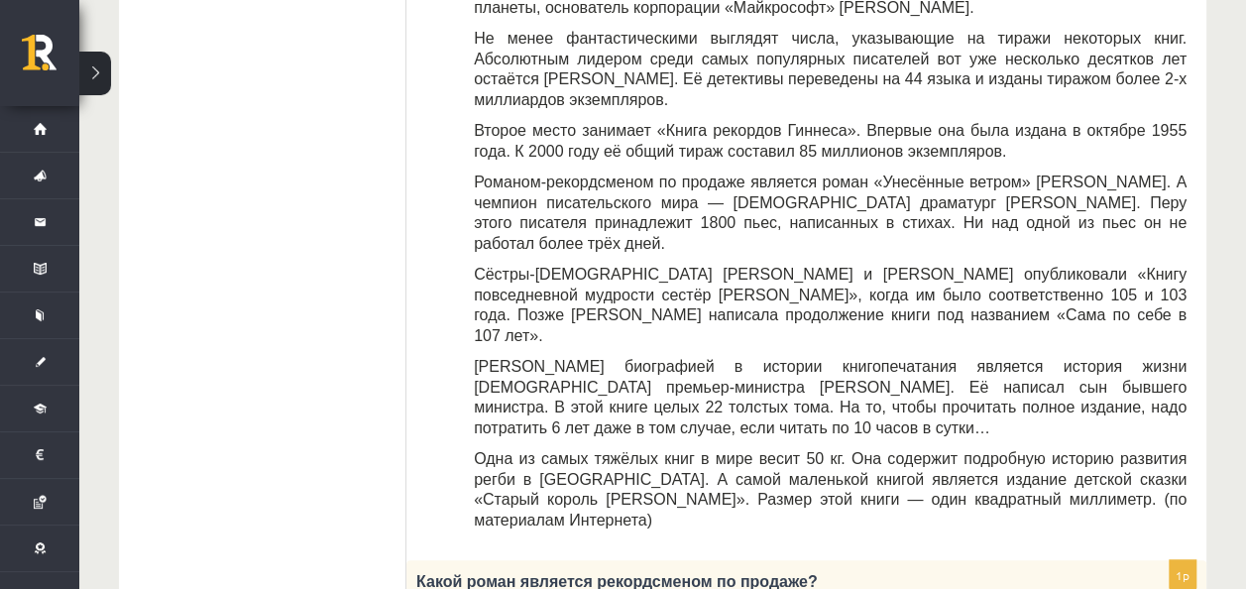
click div "11.a1 klases diagnosticējošais darbs Krievu valodā par 10. klases mācību vielu …"
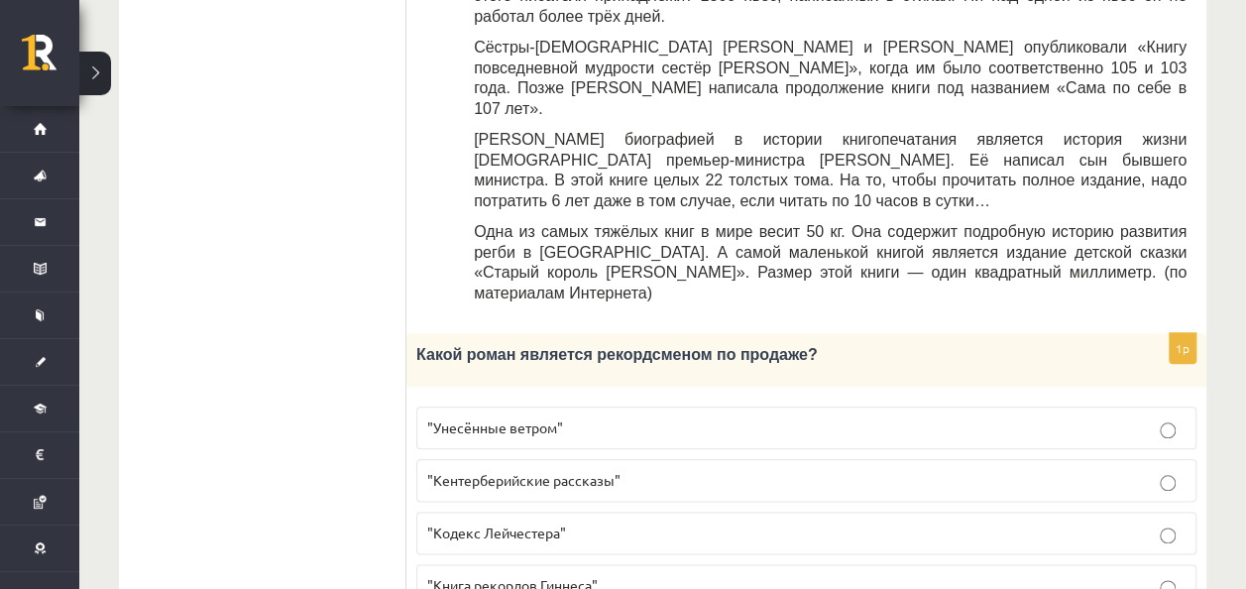
scroll to position [973, 0]
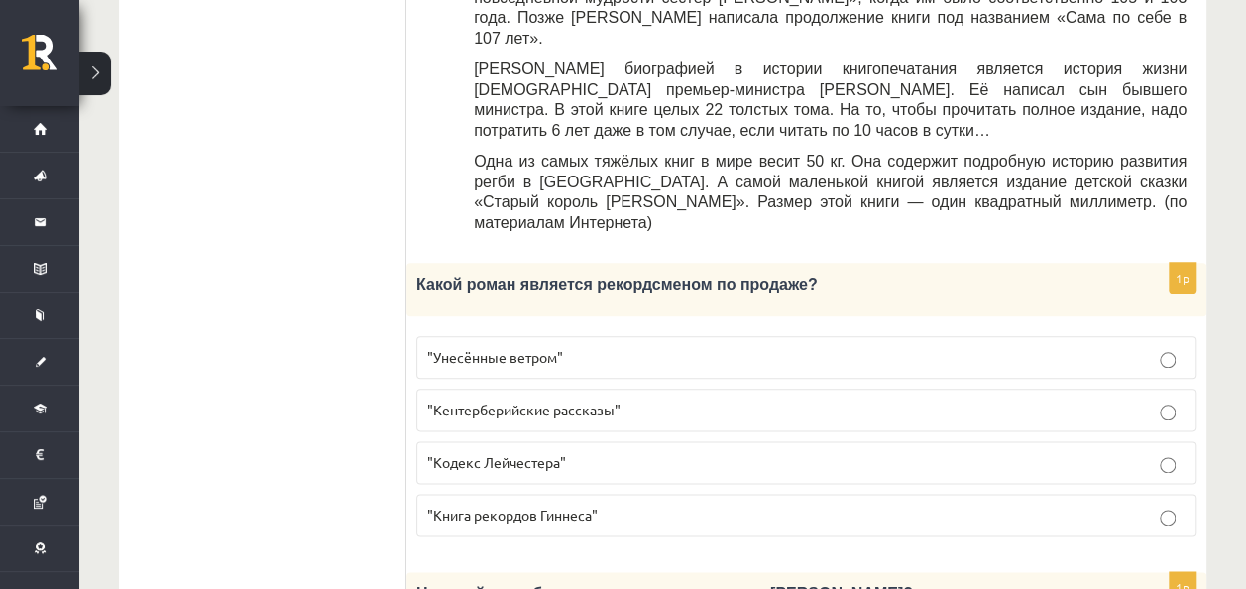
click p ""Унесённые ветром""
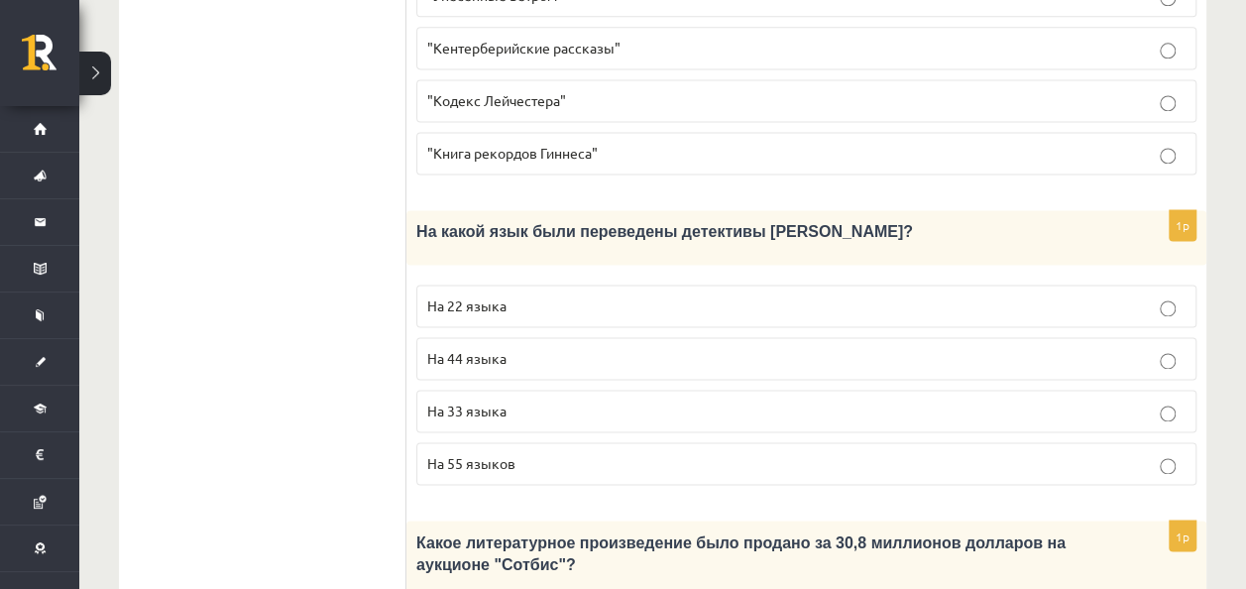
scroll to position [1369, 0]
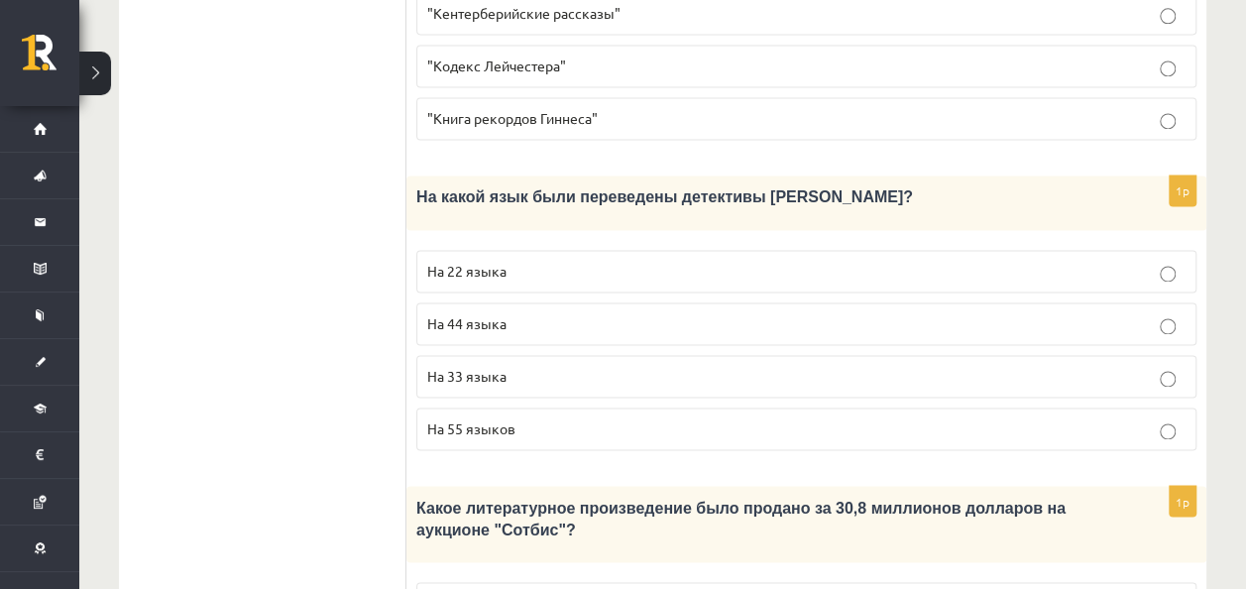
click p "На 44 языка"
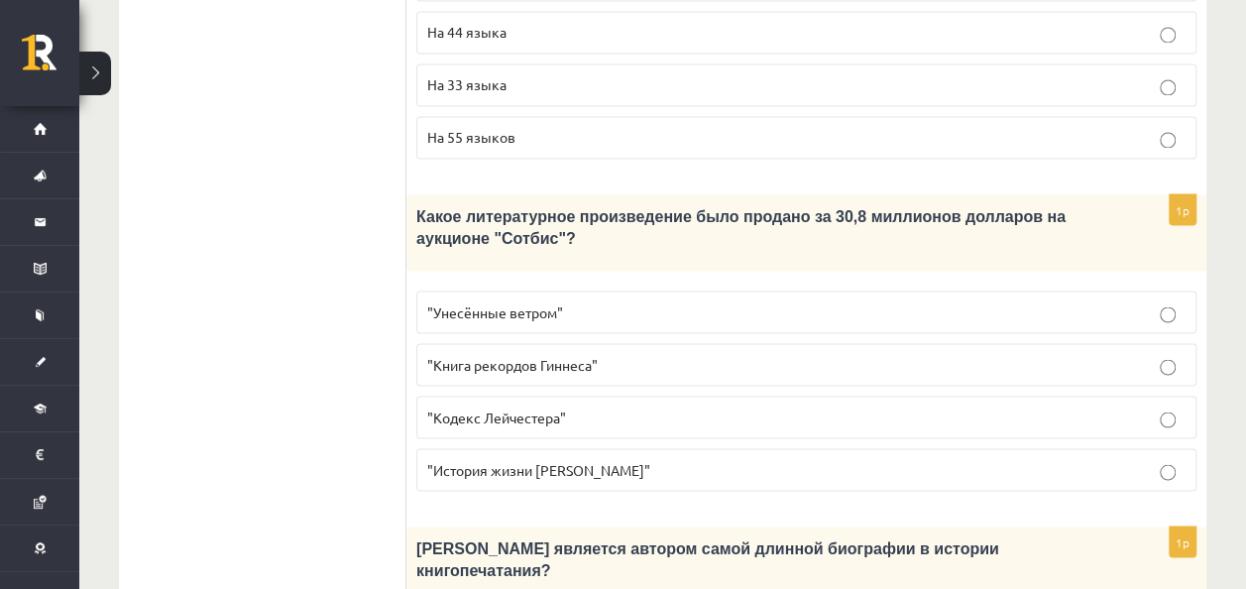
scroll to position [1667, 0]
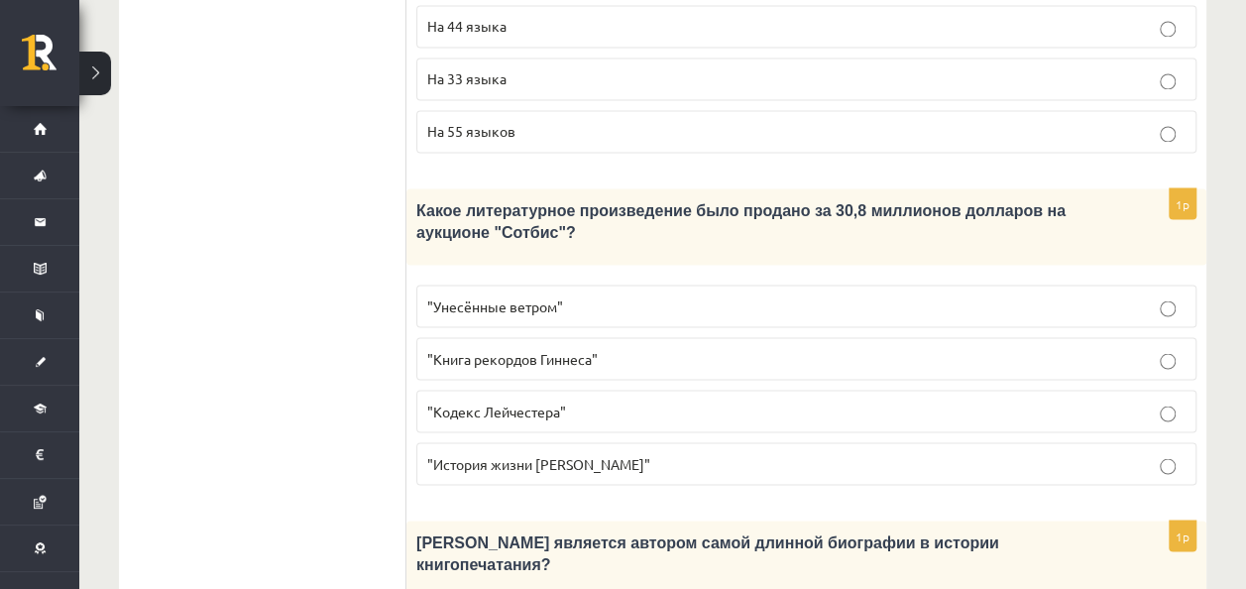
click p ""Кодекс Лейчестера""
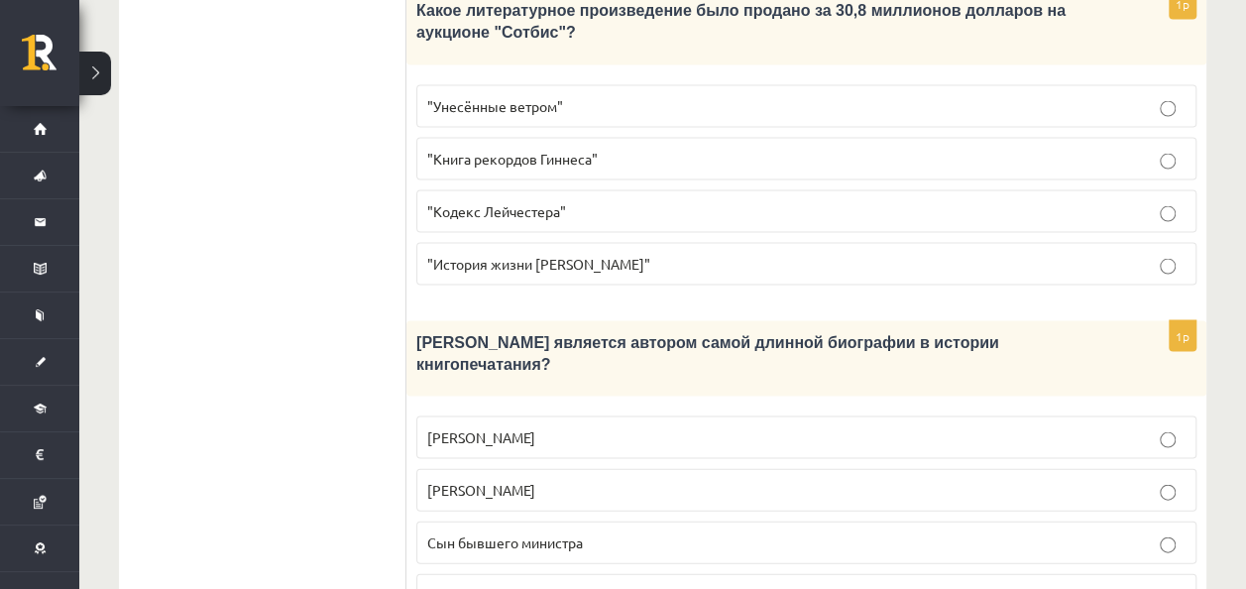
scroll to position [1964, 0]
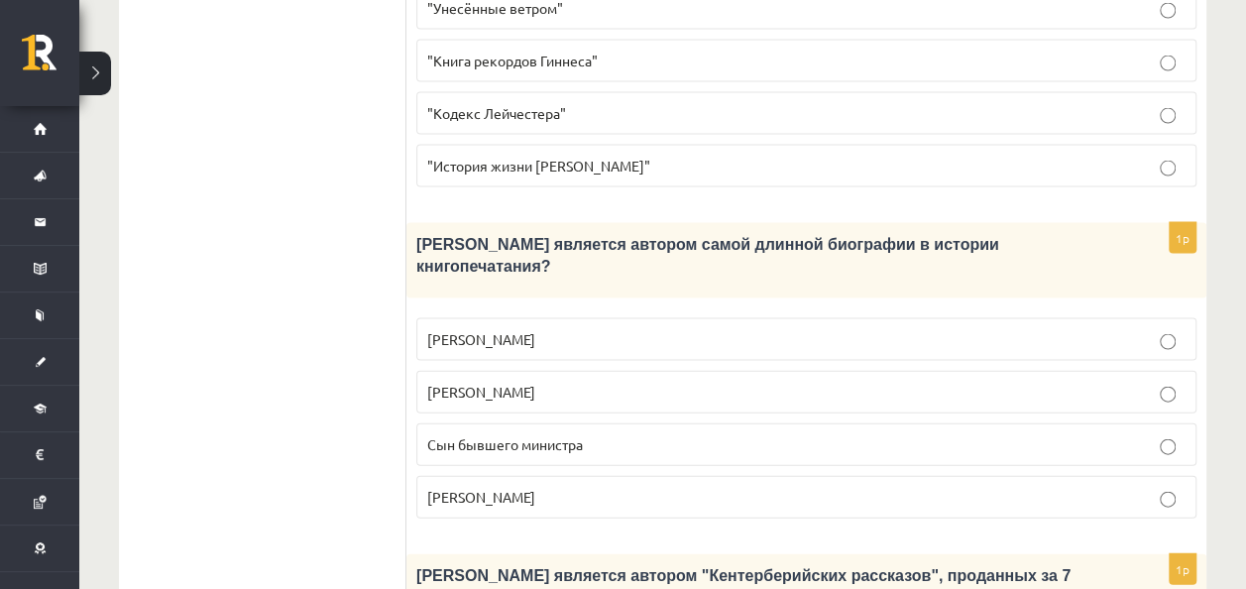
click p "Билл Гейтс"
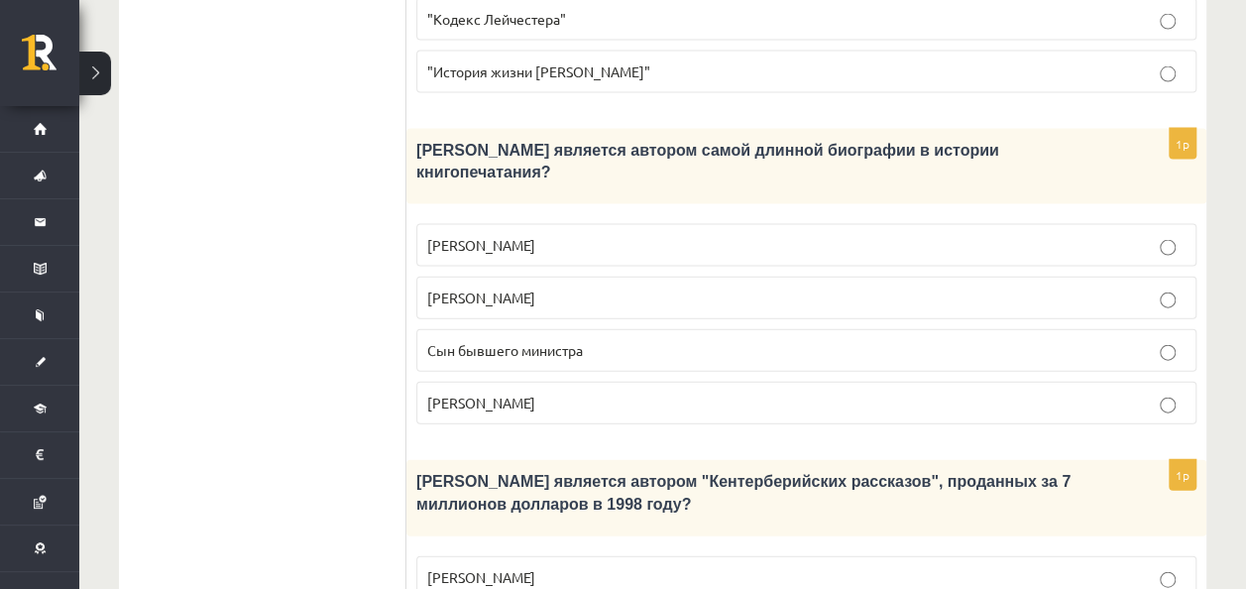
scroll to position [2162, 0]
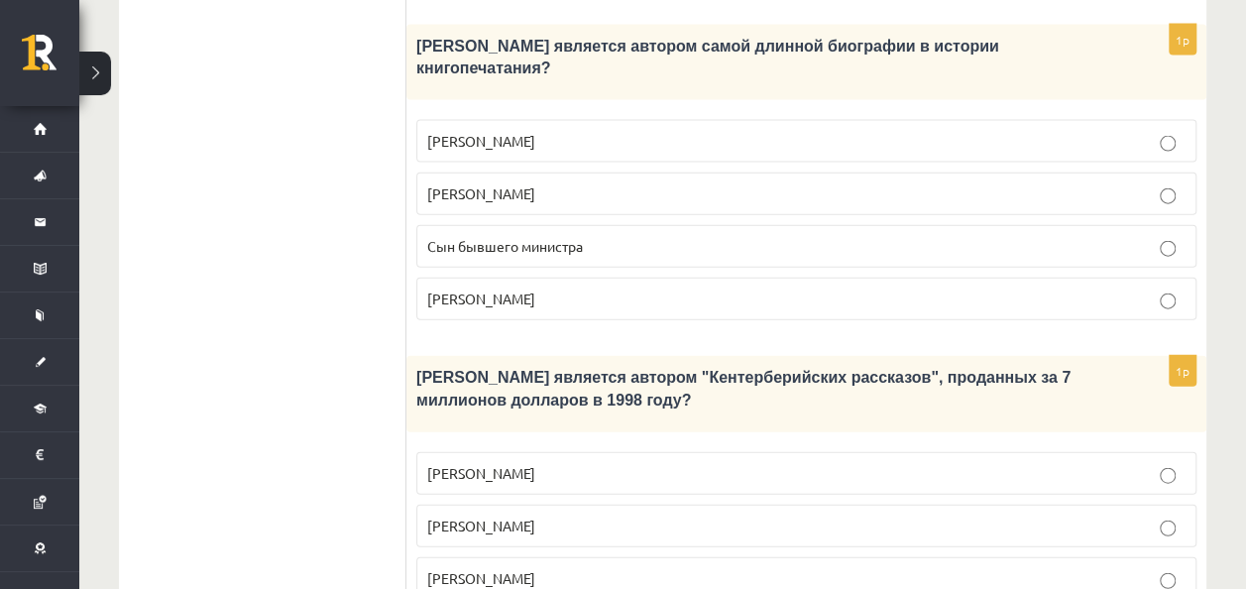
click span "Джефри Чосер"
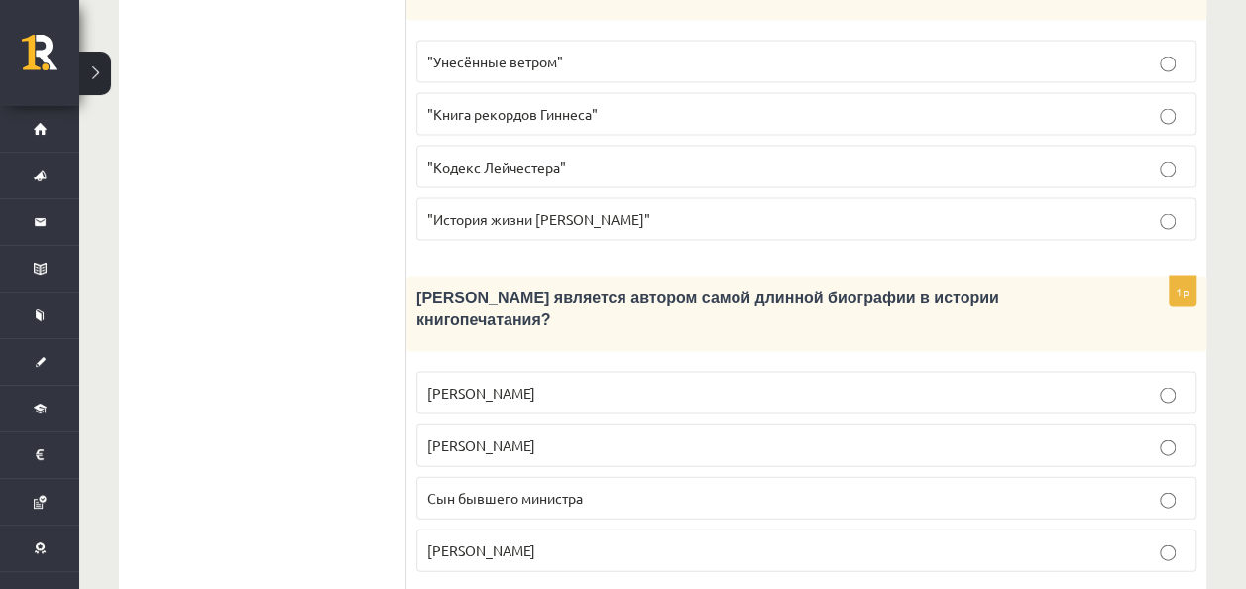
scroll to position [1865, 0]
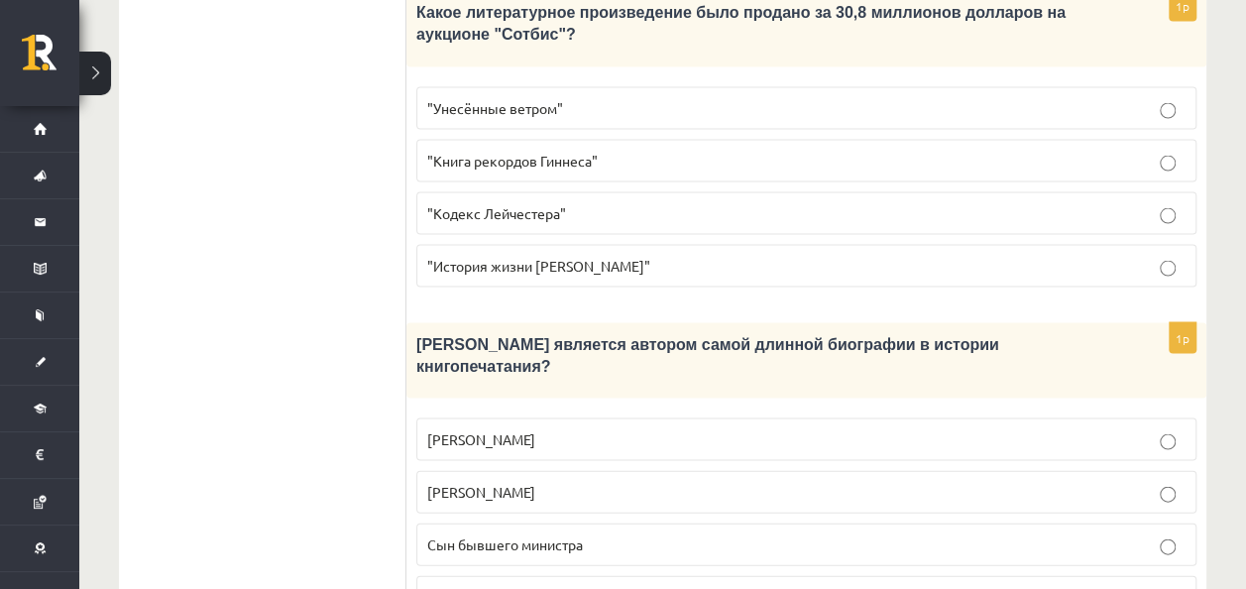
click span "Сын бывшего министра"
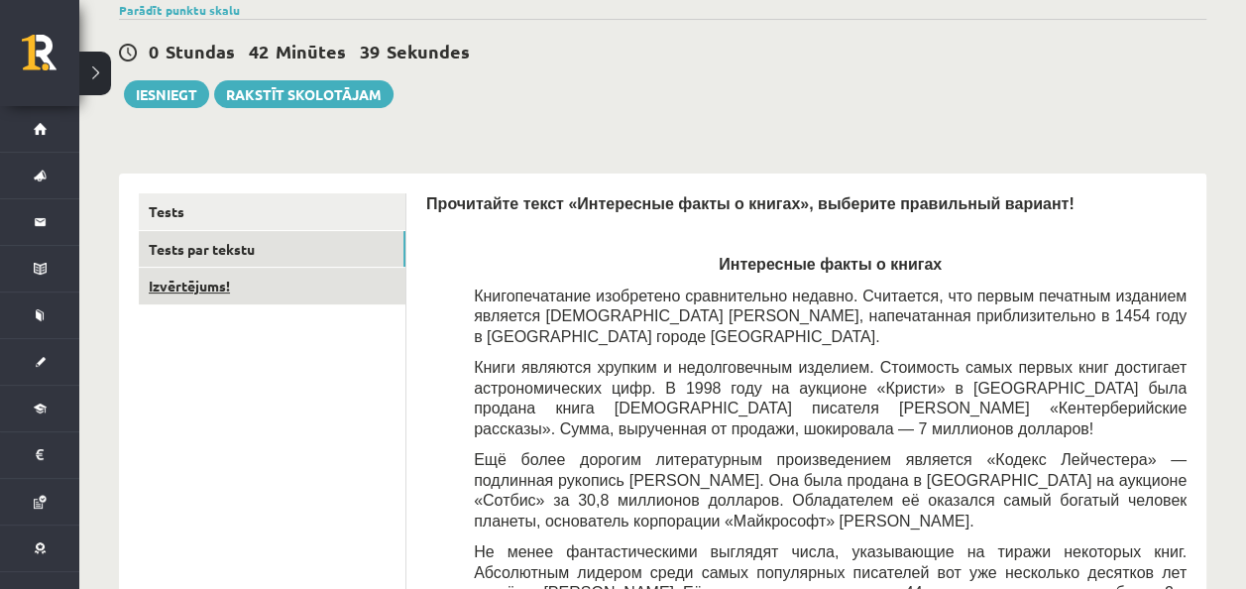
scroll to position [81, 0]
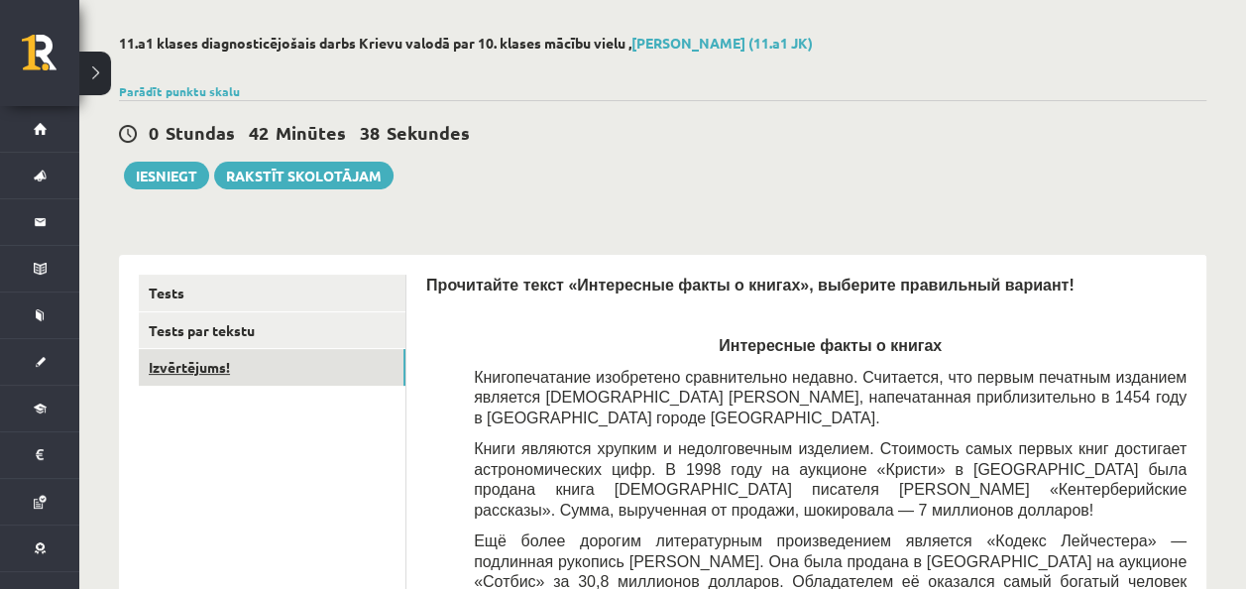
click link "Izvērtējums!"
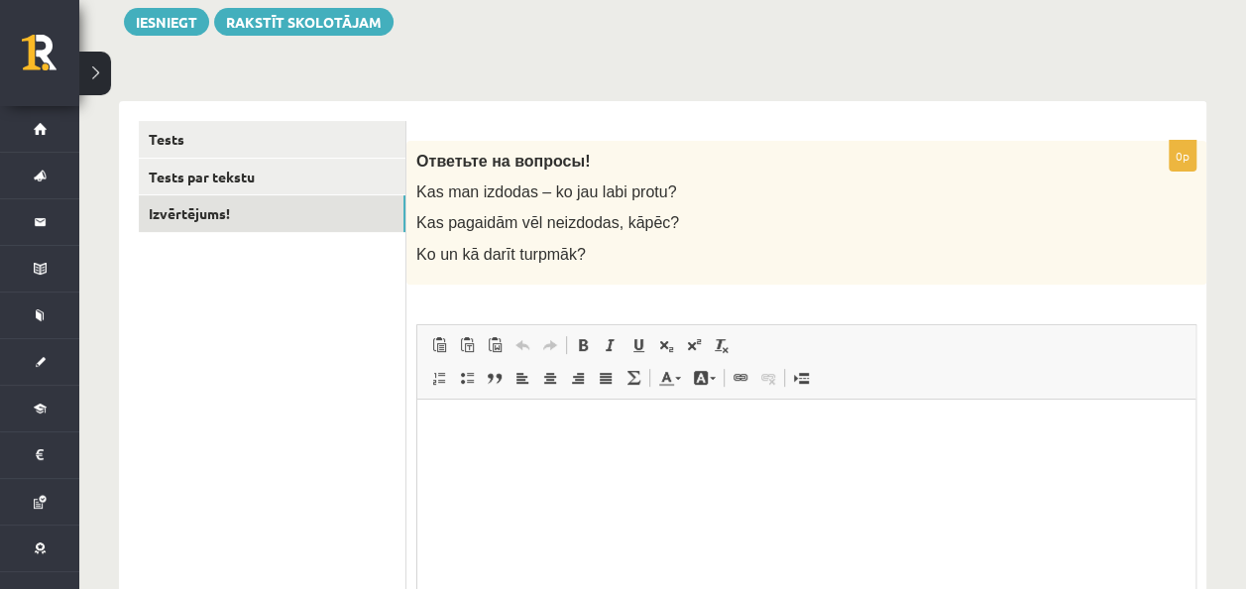
scroll to position [279, 0]
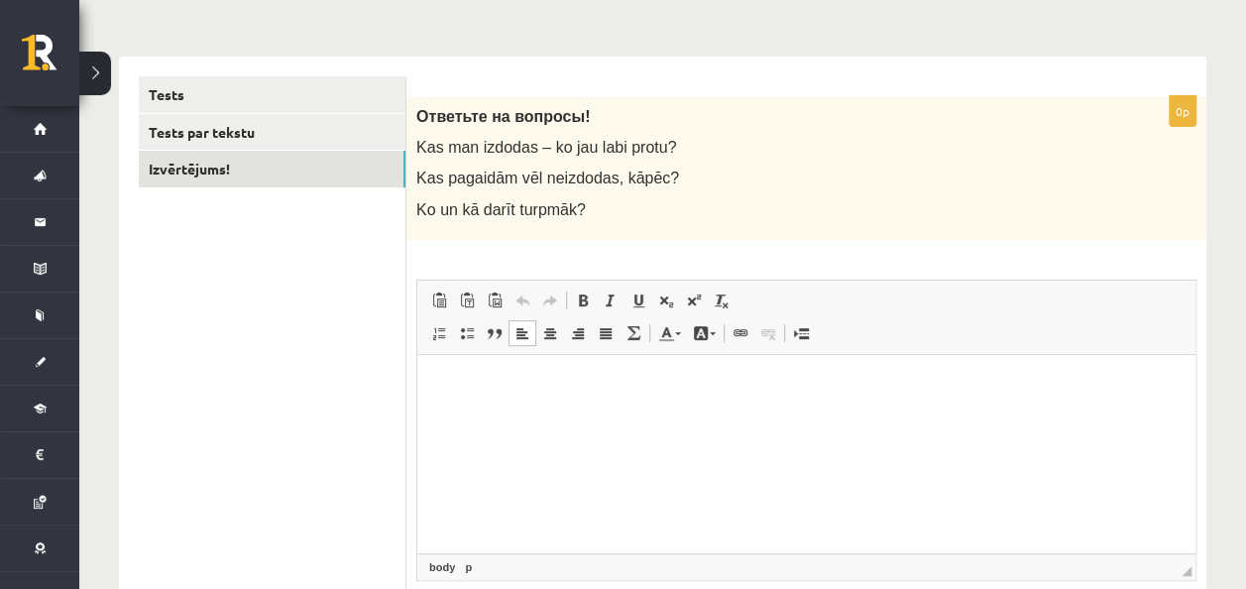
click html
click p "**********"
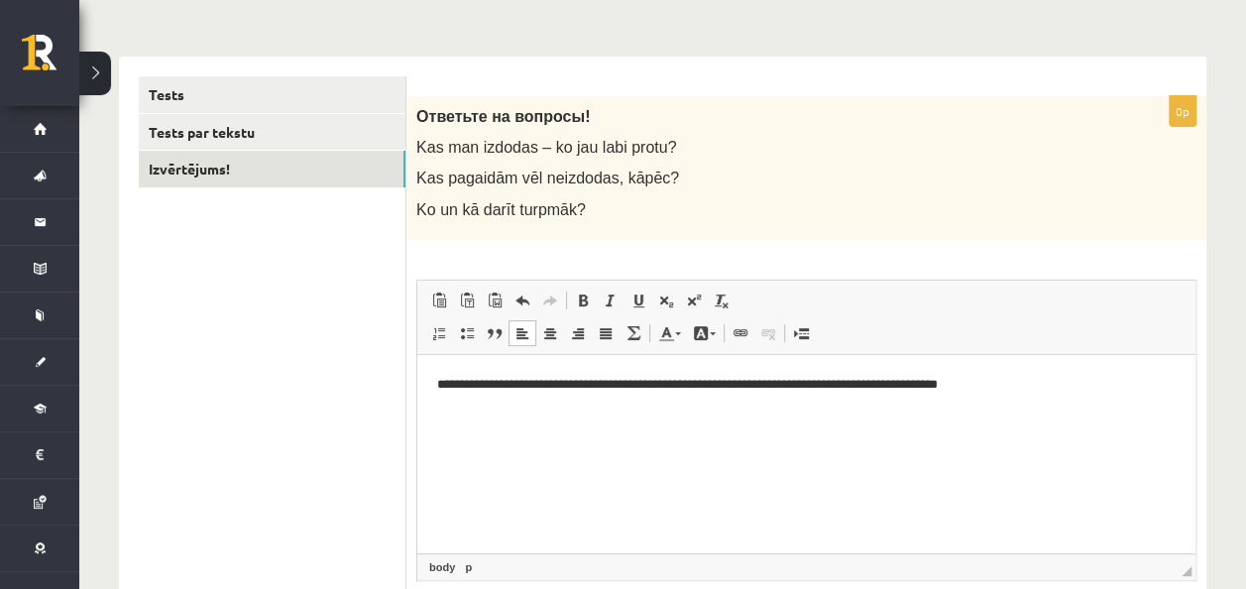
click p "**********"
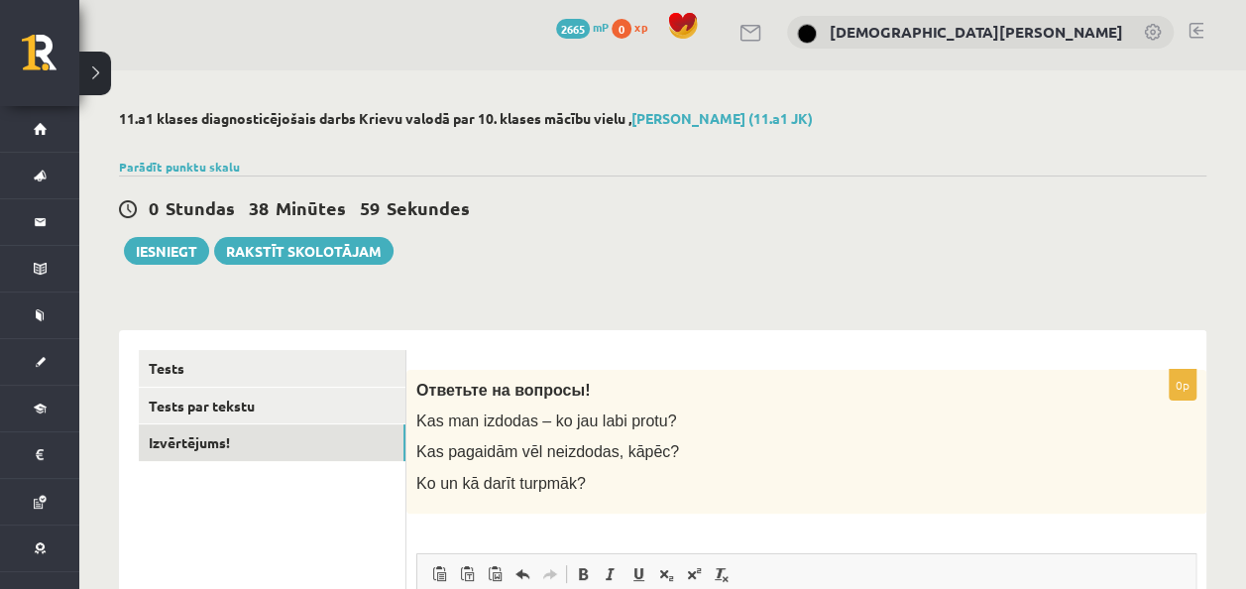
scroll to position [0, 0]
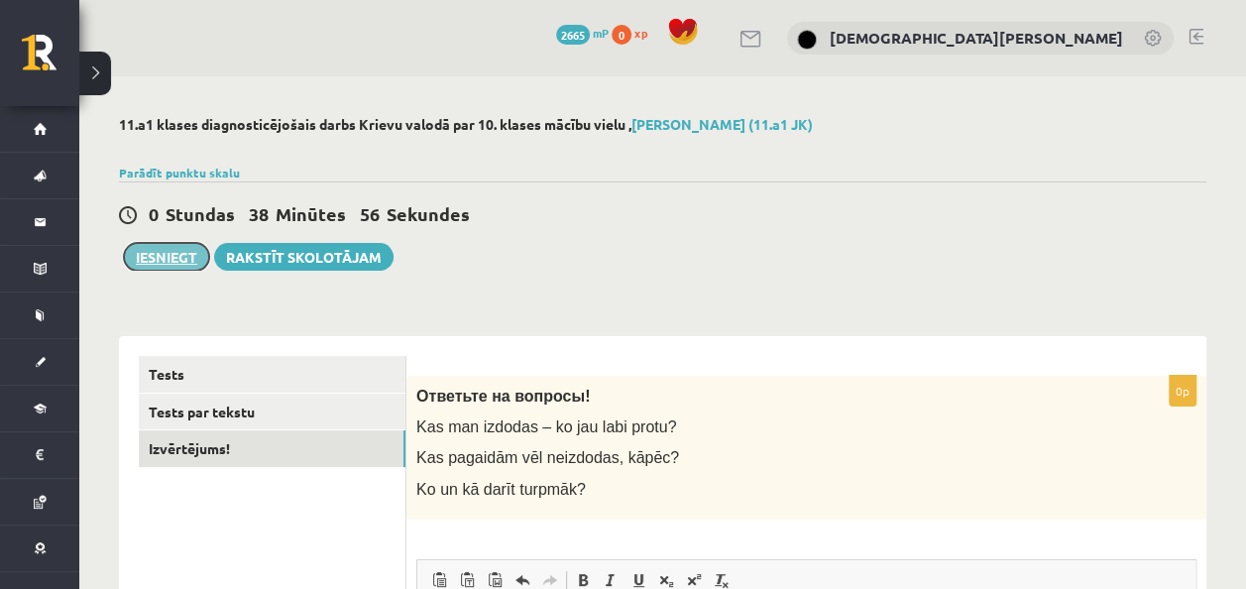
click button "Iesniegt"
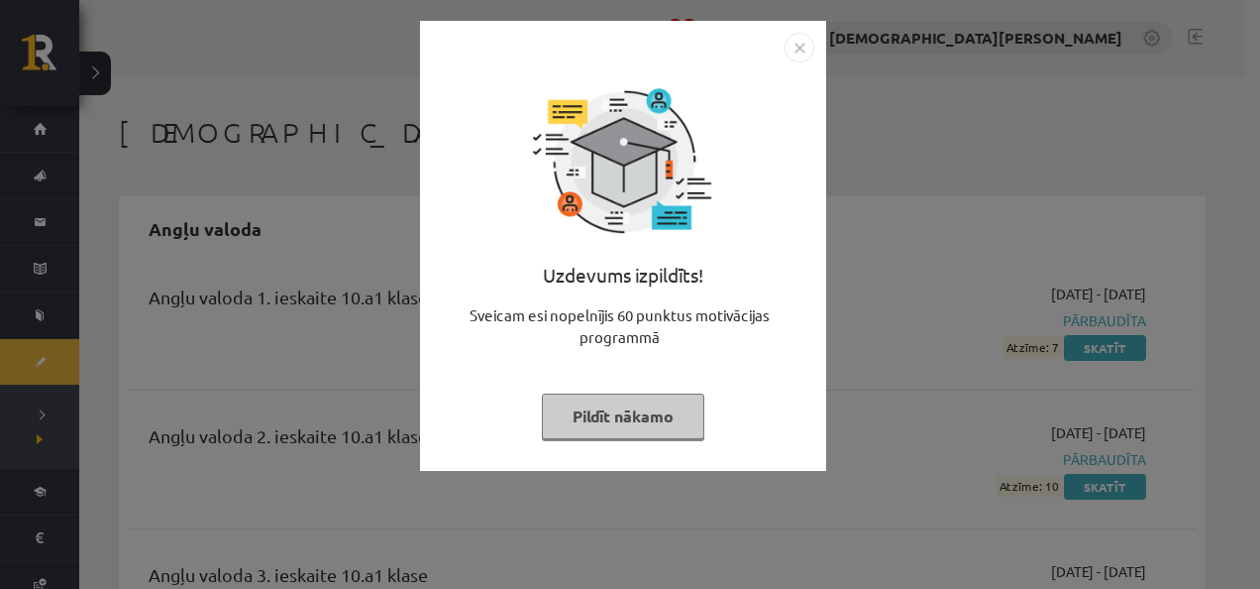
click at [656, 430] on button "Pildīt nākamo" at bounding box center [623, 416] width 163 height 46
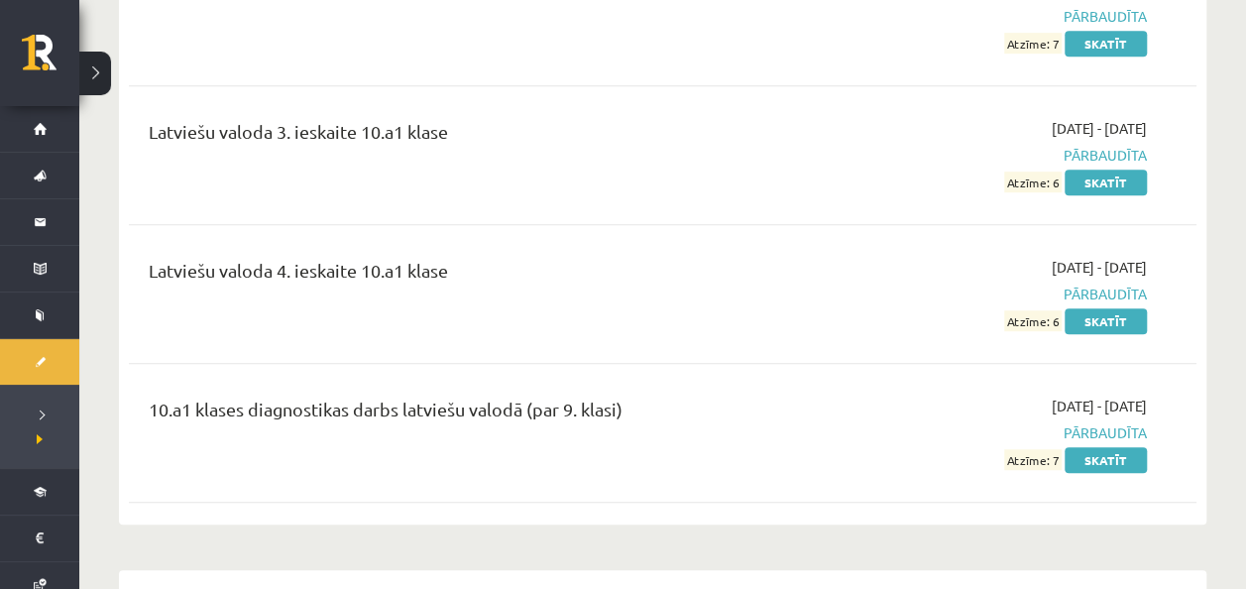
scroll to position [8026, 0]
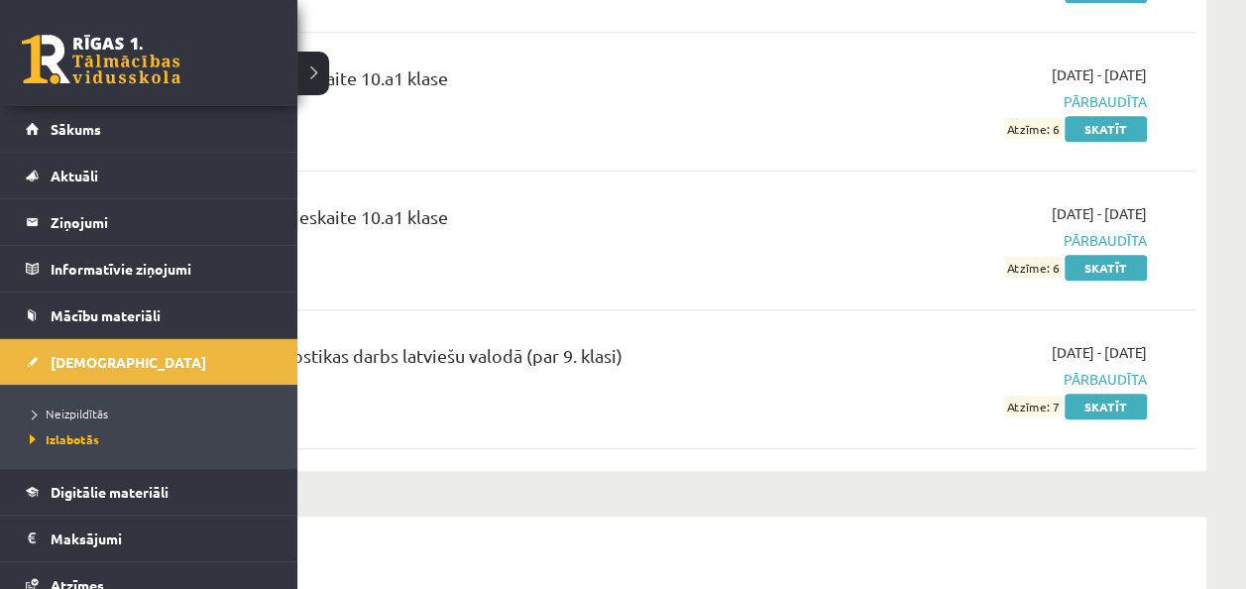
click at [77, 52] on link at bounding box center [101, 60] width 159 height 50
